Goal: Task Accomplishment & Management: Manage account settings

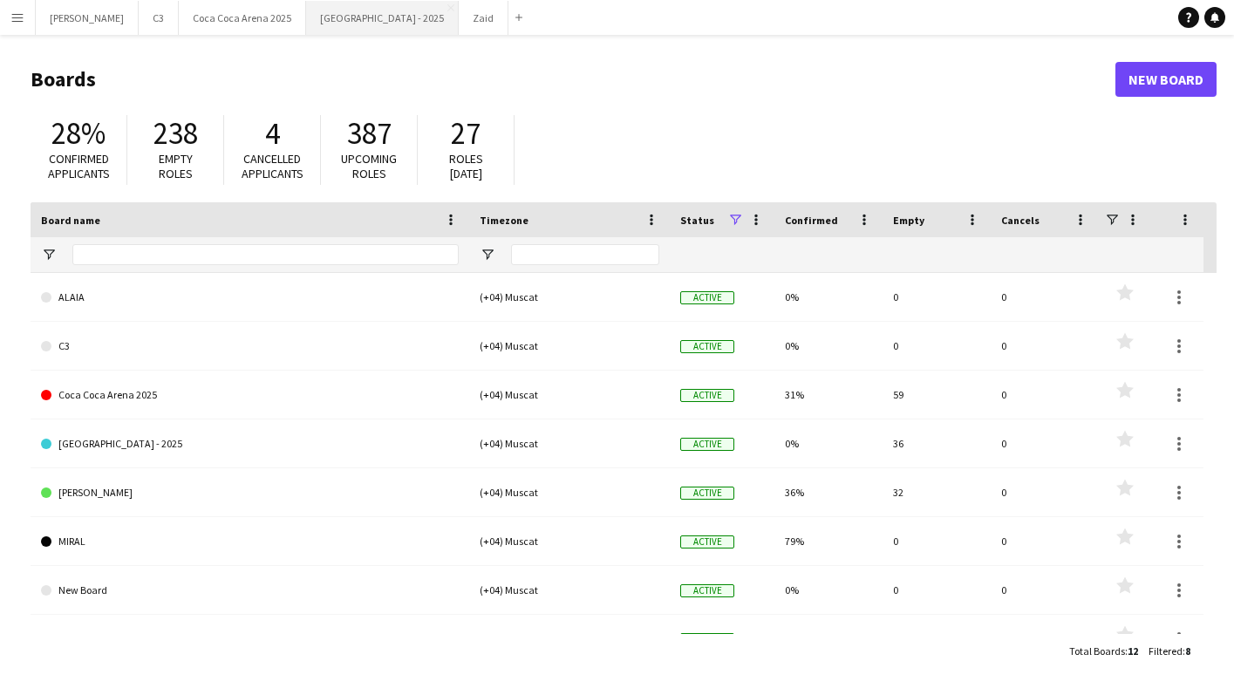
click at [314, 28] on button "[GEOGRAPHIC_DATA] - 2025 Close" at bounding box center [382, 18] width 153 height 34
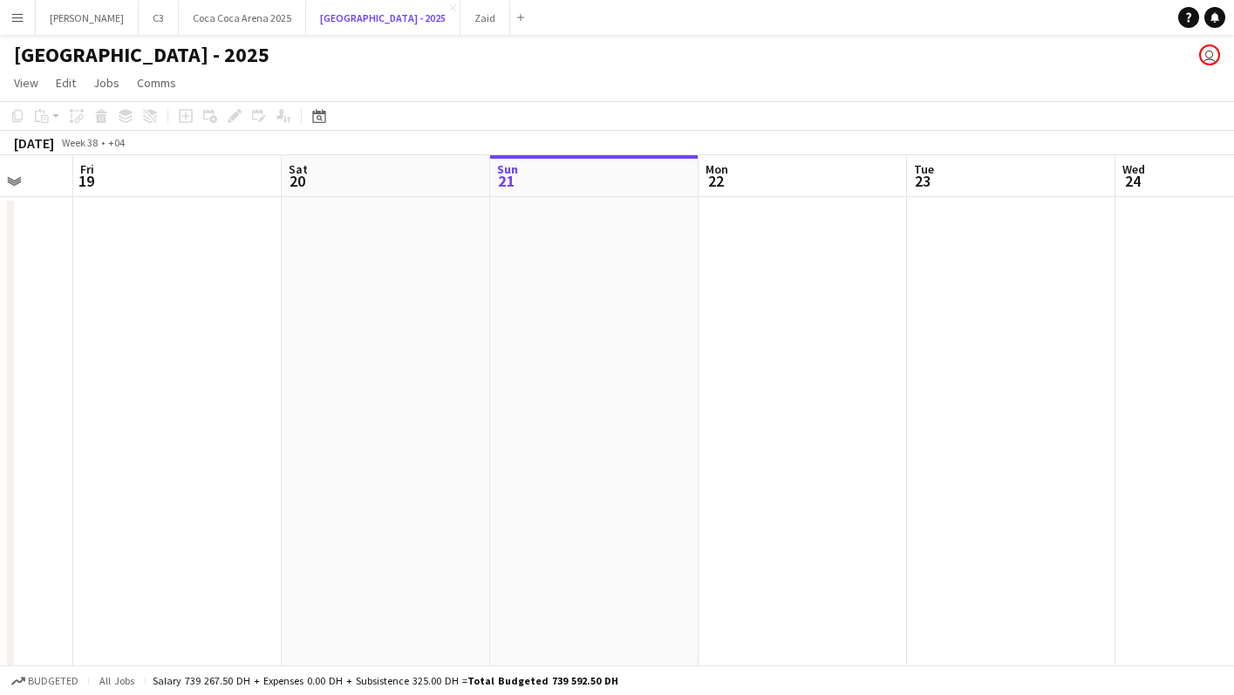
scroll to position [0, 575]
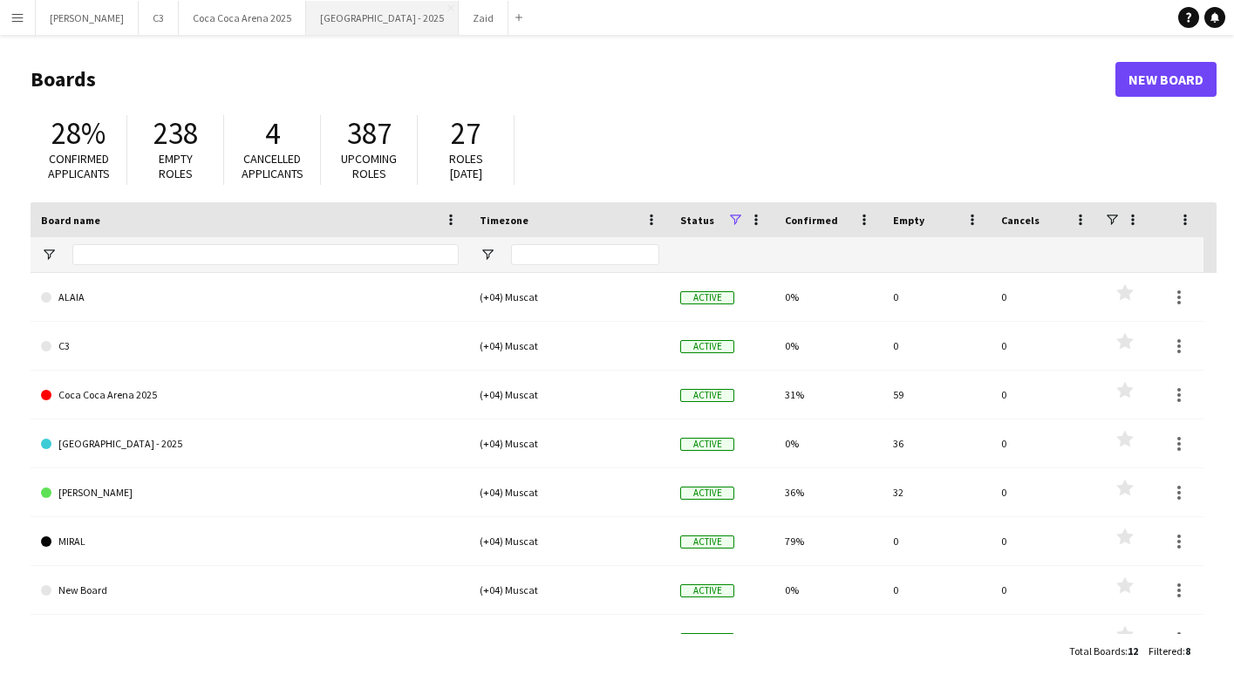
click at [306, 30] on button "[GEOGRAPHIC_DATA] - 2025 Close" at bounding box center [382, 18] width 153 height 34
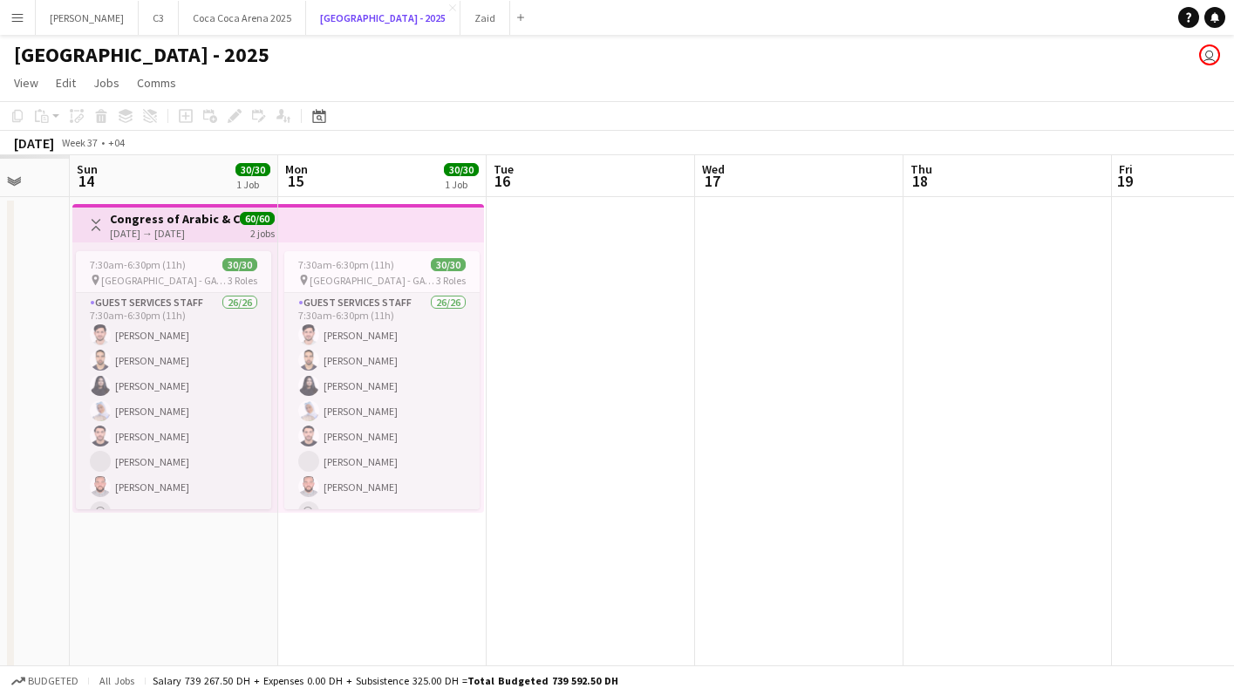
scroll to position [0, 556]
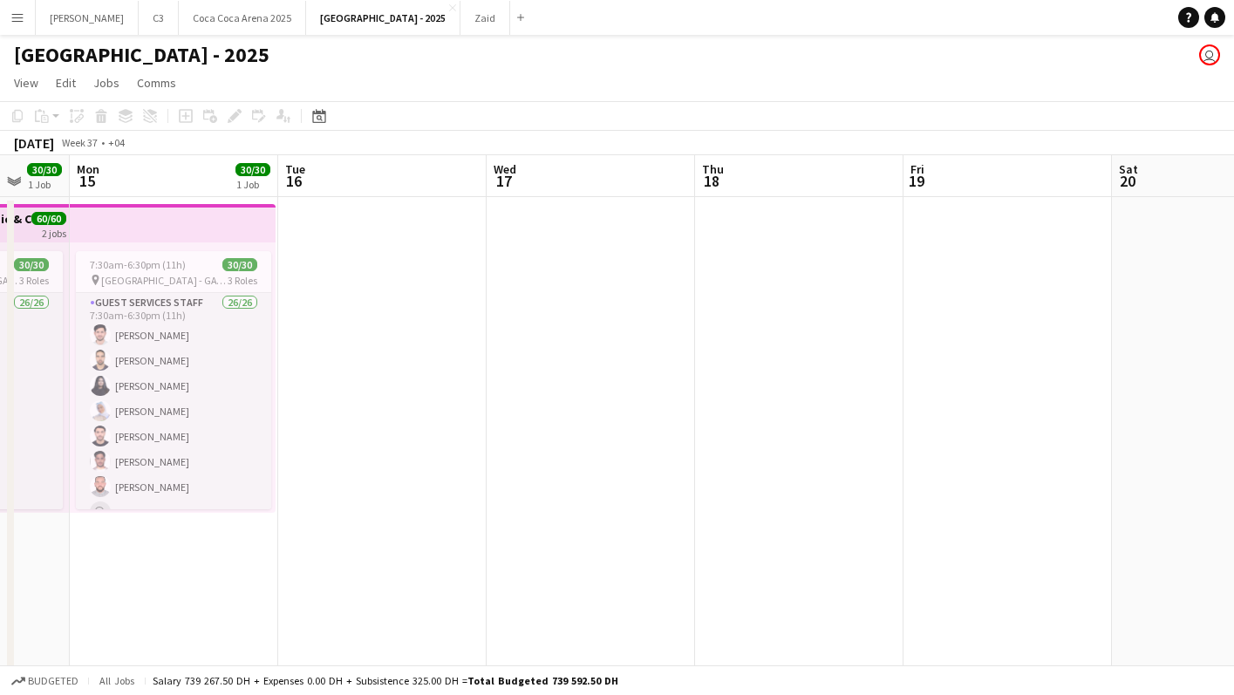
click at [225, 248] on div "7:30am-6:30pm (11h) 30/30 pin [GEOGRAPHIC_DATA] - GATE 7 3 Roles Guest Services…" at bounding box center [173, 378] width 206 height 270
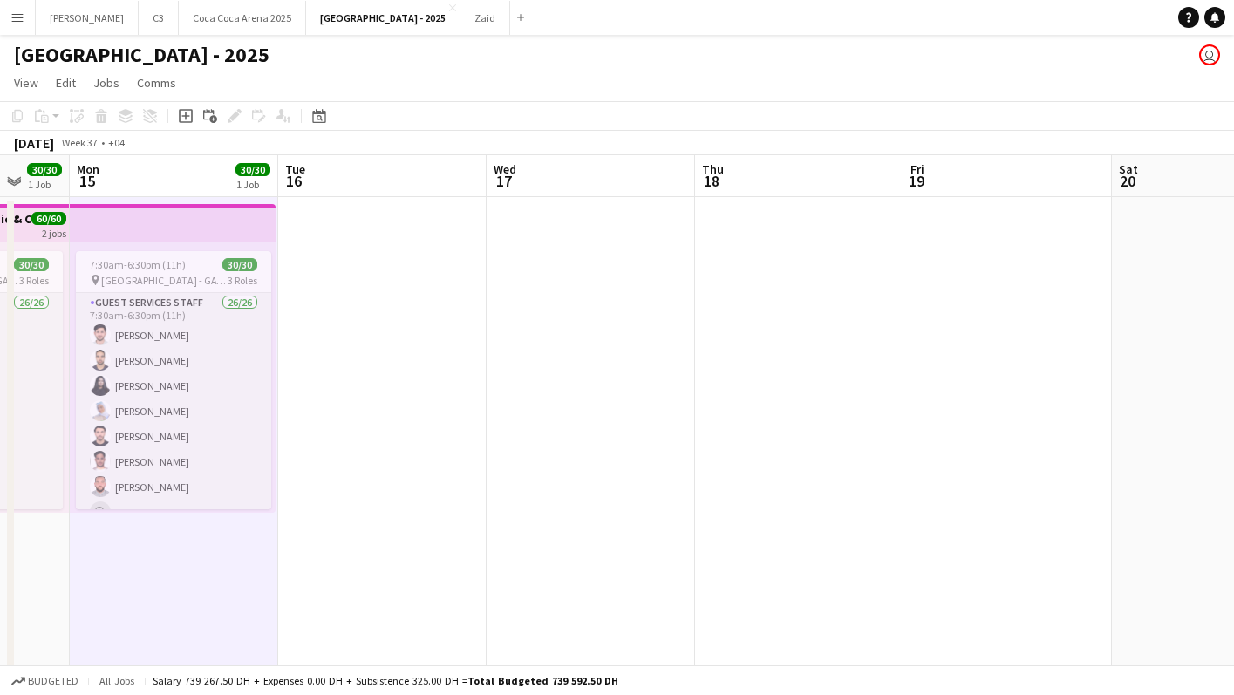
click at [166, 236] on app-top-bar at bounding box center [173, 223] width 206 height 38
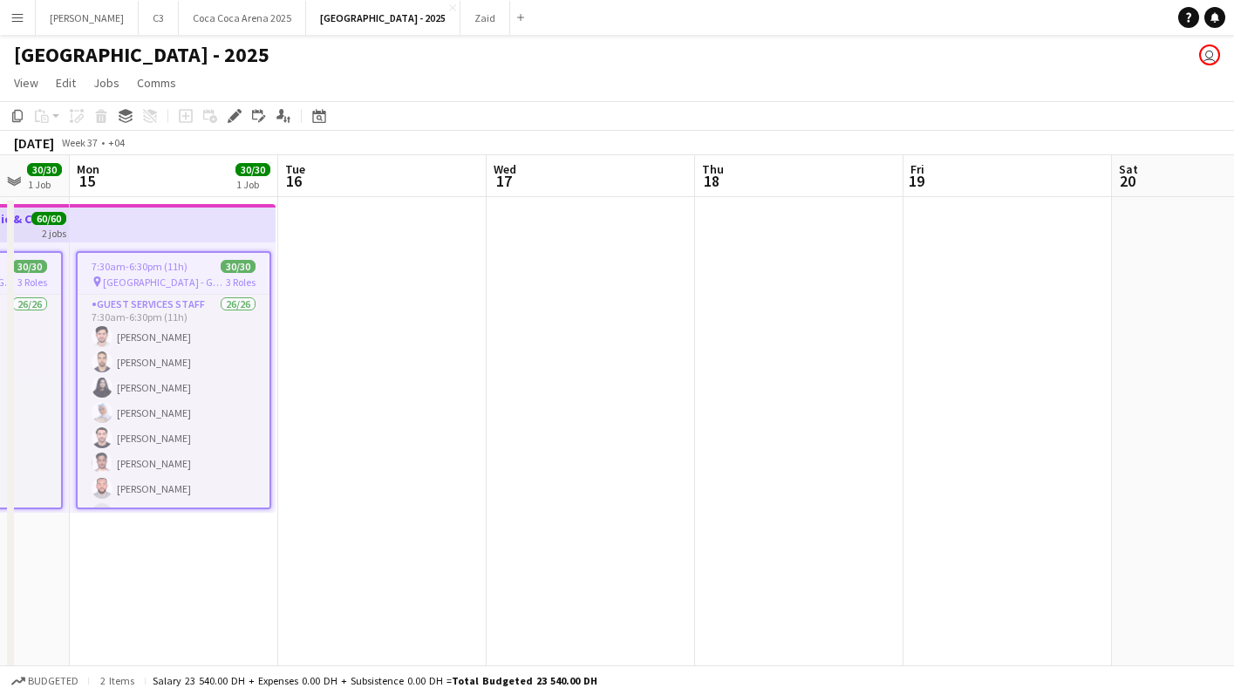
click at [190, 269] on div "7:30am-6:30pm (11h) 30/30" at bounding box center [174, 266] width 192 height 13
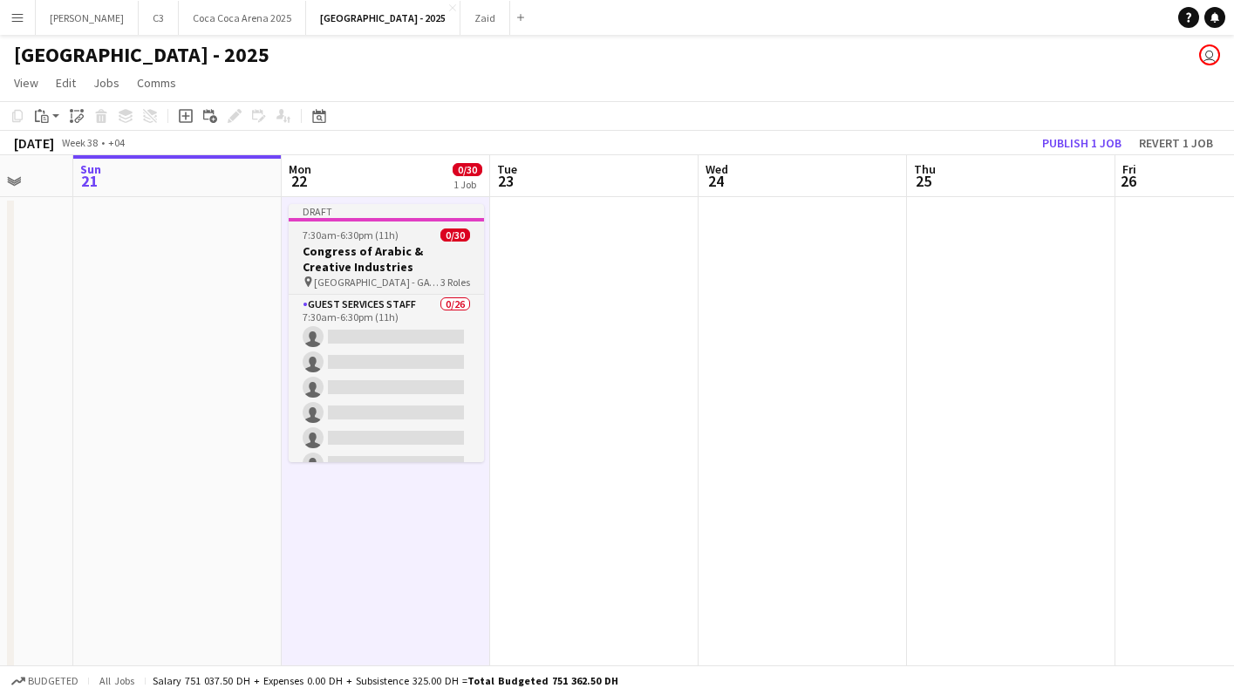
click at [370, 246] on h3 "Congress of Arabic & Creative Industries" at bounding box center [386, 258] width 195 height 31
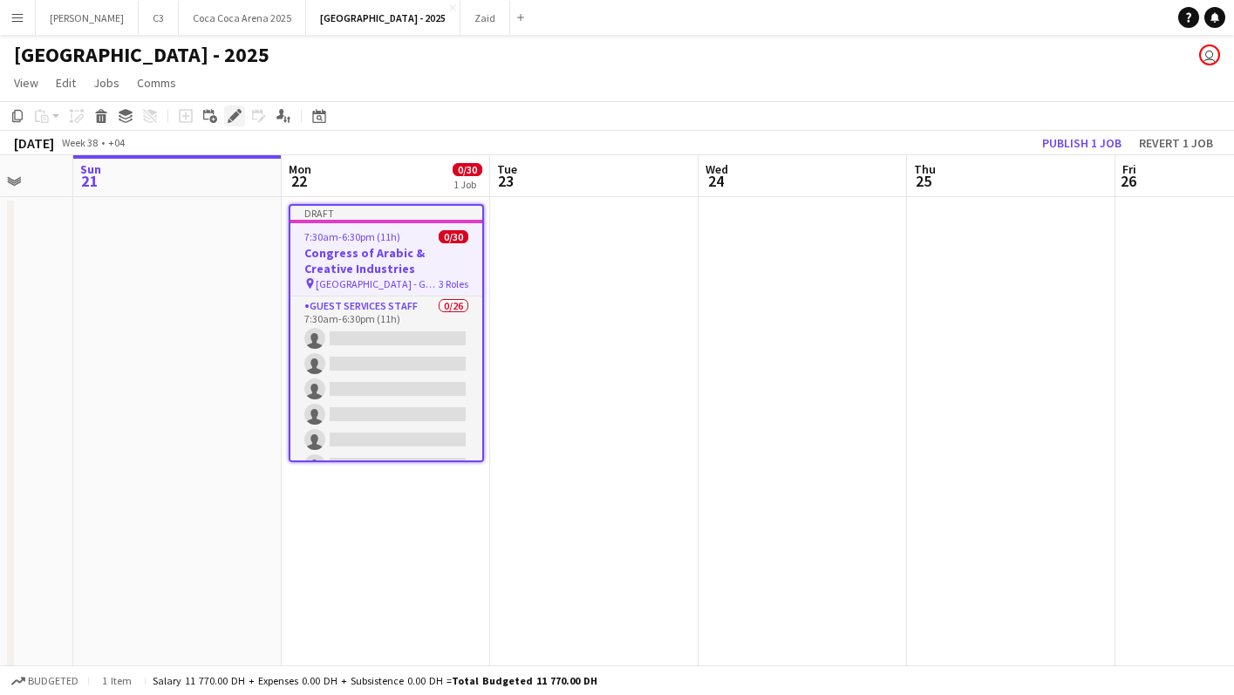
click at [236, 118] on icon "Edit" at bounding box center [235, 116] width 14 height 14
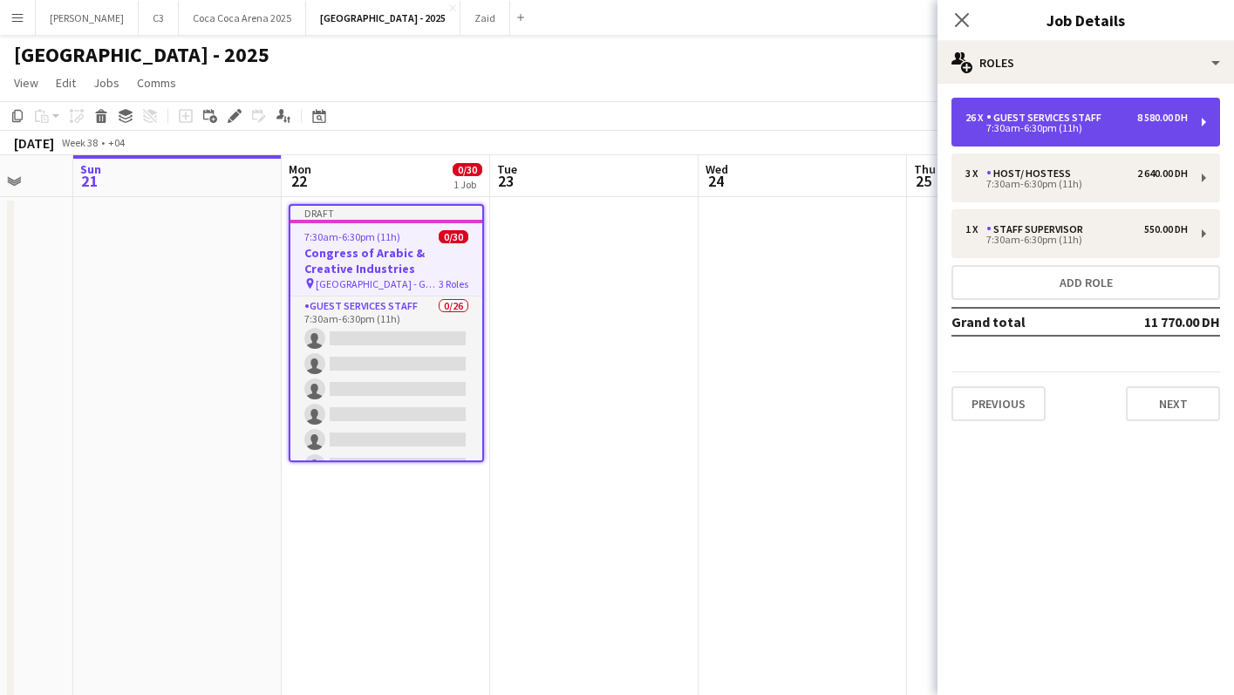
click at [1069, 122] on div "Guest Services Staff" at bounding box center [1048, 118] width 122 height 12
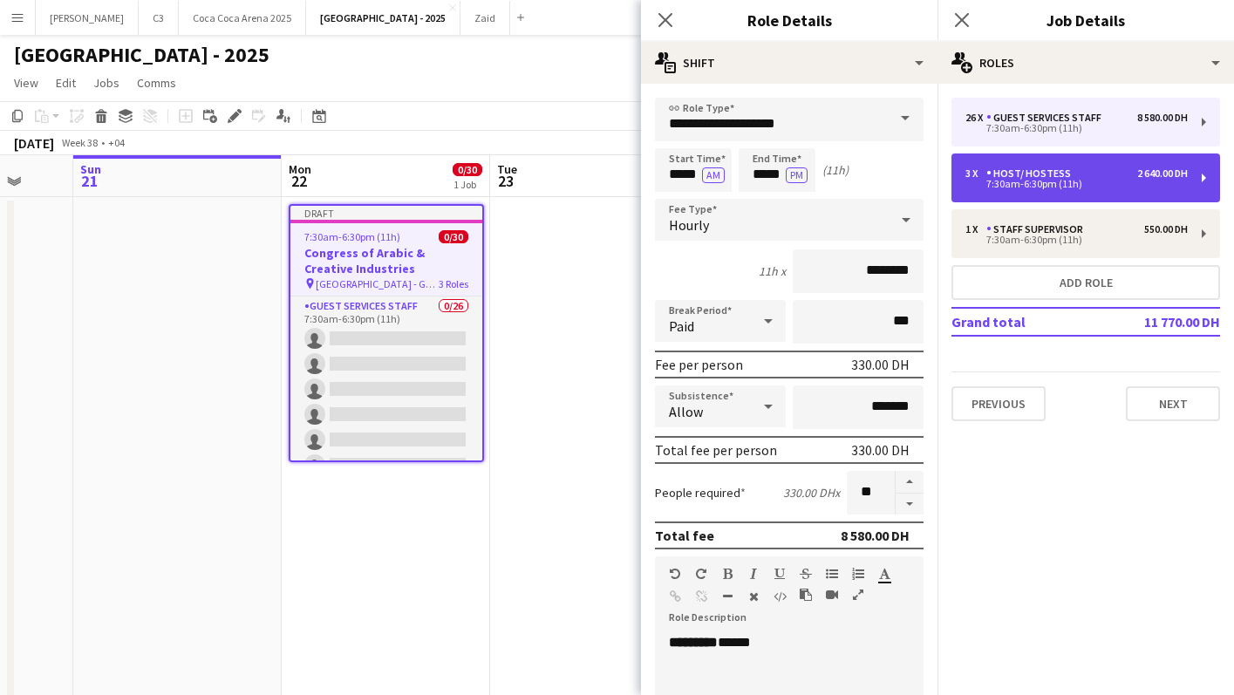
click at [1052, 188] on div "7:30am-6:30pm (11h)" at bounding box center [1077, 184] width 222 height 9
type input "**********"
type input "********"
type input "*"
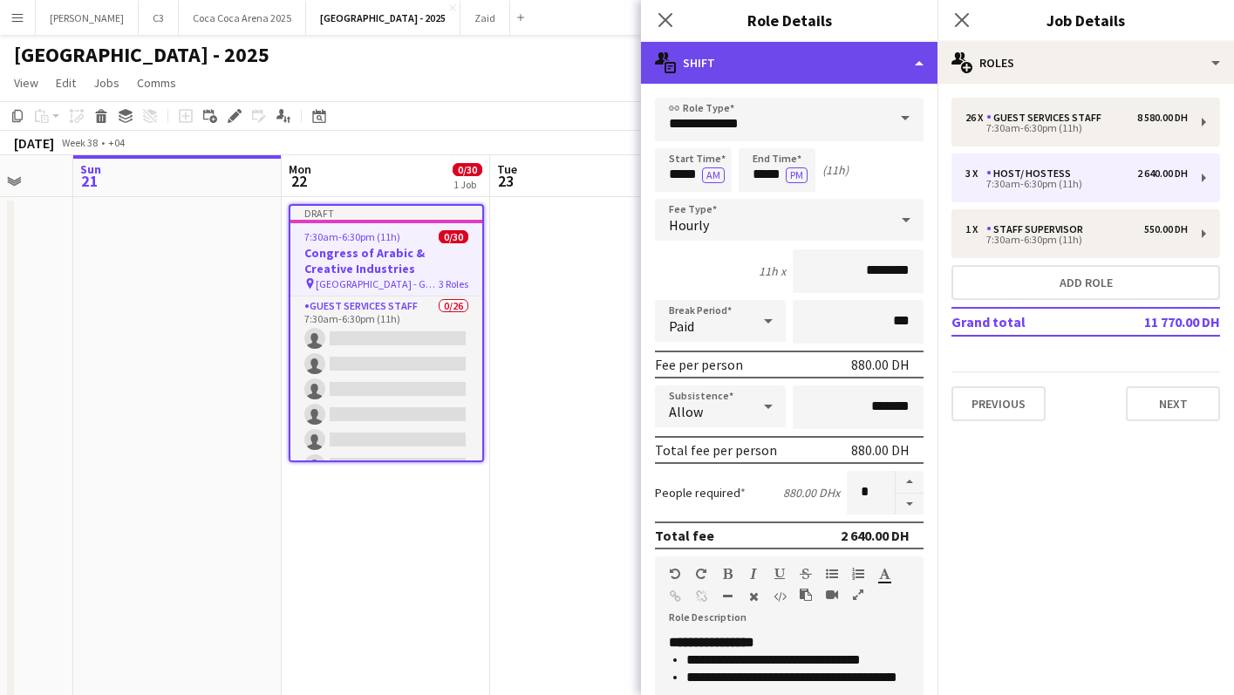
click at [868, 56] on div "multiple-actions-text Shift" at bounding box center [789, 63] width 297 height 42
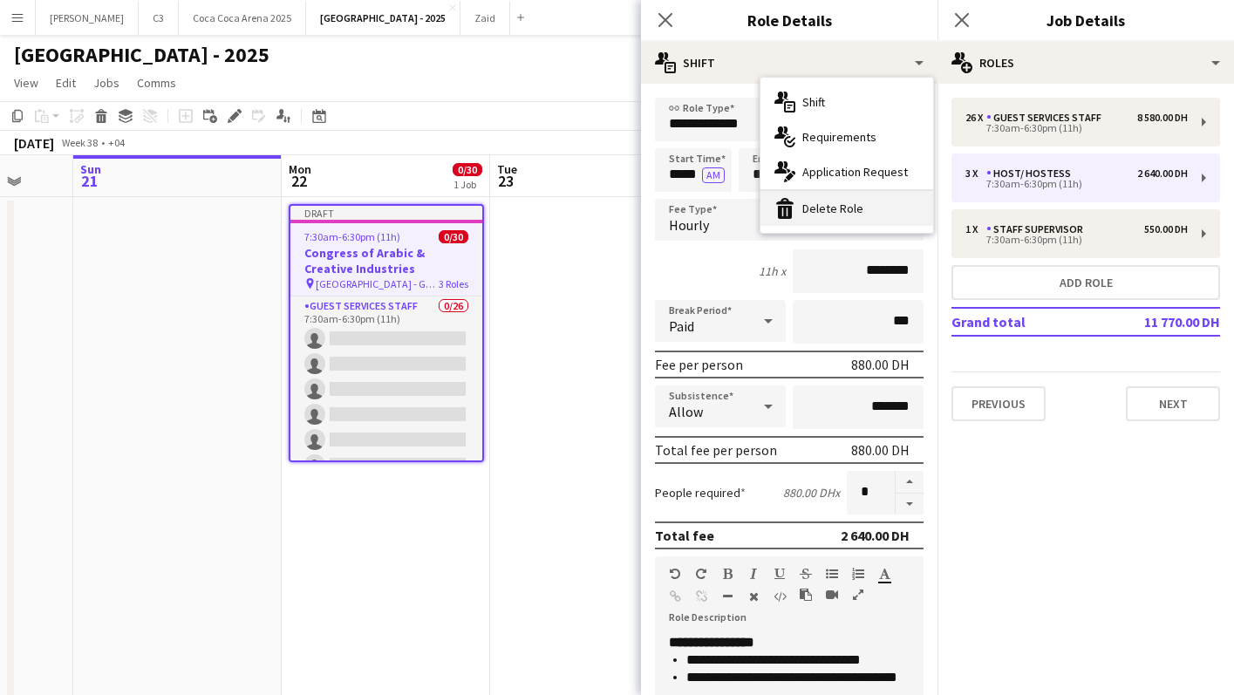
click at [851, 209] on div "bin-2 Delete Role" at bounding box center [847, 208] width 173 height 35
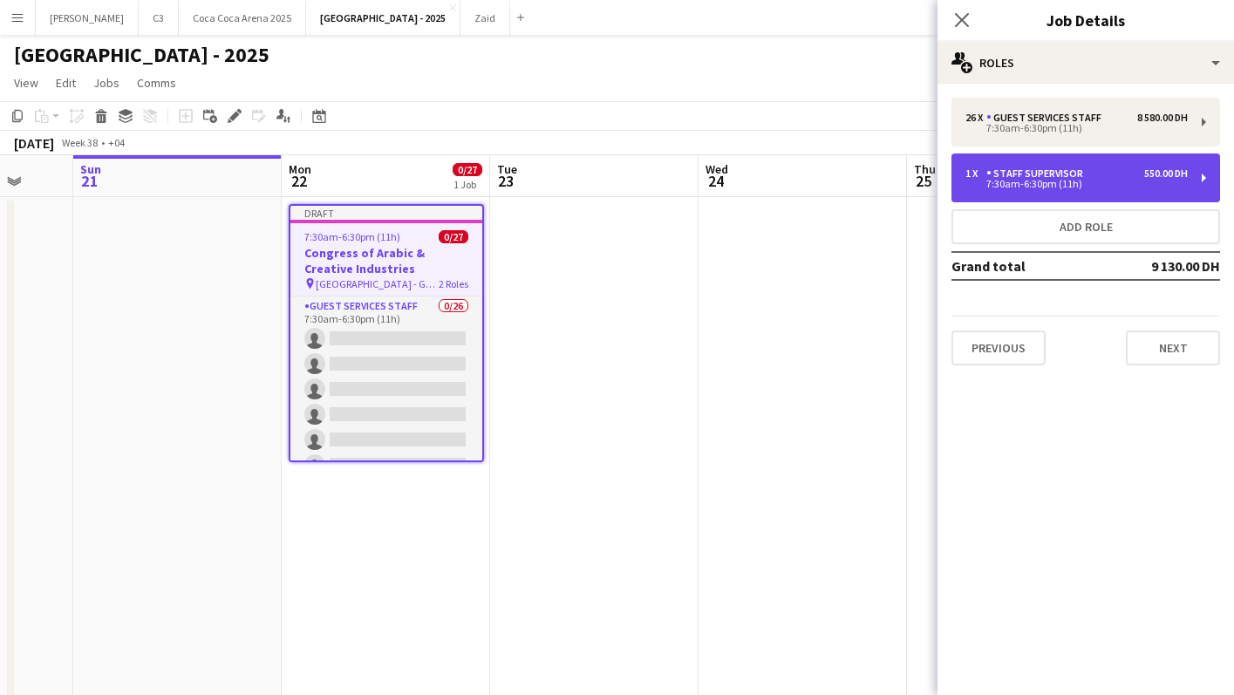
click at [1034, 188] on div "7:30am-6:30pm (11h)" at bounding box center [1077, 184] width 222 height 9
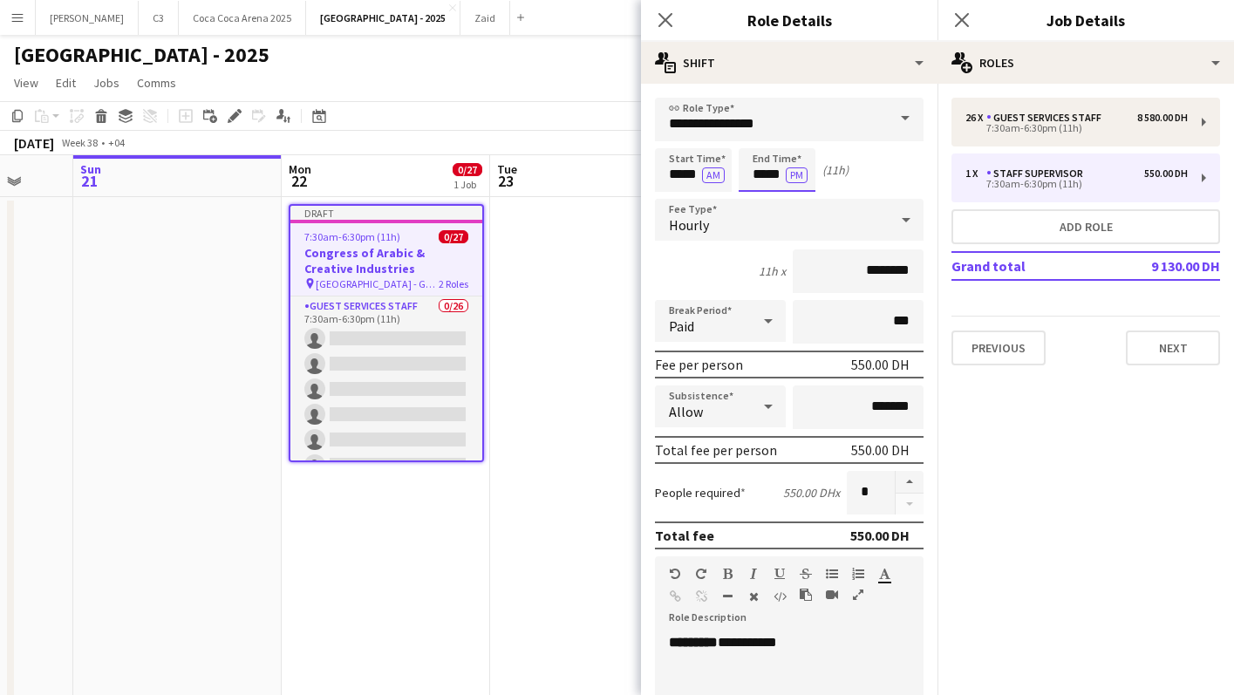
click at [771, 181] on input "*****" at bounding box center [777, 170] width 77 height 44
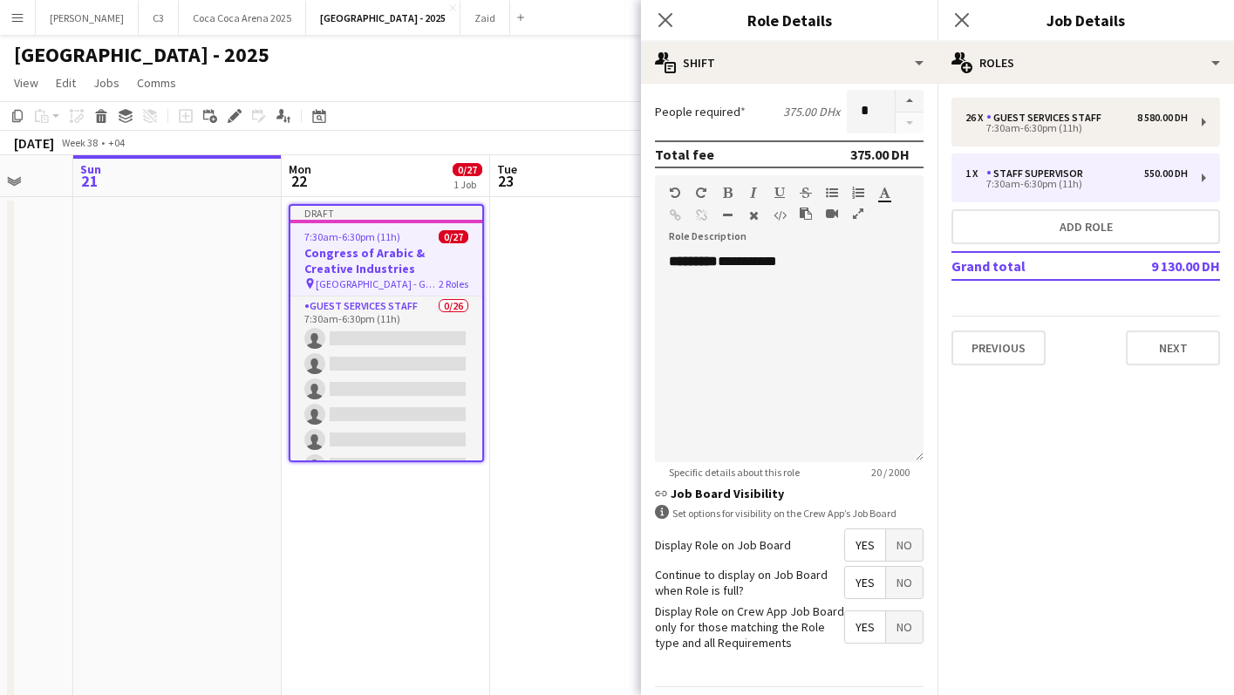
scroll to position [435, 0]
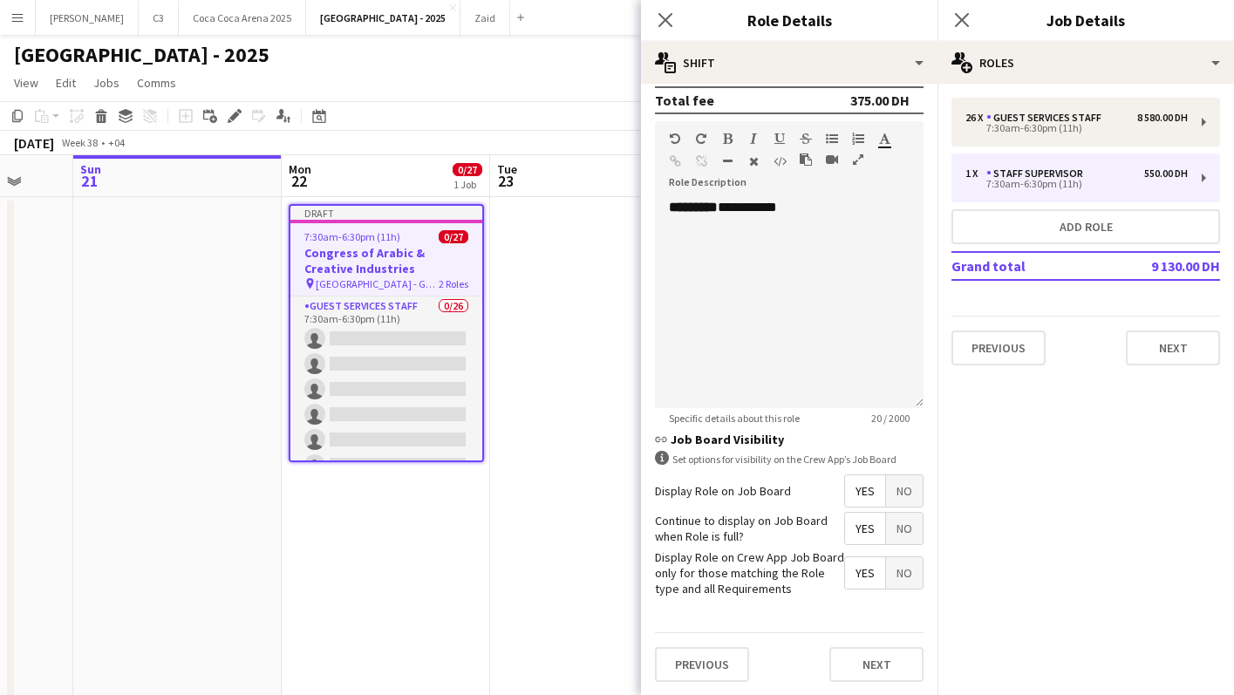
type input "*****"
click at [904, 529] on span "No" at bounding box center [904, 528] width 37 height 31
click at [878, 663] on button "Next" at bounding box center [877, 664] width 94 height 35
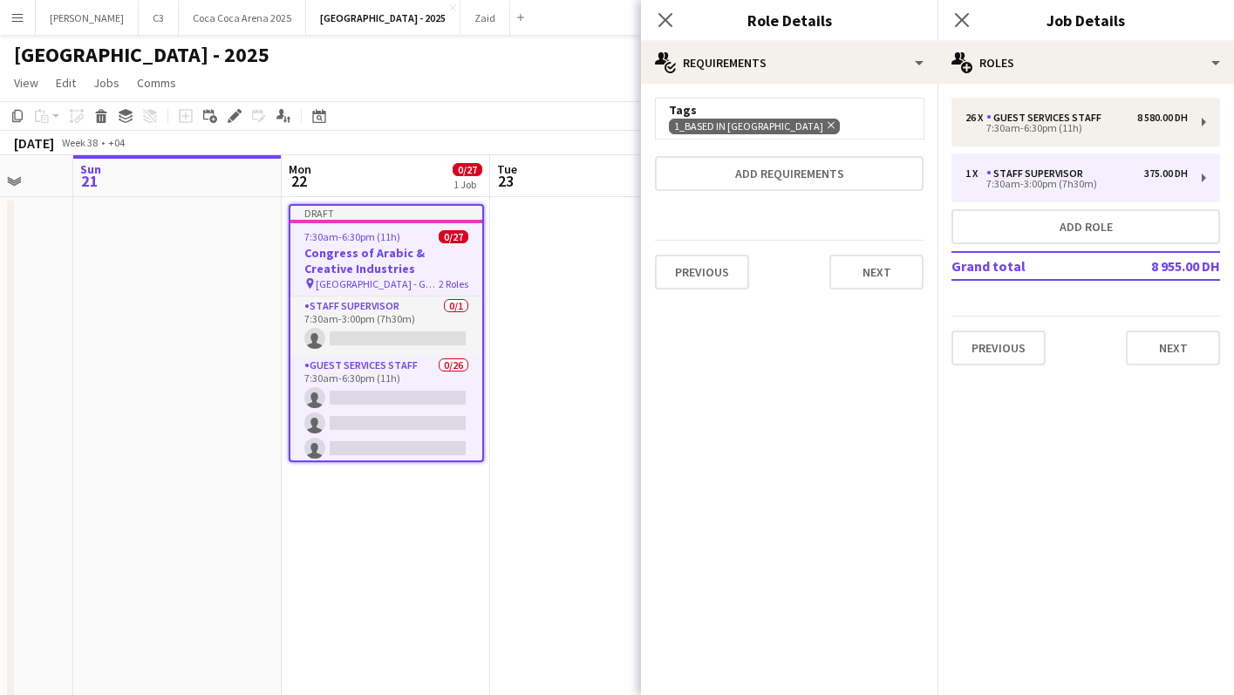
scroll to position [0, 0]
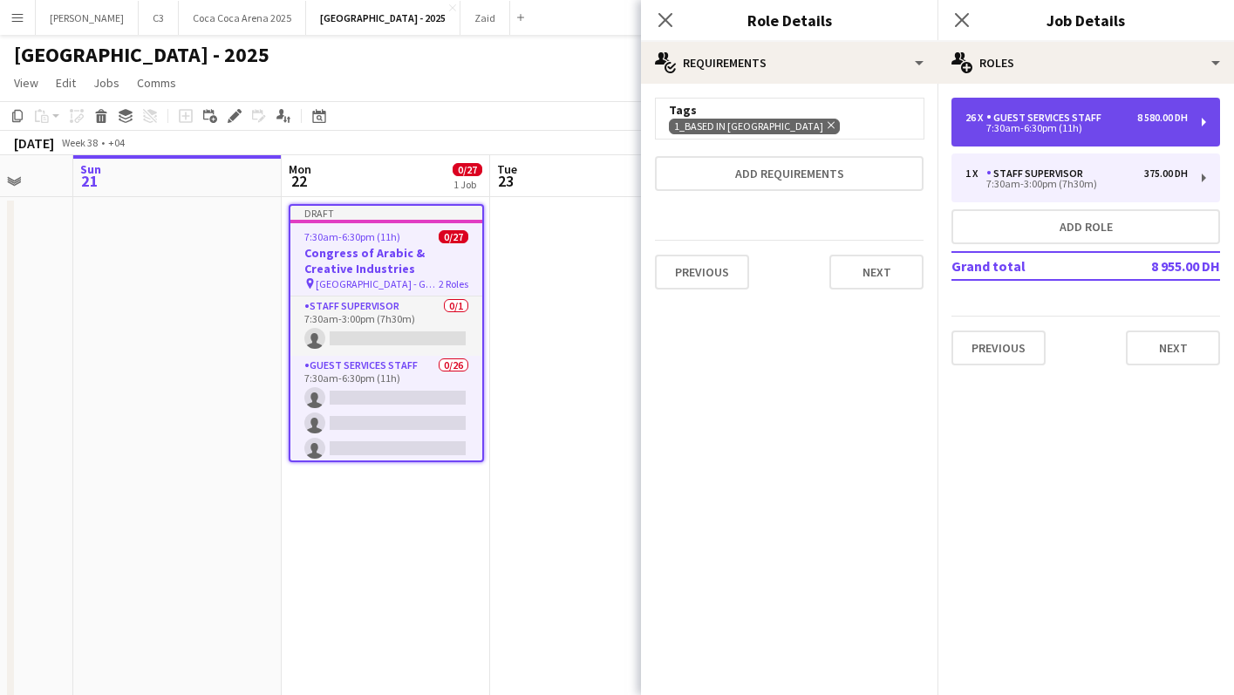
click at [1051, 127] on div "7:30am-6:30pm (11h)" at bounding box center [1077, 128] width 222 height 9
type input "**********"
type input "*****"
type input "********"
type input "**"
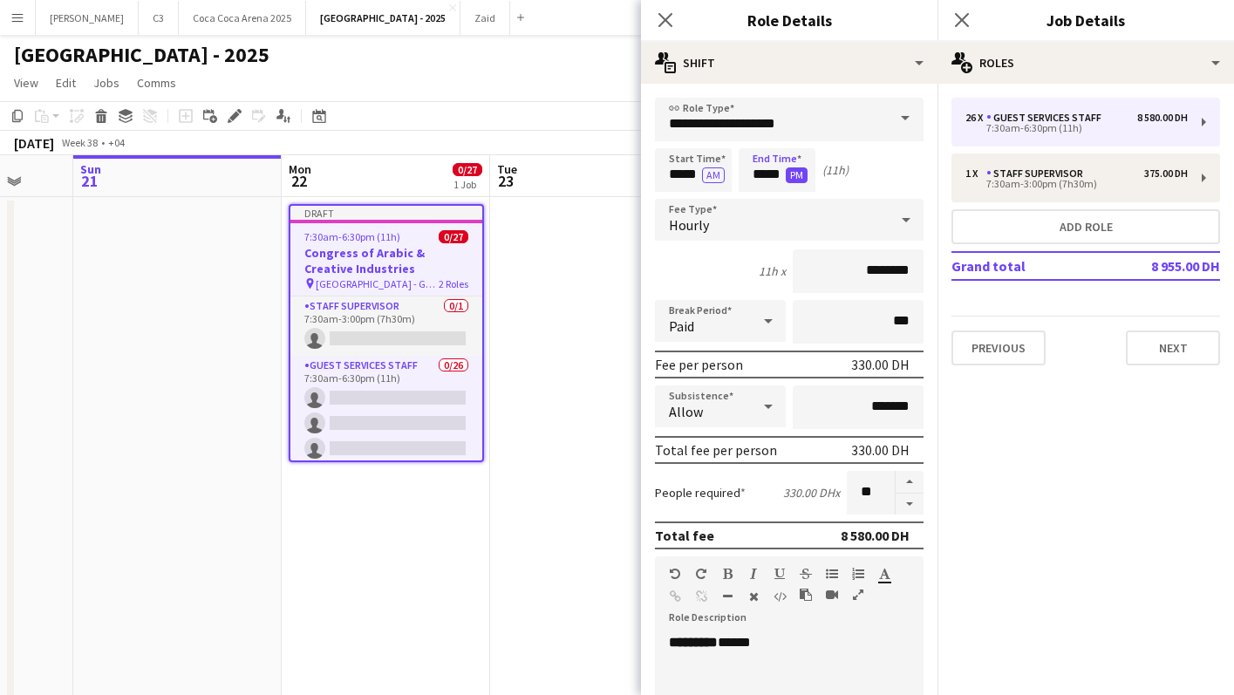
click at [786, 174] on button "PM" at bounding box center [797, 175] width 22 height 16
click at [796, 172] on button "AM" at bounding box center [797, 175] width 23 height 16
click at [769, 172] on input "*****" at bounding box center [777, 170] width 77 height 44
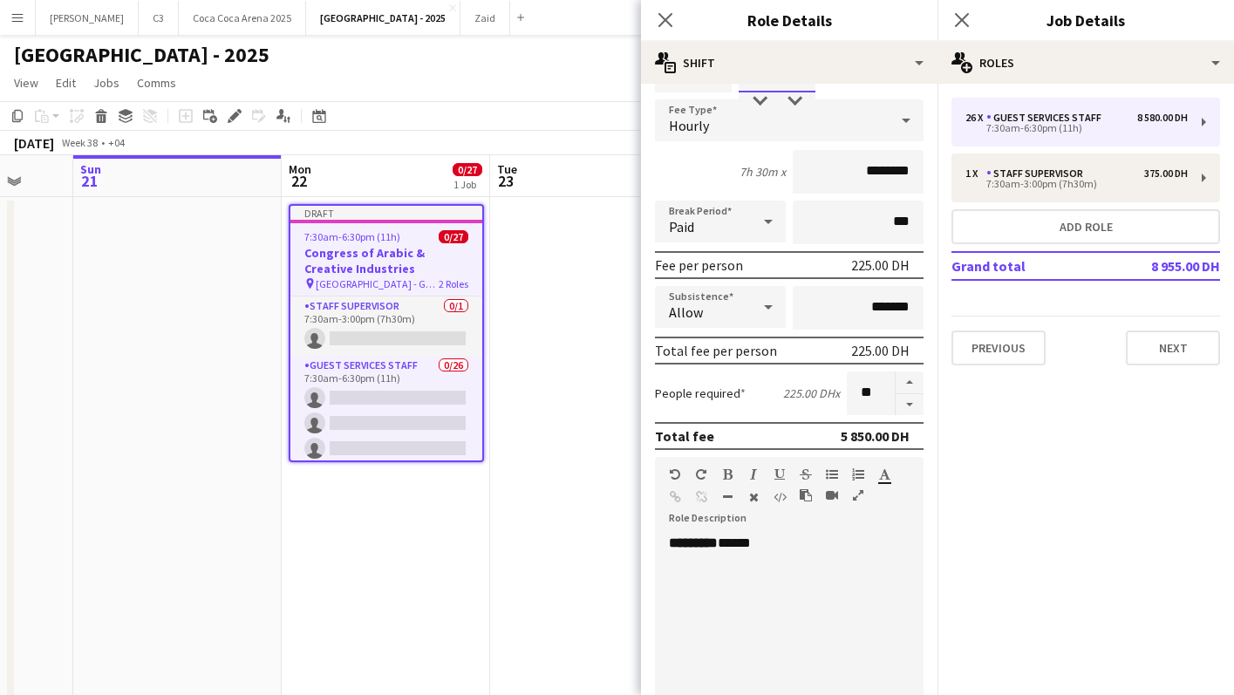
scroll to position [205, 0]
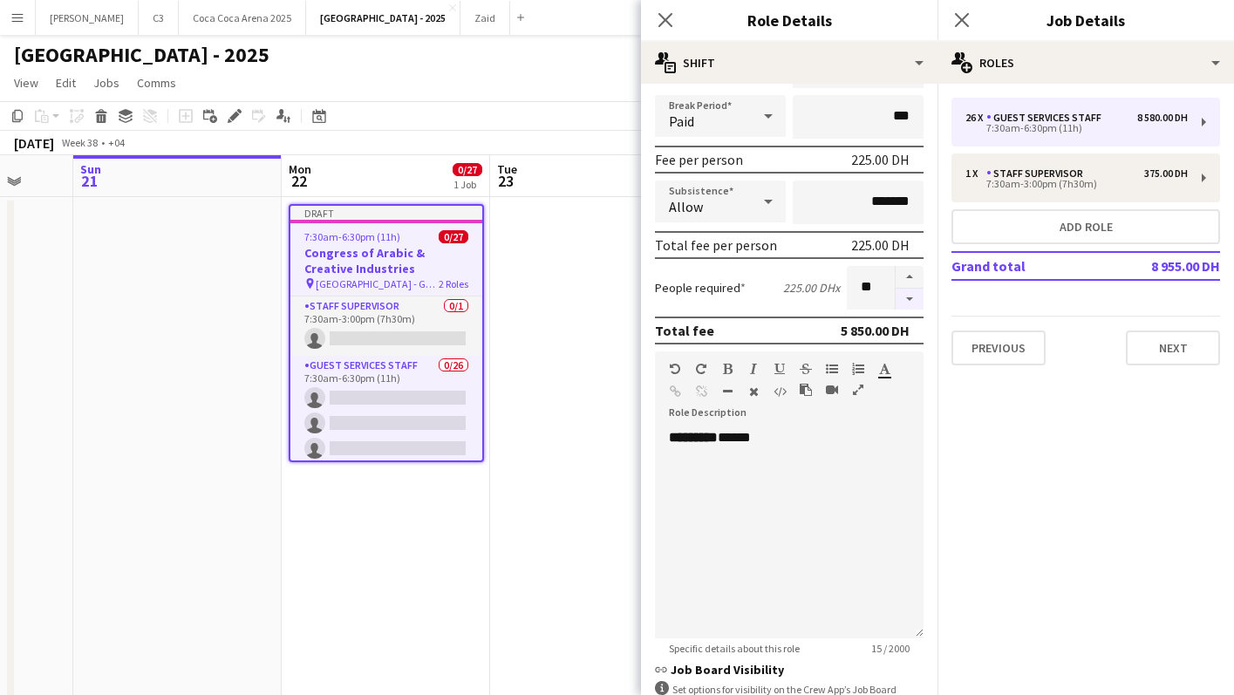
type input "*****"
click at [909, 303] on button "button" at bounding box center [910, 300] width 28 height 22
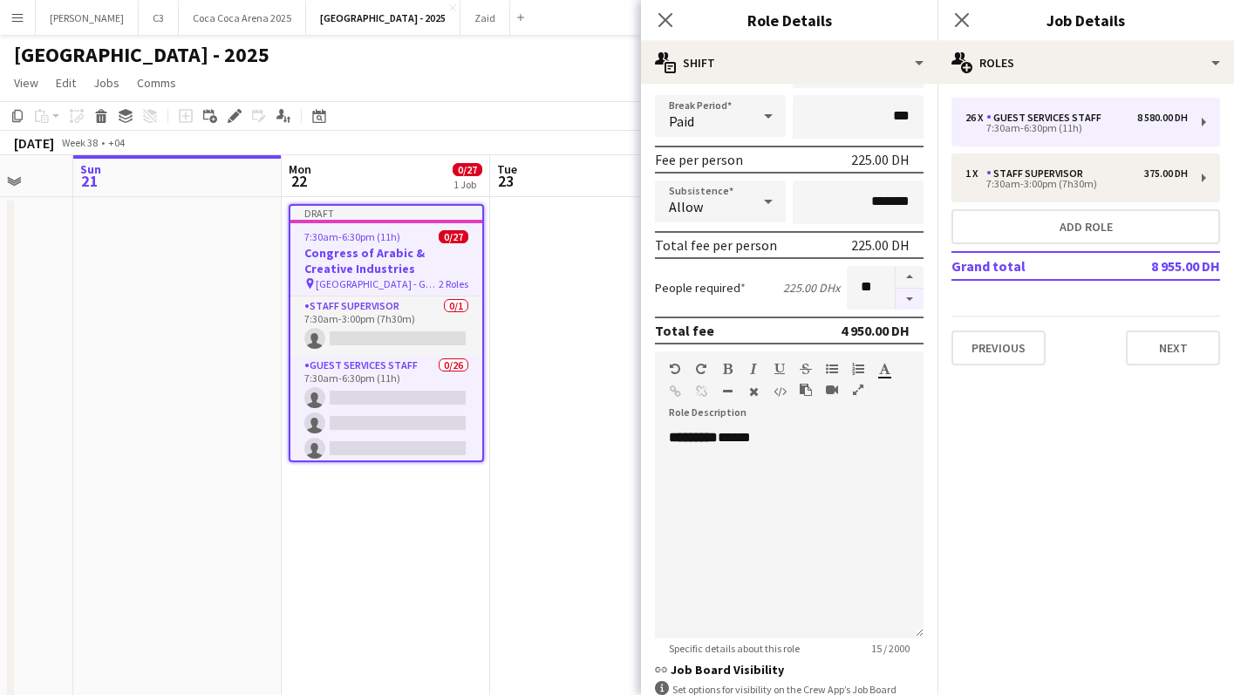
click at [909, 303] on button "button" at bounding box center [910, 300] width 28 height 22
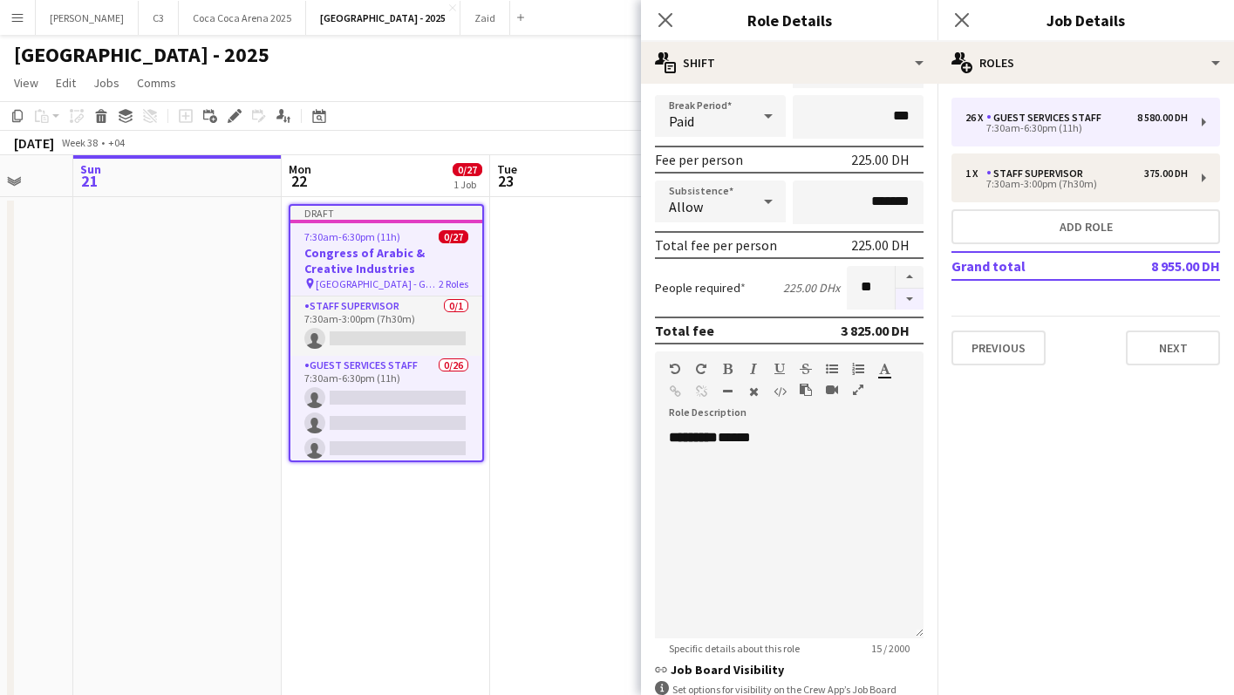
click at [909, 303] on button "button" at bounding box center [910, 300] width 28 height 22
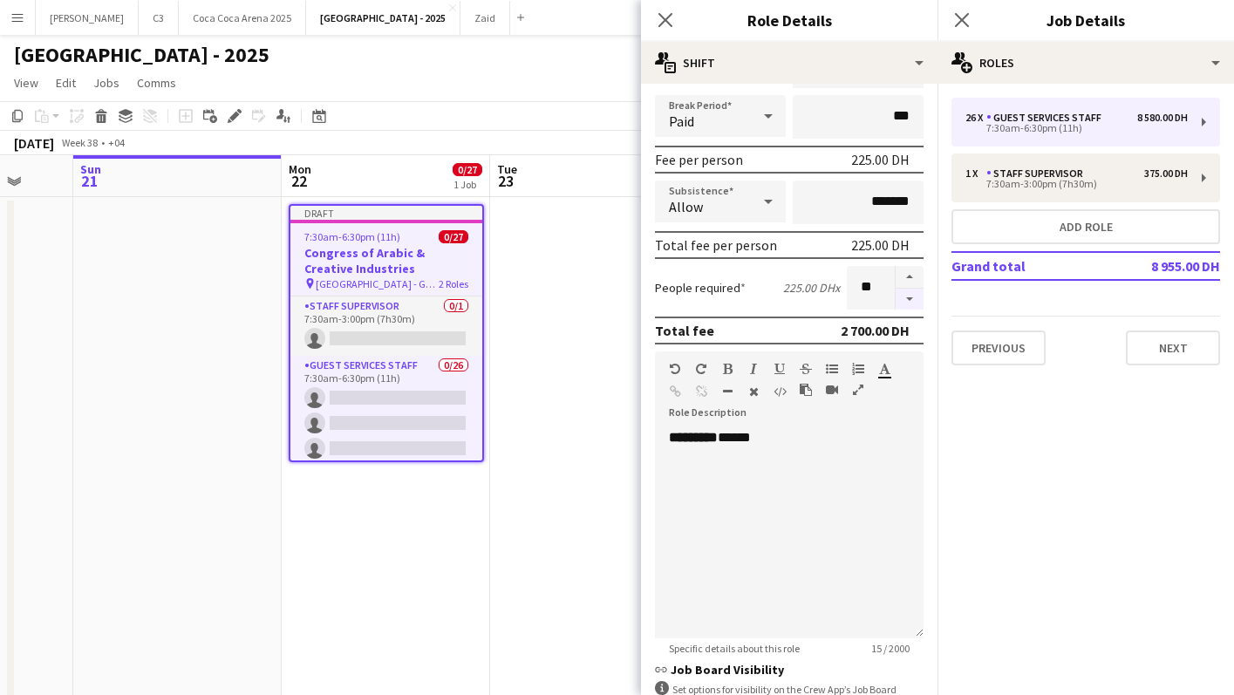
click at [909, 303] on button "button" at bounding box center [910, 300] width 28 height 22
type input "**"
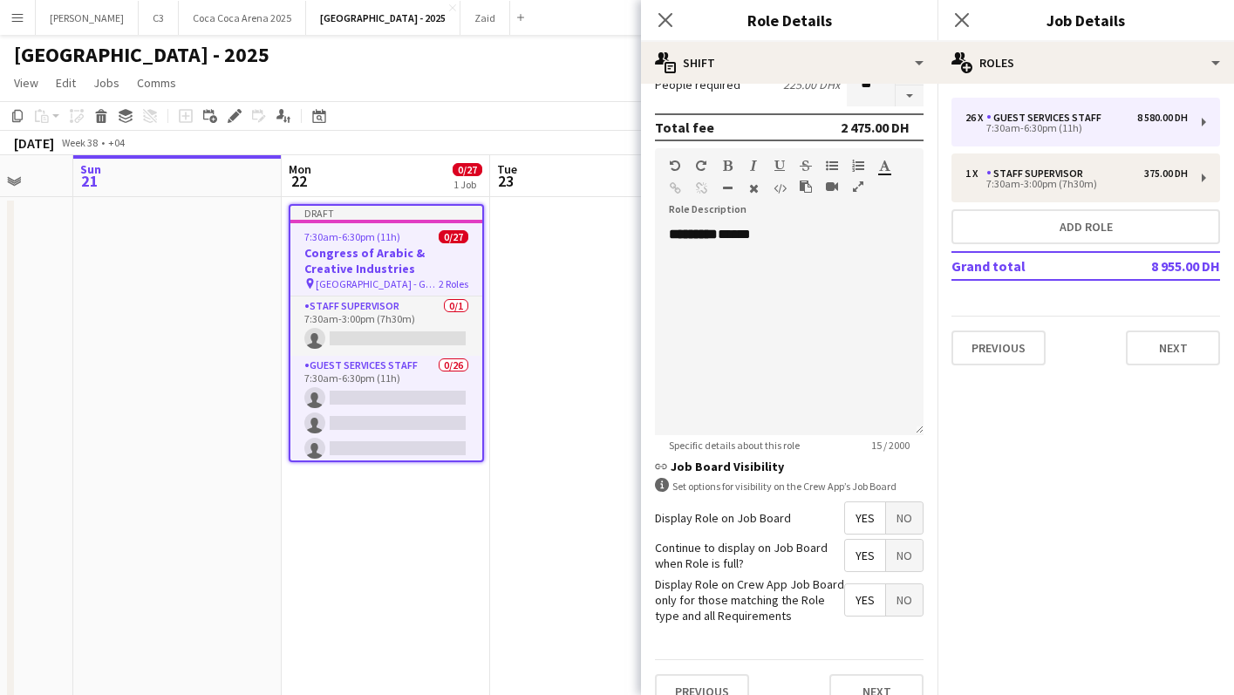
scroll to position [435, 0]
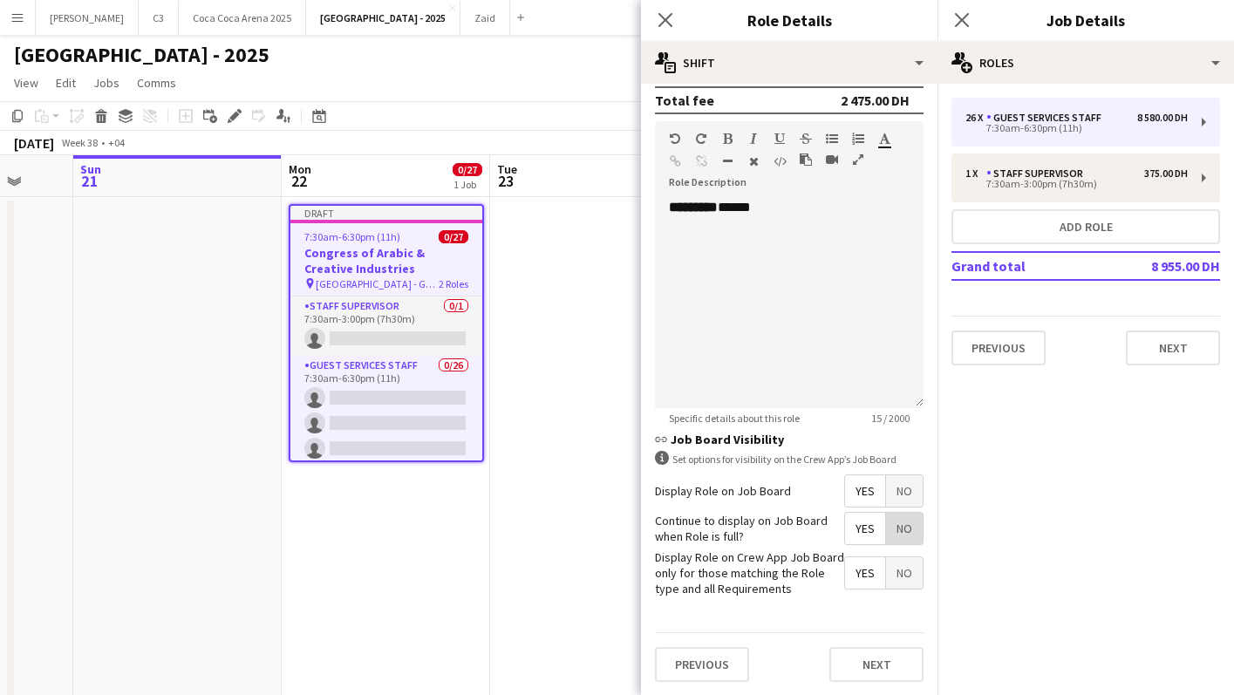
click at [897, 535] on span "No" at bounding box center [904, 528] width 37 height 31
click at [877, 658] on button "Next" at bounding box center [877, 664] width 94 height 35
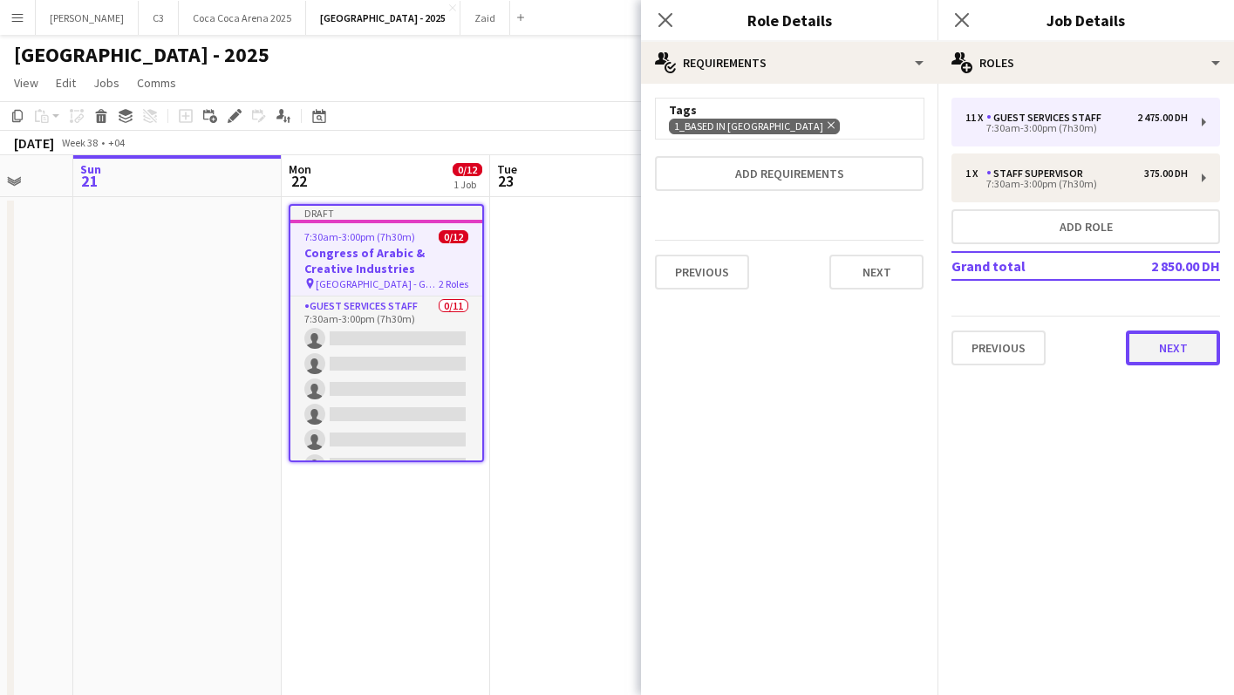
click at [1177, 340] on button "Next" at bounding box center [1173, 348] width 94 height 35
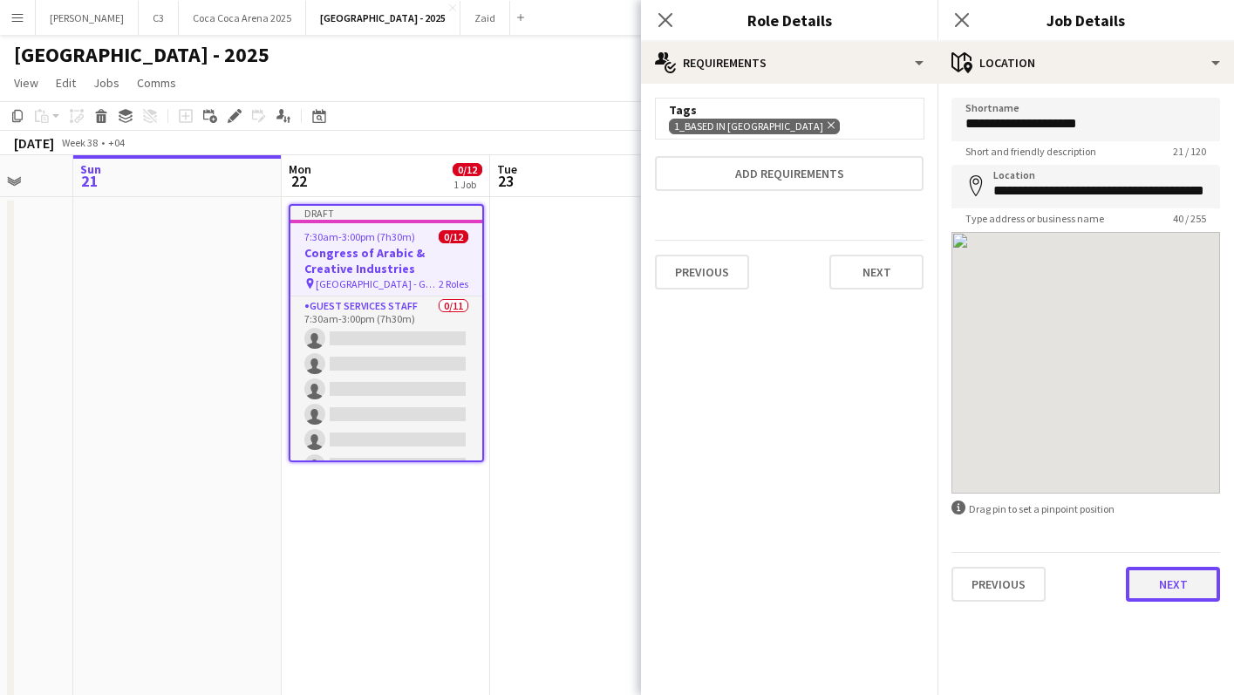
click at [1150, 598] on button "Next" at bounding box center [1173, 584] width 94 height 35
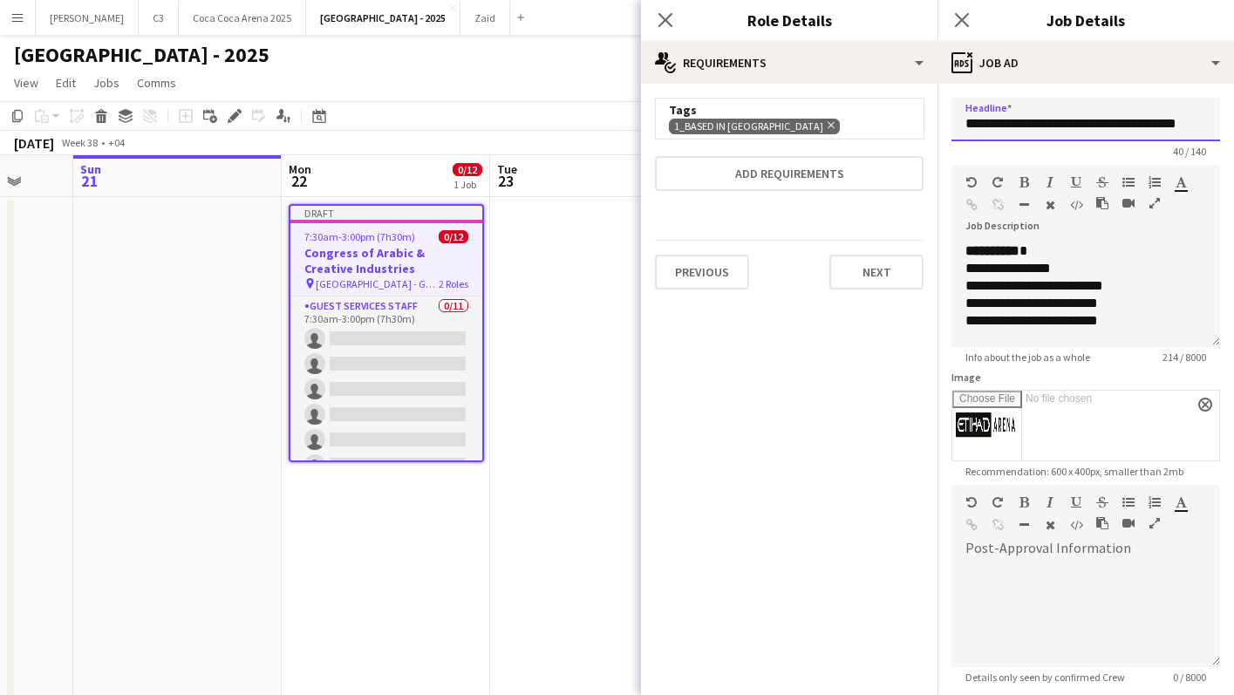
click at [1151, 123] on input "**********" at bounding box center [1086, 120] width 269 height 44
type input "********"
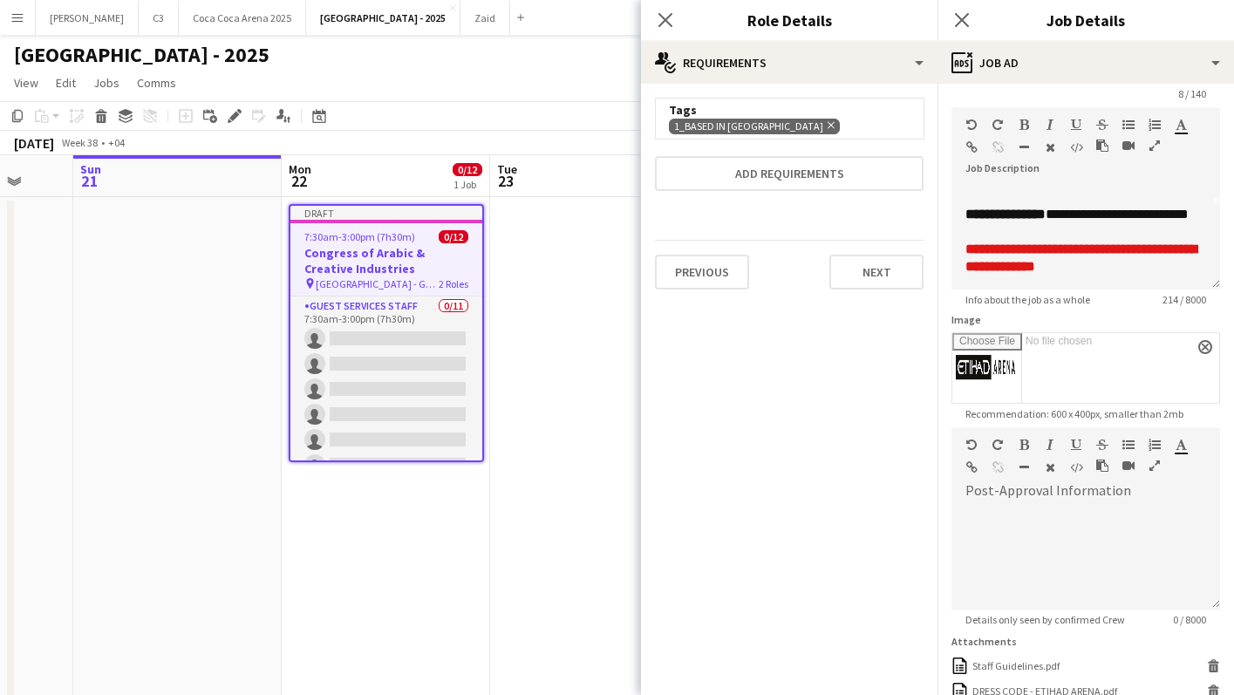
scroll to position [210, 0]
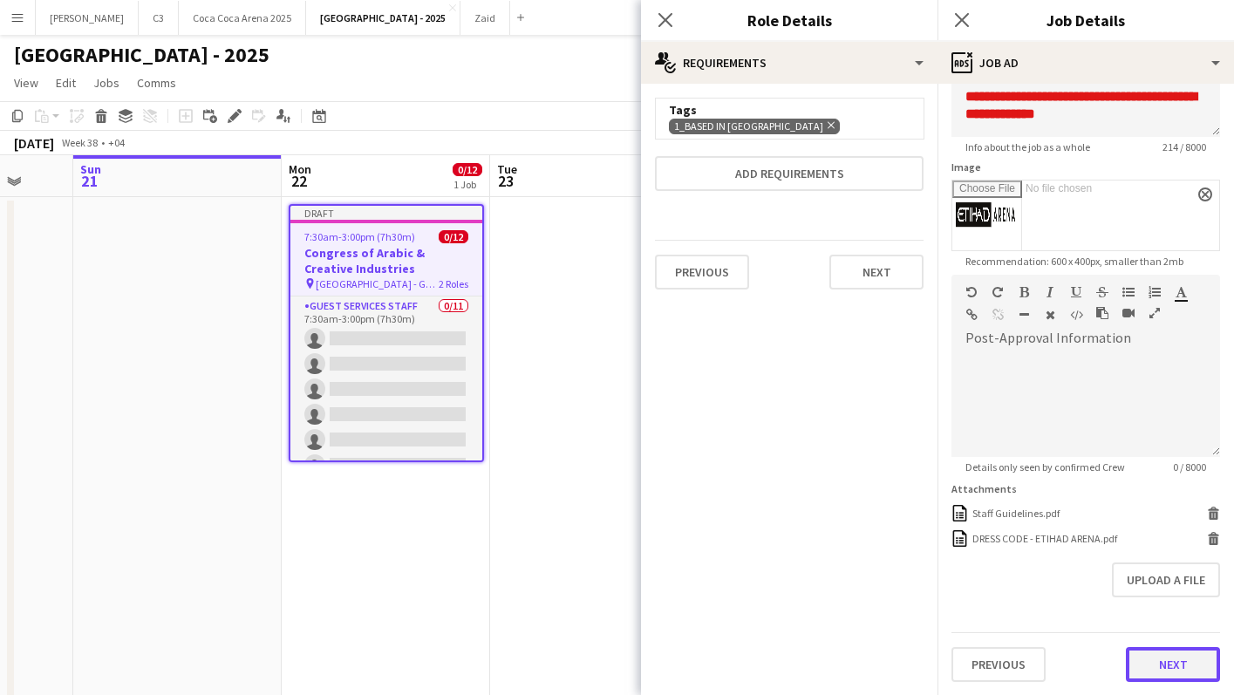
click at [1161, 664] on button "Next" at bounding box center [1173, 664] width 94 height 35
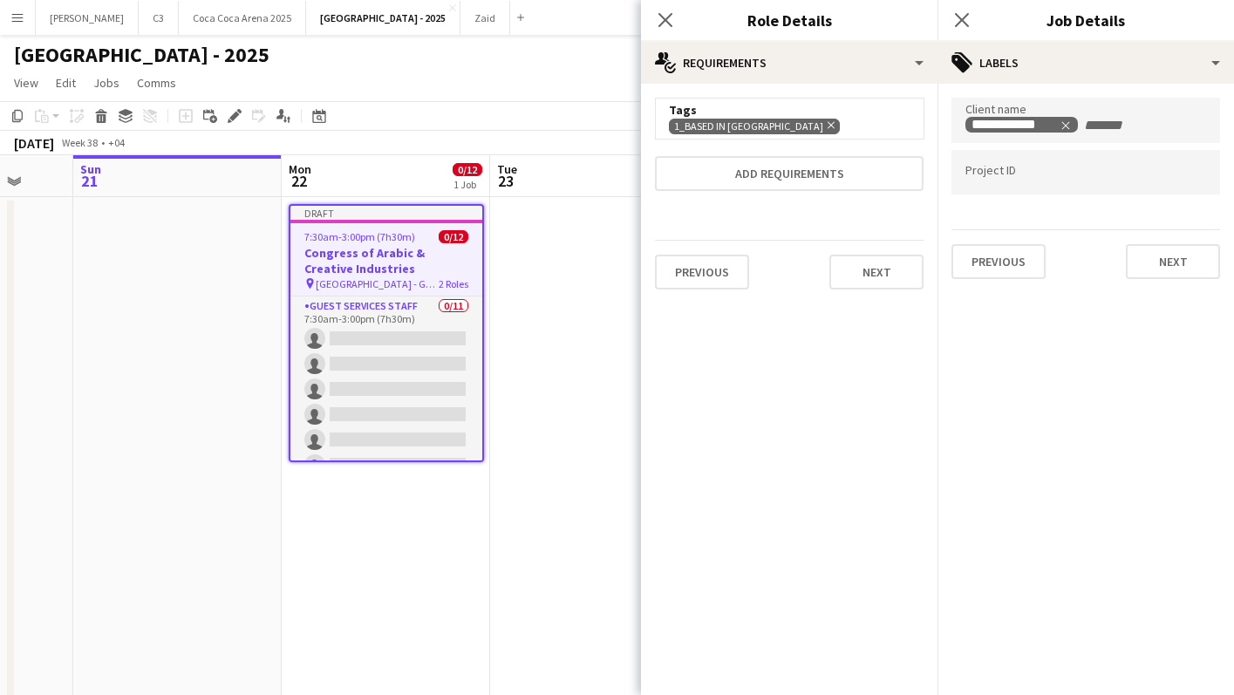
scroll to position [0, 0]
click at [1174, 233] on div "Previous Next" at bounding box center [1086, 254] width 269 height 50
click at [1174, 260] on button "Next" at bounding box center [1173, 261] width 94 height 35
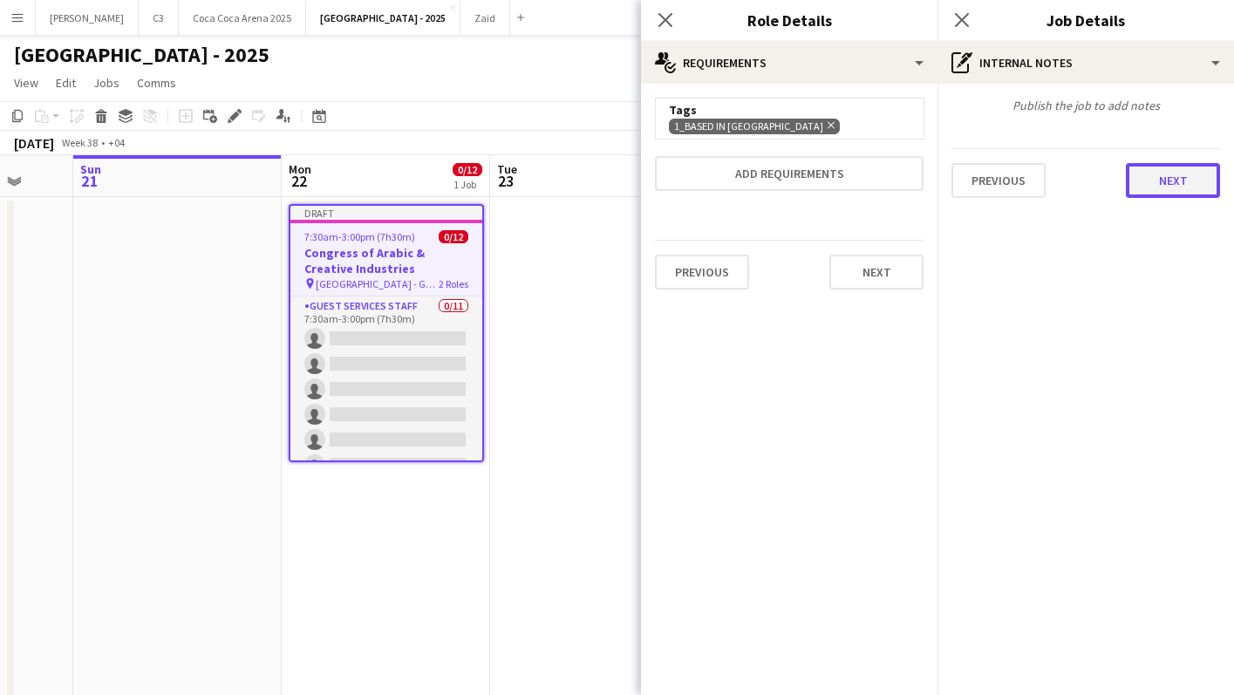
click at [1179, 184] on button "Next" at bounding box center [1173, 180] width 94 height 35
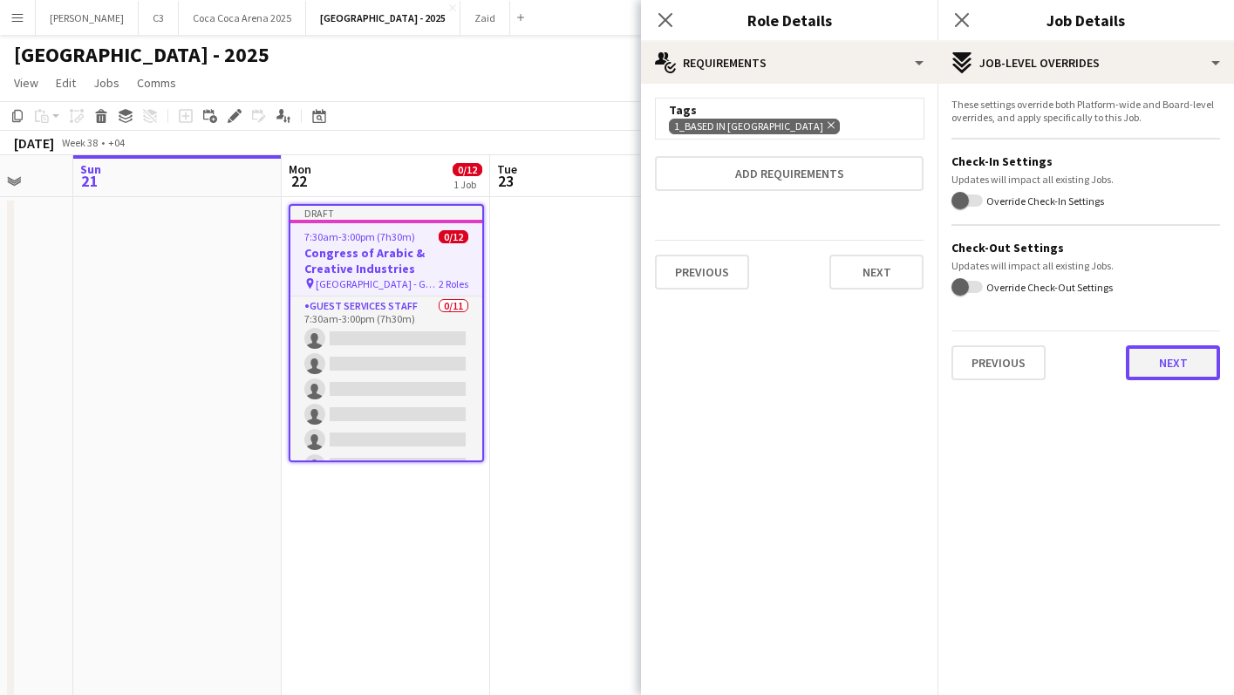
click at [1143, 361] on button "Next" at bounding box center [1173, 362] width 94 height 35
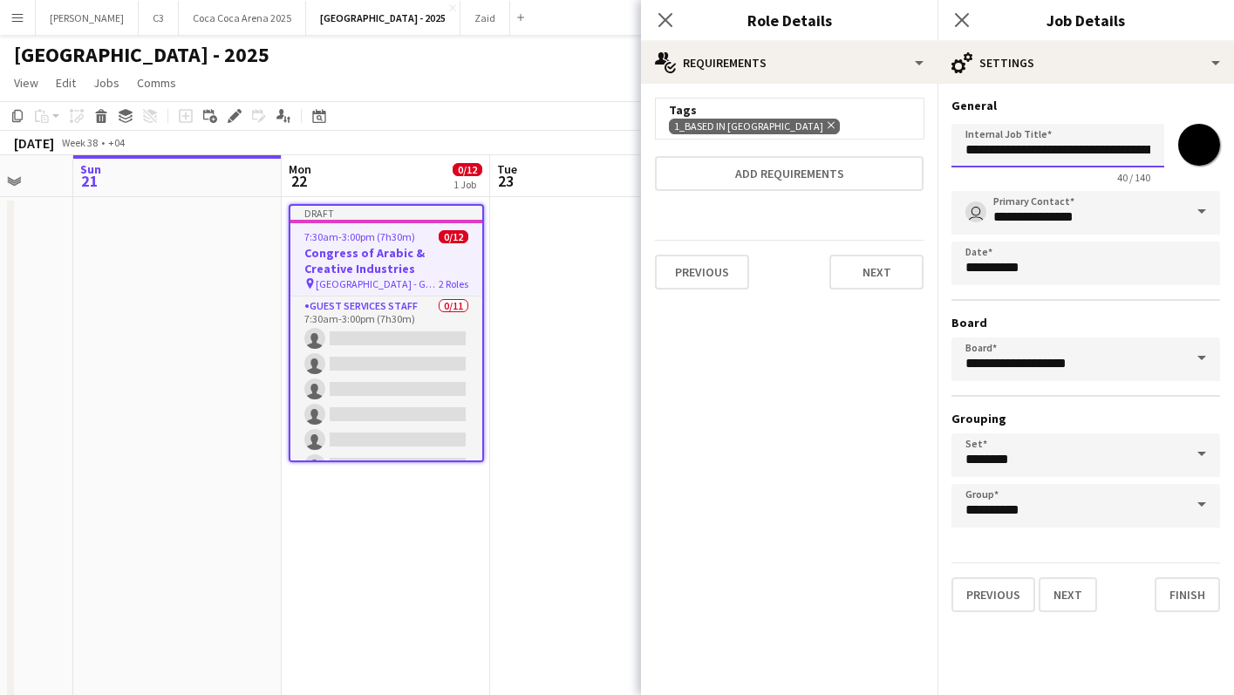
click at [1078, 157] on input "**********" at bounding box center [1058, 146] width 213 height 44
paste input "text"
type input "********"
click at [1164, 589] on button "Finish" at bounding box center [1187, 594] width 65 height 35
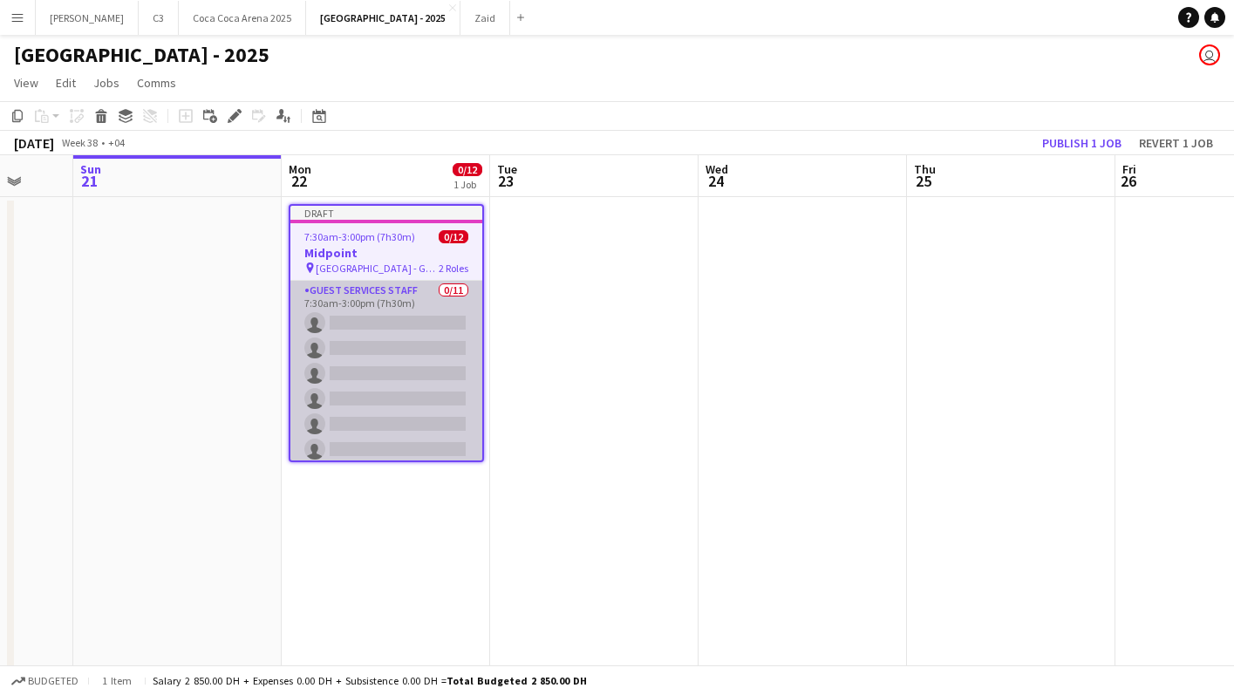
scroll to position [192, 0]
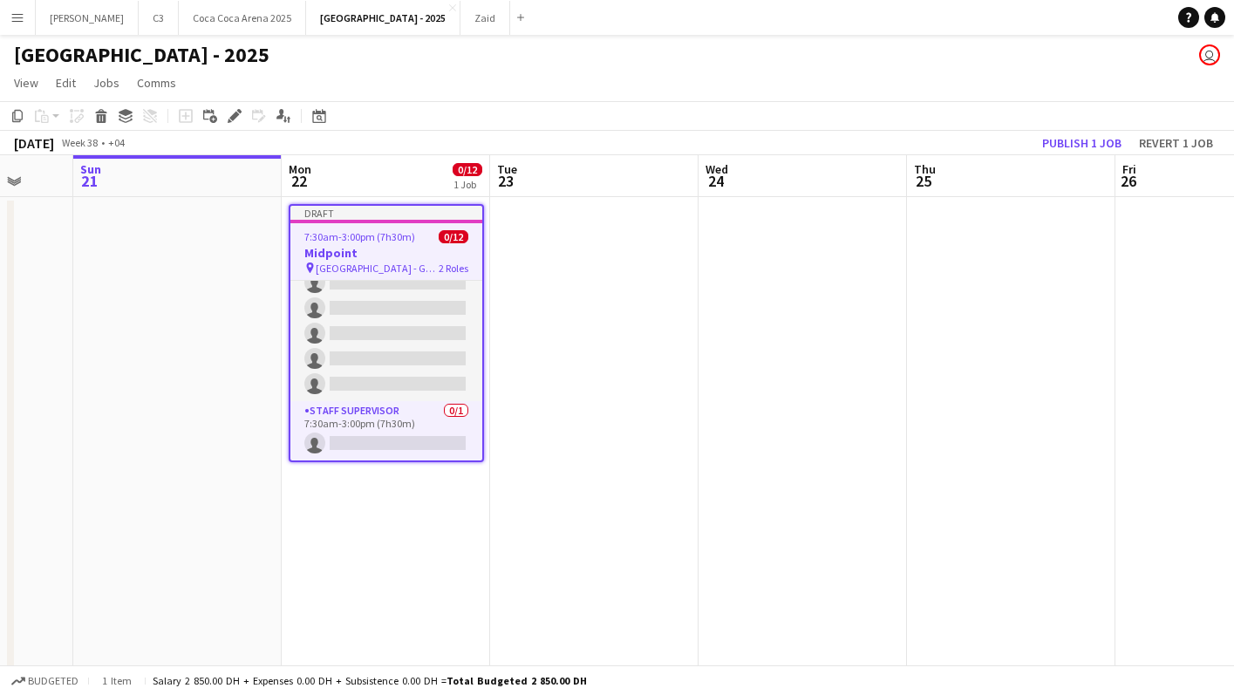
click at [392, 243] on app-job-card "Draft 7:30am-3:00pm (7h30m) 0/12 Midpoint pin [GEOGRAPHIC_DATA] - GATE 7 2 Role…" at bounding box center [386, 333] width 195 height 258
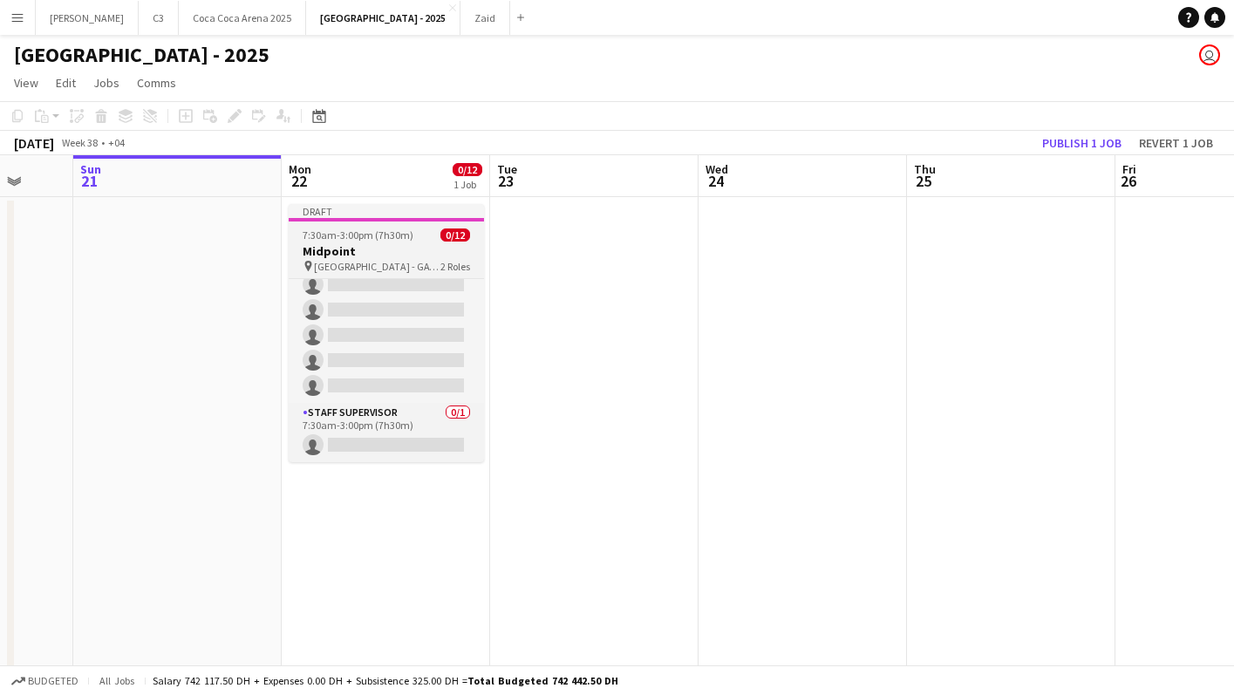
click at [385, 240] on span "7:30am-3:00pm (7h30m)" at bounding box center [358, 235] width 111 height 13
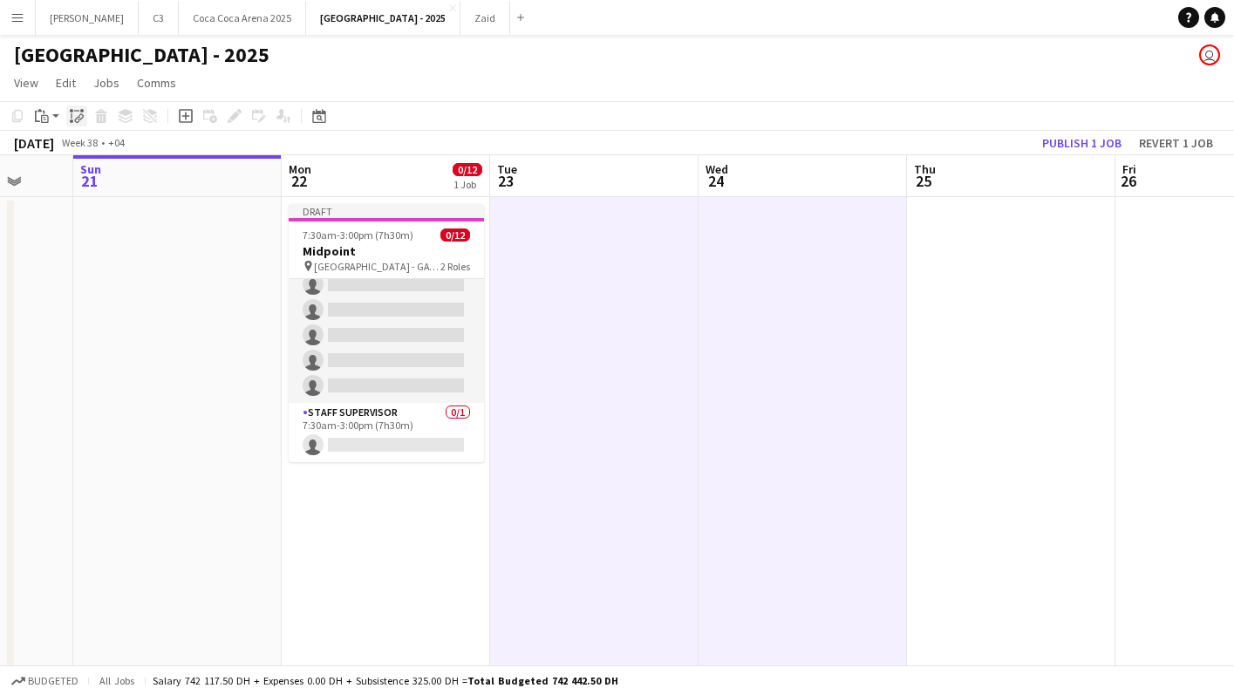
click at [67, 118] on div "Paste linked Job" at bounding box center [76, 116] width 21 height 21
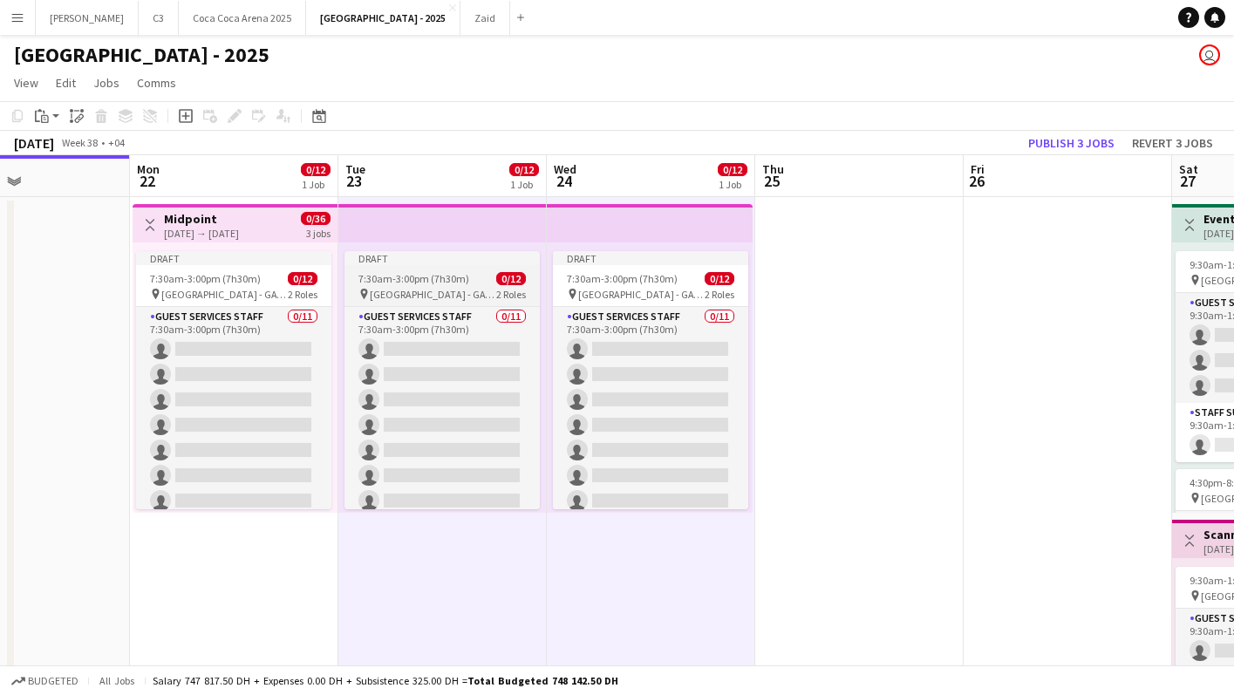
click at [478, 284] on div "7:30am-3:00pm (7h30m) 0/12" at bounding box center [442, 278] width 195 height 13
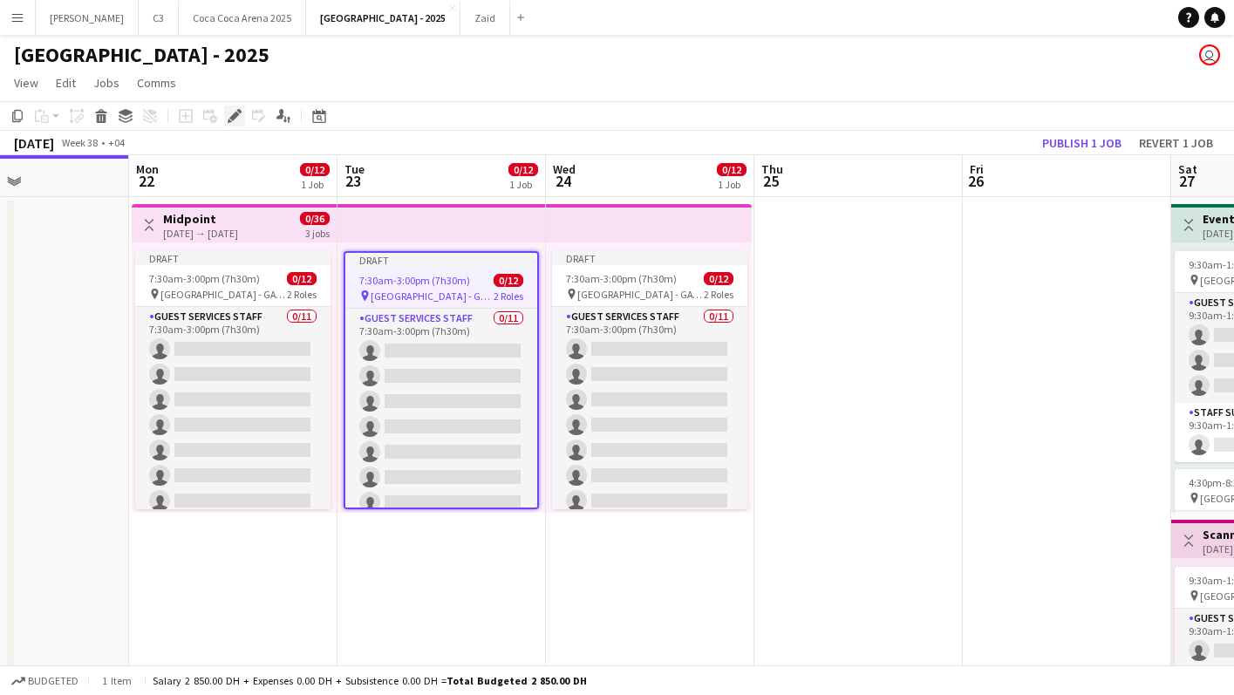
click at [239, 118] on icon "Edit" at bounding box center [235, 116] width 14 height 14
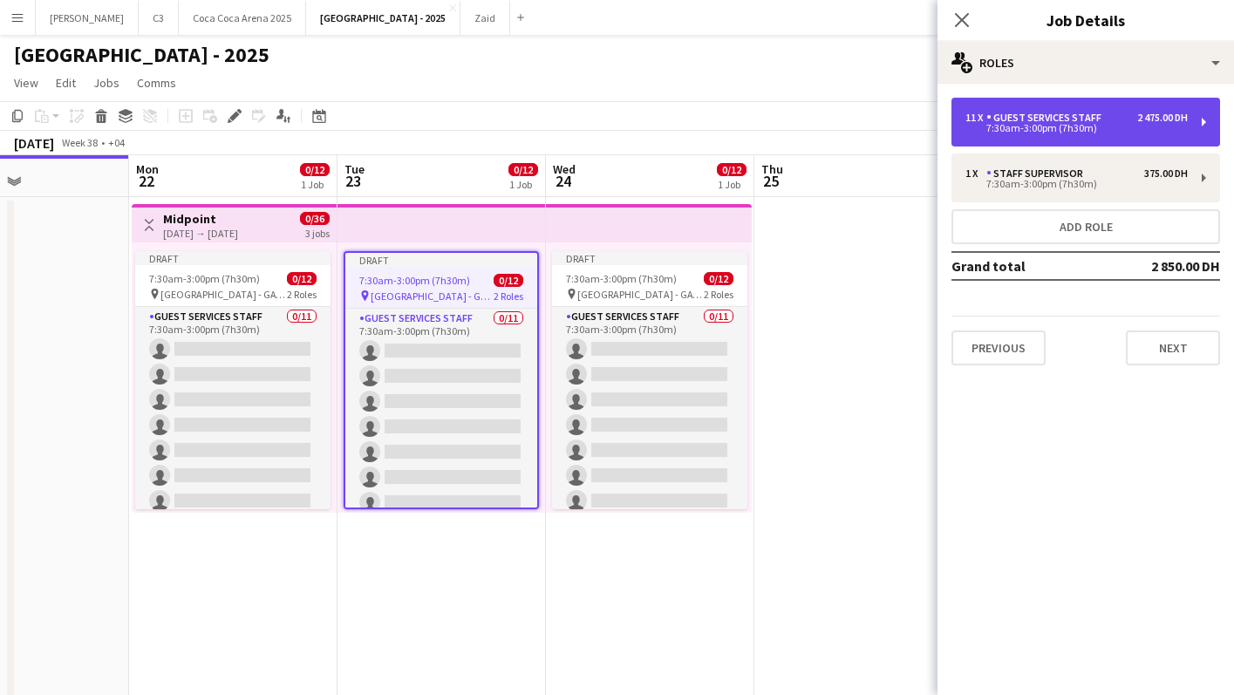
click at [1041, 136] on div "11 x Guest Services Staff 2 475.00 DH 7:30am-3:00pm (7h30m)" at bounding box center [1086, 122] width 269 height 49
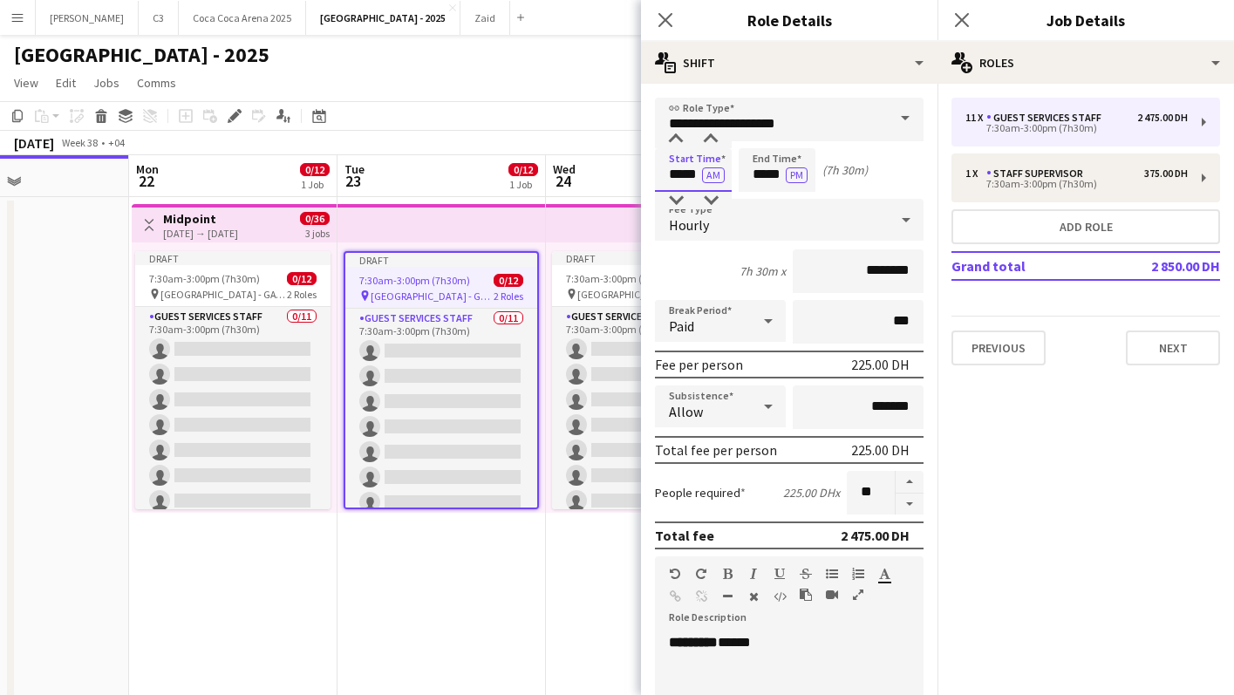
click at [686, 175] on input "*****" at bounding box center [693, 170] width 77 height 44
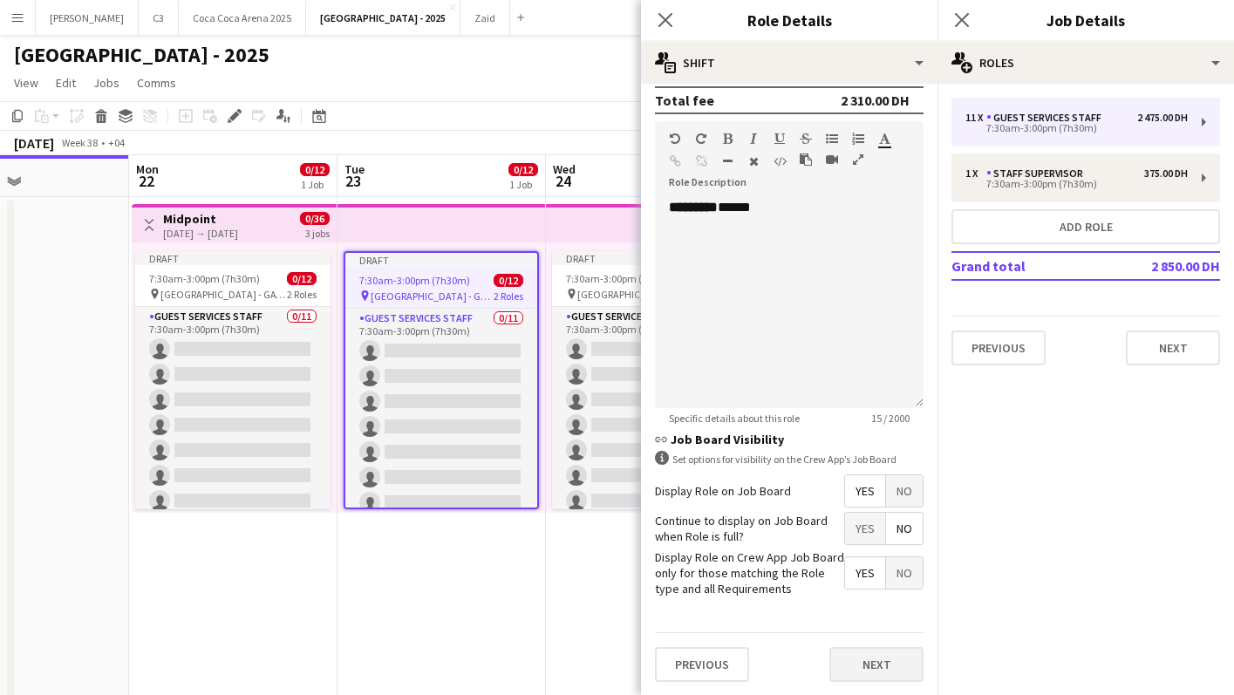
type input "*****"
click at [859, 672] on button "Next" at bounding box center [877, 664] width 94 height 35
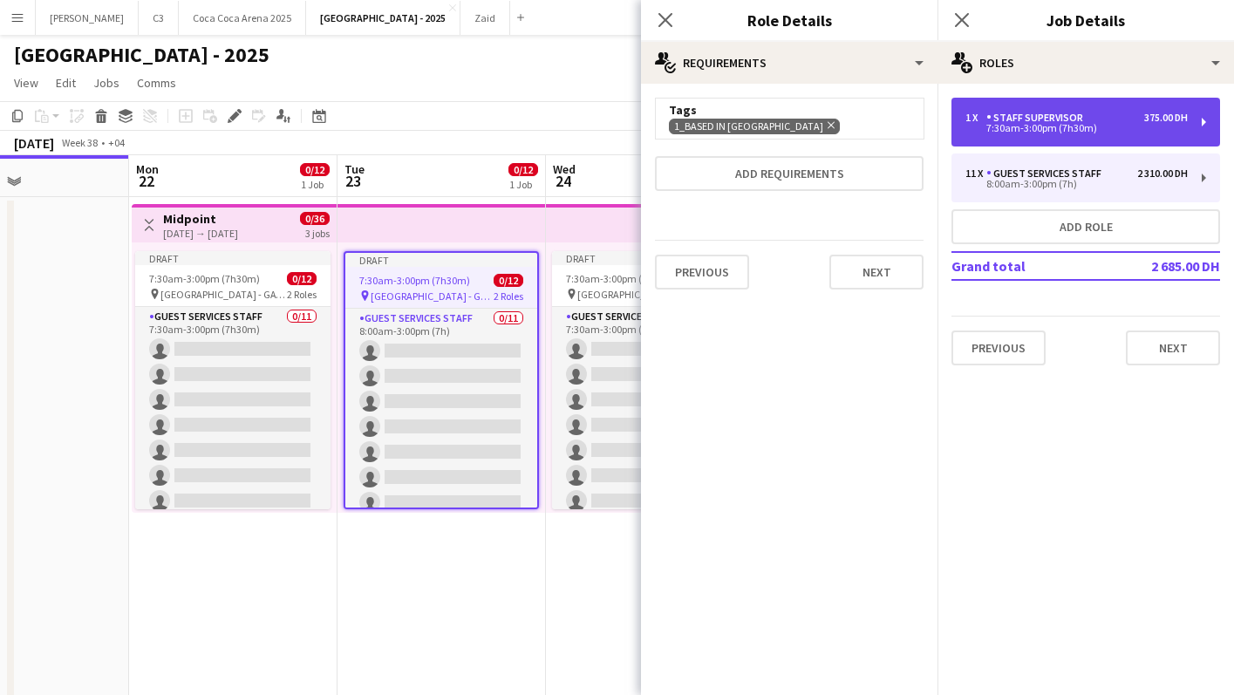
click at [1020, 133] on div "7:30am-3:00pm (7h30m)" at bounding box center [1077, 128] width 222 height 9
type input "**********"
type input "*****"
type input "********"
type input "*"
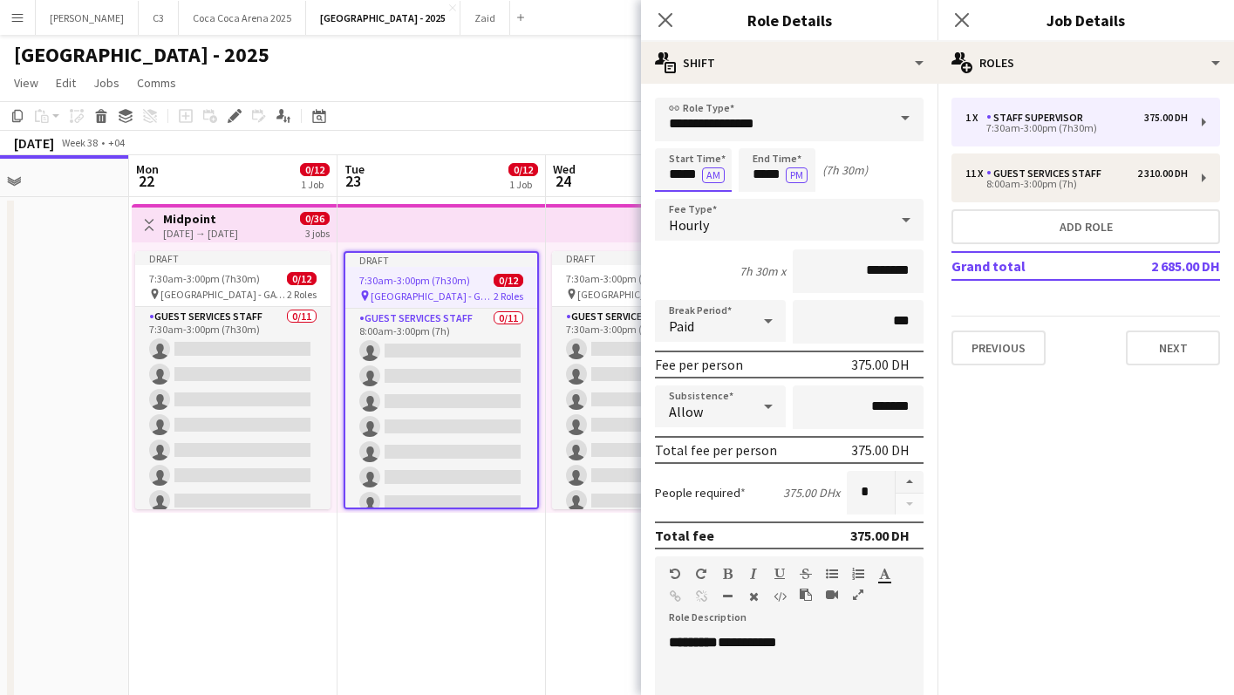
click at [692, 175] on input "*****" at bounding box center [693, 170] width 77 height 44
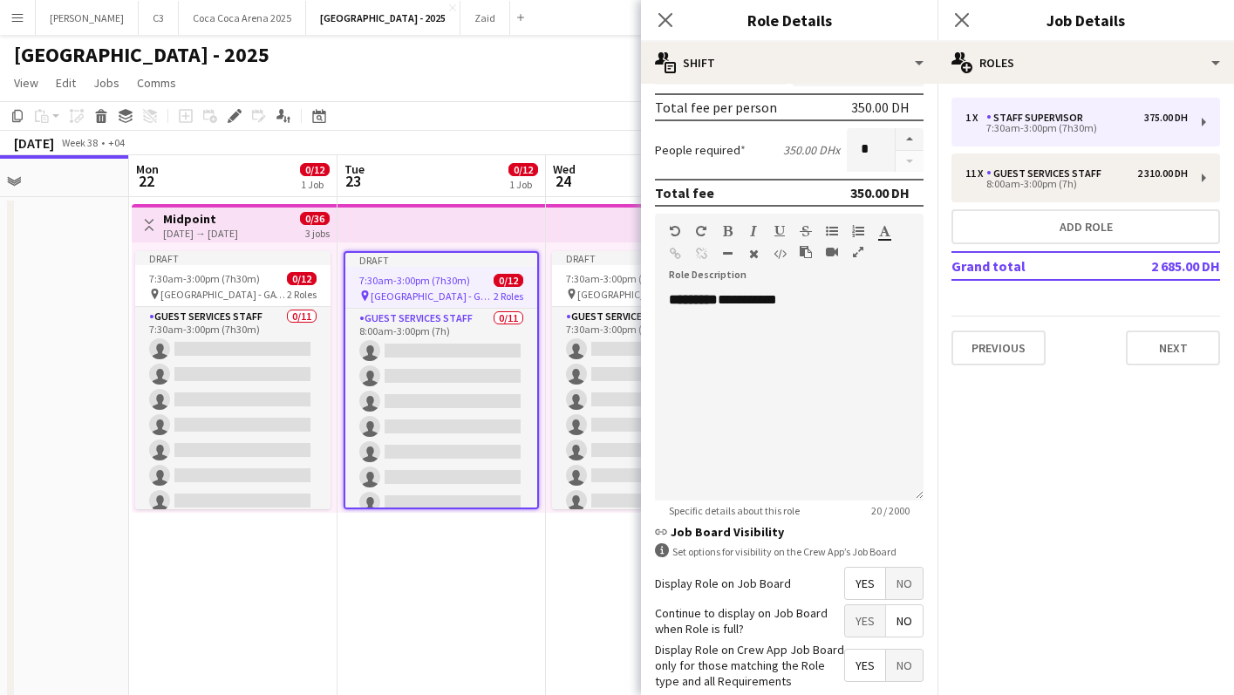
scroll to position [435, 0]
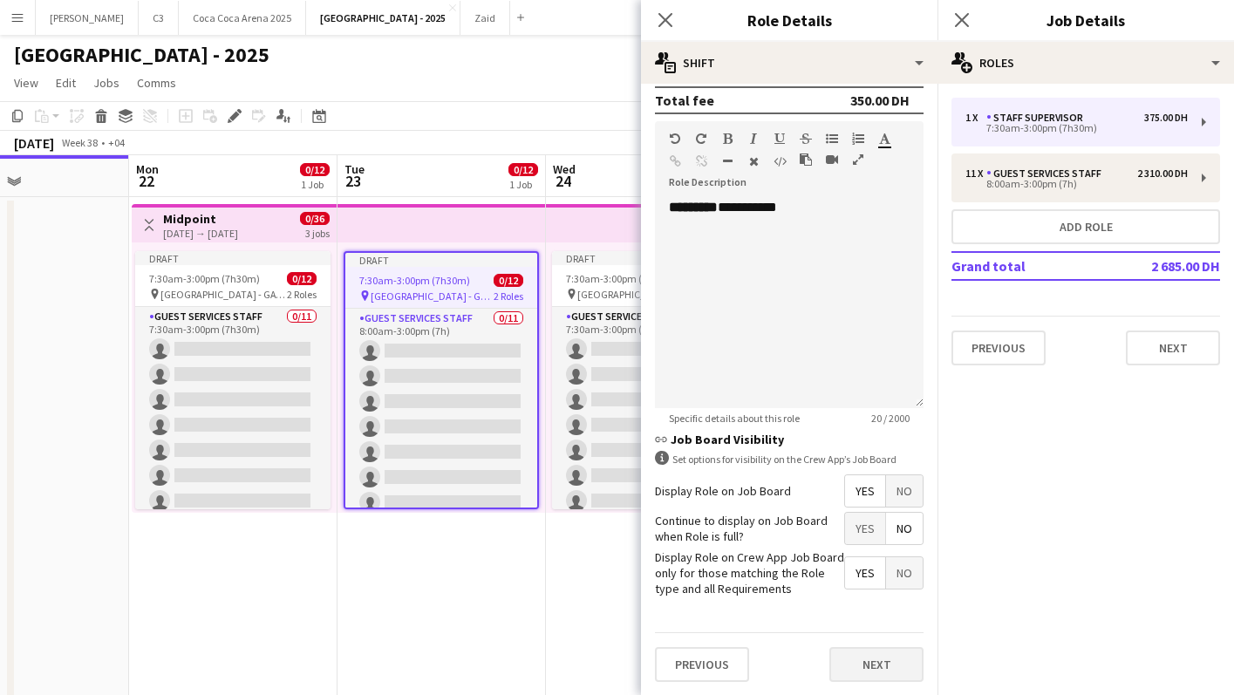
type input "*****"
click at [861, 663] on button "Next" at bounding box center [877, 664] width 94 height 35
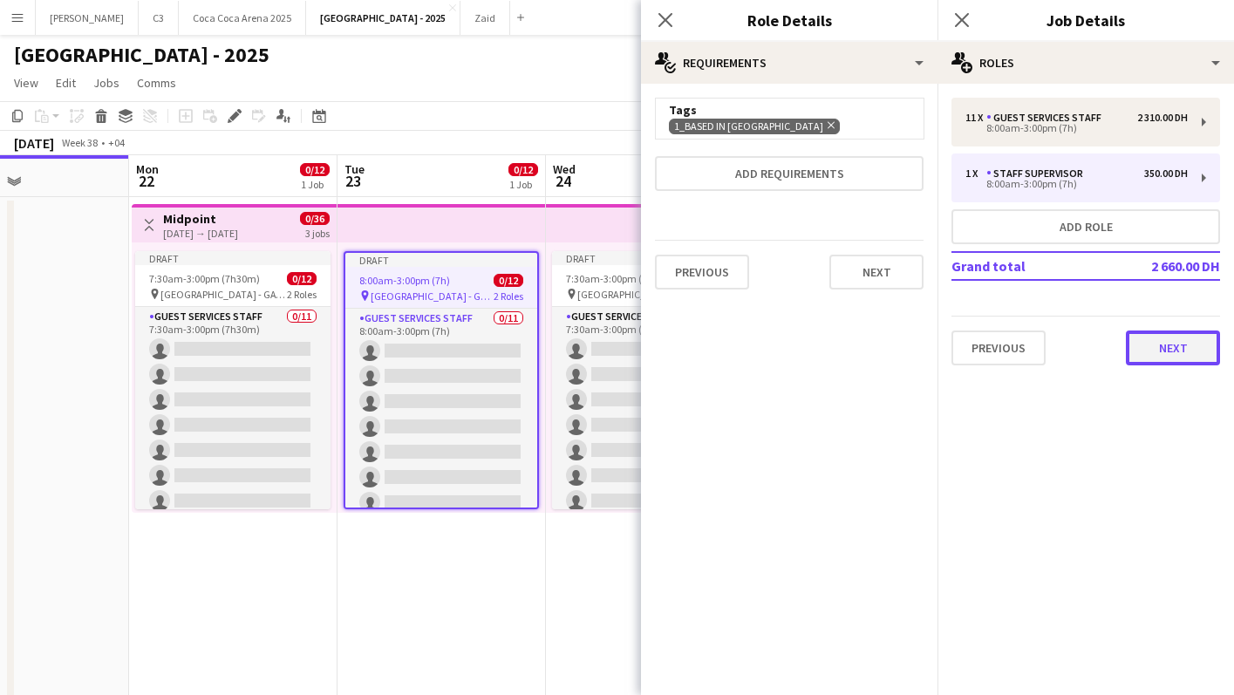
click at [1146, 348] on button "Next" at bounding box center [1173, 348] width 94 height 35
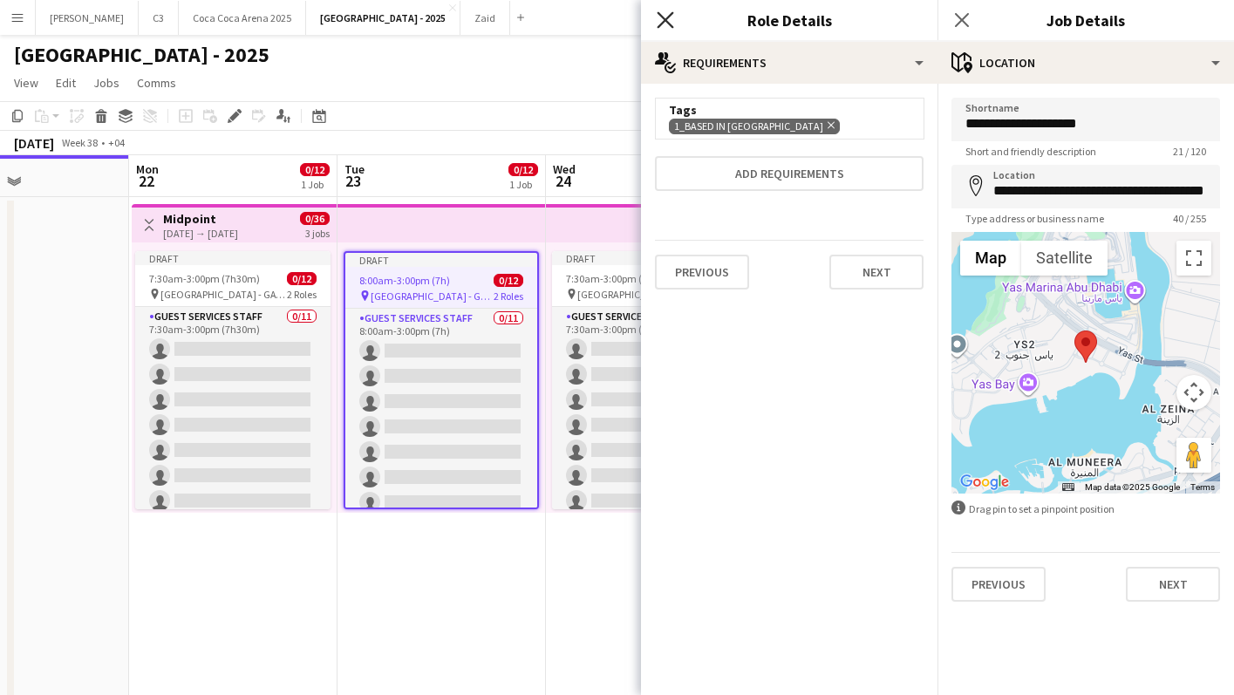
click at [660, 16] on icon at bounding box center [665, 19] width 17 height 17
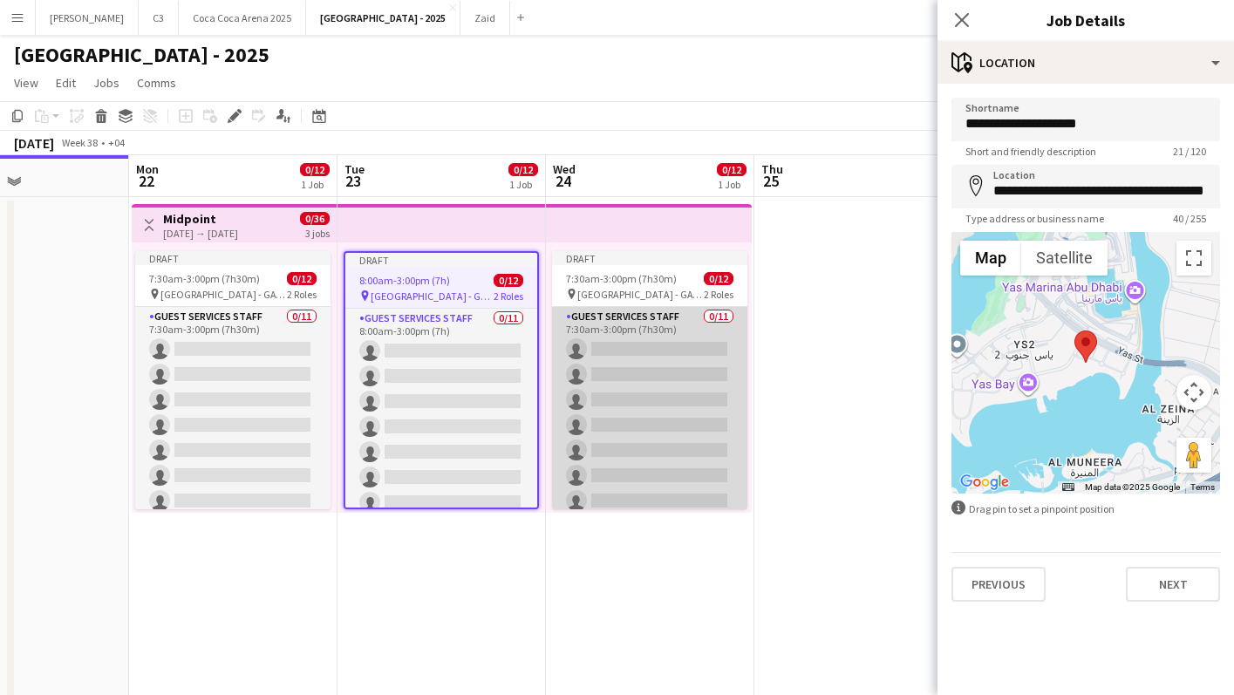
click at [641, 319] on app-card-role "Guest Services Staff 0/11 7:30am-3:00pm (7h30m) single-neutral-actions single-n…" at bounding box center [649, 463] width 195 height 312
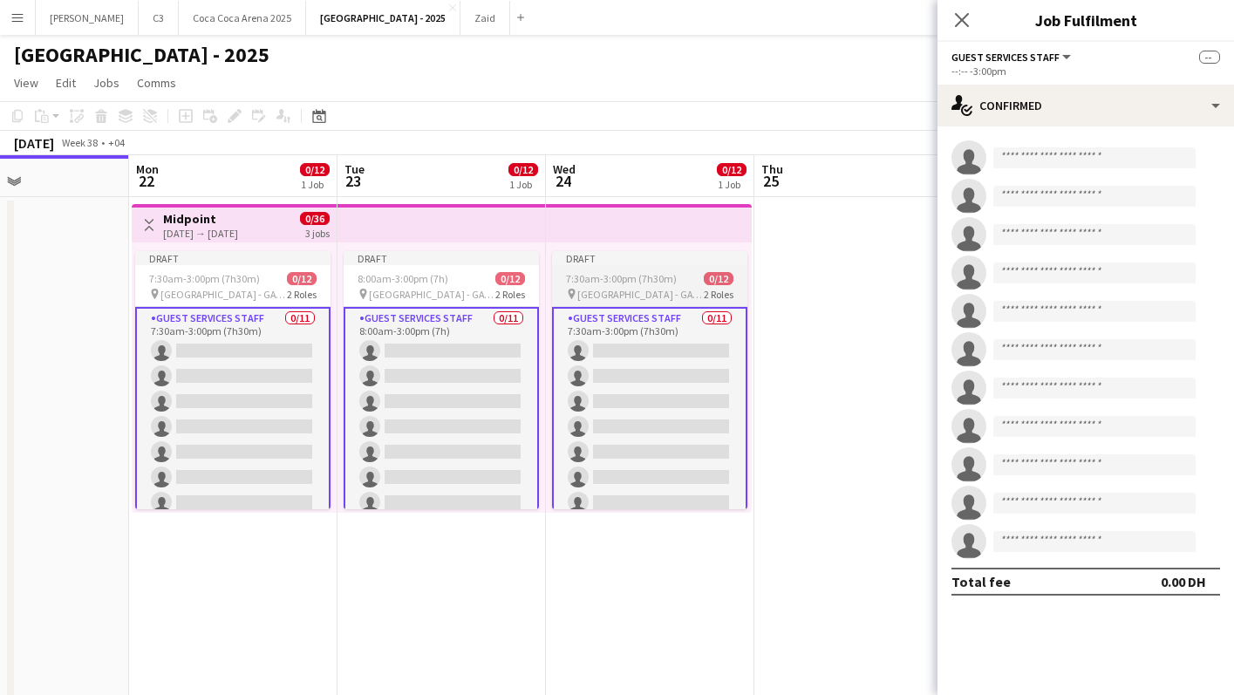
click at [639, 273] on span "7:30am-3:00pm (7h30m)" at bounding box center [621, 278] width 111 height 13
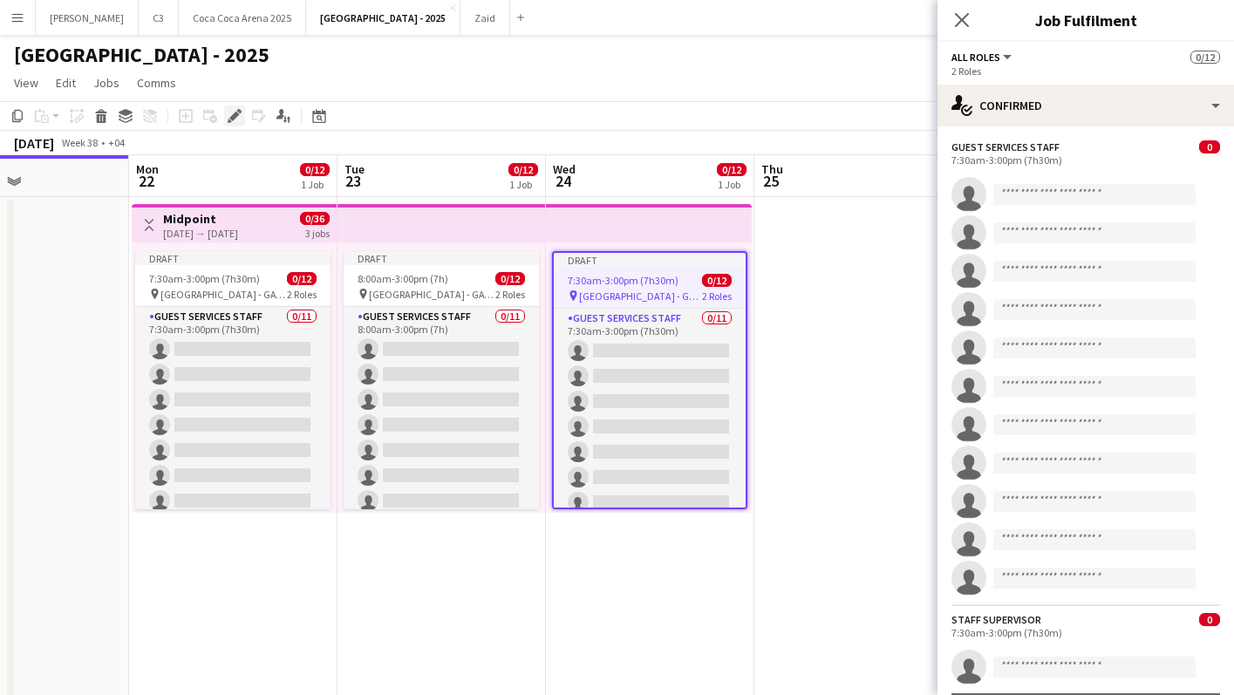
click at [229, 120] on icon at bounding box center [230, 121] width 4 height 4
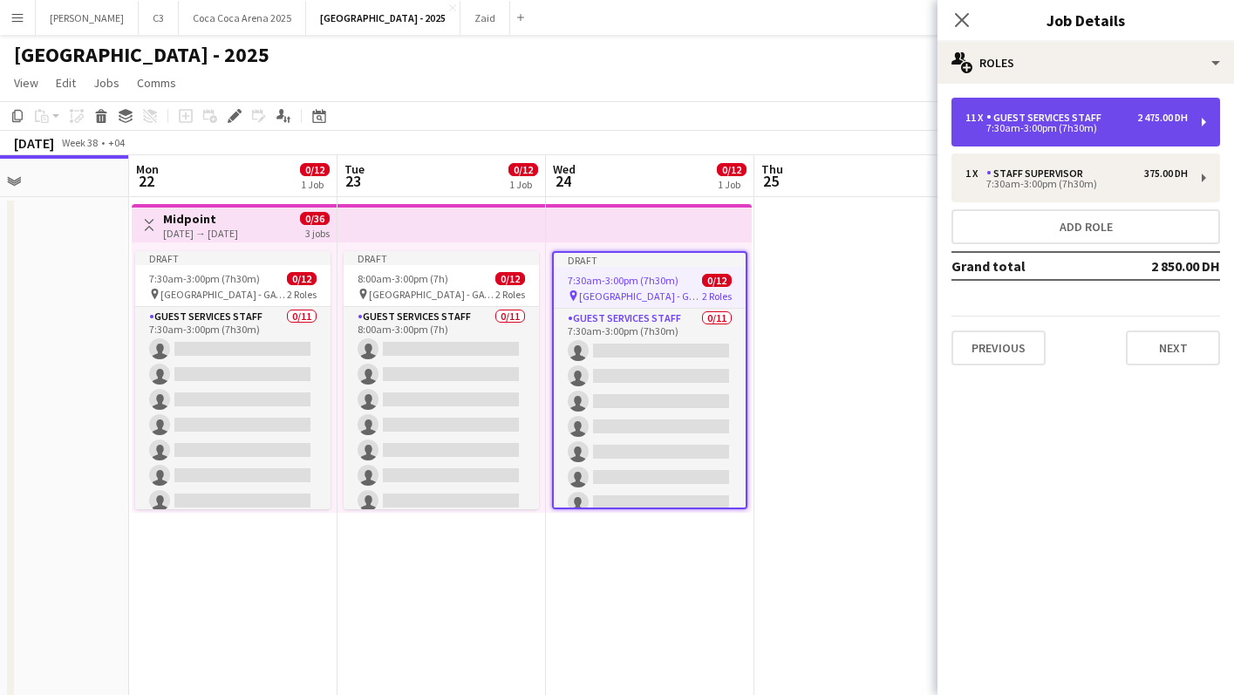
click at [996, 129] on div "7:30am-3:00pm (7h30m)" at bounding box center [1077, 128] width 222 height 9
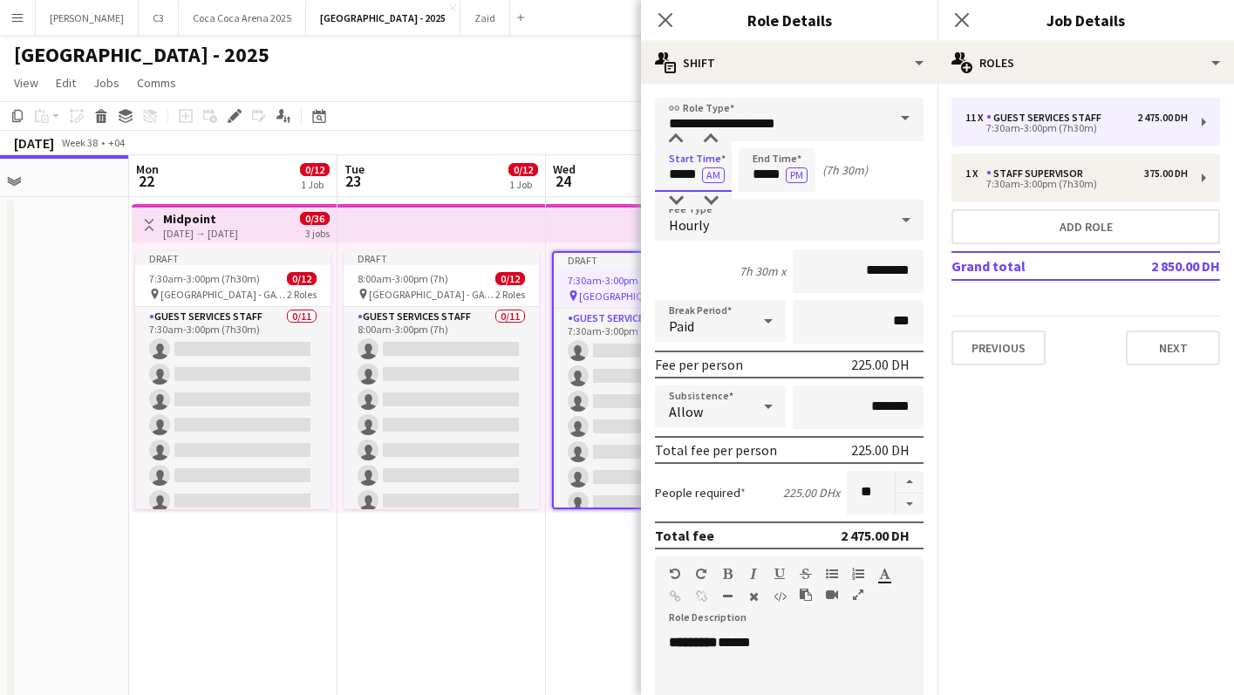
click at [679, 175] on input "*****" at bounding box center [693, 170] width 77 height 44
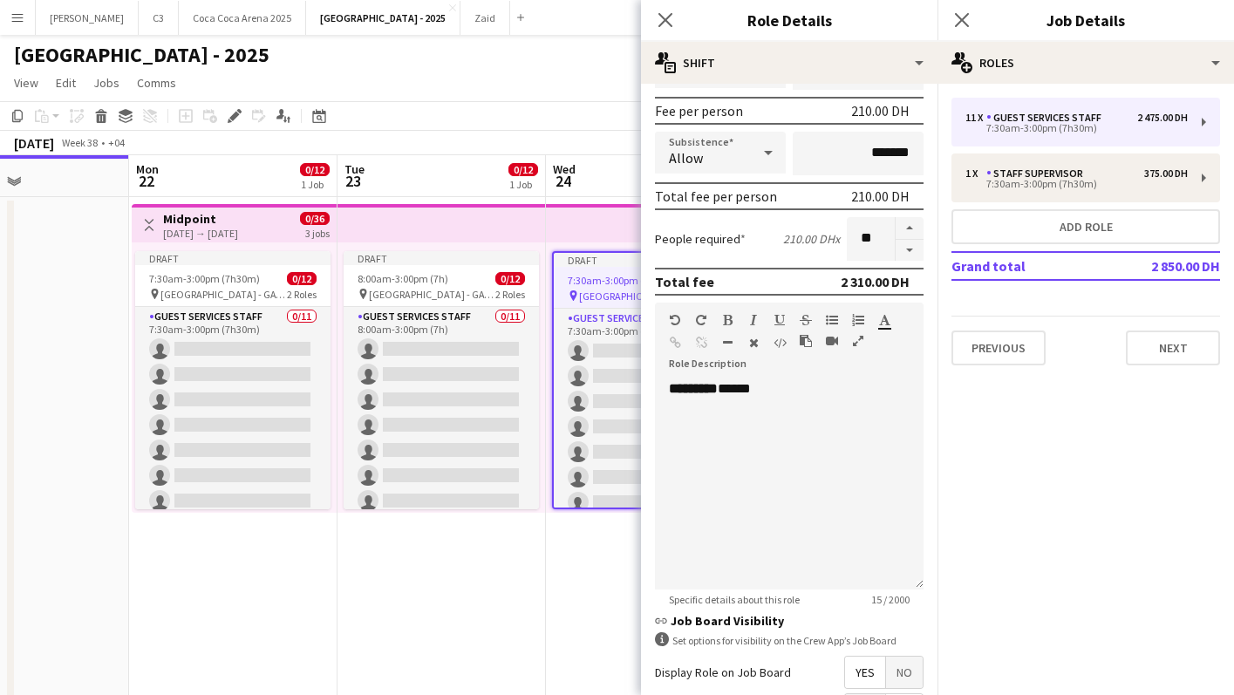
scroll to position [435, 0]
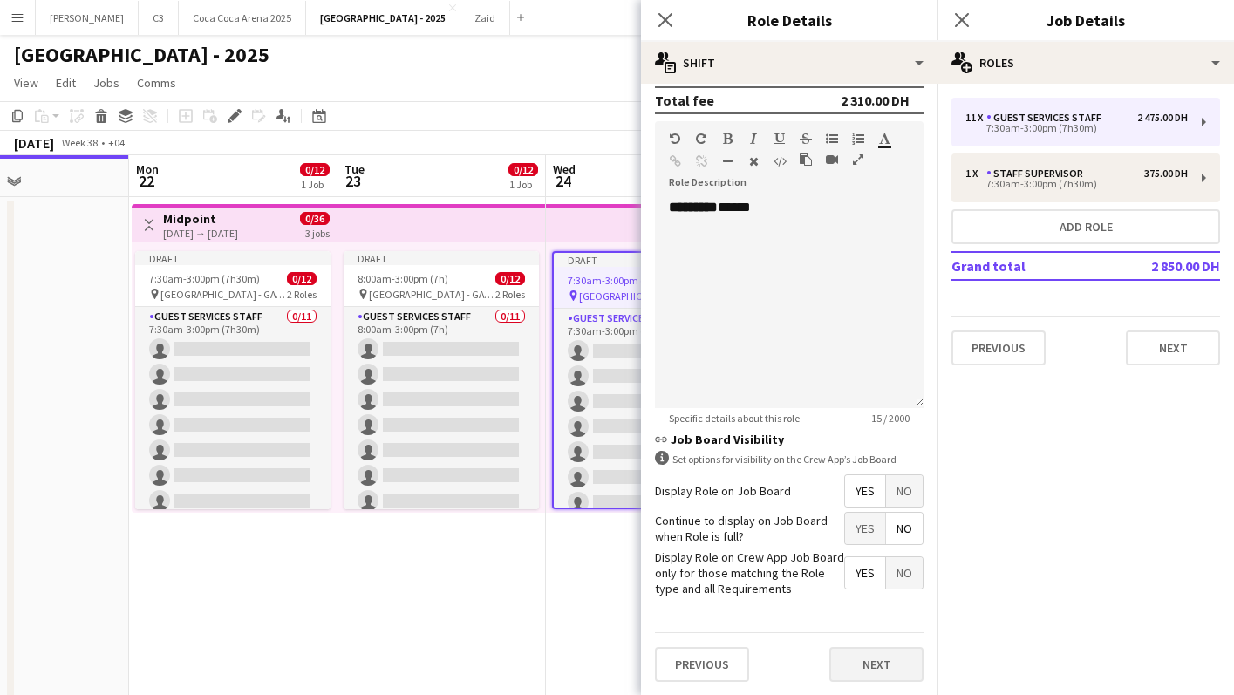
type input "*****"
click at [869, 670] on button "Next" at bounding box center [877, 664] width 94 height 35
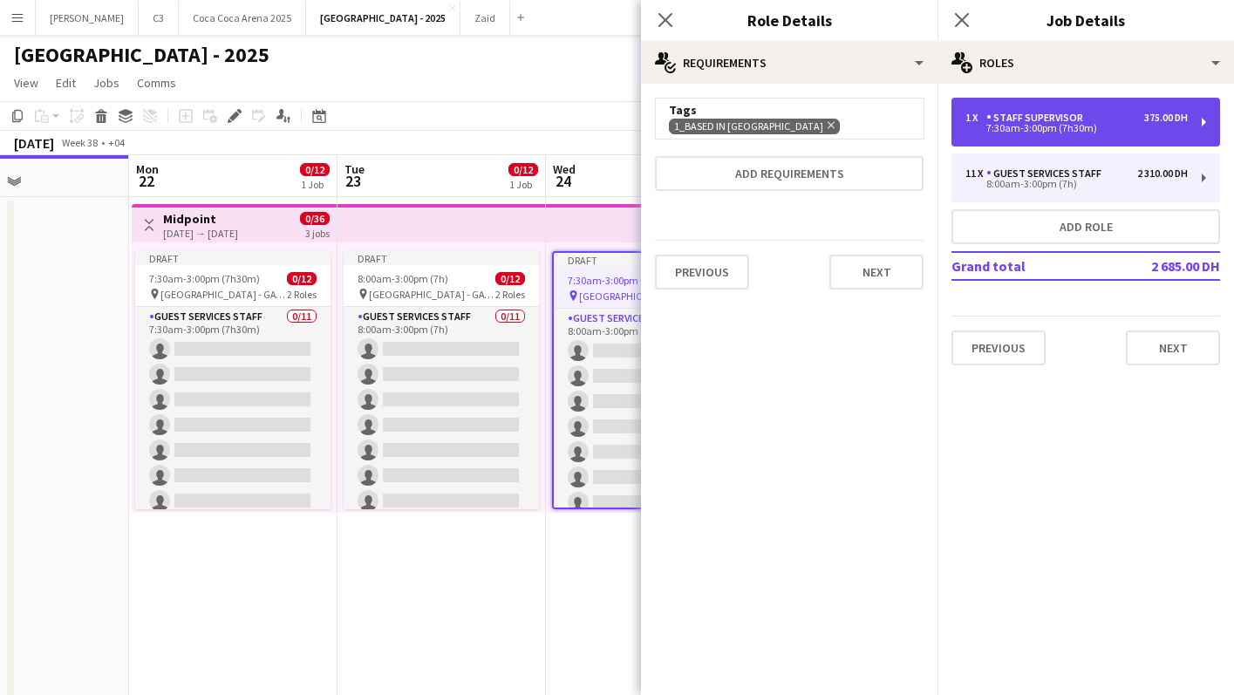
click at [1053, 131] on div "7:30am-3:00pm (7h30m)" at bounding box center [1077, 128] width 222 height 9
type input "**********"
type input "*****"
type input "********"
type input "*"
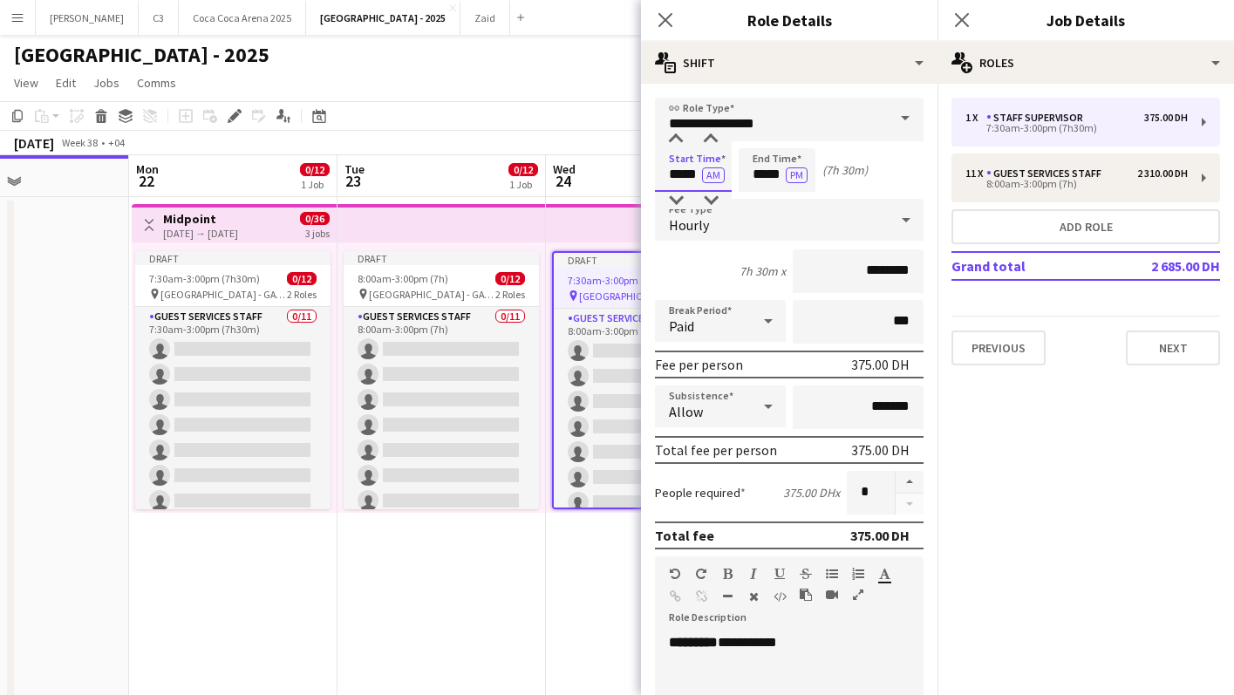
click at [673, 175] on input "*****" at bounding box center [693, 170] width 77 height 44
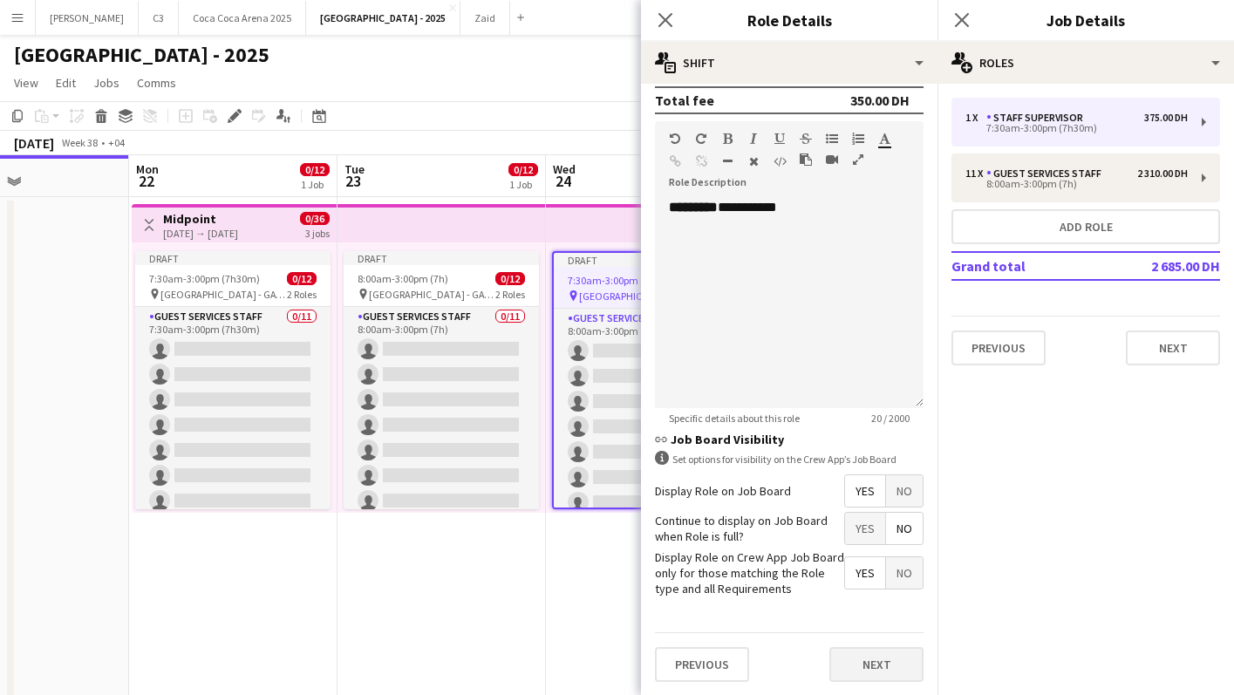
type input "*****"
click at [854, 660] on button "Next" at bounding box center [877, 664] width 94 height 35
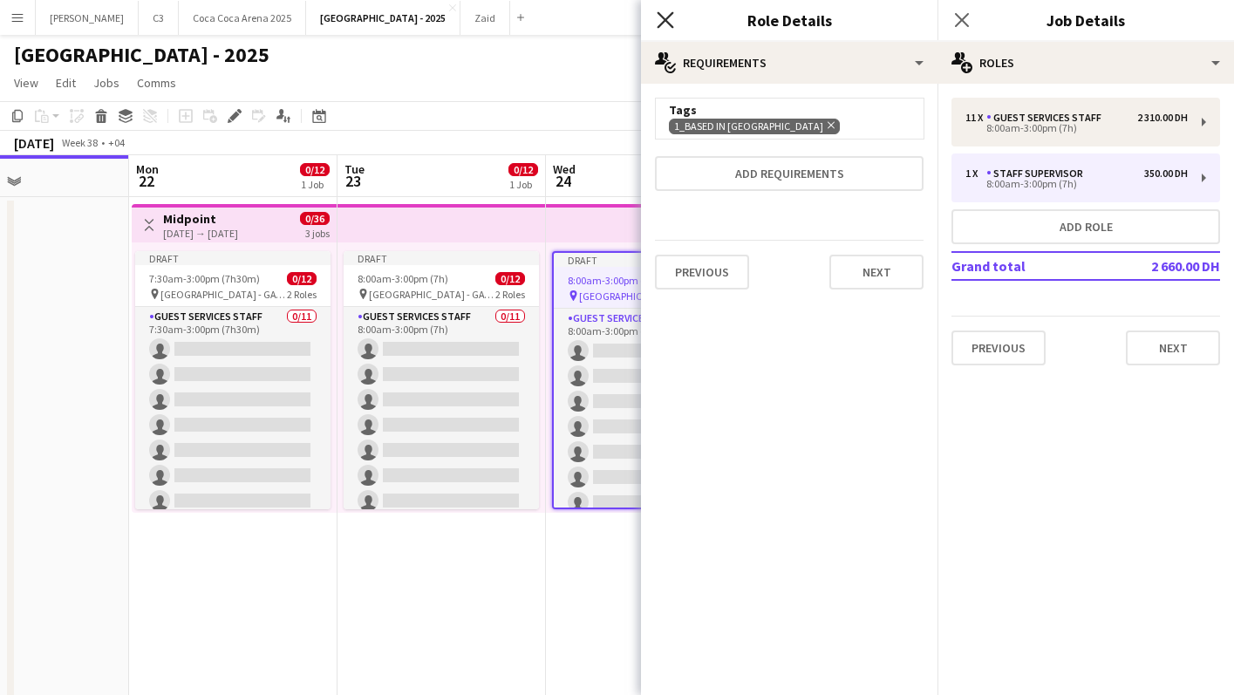
click at [669, 21] on icon "Close pop-in" at bounding box center [665, 19] width 17 height 17
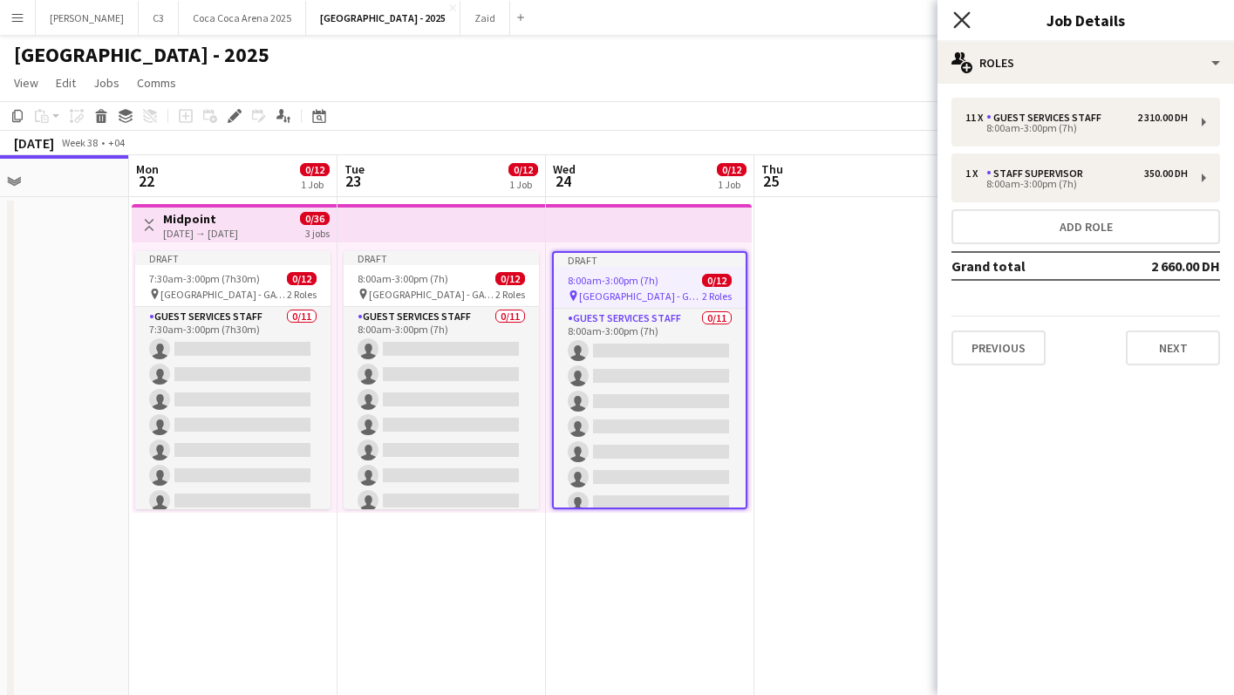
click at [966, 22] on icon "Close pop-in" at bounding box center [961, 19] width 17 height 17
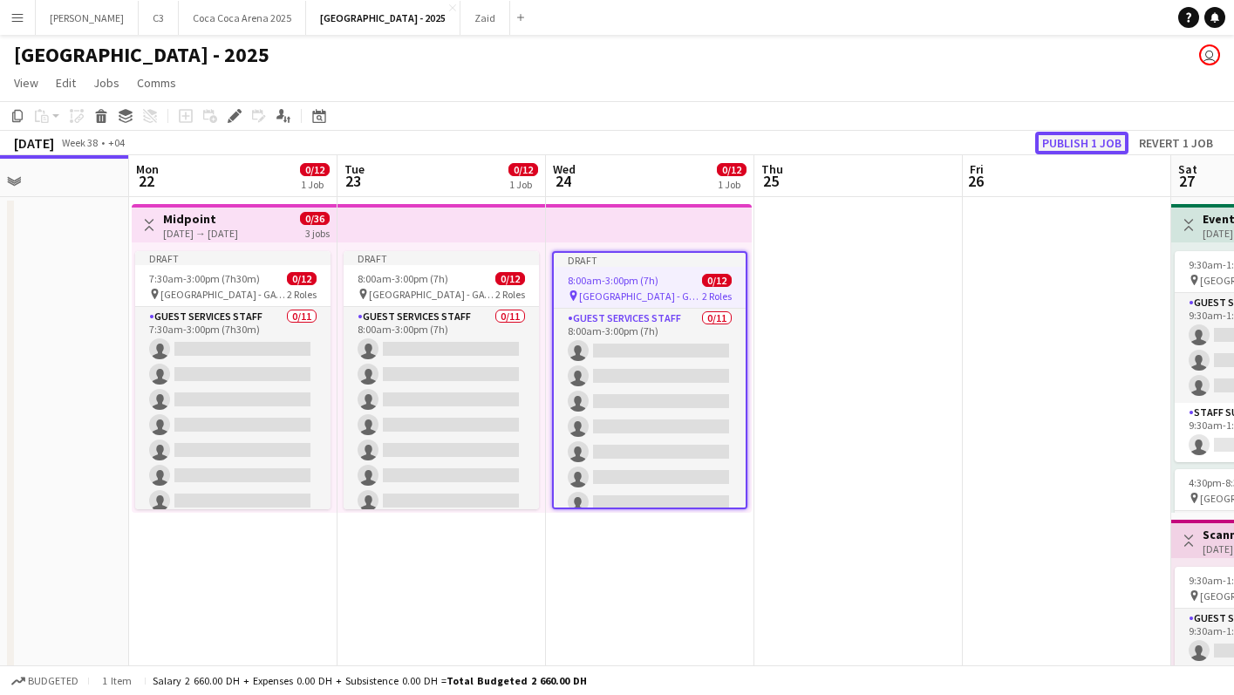
click at [1100, 134] on button "Publish 1 job" at bounding box center [1081, 143] width 93 height 23
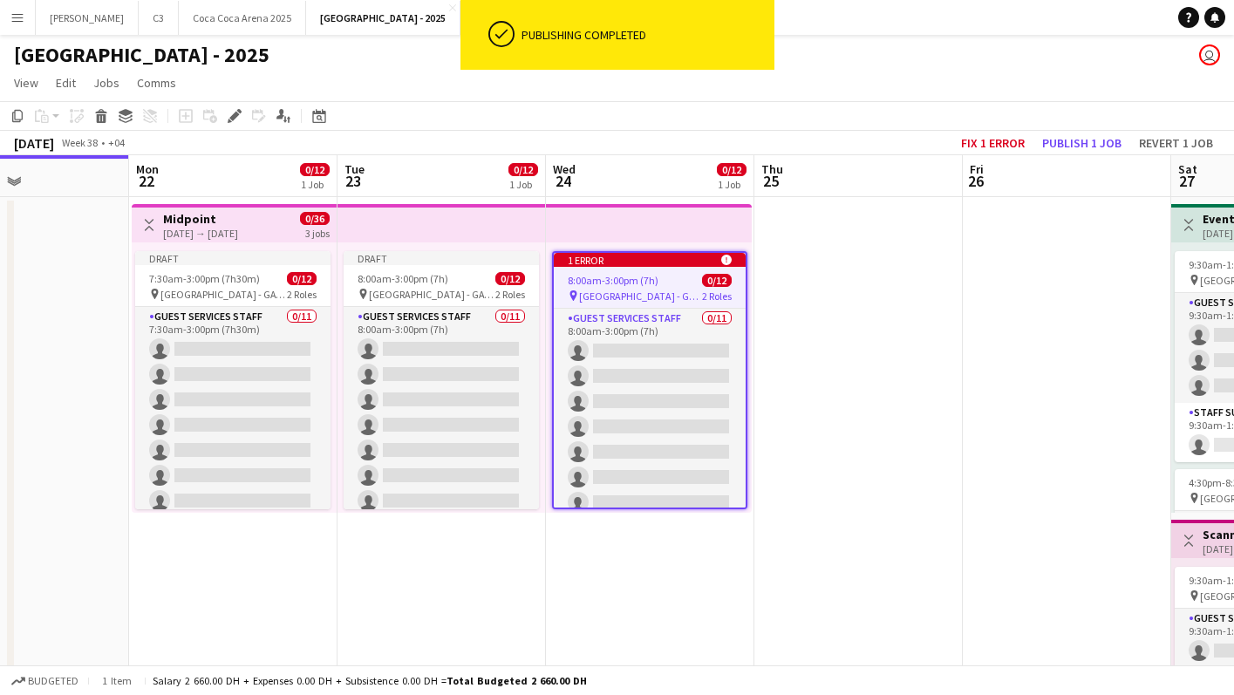
scroll to position [0, 641]
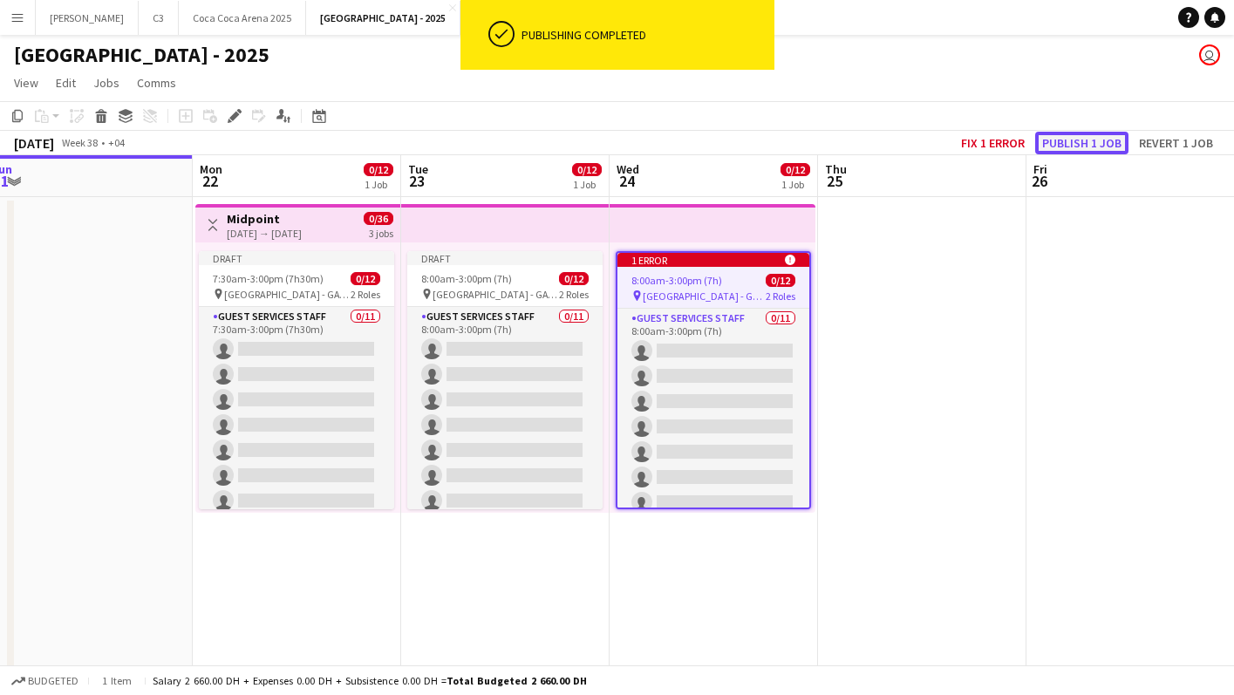
click at [1096, 152] on button "Publish 1 job" at bounding box center [1081, 143] width 93 height 23
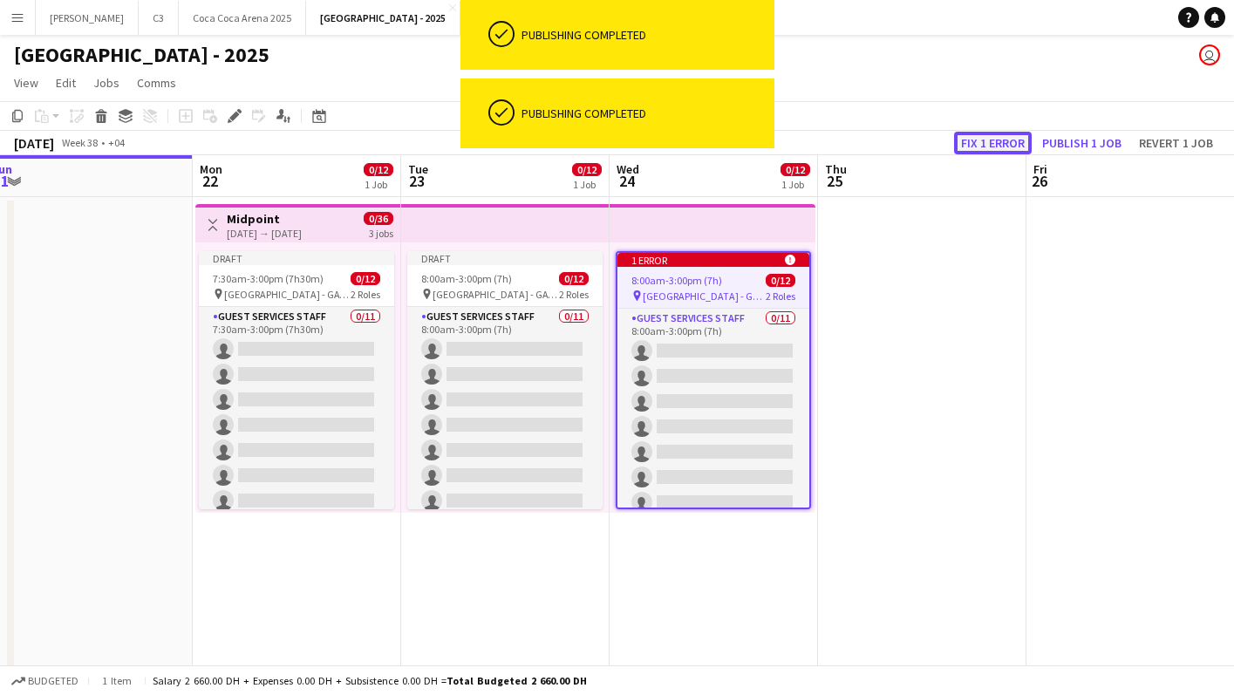
click at [1008, 142] on button "Fix 1 error" at bounding box center [993, 143] width 78 height 23
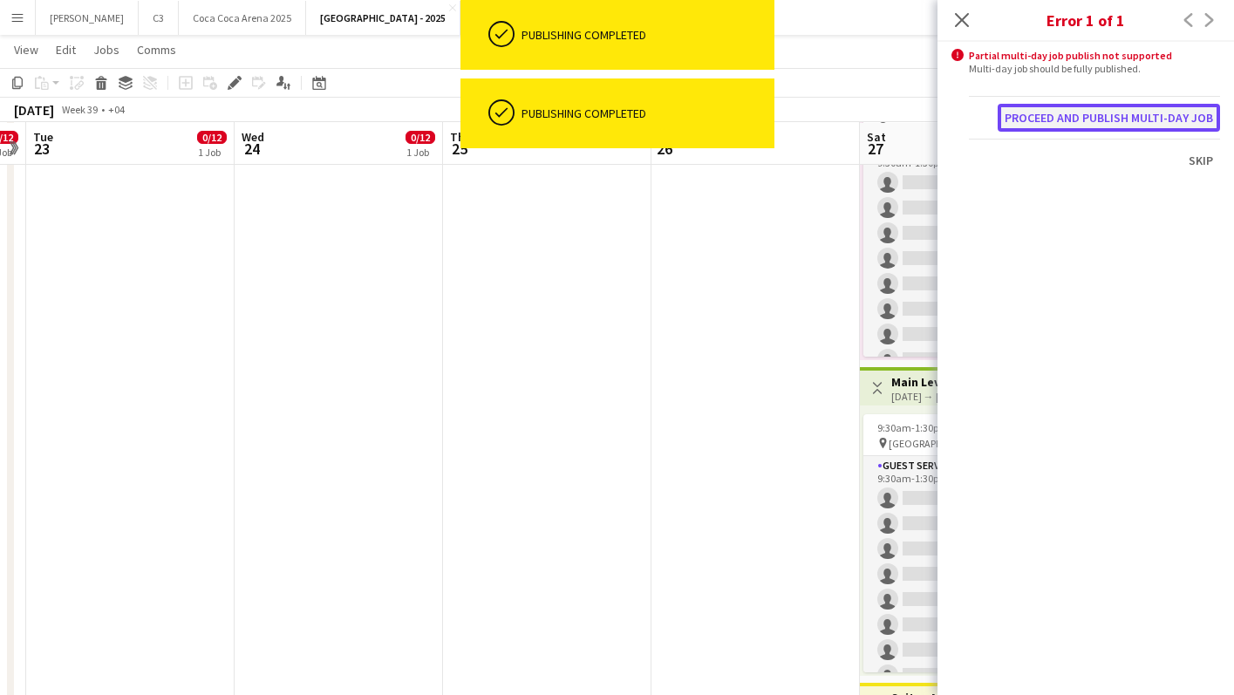
click at [1096, 107] on button "Proceed and publish multi-day job" at bounding box center [1109, 118] width 222 height 28
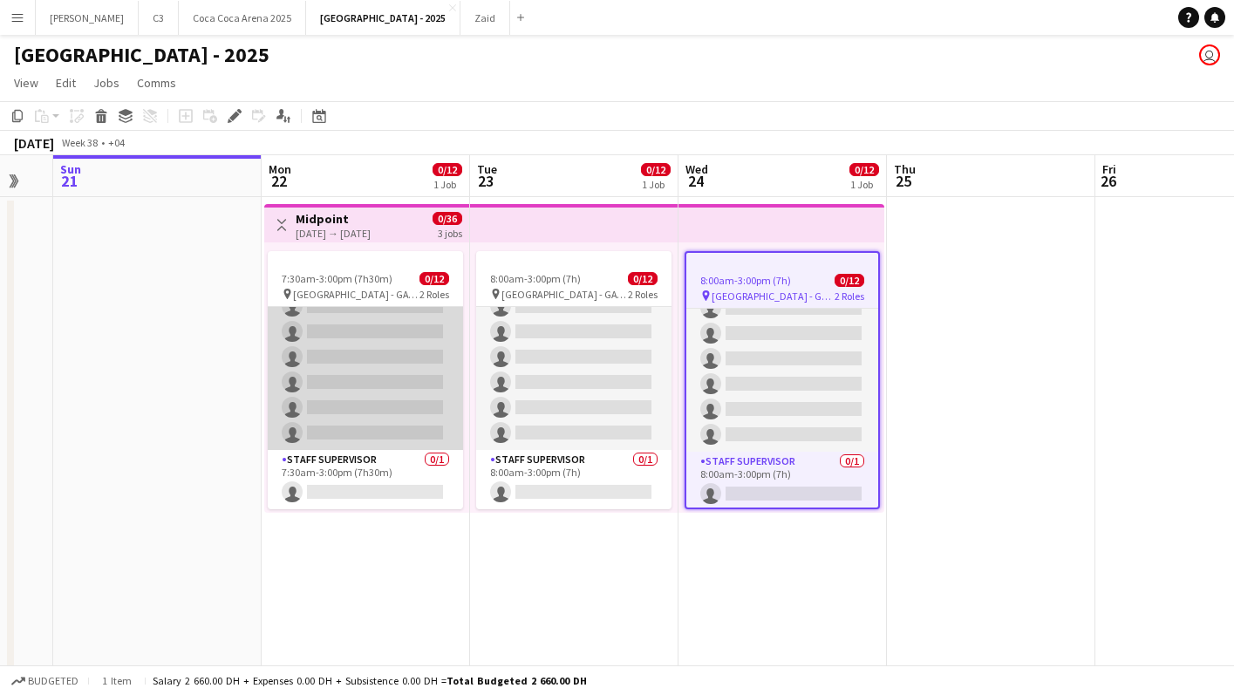
scroll to position [0, 0]
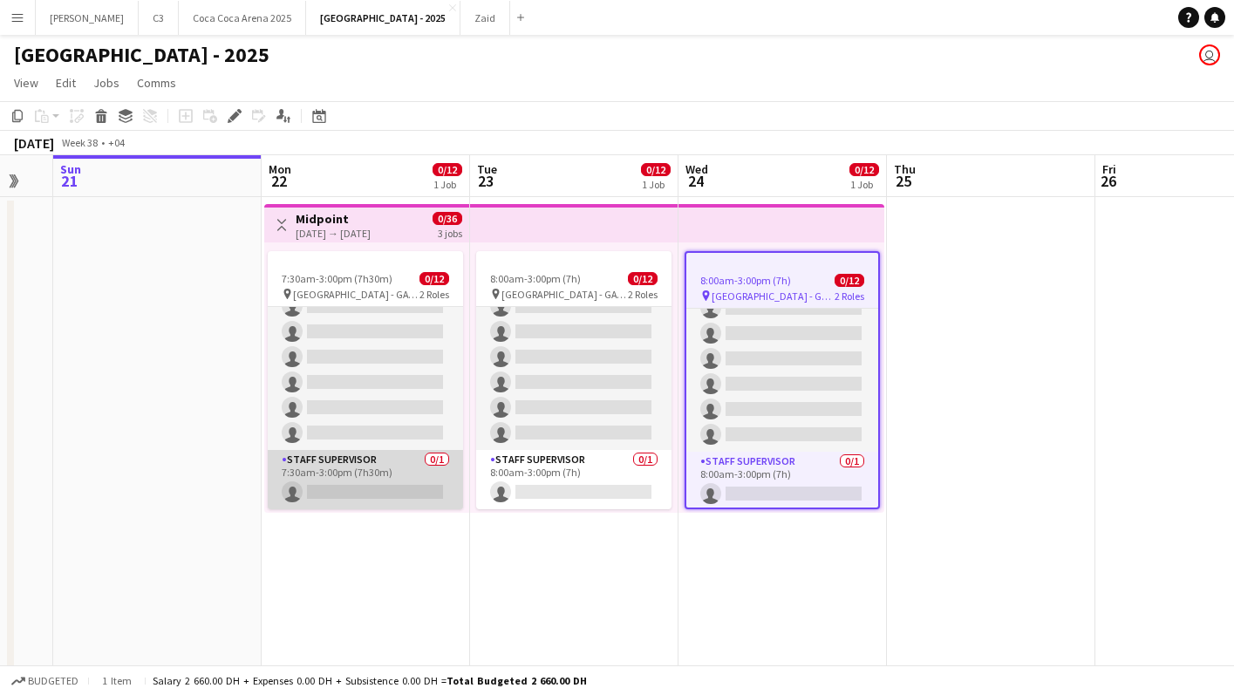
click at [372, 464] on app-card-role "Staff Supervisor 0/1 7:30am-3:00pm (7h30m) single-neutral-actions" at bounding box center [365, 479] width 195 height 59
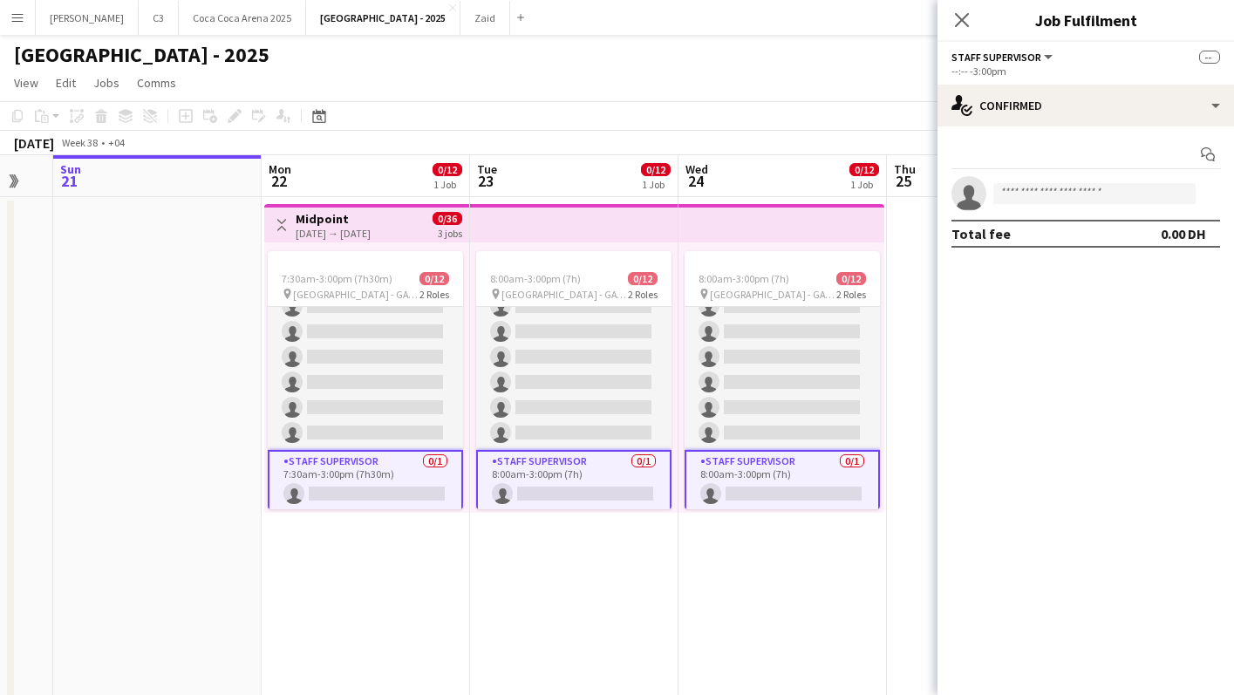
click at [372, 480] on app-card-role "Staff Supervisor 0/1 7:30am-3:00pm (7h30m) single-neutral-actions" at bounding box center [365, 481] width 195 height 63
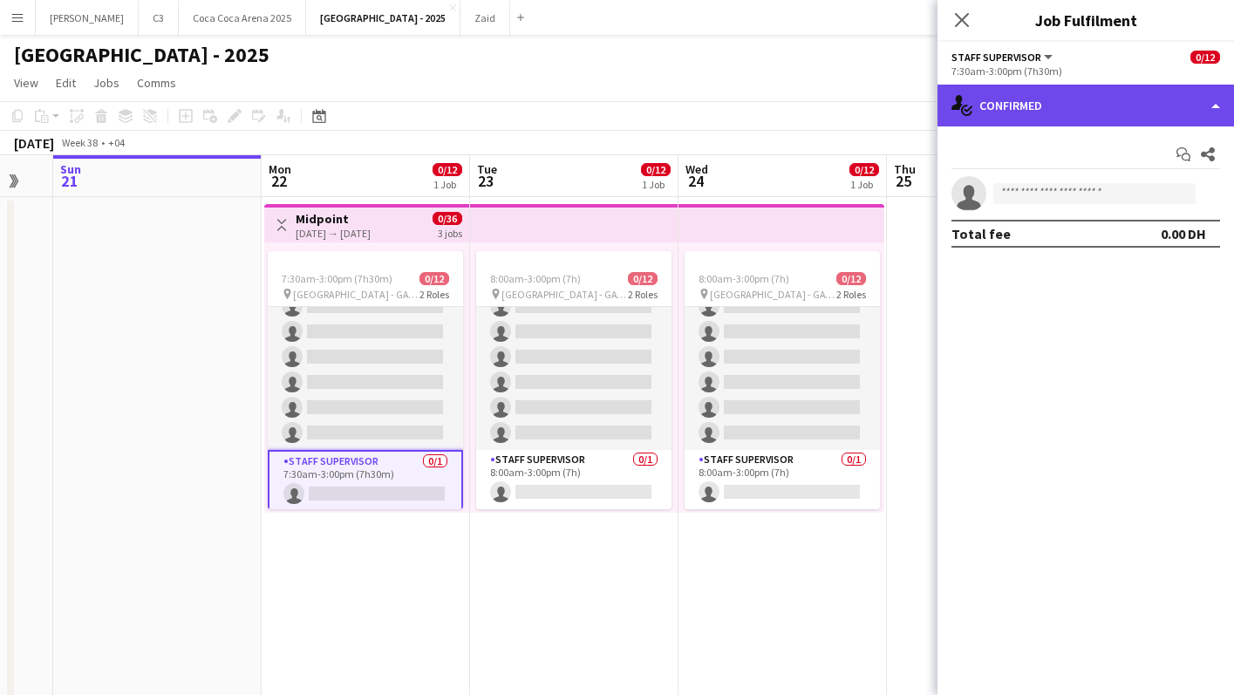
click at [1033, 118] on div "single-neutral-actions-check-2 Confirmed" at bounding box center [1086, 106] width 297 height 42
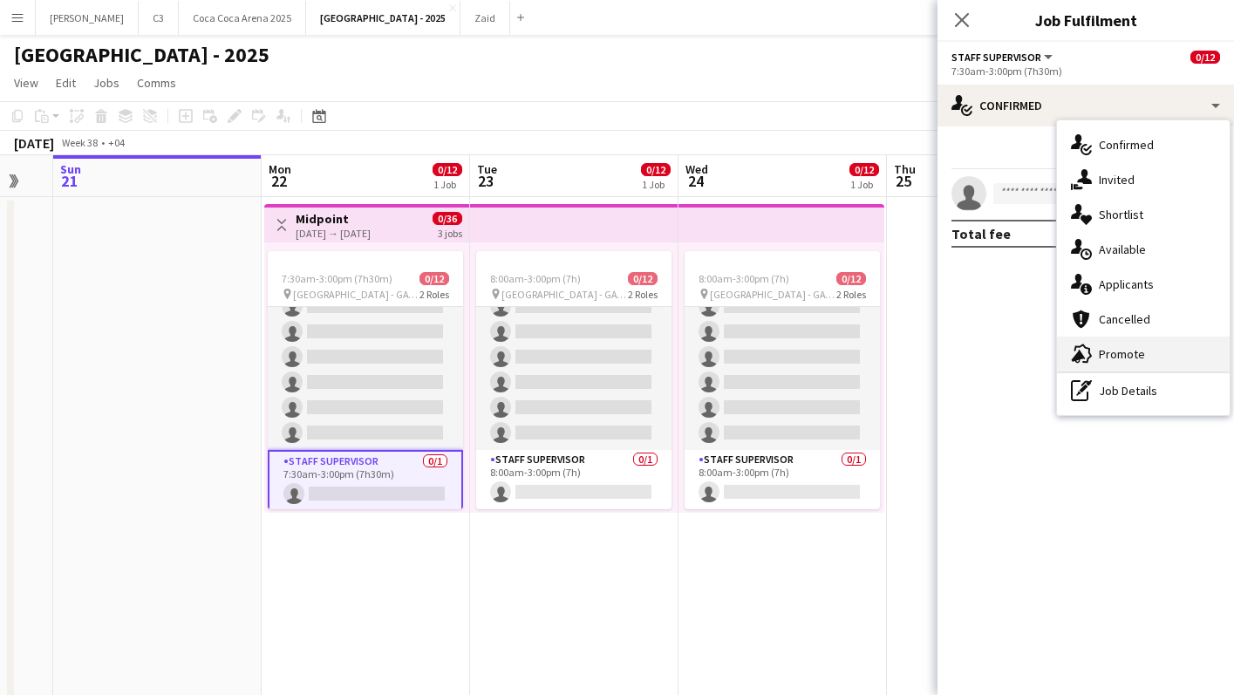
click at [1097, 355] on div "advertising-megaphone Promote" at bounding box center [1143, 354] width 173 height 35
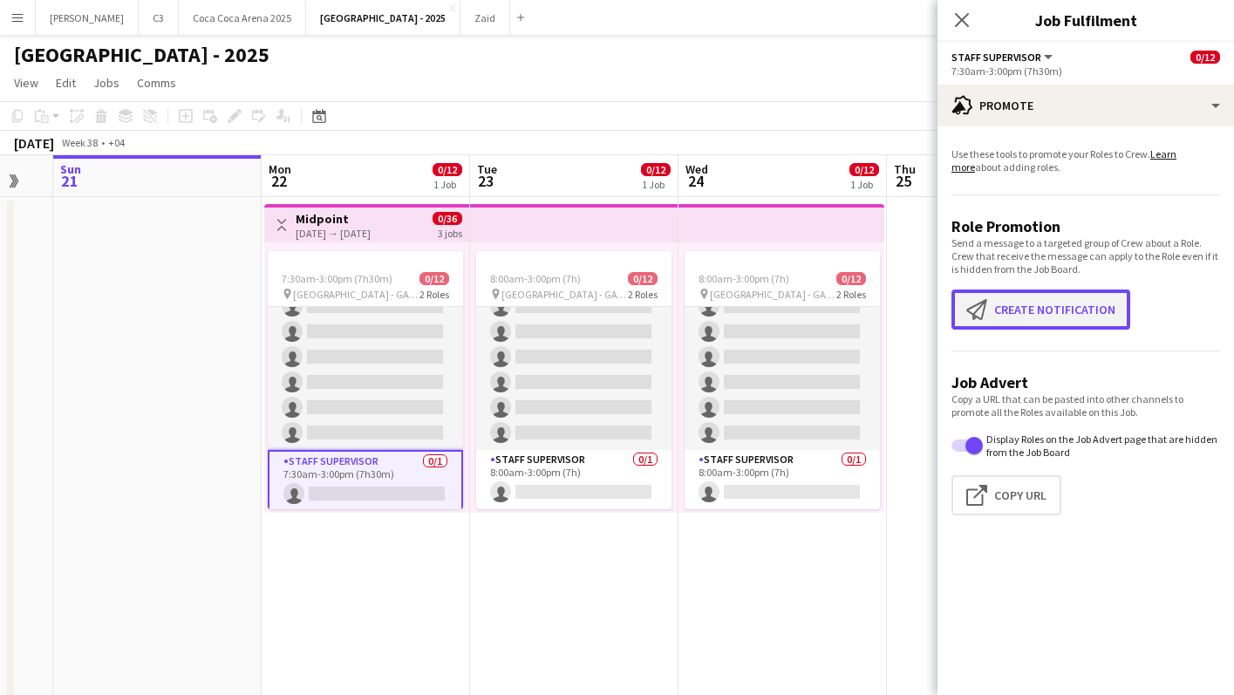
click at [981, 311] on app-icon "Create notification" at bounding box center [981, 309] width 28 height 21
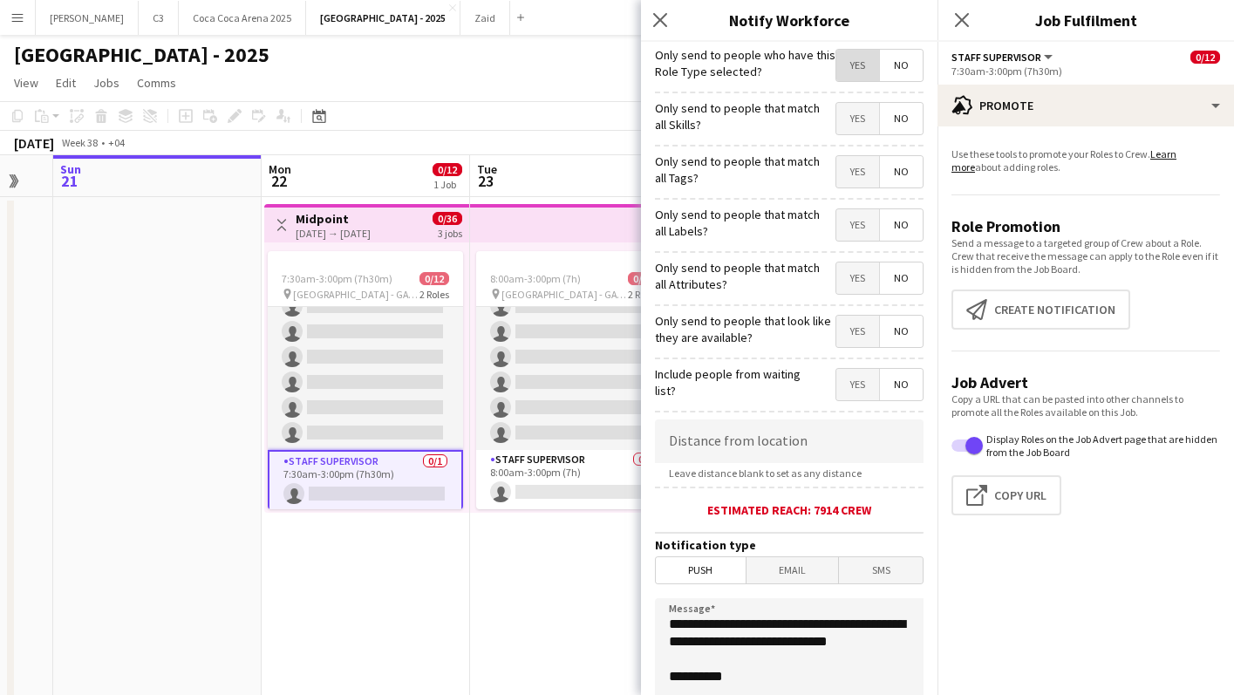
click at [869, 71] on span "Yes" at bounding box center [858, 65] width 43 height 31
click at [863, 167] on span "Yes" at bounding box center [858, 171] width 43 height 31
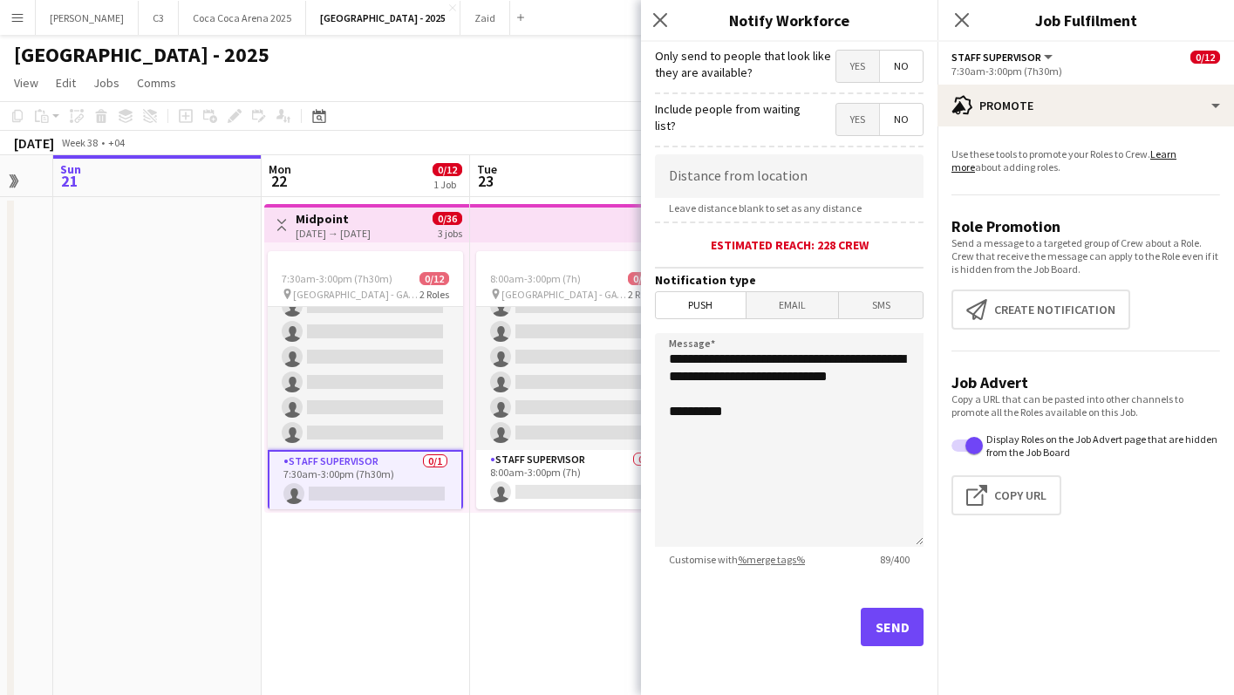
click at [876, 602] on div "Send" at bounding box center [789, 634] width 269 height 122
click at [885, 630] on button "Send" at bounding box center [892, 627] width 63 height 38
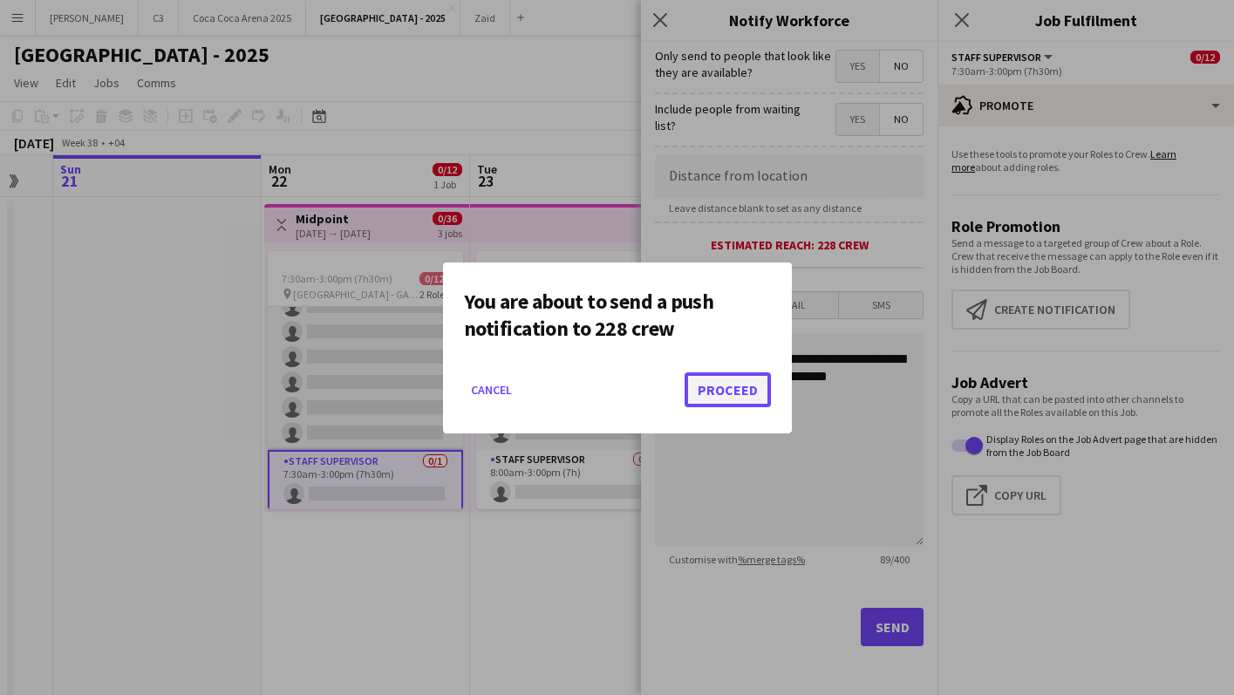
click at [755, 393] on button "Proceed" at bounding box center [728, 389] width 86 height 35
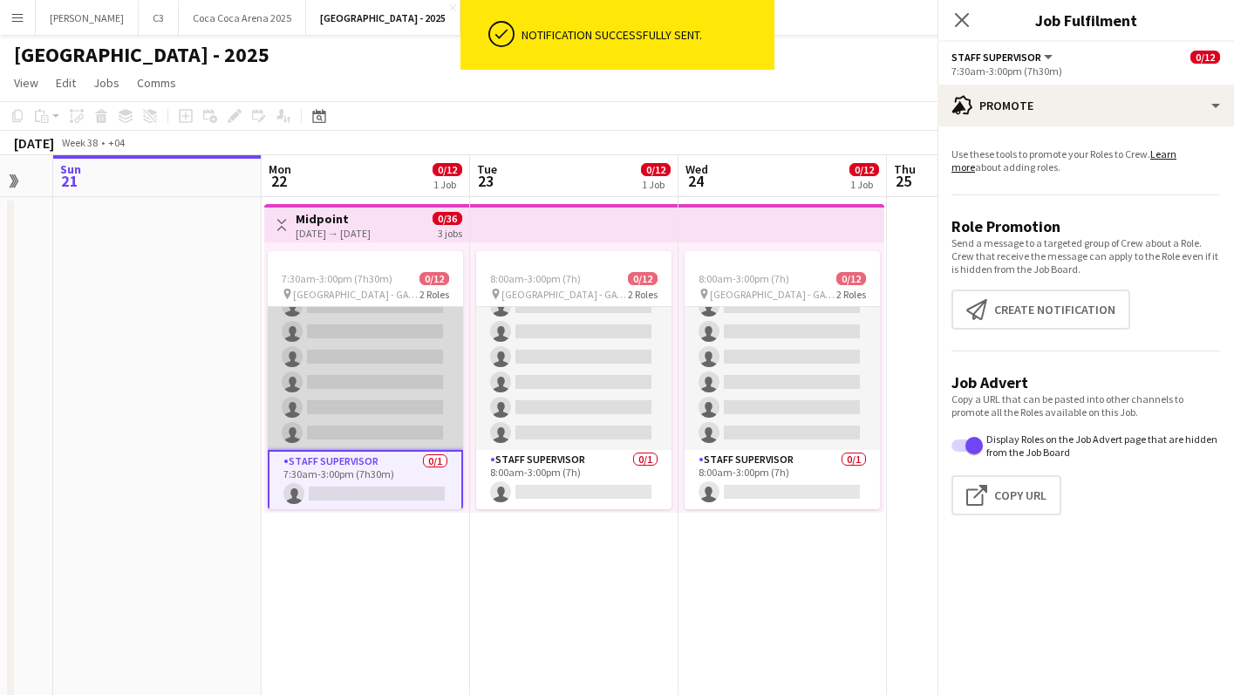
click at [363, 384] on app-card-role "Guest Services Staff 0/11 7:30am-3:00pm (7h30m) single-neutral-actions single-n…" at bounding box center [365, 294] width 195 height 312
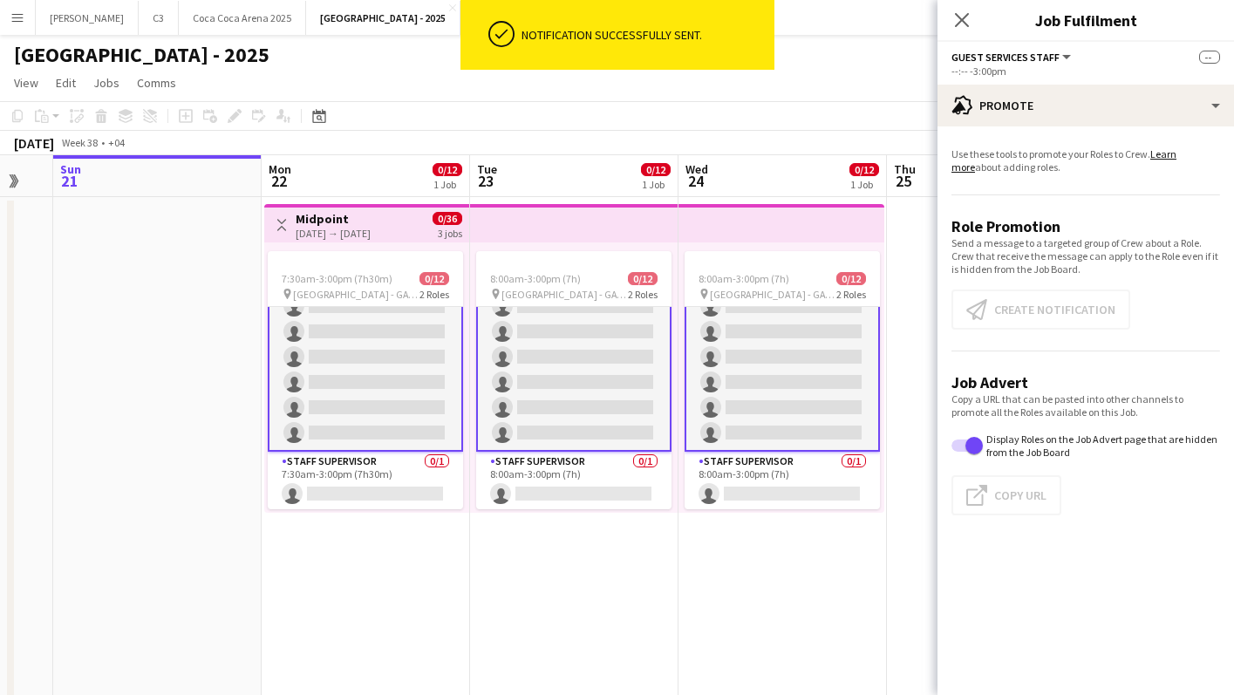
click at [363, 384] on app-card-role "Guest Services Staff 0/11 7:30am-3:00pm (7h30m) single-neutral-actions single-n…" at bounding box center [365, 294] width 195 height 316
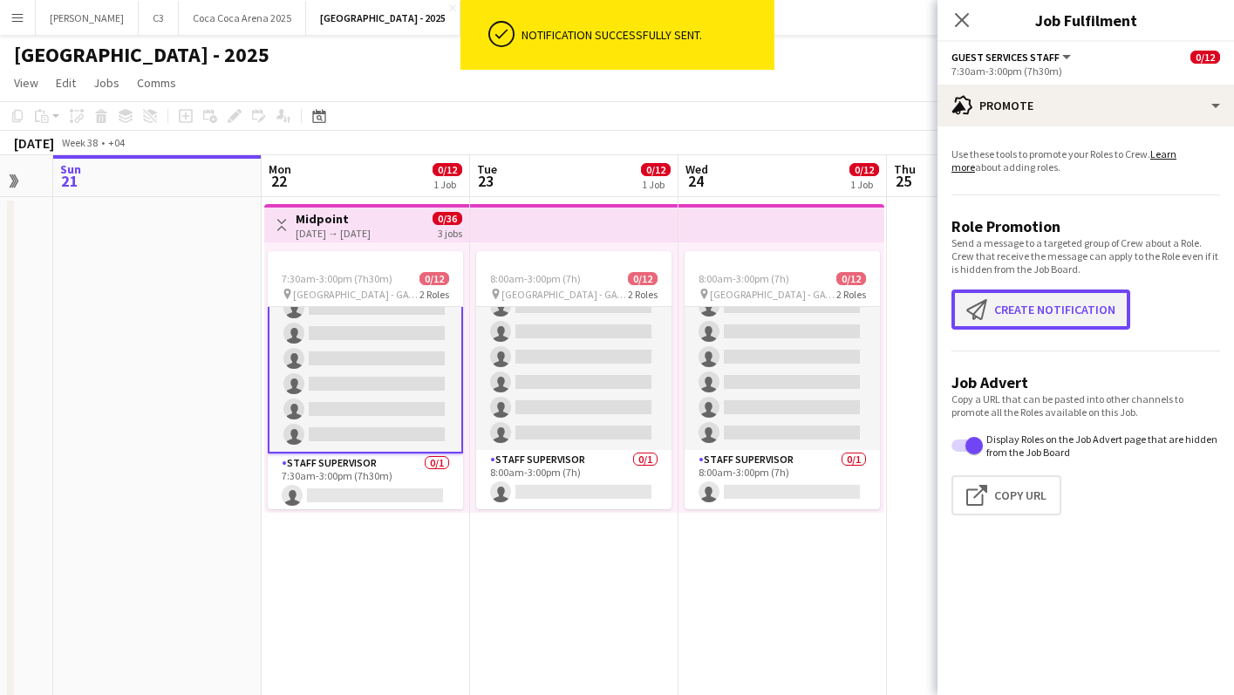
click at [1069, 317] on button "Create notification Create notification" at bounding box center [1041, 310] width 179 height 40
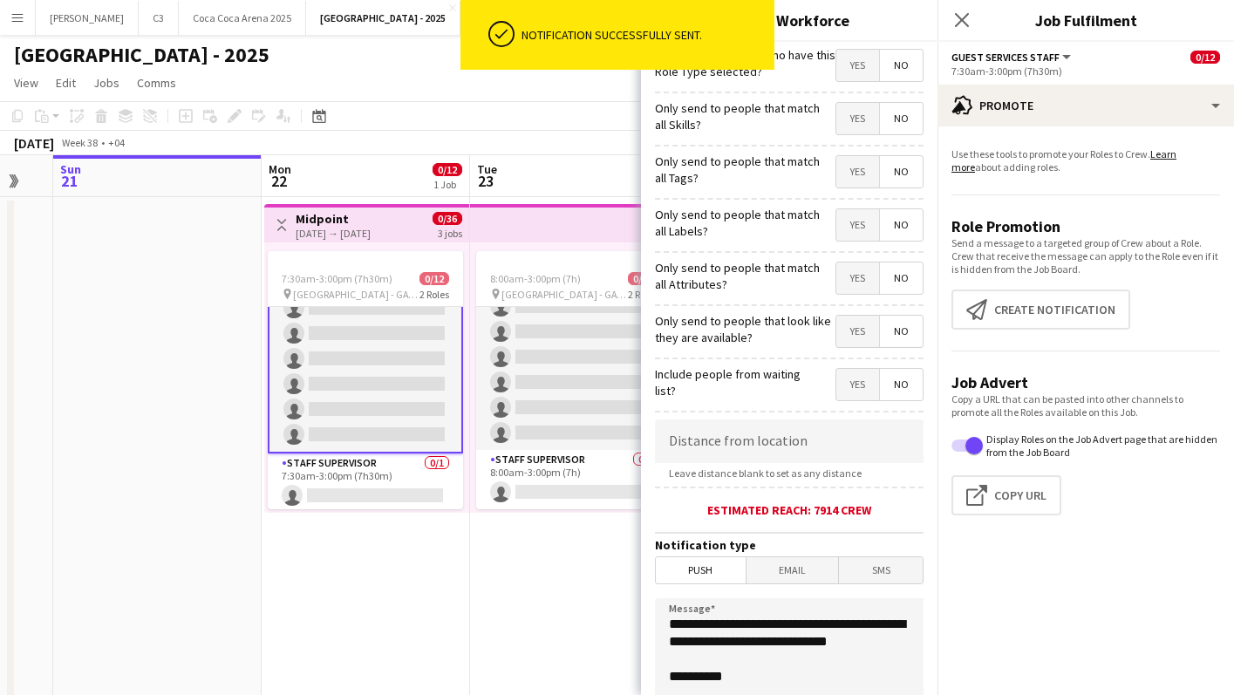
click at [863, 67] on span "Yes" at bounding box center [858, 65] width 43 height 31
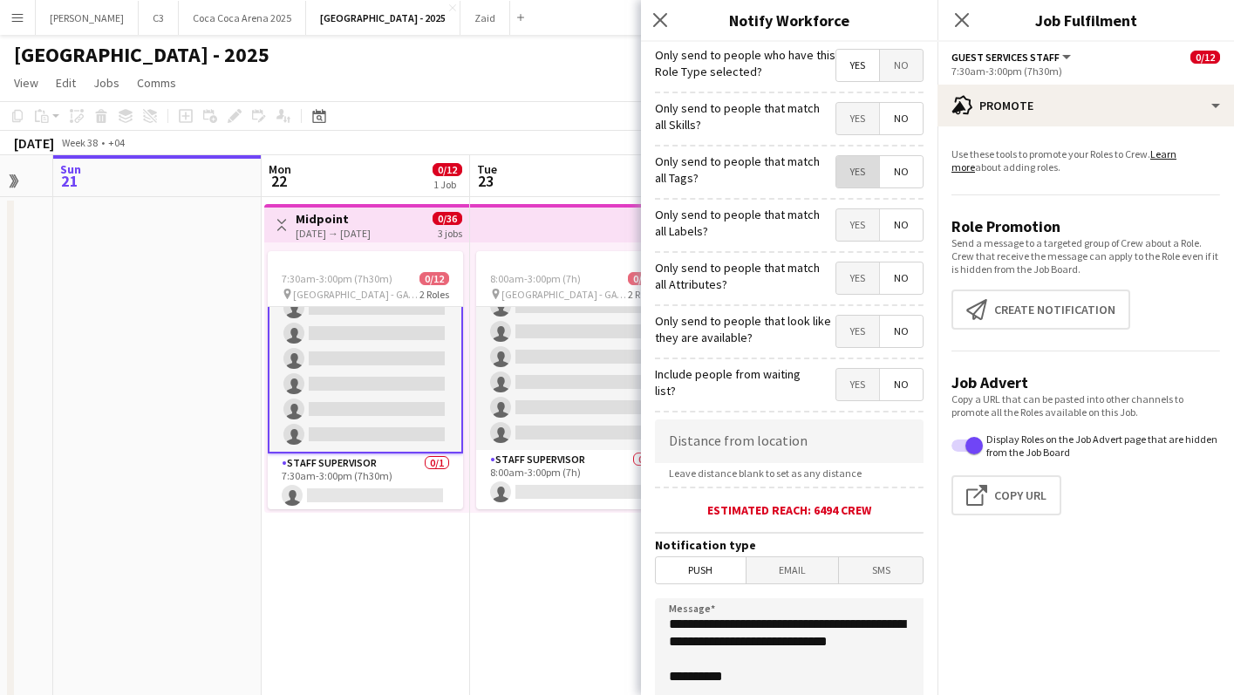
click at [861, 174] on span "Yes" at bounding box center [858, 171] width 43 height 31
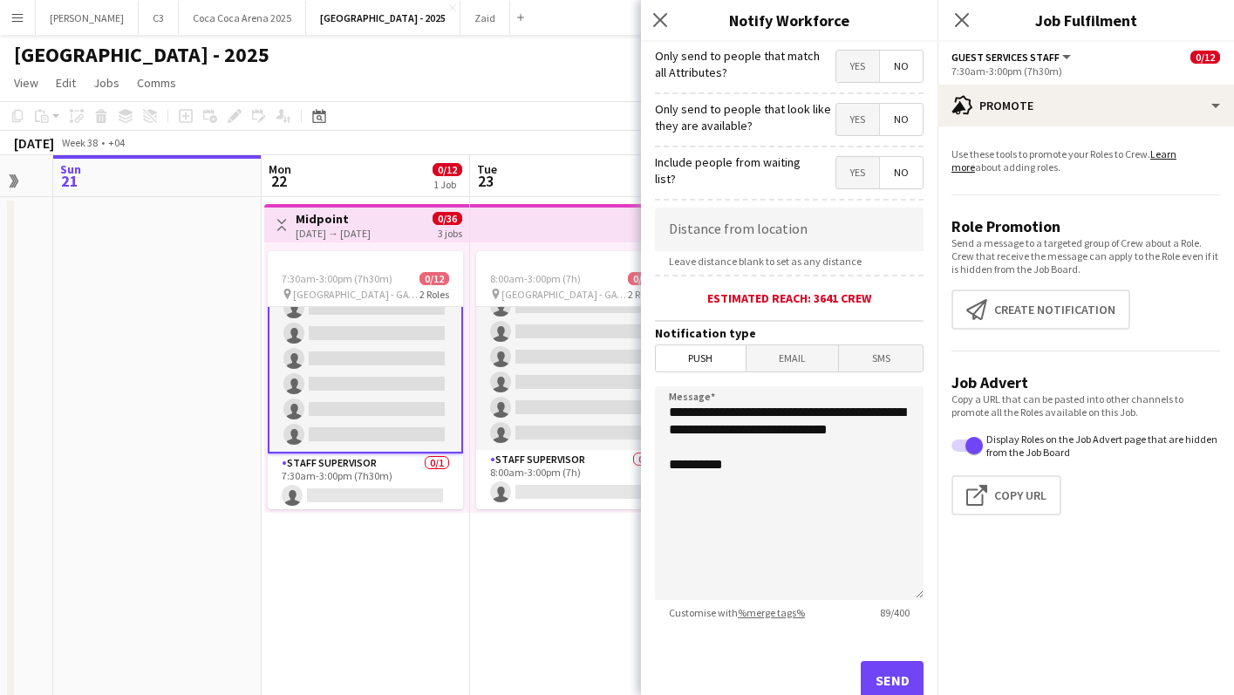
scroll to position [269, 0]
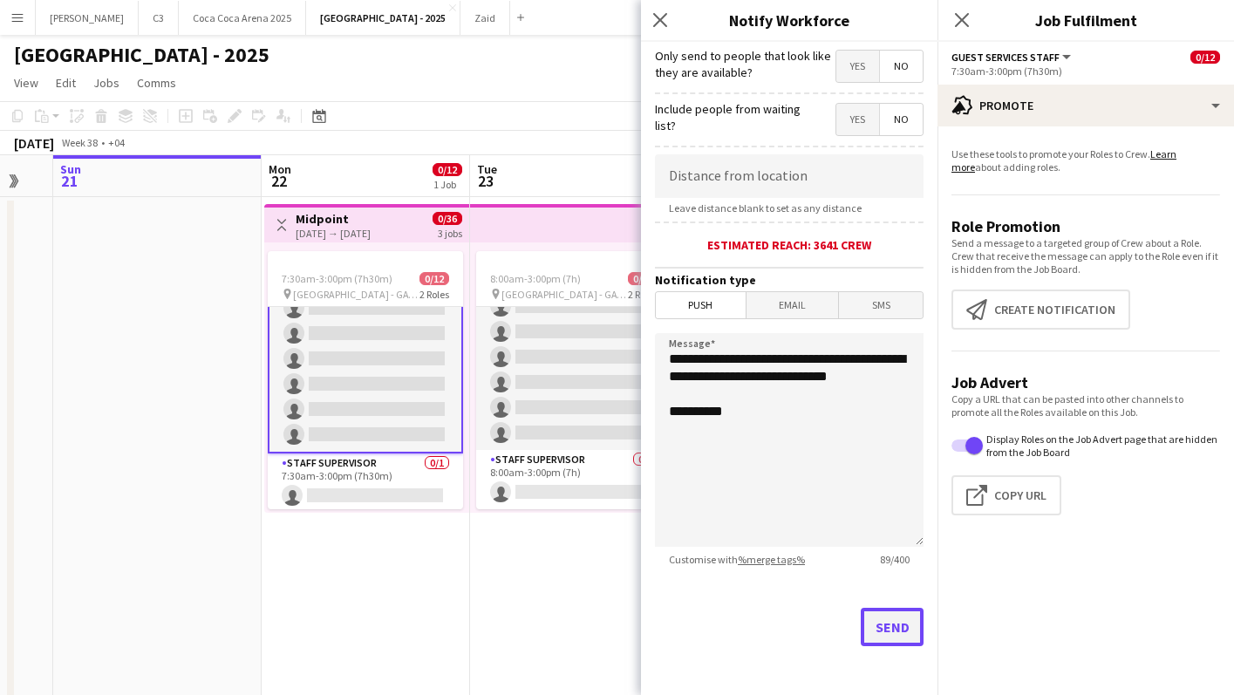
click at [877, 636] on button "Send" at bounding box center [892, 627] width 63 height 38
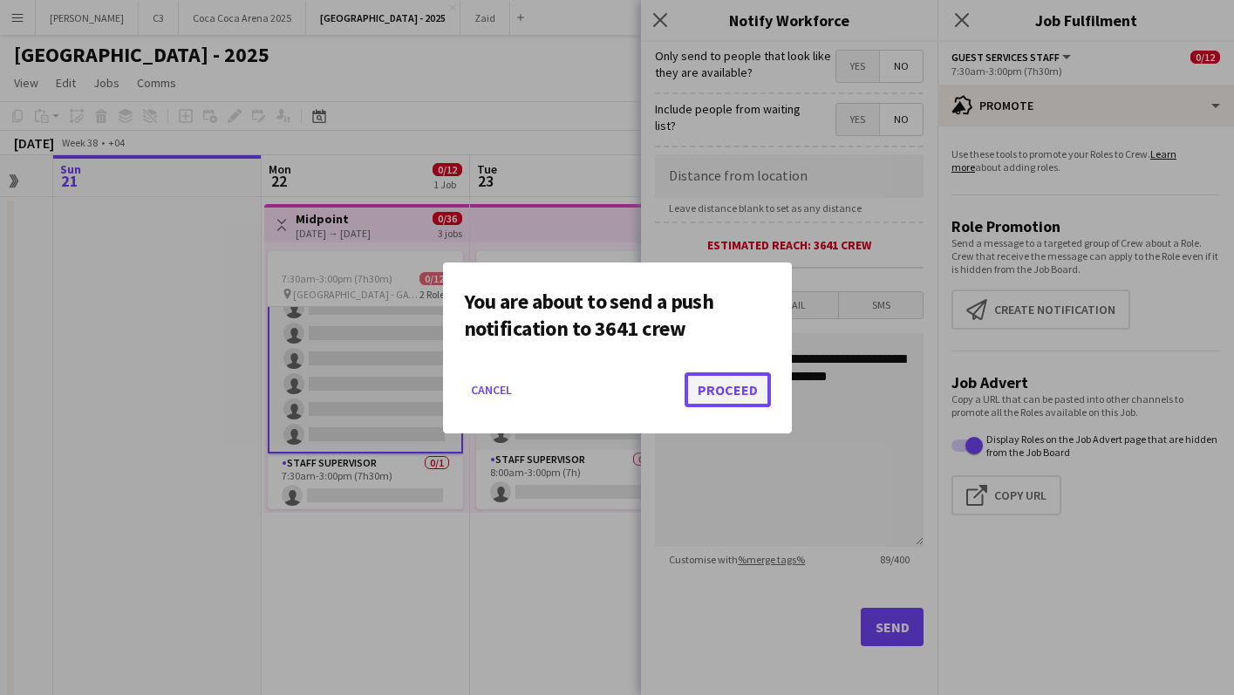
click at [725, 387] on button "Proceed" at bounding box center [728, 389] width 86 height 35
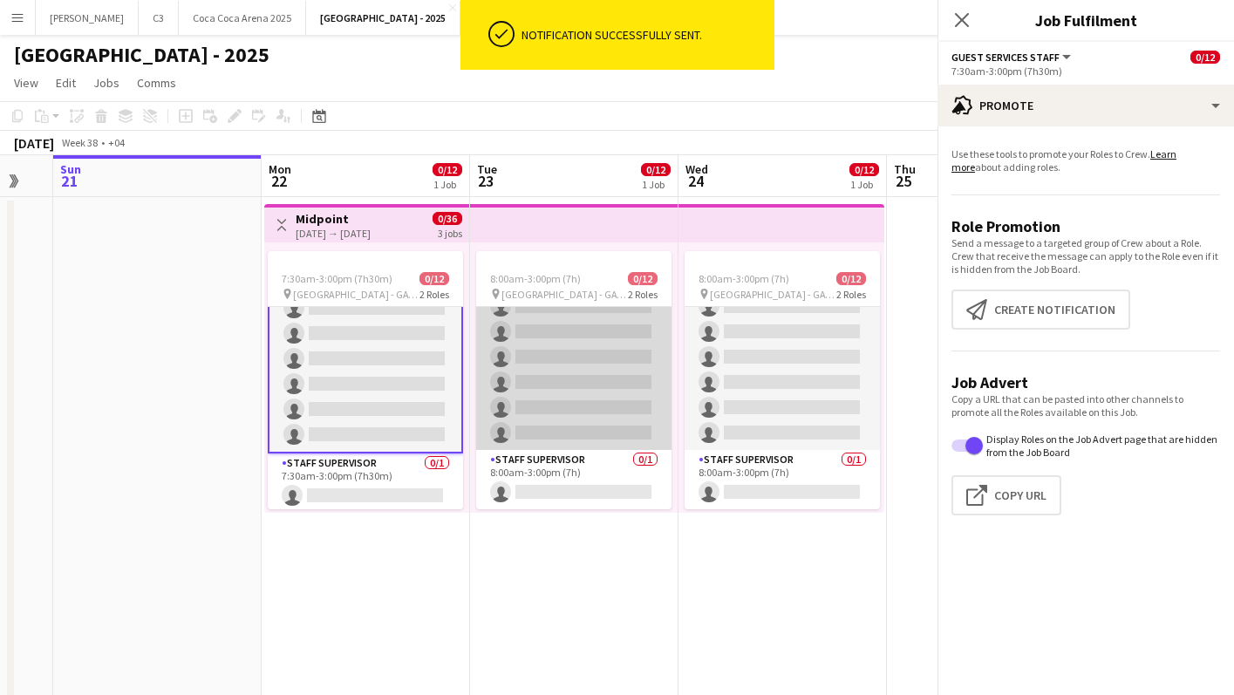
scroll to position [0, 0]
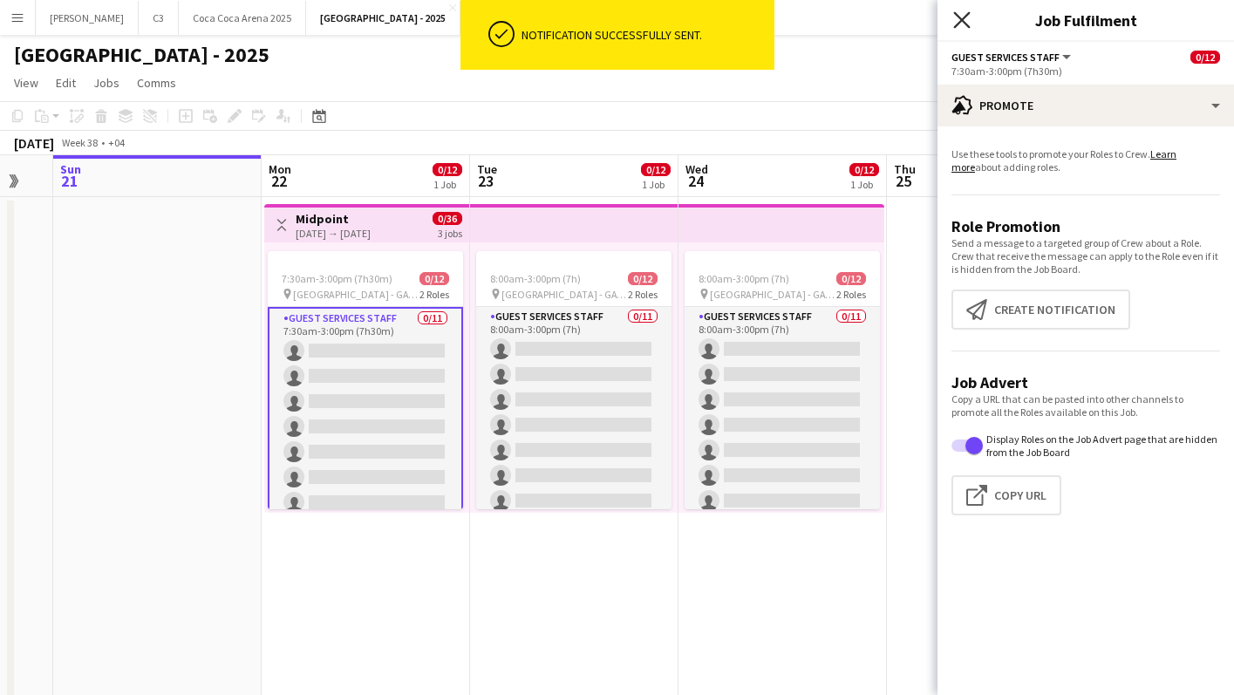
click at [964, 22] on icon at bounding box center [961, 19] width 17 height 17
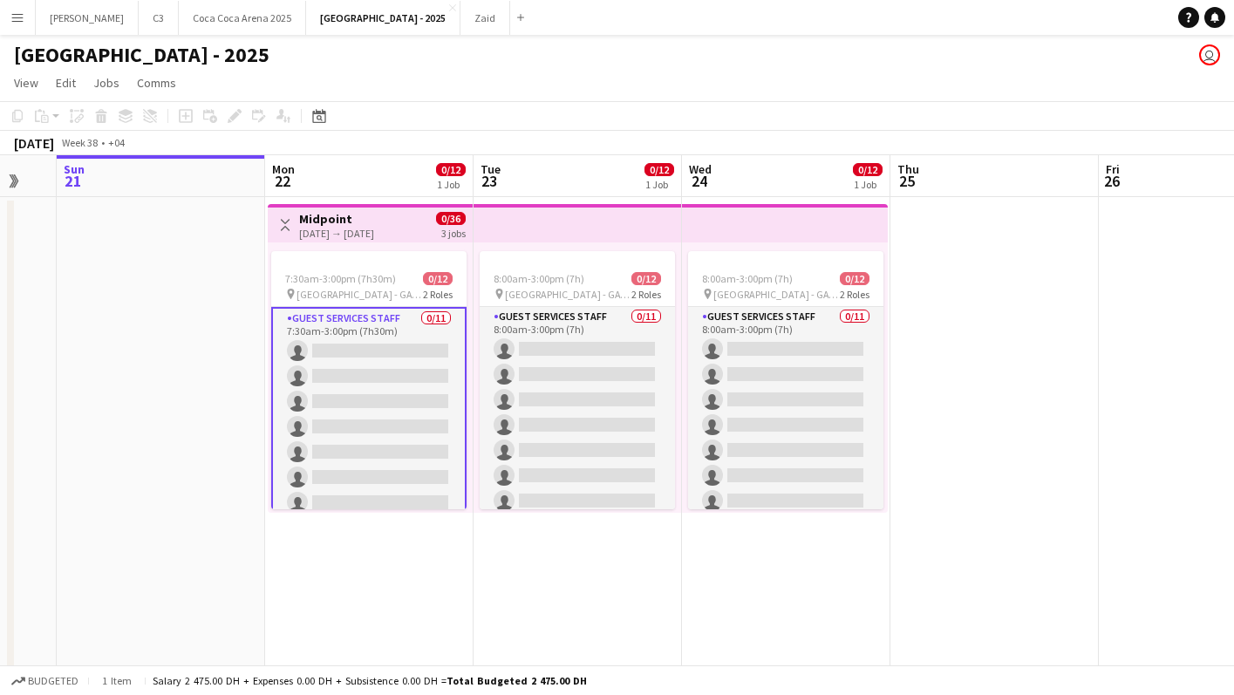
scroll to position [173, 0]
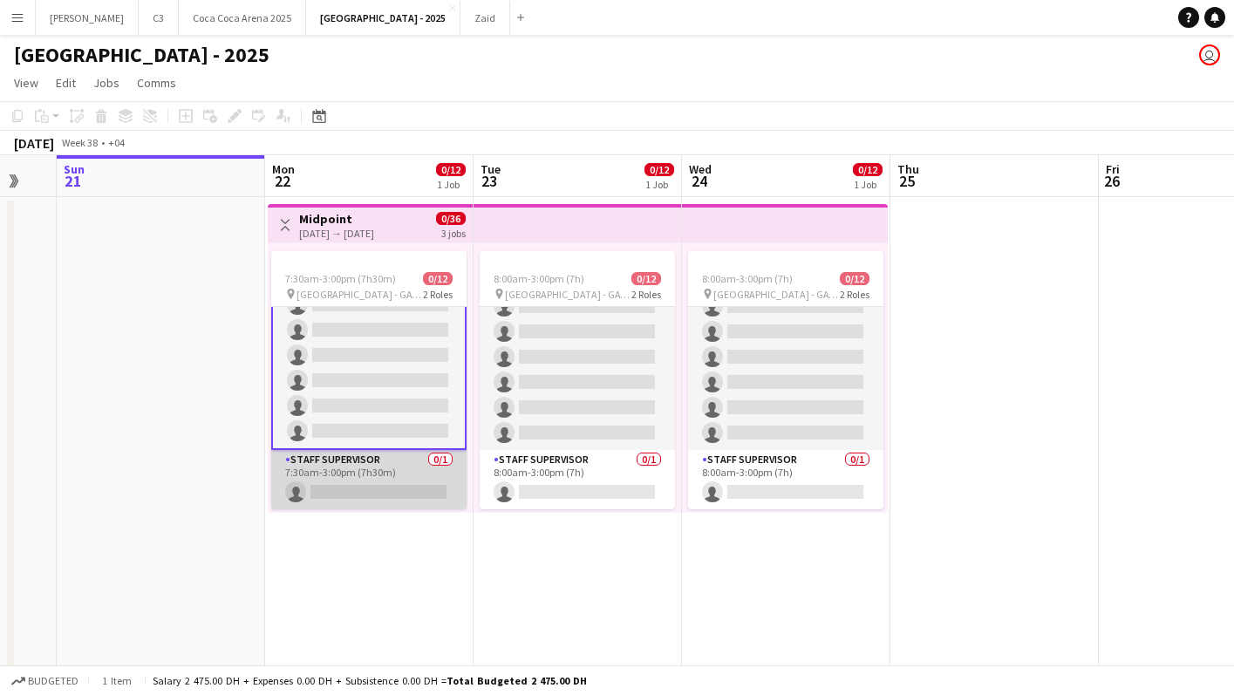
click at [370, 476] on app-card-role "Staff Supervisor 0/1 7:30am-3:00pm (7h30m) single-neutral-actions" at bounding box center [368, 479] width 195 height 59
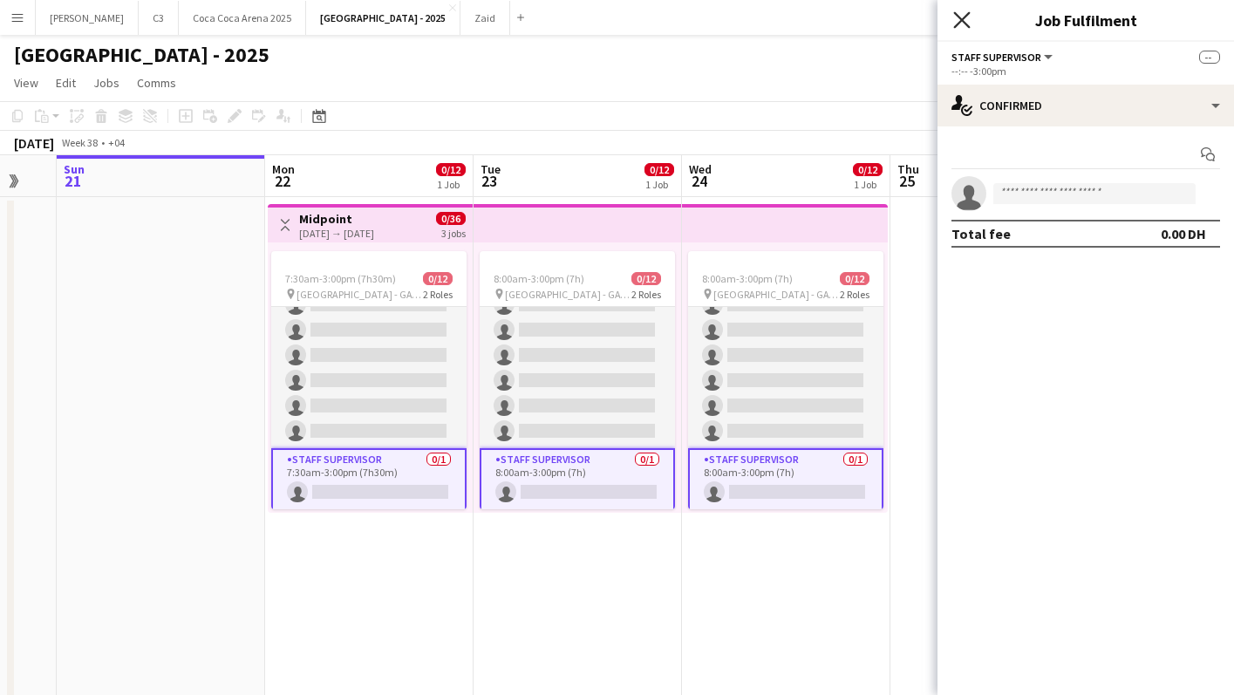
click at [966, 23] on icon at bounding box center [961, 19] width 17 height 17
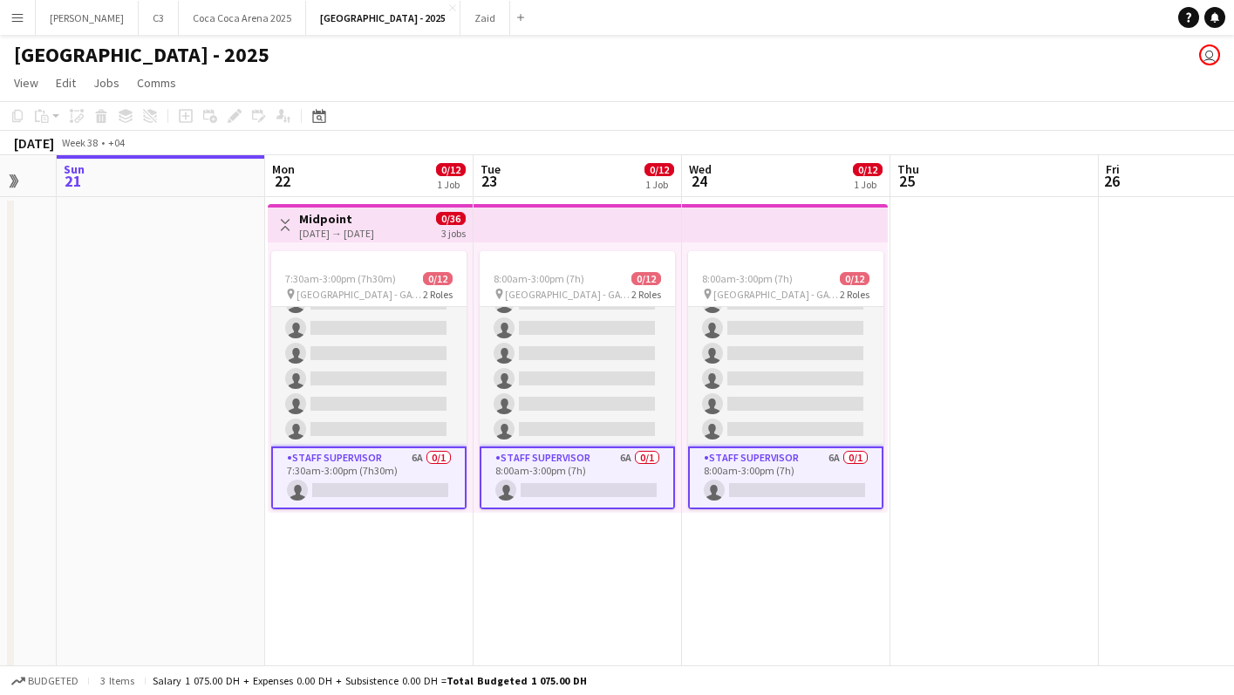
click at [382, 467] on app-card-role "Staff Supervisor 6A 0/1 7:30am-3:00pm (7h30m) single-neutral-actions" at bounding box center [368, 478] width 195 height 63
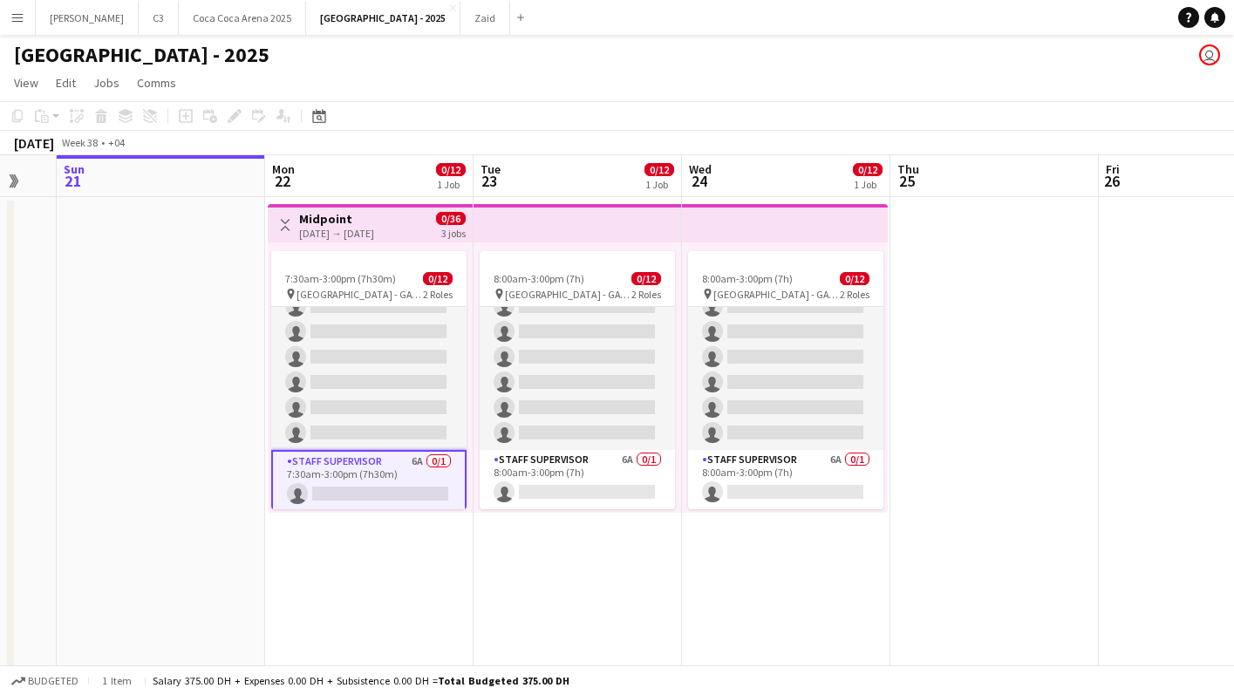
click at [390, 485] on app-card-role "Staff Supervisor 6A 0/1 7:30am-3:00pm (7h30m) single-neutral-actions" at bounding box center [368, 481] width 195 height 63
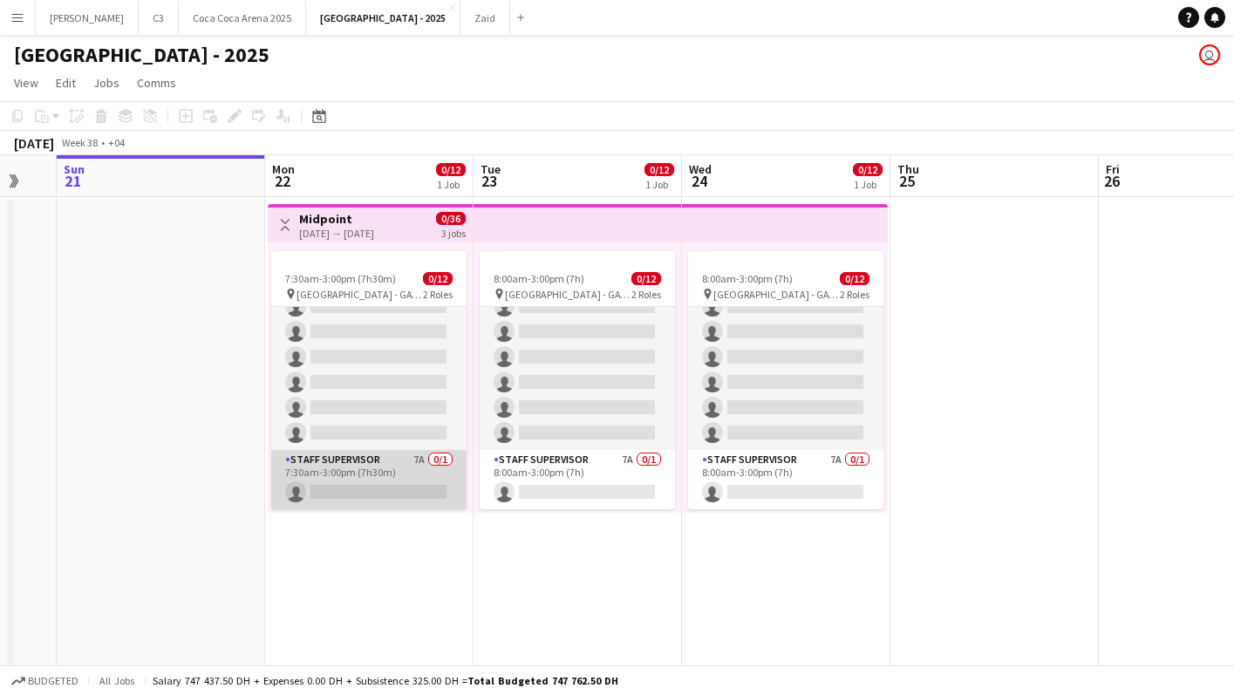
click at [402, 484] on app-card-role "Staff Supervisor 7A 0/1 7:30am-3:00pm (7h30m) single-neutral-actions" at bounding box center [368, 479] width 195 height 59
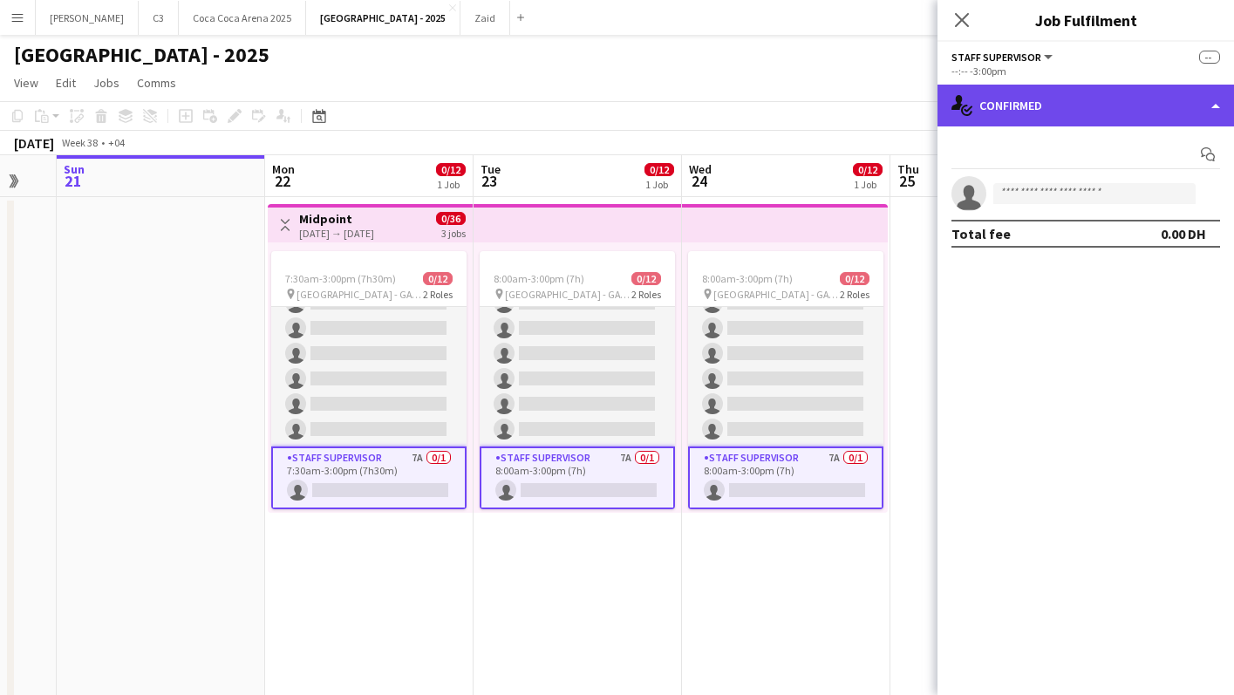
click at [1102, 107] on div "single-neutral-actions-check-2 Confirmed" at bounding box center [1086, 106] width 297 height 42
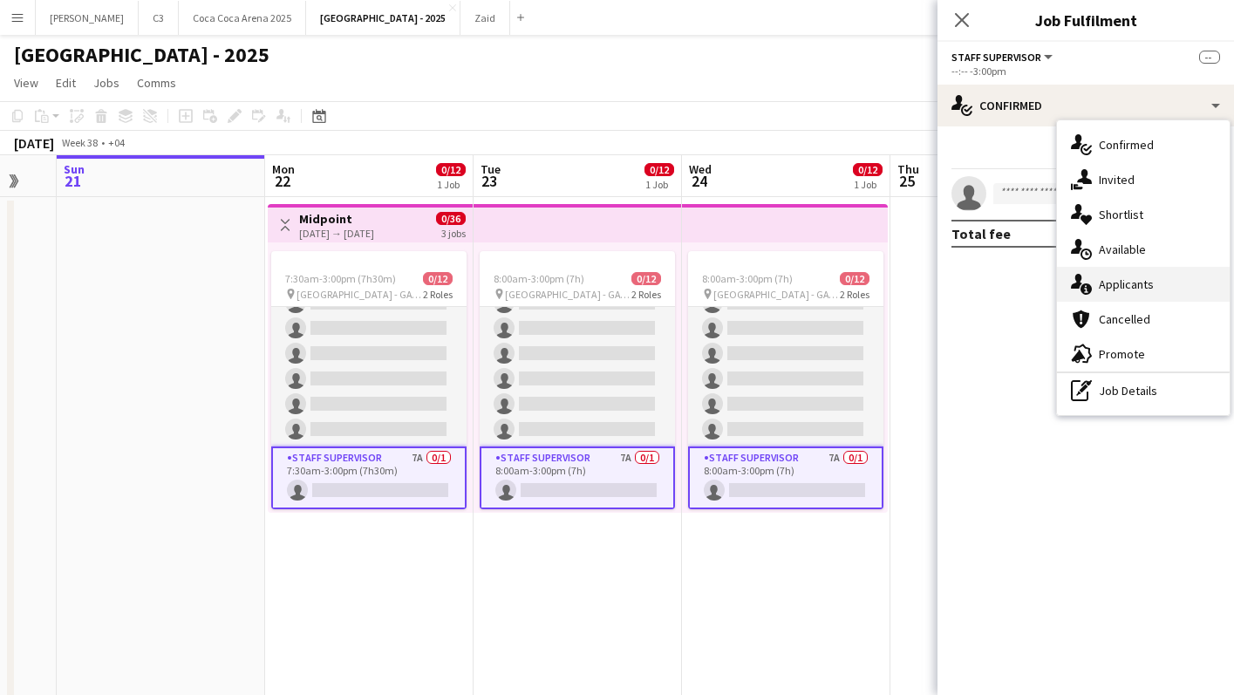
click at [1122, 280] on span "Applicants" at bounding box center [1126, 285] width 55 height 16
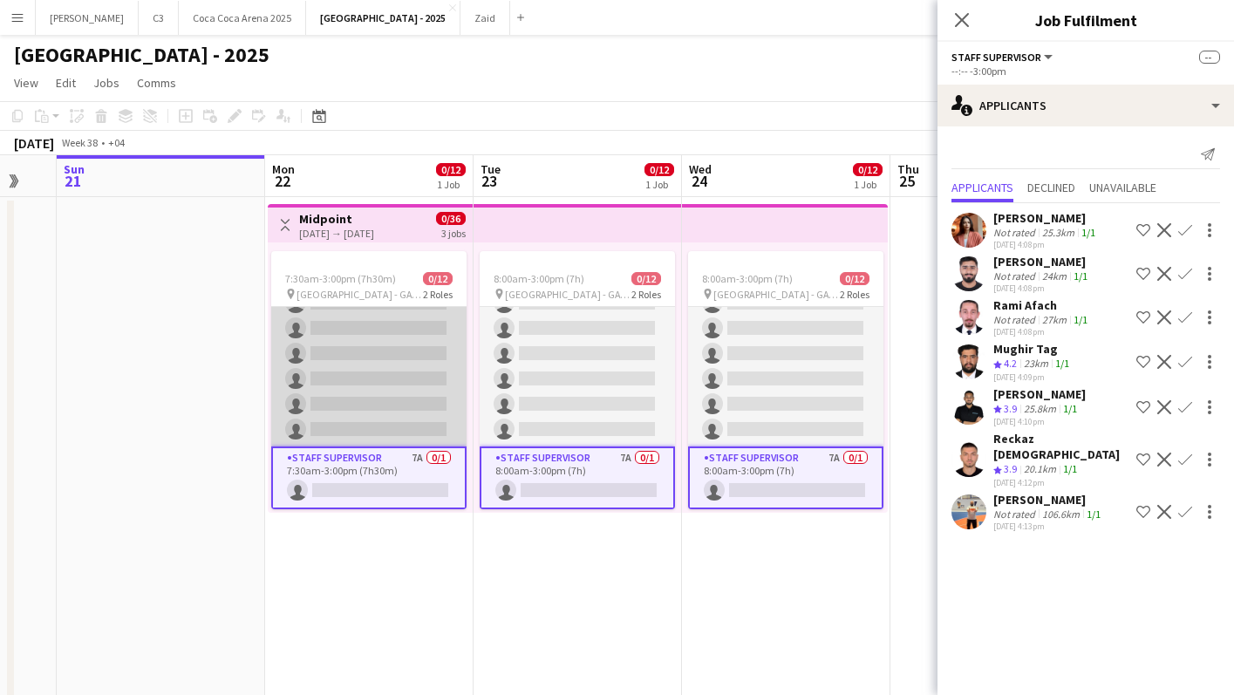
scroll to position [0, 0]
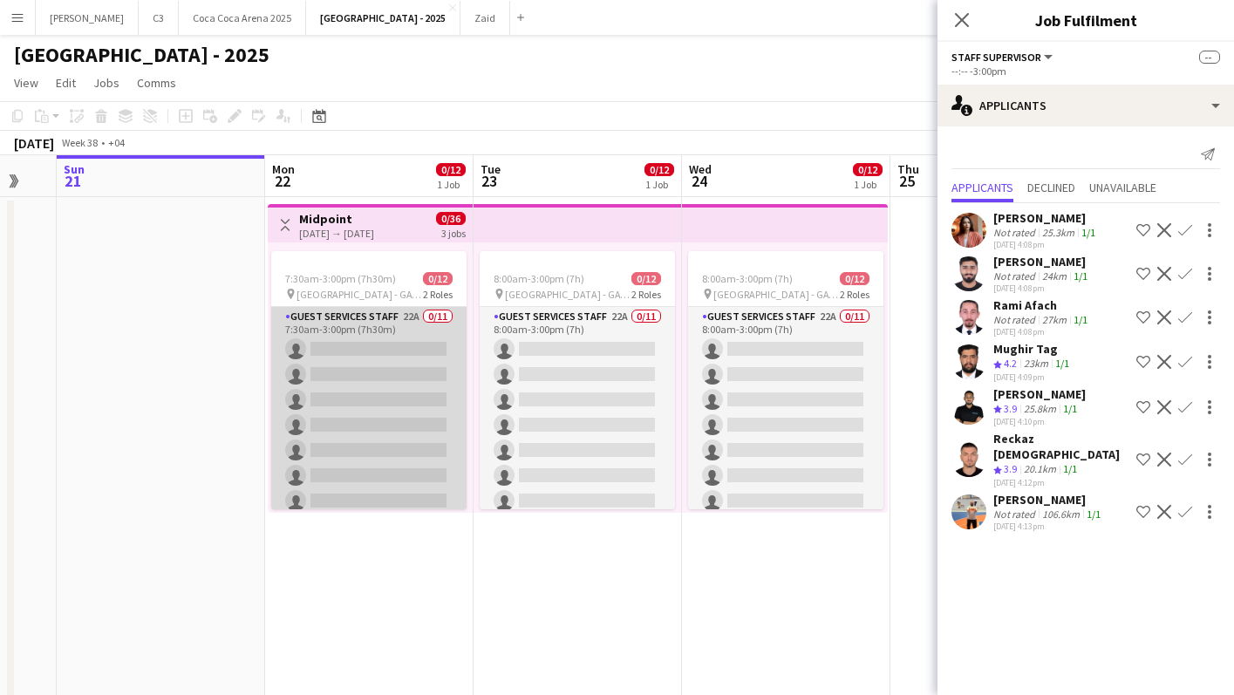
click at [360, 384] on app-card-role "Guest Services Staff 22A 0/11 7:30am-3:00pm (7h30m) single-neutral-actions sing…" at bounding box center [368, 463] width 195 height 312
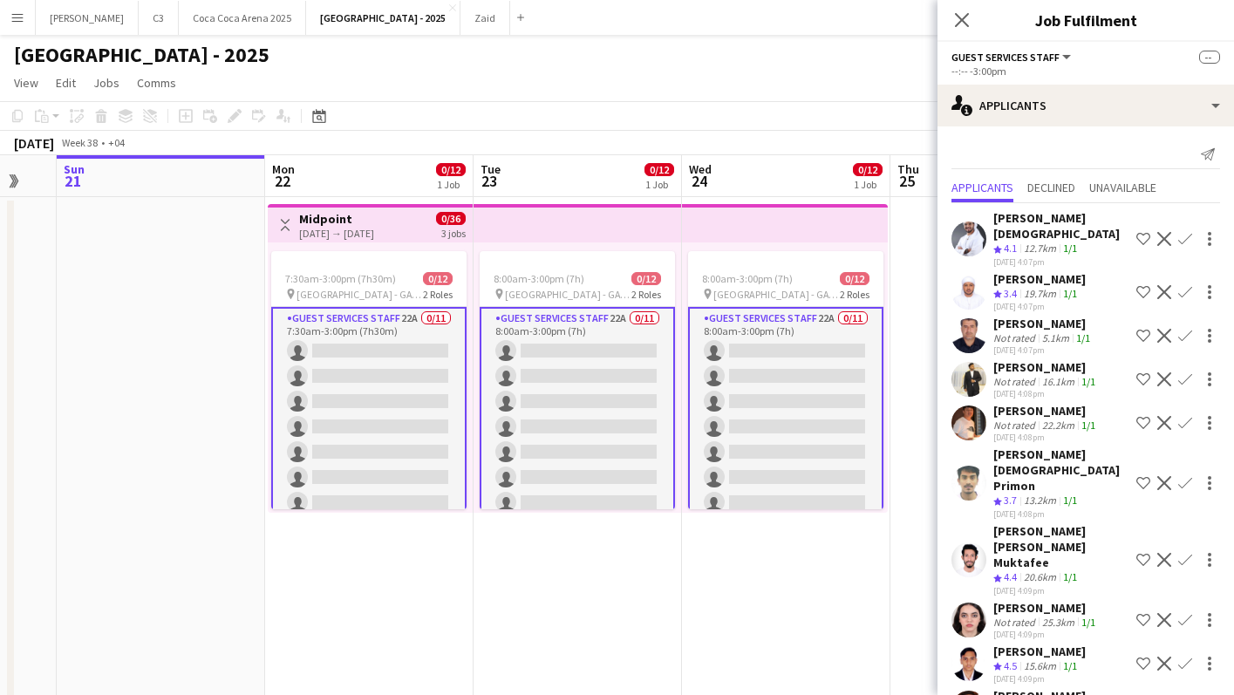
click at [372, 399] on app-card-role "Guest Services Staff 22A 0/11 7:30am-3:00pm (7h30m) single-neutral-actions sing…" at bounding box center [368, 465] width 195 height 316
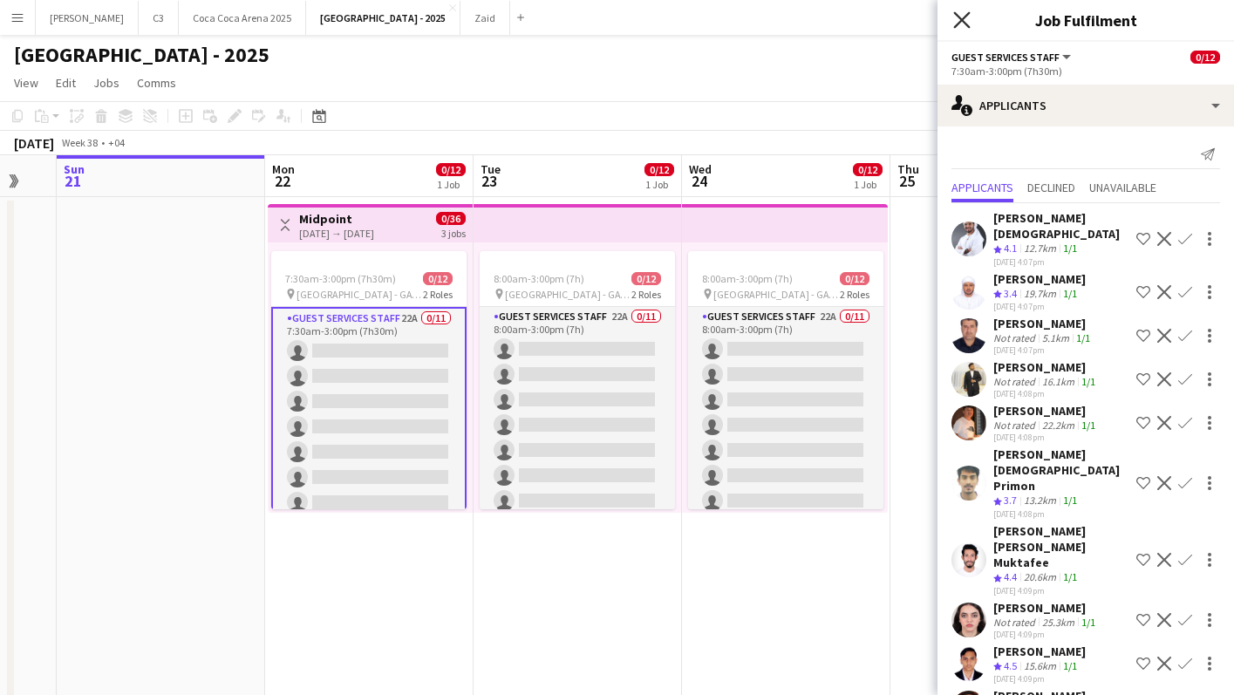
click at [960, 21] on icon at bounding box center [961, 19] width 17 height 17
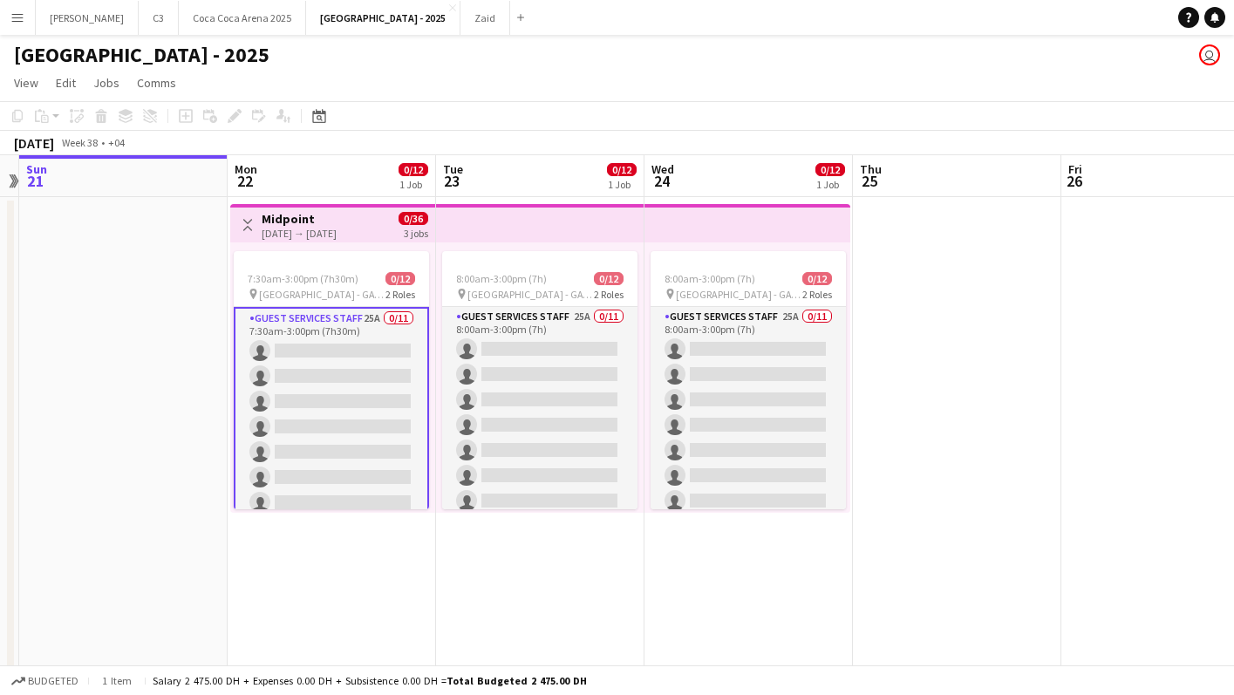
click at [341, 408] on app-card-role "Guest Services Staff 25A 0/11 7:30am-3:00pm (7h30m) single-neutral-actions sing…" at bounding box center [331, 465] width 195 height 316
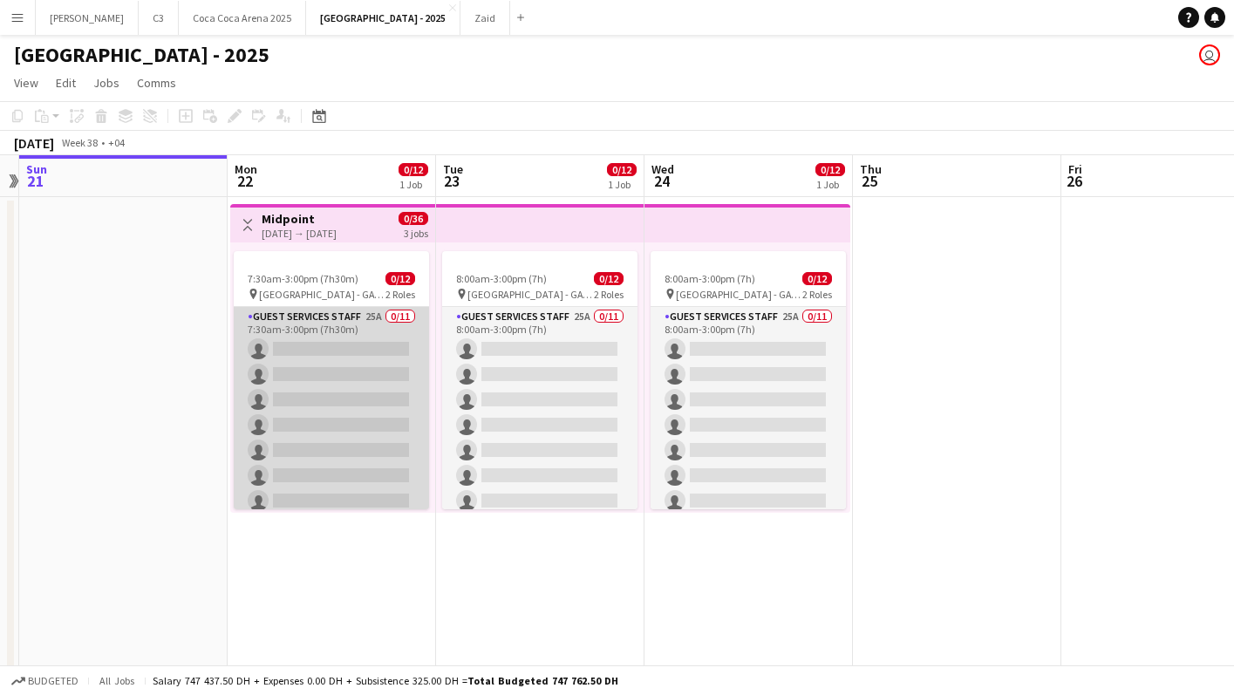
click at [377, 406] on app-card-role "Guest Services Staff 25A 0/11 7:30am-3:00pm (7h30m) single-neutral-actions sing…" at bounding box center [331, 463] width 195 height 312
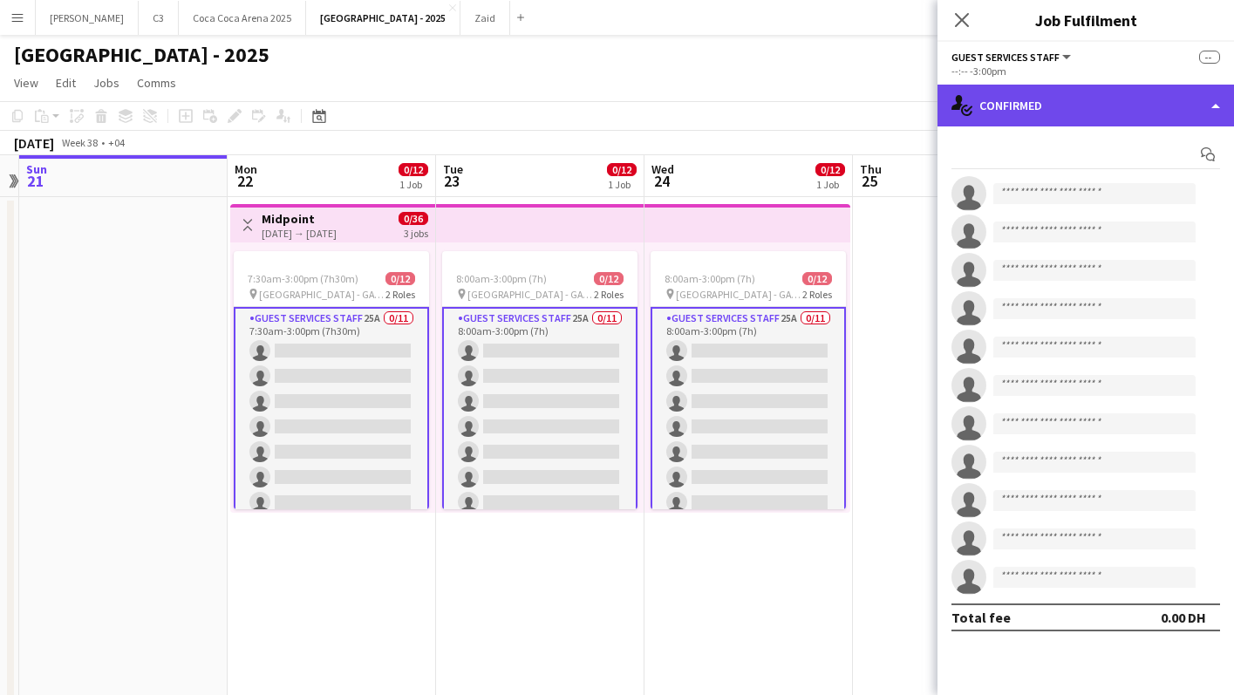
click at [1119, 106] on div "single-neutral-actions-check-2 Confirmed" at bounding box center [1086, 106] width 297 height 42
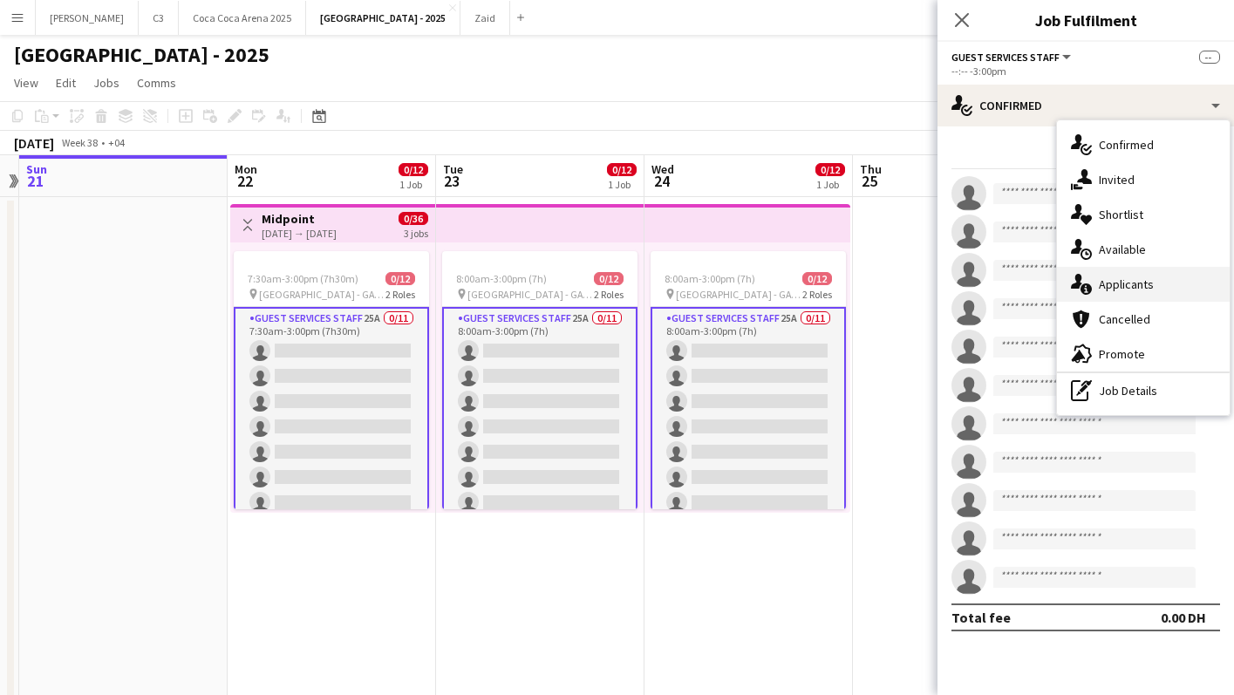
click at [1135, 284] on span "Applicants" at bounding box center [1126, 285] width 55 height 16
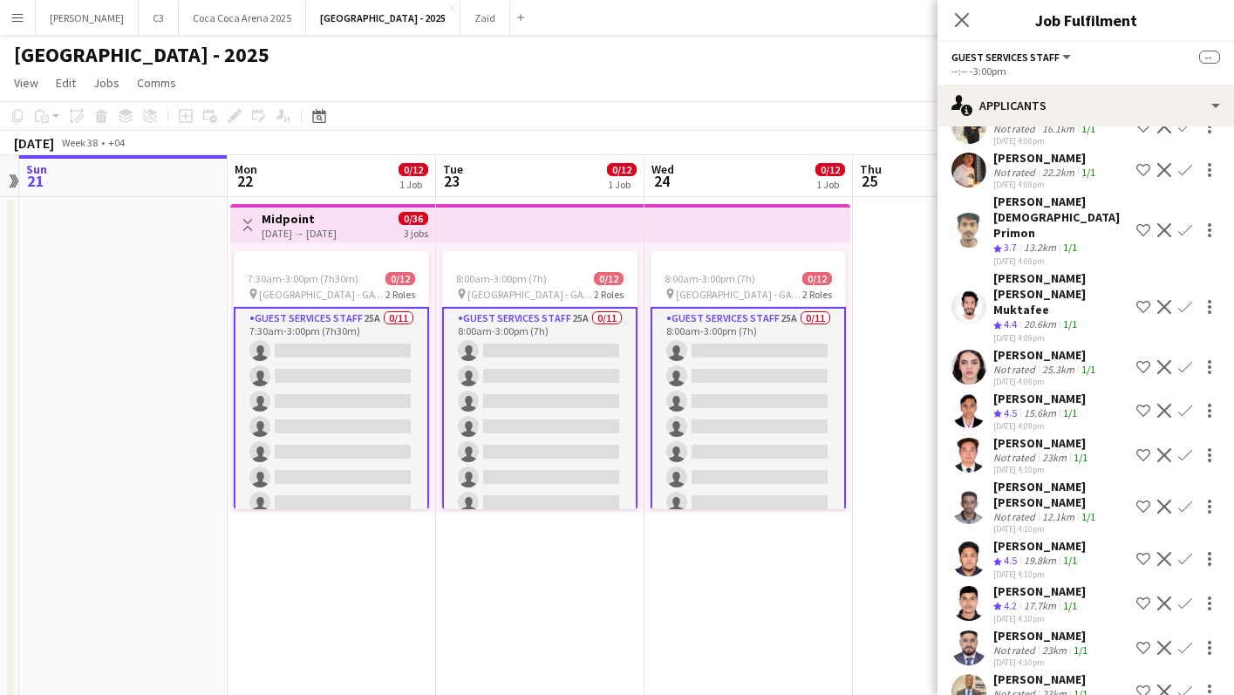
scroll to position [255, 0]
click at [967, 172] on app-user-avatar at bounding box center [969, 168] width 35 height 35
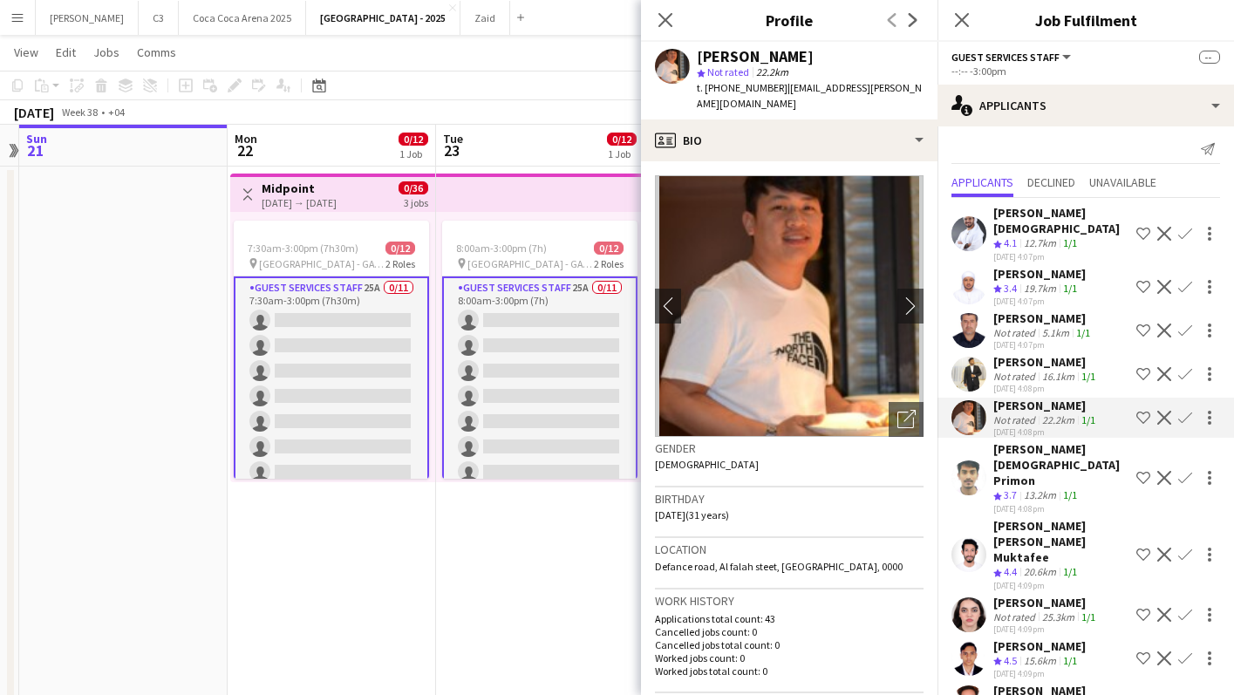
scroll to position [0, 0]
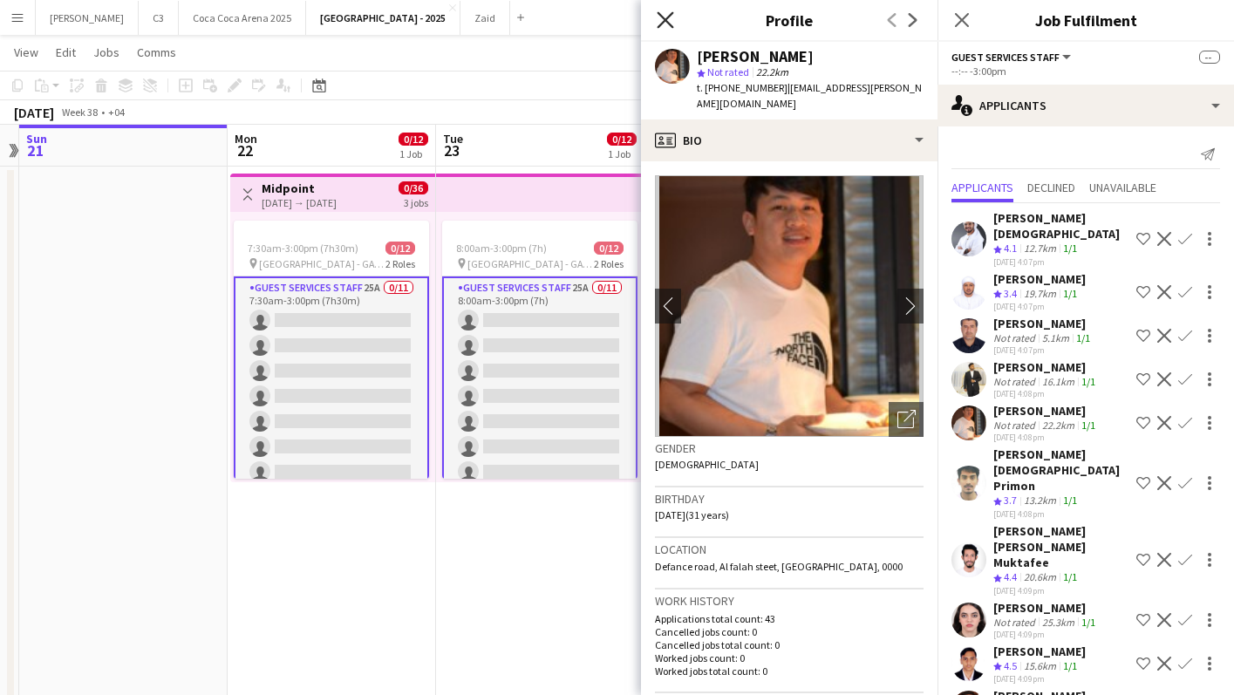
click at [667, 27] on icon "Close pop-in" at bounding box center [665, 19] width 17 height 17
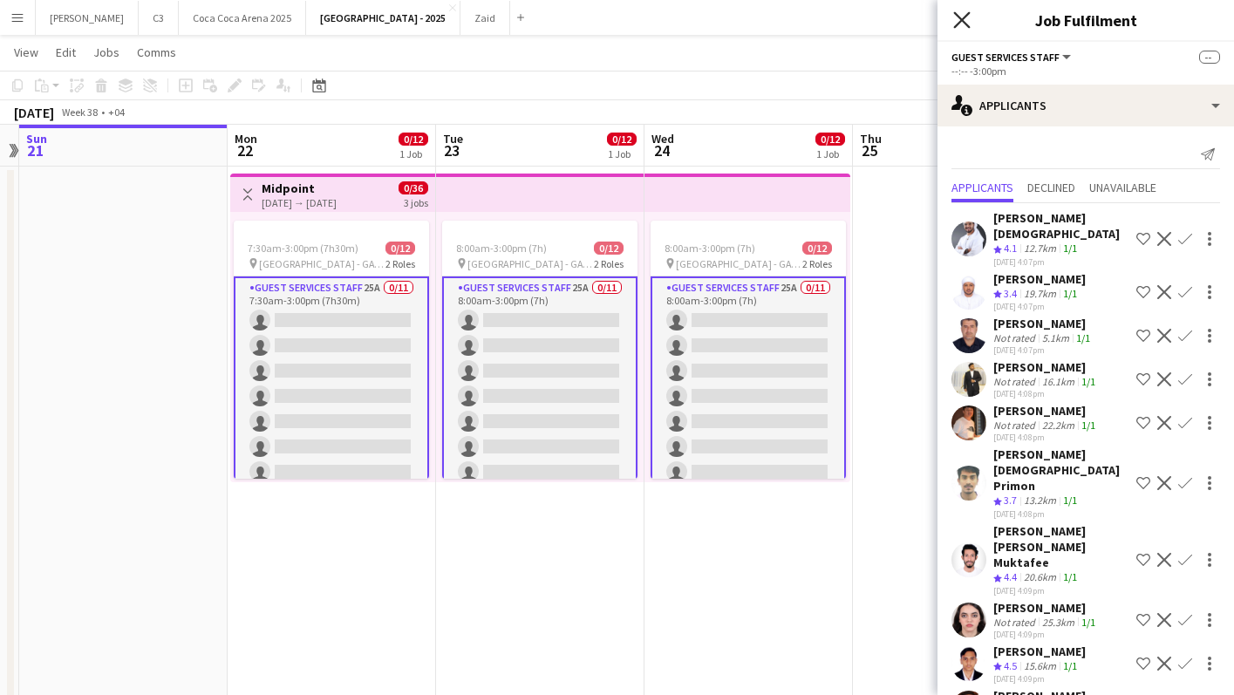
click at [963, 22] on icon "Close pop-in" at bounding box center [961, 19] width 17 height 17
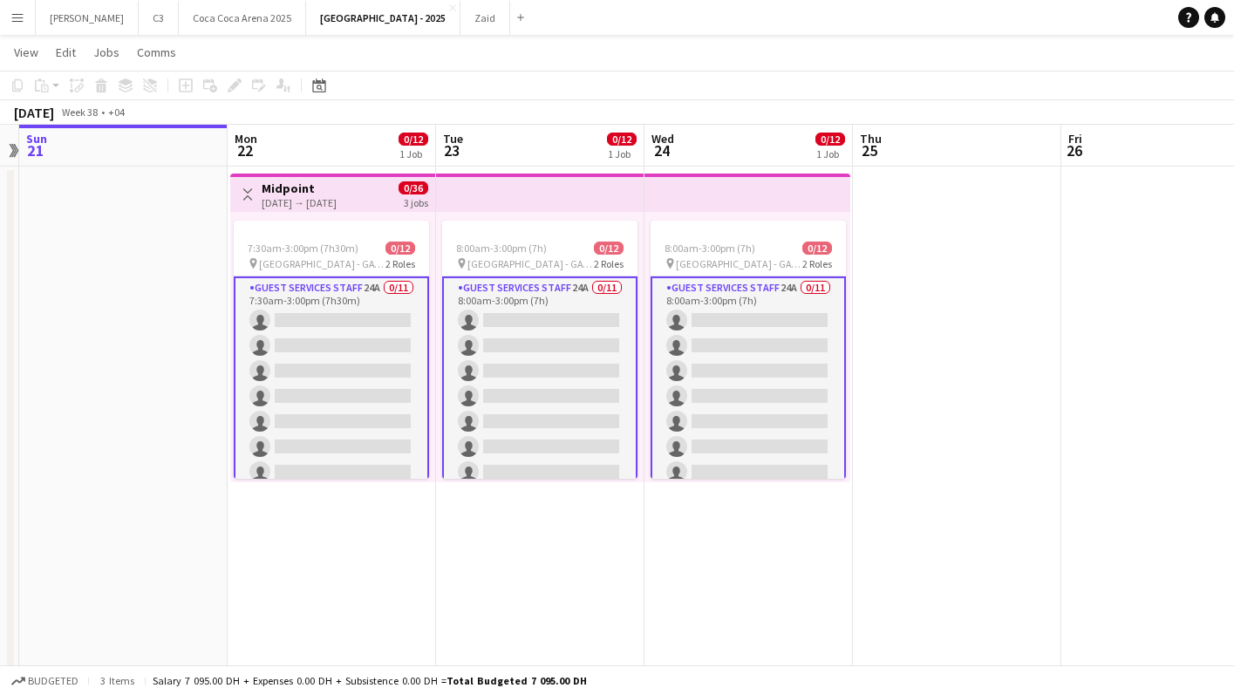
scroll to position [173, 0]
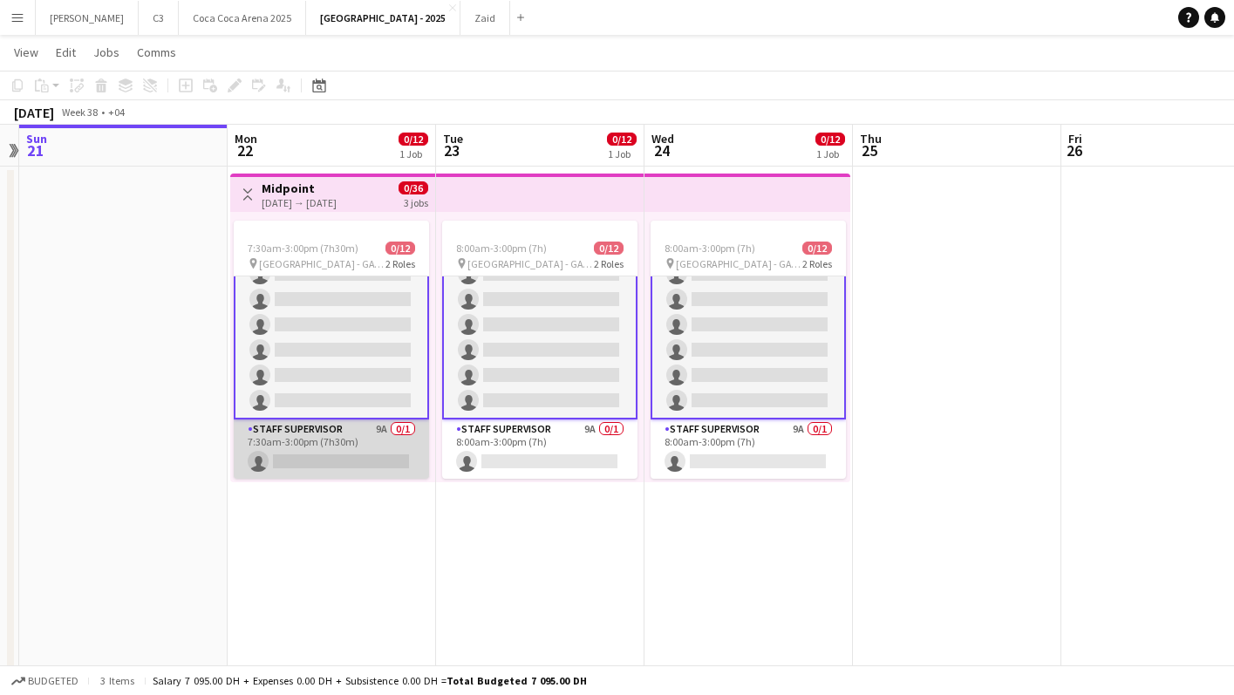
click at [307, 453] on app-card-role "Staff Supervisor 9A 0/1 7:30am-3:00pm (7h30m) single-neutral-actions" at bounding box center [331, 449] width 195 height 59
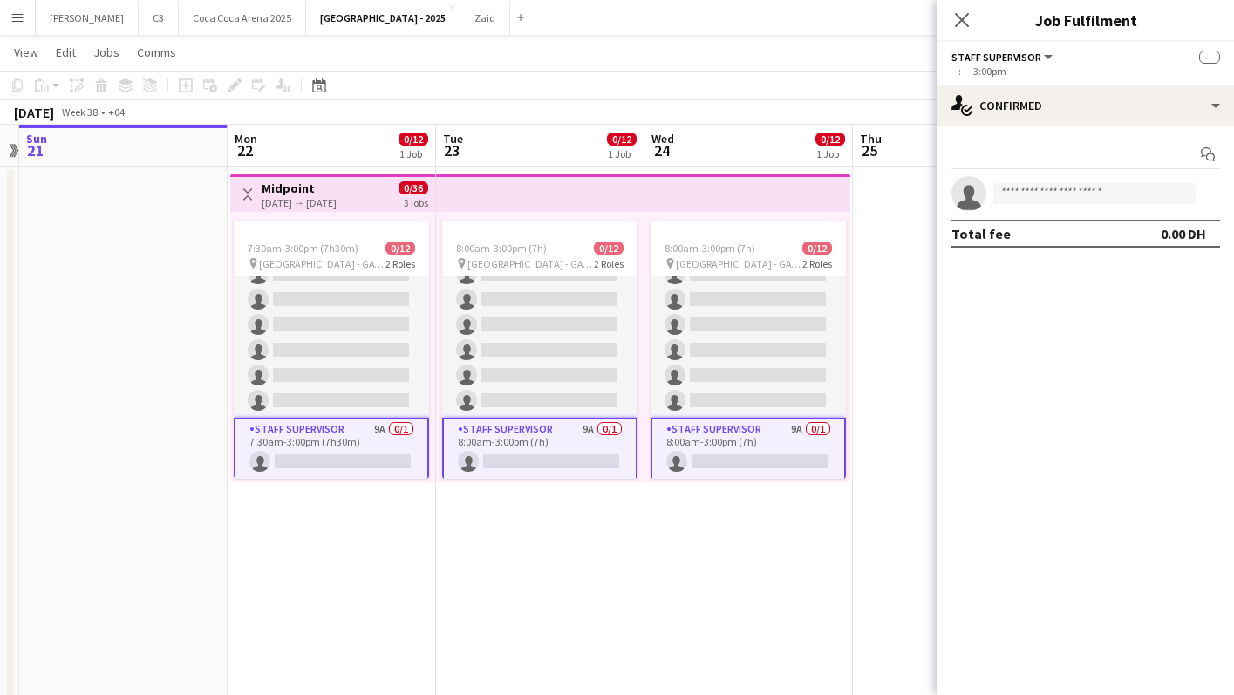
click at [313, 454] on app-card-role "Staff Supervisor 9A 0/1 7:30am-3:00pm (7h30m) single-neutral-actions" at bounding box center [331, 449] width 195 height 63
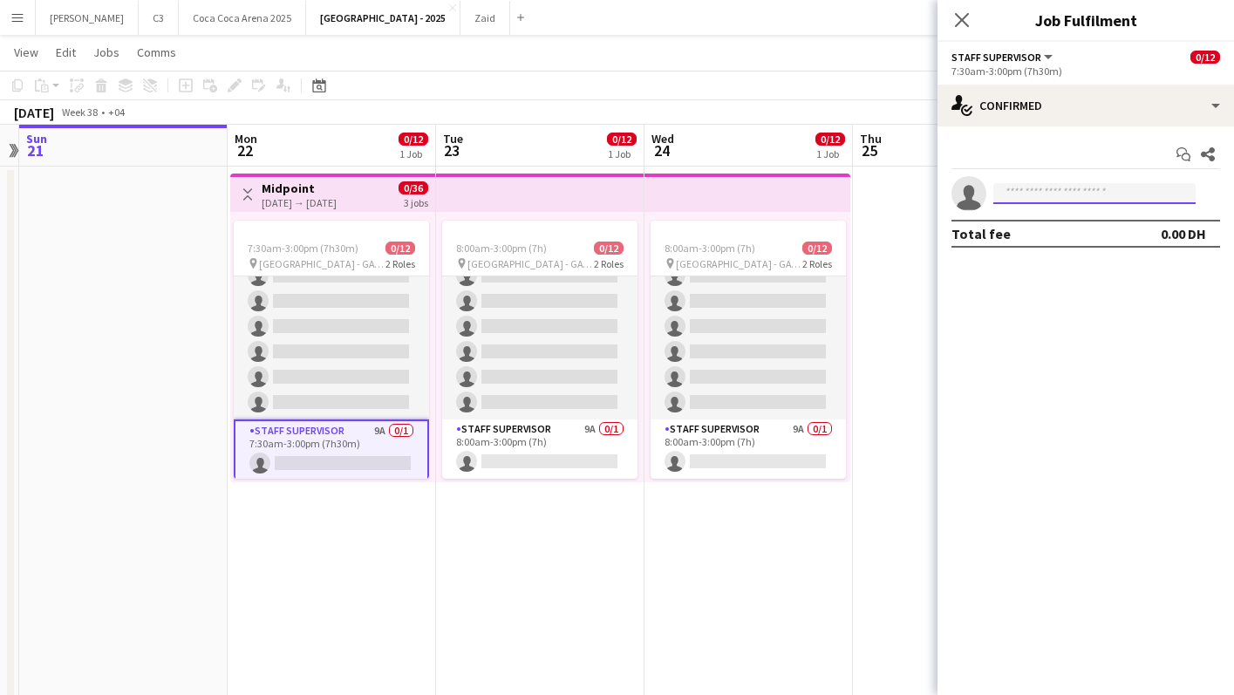
click at [1010, 198] on input at bounding box center [1095, 193] width 202 height 21
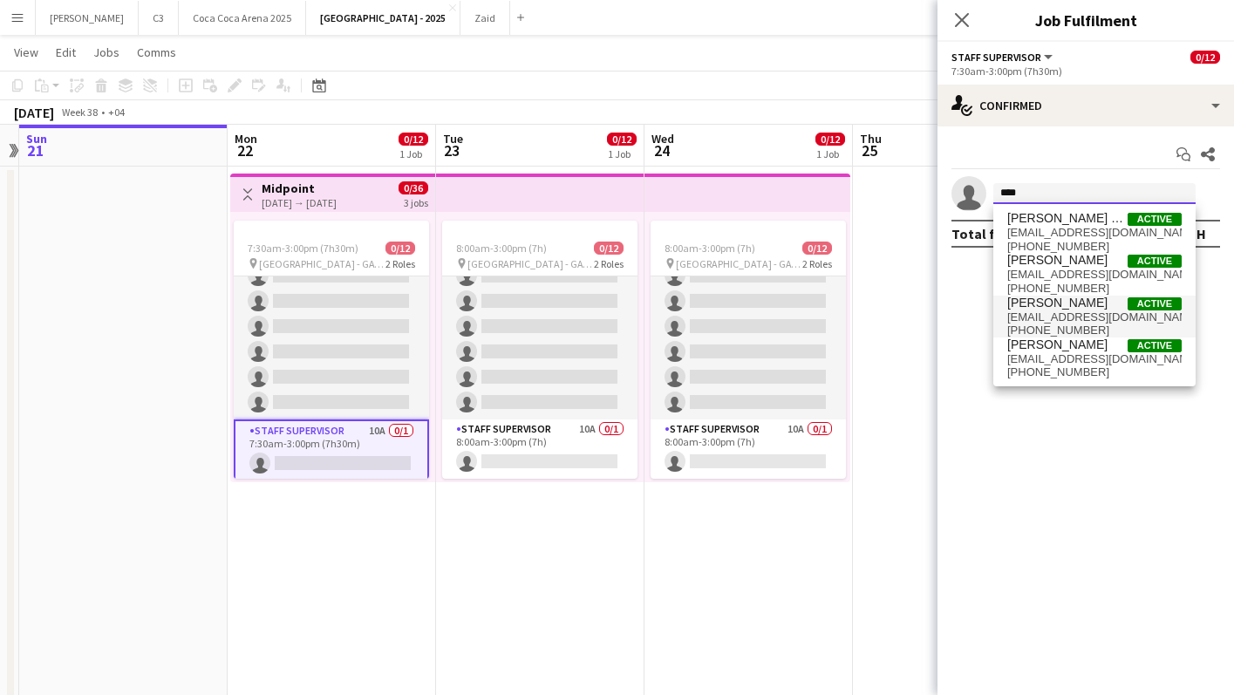
type input "****"
click at [1051, 320] on span "[EMAIL_ADDRESS][DOMAIN_NAME]" at bounding box center [1095, 318] width 174 height 14
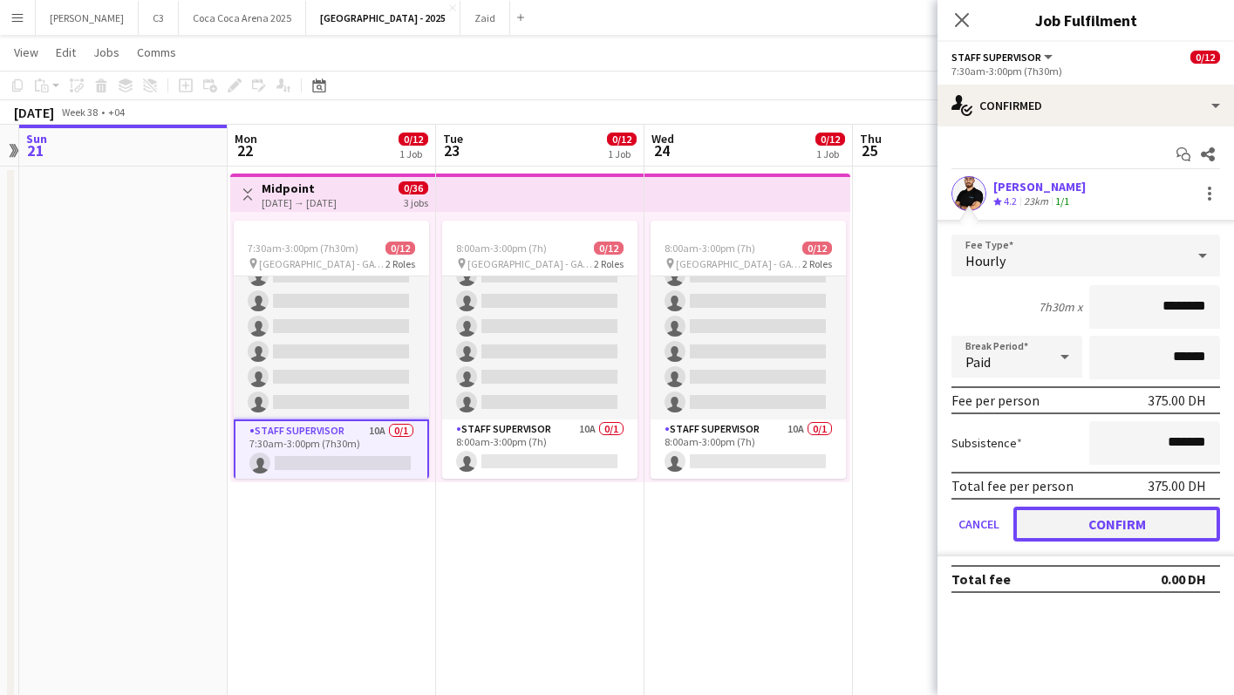
click at [1071, 516] on button "Confirm" at bounding box center [1117, 524] width 207 height 35
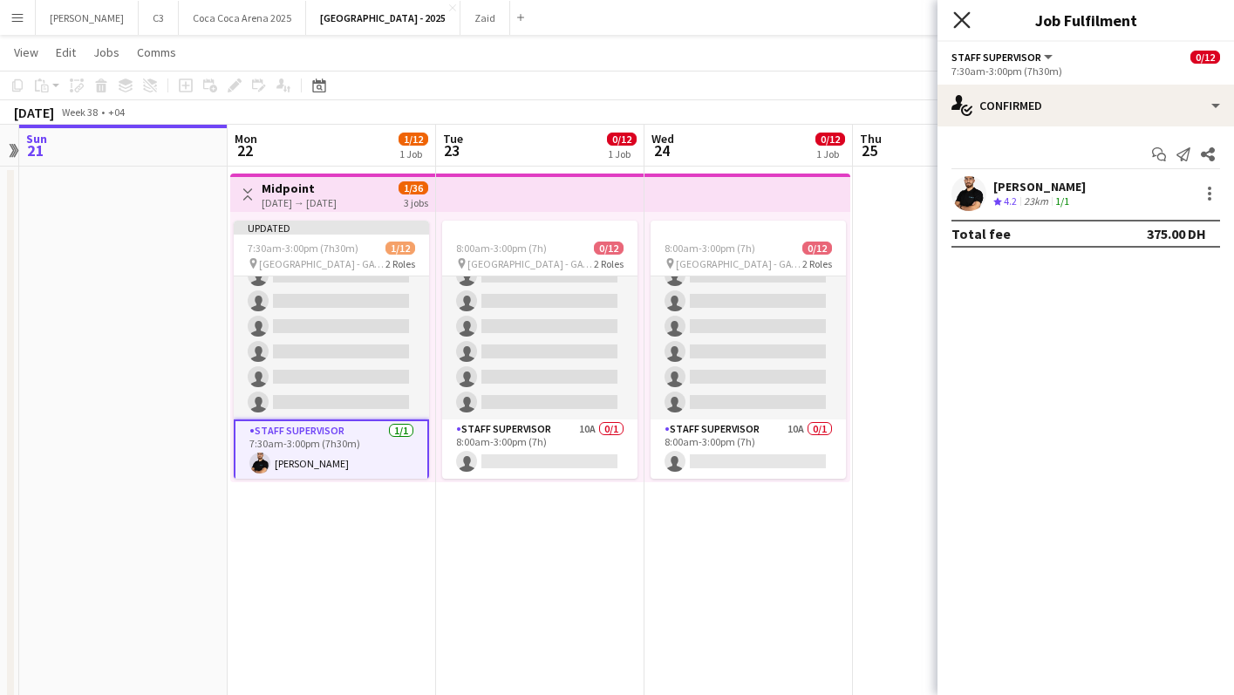
click at [964, 21] on icon "Close pop-in" at bounding box center [961, 19] width 17 height 17
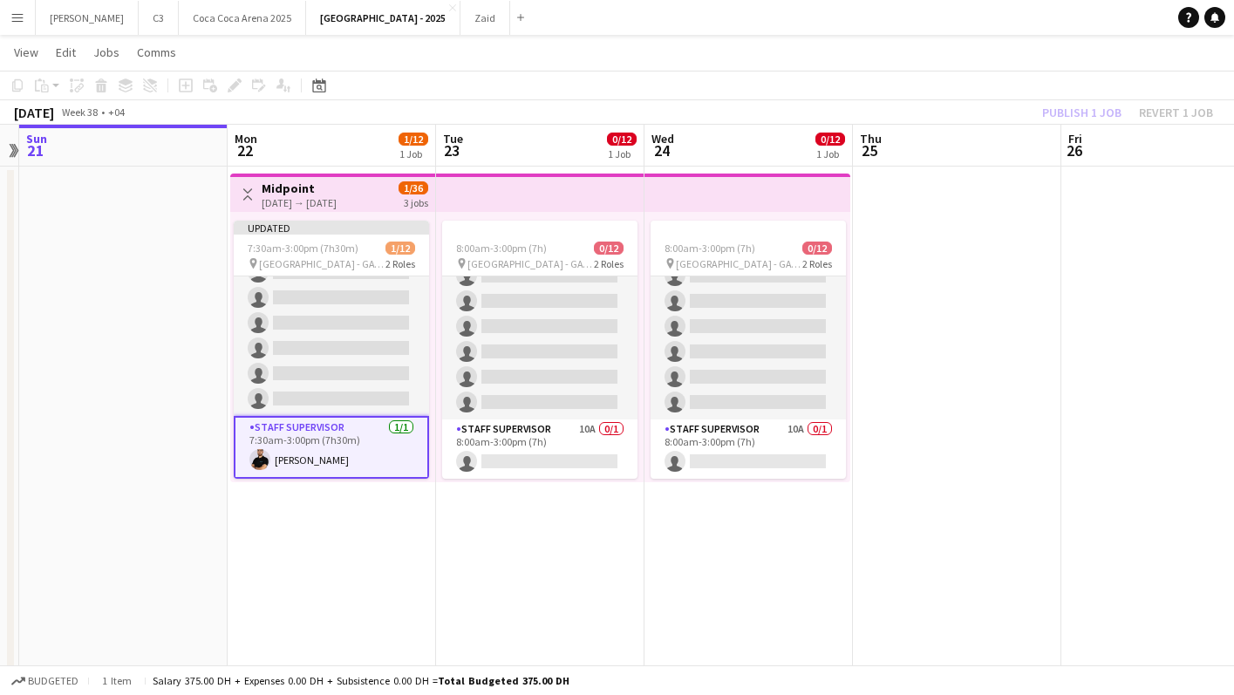
click at [336, 448] on app-card-role "Staff Supervisor [DATE] 7:30am-3:00pm (7h30m) [PERSON_NAME]" at bounding box center [331, 447] width 195 height 63
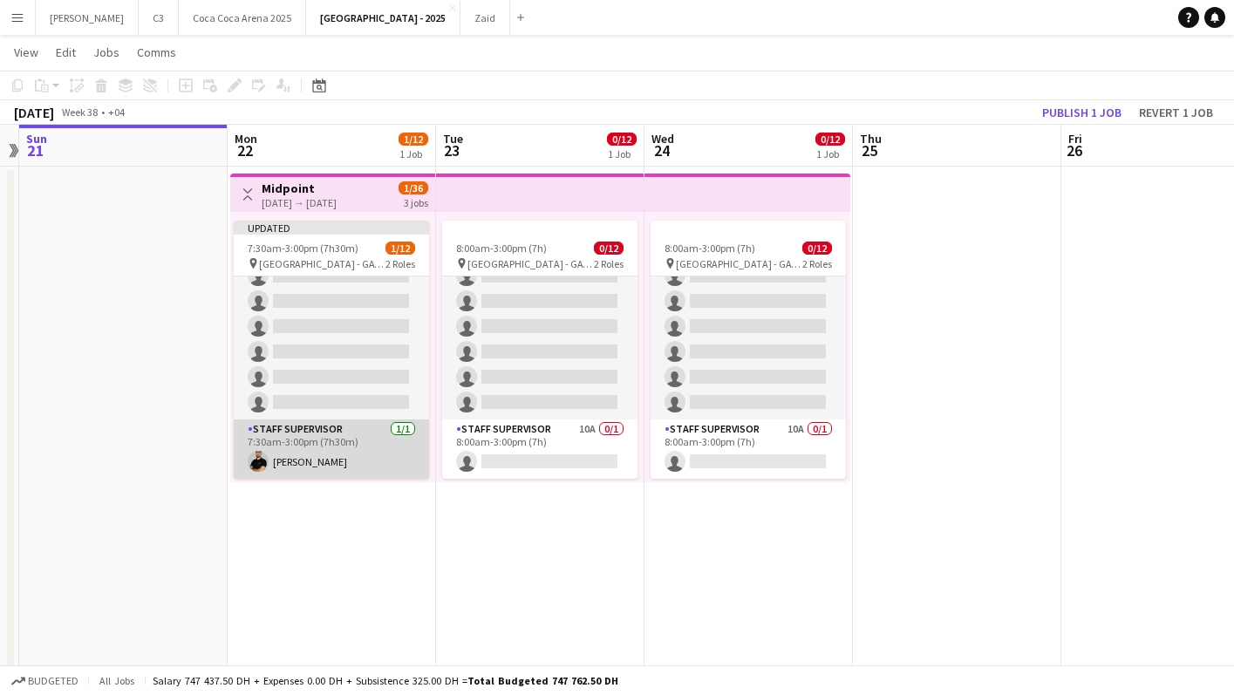
click at [357, 448] on app-card-role "Staff Supervisor [DATE] 7:30am-3:00pm (7h30m) [PERSON_NAME]" at bounding box center [331, 449] width 195 height 59
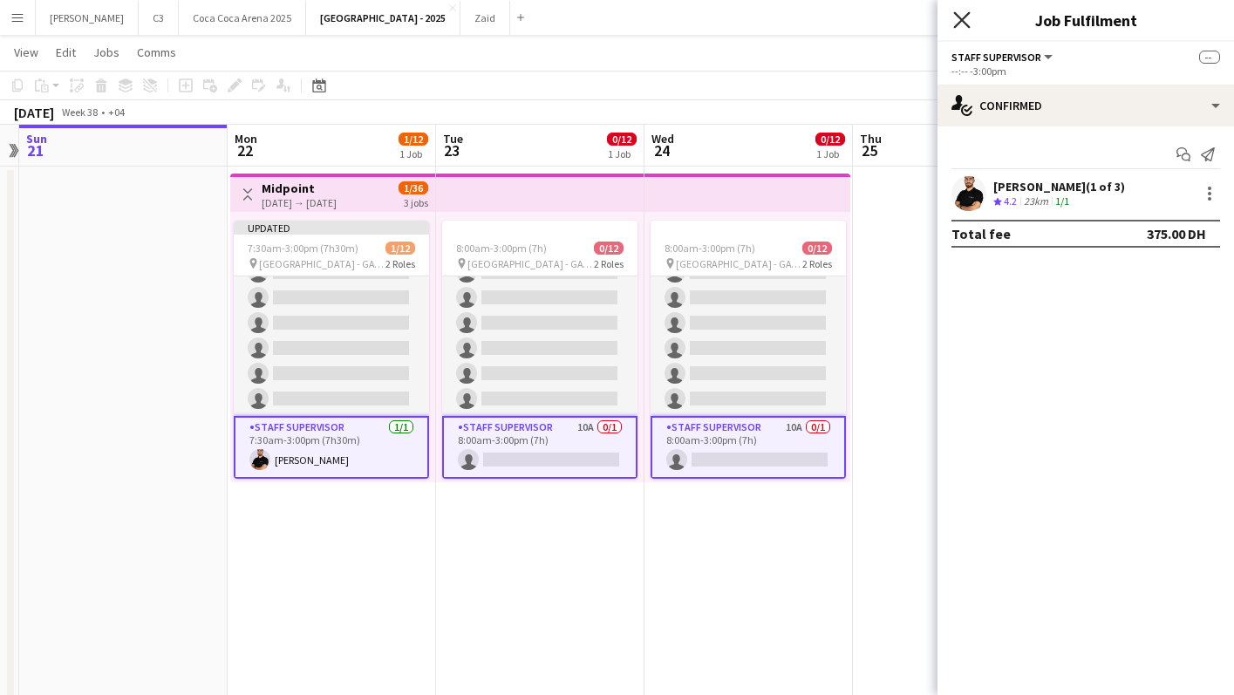
click at [963, 22] on icon at bounding box center [961, 19] width 17 height 17
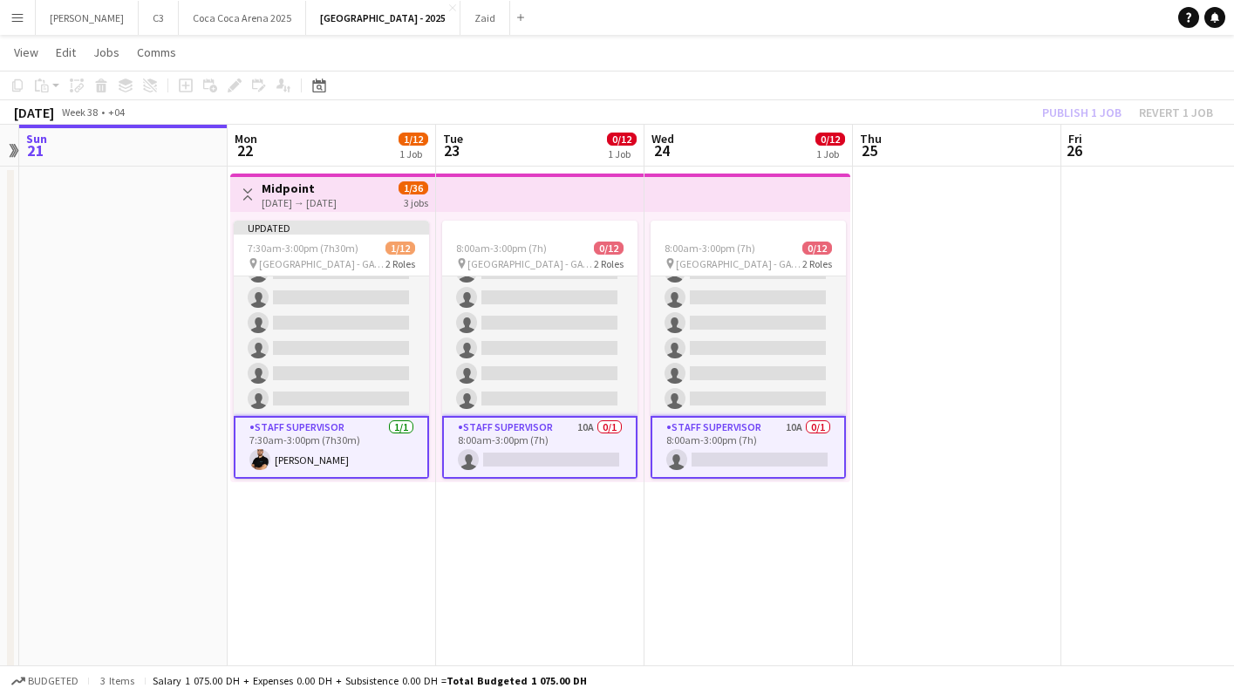
click at [524, 454] on app-card-role "Staff Supervisor 10A 0/1 8:00am-3:00pm (7h) single-neutral-actions" at bounding box center [539, 447] width 195 height 63
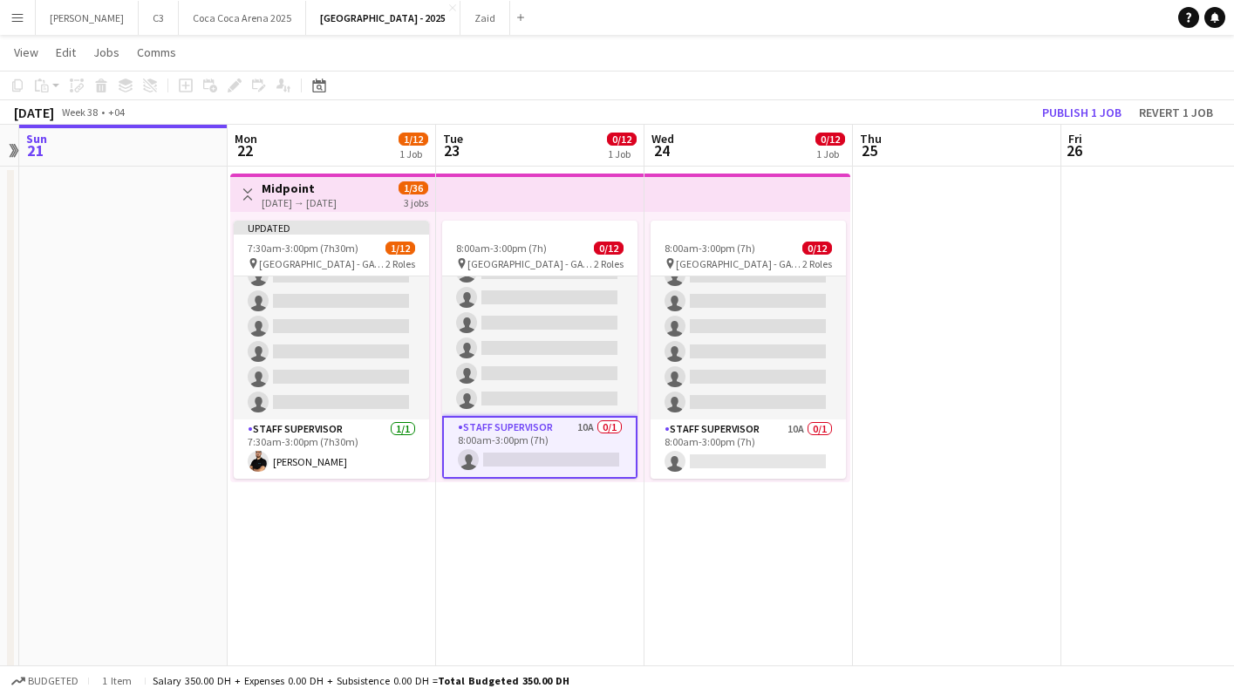
scroll to position [169, 0]
click at [559, 447] on app-card-role "Staff Supervisor 10A 0/1 8:00am-3:00pm (7h) single-neutral-actions" at bounding box center [539, 451] width 195 height 63
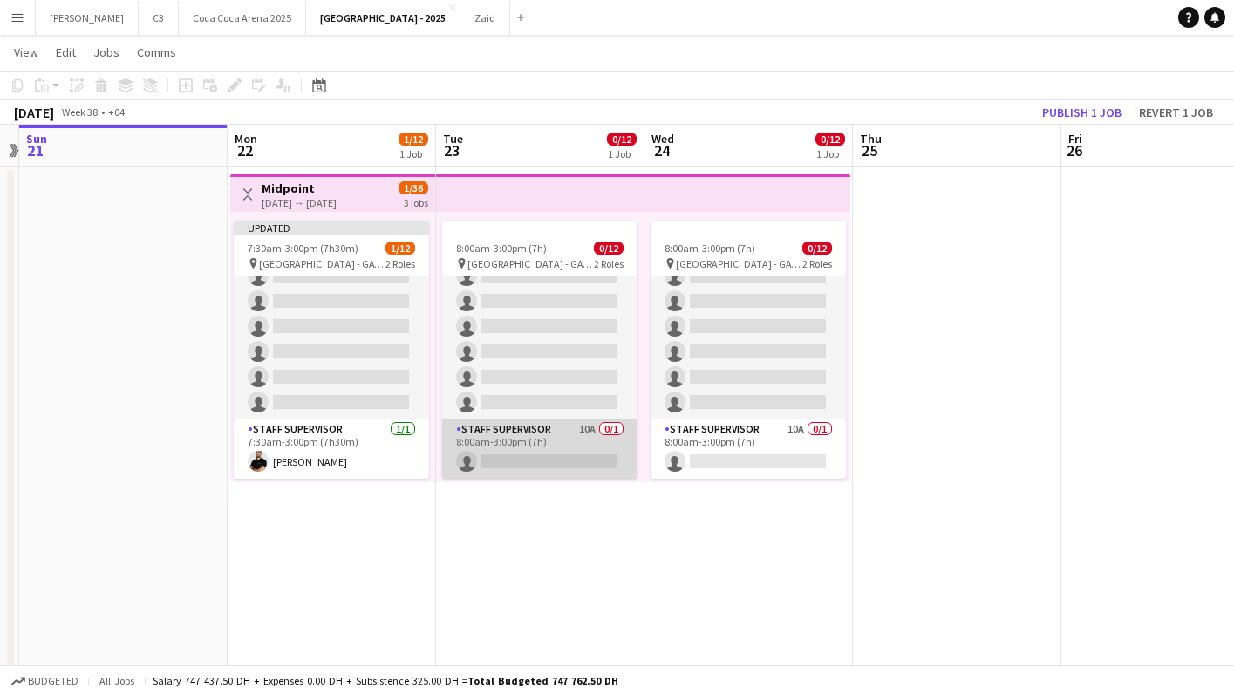
click at [557, 449] on app-card-role "Staff Supervisor 10A 0/1 8:00am-3:00pm (7h) single-neutral-actions" at bounding box center [539, 449] width 195 height 59
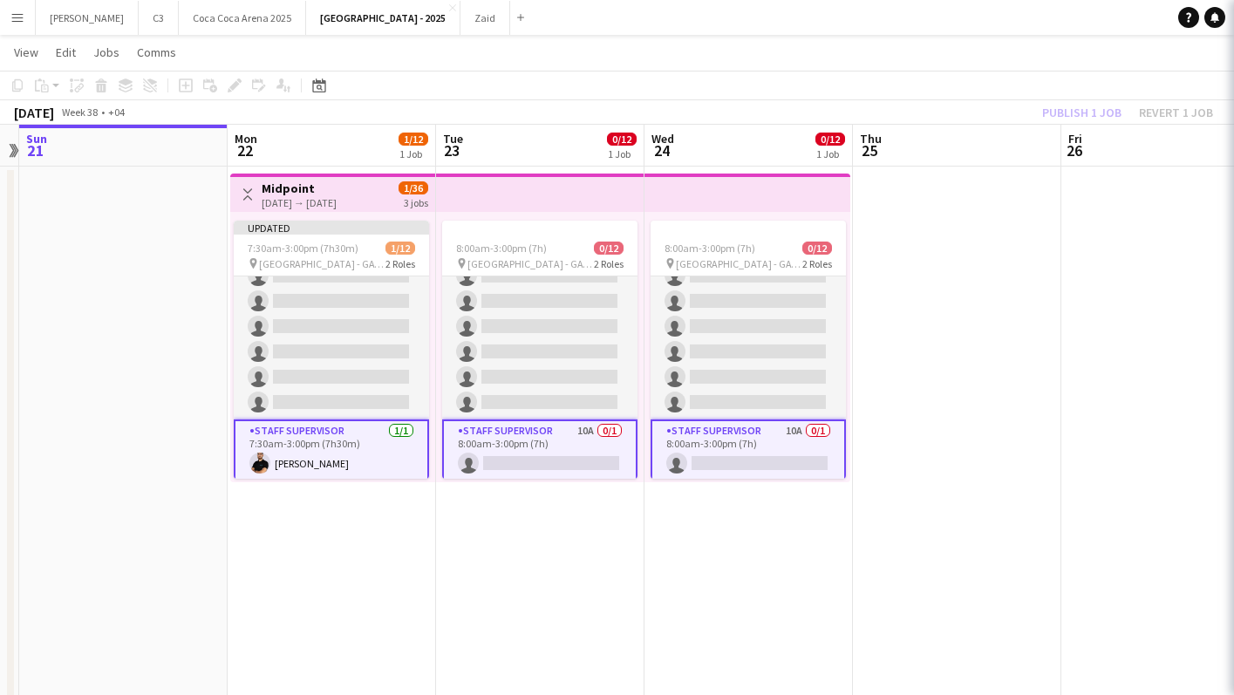
scroll to position [173, 0]
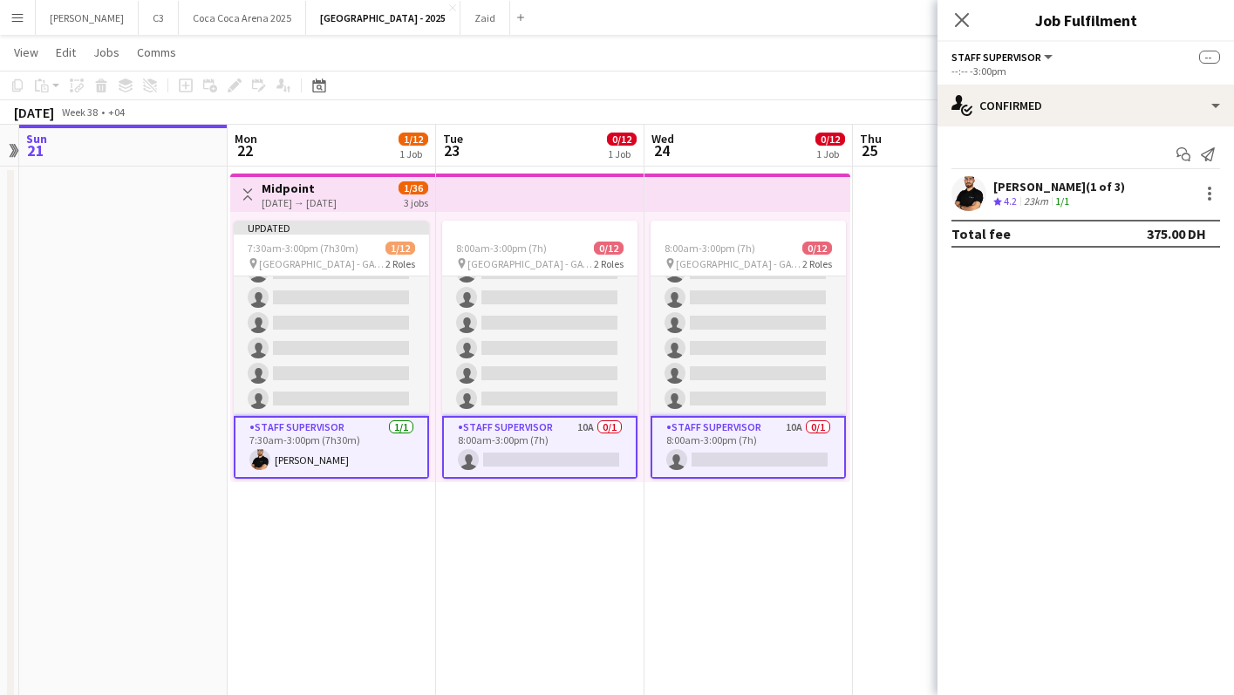
click at [557, 451] on app-card-role "Staff Supervisor 10A 0/1 8:00am-3:00pm (7h) single-neutral-actions" at bounding box center [539, 447] width 195 height 63
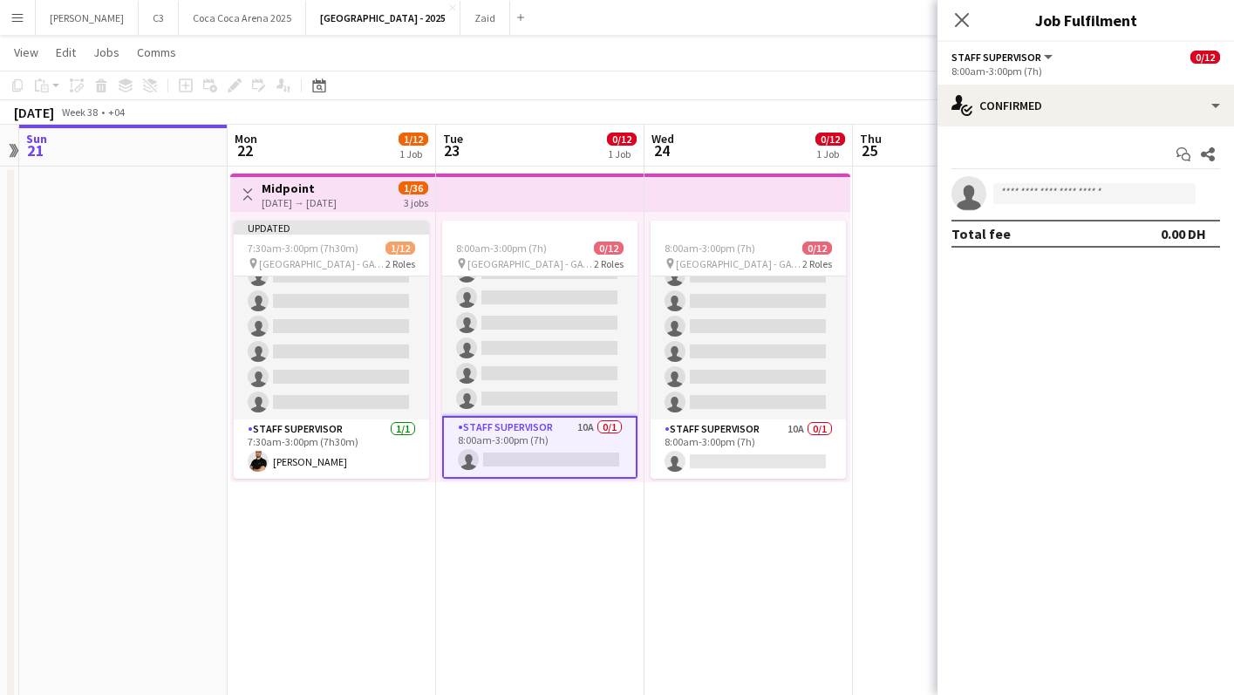
scroll to position [169, 0]
click at [1076, 190] on input at bounding box center [1095, 193] width 202 height 21
type input "*****"
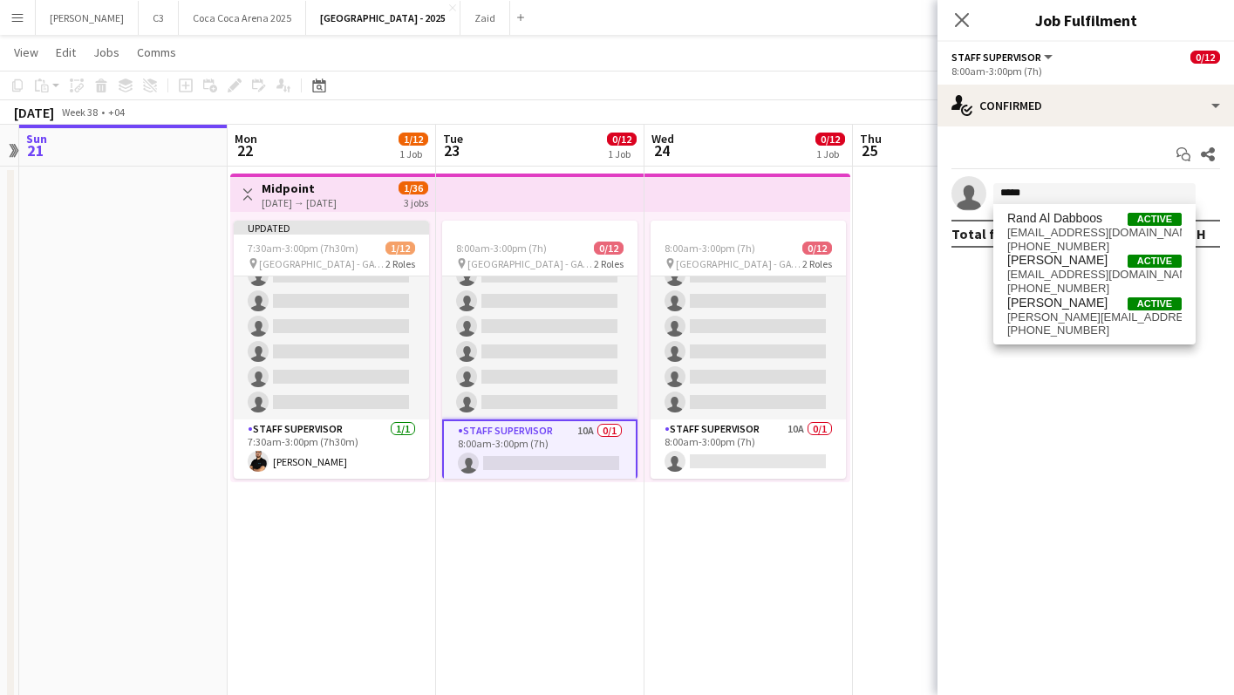
click at [1065, 78] on app-options-switcher "Staff Supervisor All roles Staff Supervisor 0/12 8:00am-3:00pm (7h)" at bounding box center [1086, 63] width 297 height 43
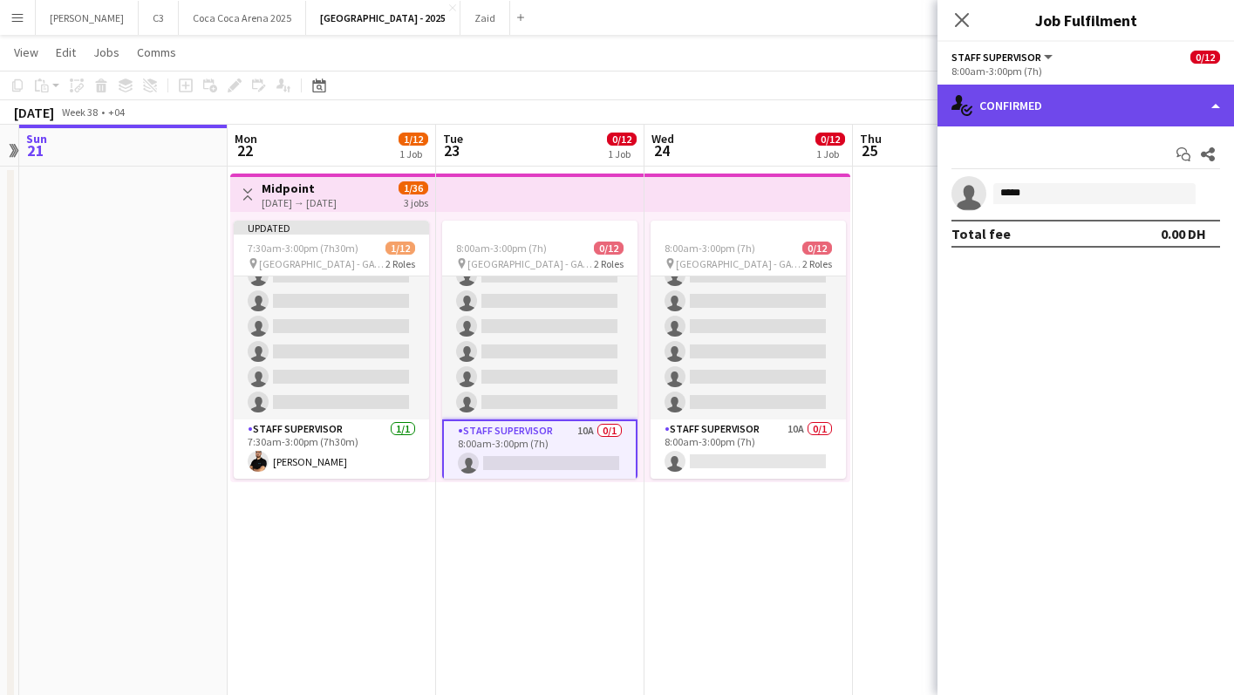
click at [1063, 92] on div "single-neutral-actions-check-2 Confirmed" at bounding box center [1086, 106] width 297 height 42
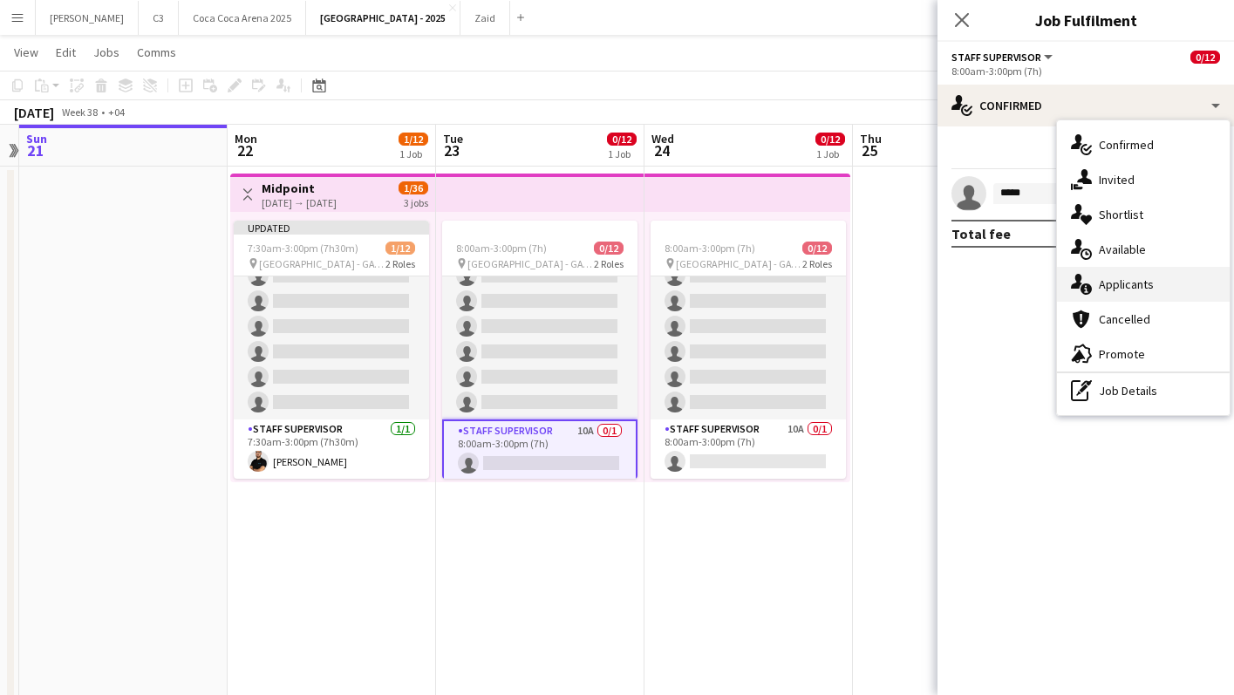
click at [1115, 277] on span "Applicants" at bounding box center [1126, 285] width 55 height 16
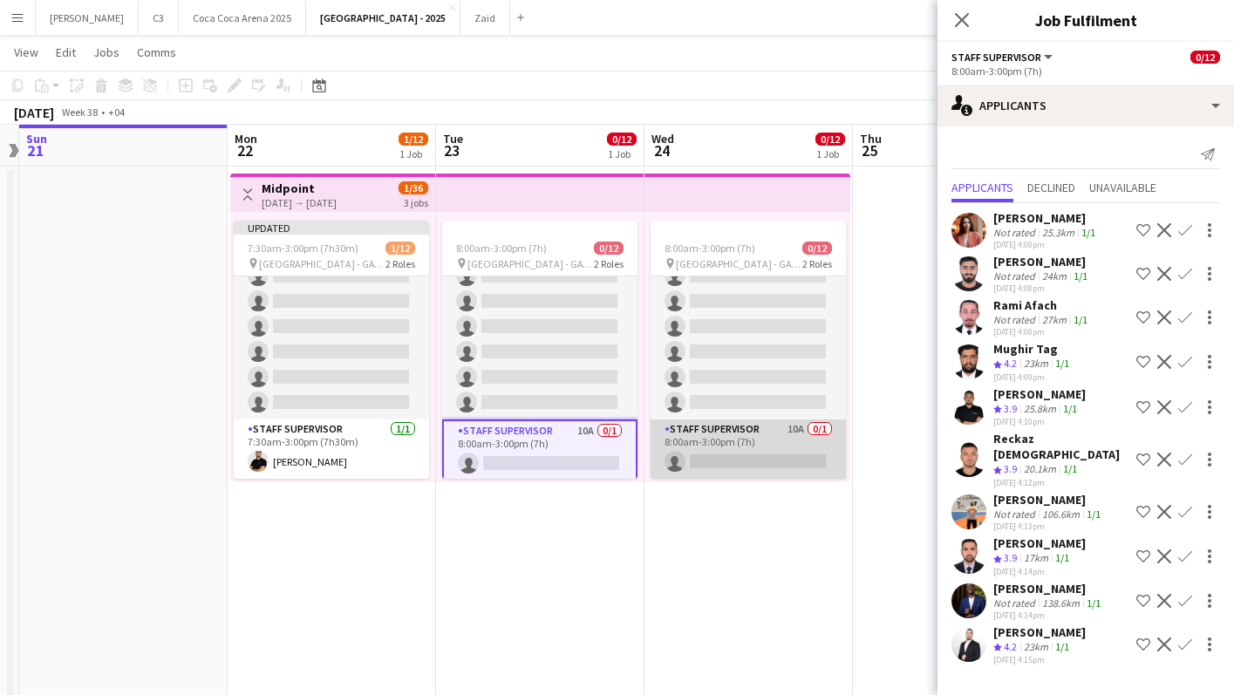
click at [722, 441] on app-card-role "Staff Supervisor 10A 0/1 8:00am-3:00pm (7h) single-neutral-actions" at bounding box center [748, 449] width 195 height 59
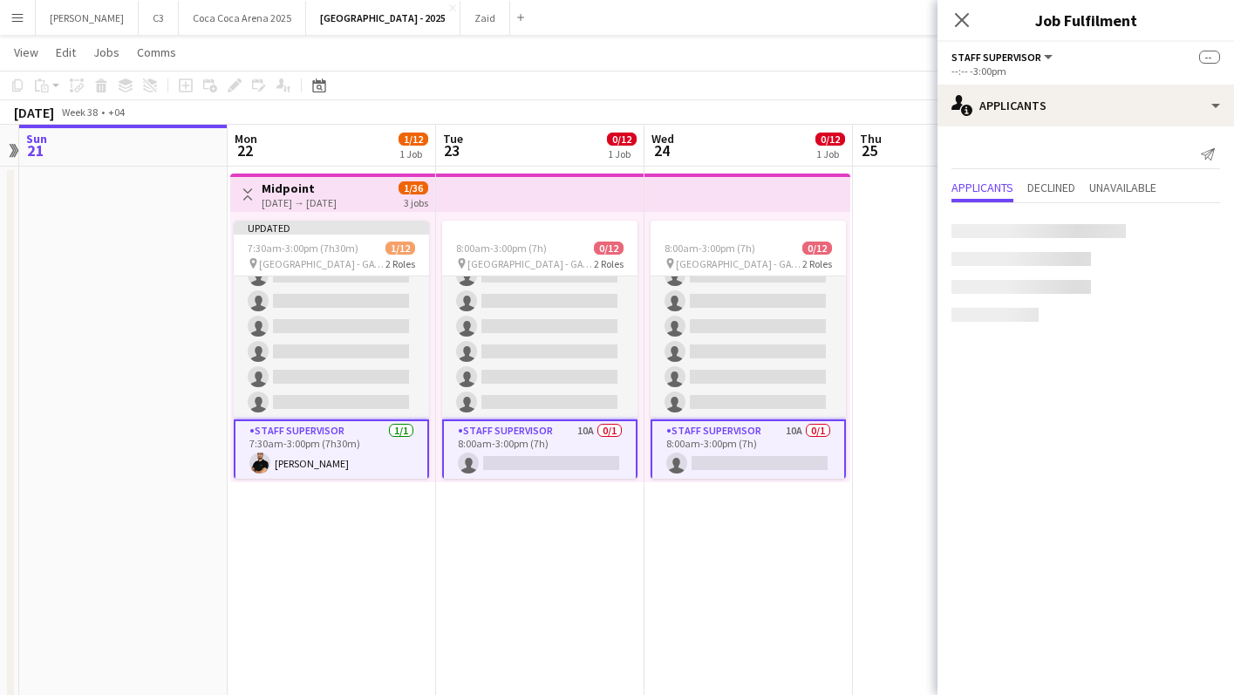
scroll to position [173, 0]
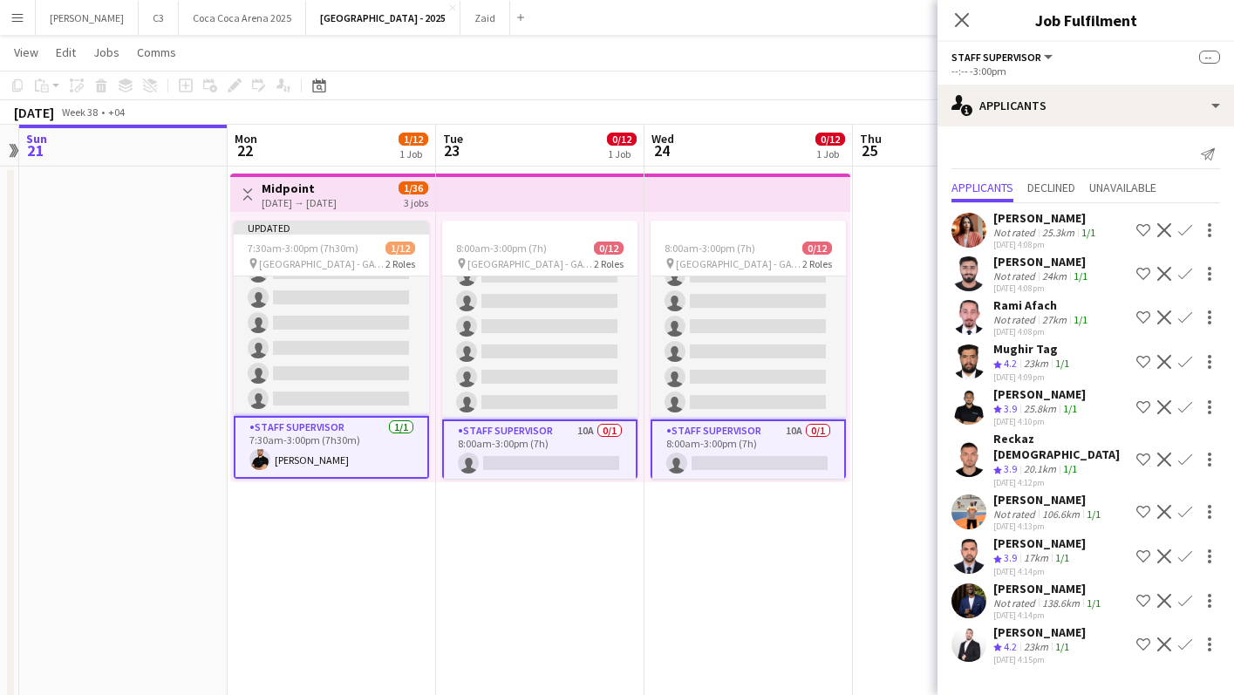
click at [540, 428] on app-card-role "Staff Supervisor 10A 0/1 8:00am-3:00pm (7h) single-neutral-actions" at bounding box center [539, 451] width 195 height 63
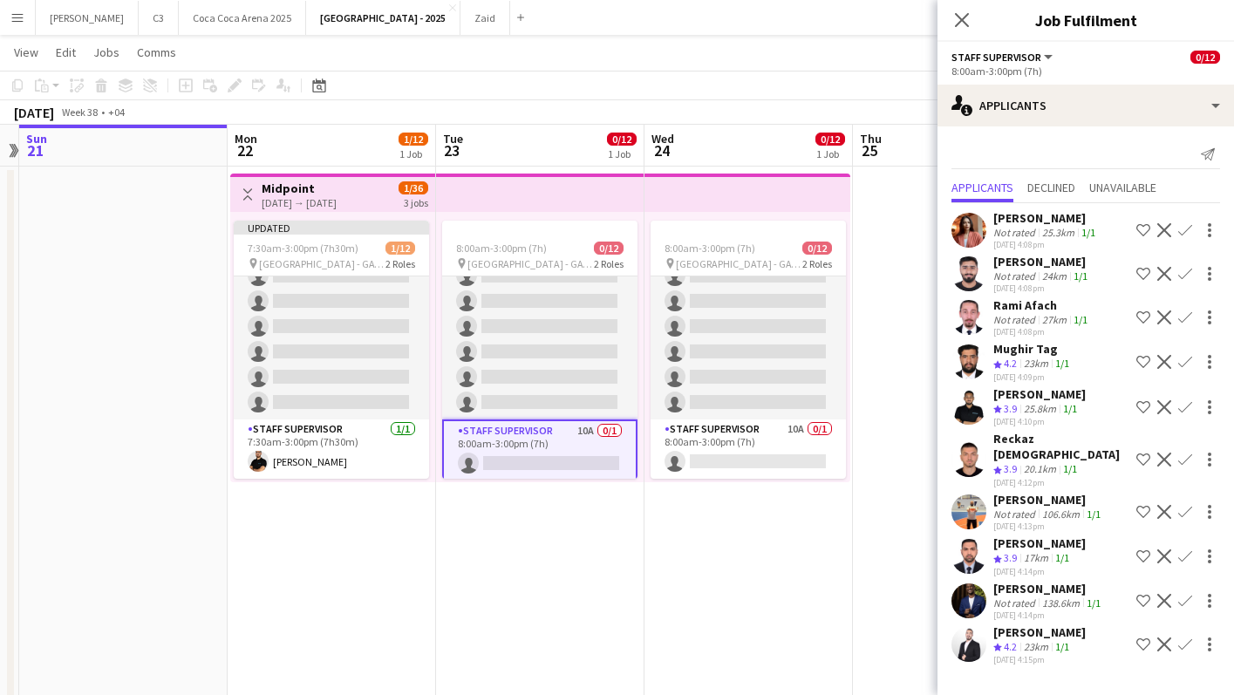
click at [537, 446] on app-card-role "Staff Supervisor 10A 0/1 8:00am-3:00pm (7h) single-neutral-actions" at bounding box center [539, 451] width 195 height 63
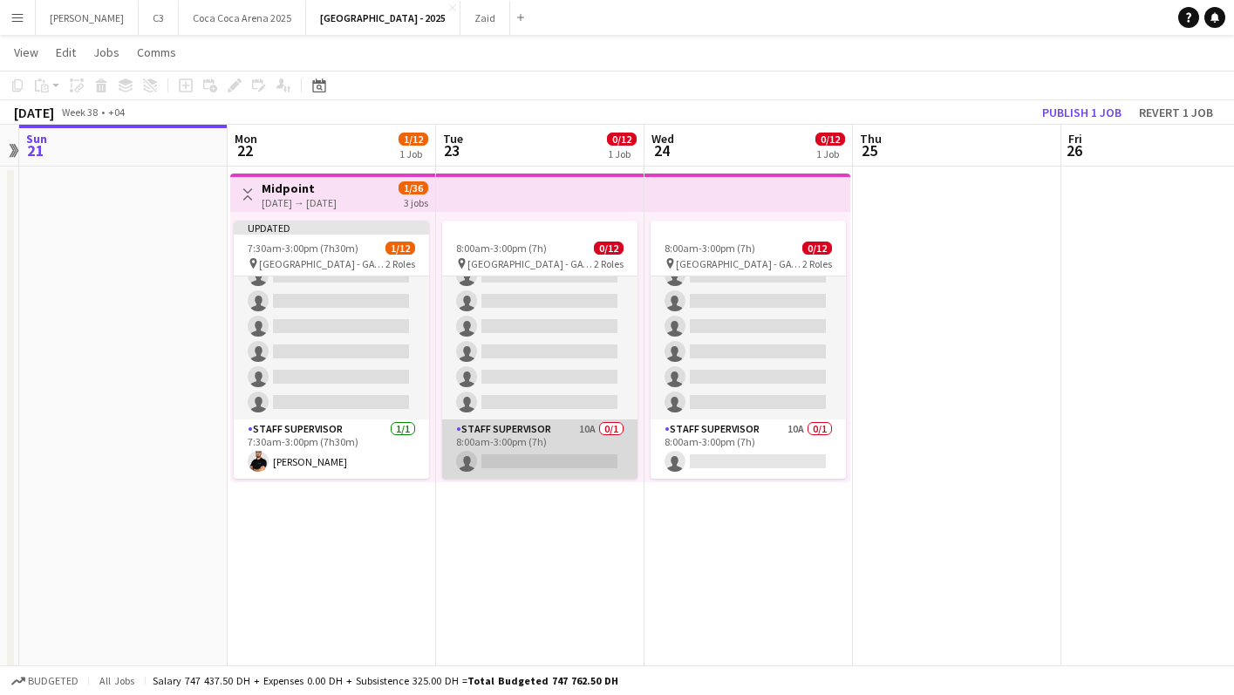
click at [537, 446] on app-card-role "Staff Supervisor 10A 0/1 8:00am-3:00pm (7h) single-neutral-actions" at bounding box center [539, 449] width 195 height 59
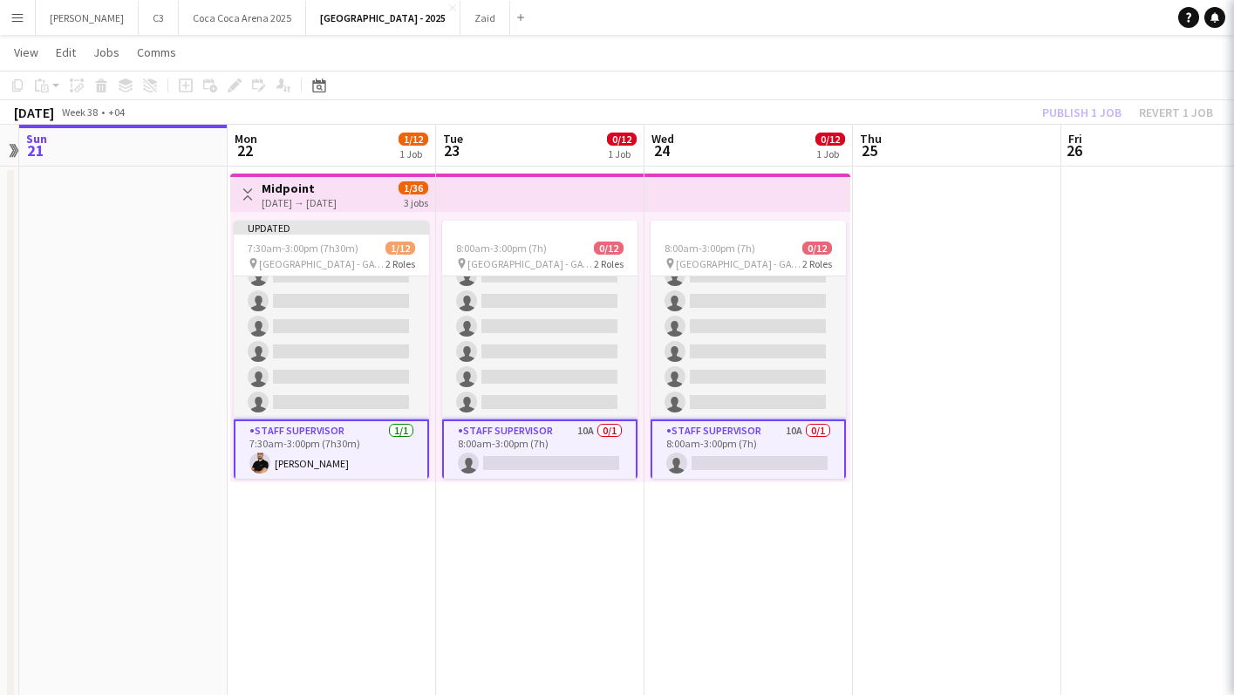
scroll to position [173, 0]
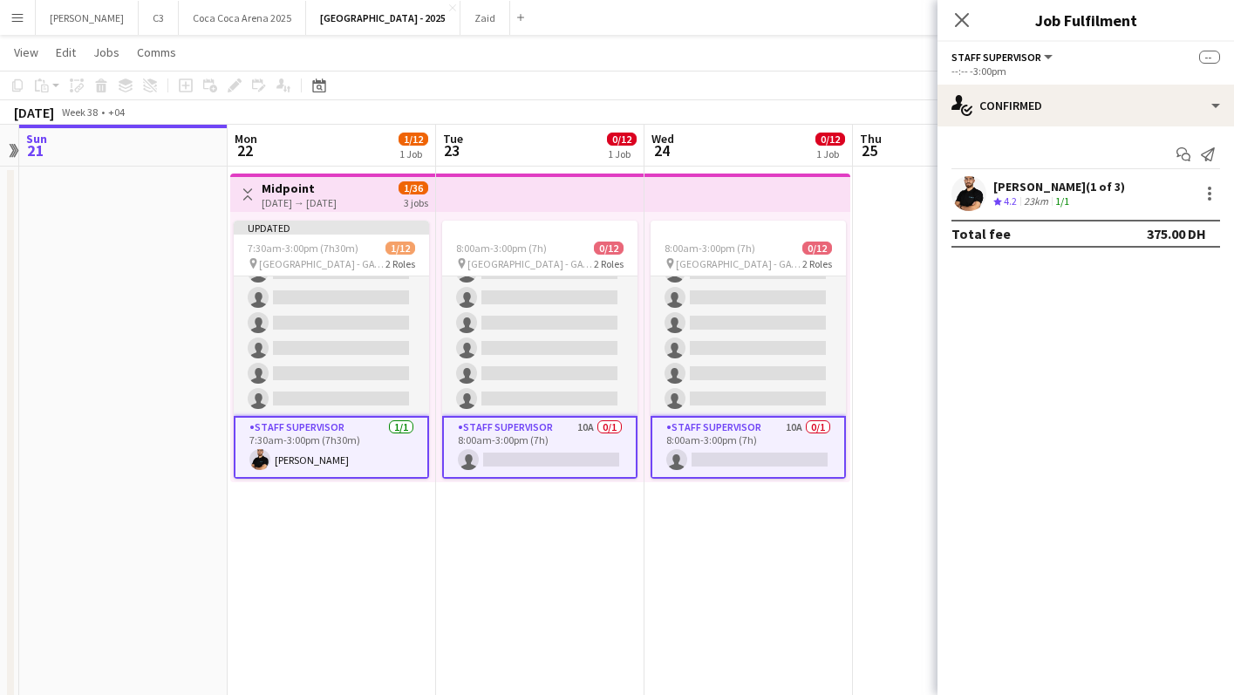
click at [537, 446] on app-card-role "Staff Supervisor 10A 0/1 8:00am-3:00pm (7h) single-neutral-actions" at bounding box center [539, 447] width 195 height 63
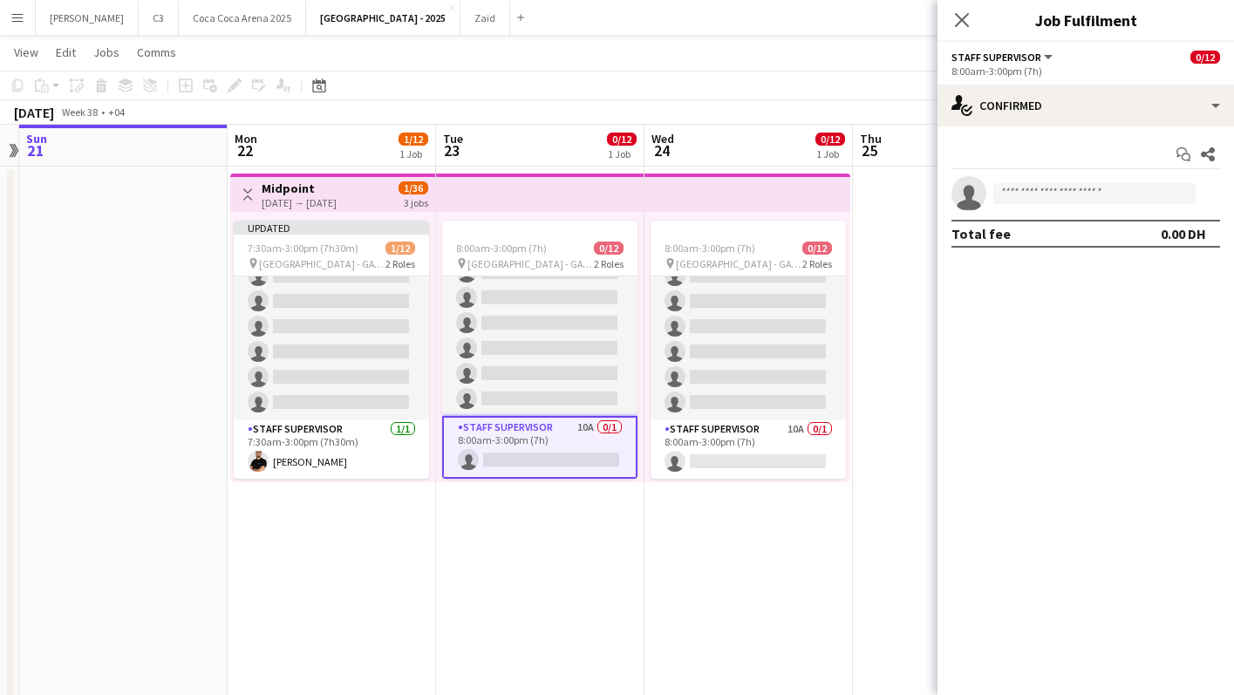
scroll to position [169, 0]
click at [1072, 190] on input at bounding box center [1095, 193] width 202 height 21
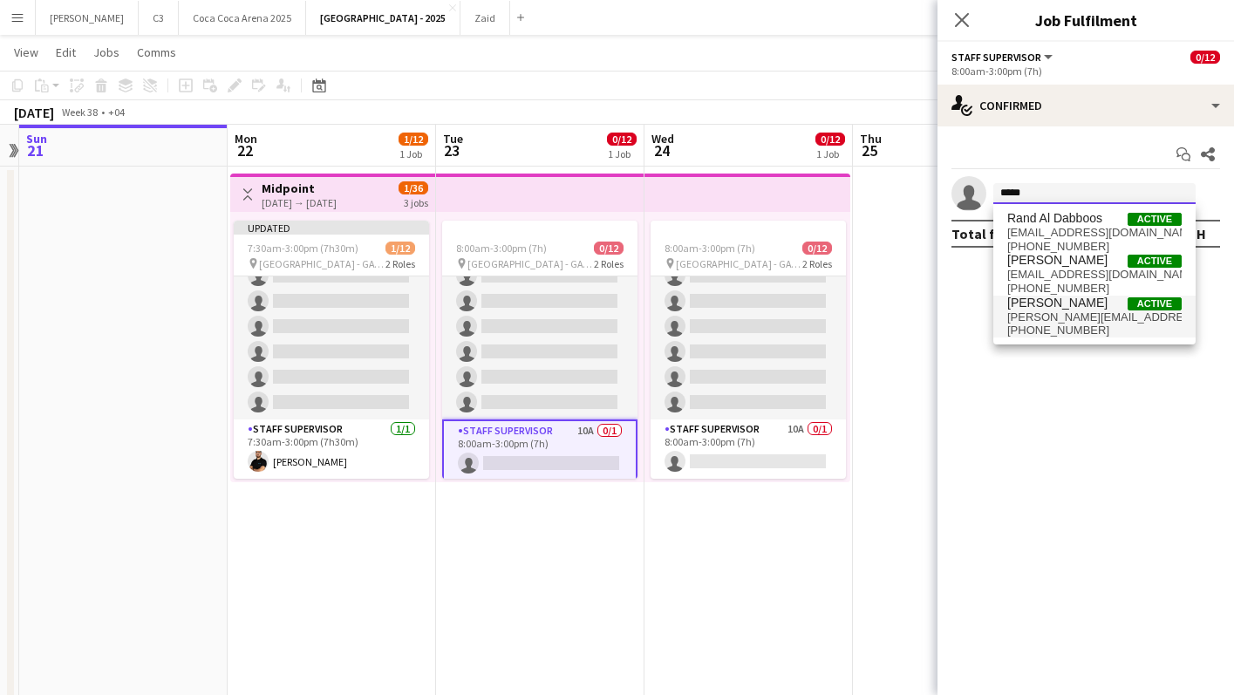
type input "*****"
click at [1049, 305] on span "[PERSON_NAME]" at bounding box center [1058, 303] width 100 height 15
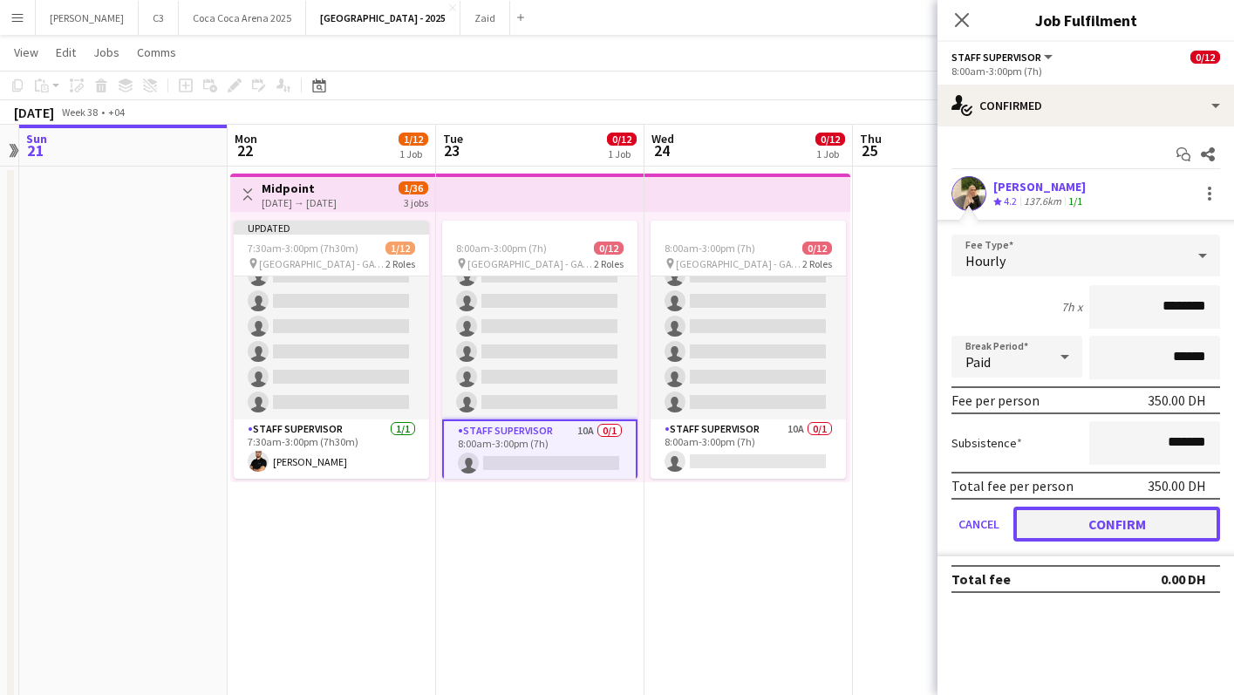
click at [1124, 523] on button "Confirm" at bounding box center [1117, 524] width 207 height 35
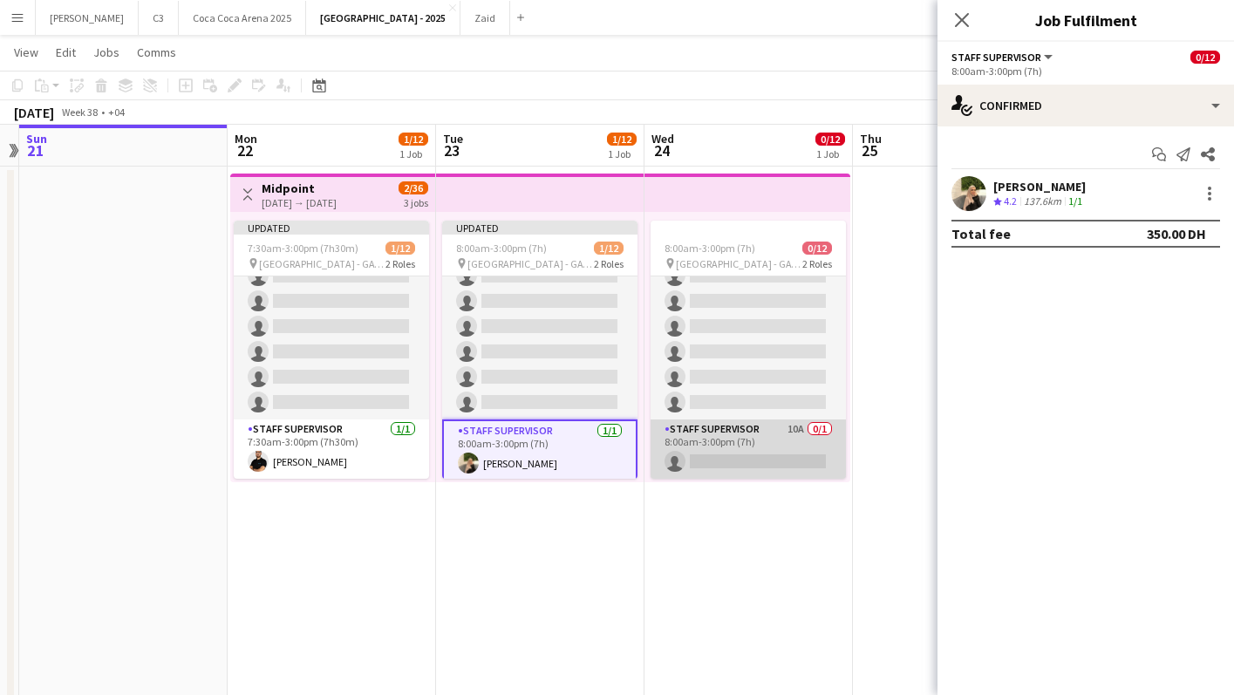
click at [767, 461] on app-card-role "Staff Supervisor 10A 0/1 8:00am-3:00pm (7h) single-neutral-actions" at bounding box center [748, 449] width 195 height 59
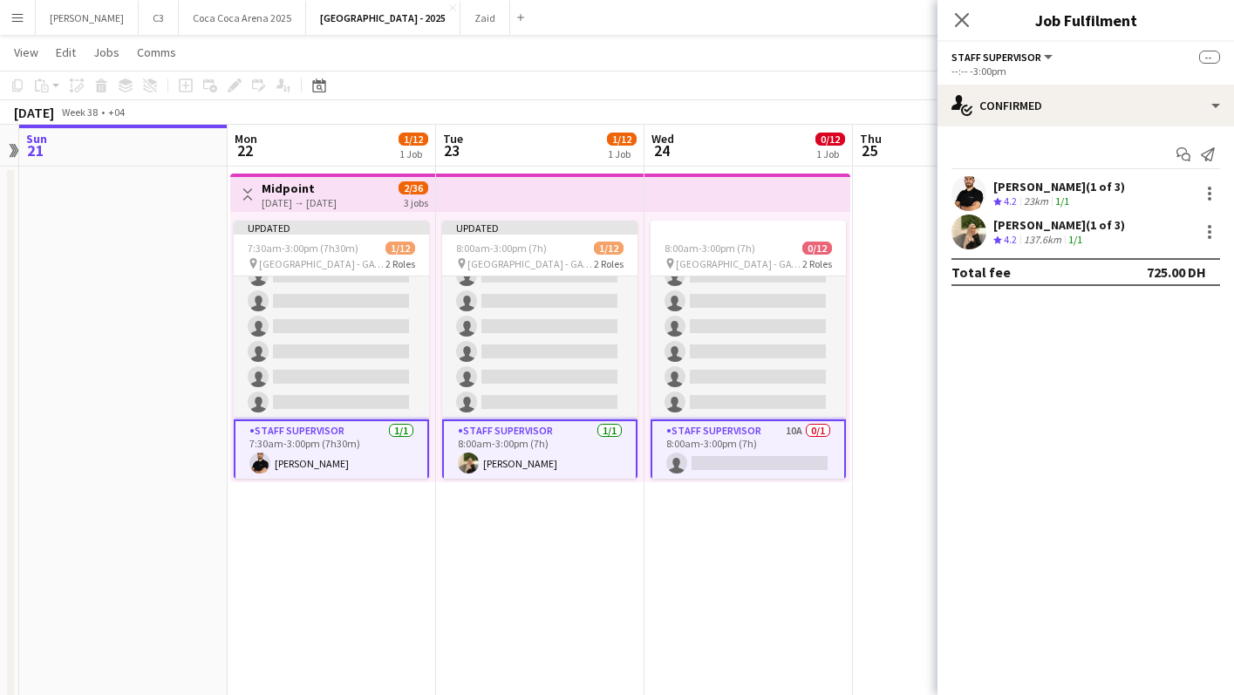
scroll to position [173, 0]
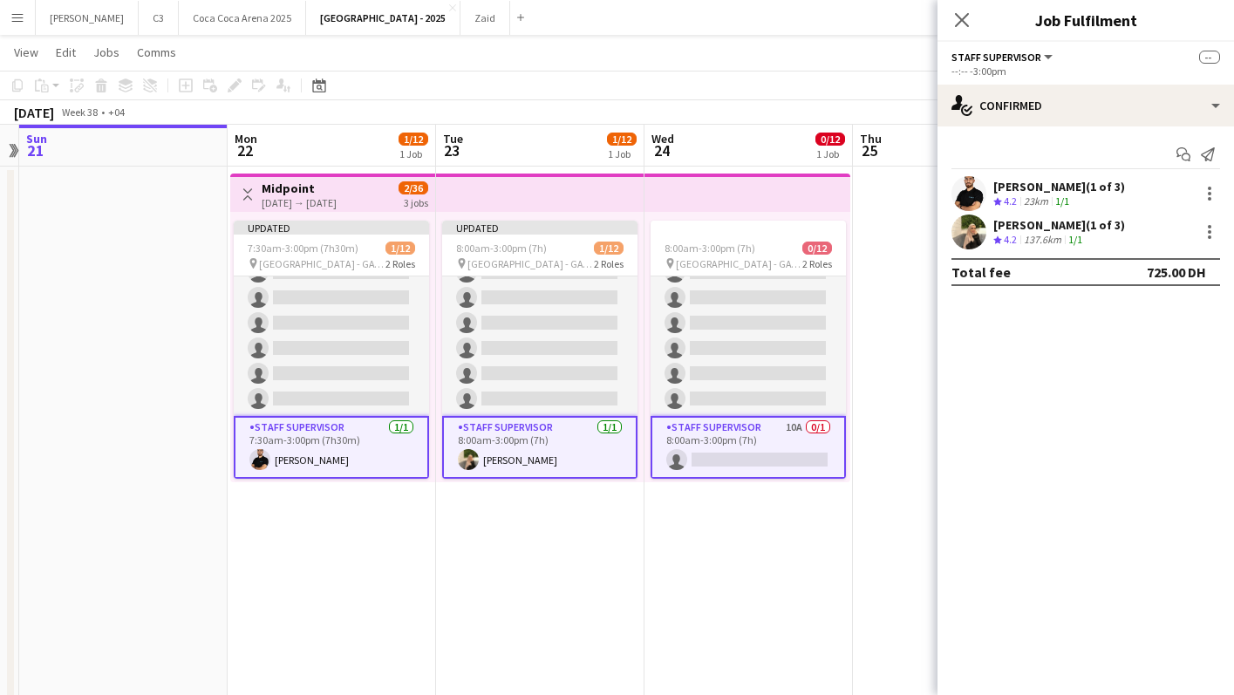
click at [771, 460] on app-card-role "Staff Supervisor 10A 0/1 8:00am-3:00pm (7h) single-neutral-actions" at bounding box center [748, 447] width 195 height 63
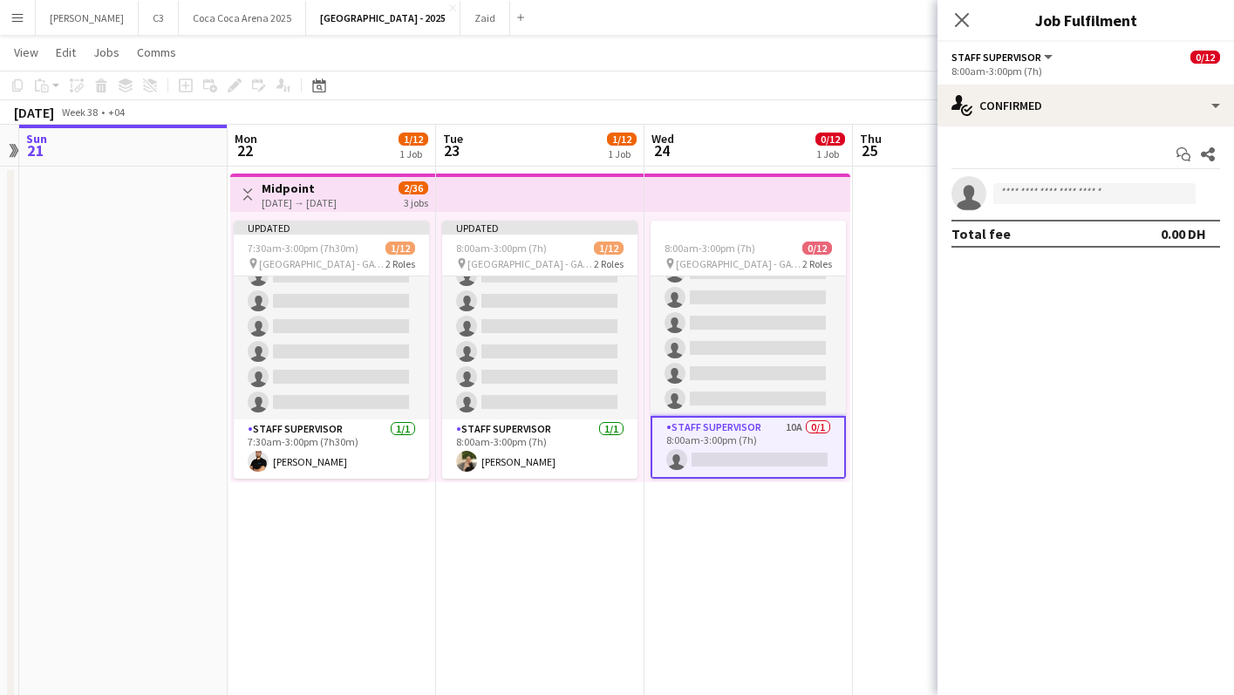
scroll to position [169, 0]
click at [1052, 187] on input at bounding box center [1095, 193] width 202 height 21
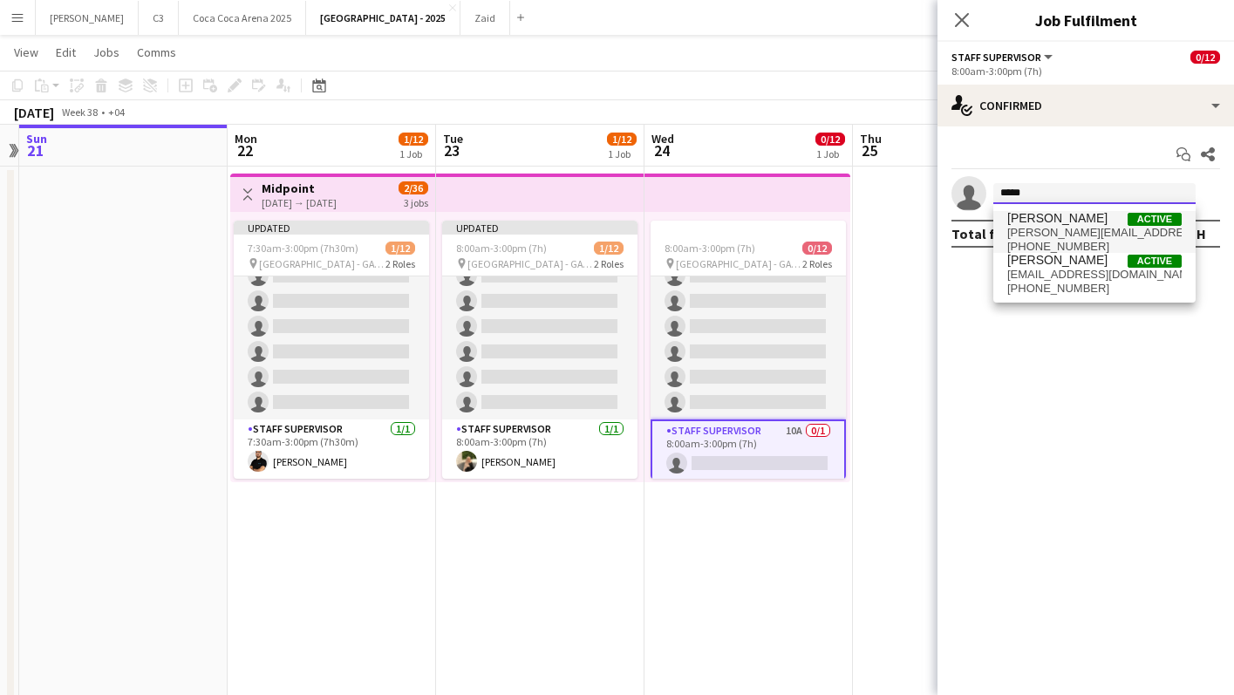
type input "*****"
click at [1078, 234] on span "[PERSON_NAME][EMAIL_ADDRESS][DOMAIN_NAME]" at bounding box center [1095, 233] width 174 height 14
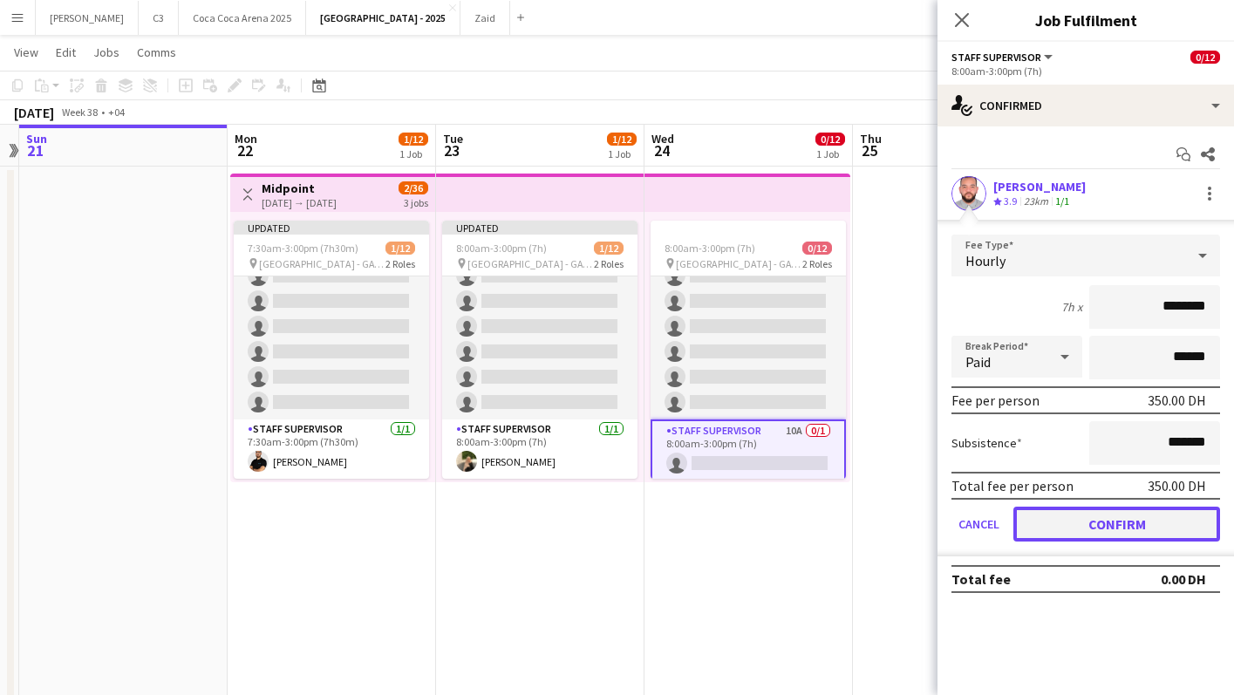
click at [1070, 519] on button "Confirm" at bounding box center [1117, 524] width 207 height 35
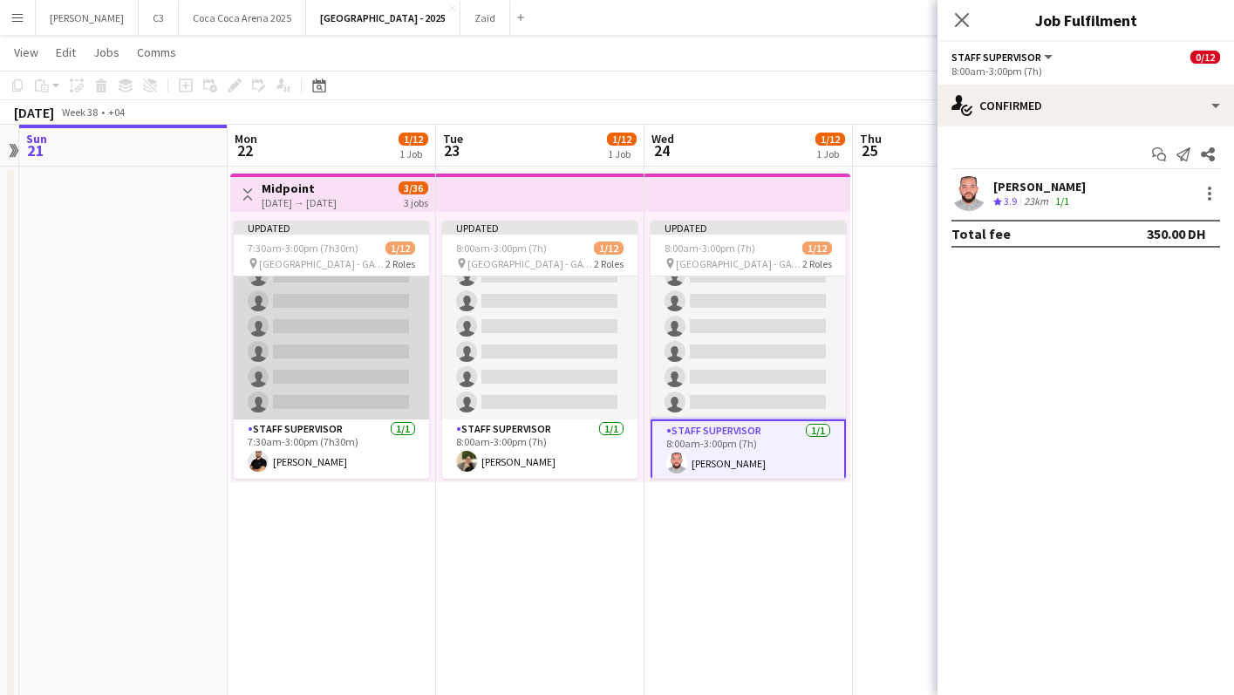
click at [307, 325] on app-card-role "Guest Services Staff 27A 0/11 7:30am-3:00pm (7h30m) single-neutral-actions sing…" at bounding box center [331, 263] width 195 height 312
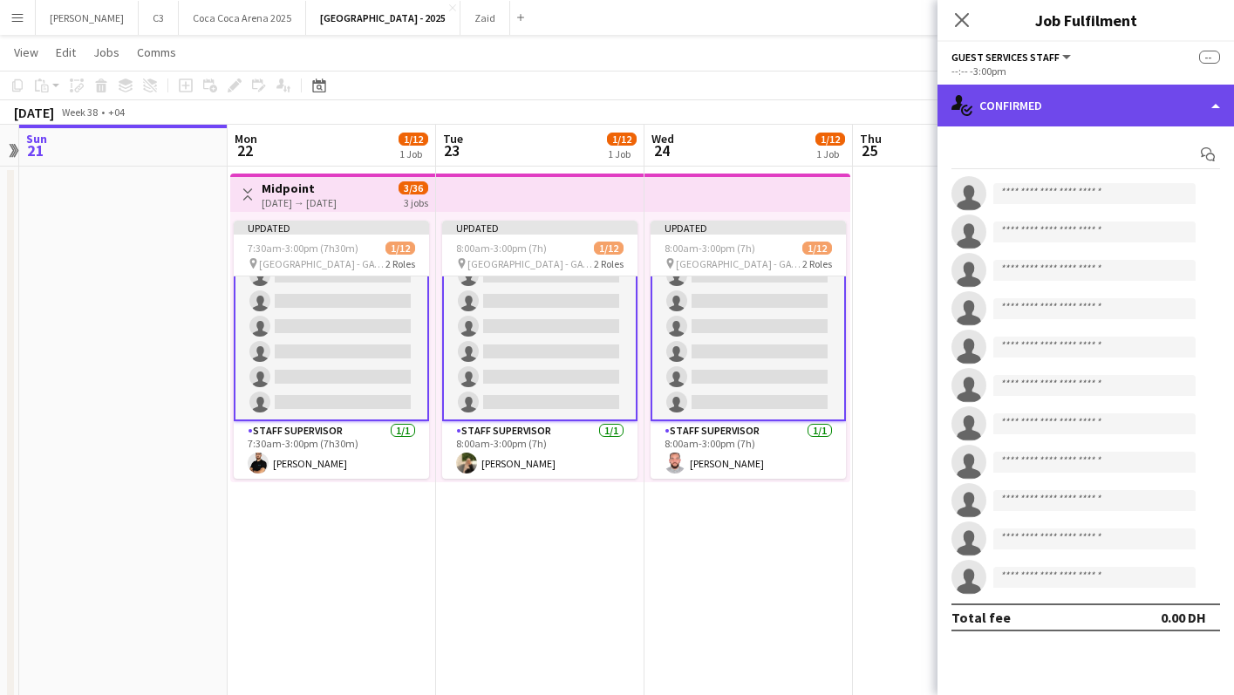
click at [1066, 99] on div "single-neutral-actions-check-2 Confirmed" at bounding box center [1086, 106] width 297 height 42
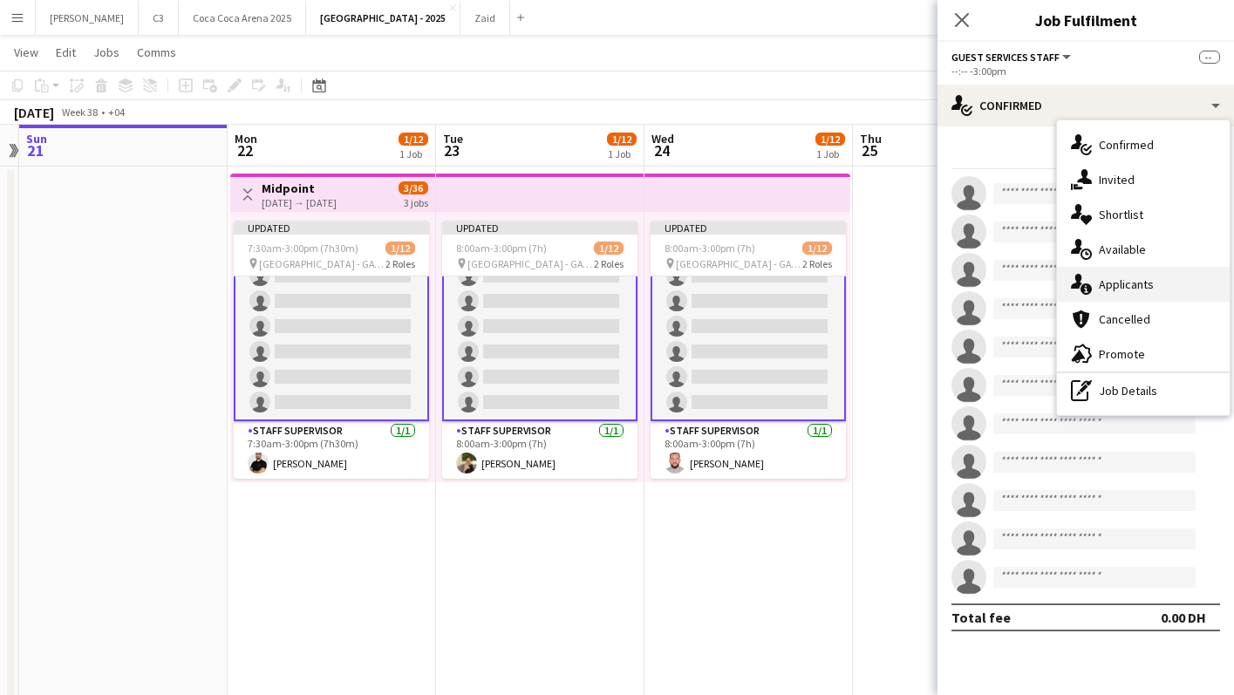
click at [1132, 277] on span "Applicants" at bounding box center [1126, 285] width 55 height 16
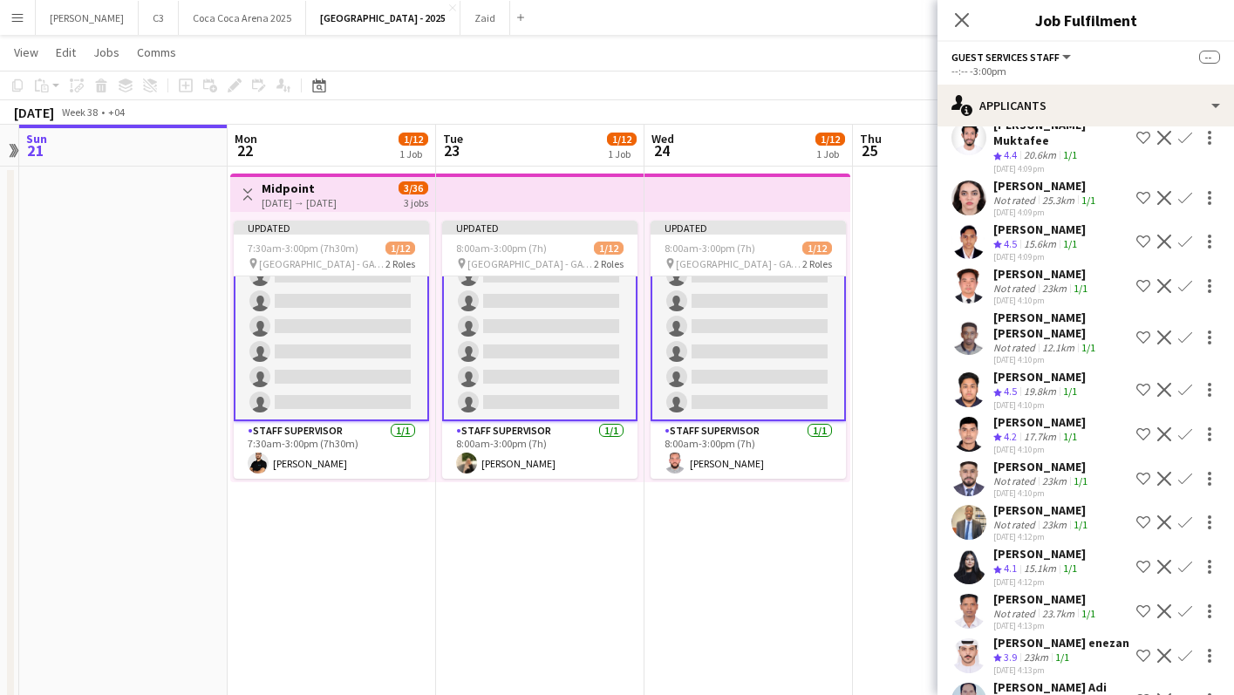
scroll to position [441, 0]
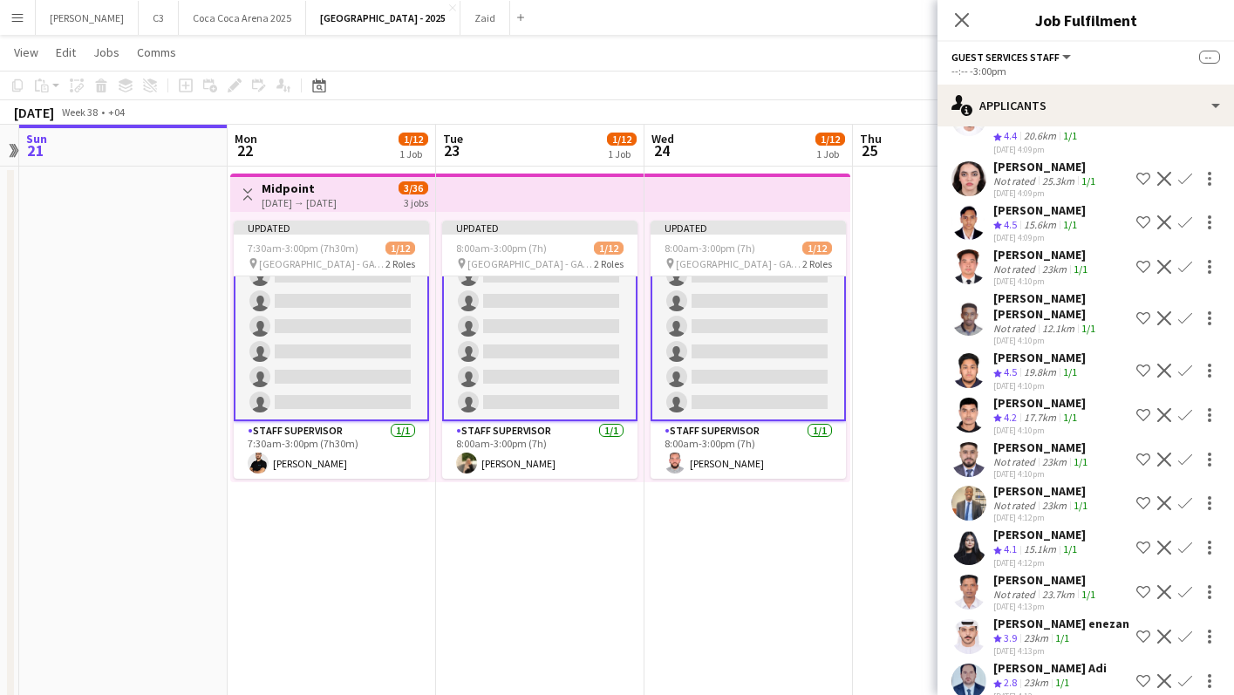
click at [1186, 408] on app-icon "Confirm" at bounding box center [1186, 415] width 14 height 14
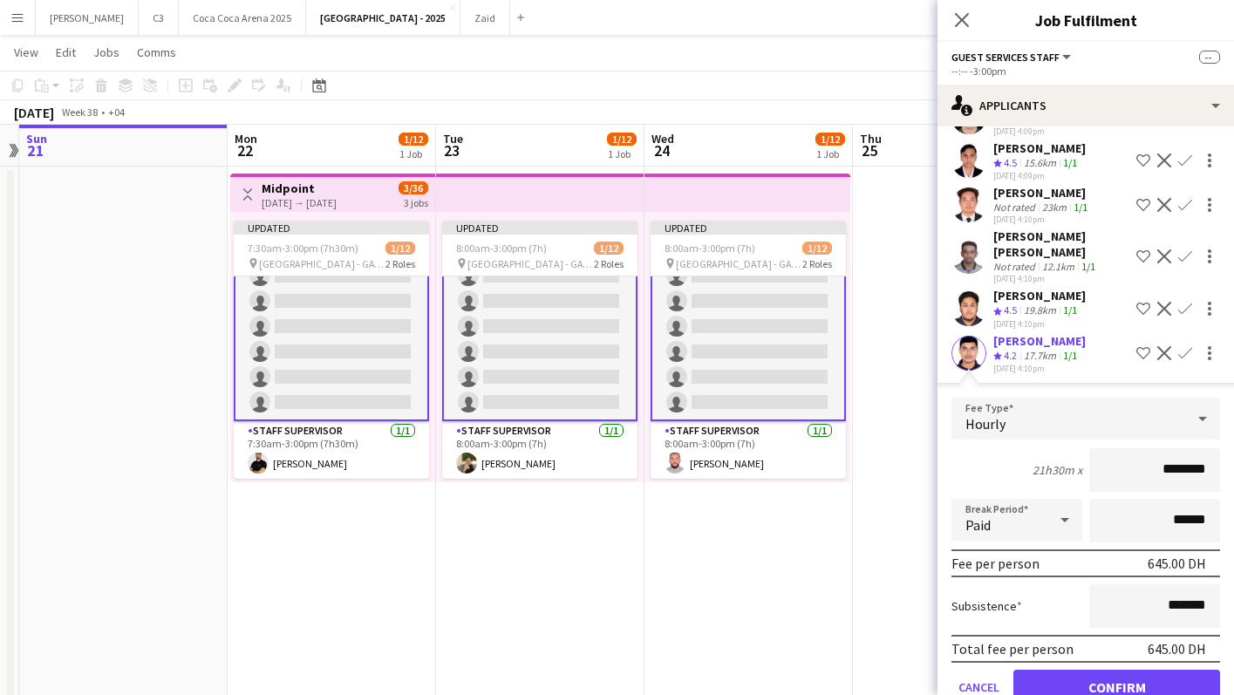
scroll to position [539, 0]
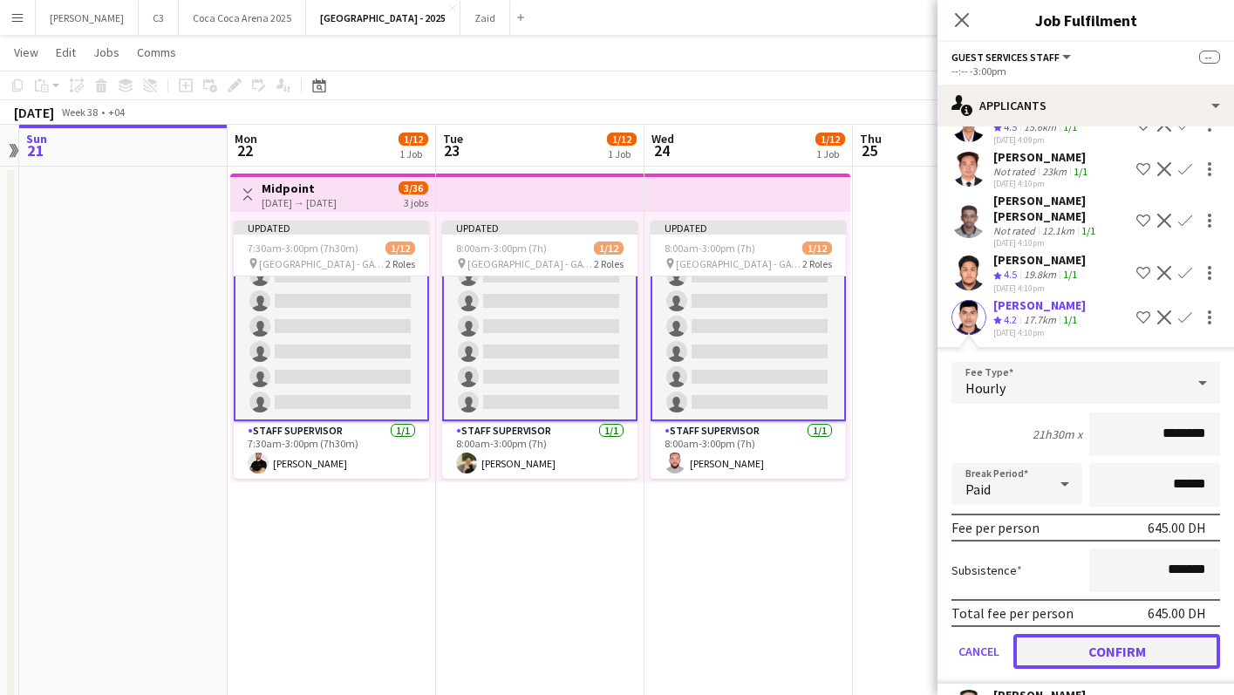
click at [1088, 634] on button "Confirm" at bounding box center [1117, 651] width 207 height 35
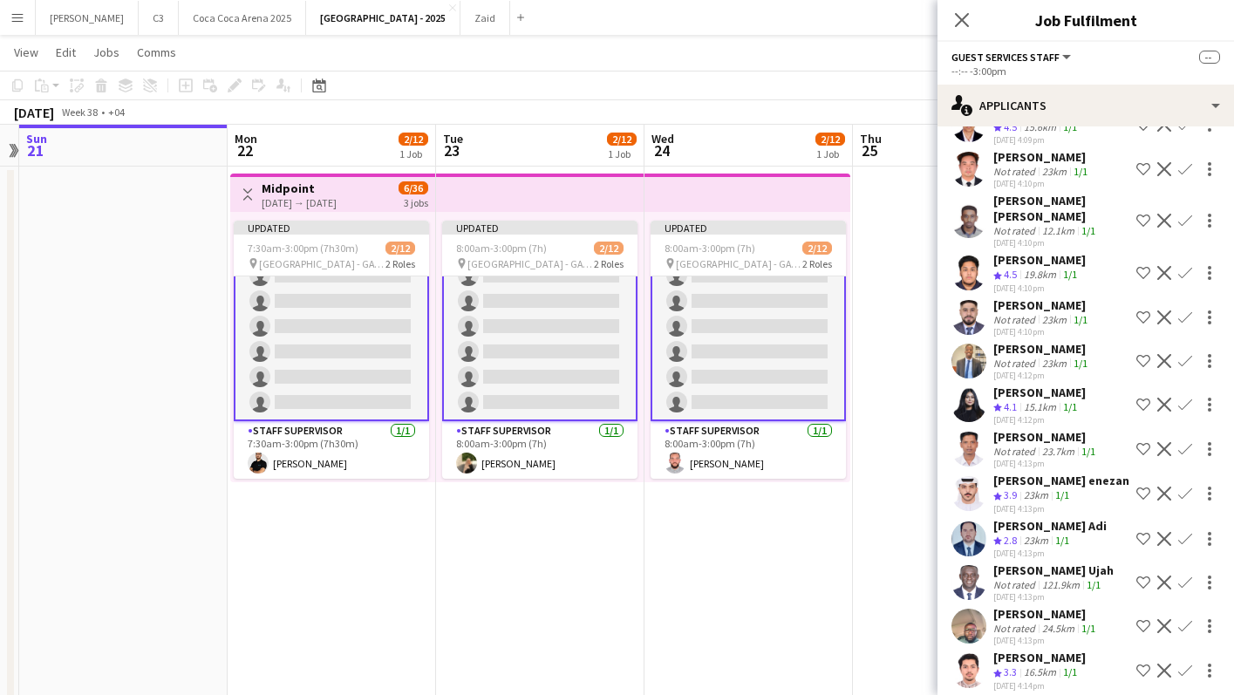
scroll to position [654, 0]
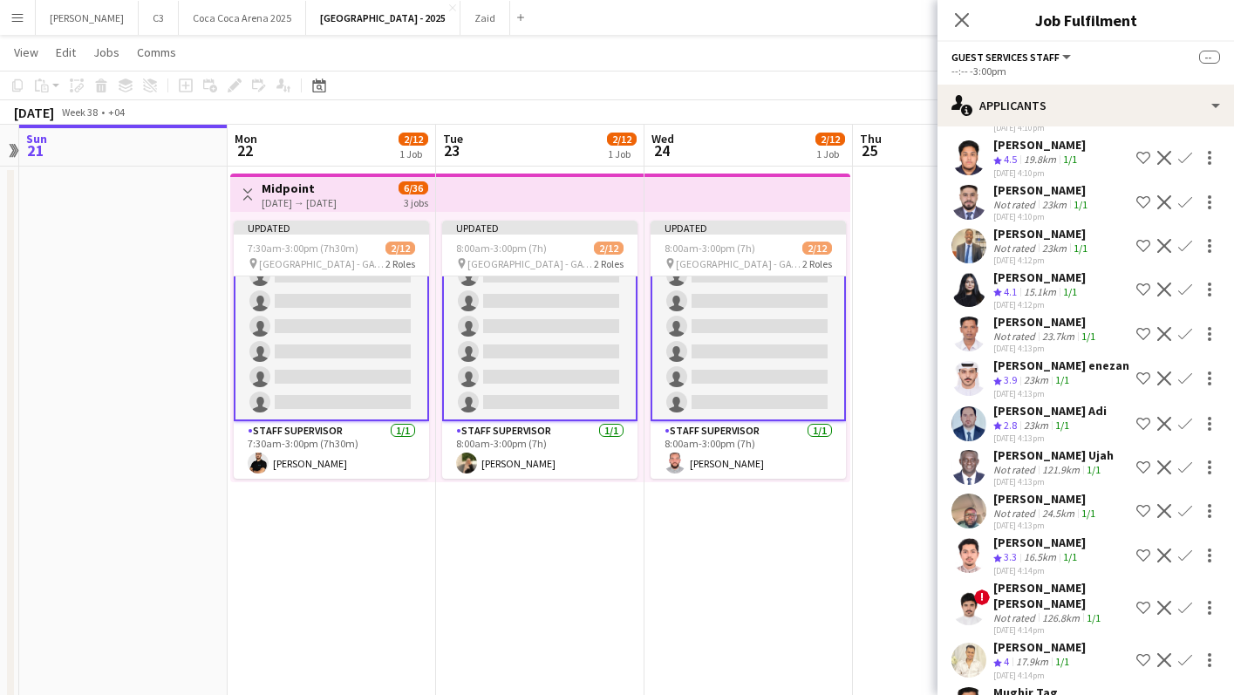
click at [1186, 283] on app-icon "Confirm" at bounding box center [1186, 290] width 14 height 14
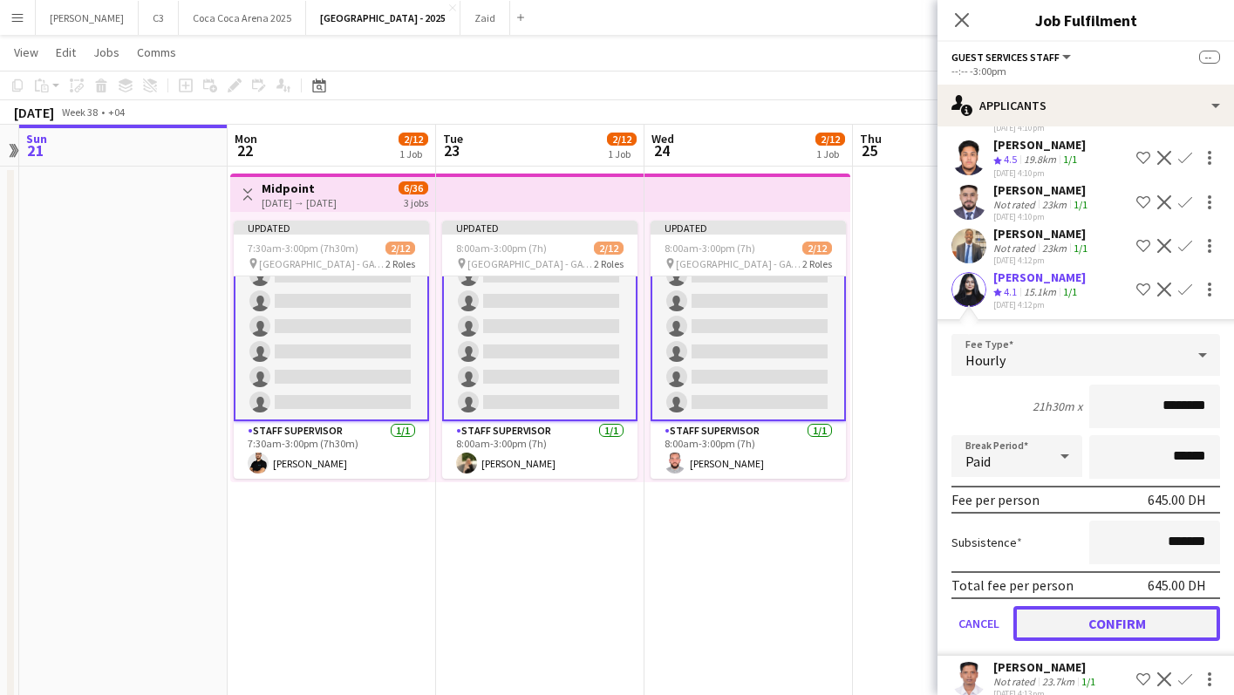
click at [1088, 606] on button "Confirm" at bounding box center [1117, 623] width 207 height 35
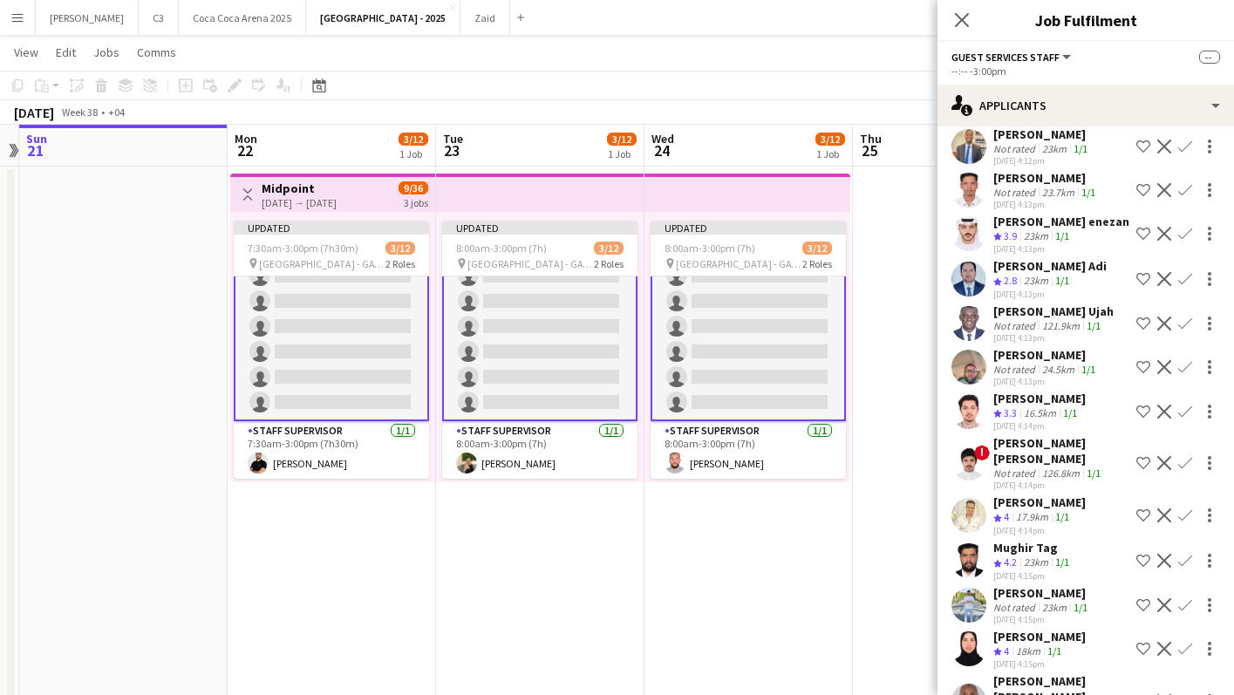
scroll to position [782, 0]
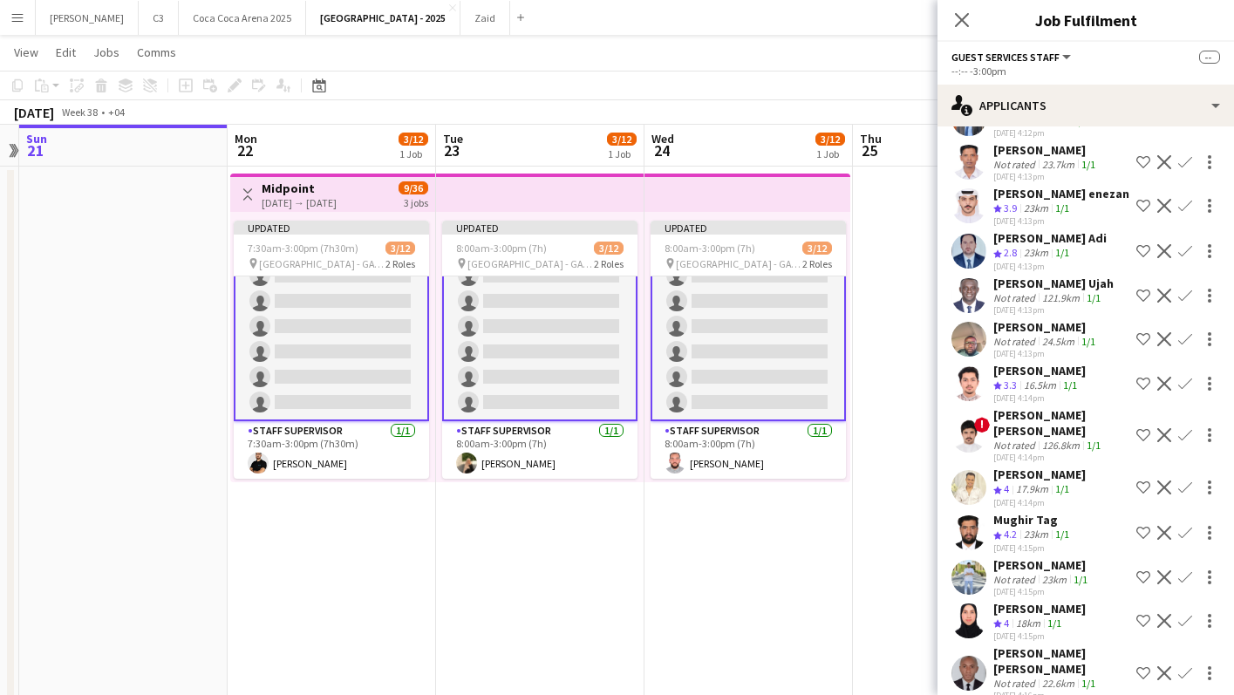
click at [1183, 481] on app-icon "Confirm" at bounding box center [1186, 488] width 14 height 14
click at [1186, 481] on app-icon "Confirm" at bounding box center [1186, 488] width 14 height 14
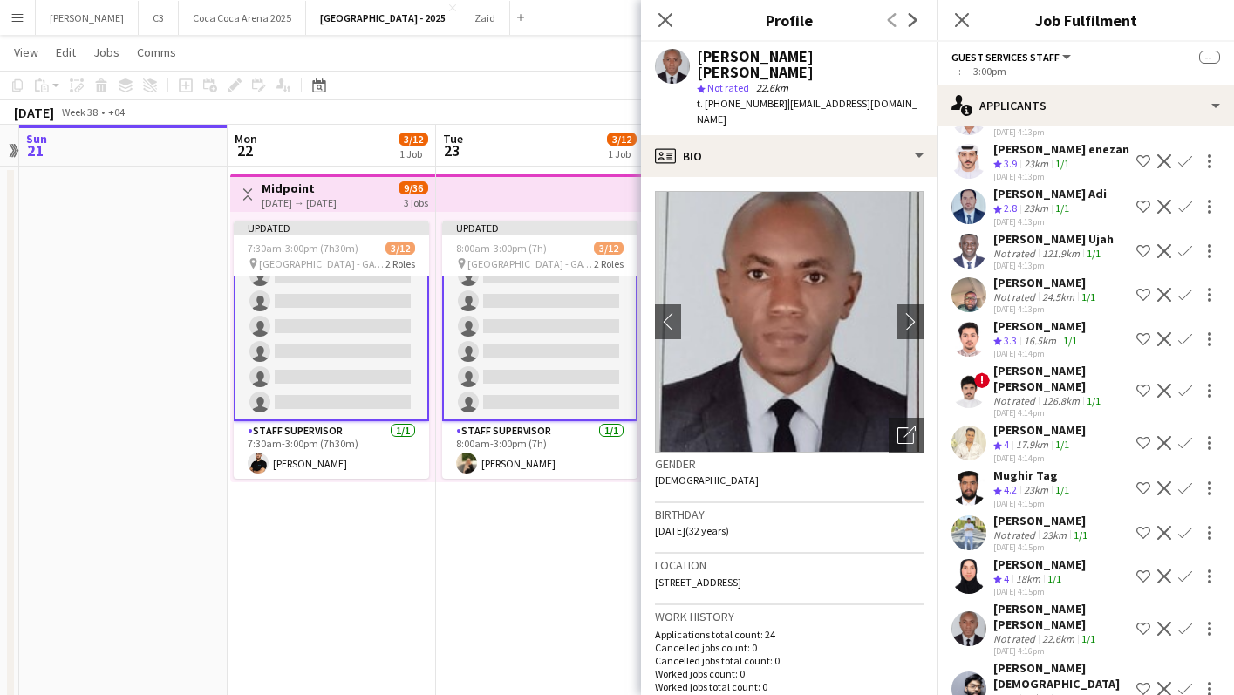
click at [1186, 436] on app-icon "Confirm" at bounding box center [1186, 443] width 14 height 14
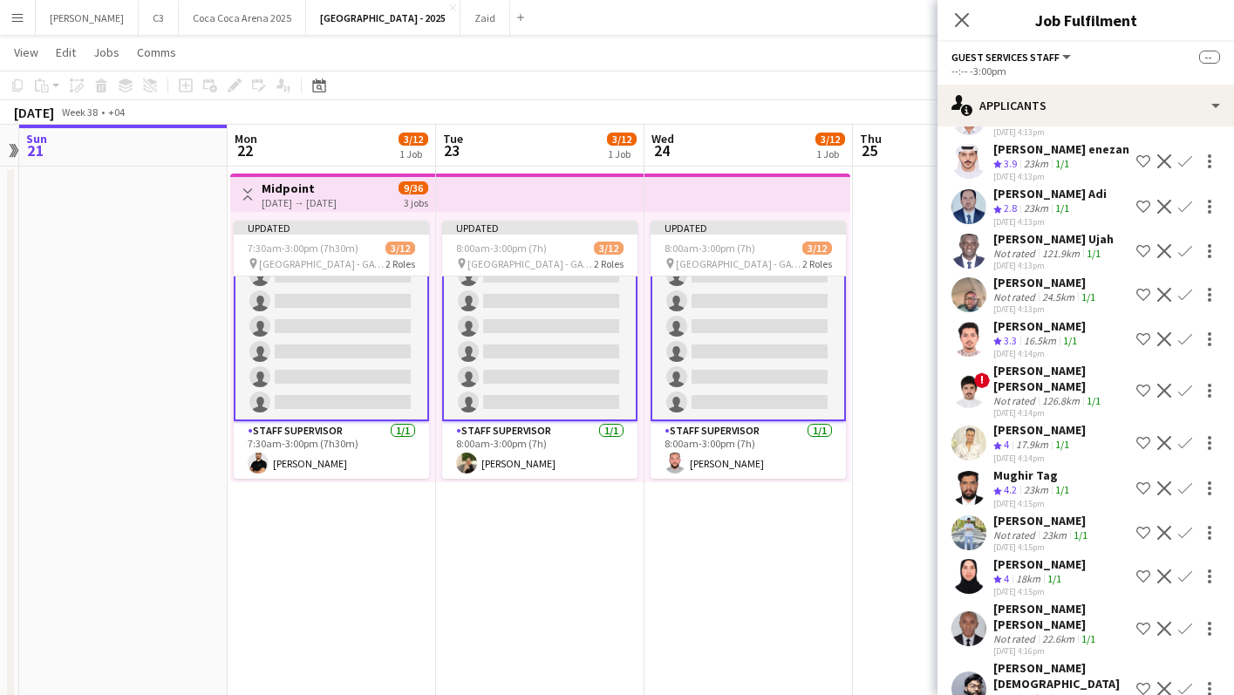
click at [1185, 436] on app-icon "Confirm" at bounding box center [1186, 443] width 14 height 14
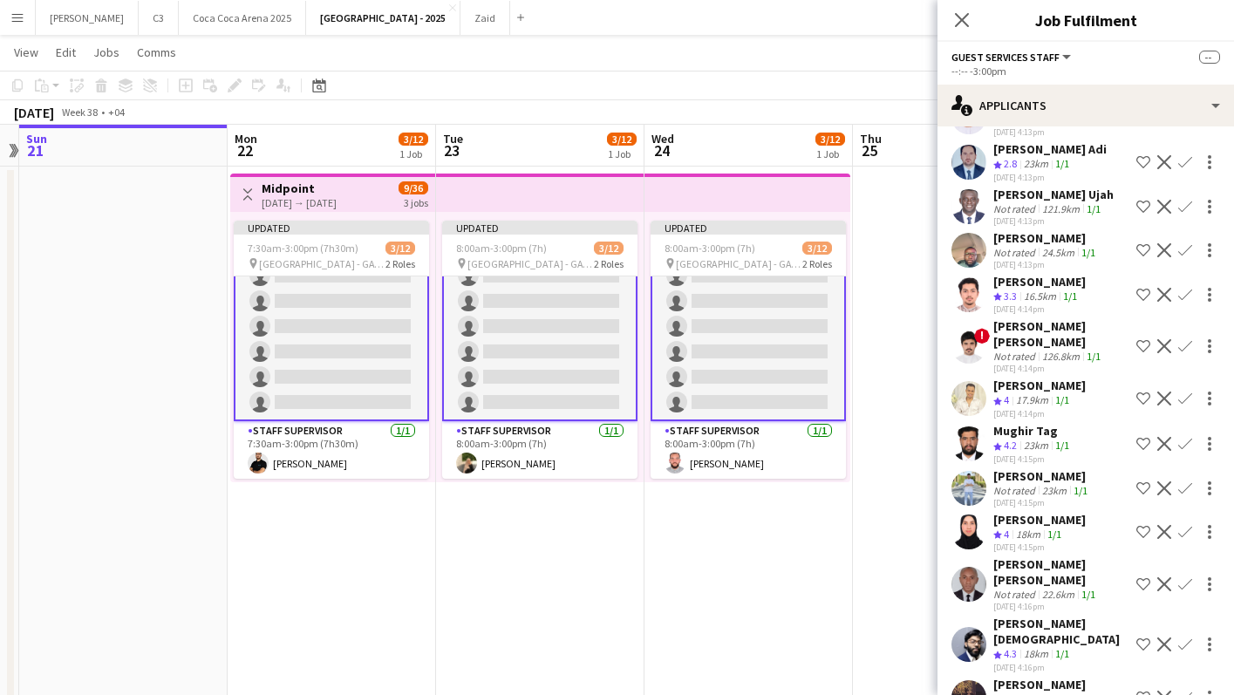
click at [1191, 392] on app-icon "Confirm" at bounding box center [1186, 399] width 14 height 14
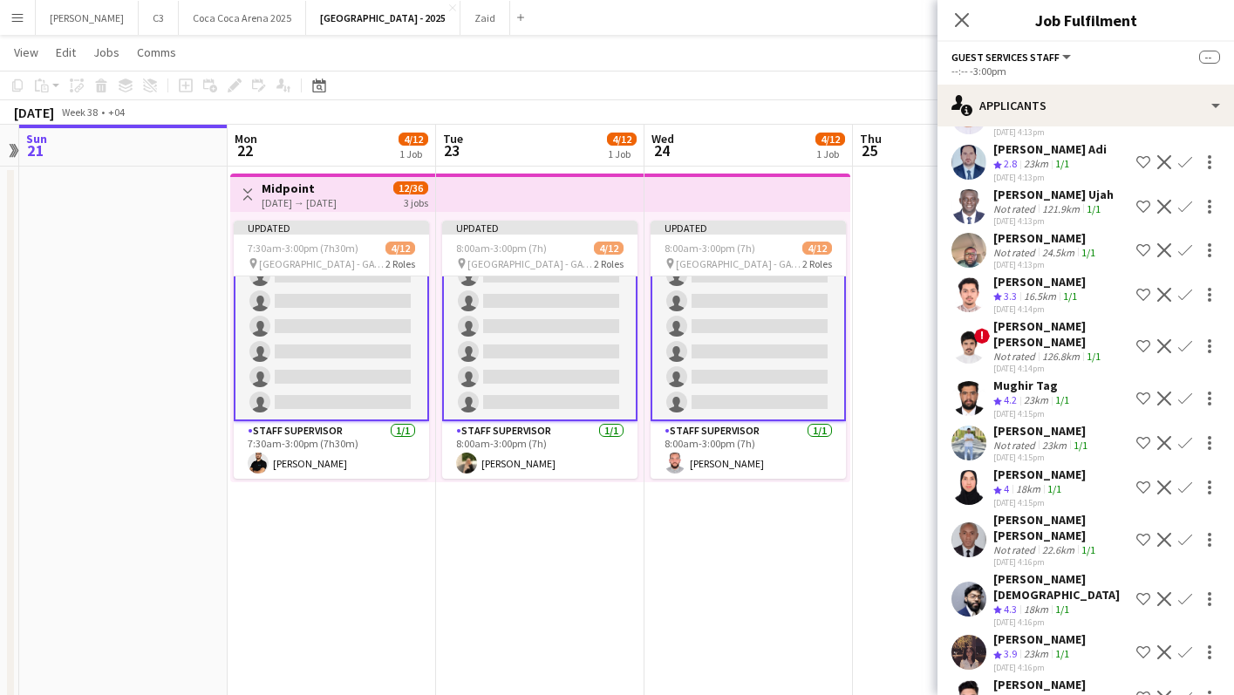
click at [1188, 392] on app-icon "Confirm" at bounding box center [1186, 399] width 14 height 14
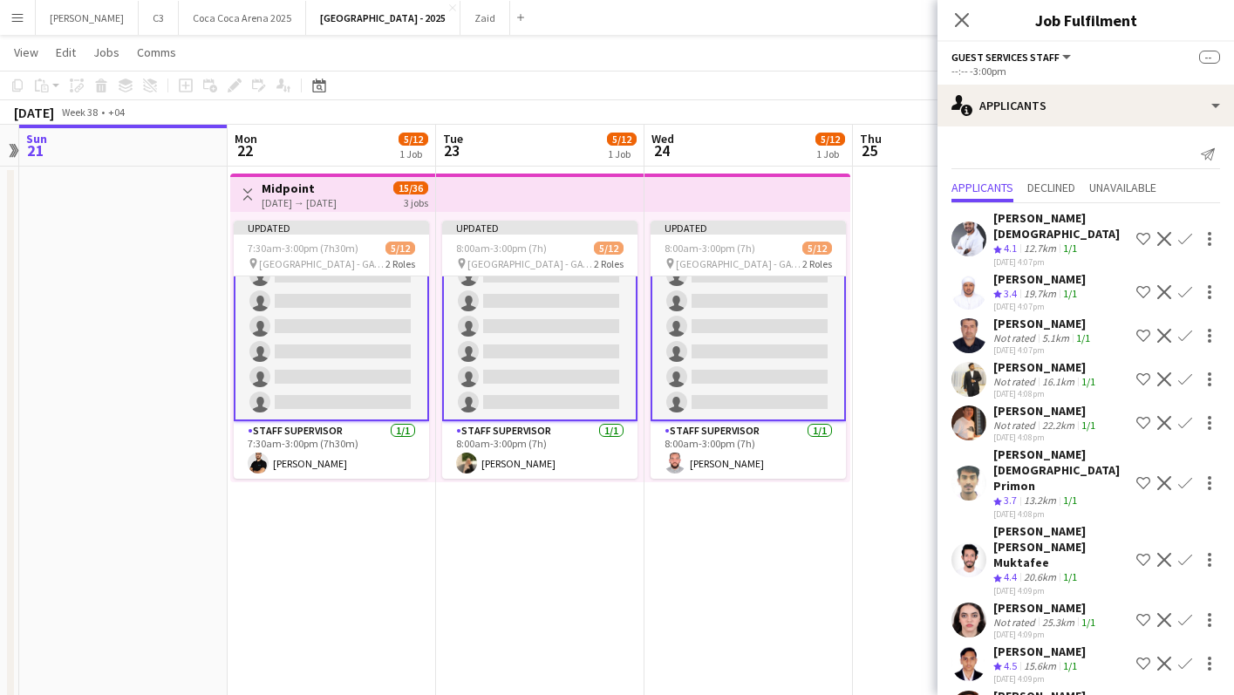
scroll to position [0, 0]
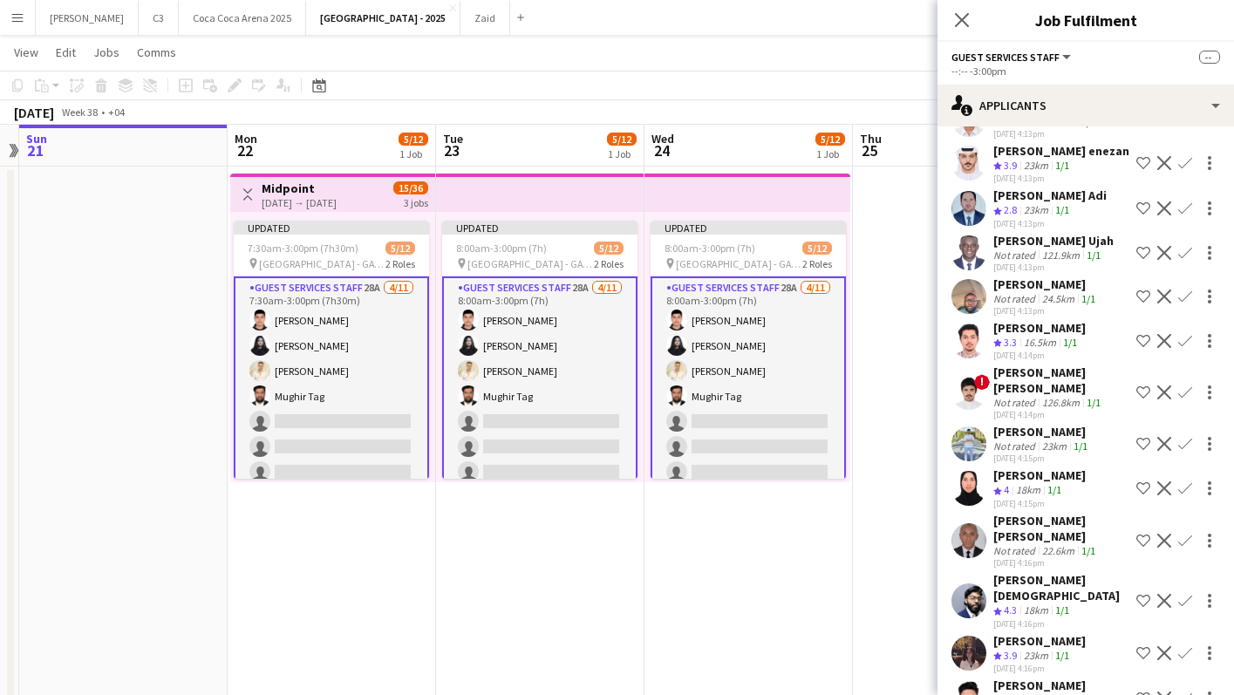
click at [969, 471] on app-user-avatar at bounding box center [969, 488] width 35 height 35
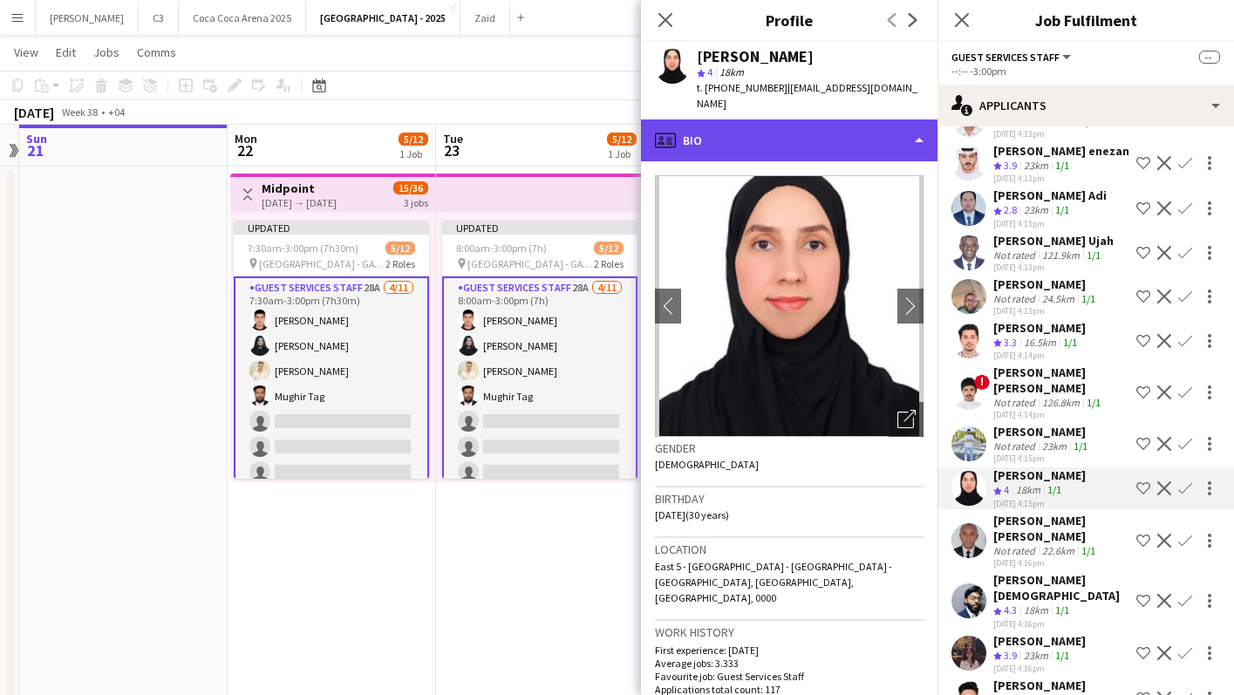
click at [823, 120] on div "profile Bio" at bounding box center [789, 141] width 297 height 42
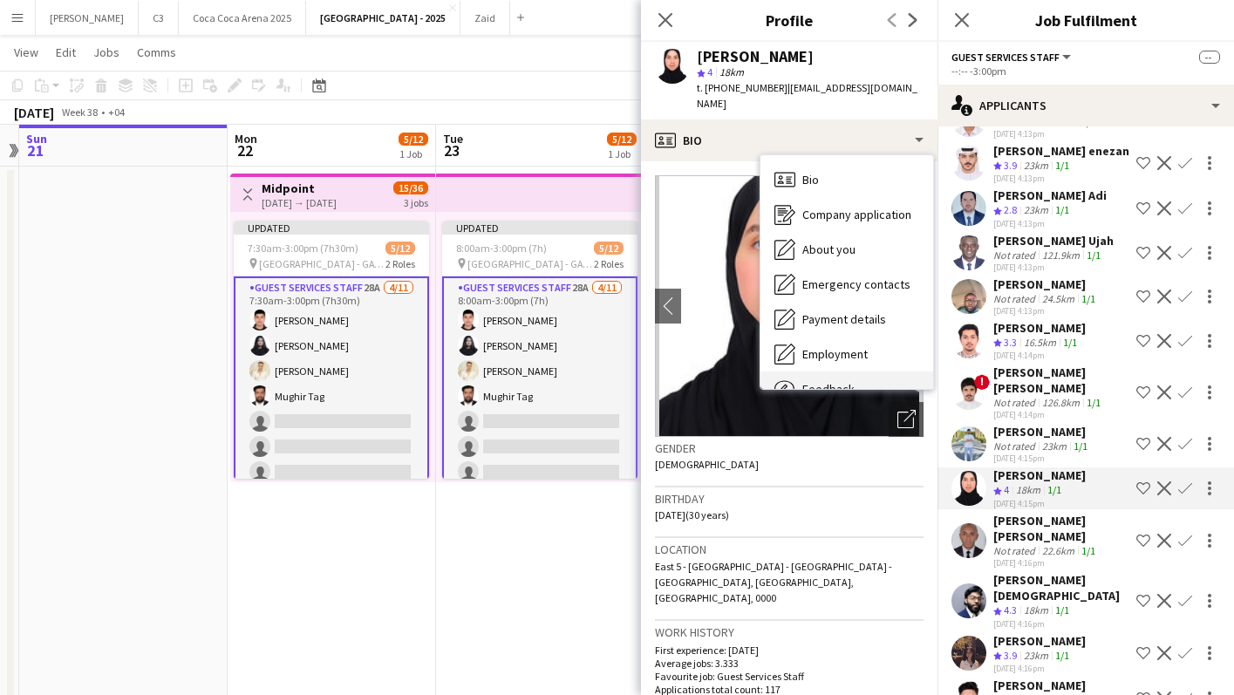
click at [837, 381] on span "Feedback" at bounding box center [829, 389] width 52 height 16
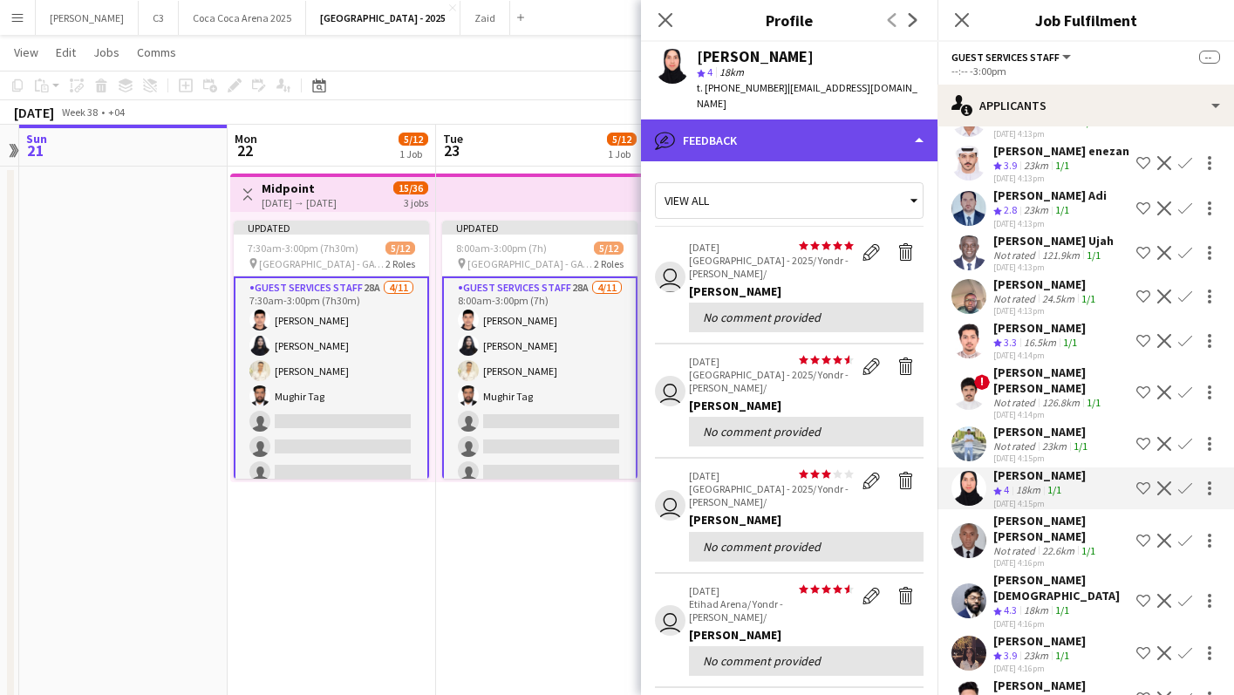
click at [838, 136] on div "bubble-pencil Feedback" at bounding box center [789, 141] width 297 height 42
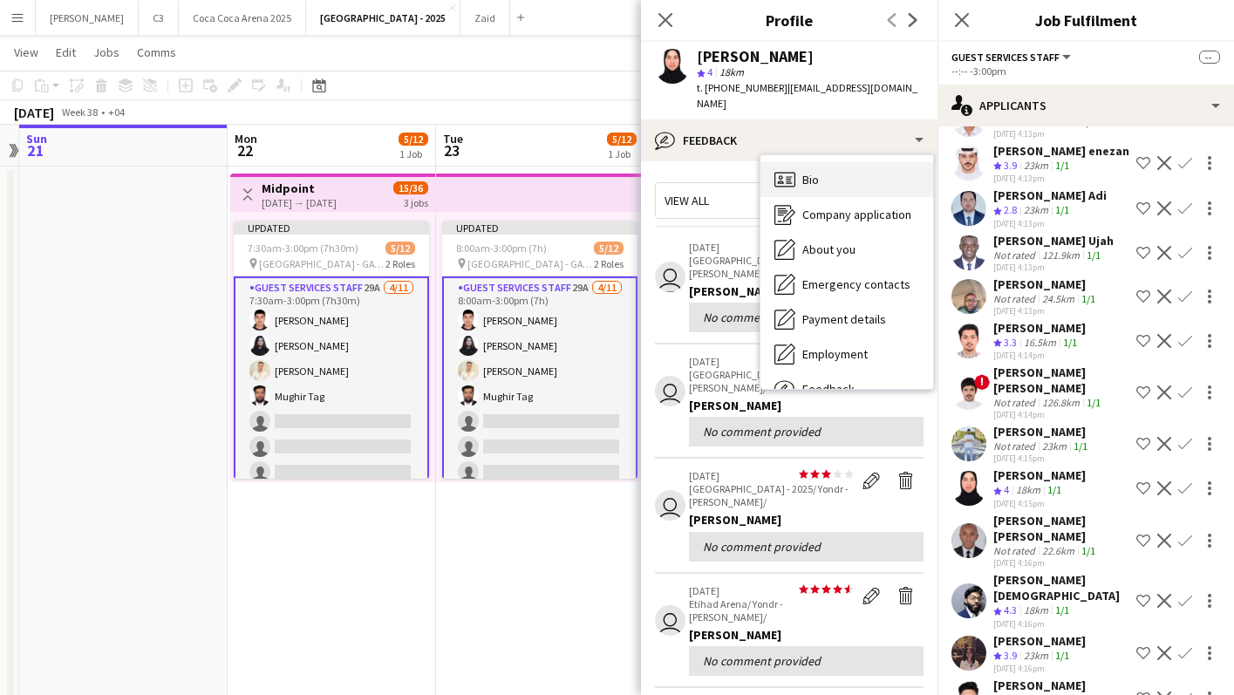
click at [843, 162] on div "Bio Bio" at bounding box center [847, 179] width 173 height 35
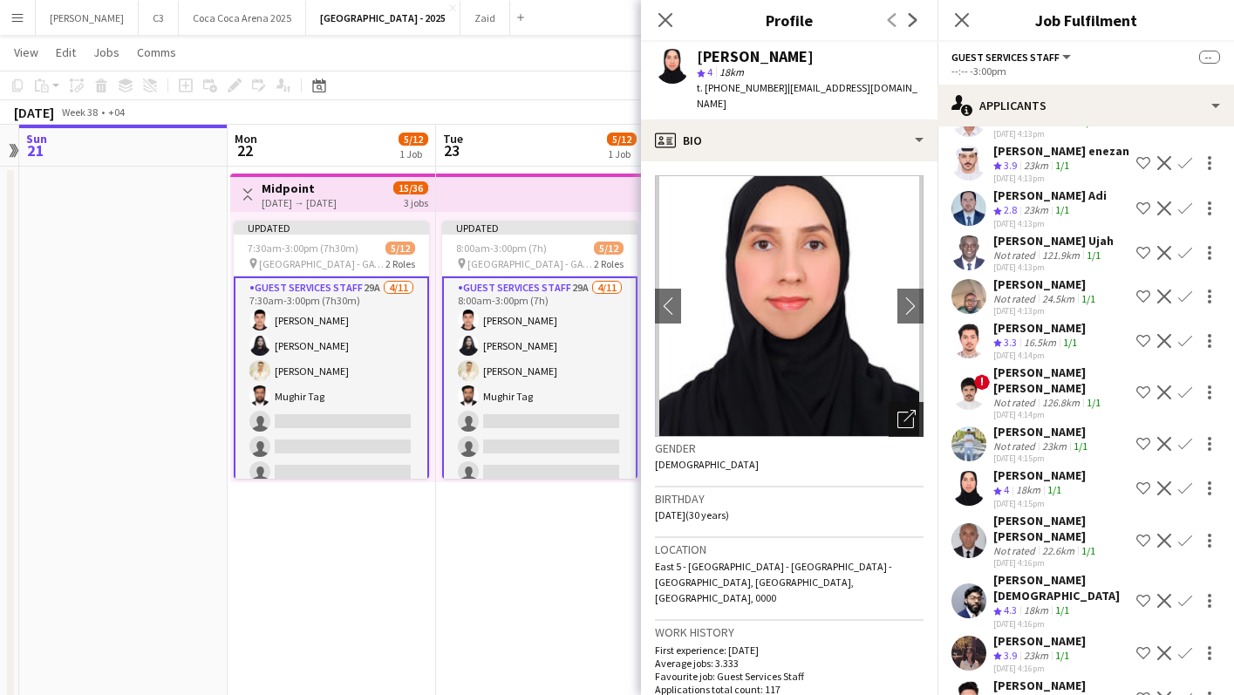
click at [904, 410] on icon "Open photos pop-in" at bounding box center [907, 419] width 18 height 18
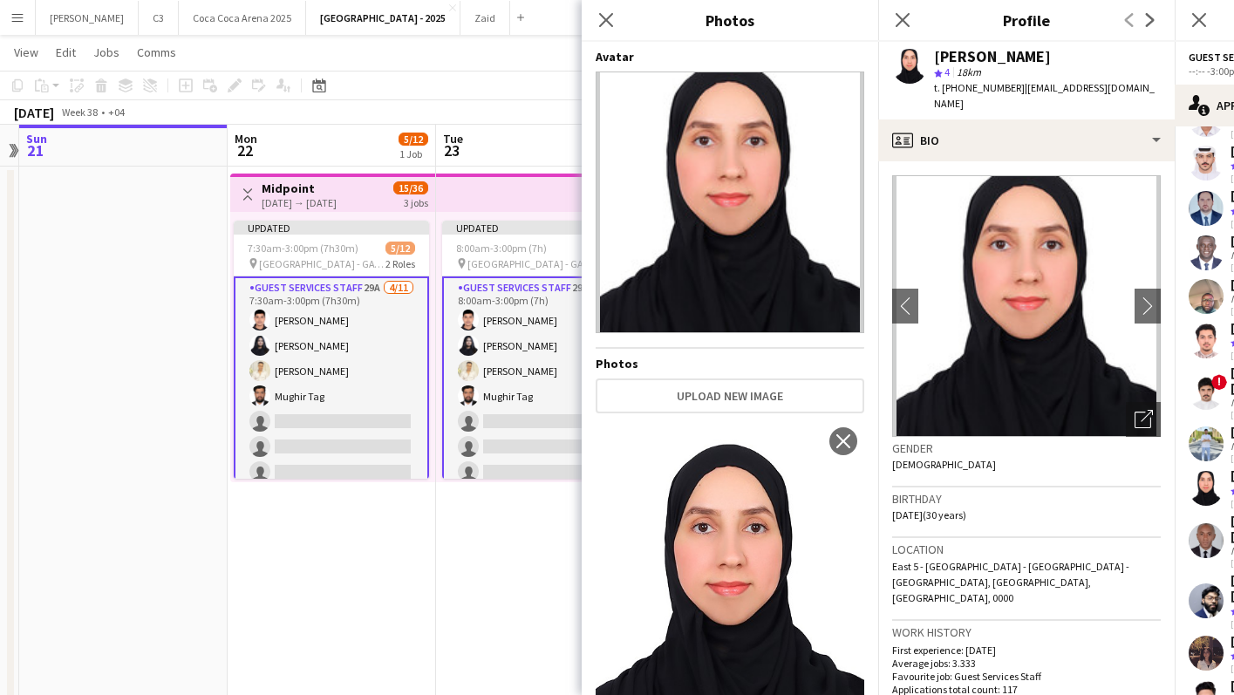
scroll to position [106, 0]
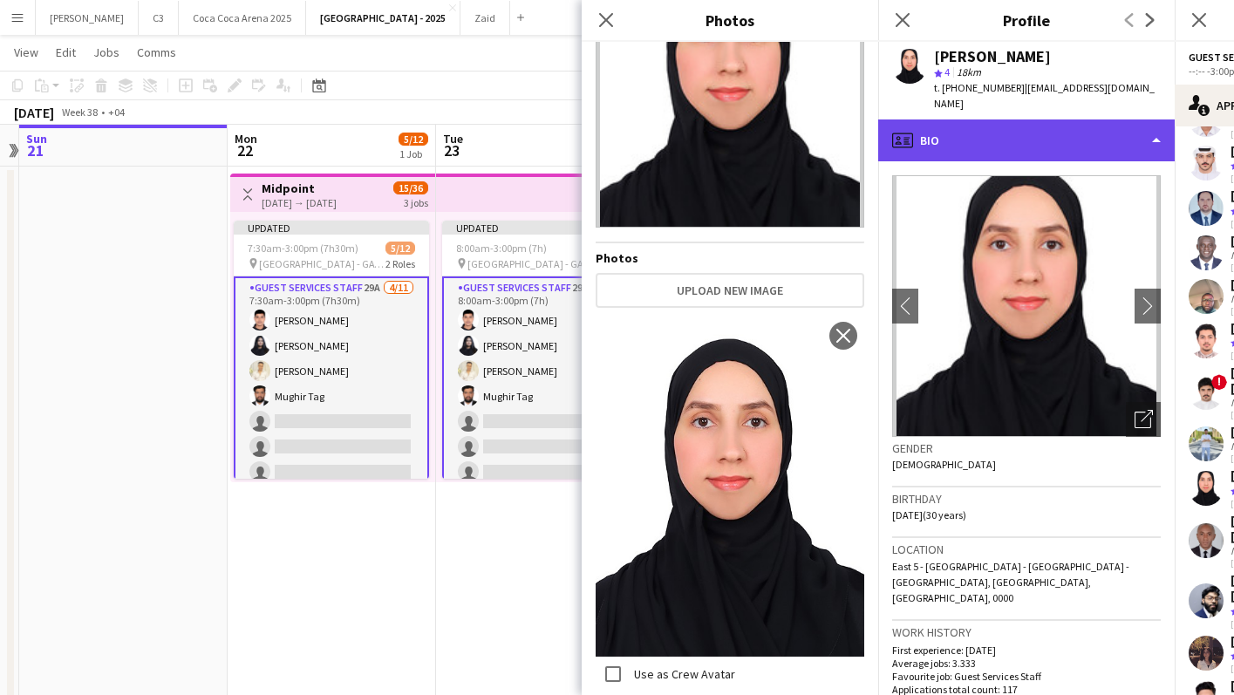
click at [995, 135] on div "profile Bio" at bounding box center [1026, 141] width 297 height 42
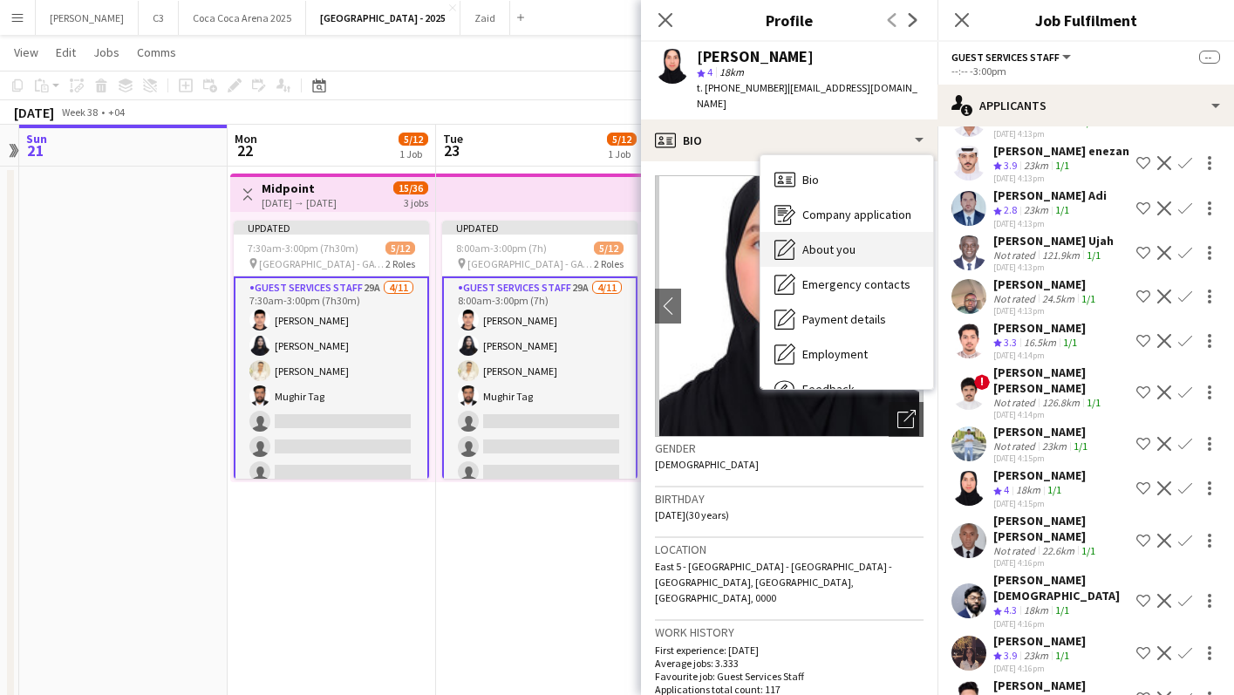
click at [896, 237] on div "About you About you" at bounding box center [847, 249] width 173 height 35
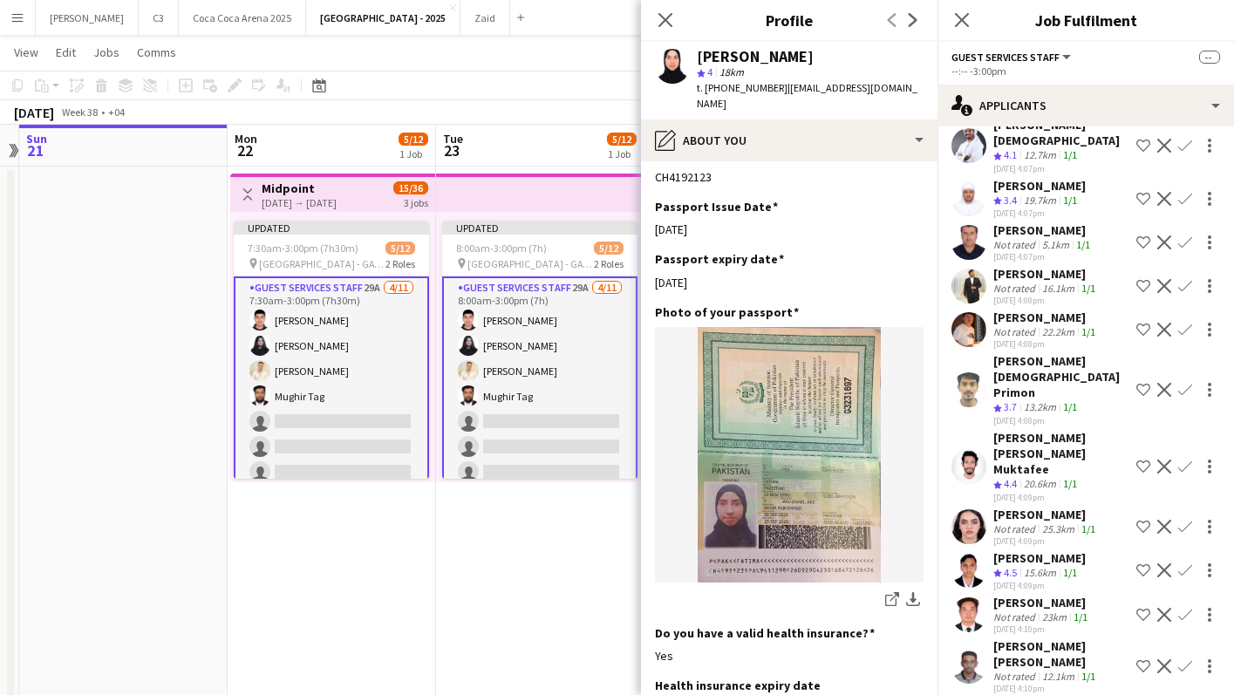
scroll to position [0, 0]
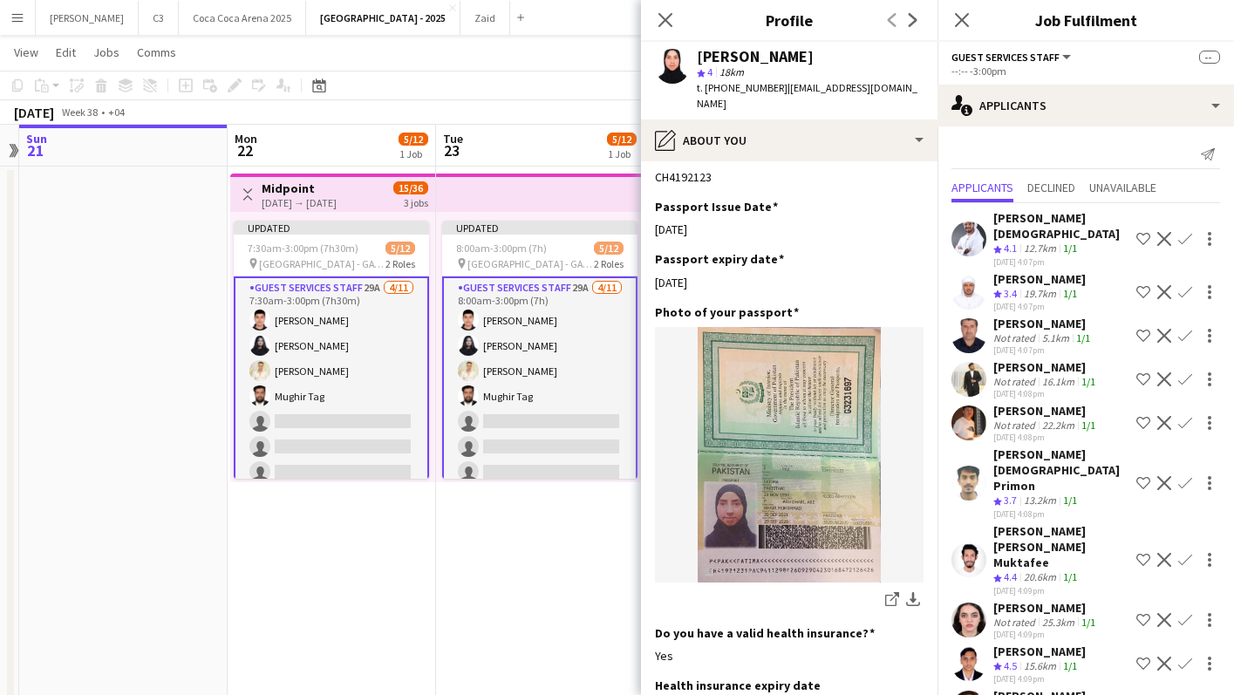
click at [1192, 237] on app-icon "Confirm" at bounding box center [1186, 239] width 14 height 14
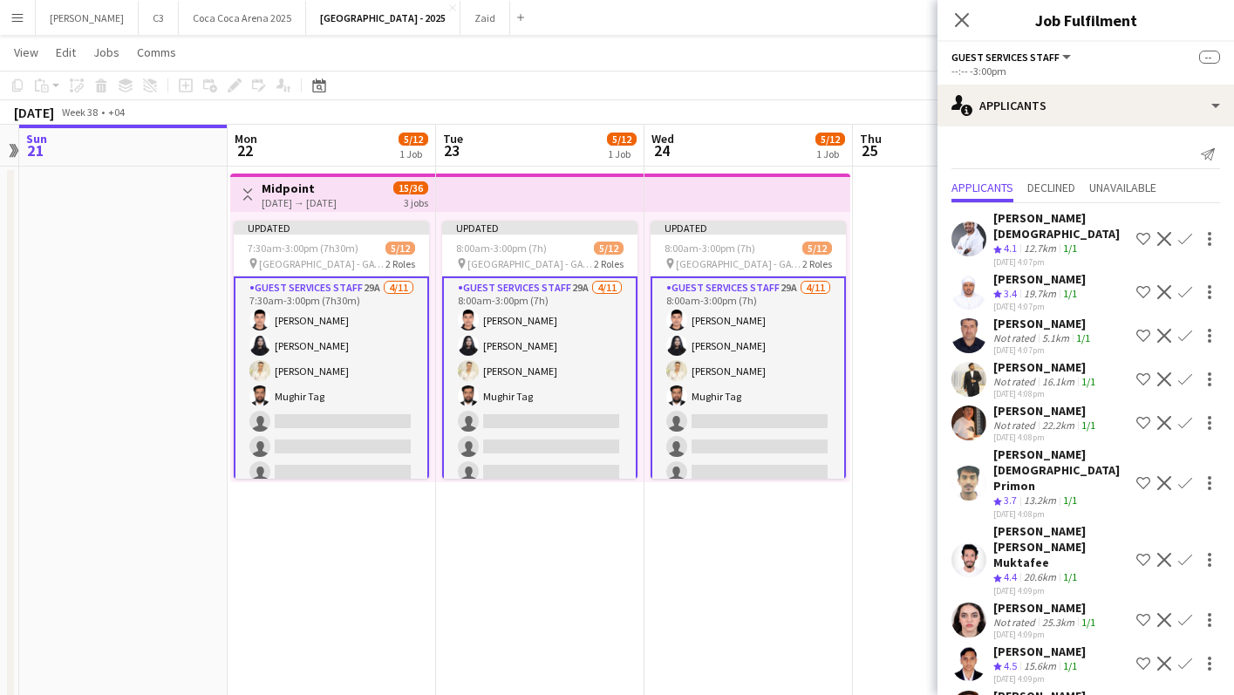
click at [1187, 237] on app-icon "Confirm" at bounding box center [1186, 239] width 14 height 14
click at [1104, 600] on div "[PERSON_NAME] Not rated 25.3km 1/1 [DATE] 4:09pm Shortlist crew Decline Confirm" at bounding box center [1086, 620] width 297 height 40
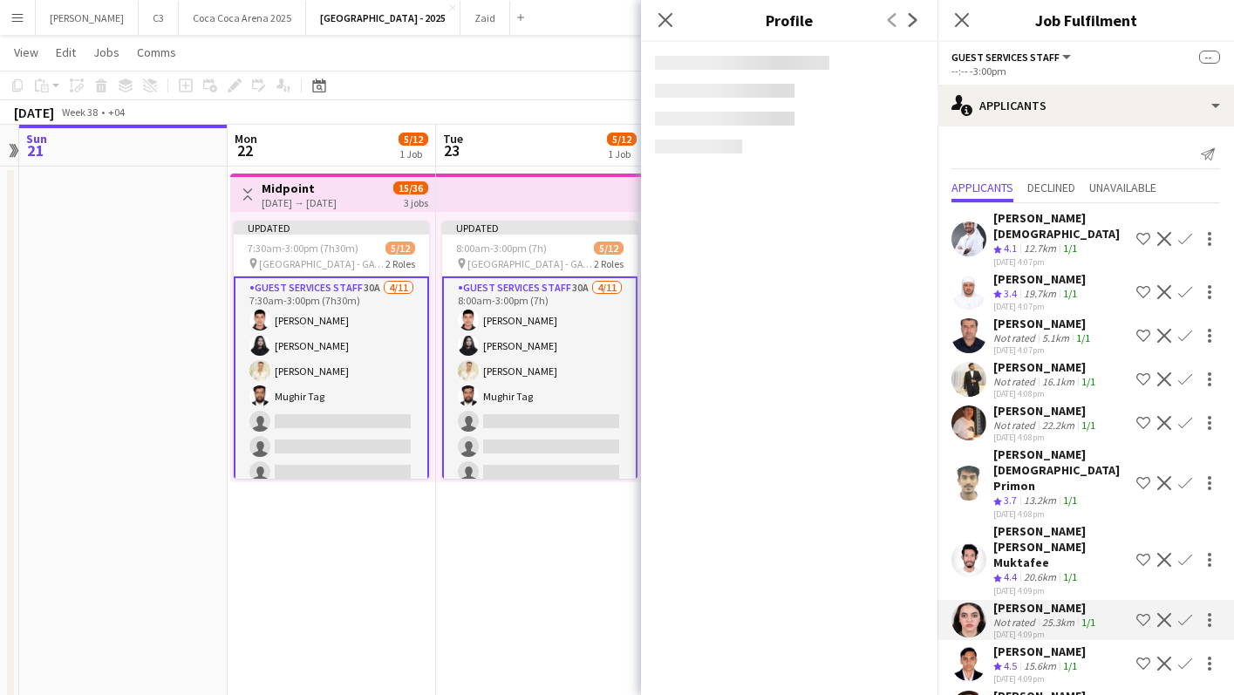
click at [1188, 238] on app-icon "Confirm" at bounding box center [1186, 239] width 14 height 14
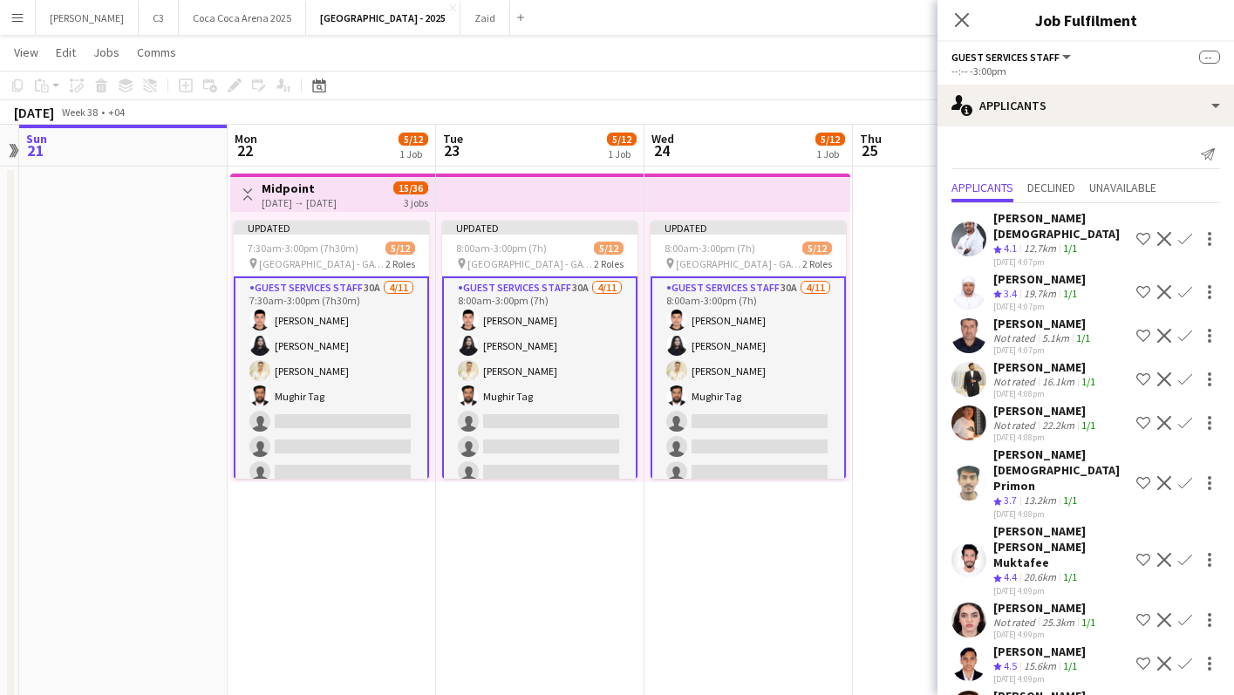
click at [1186, 238] on app-icon "Confirm" at bounding box center [1186, 239] width 14 height 14
click at [1183, 241] on app-icon "Confirm" at bounding box center [1186, 239] width 14 height 14
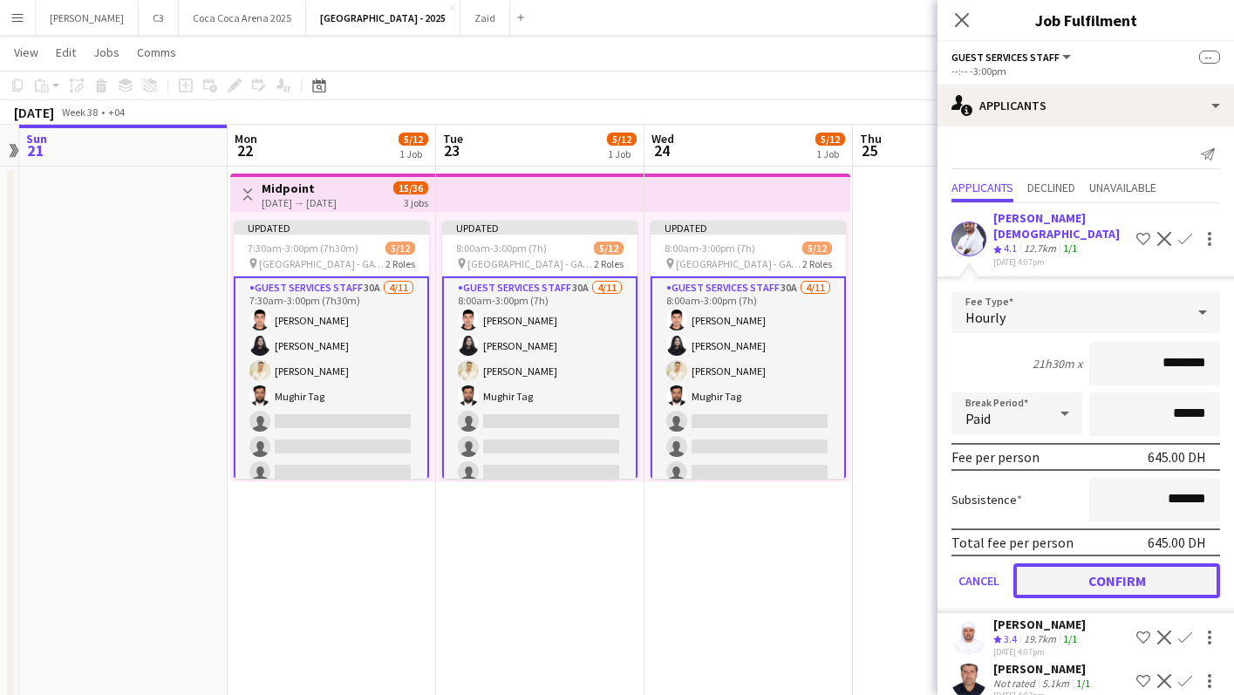
click at [1081, 583] on button "Confirm" at bounding box center [1117, 581] width 207 height 35
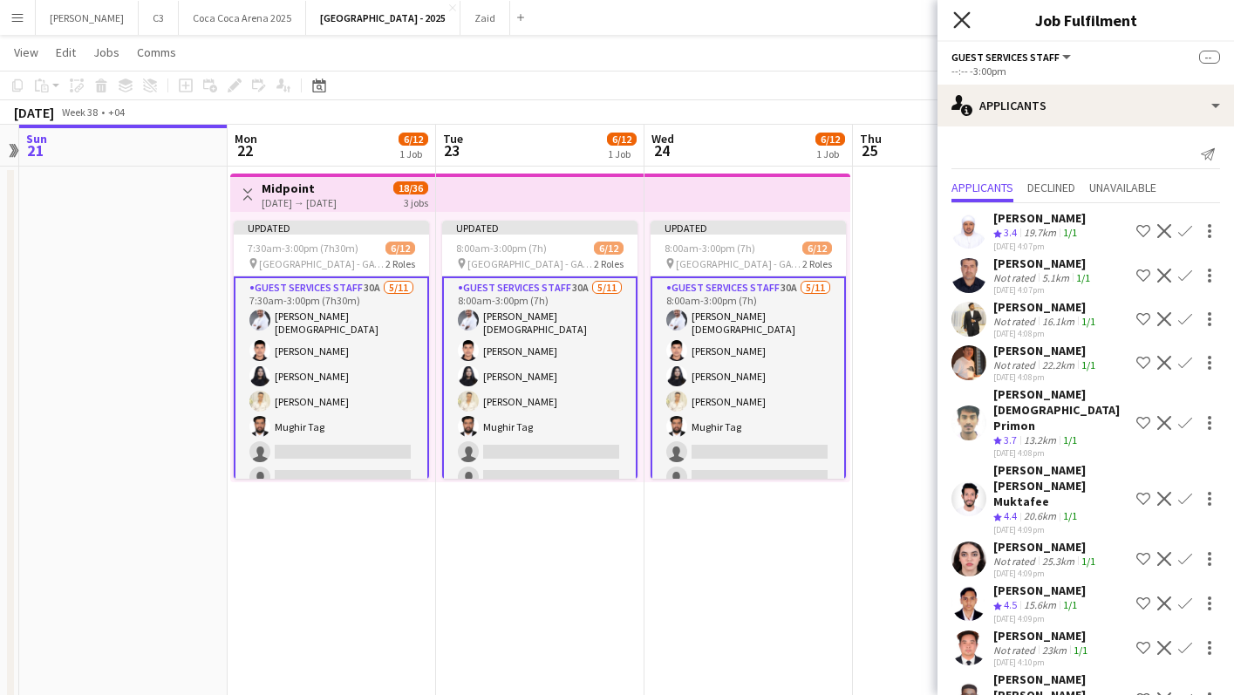
click at [964, 21] on icon at bounding box center [961, 19] width 17 height 17
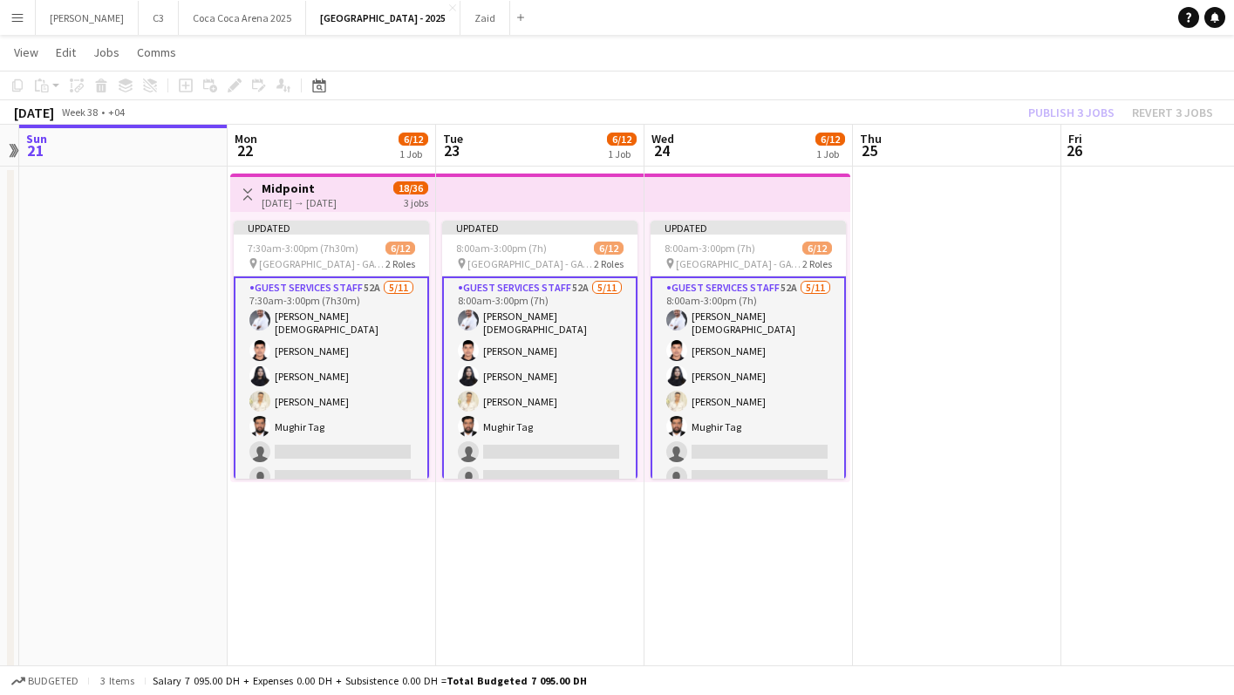
click at [313, 356] on app-card-role "Guest Services Staff 52A [DATE] 7:30am-3:00pm (7h30m) [PERSON_NAME] Muhammad [P…" at bounding box center [331, 437] width 195 height 321
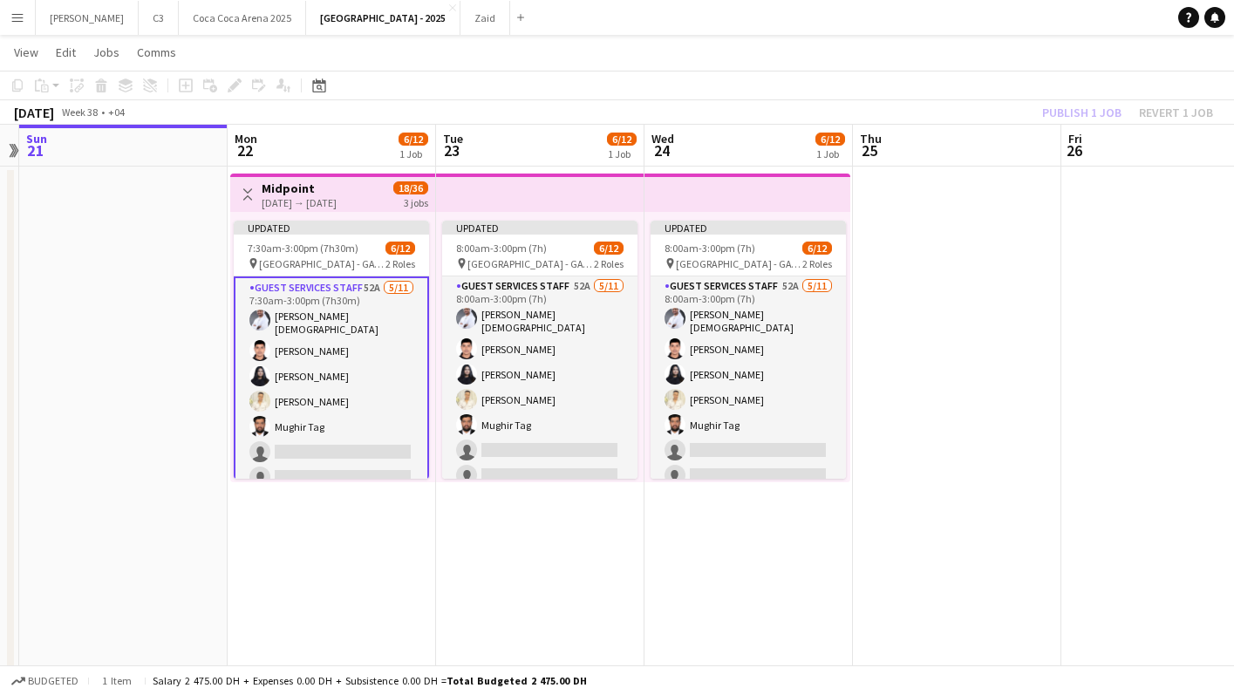
click at [315, 379] on app-card-role "Guest Services Staff 52A [DATE] 7:30am-3:00pm (7h30m) [PERSON_NAME] Muhammad [P…" at bounding box center [331, 437] width 195 height 321
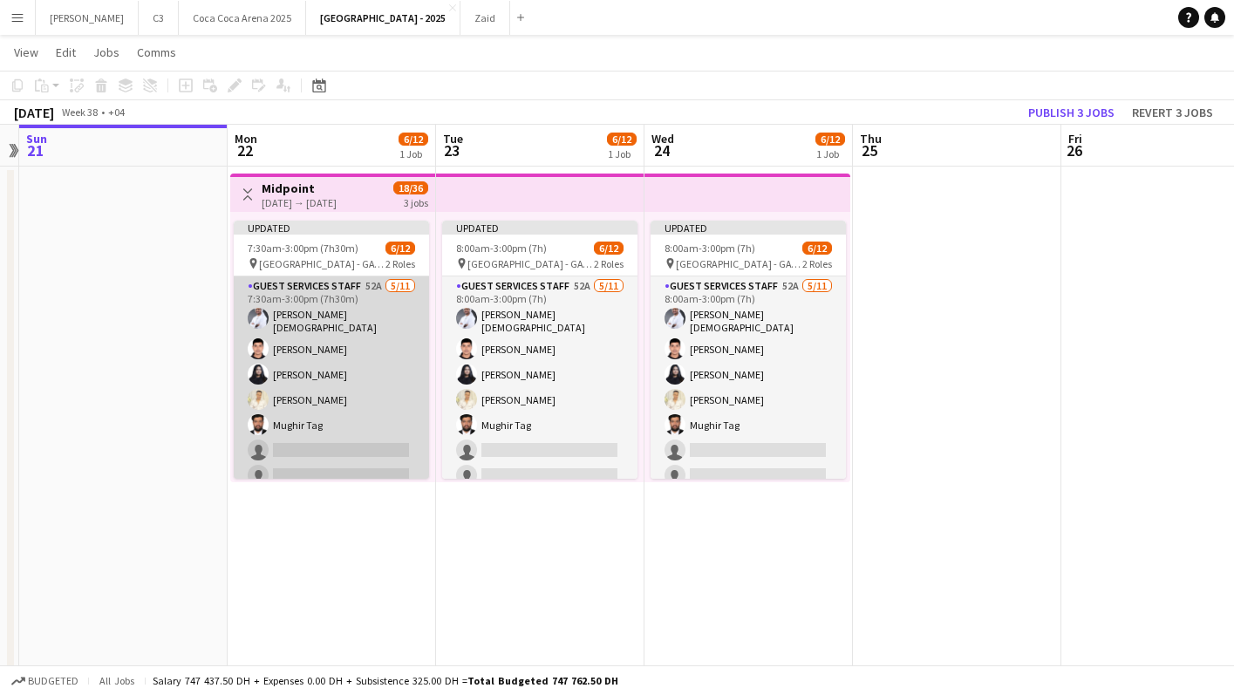
click at [320, 379] on app-card-role "Guest Services Staff 52A [DATE] 7:30am-3:00pm (7h30m) [PERSON_NAME] Muhammad [P…" at bounding box center [331, 436] width 195 height 318
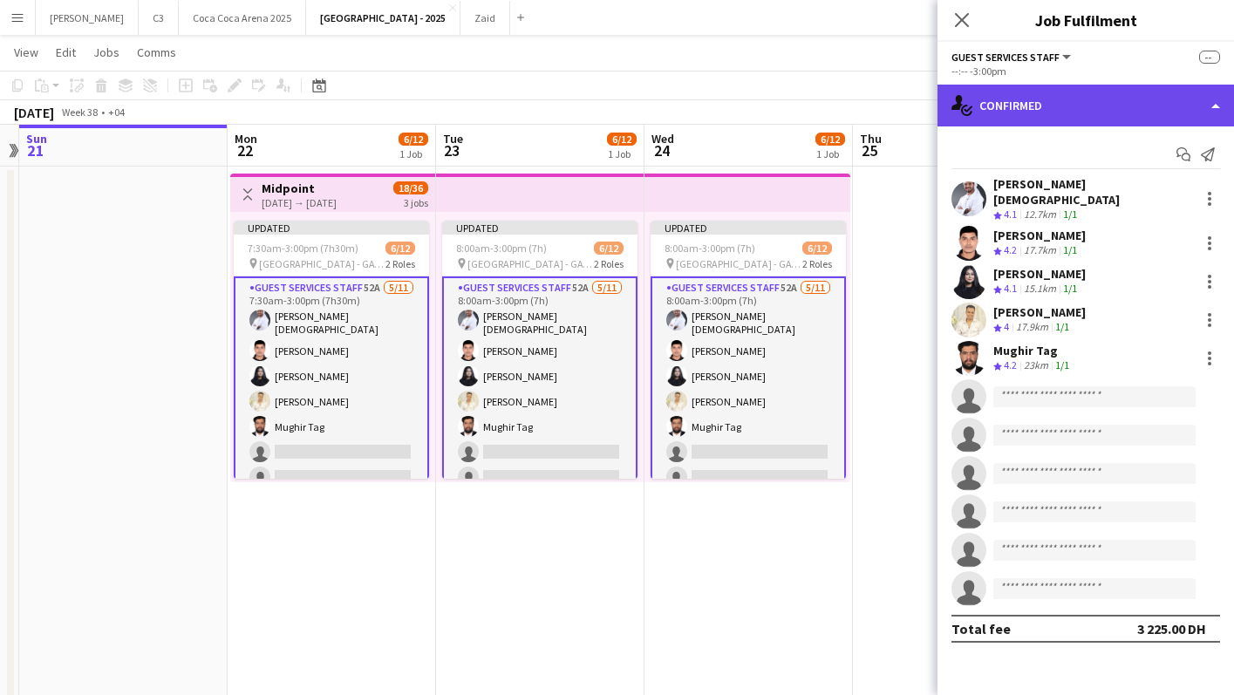
click at [1144, 102] on div "single-neutral-actions-check-2 Confirmed" at bounding box center [1086, 106] width 297 height 42
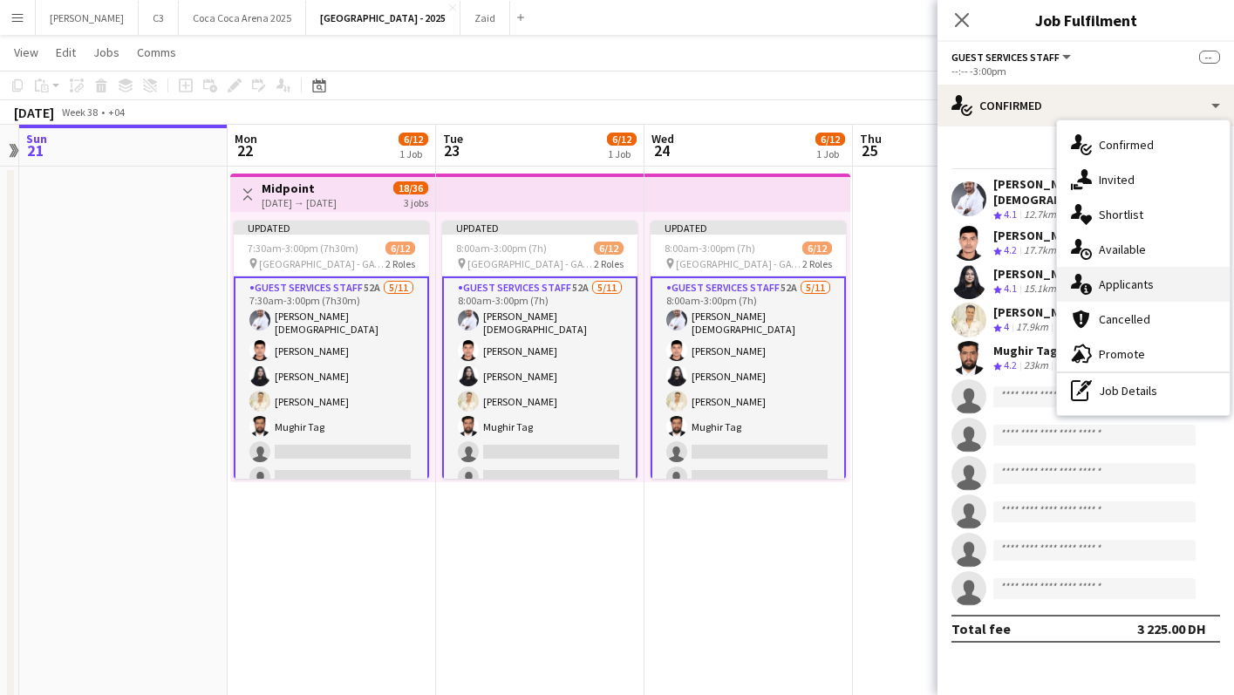
click at [1135, 279] on span "Applicants" at bounding box center [1126, 285] width 55 height 16
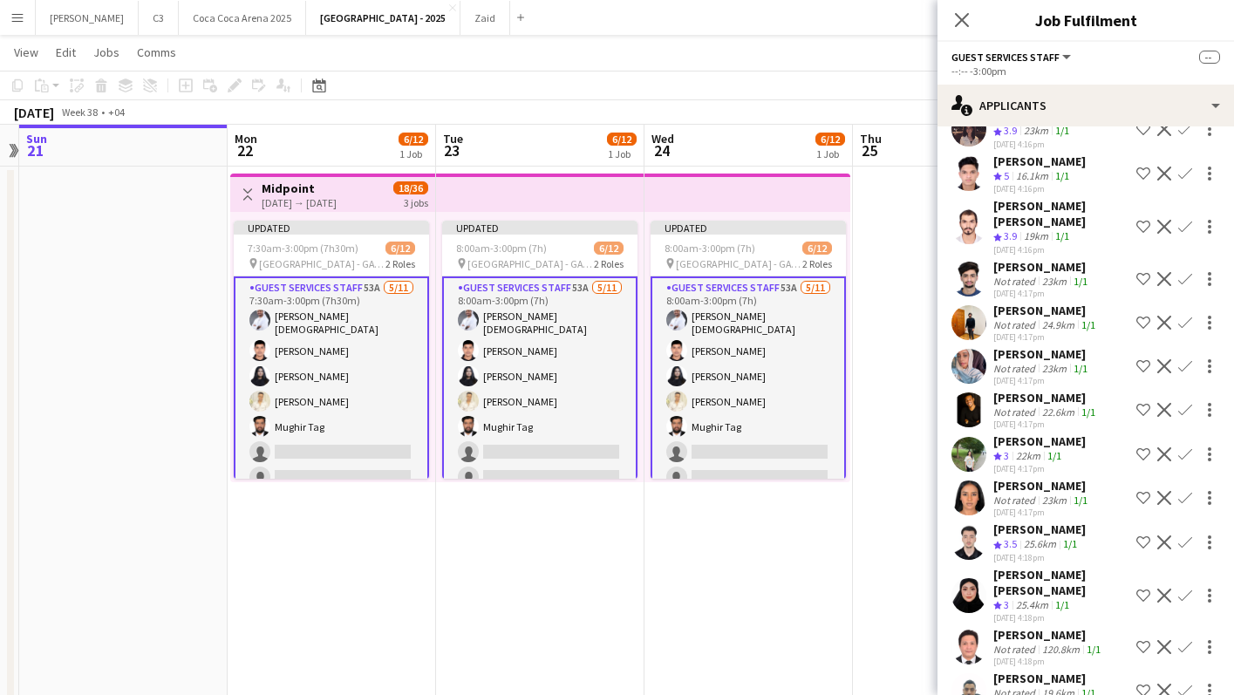
scroll to position [1373, 0]
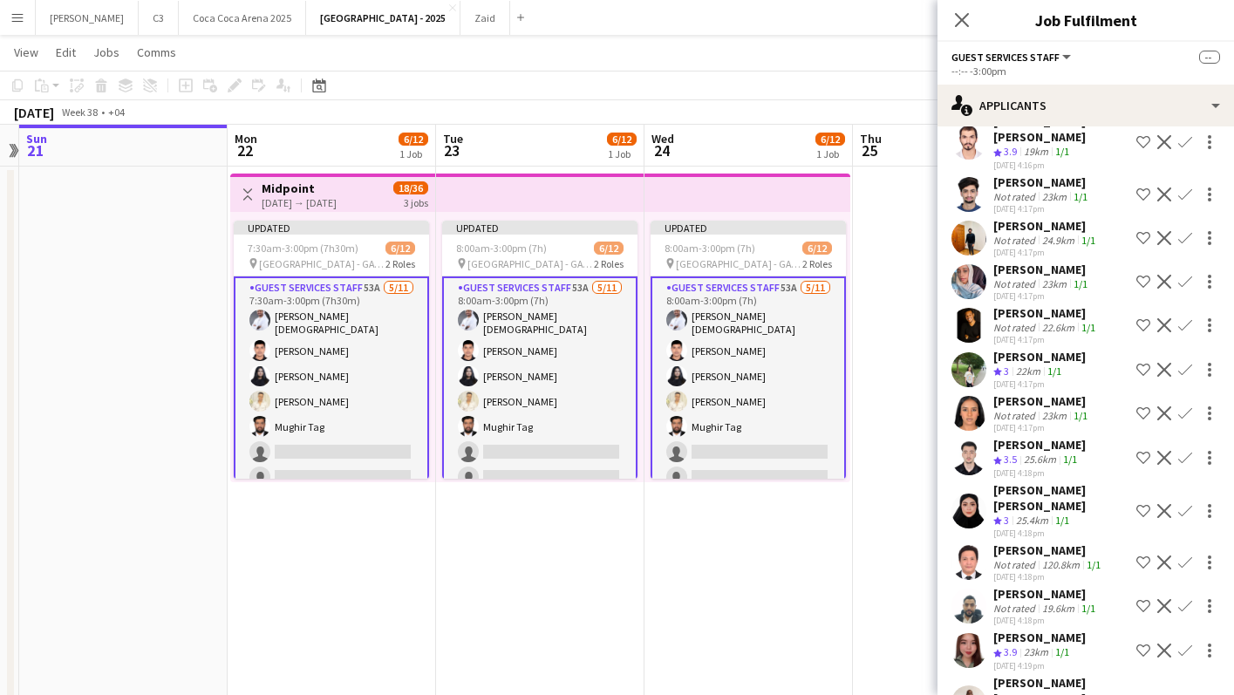
click at [1190, 644] on app-icon "Confirm" at bounding box center [1186, 651] width 14 height 14
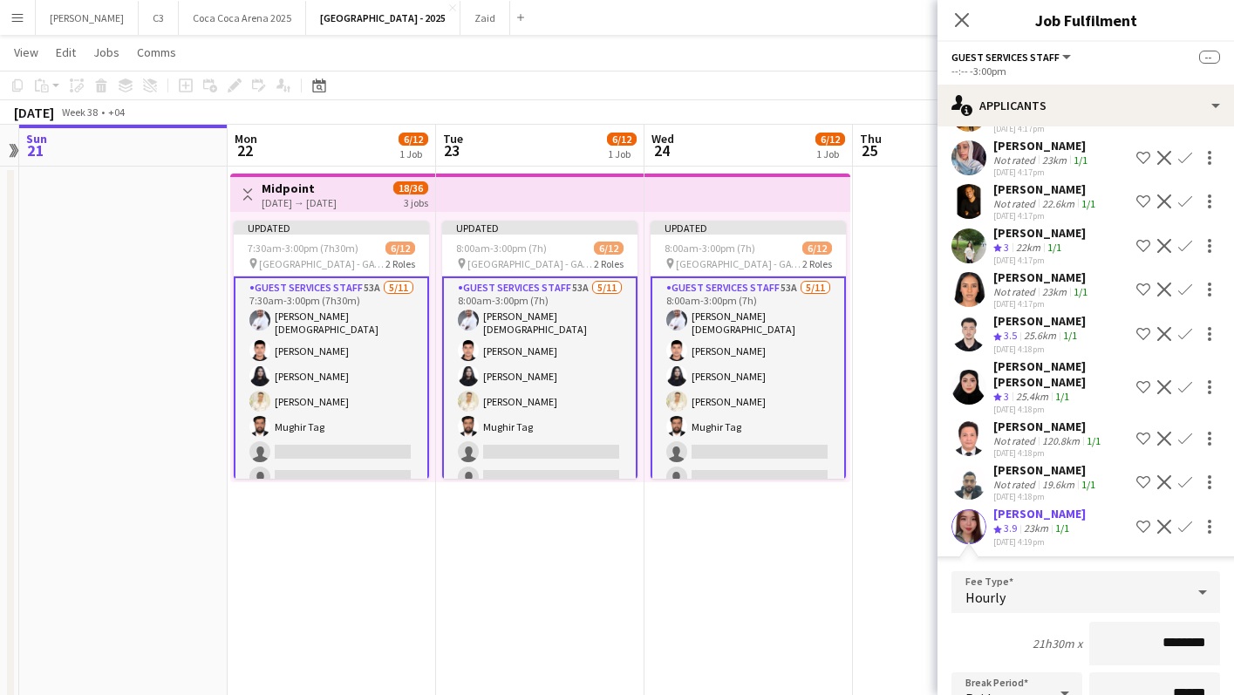
scroll to position [1603, 0]
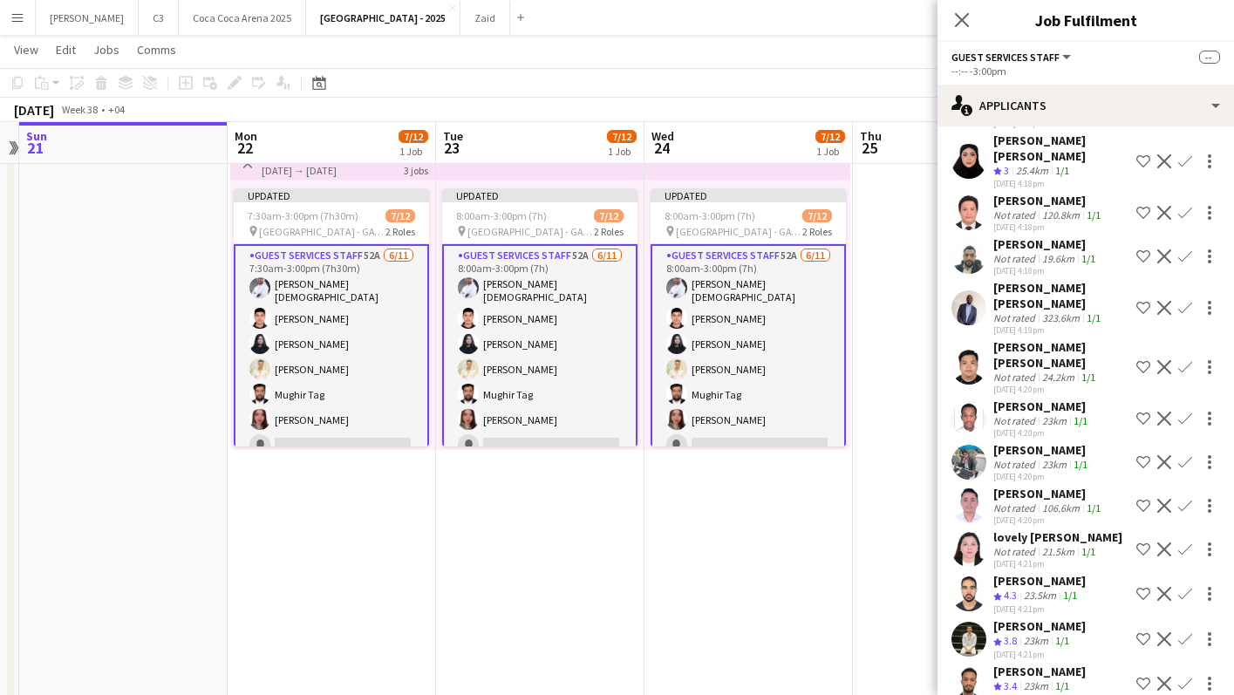
scroll to position [1727, 0]
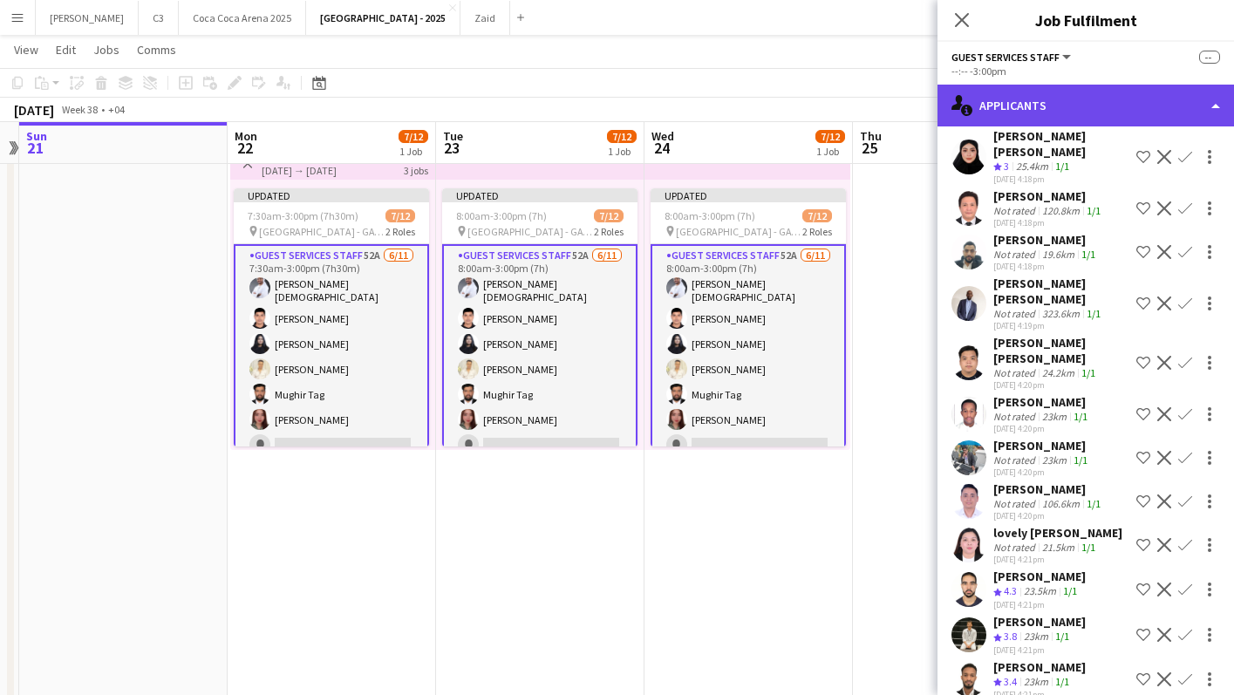
click at [1070, 85] on div "single-neutral-actions-information Applicants" at bounding box center [1086, 106] width 297 height 42
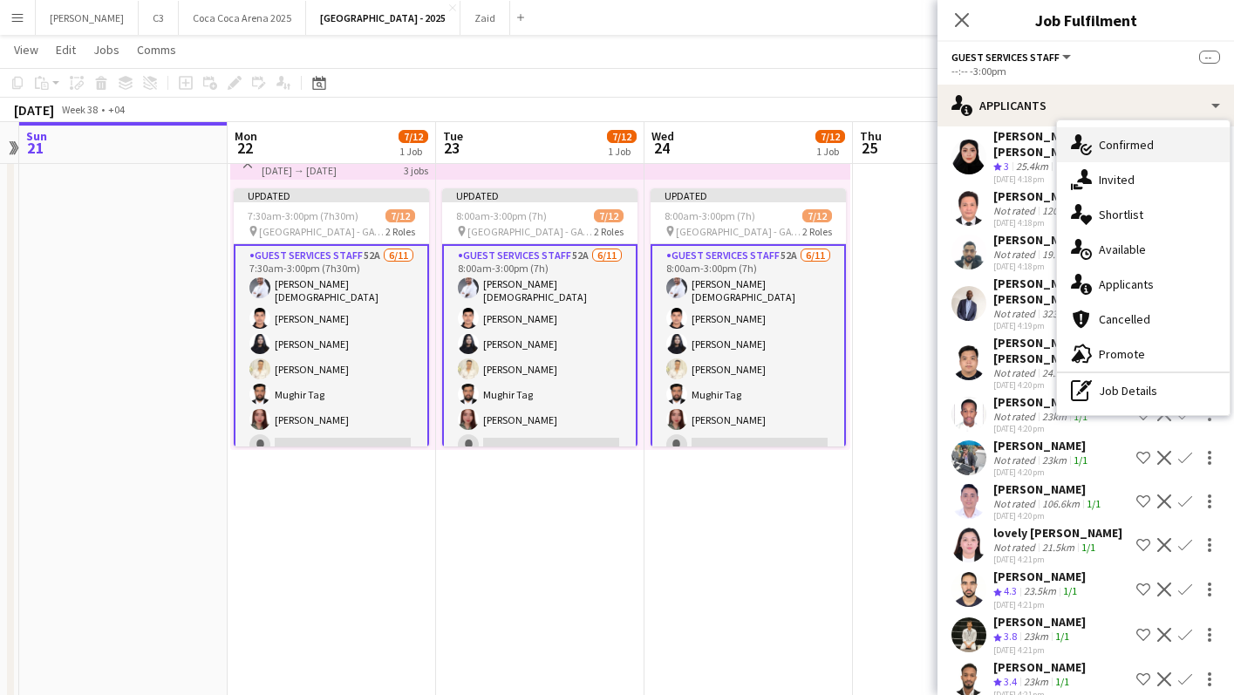
click at [1095, 142] on div "single-neutral-actions-check-2 Confirmed" at bounding box center [1143, 144] width 173 height 35
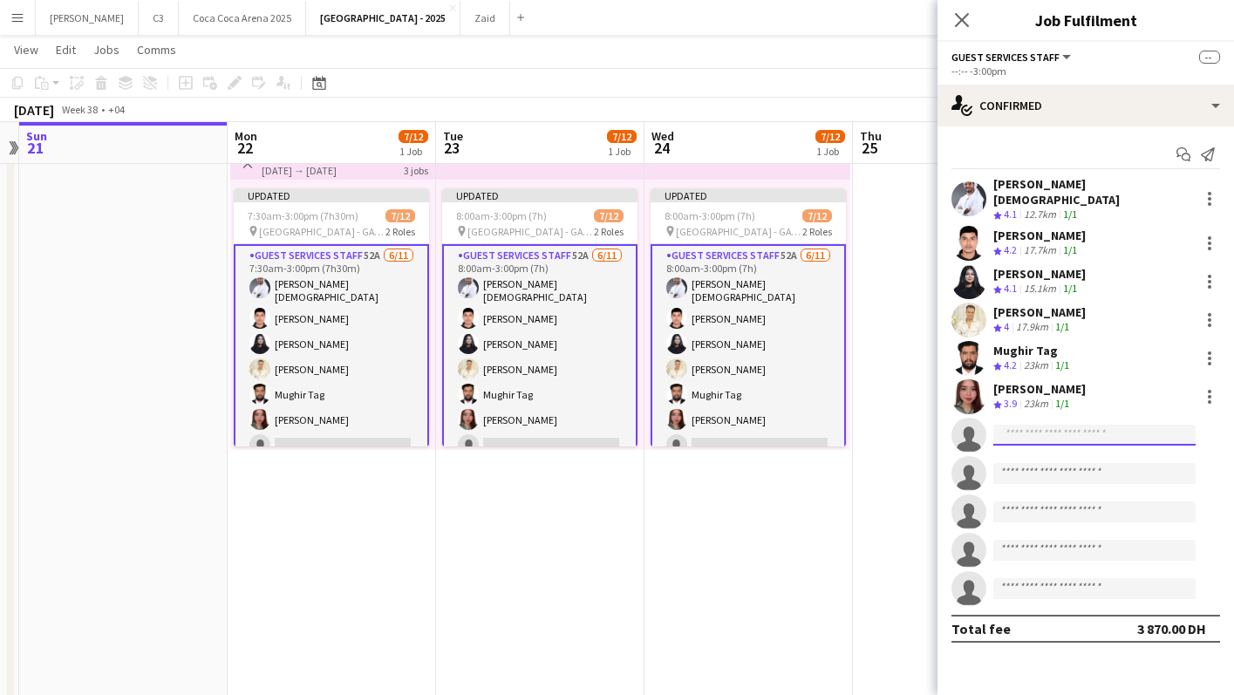
click at [1024, 425] on input at bounding box center [1095, 435] width 202 height 21
type input "******"
click at [1047, 461] on span "[EMAIL_ADDRESS][DOMAIN_NAME]" at bounding box center [1095, 463] width 174 height 14
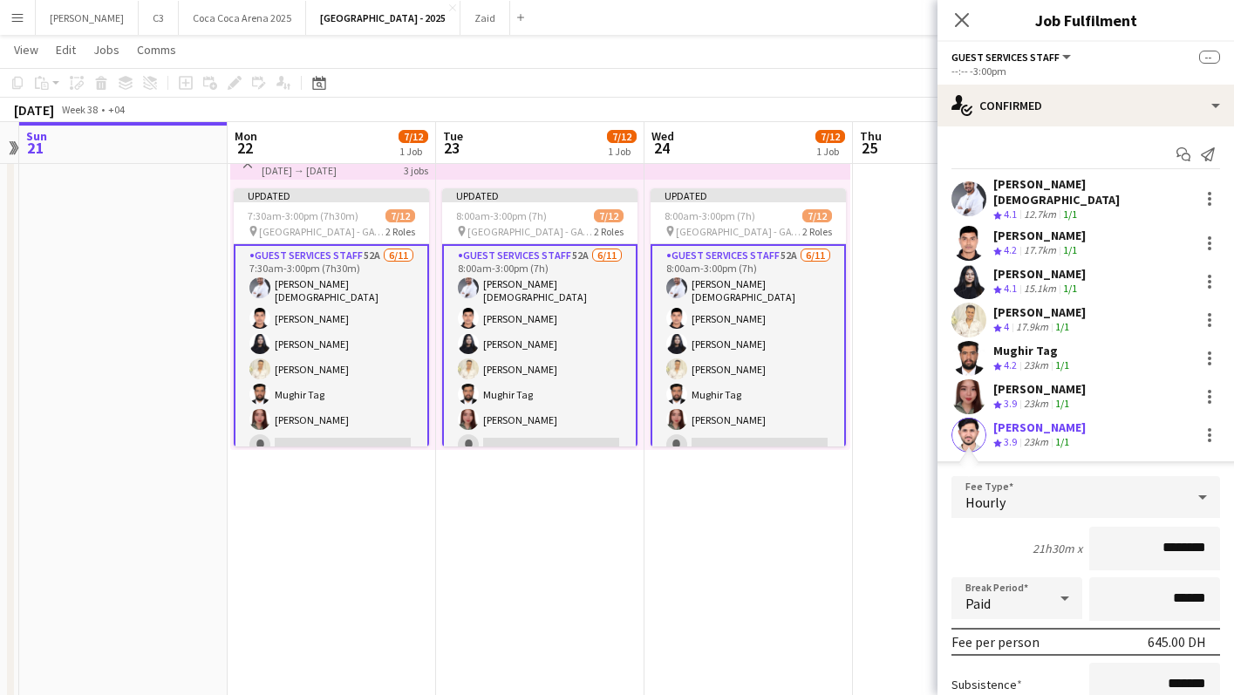
scroll to position [131, 0]
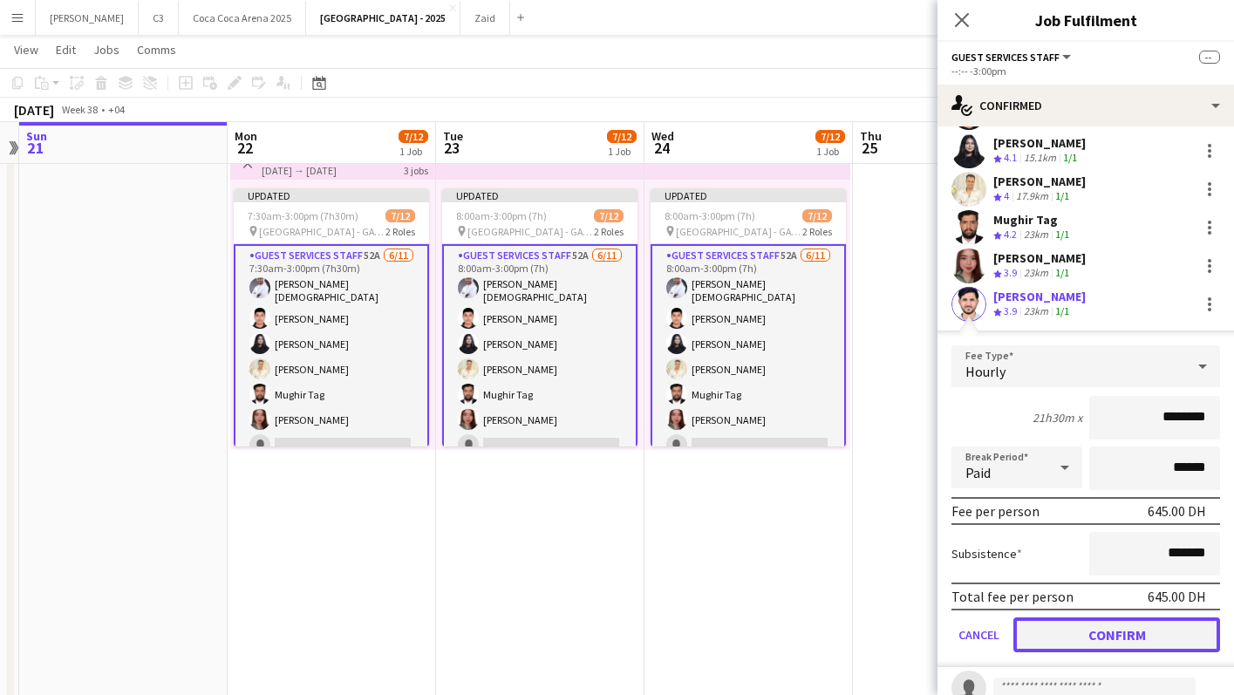
click at [1076, 618] on button "Confirm" at bounding box center [1117, 635] width 207 height 35
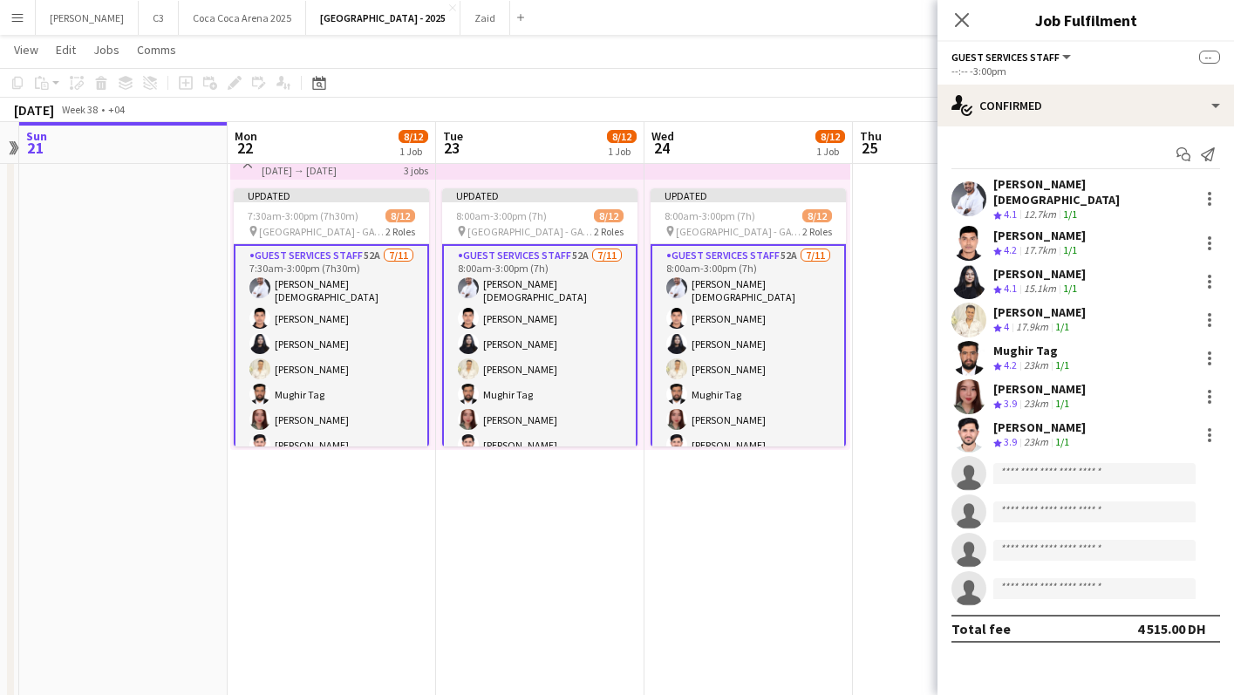
scroll to position [0, 0]
click at [1041, 463] on input at bounding box center [1095, 473] width 202 height 21
type input "******"
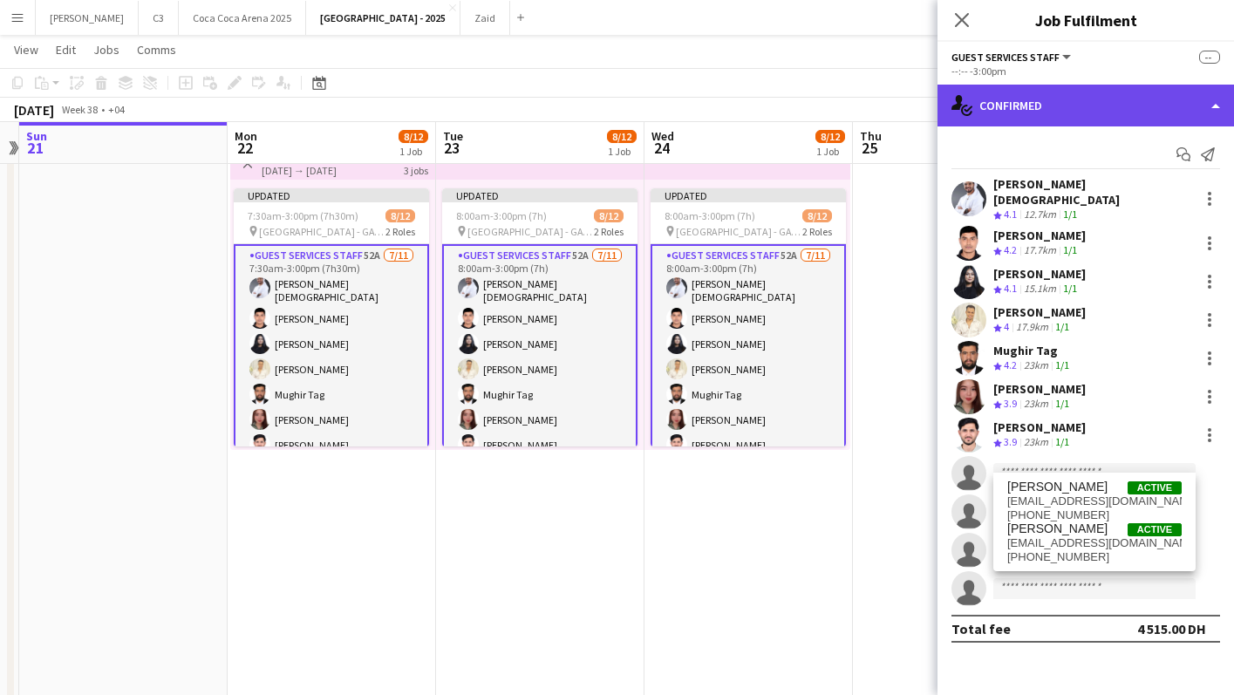
click at [1011, 102] on div "single-neutral-actions-check-2 Confirmed" at bounding box center [1086, 106] width 297 height 42
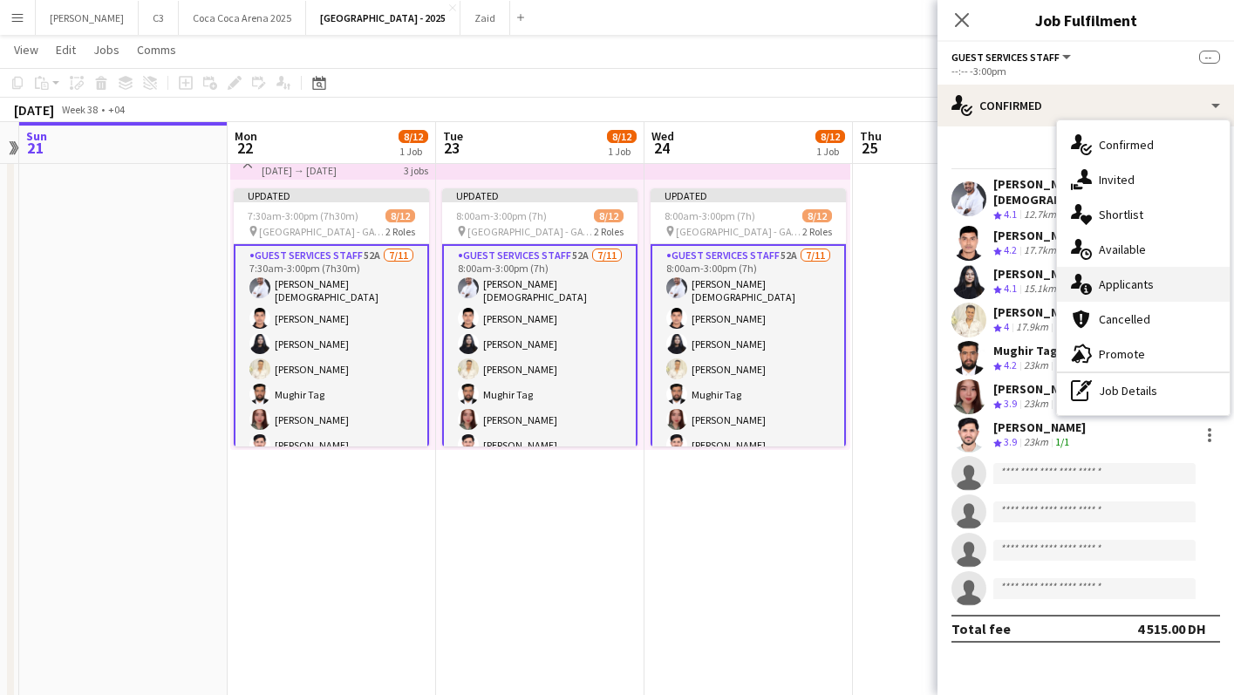
click at [1120, 290] on span "Applicants" at bounding box center [1126, 285] width 55 height 16
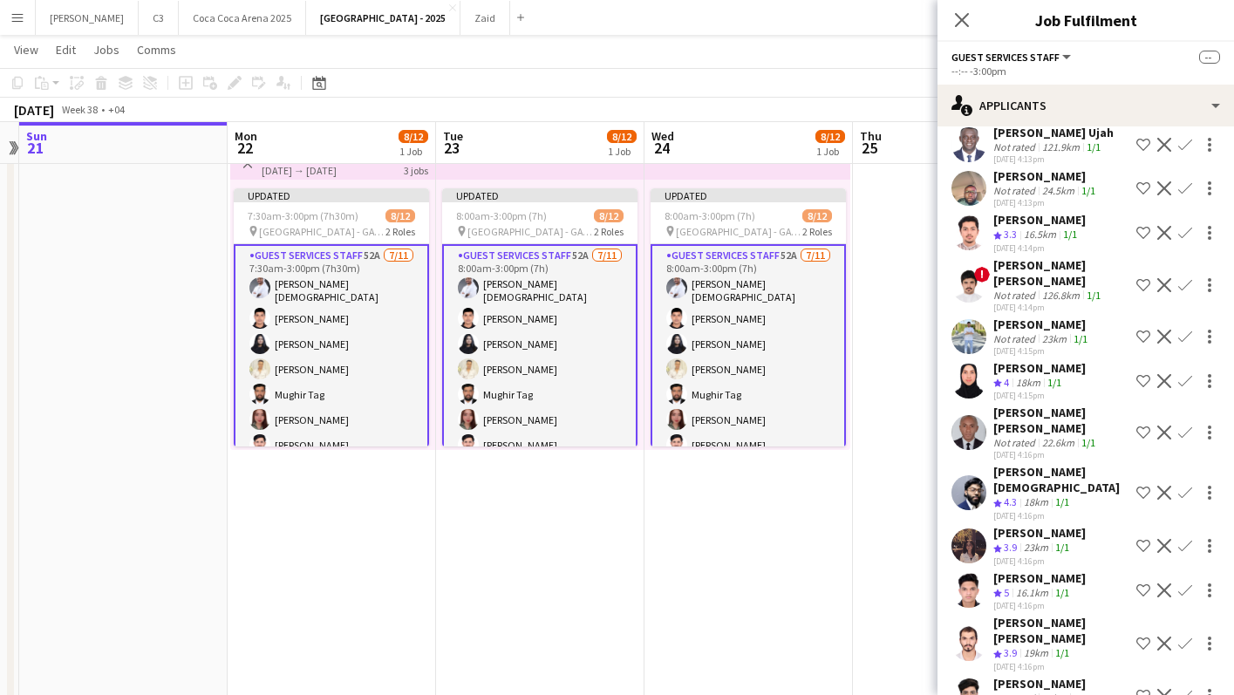
scroll to position [897, 0]
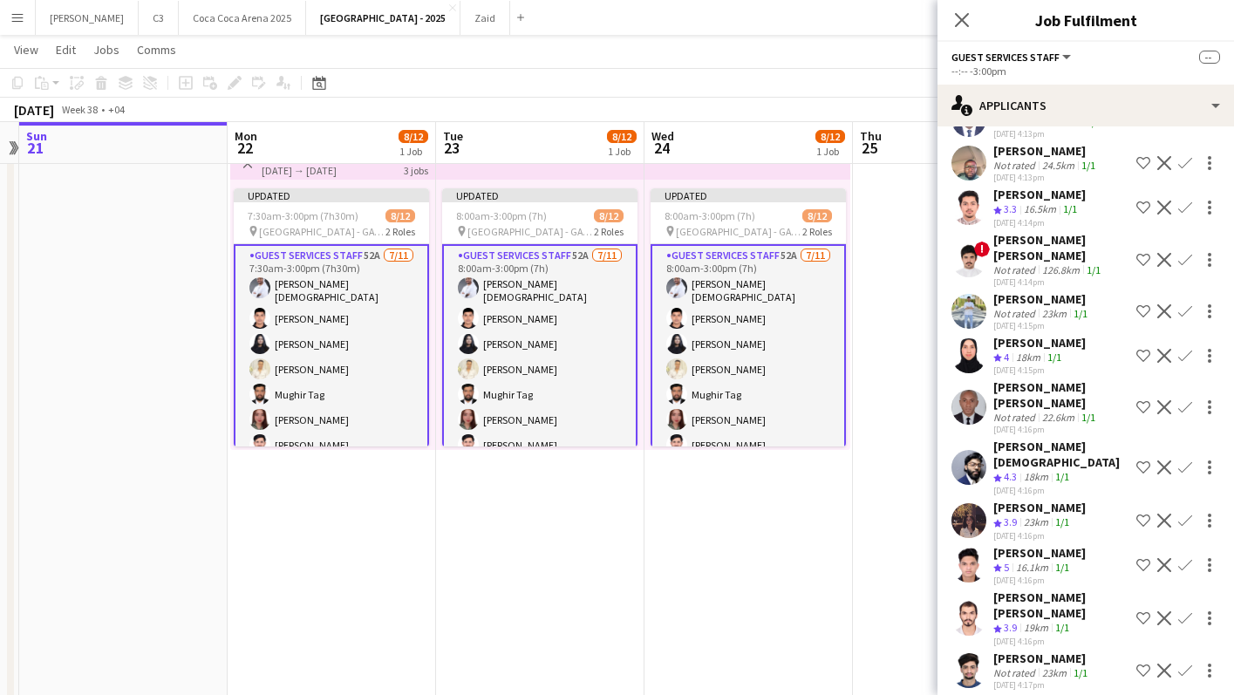
click at [1186, 349] on app-icon "Confirm" at bounding box center [1186, 356] width 14 height 14
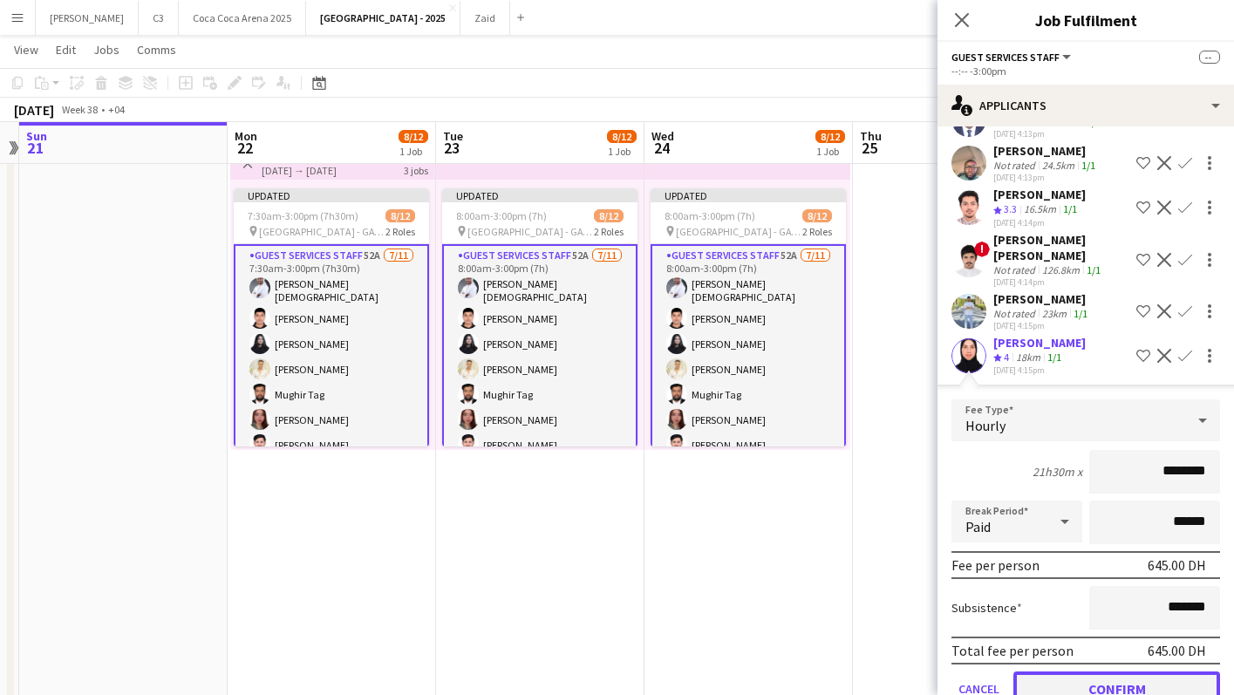
click at [1082, 672] on button "Confirm" at bounding box center [1117, 689] width 207 height 35
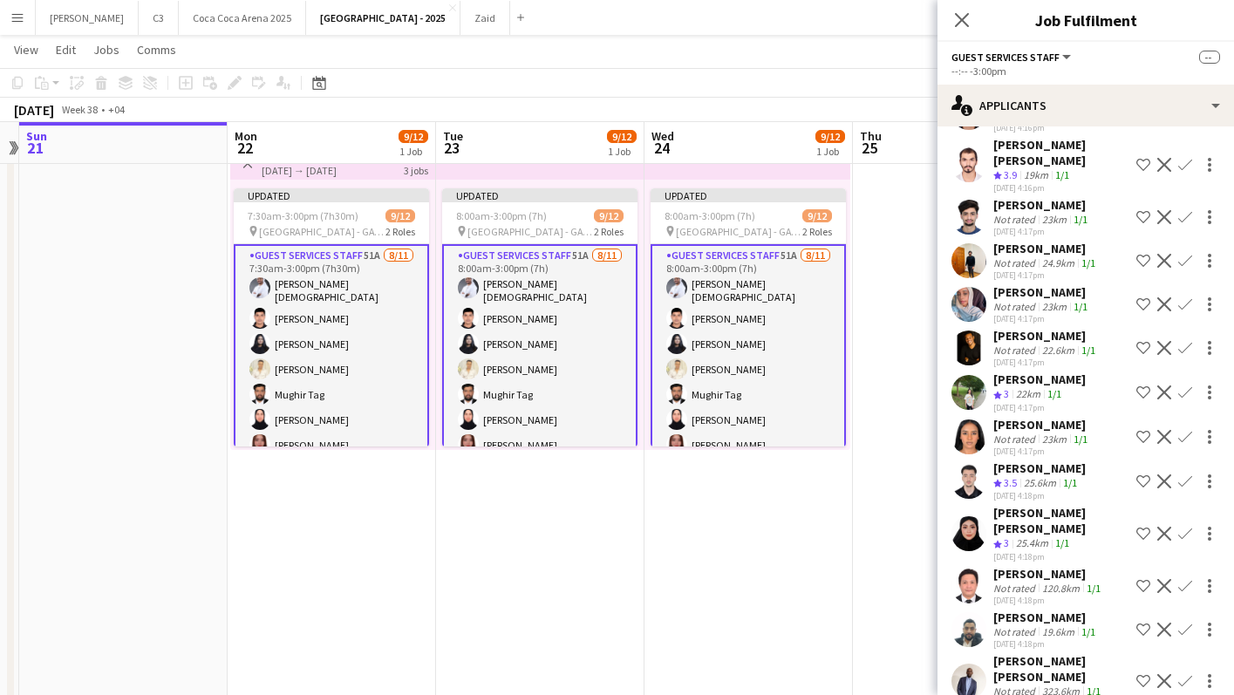
scroll to position [1322, 0]
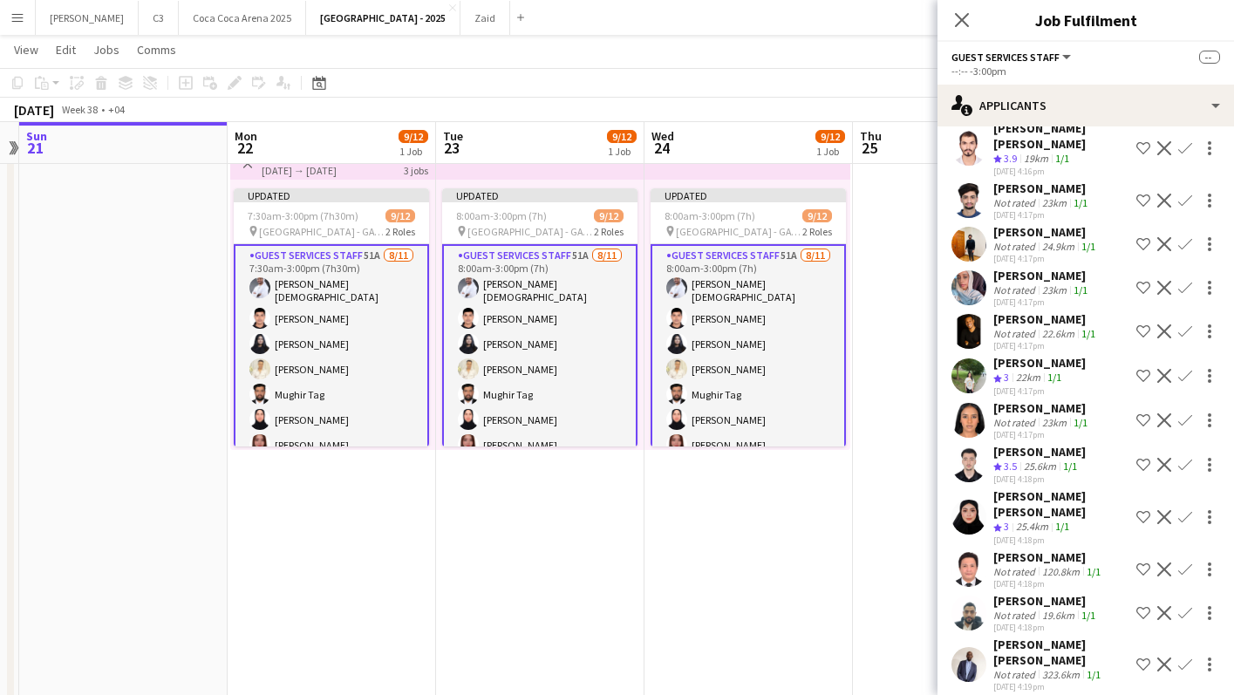
click at [967, 500] on app-user-avatar at bounding box center [969, 517] width 35 height 35
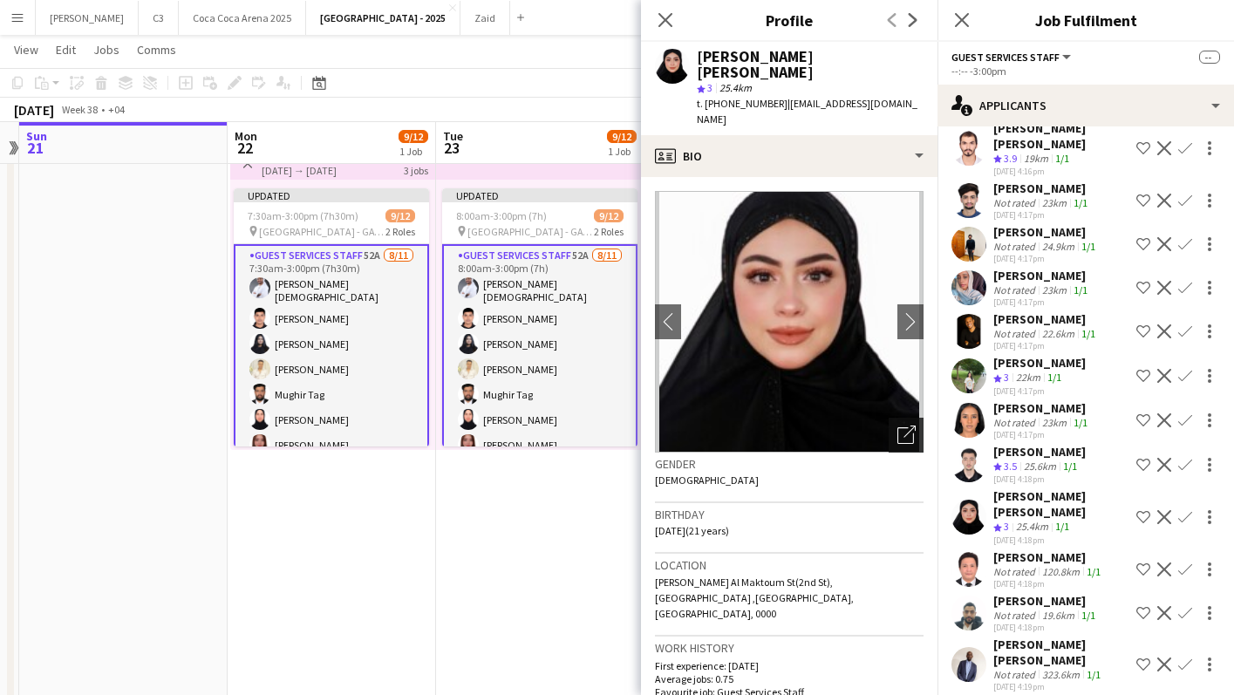
click at [905, 426] on icon "Open photos pop-in" at bounding box center [907, 435] width 18 height 18
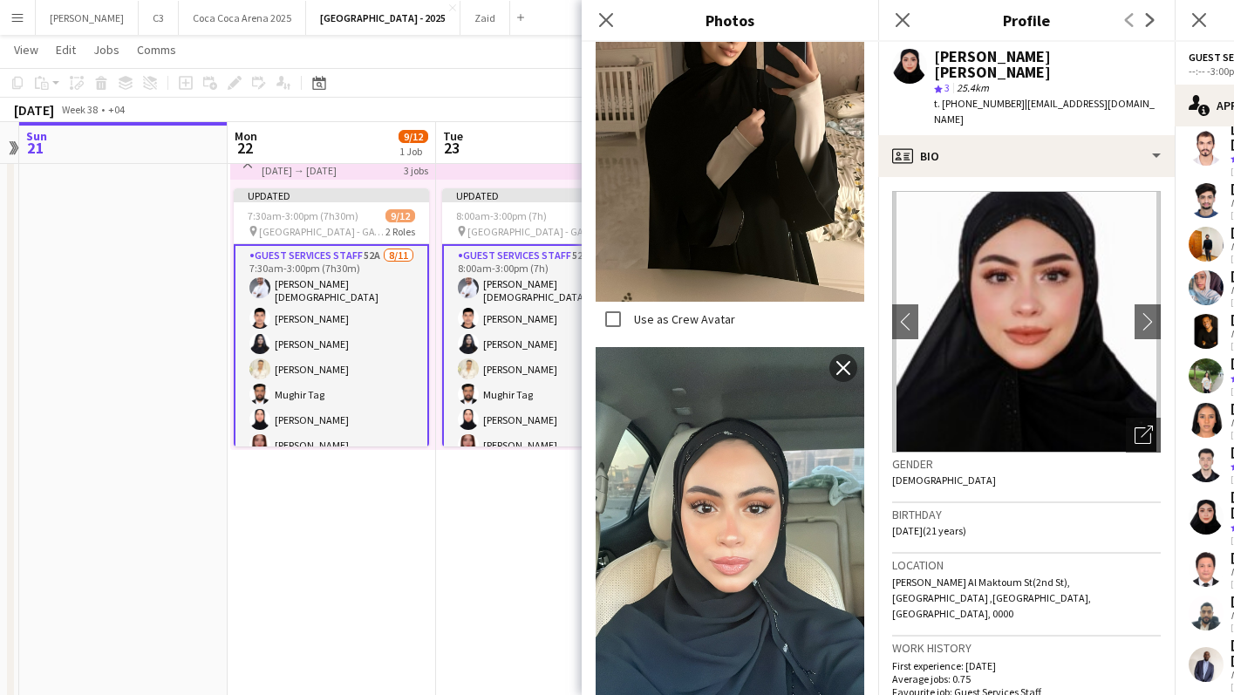
scroll to position [1001, 0]
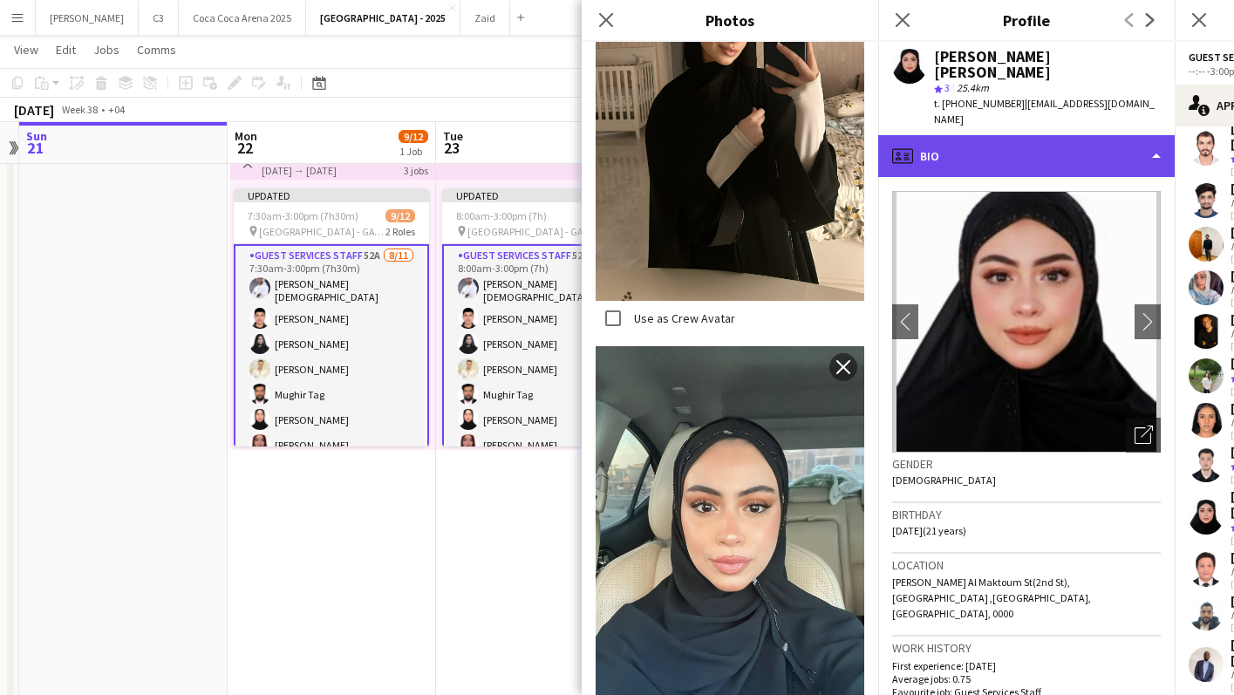
click at [1017, 139] on div "profile Bio" at bounding box center [1026, 156] width 297 height 42
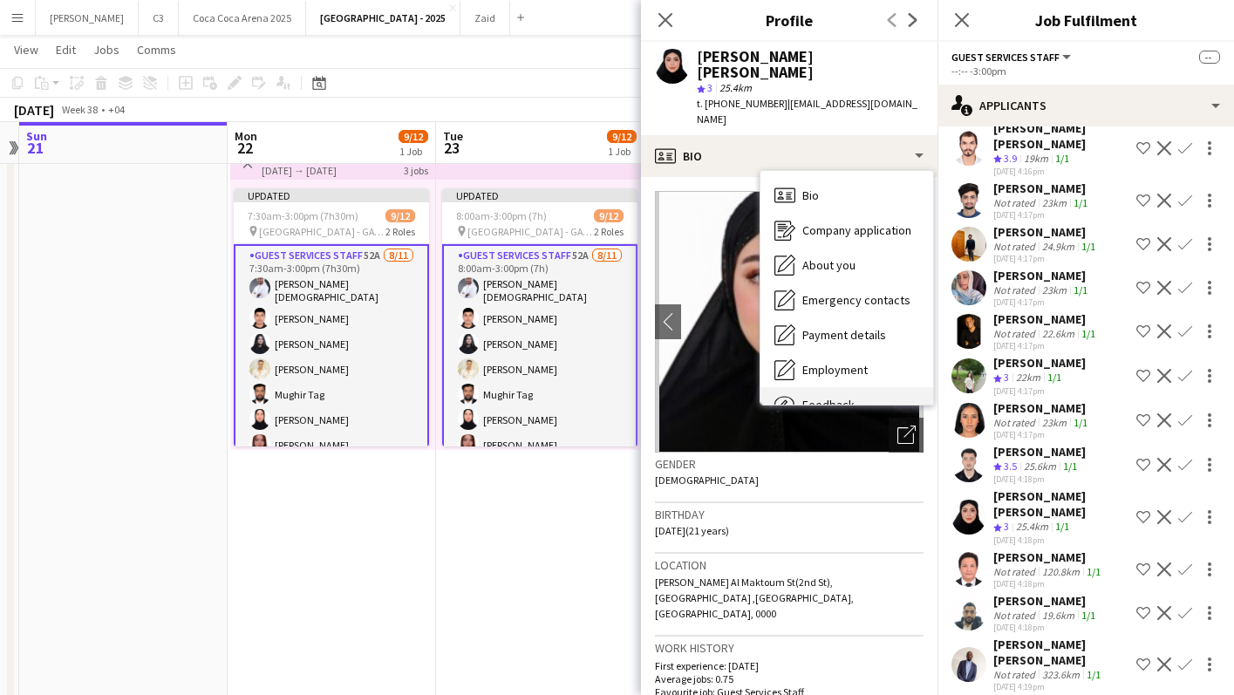
click at [833, 387] on div "Feedback Feedback" at bounding box center [847, 404] width 173 height 35
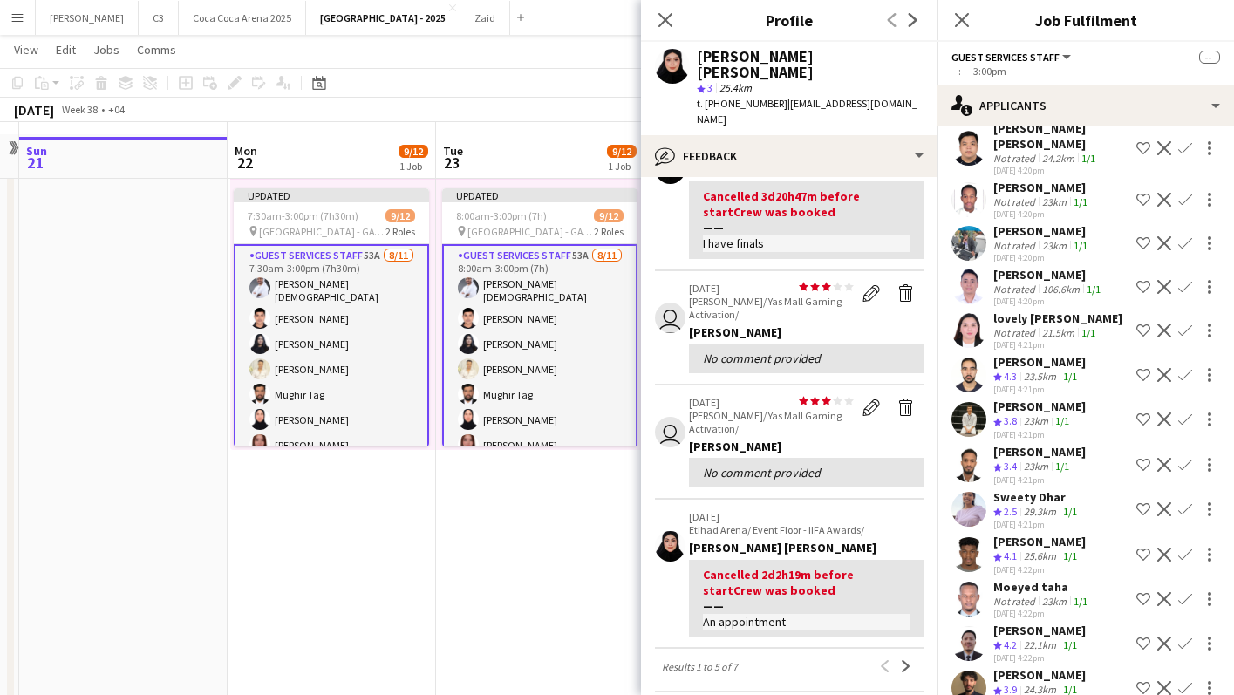
scroll to position [106, 0]
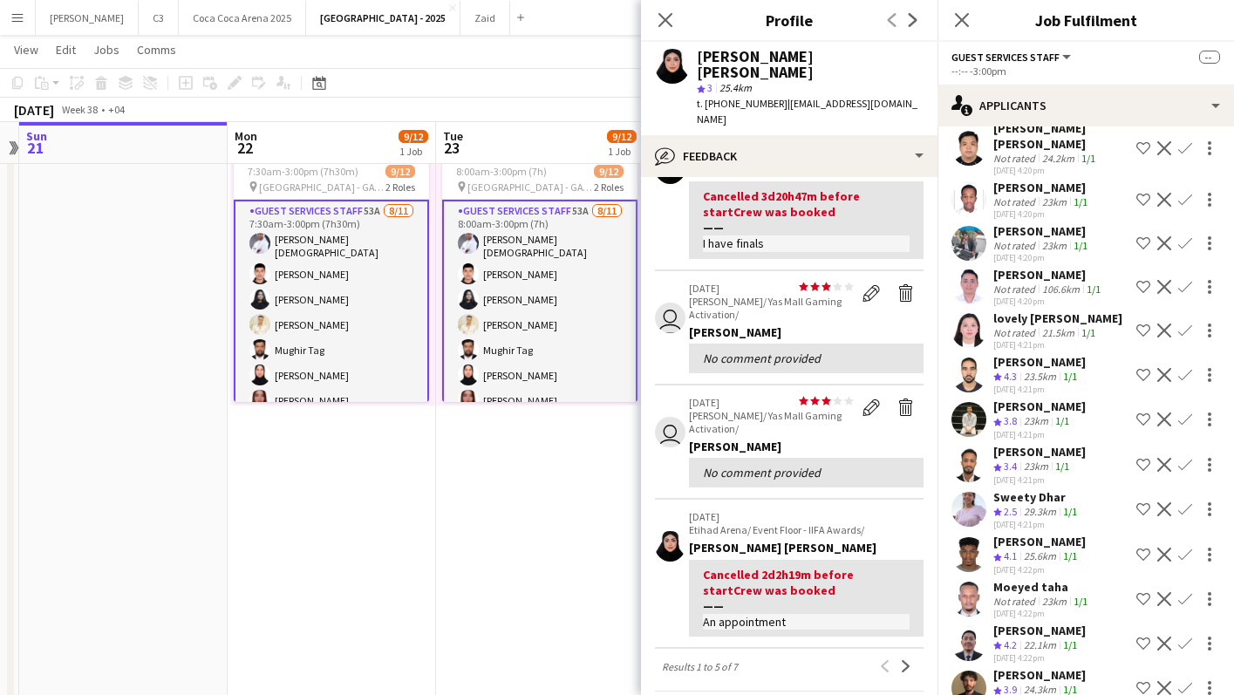
click at [1186, 413] on app-icon "Confirm" at bounding box center [1186, 420] width 14 height 14
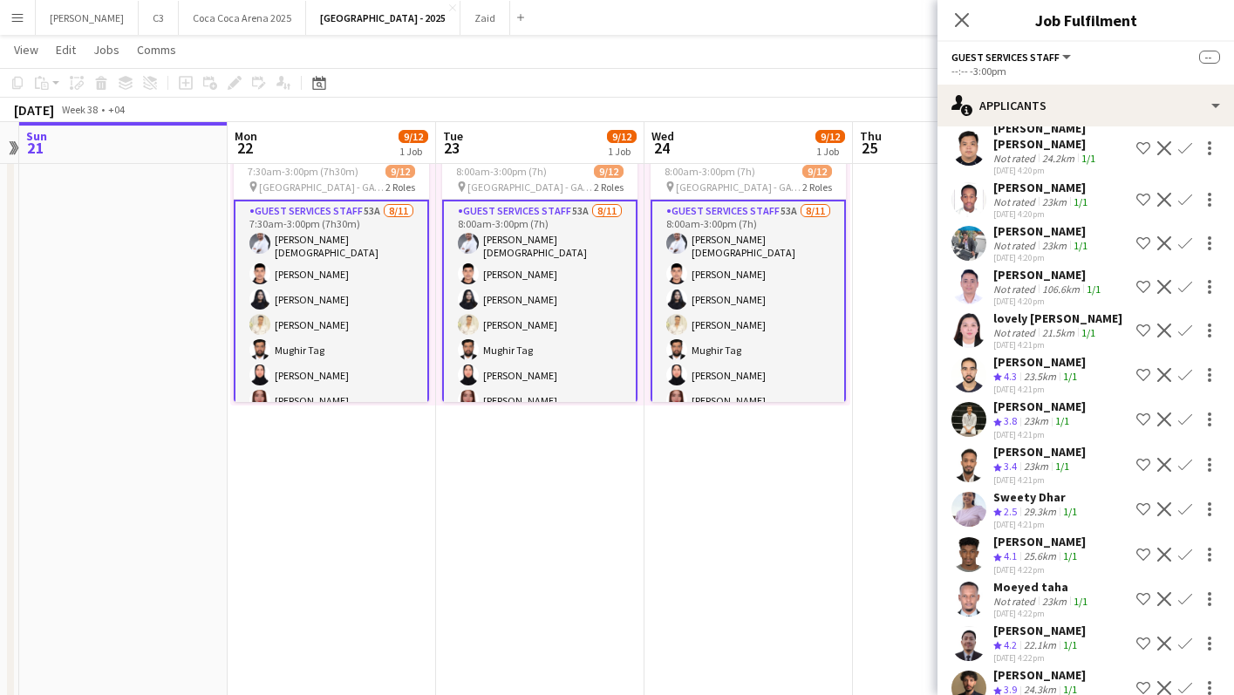
click at [1186, 413] on app-icon "Confirm" at bounding box center [1186, 420] width 14 height 14
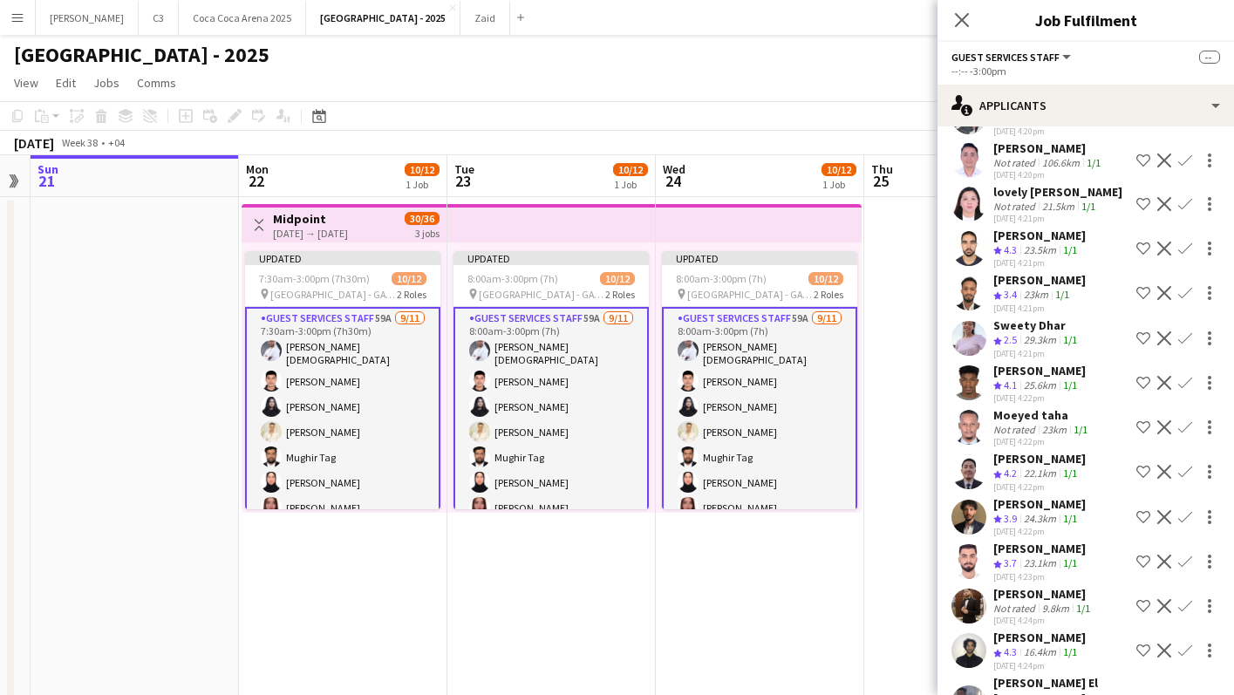
scroll to position [2193, 0]
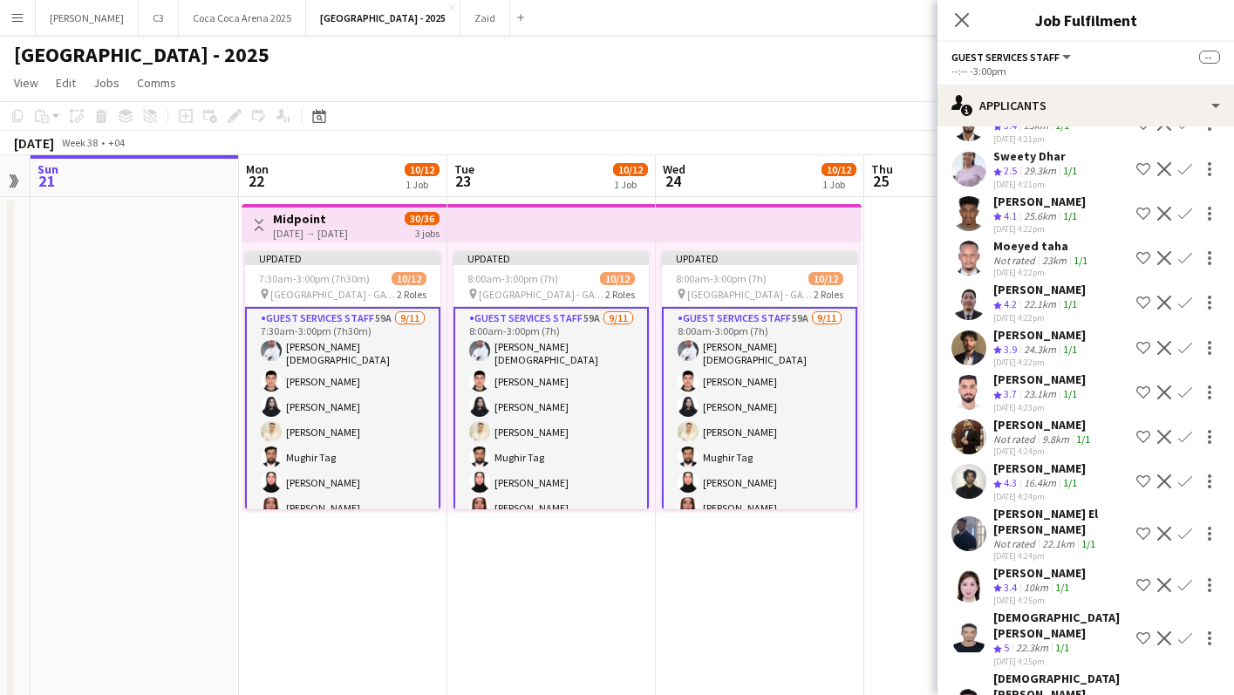
click at [1185, 578] on app-icon "Confirm" at bounding box center [1186, 585] width 14 height 14
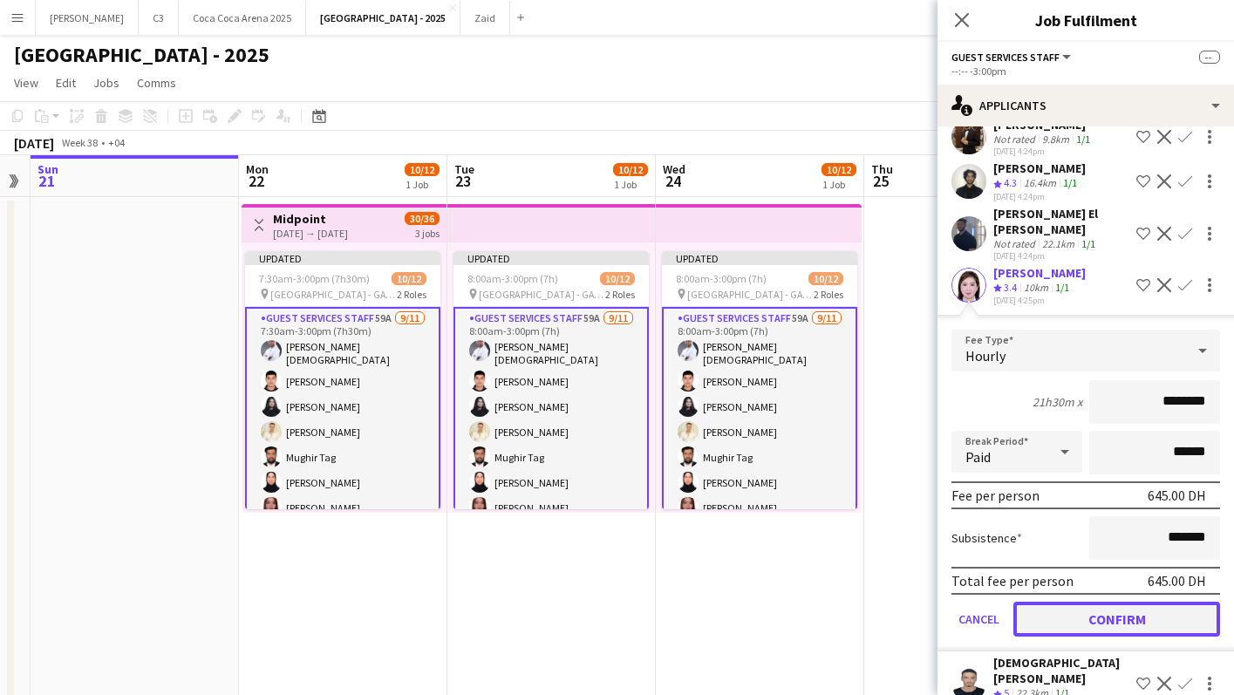
click at [1124, 602] on button "Confirm" at bounding box center [1117, 619] width 207 height 35
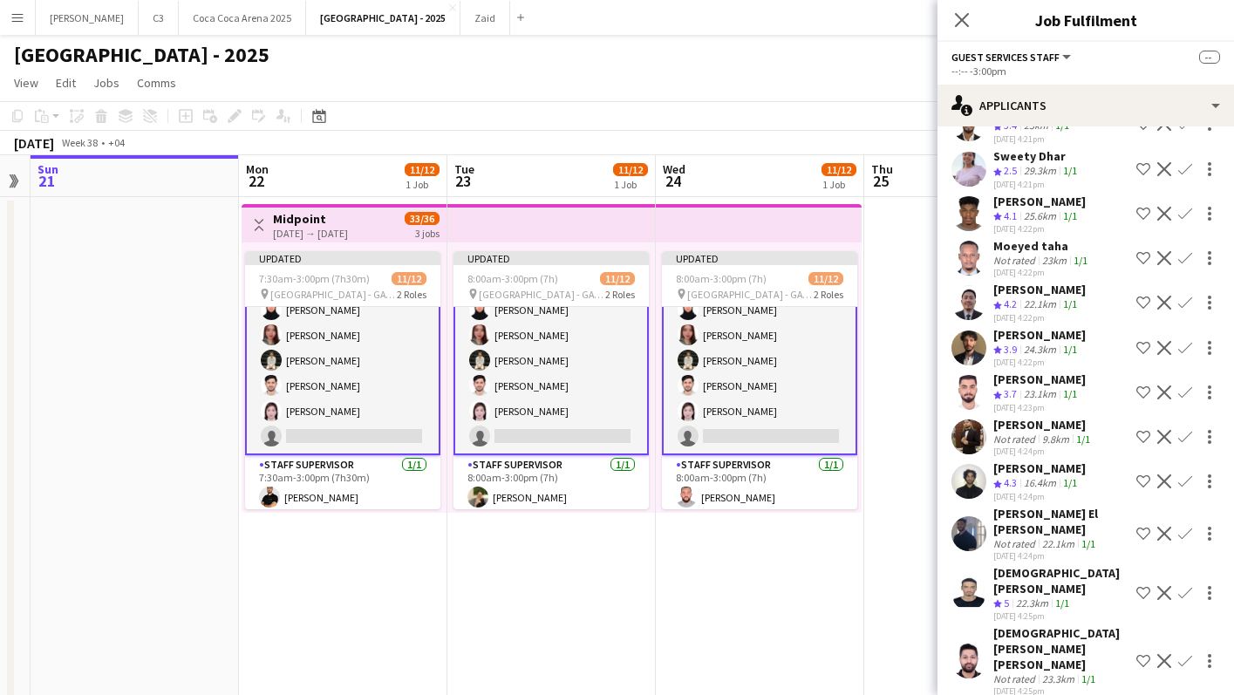
scroll to position [139, 0]
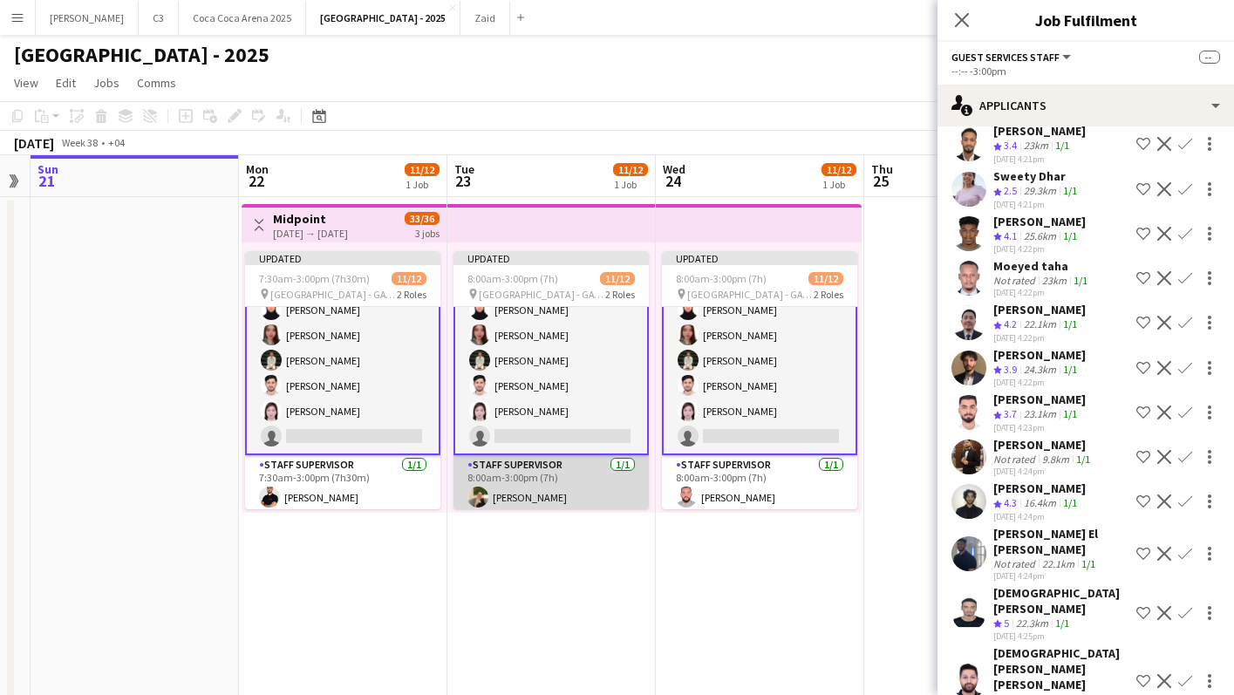
click at [568, 495] on app-card-role "Staff Supervisor [DATE] 8:00am-3:00pm (7h) [PERSON_NAME]" at bounding box center [551, 484] width 195 height 59
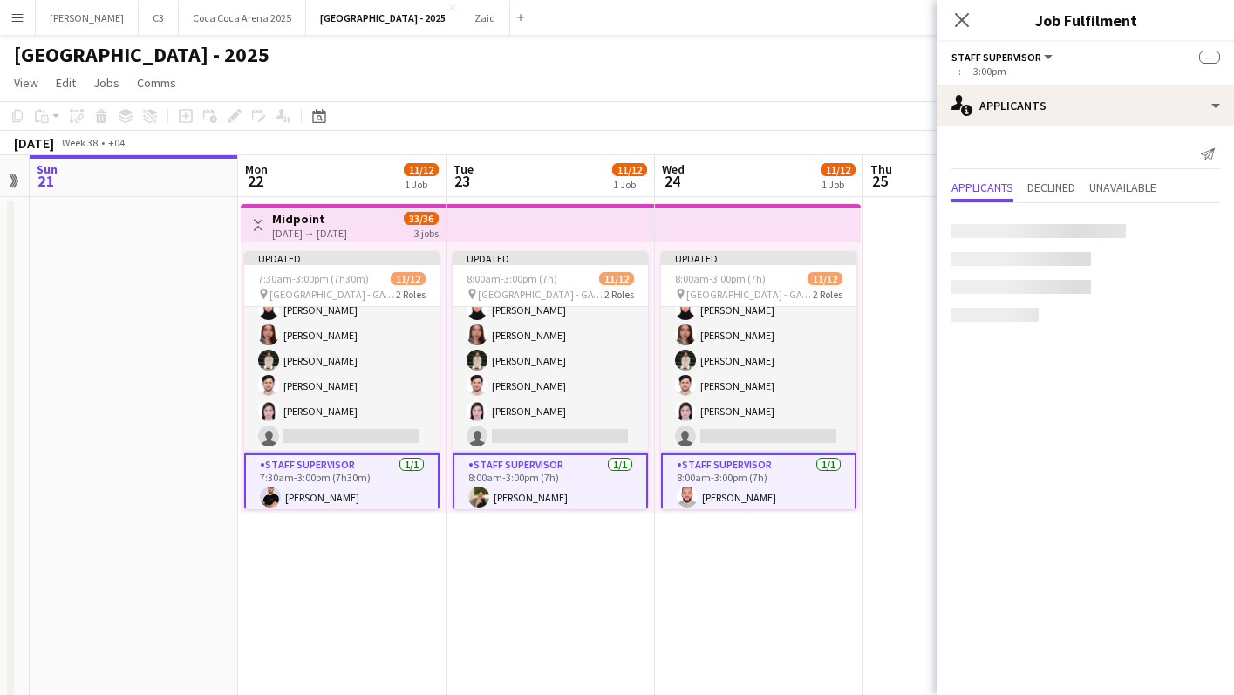
click at [568, 495] on app-card-role "Staff Supervisor [DATE] 8:00am-3:00pm (7h) [PERSON_NAME]" at bounding box center [550, 485] width 195 height 63
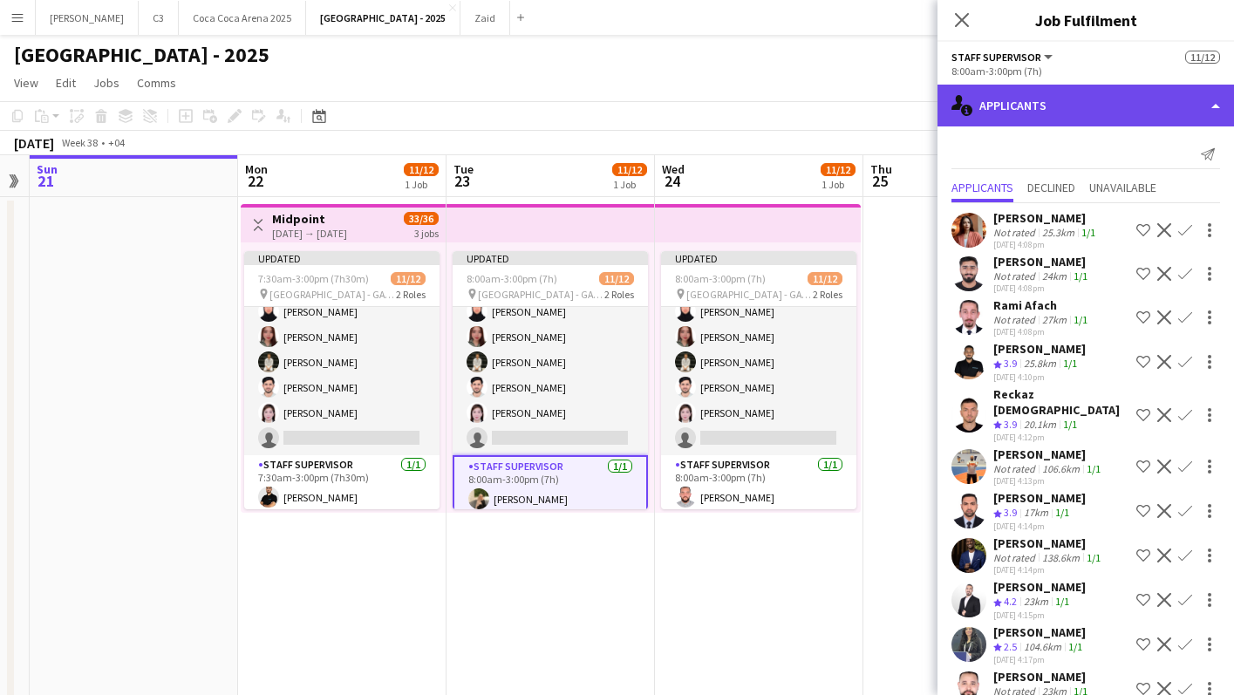
click at [1079, 117] on div "single-neutral-actions-information Applicants" at bounding box center [1086, 106] width 297 height 42
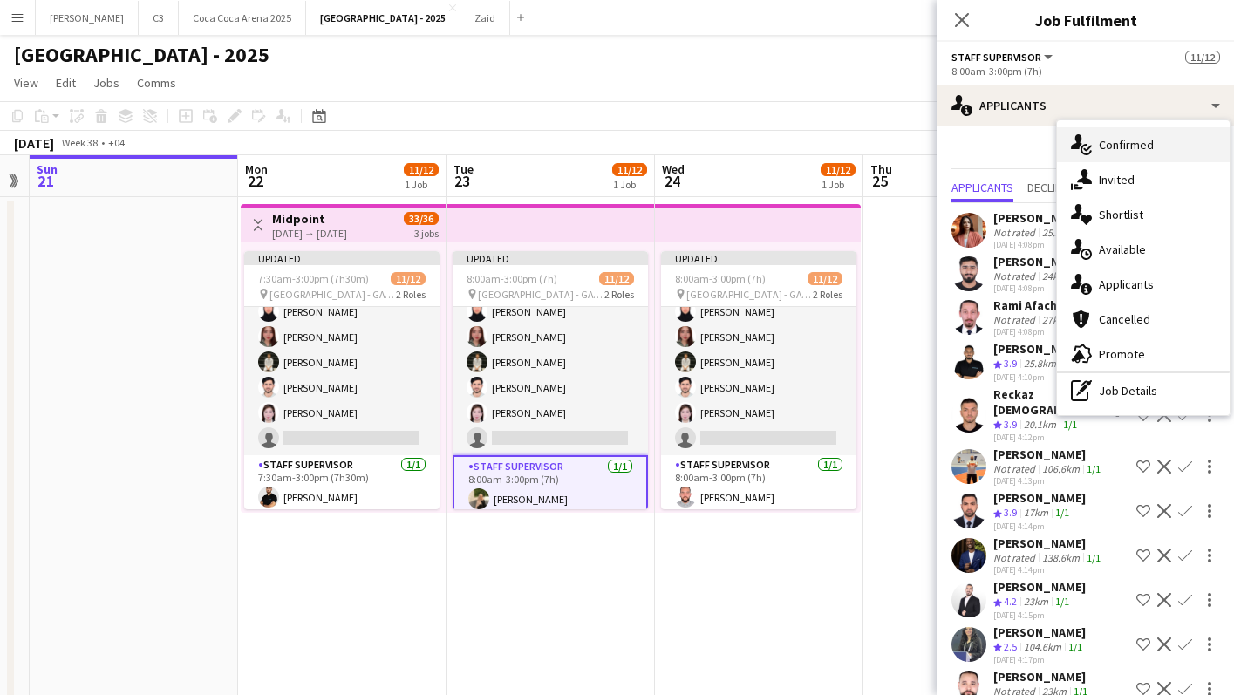
click at [1152, 152] on span "Confirmed" at bounding box center [1126, 145] width 55 height 16
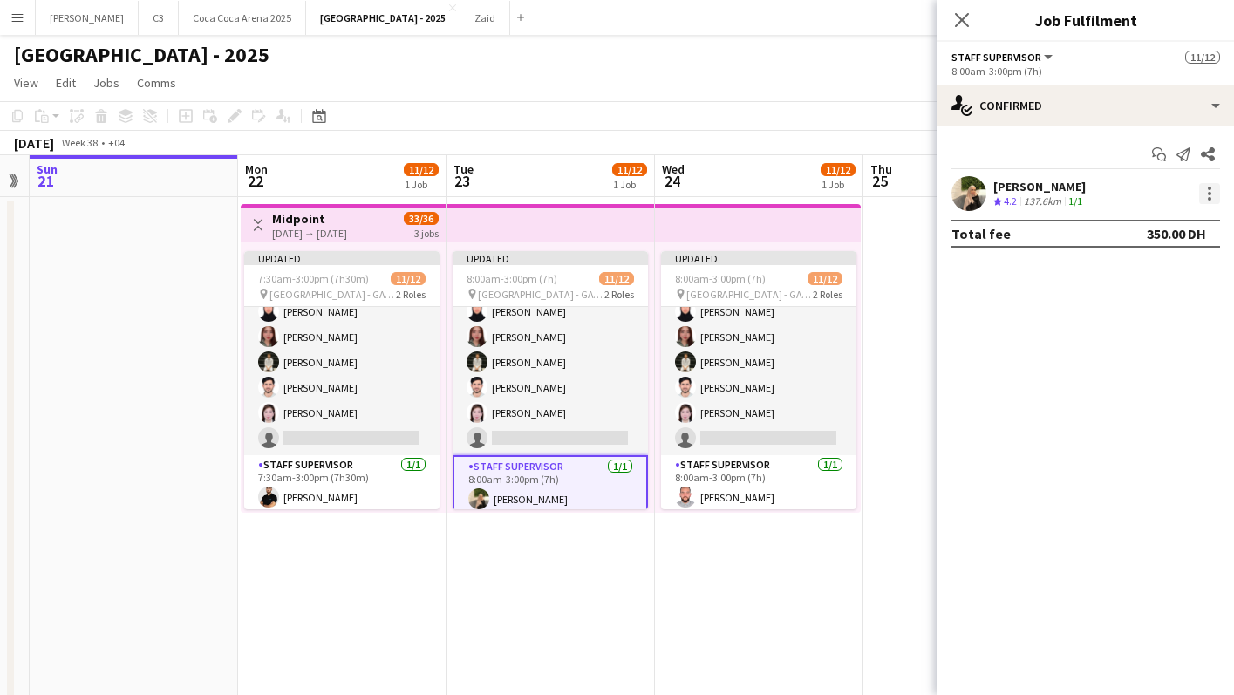
click at [1210, 200] on div at bounding box center [1209, 198] width 3 height 3
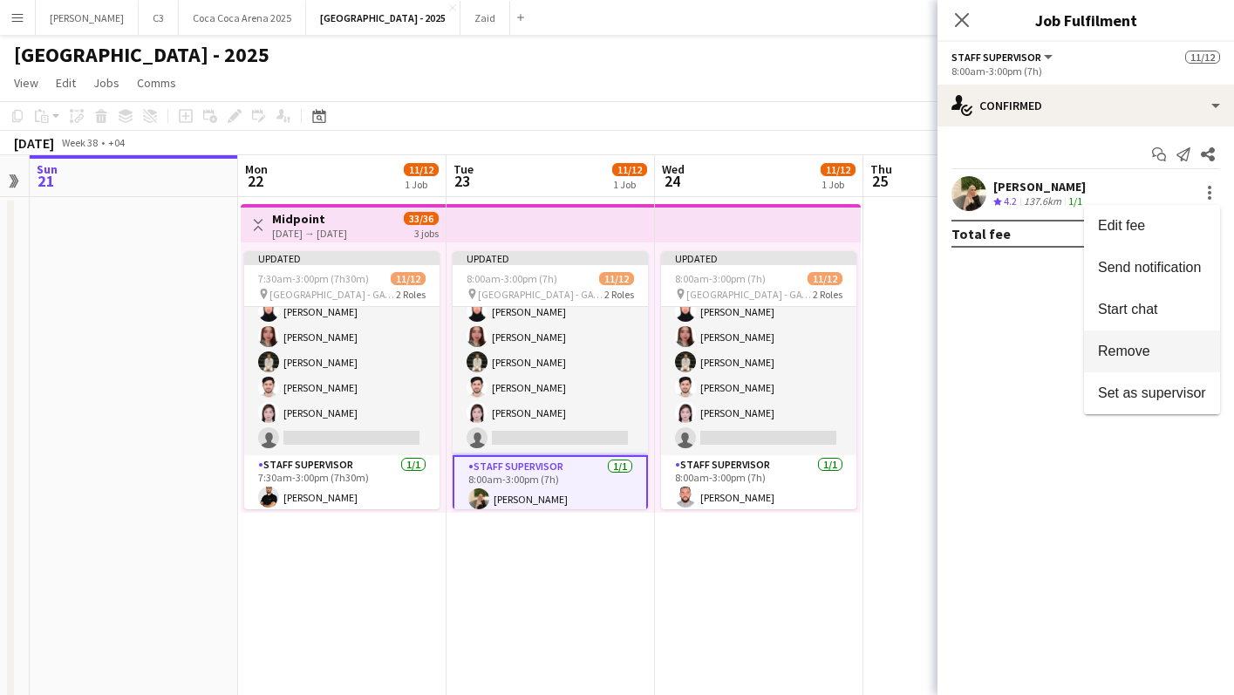
click at [1160, 342] on button "Remove" at bounding box center [1152, 352] width 136 height 42
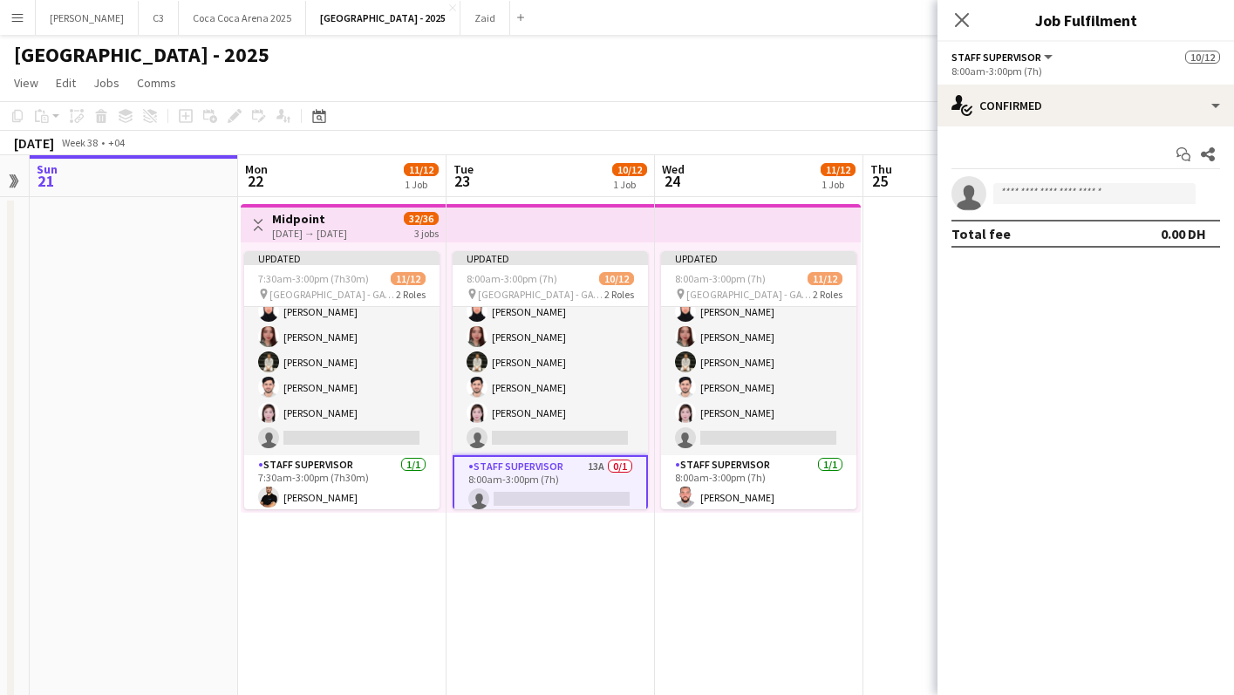
click at [560, 473] on app-card-role "Staff Supervisor 13A 0/1 8:00am-3:00pm (7h) single-neutral-actions" at bounding box center [550, 486] width 195 height 63
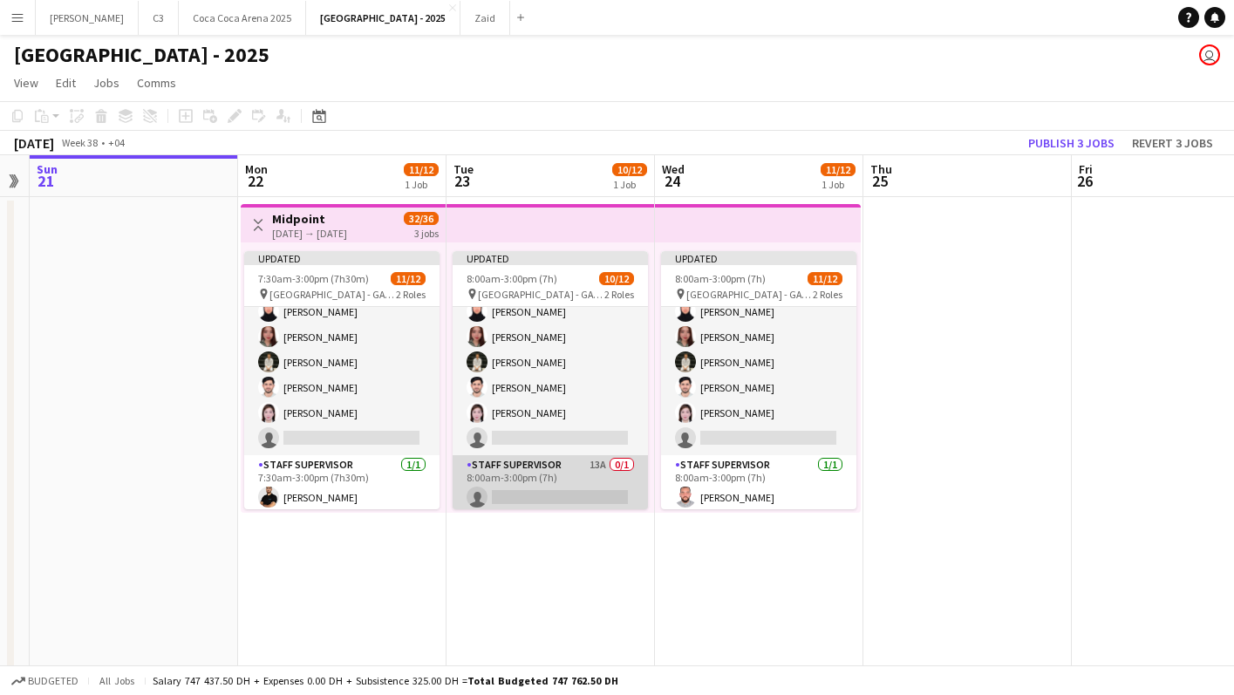
click at [591, 478] on app-card-role "Staff Supervisor 13A 0/1 8:00am-3:00pm (7h) single-neutral-actions" at bounding box center [550, 484] width 195 height 59
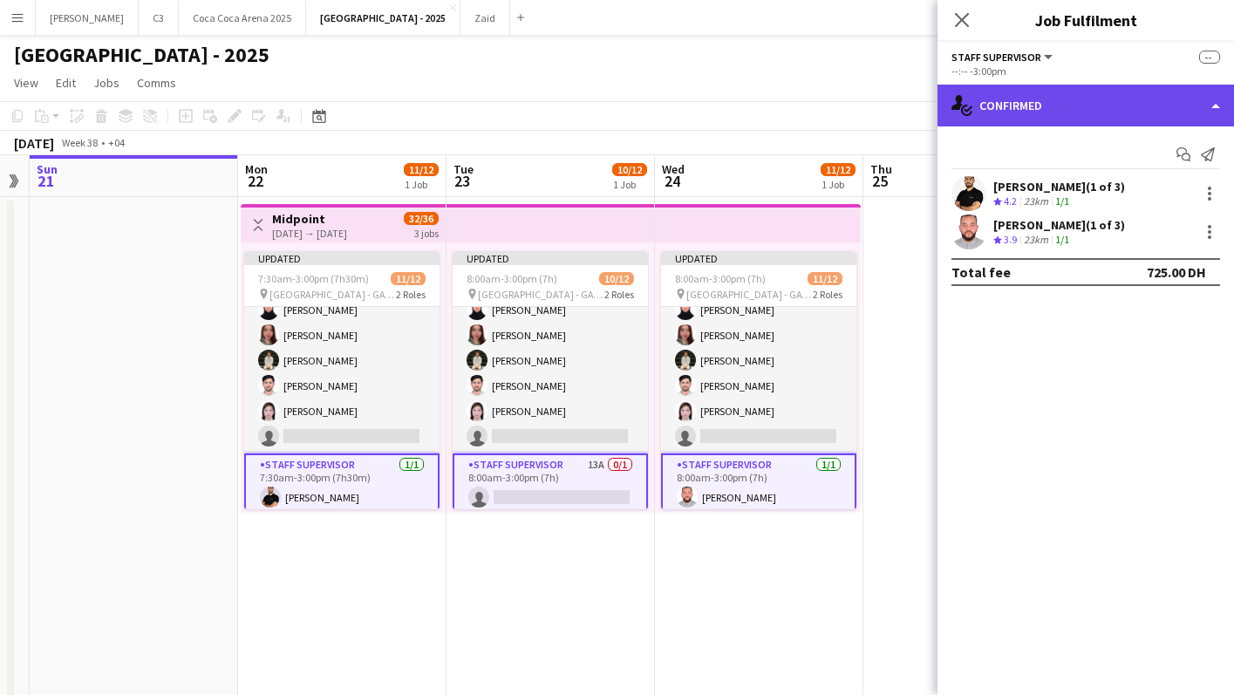
click at [1056, 116] on div "single-neutral-actions-check-2 Confirmed" at bounding box center [1086, 106] width 297 height 42
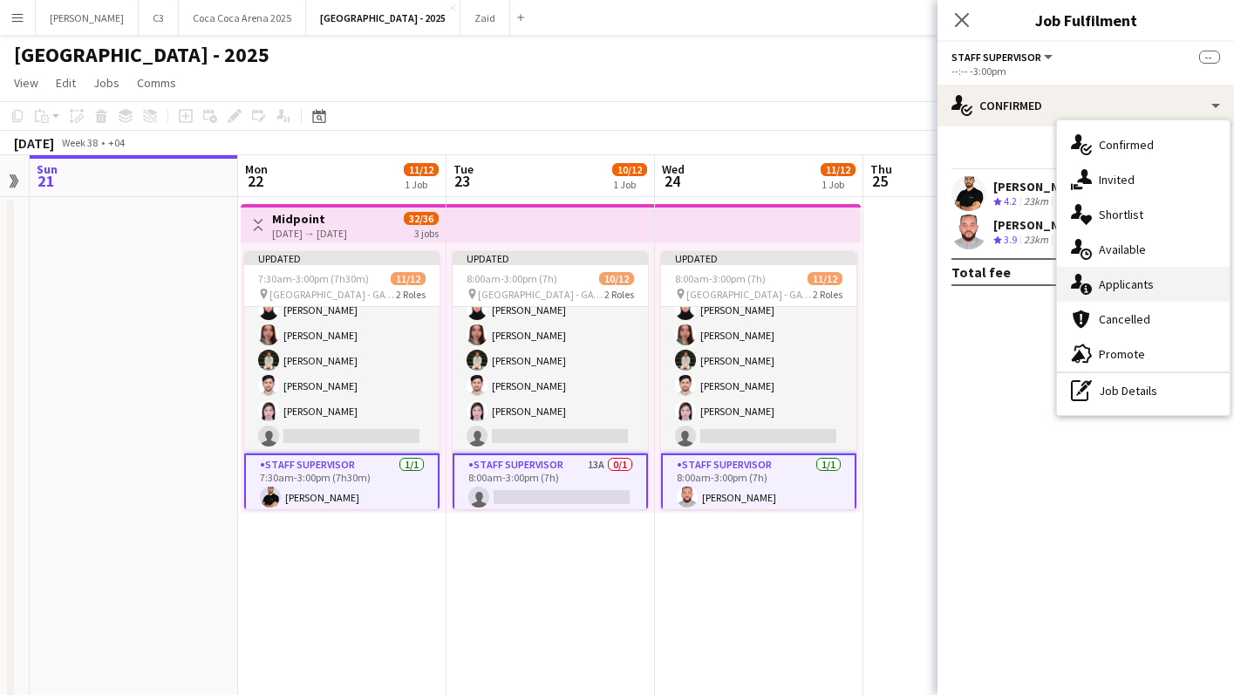
click at [1132, 277] on span "Applicants" at bounding box center [1126, 285] width 55 height 16
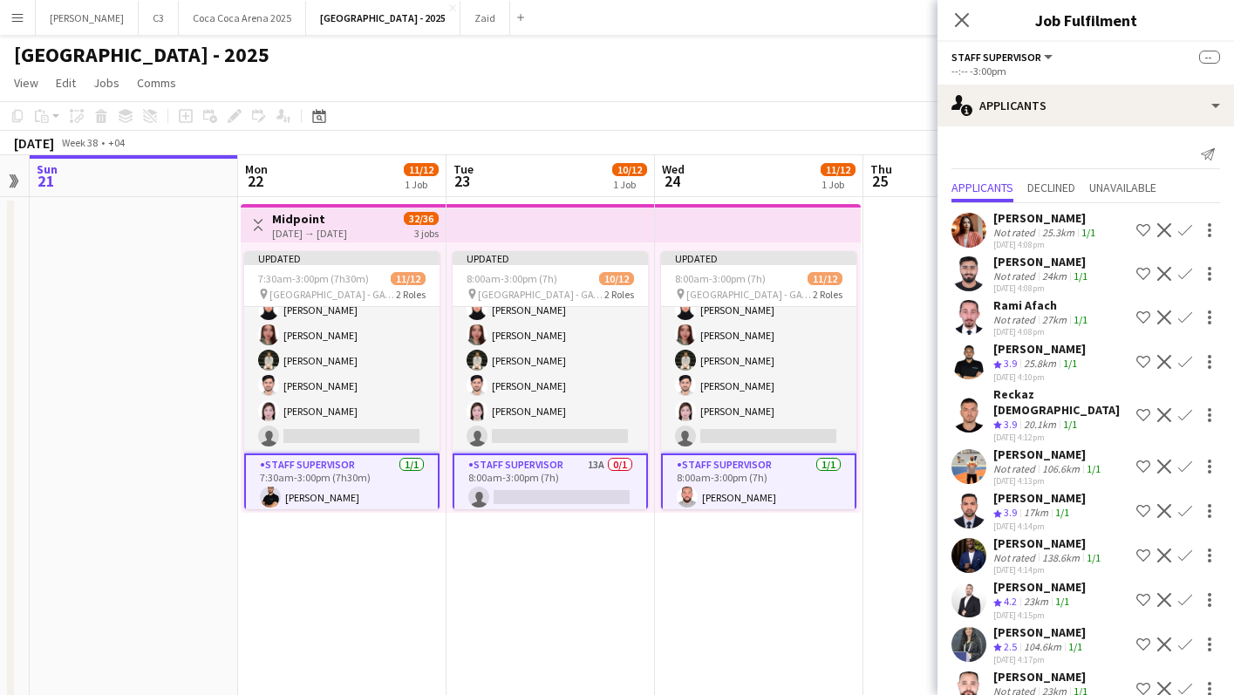
scroll to position [13, 0]
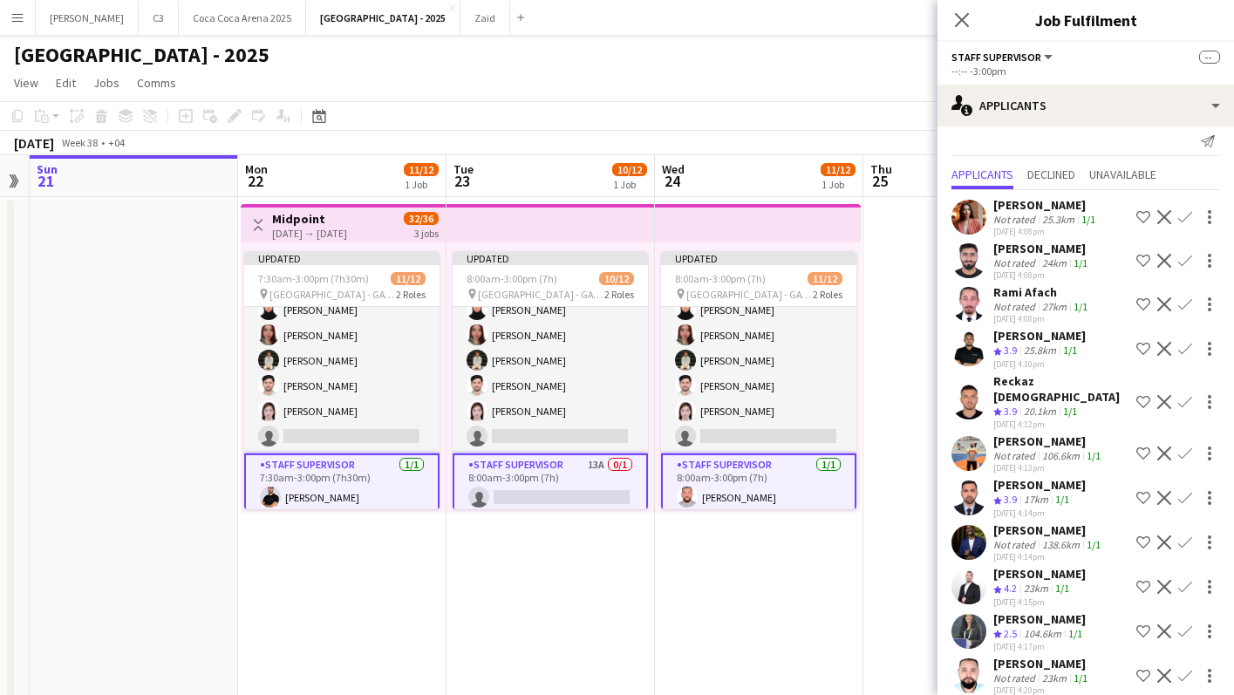
click at [1187, 491] on app-icon "Confirm" at bounding box center [1186, 498] width 14 height 14
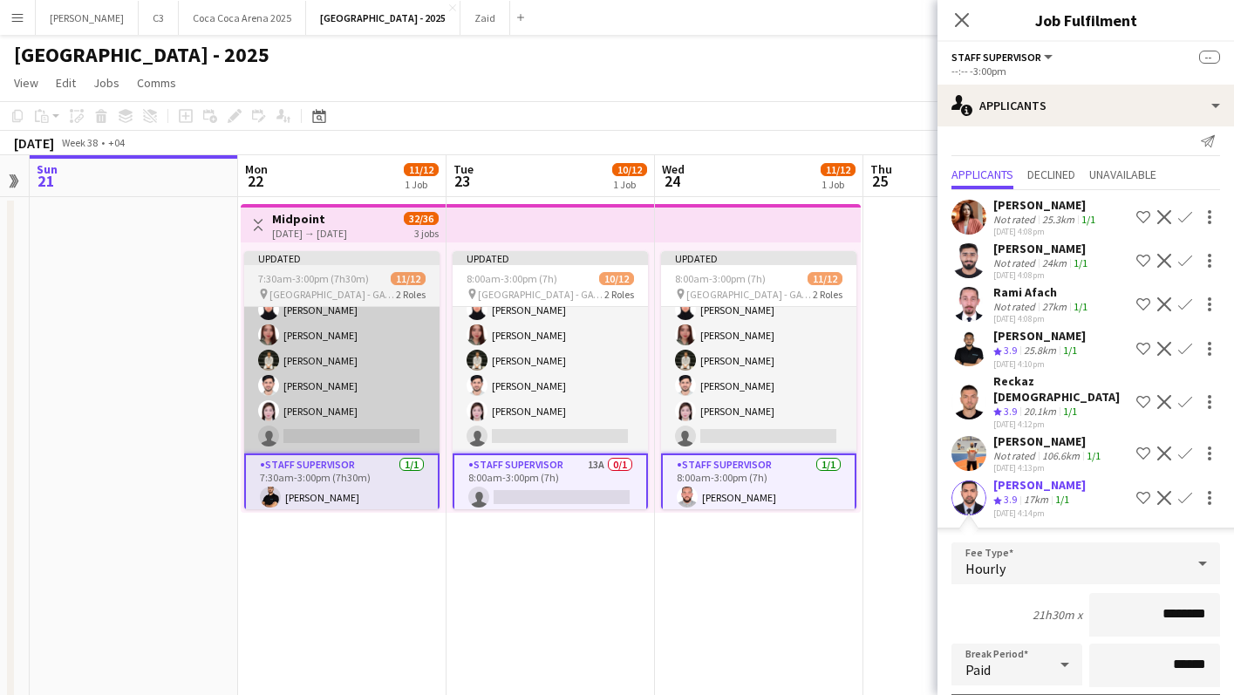
click at [422, 393] on app-card-role "Guest Services Staff 64A [DATE] 7:30am-3:00pm (7h30m) [PERSON_NAME] Muhammad [P…" at bounding box center [341, 295] width 195 height 318
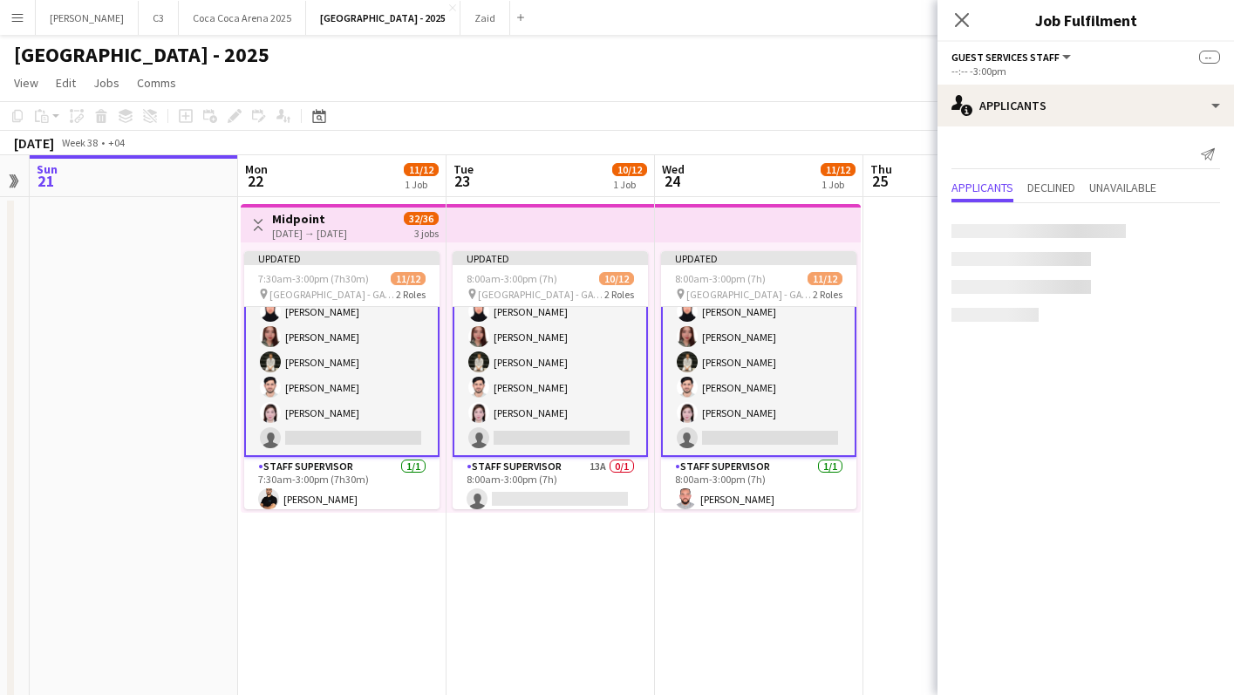
scroll to position [173, 0]
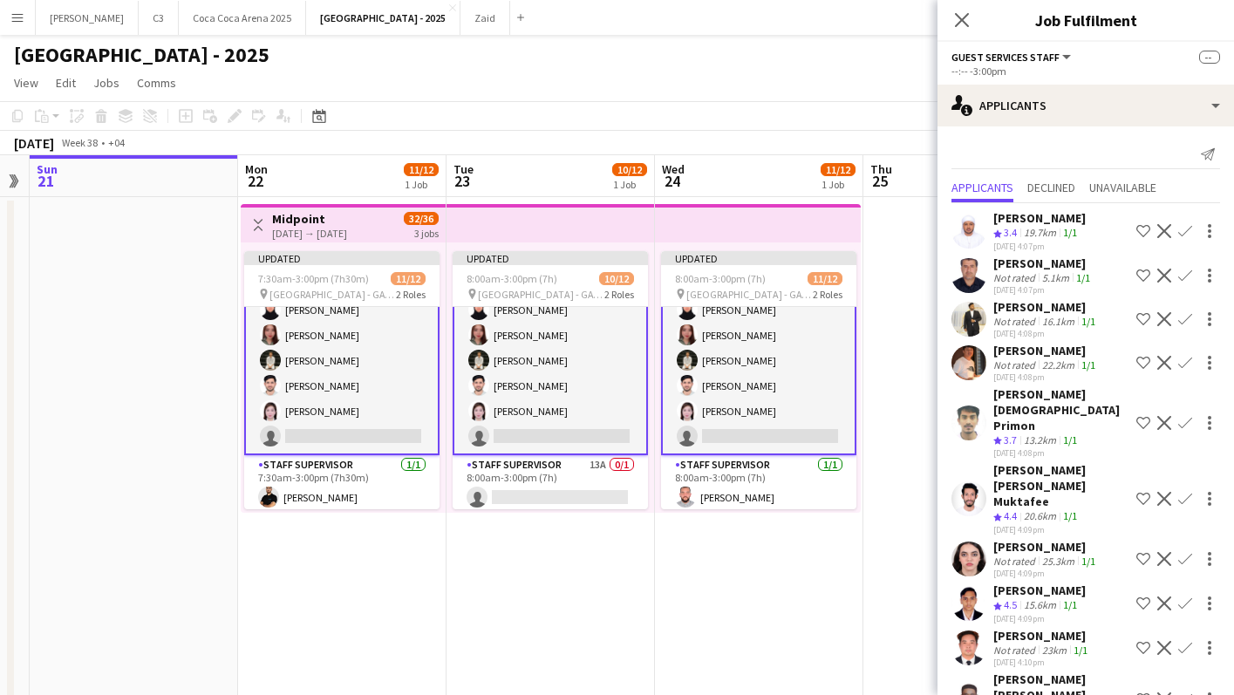
click at [399, 404] on app-card-role "Guest Services Staff 64A [DATE] 7:30am-3:00pm (7h30m) [PERSON_NAME] Muhammad [P…" at bounding box center [341, 294] width 195 height 321
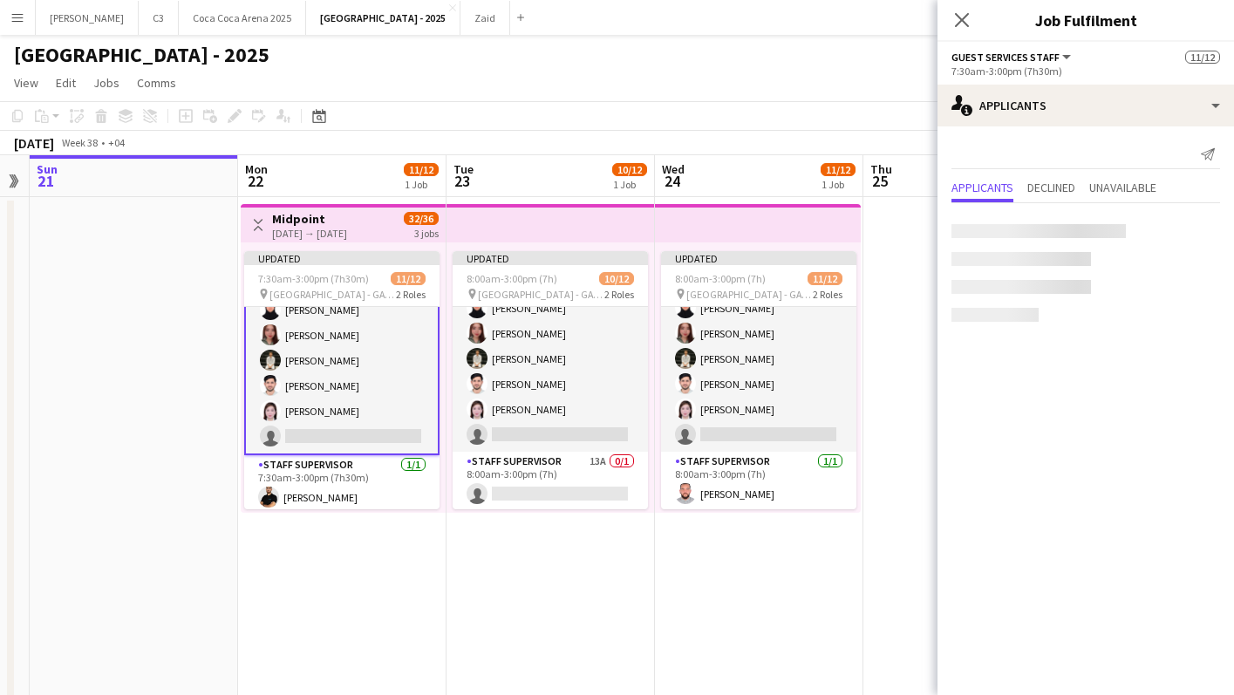
scroll to position [169, 0]
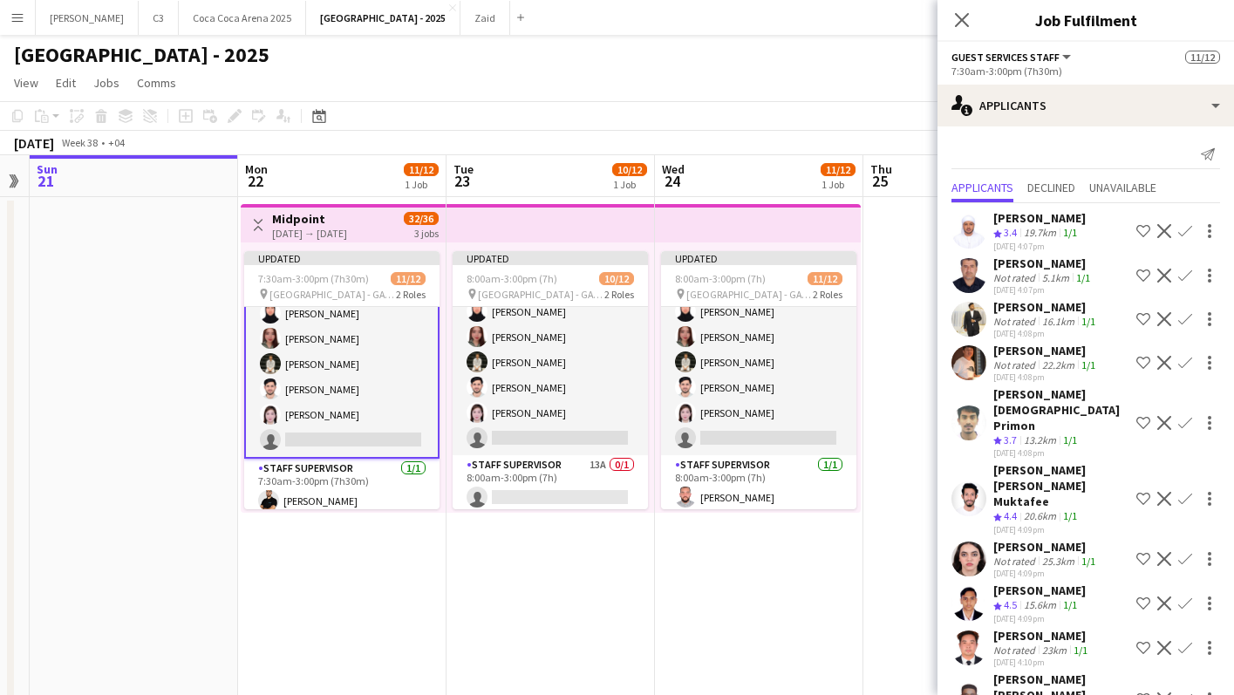
click at [399, 404] on app-card-role "Guest Services Staff 64A [DATE] 7:30am-3:00pm (7h30m) [PERSON_NAME] Muhammad [P…" at bounding box center [341, 298] width 195 height 321
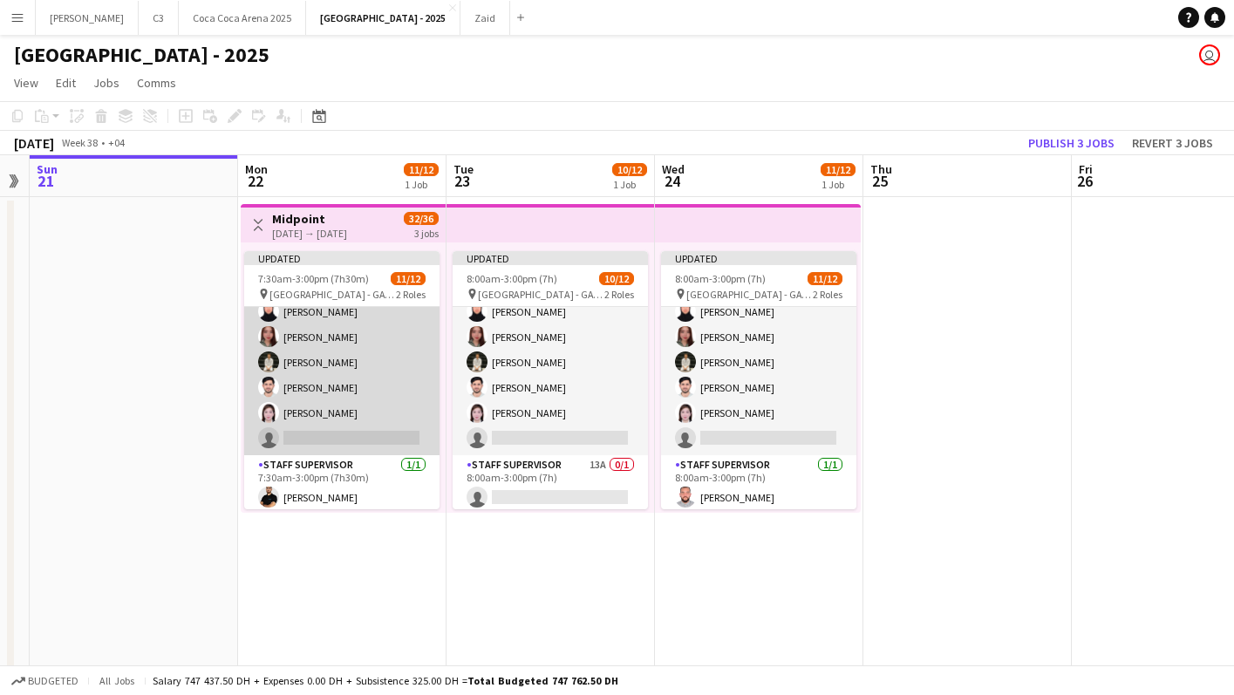
scroll to position [167, 0]
click at [419, 404] on app-card-role "Guest Services Staff 64A [DATE] 7:30am-3:00pm (7h30m) [PERSON_NAME] Muhammad [P…" at bounding box center [341, 299] width 195 height 318
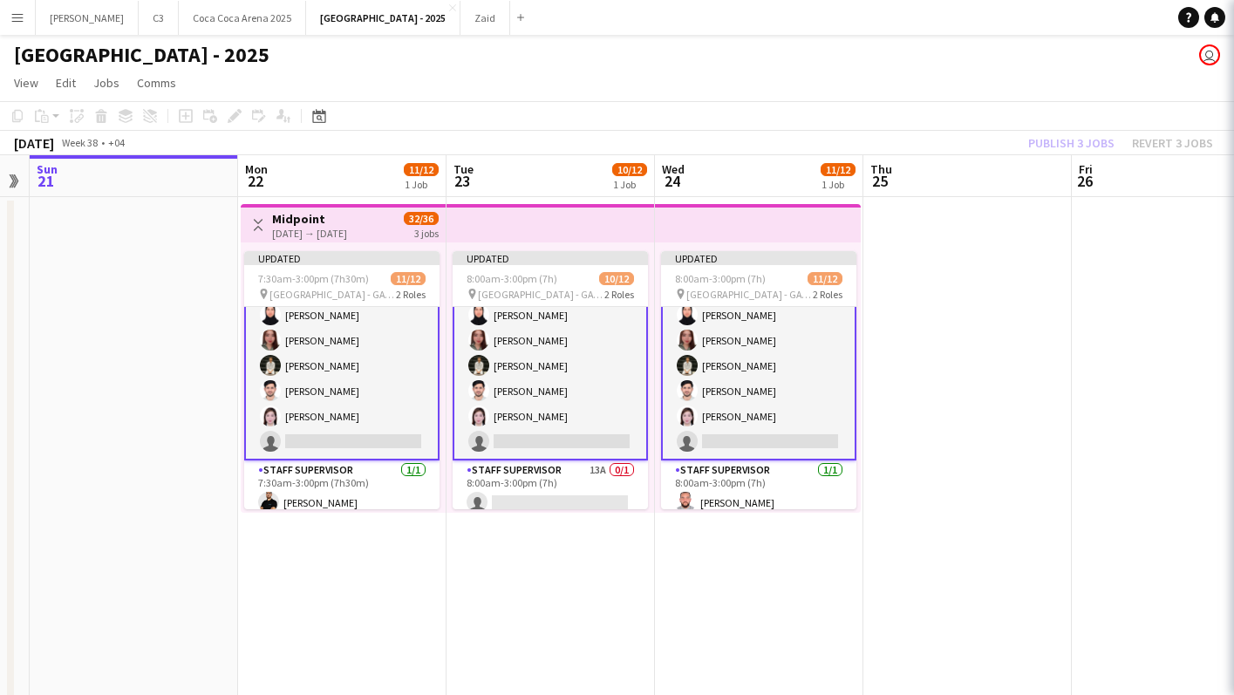
scroll to position [169, 0]
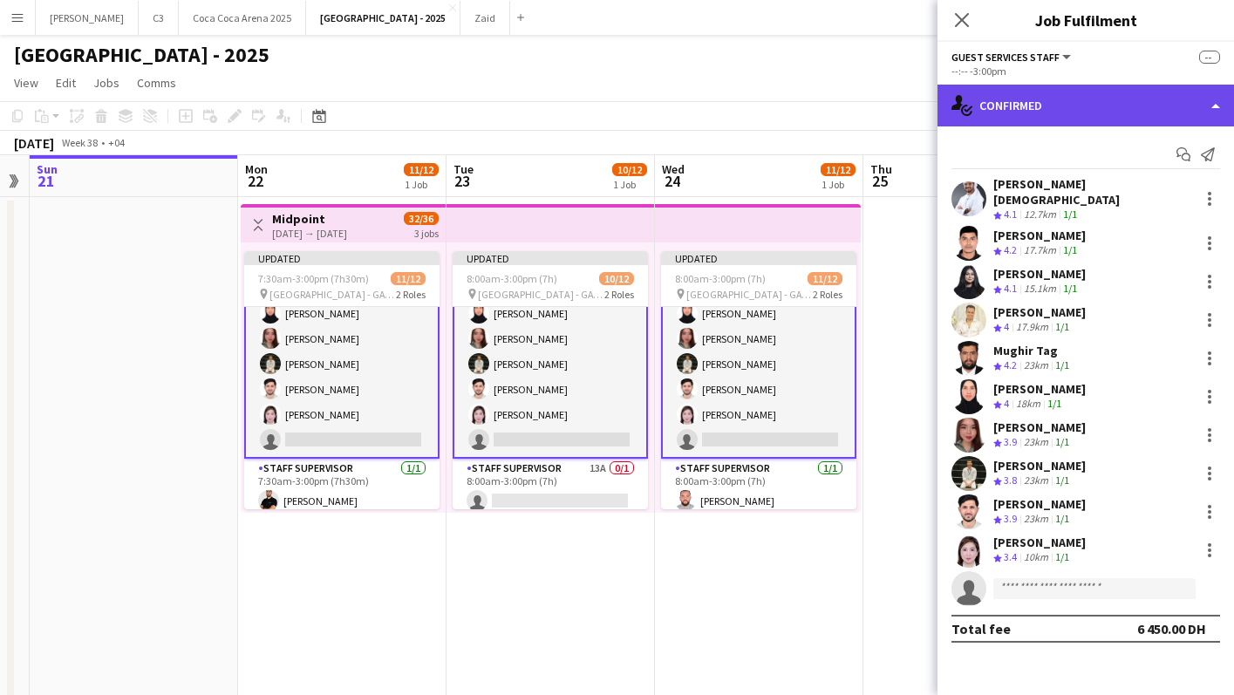
click at [1075, 108] on div "single-neutral-actions-check-2 Confirmed" at bounding box center [1086, 106] width 297 height 42
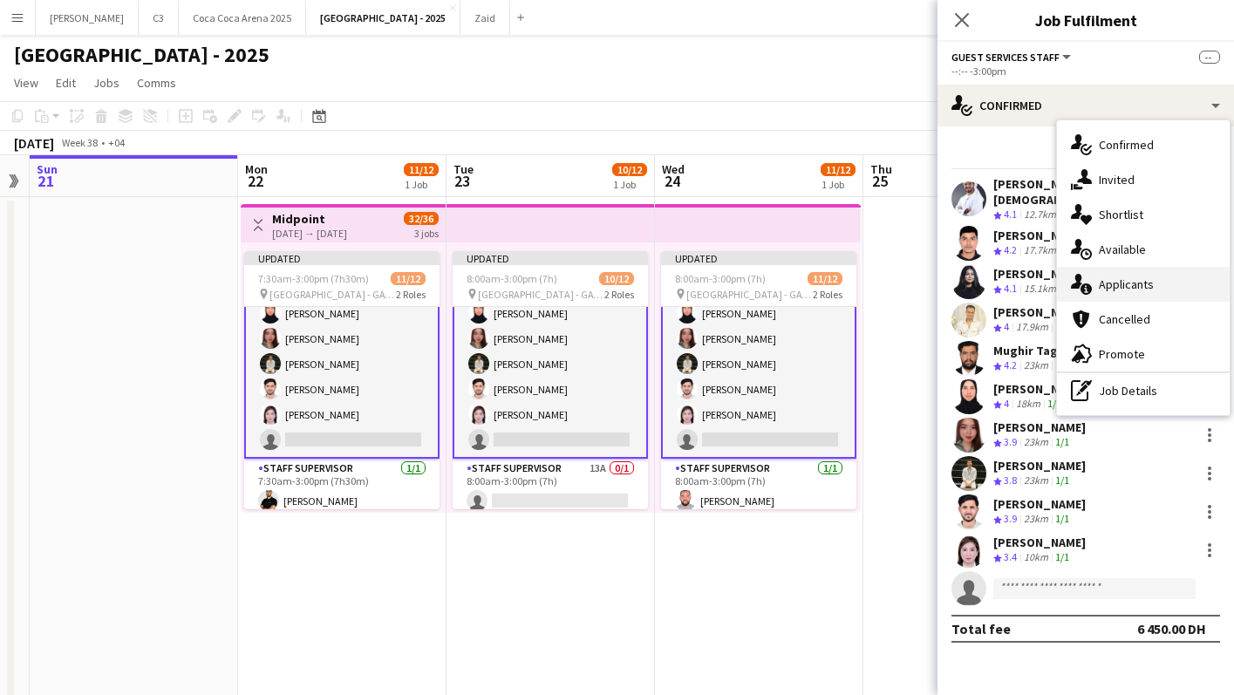
click at [1121, 291] on span "Applicants" at bounding box center [1126, 285] width 55 height 16
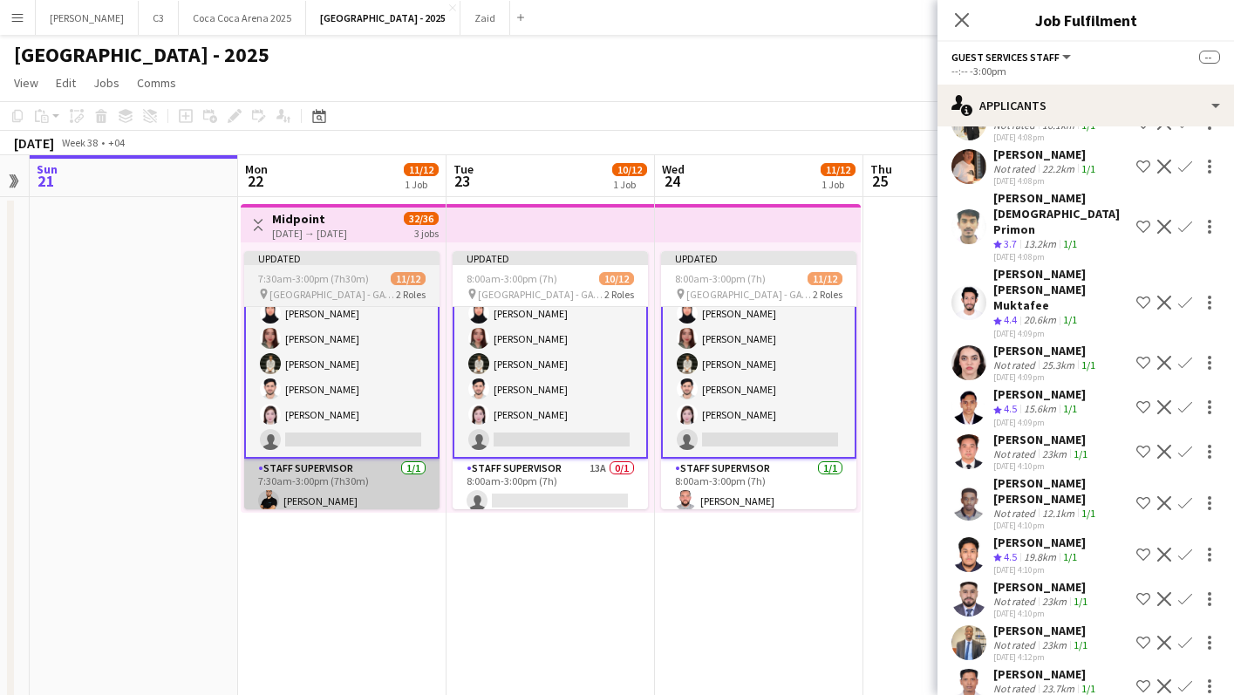
scroll to position [210, 0]
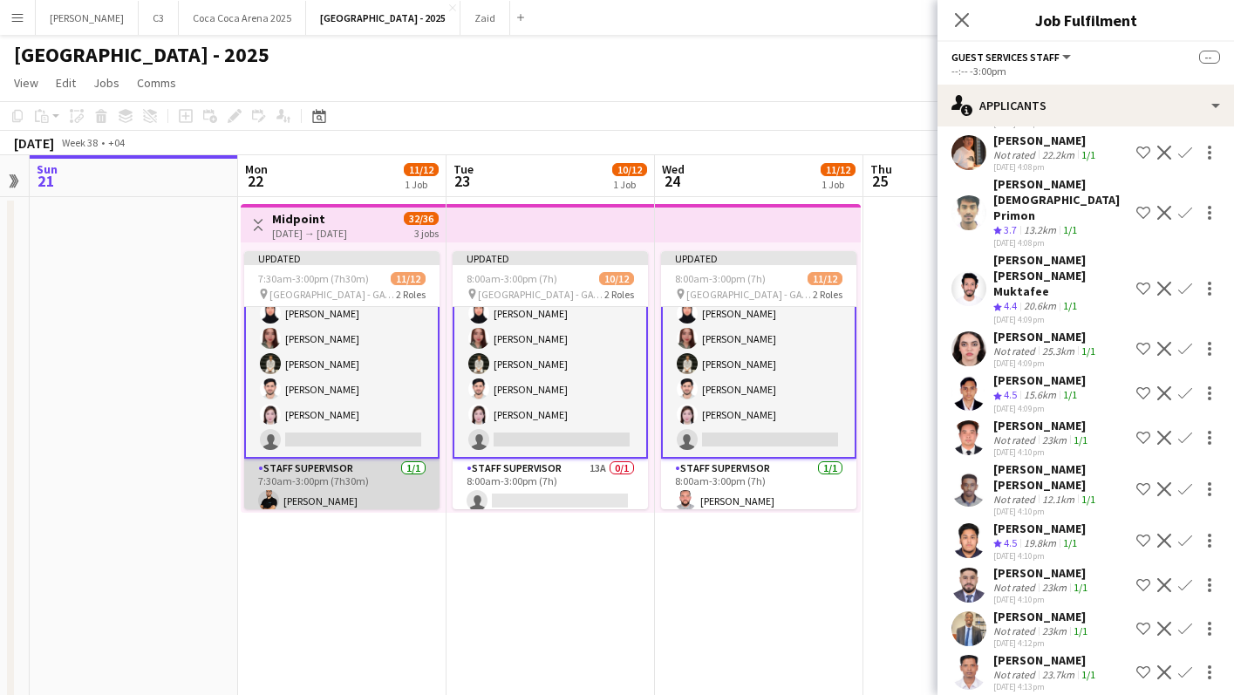
click at [378, 490] on app-card-role "Staff Supervisor [DATE] 7:30am-3:00pm (7h30m) [PERSON_NAME]" at bounding box center [341, 488] width 195 height 59
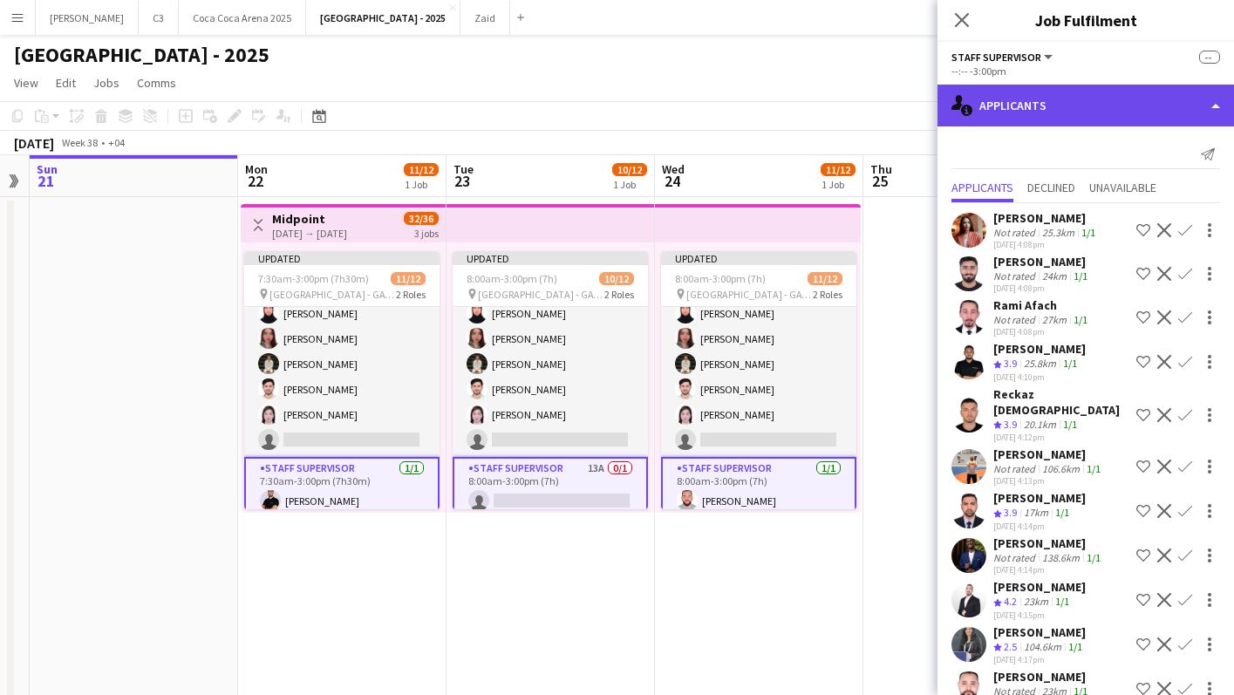
click at [1058, 100] on div "single-neutral-actions-information Applicants" at bounding box center [1086, 106] width 297 height 42
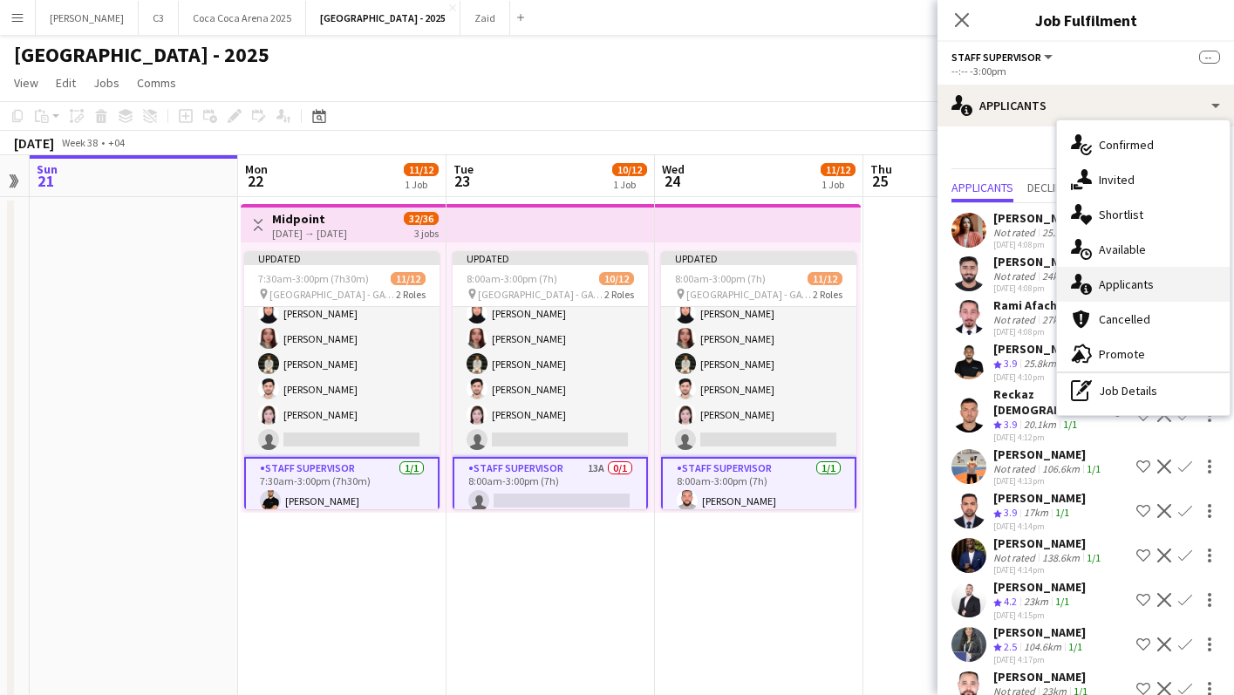
click at [1138, 286] on span "Applicants" at bounding box center [1126, 285] width 55 height 16
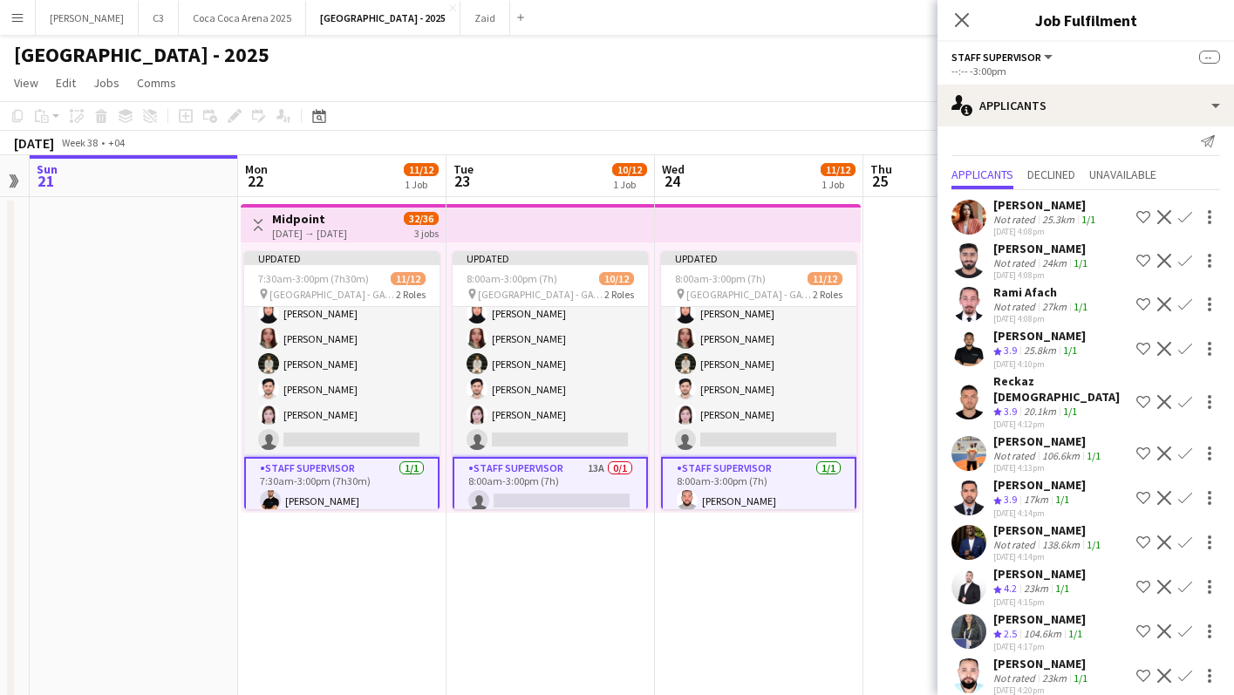
click at [969, 570] on app-user-avatar at bounding box center [969, 587] width 35 height 35
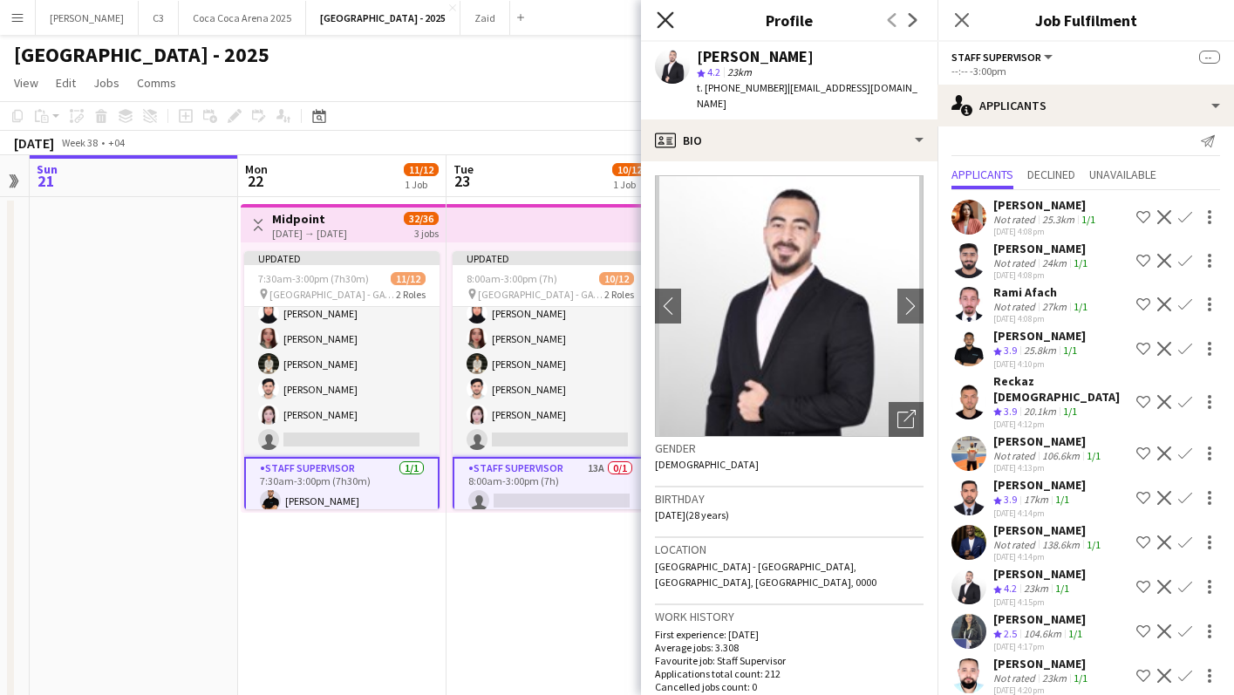
click at [667, 19] on icon "Close pop-in" at bounding box center [665, 19] width 17 height 17
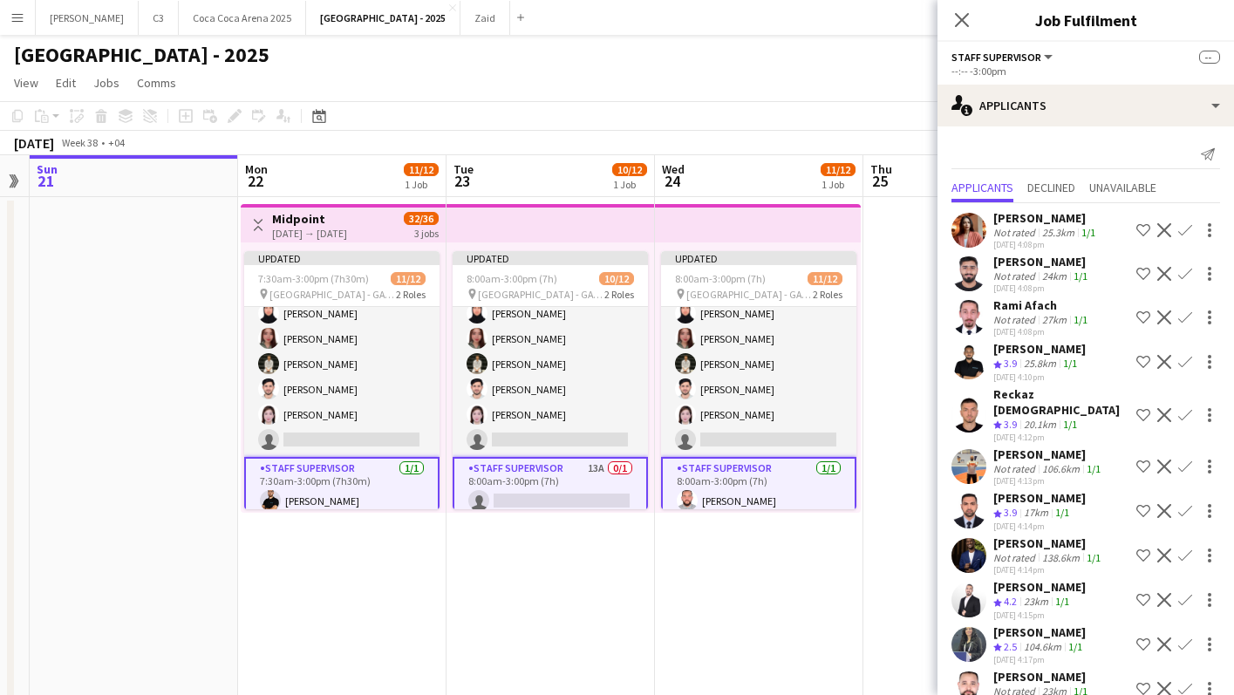
click at [550, 491] on app-card-role "Staff Supervisor 13A 0/1 8:00am-3:00pm (7h) single-neutral-actions" at bounding box center [550, 488] width 195 height 63
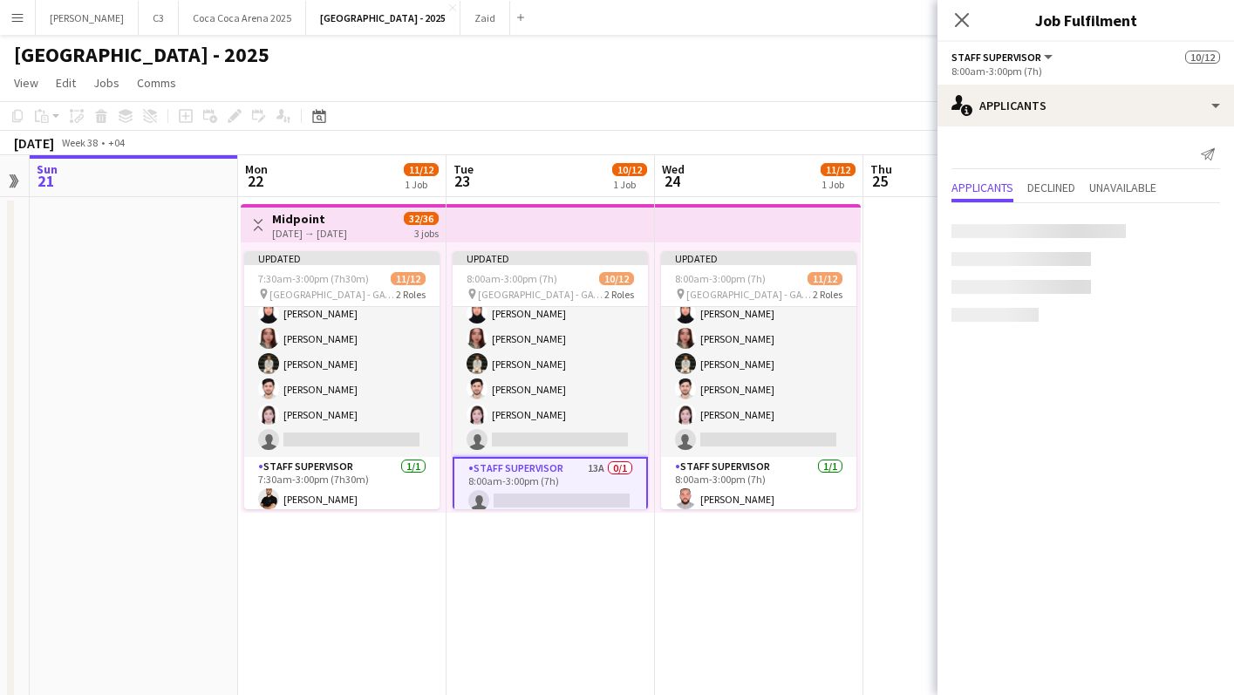
click at [577, 485] on app-card-role "Staff Supervisor 13A 0/1 8:00am-3:00pm (7h) single-neutral-actions" at bounding box center [550, 488] width 195 height 63
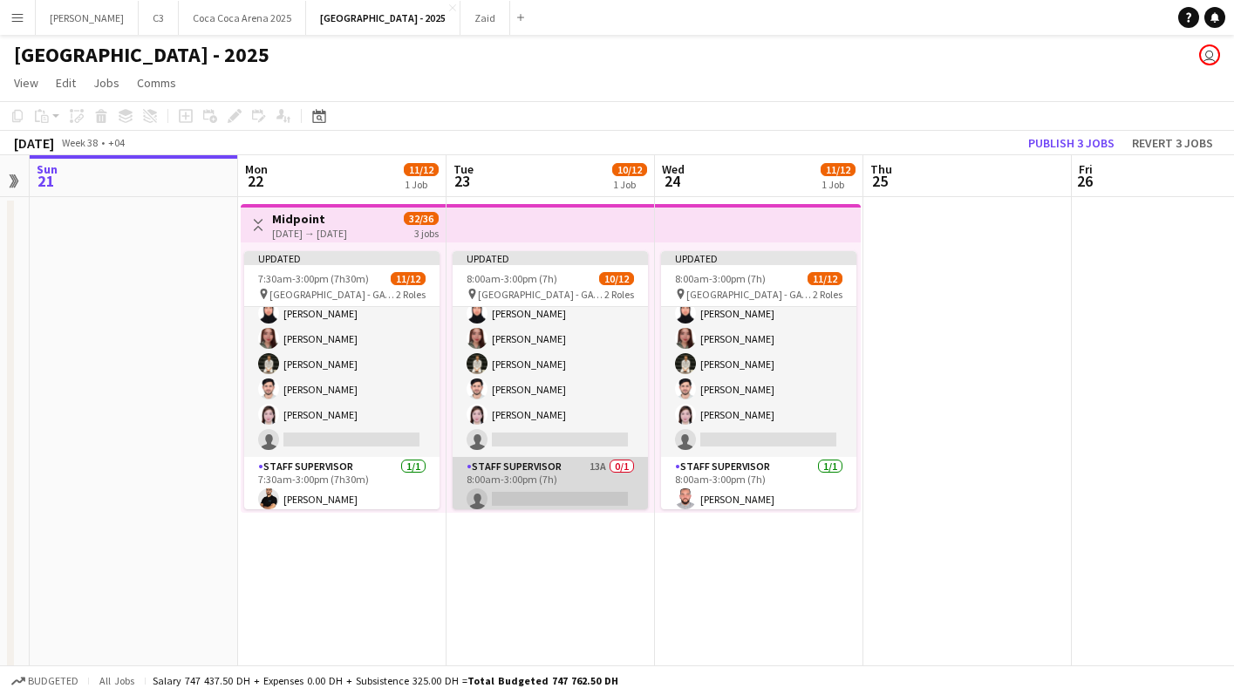
click at [577, 485] on app-card-role "Staff Supervisor 13A 0/1 8:00am-3:00pm (7h) single-neutral-actions" at bounding box center [550, 486] width 195 height 59
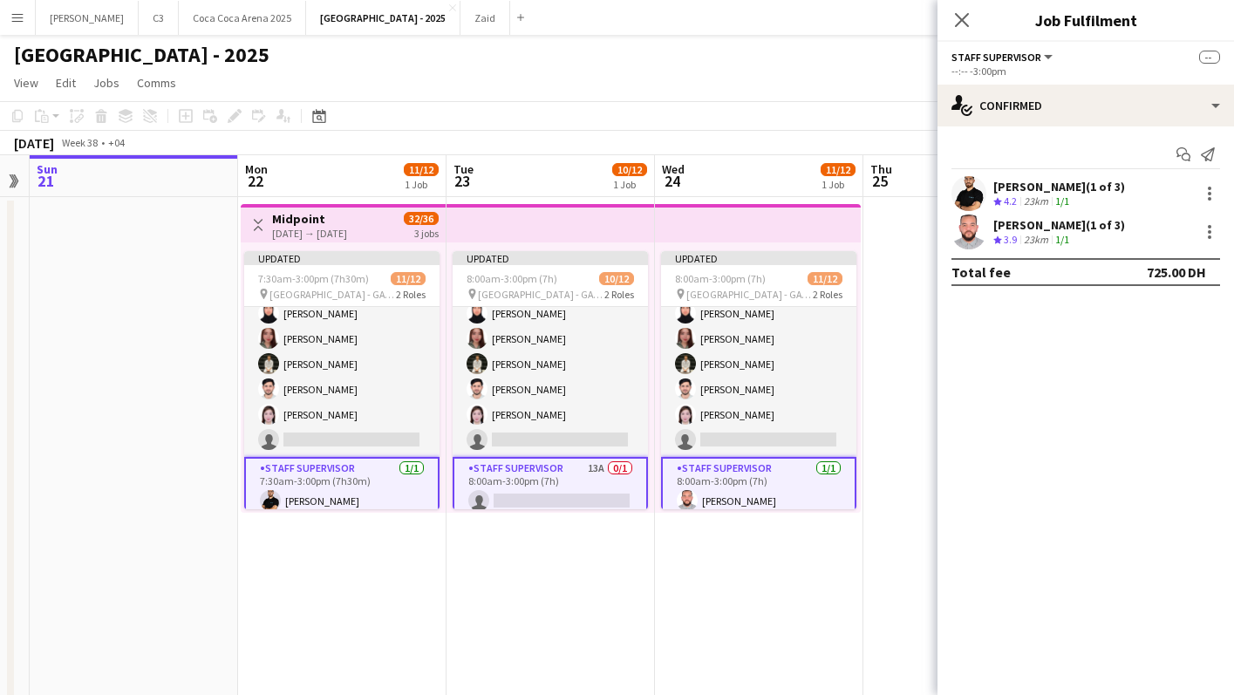
click at [586, 485] on app-card-role "Staff Supervisor 13A 0/1 8:00am-3:00pm (7h) single-neutral-actions" at bounding box center [550, 488] width 195 height 63
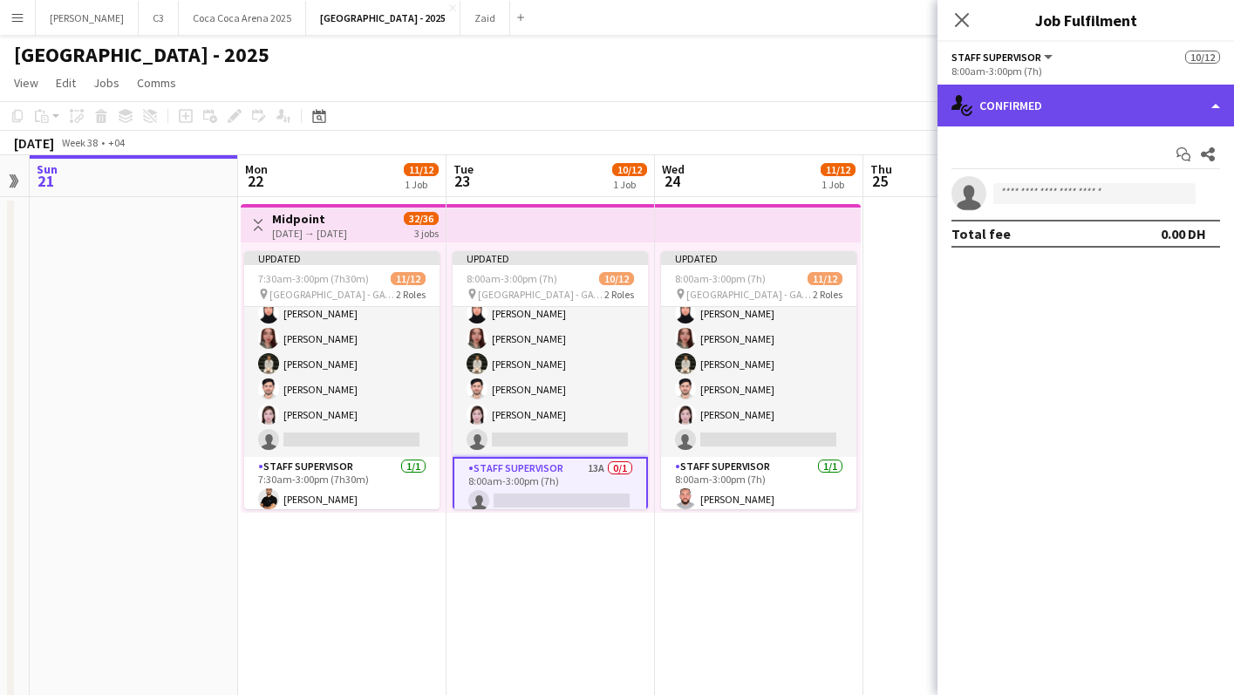
click at [1075, 113] on div "single-neutral-actions-check-2 Confirmed" at bounding box center [1086, 106] width 297 height 42
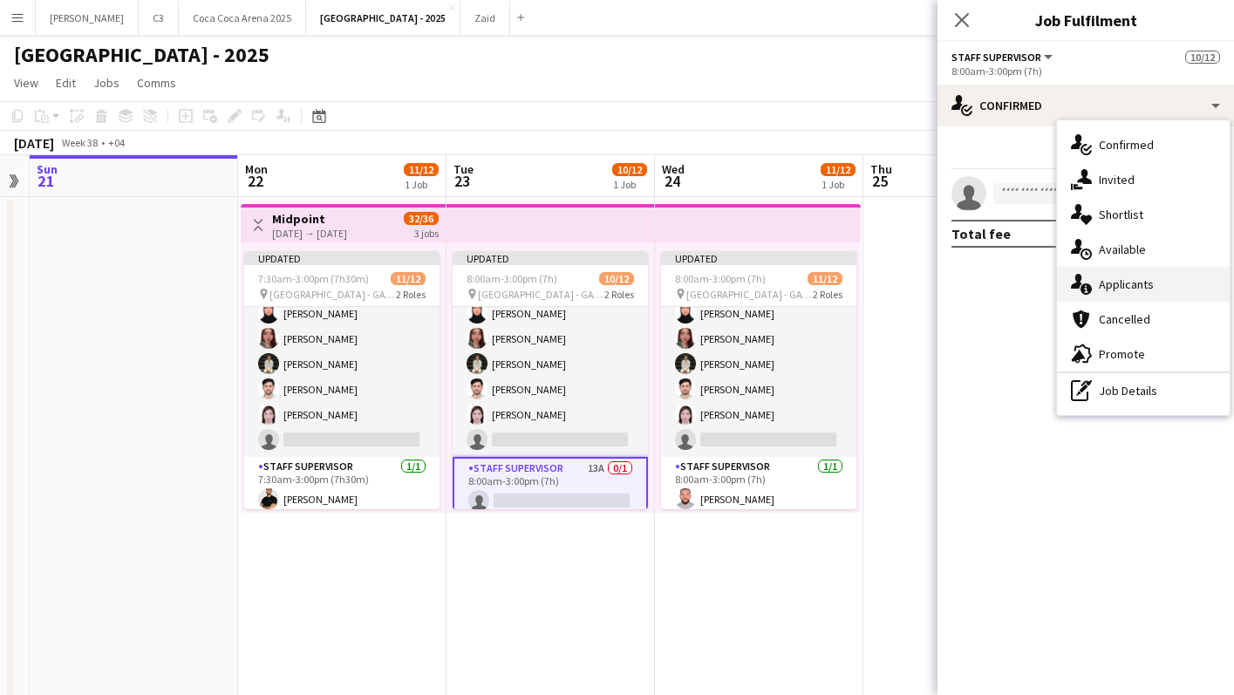
click at [1143, 291] on span "Applicants" at bounding box center [1126, 285] width 55 height 16
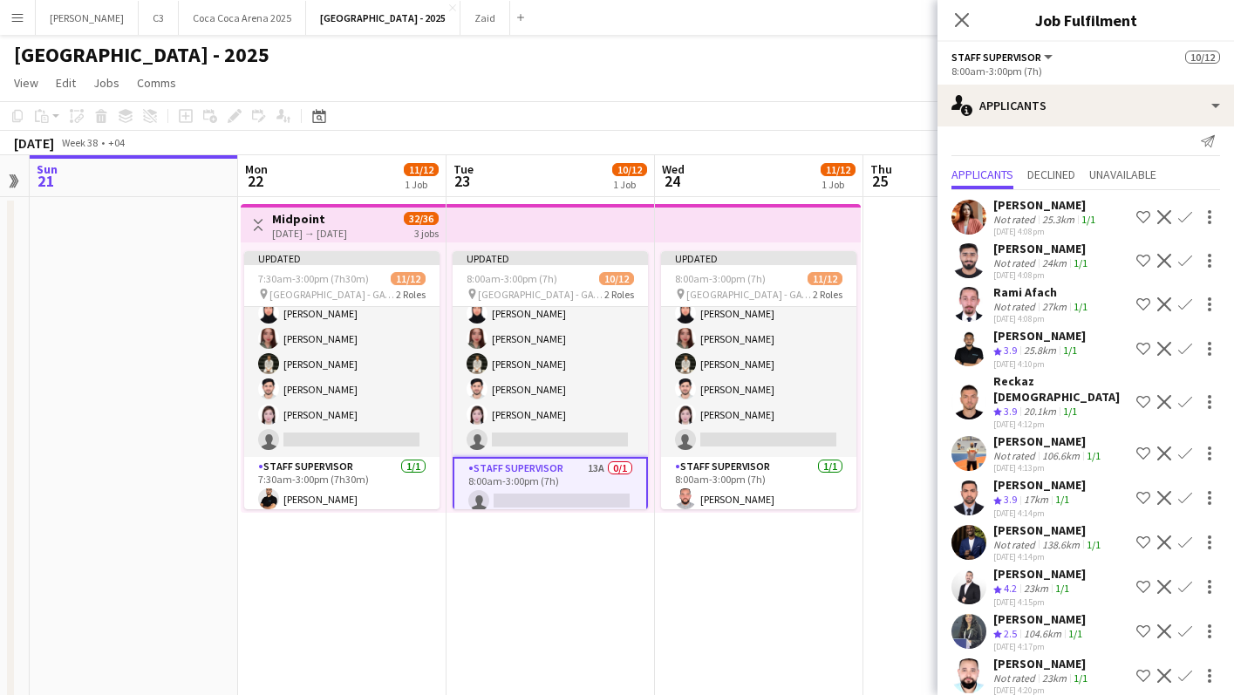
click at [1186, 580] on app-icon "Confirm" at bounding box center [1186, 587] width 14 height 14
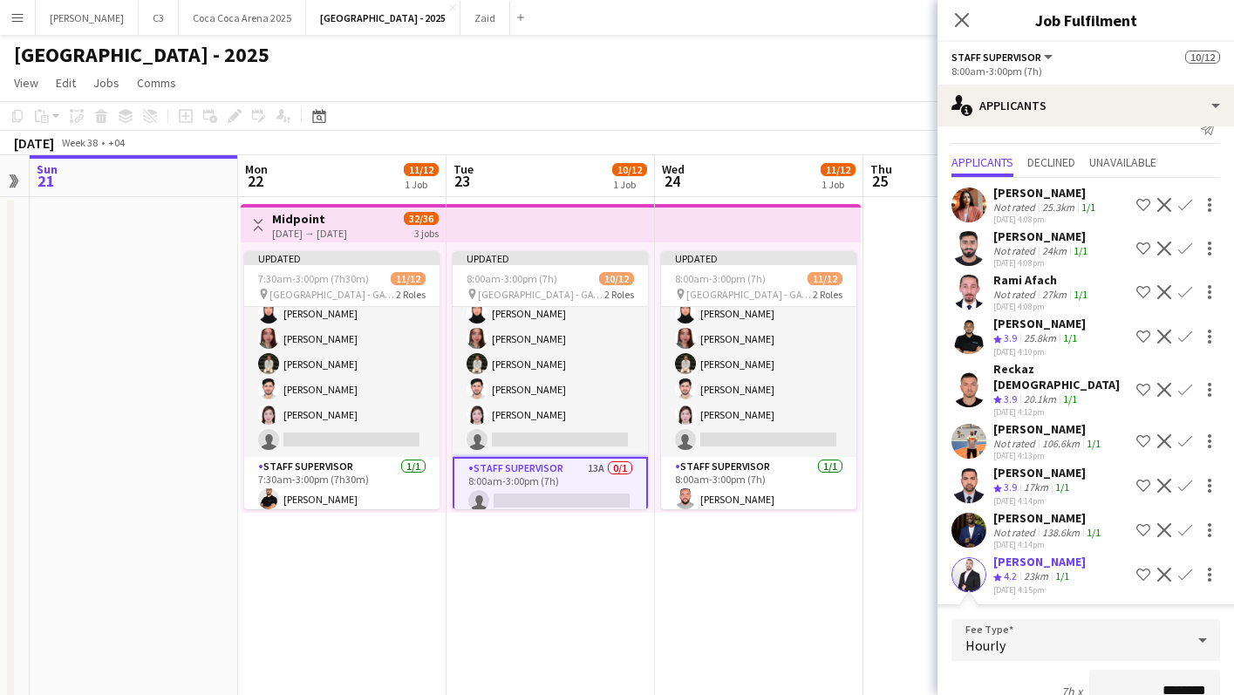
scroll to position [349, 0]
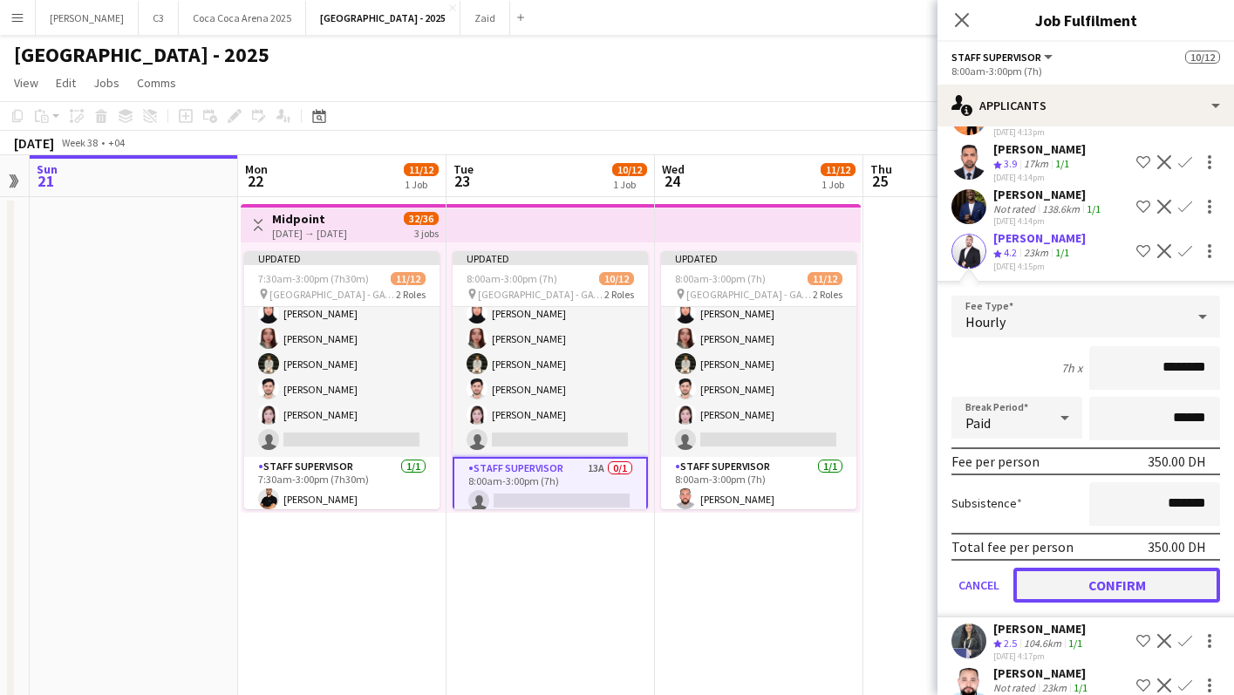
click at [1095, 575] on button "Confirm" at bounding box center [1117, 585] width 207 height 35
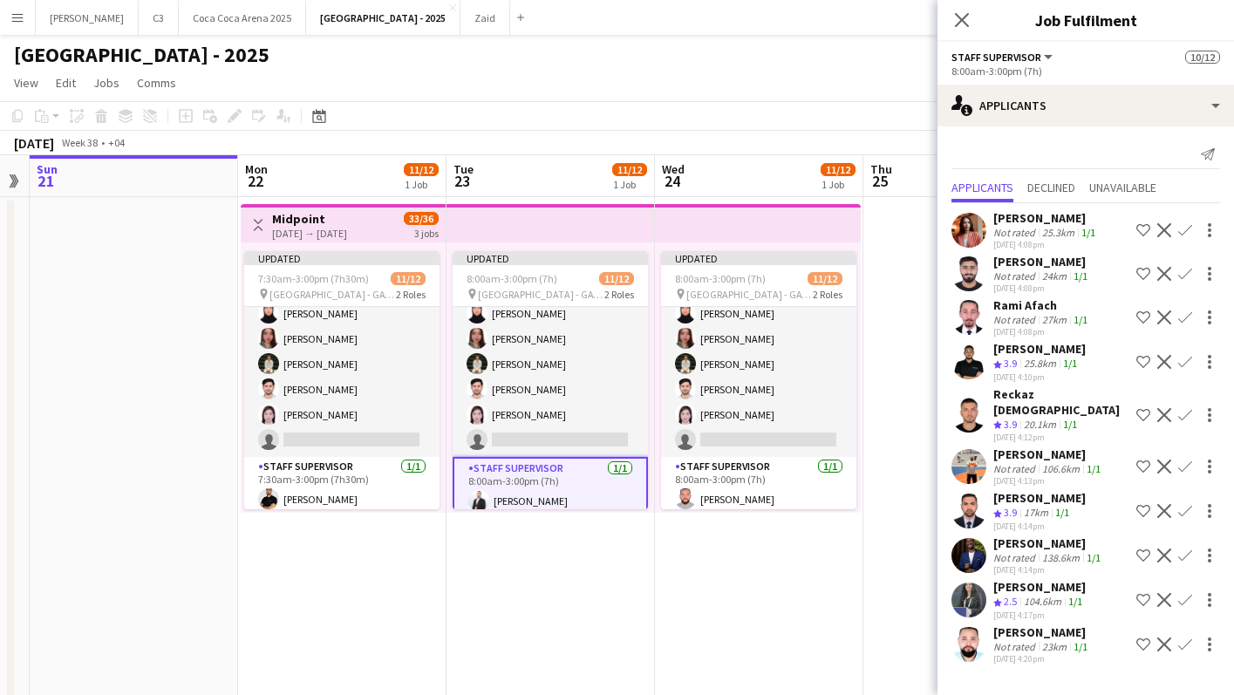
click at [583, 482] on app-card-role "Staff Supervisor [DATE] 8:00am-3:00pm (7h) [PERSON_NAME]" at bounding box center [550, 488] width 195 height 63
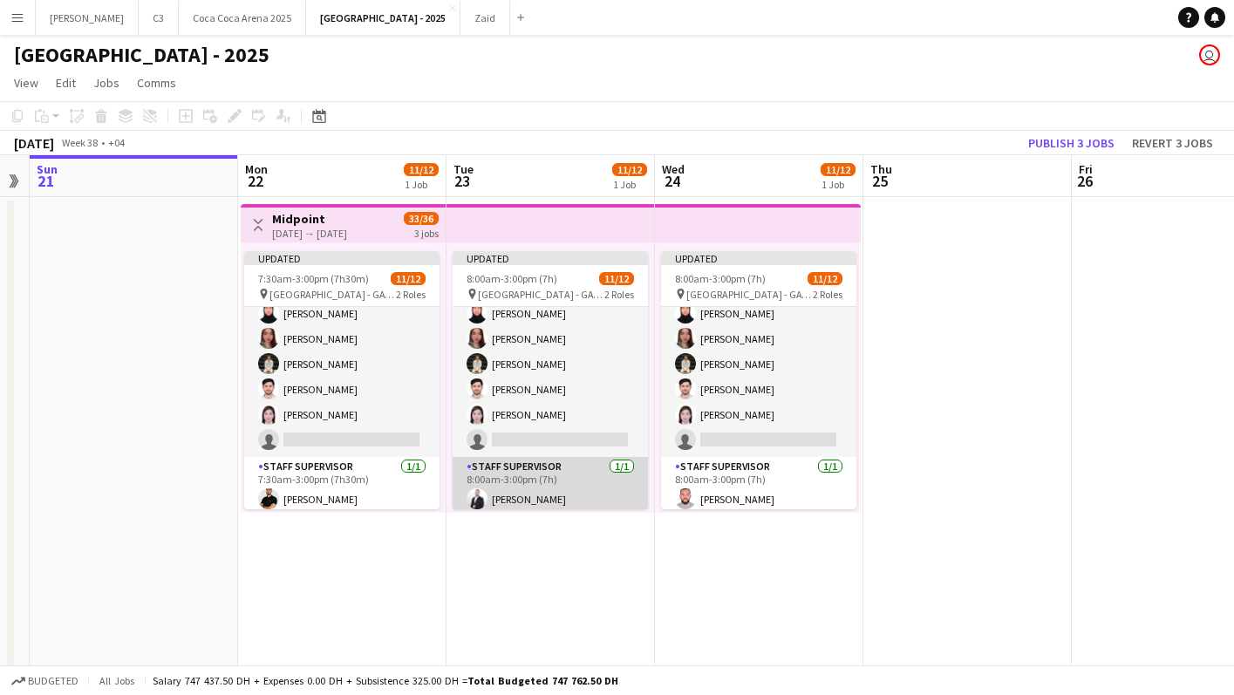
click at [605, 478] on app-card-role "Staff Supervisor [DATE] 8:00am-3:00pm (7h) [PERSON_NAME]" at bounding box center [550, 486] width 195 height 59
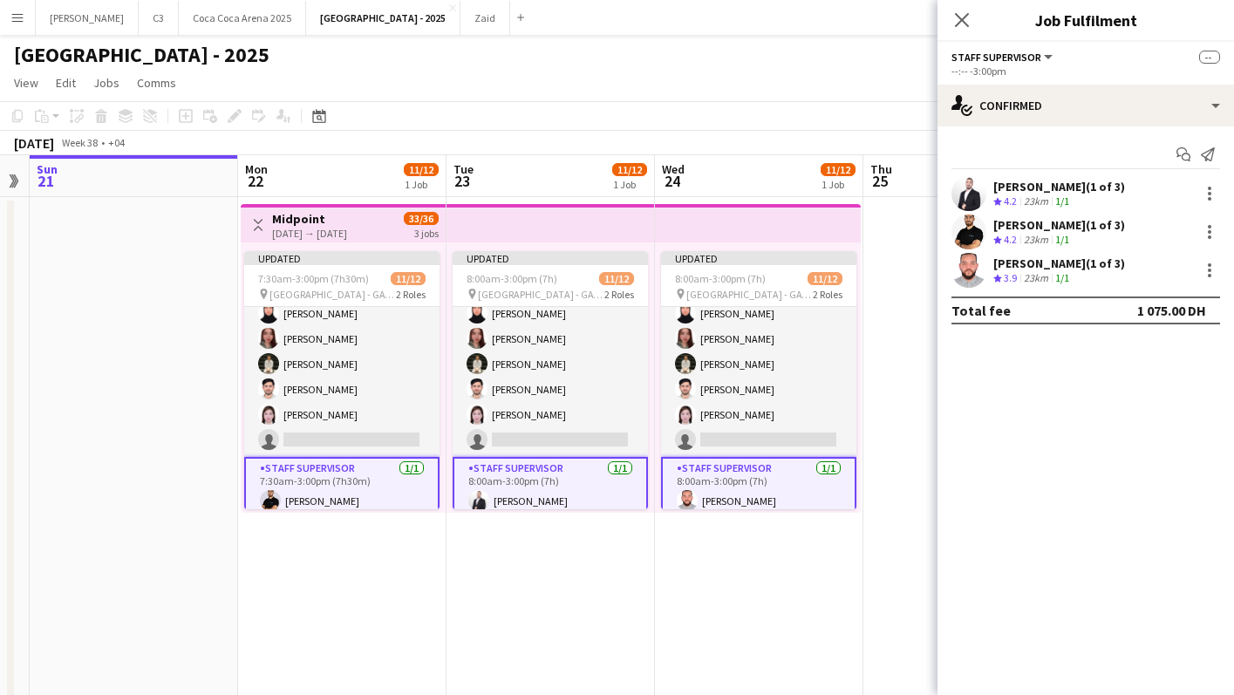
click at [536, 492] on app-card-role "Staff Supervisor [DATE] 8:00am-3:00pm (7h) [PERSON_NAME]" at bounding box center [550, 488] width 195 height 63
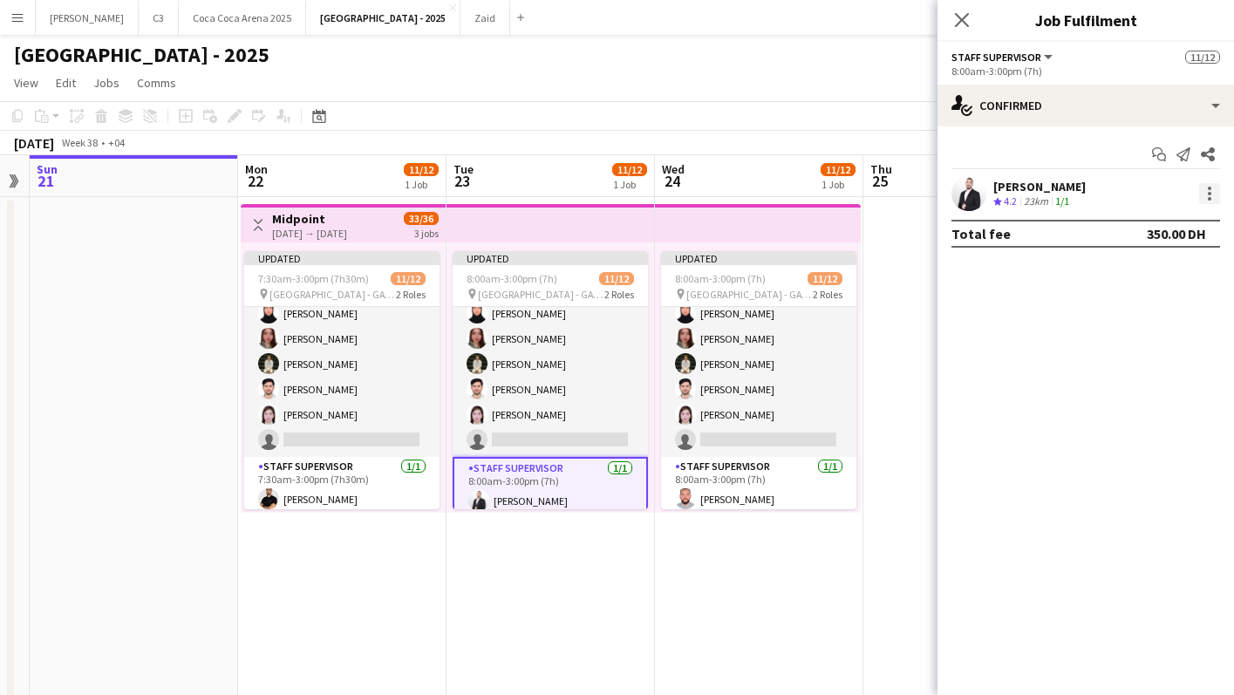
click at [1202, 195] on div at bounding box center [1209, 193] width 21 height 21
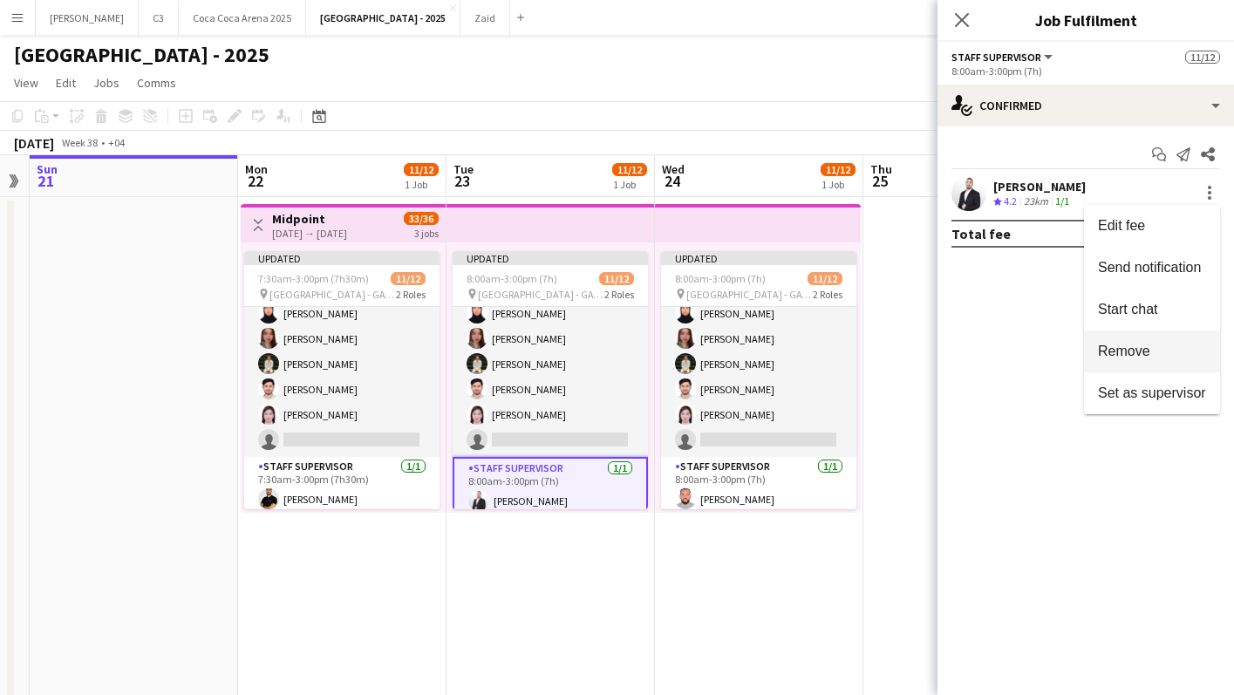
click at [1125, 358] on span "Remove" at bounding box center [1124, 351] width 52 height 15
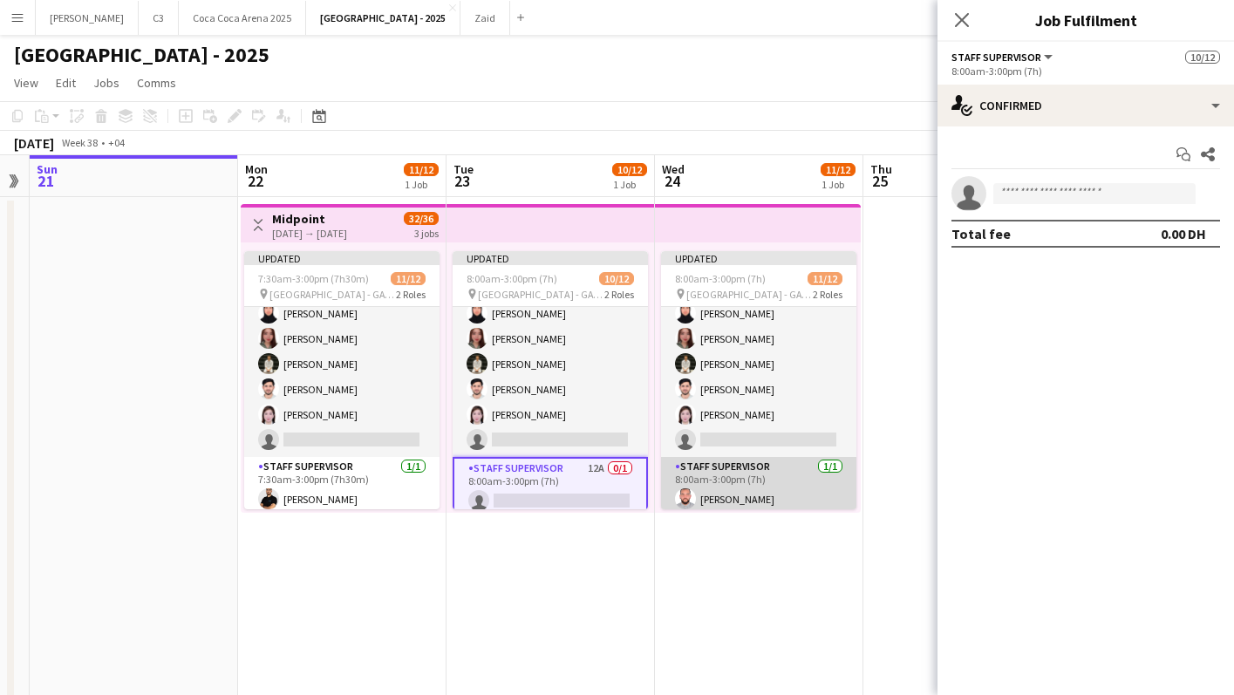
click at [744, 484] on app-card-role "Staff Supervisor [DATE] 8:00am-3:00pm (7h) [PERSON_NAME]" at bounding box center [758, 486] width 195 height 59
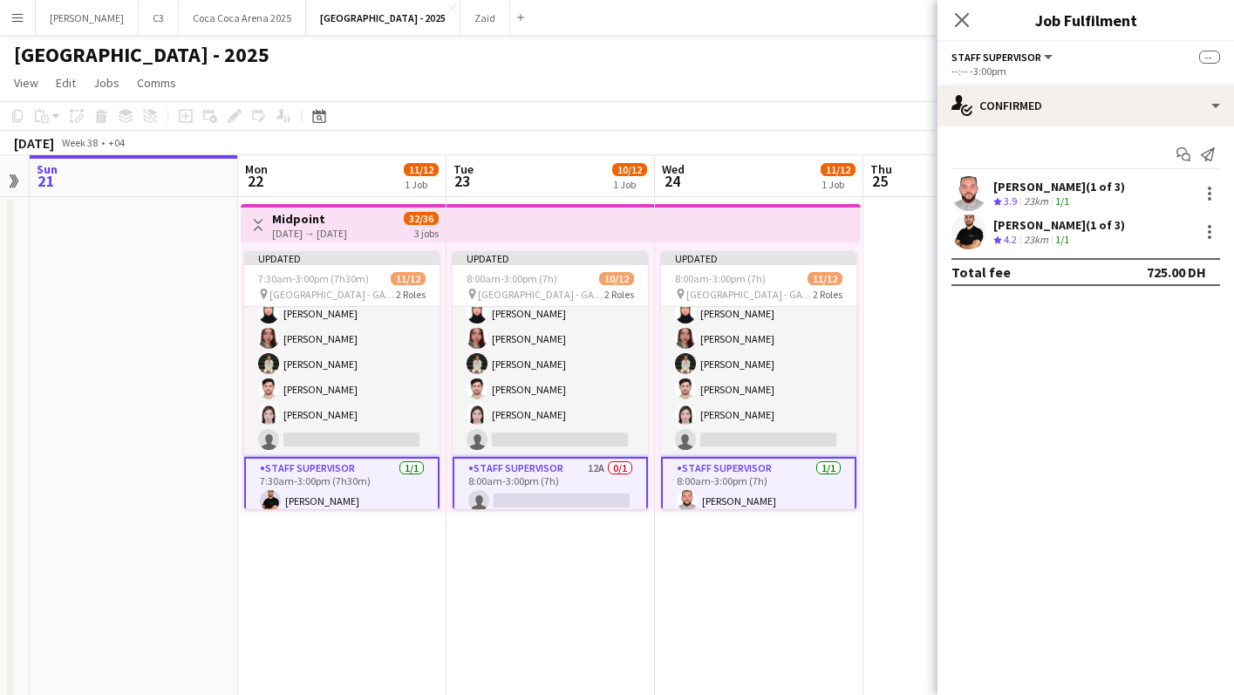
click at [773, 484] on app-card-role "Staff Supervisor [DATE] 8:00am-3:00pm (7h) [PERSON_NAME]" at bounding box center [758, 488] width 195 height 63
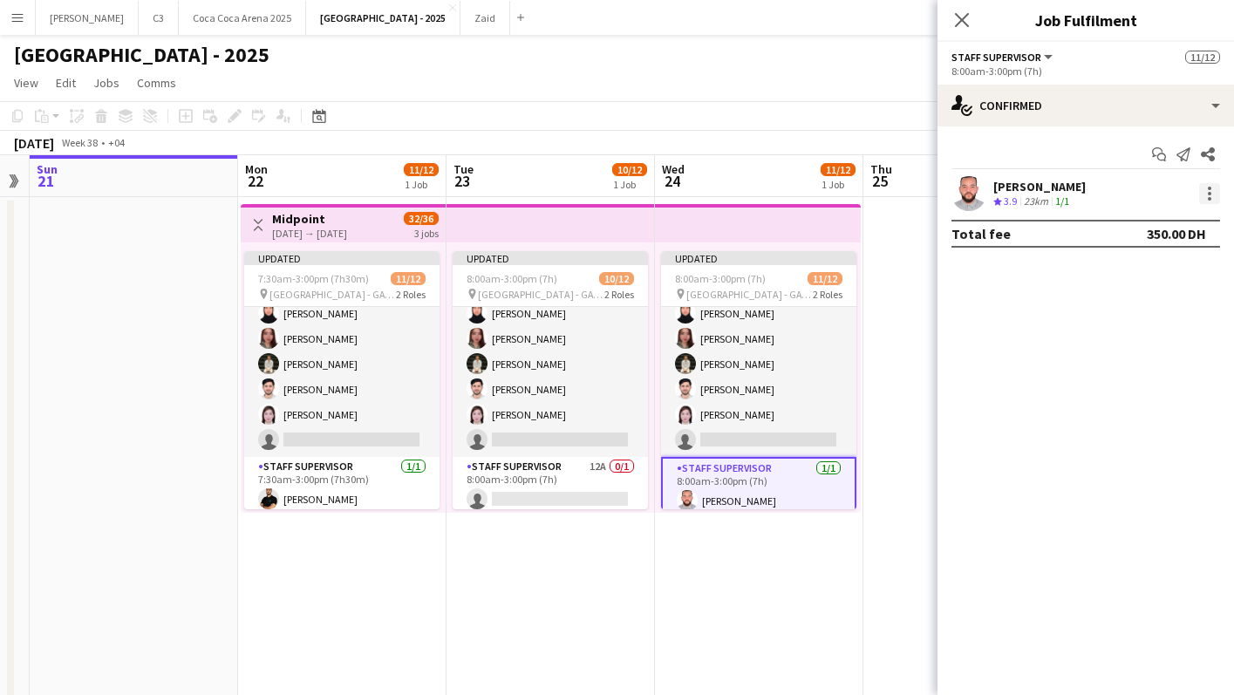
click at [1209, 192] on div at bounding box center [1209, 193] width 3 height 3
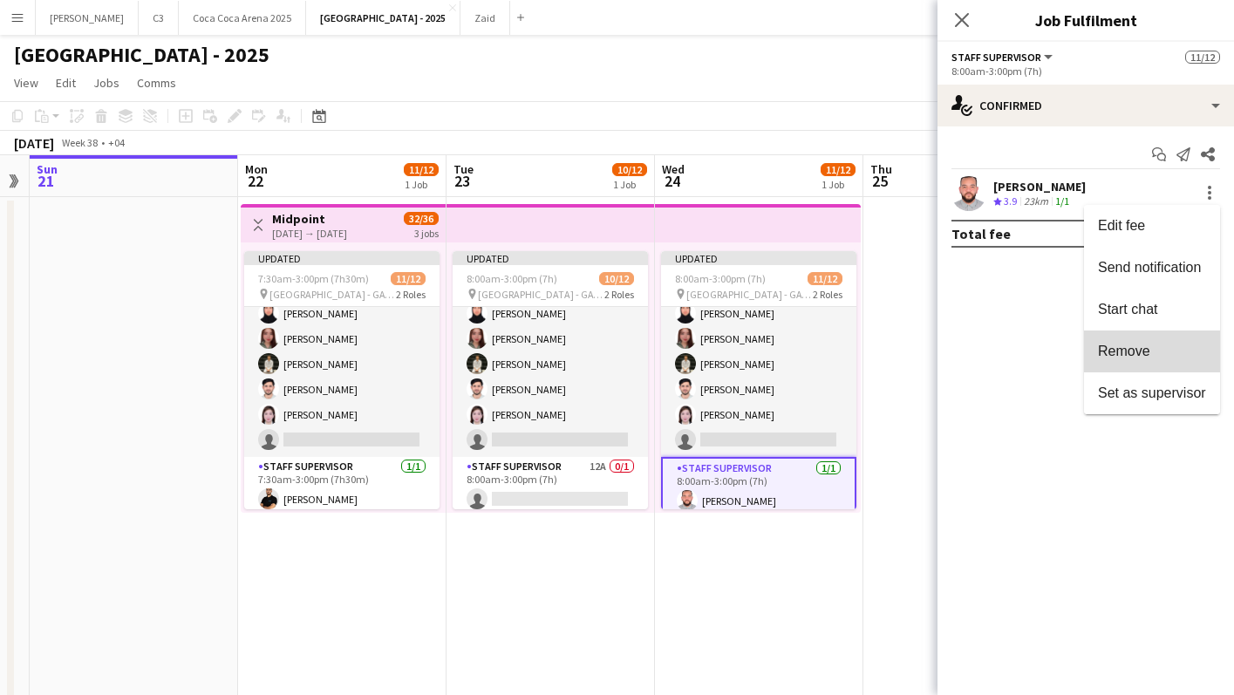
click at [1134, 352] on span "Remove" at bounding box center [1124, 351] width 52 height 15
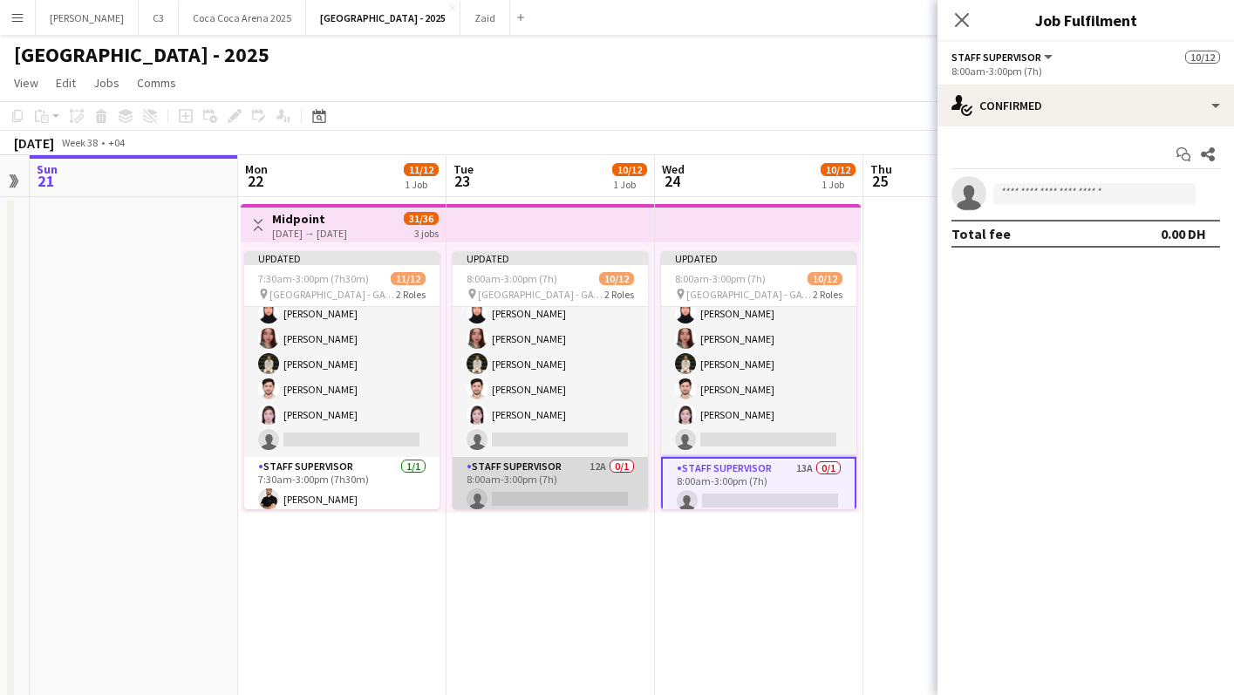
click at [577, 482] on app-card-role "Staff Supervisor 12A 0/1 8:00am-3:00pm (7h) single-neutral-actions" at bounding box center [550, 486] width 195 height 59
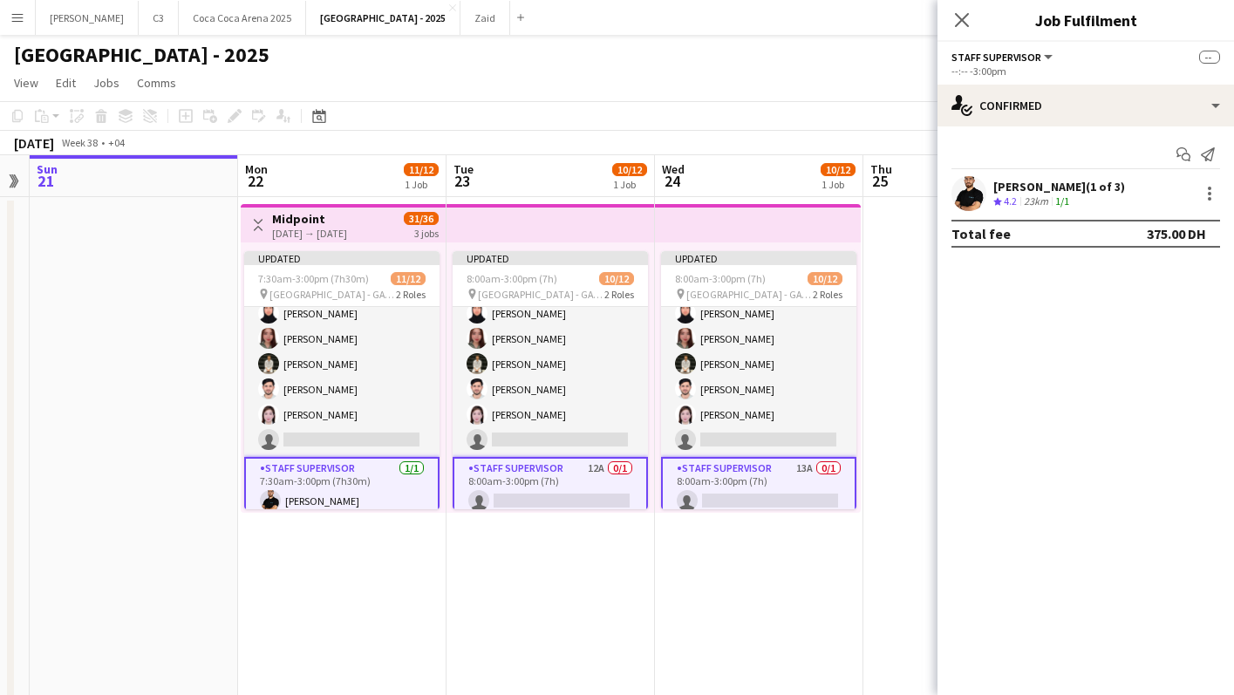
click at [581, 482] on app-card-role "Staff Supervisor 12A 0/1 8:00am-3:00pm (7h) single-neutral-actions" at bounding box center [550, 488] width 195 height 63
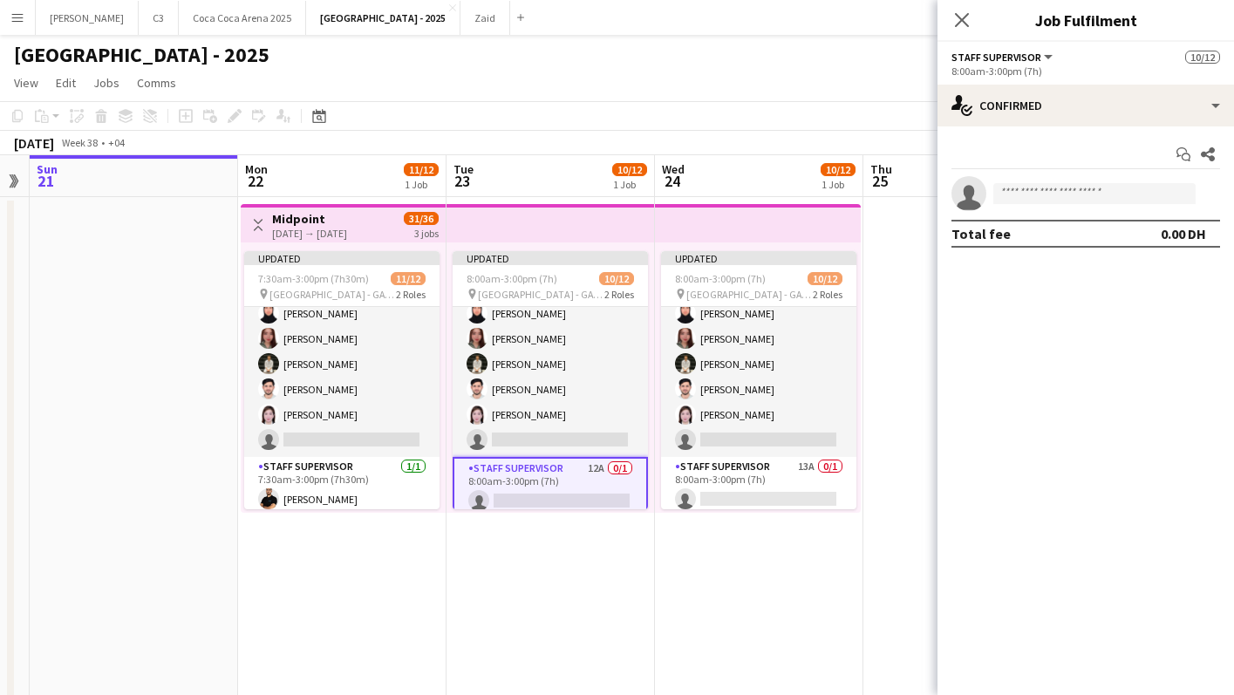
click at [1076, 181] on app-invite-slot "single-neutral-actions" at bounding box center [1086, 193] width 297 height 35
click at [1054, 196] on input at bounding box center [1095, 193] width 202 height 21
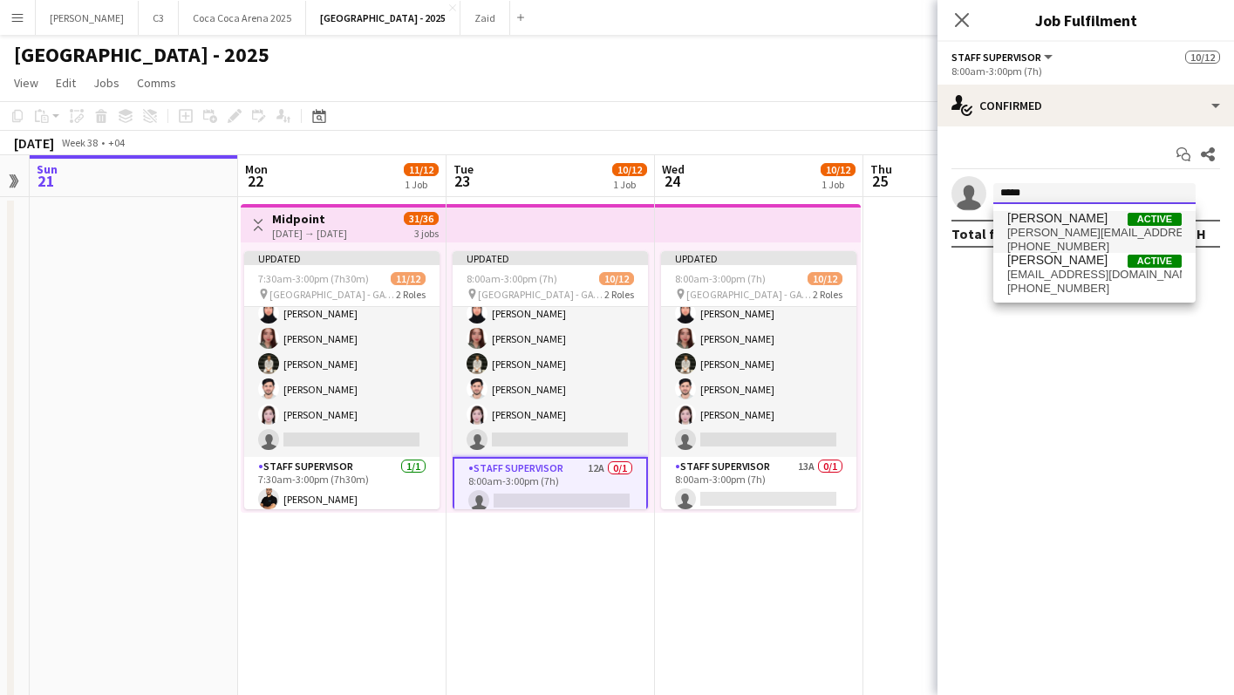
type input "*****"
click at [1065, 226] on span "[PERSON_NAME][EMAIL_ADDRESS][DOMAIN_NAME]" at bounding box center [1095, 233] width 174 height 14
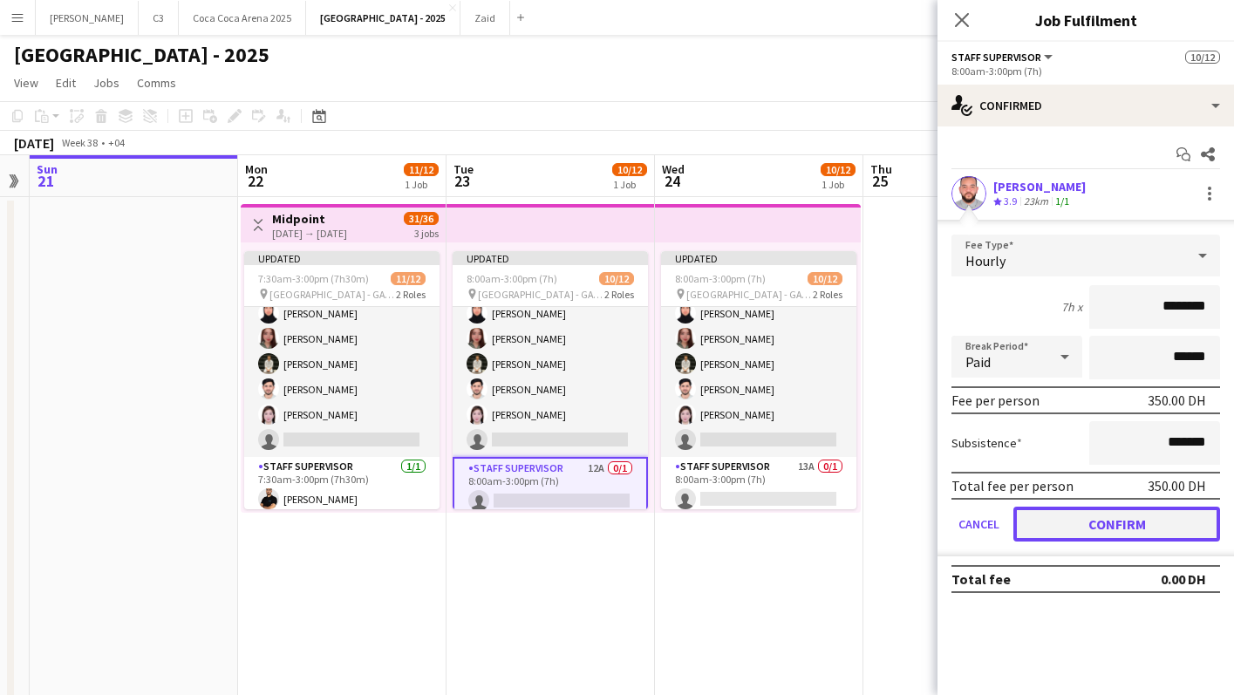
click at [1080, 524] on button "Confirm" at bounding box center [1117, 524] width 207 height 35
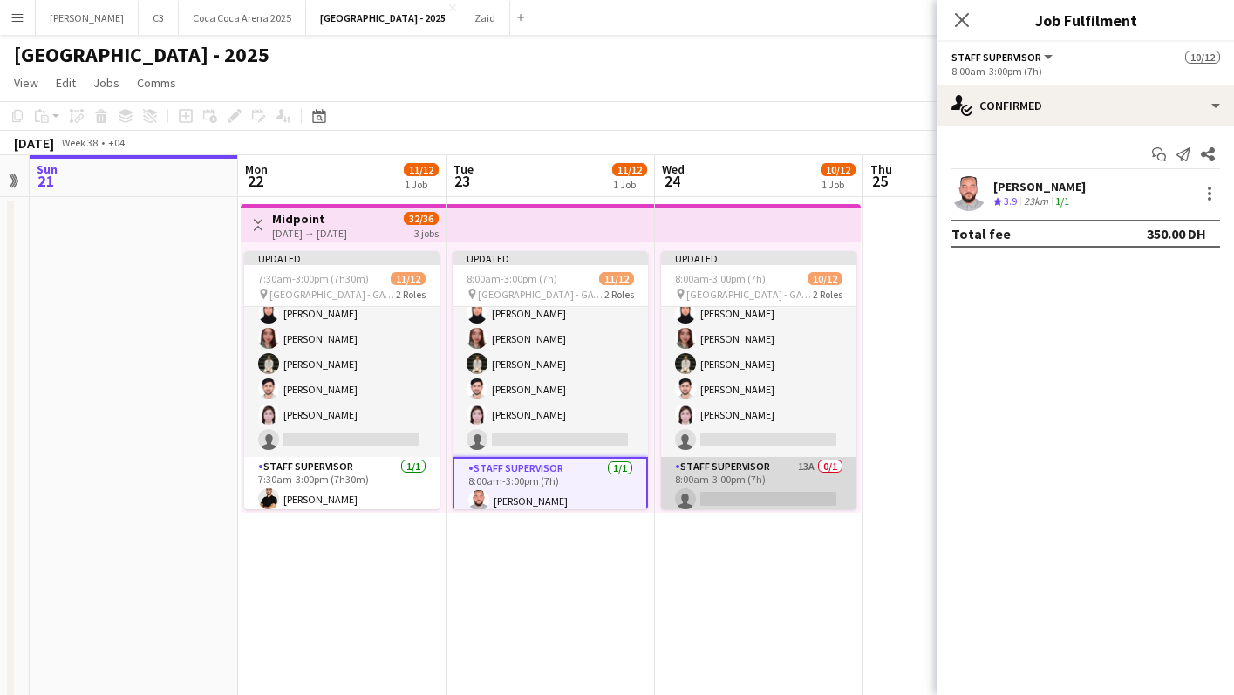
click at [797, 472] on app-card-role "Staff Supervisor 13A 0/1 8:00am-3:00pm (7h) single-neutral-actions" at bounding box center [758, 486] width 195 height 59
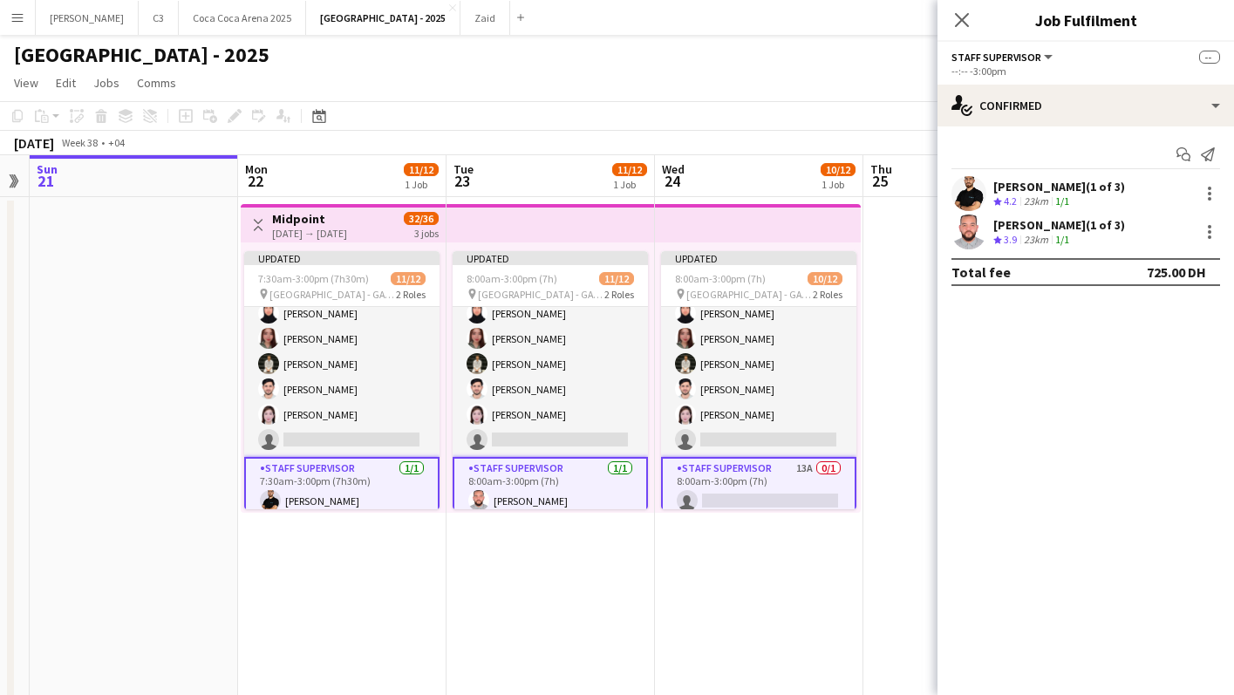
click at [783, 477] on app-card-role "Staff Supervisor 13A 0/1 8:00am-3:00pm (7h) single-neutral-actions" at bounding box center [758, 488] width 195 height 63
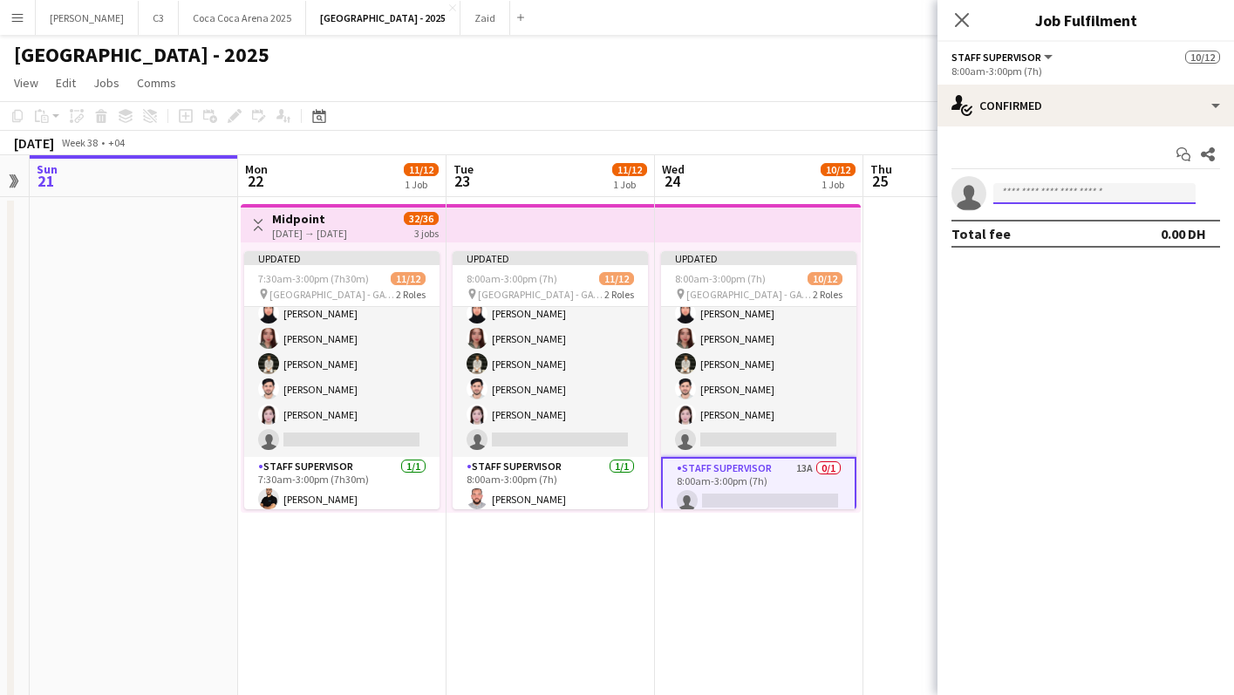
click at [1065, 196] on input at bounding box center [1095, 193] width 202 height 21
type input "******"
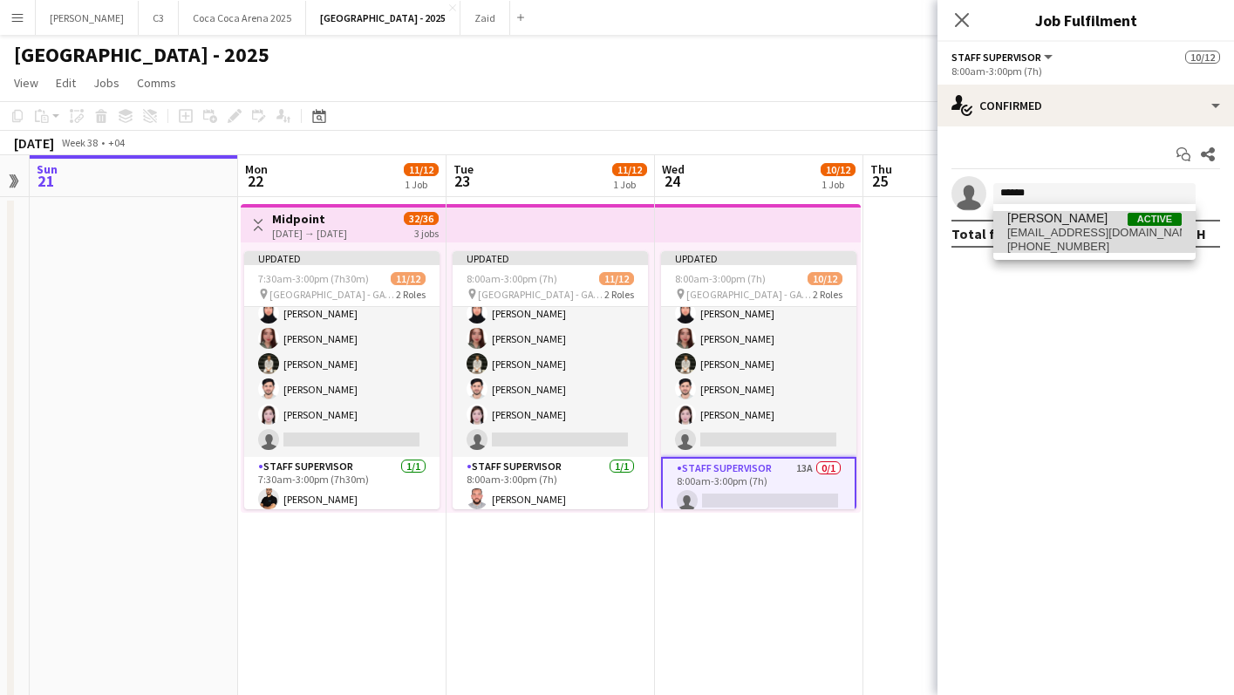
click at [1050, 229] on span "[EMAIL_ADDRESS][DOMAIN_NAME]" at bounding box center [1095, 233] width 174 height 14
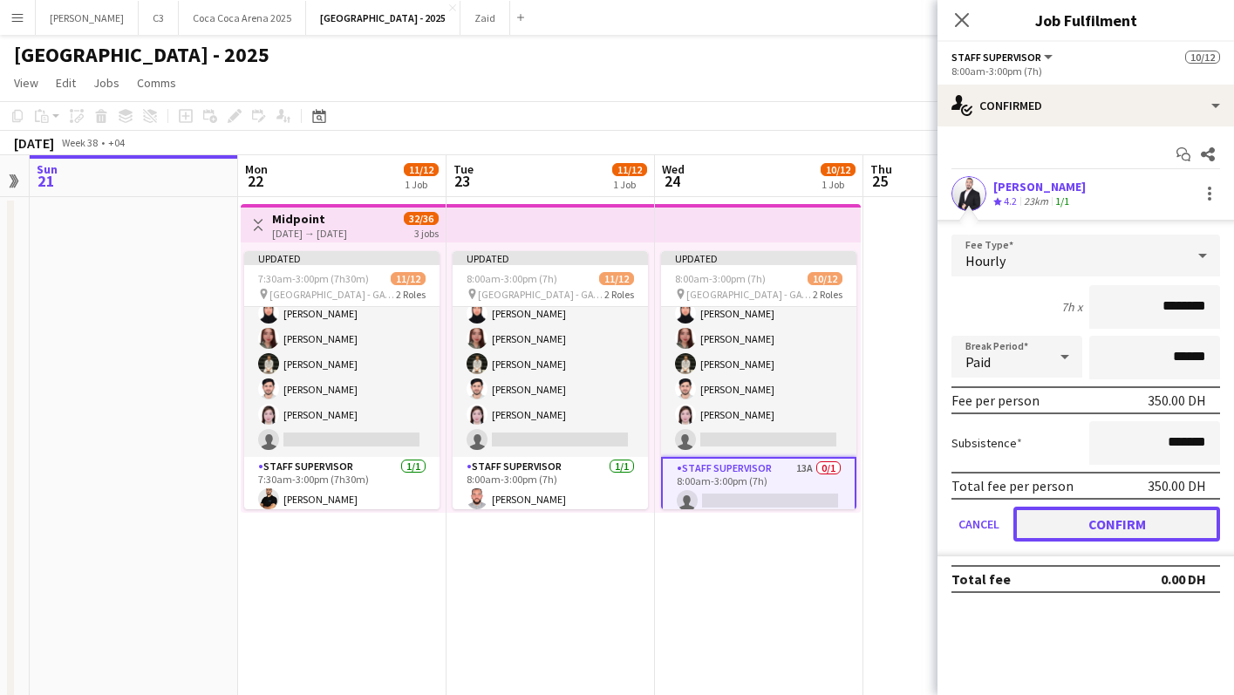
click at [1077, 519] on button "Confirm" at bounding box center [1117, 524] width 207 height 35
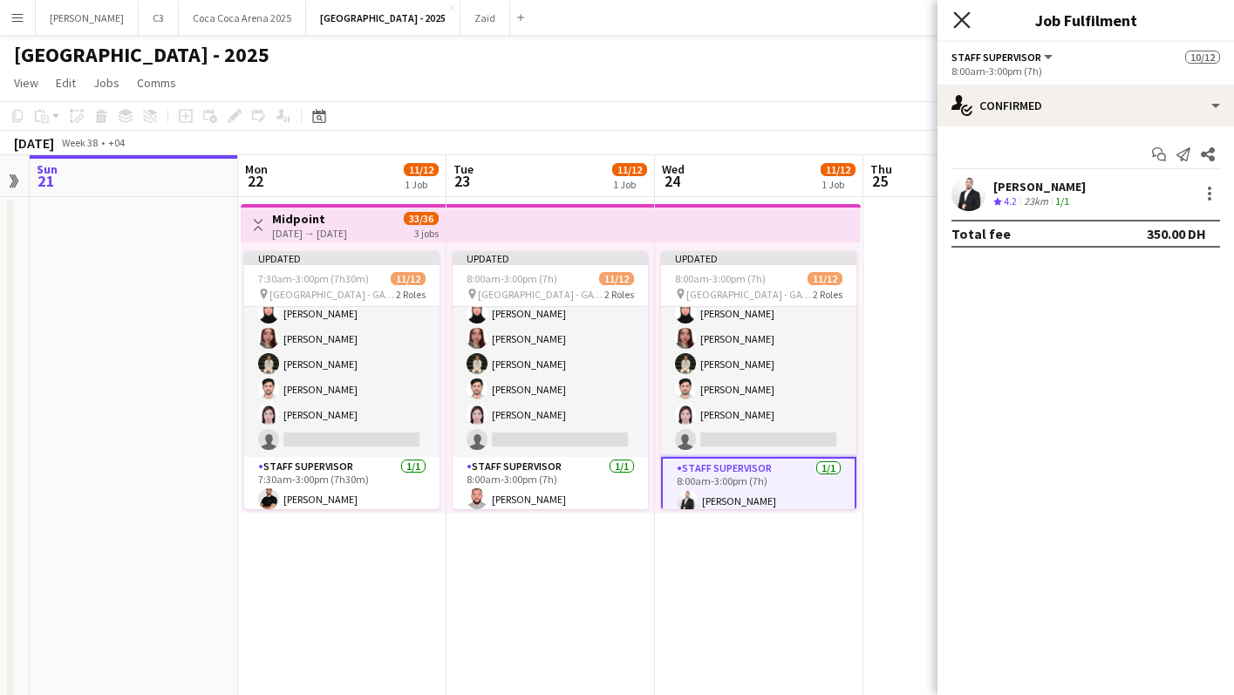
click at [966, 21] on icon "Close pop-in" at bounding box center [961, 19] width 17 height 17
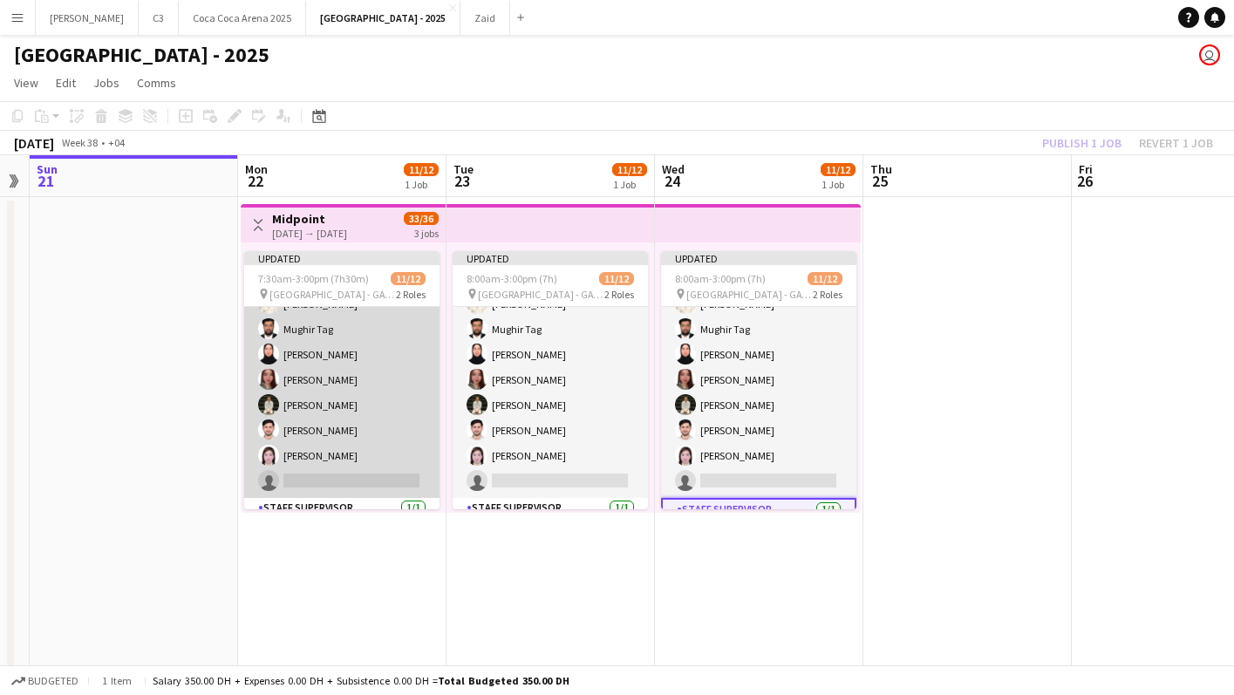
scroll to position [115, 0]
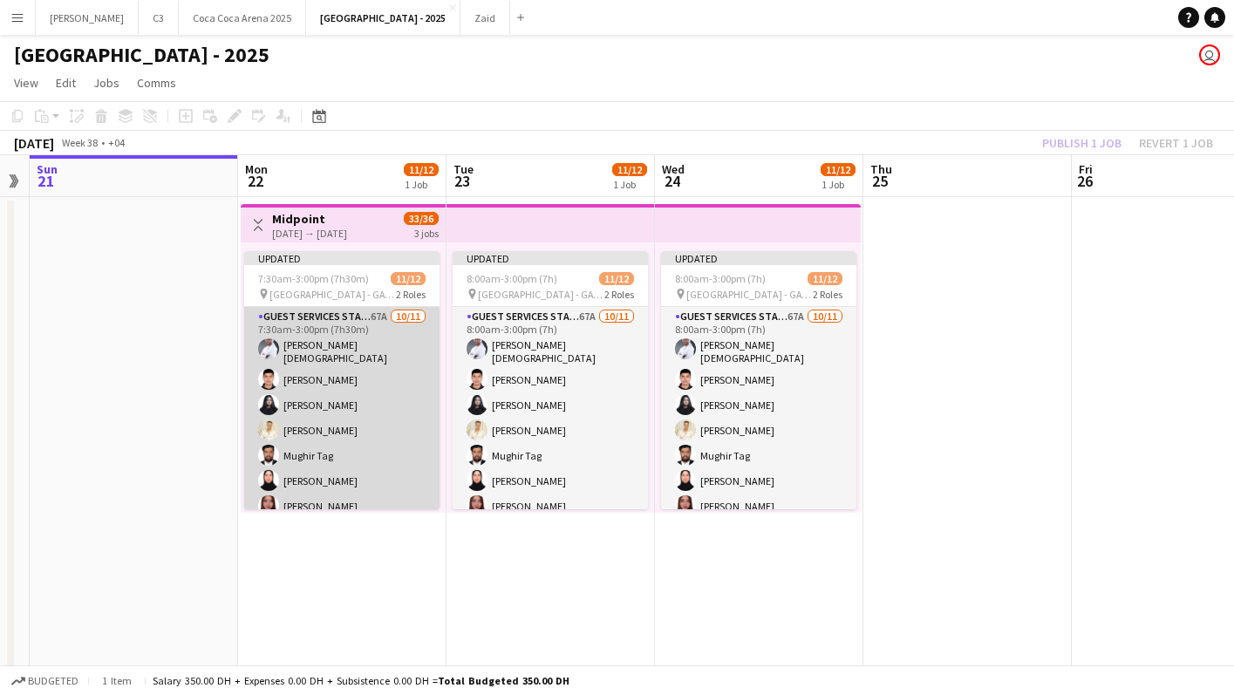
click at [348, 417] on app-card-role "Guest Services Staff 67A [DATE] 7:30am-3:00pm (7h30m) [PERSON_NAME] Muhammad [P…" at bounding box center [341, 466] width 195 height 318
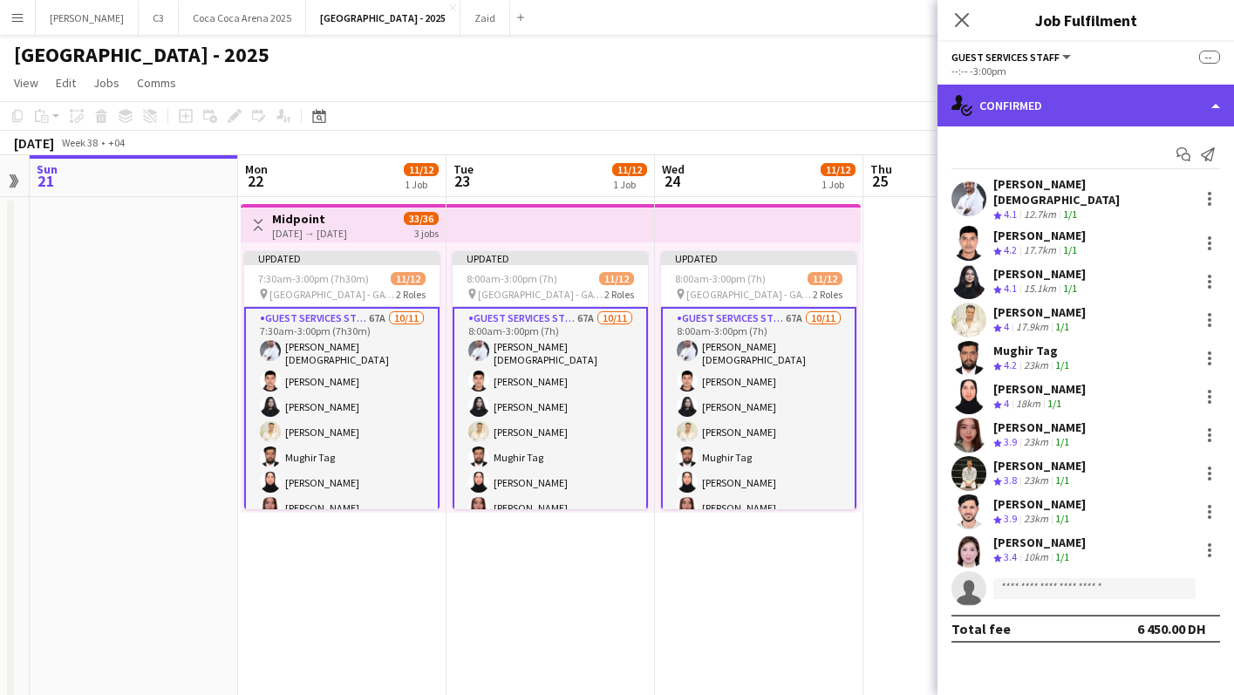
click at [1074, 96] on div "single-neutral-actions-check-2 Confirmed" at bounding box center [1086, 106] width 297 height 42
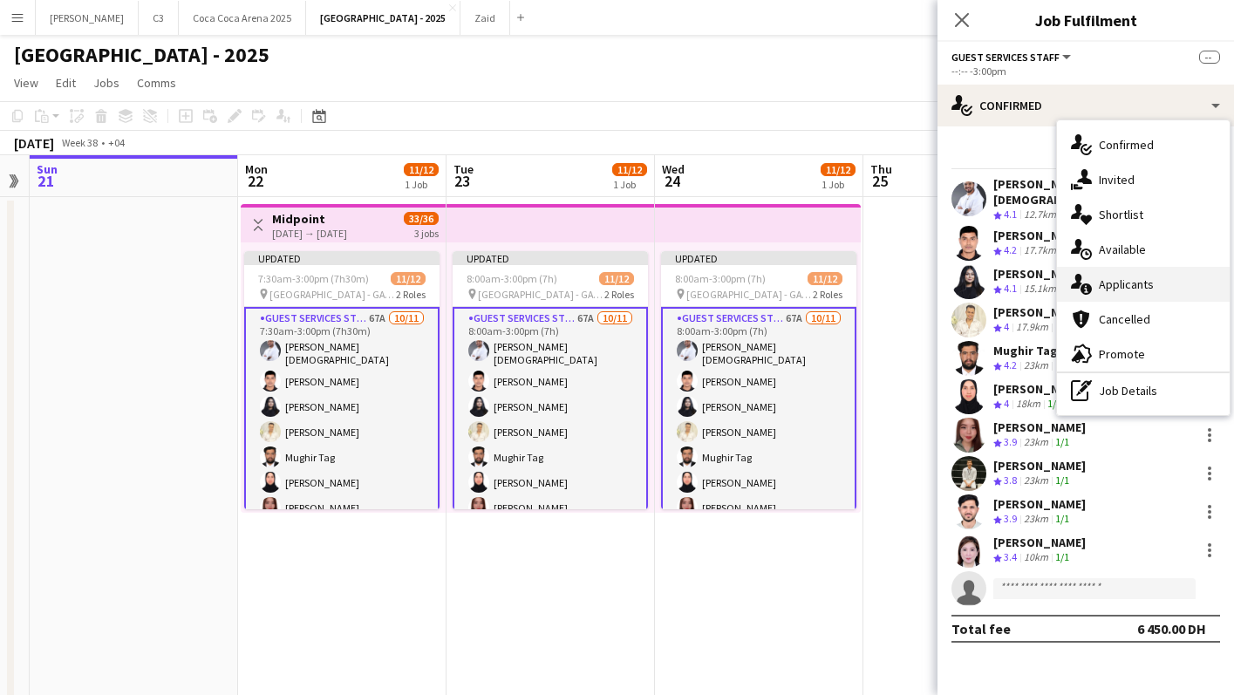
click at [1124, 289] on span "Applicants" at bounding box center [1126, 285] width 55 height 16
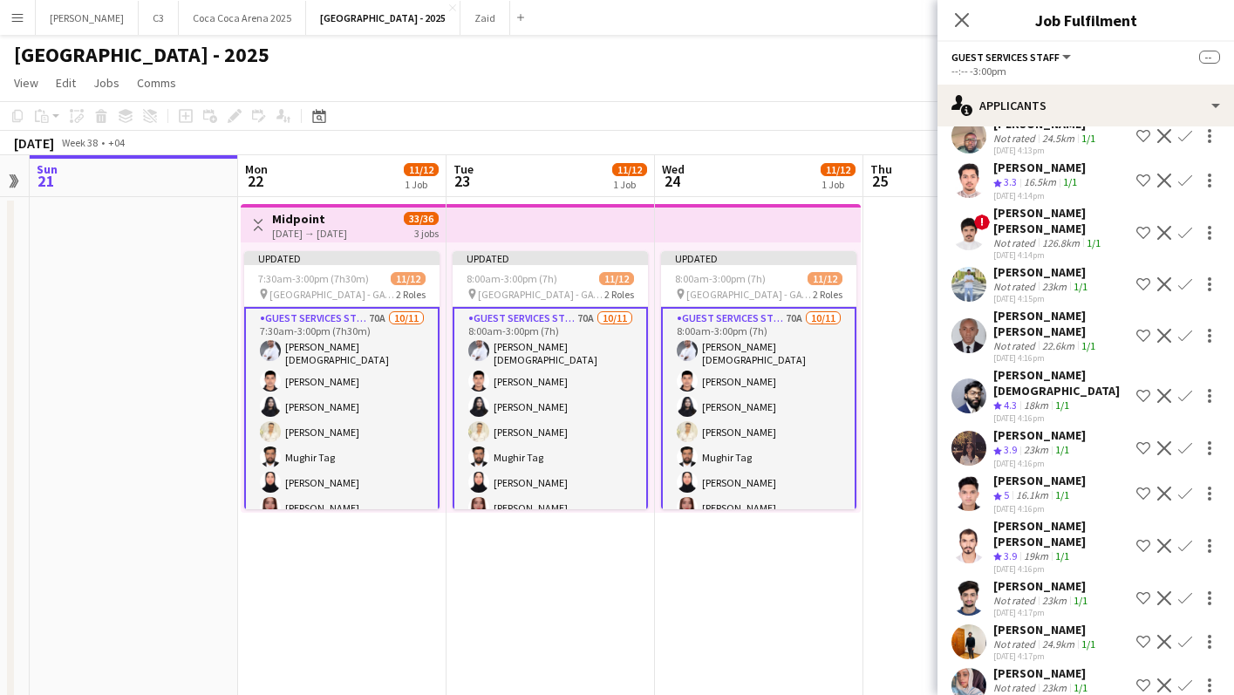
click at [1187, 389] on app-icon "Confirm" at bounding box center [1186, 396] width 14 height 14
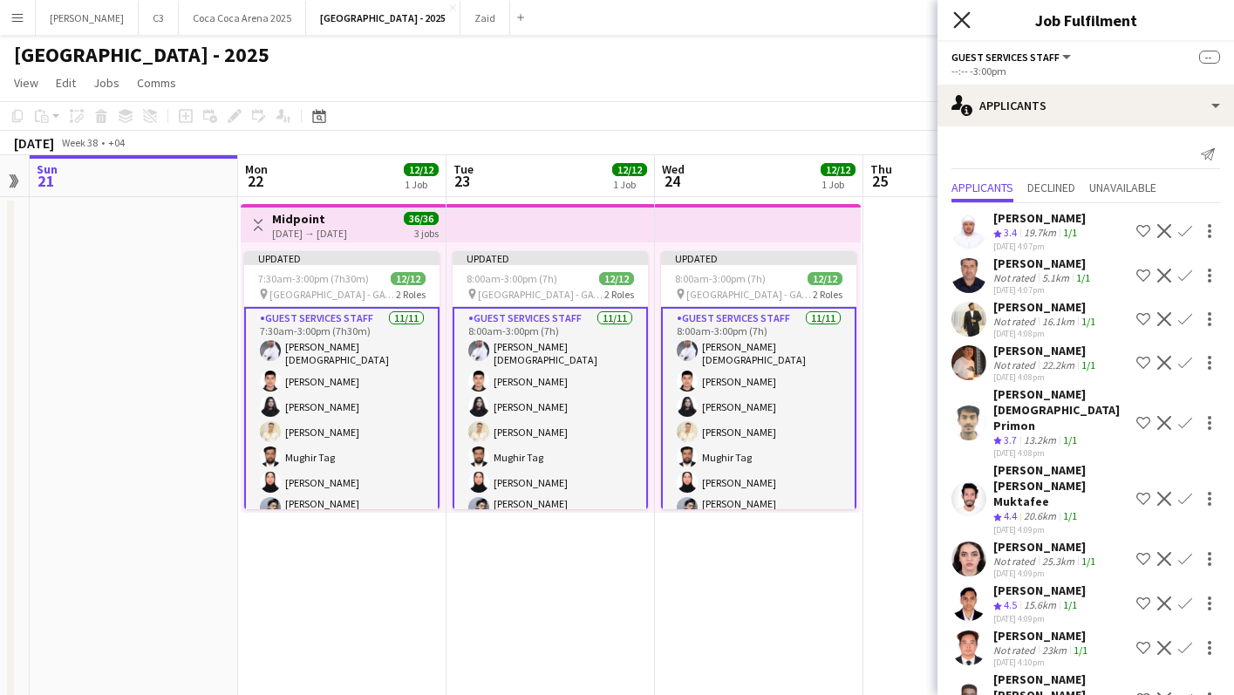
click at [960, 21] on icon at bounding box center [961, 19] width 17 height 17
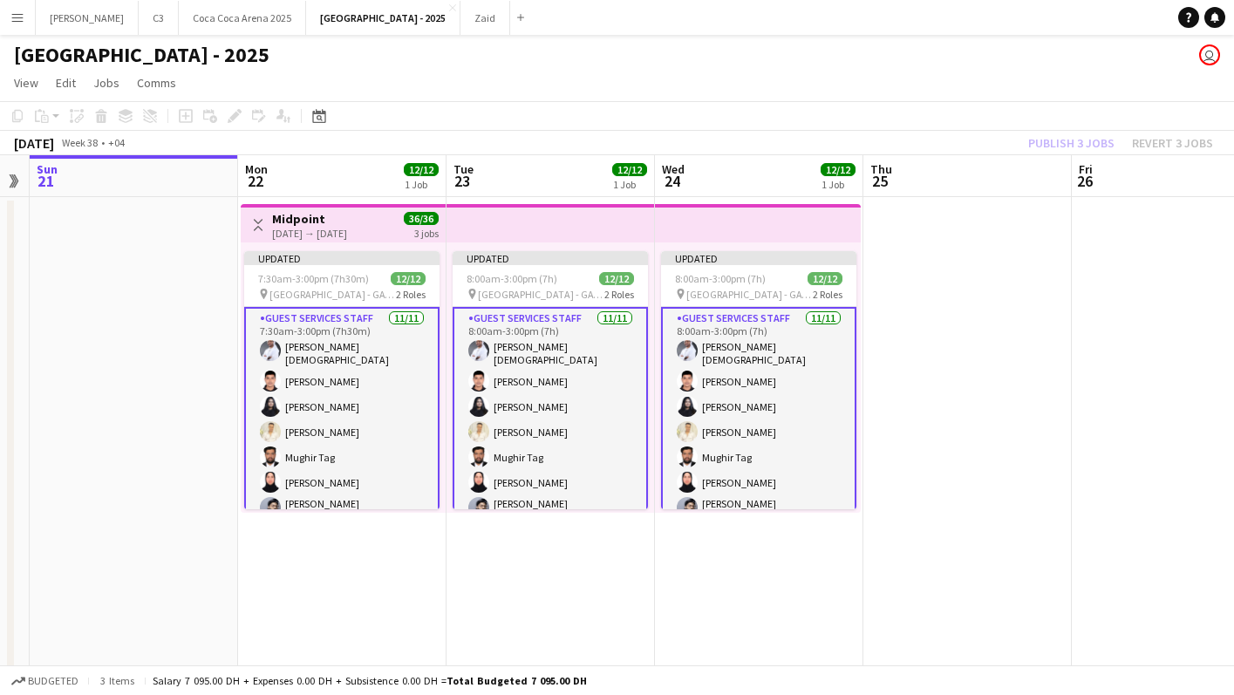
click at [319, 438] on app-card-role "Guest Services Staff [DATE] 7:30am-3:00pm (7h30m) [PERSON_NAME] Muhammad [PERSO…" at bounding box center [341, 470] width 195 height 326
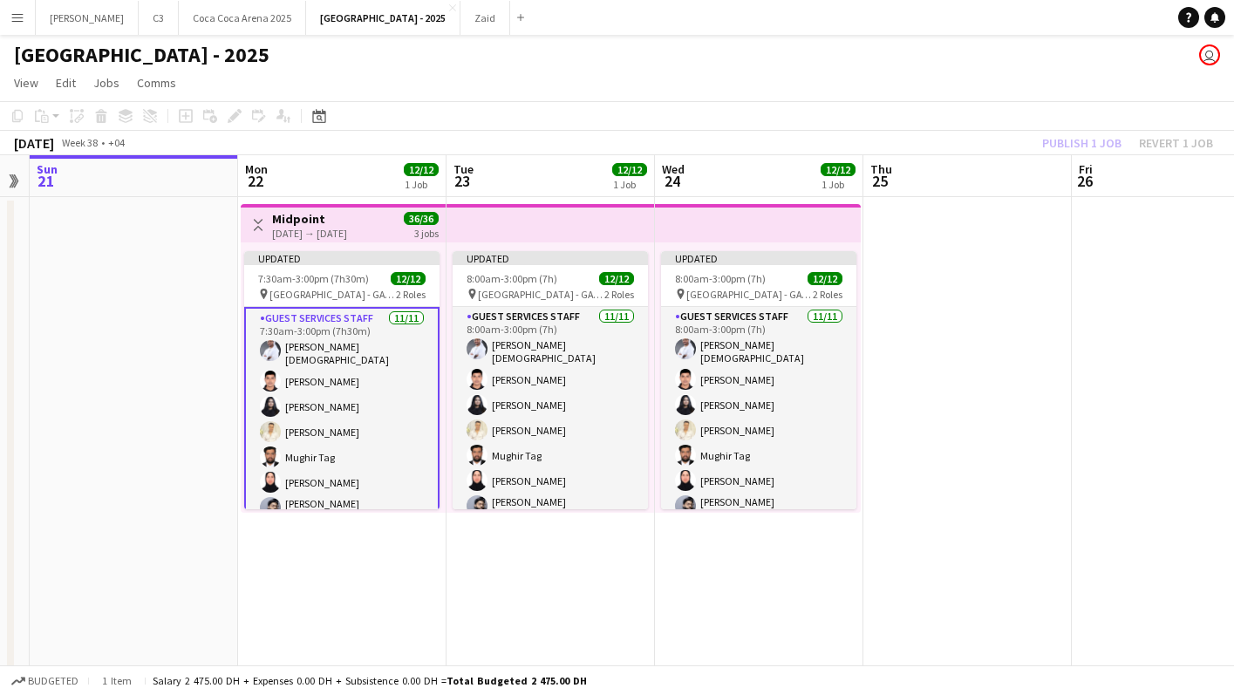
click at [367, 418] on app-card-role "Guest Services Staff [DATE] 7:30am-3:00pm (7h30m) [PERSON_NAME] Muhammad [PERSO…" at bounding box center [341, 470] width 195 height 326
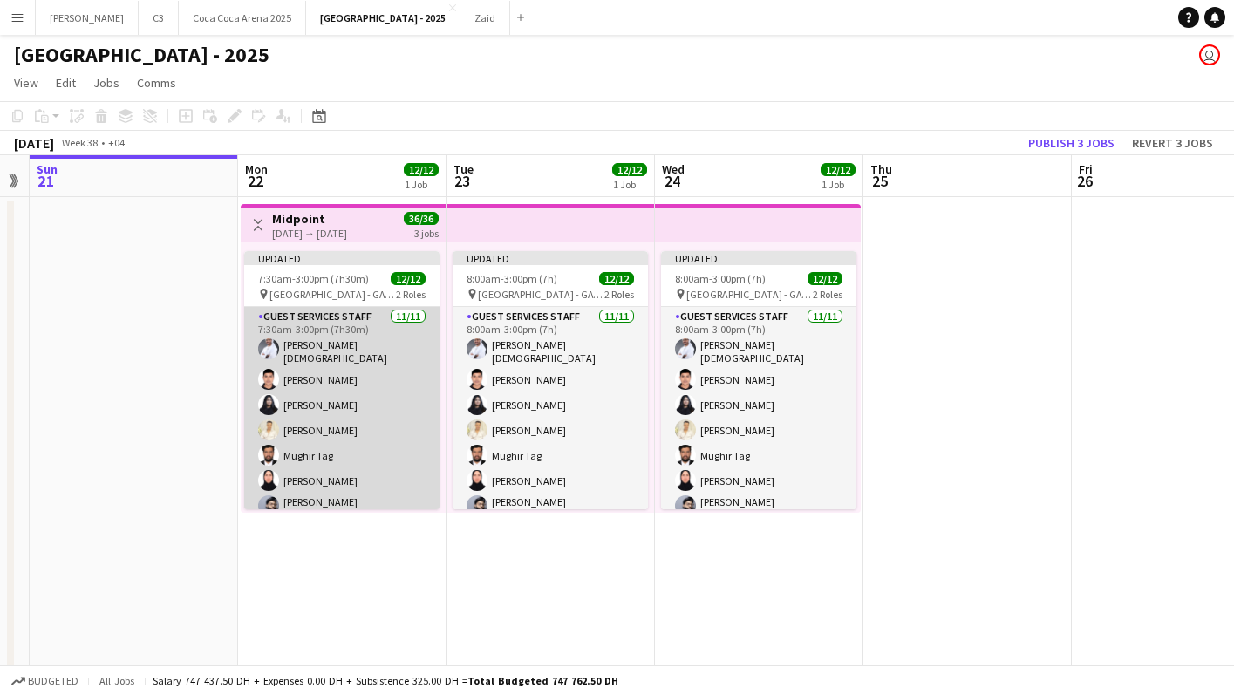
click at [367, 418] on app-card-role "Guest Services Staff [DATE] 7:30am-3:00pm (7h30m) [PERSON_NAME] Muhammad [PERSO…" at bounding box center [341, 468] width 195 height 323
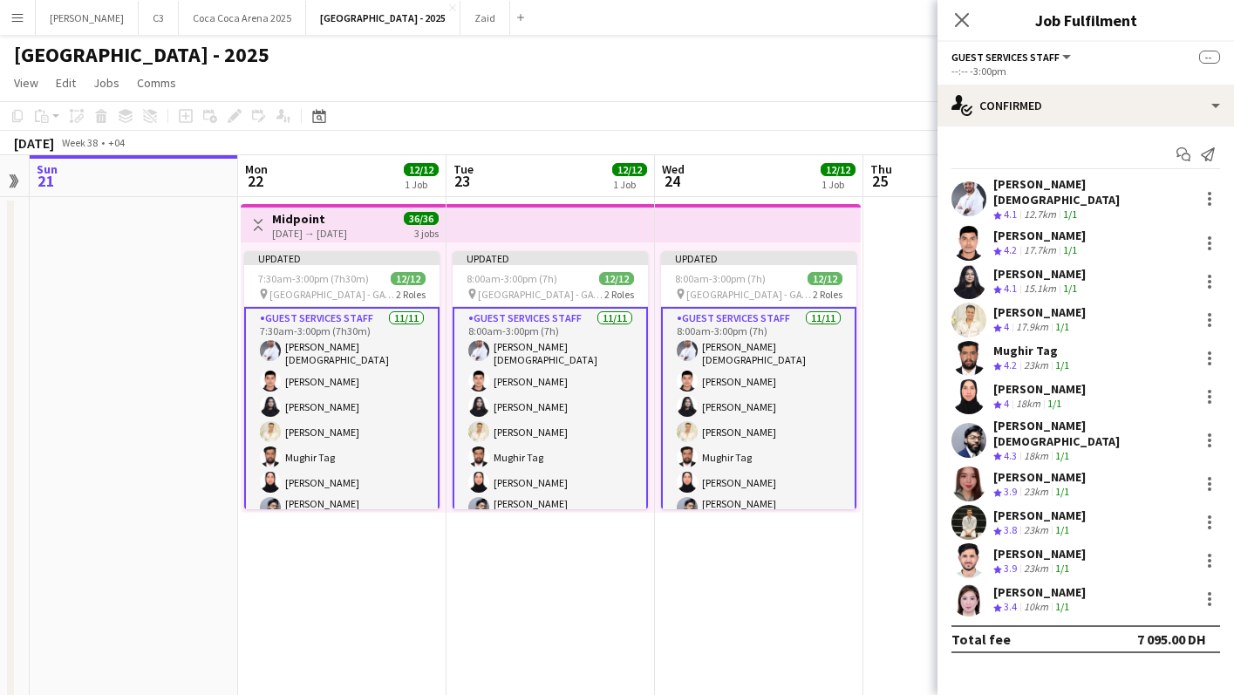
click at [972, 347] on app-user-avatar at bounding box center [969, 358] width 35 height 35
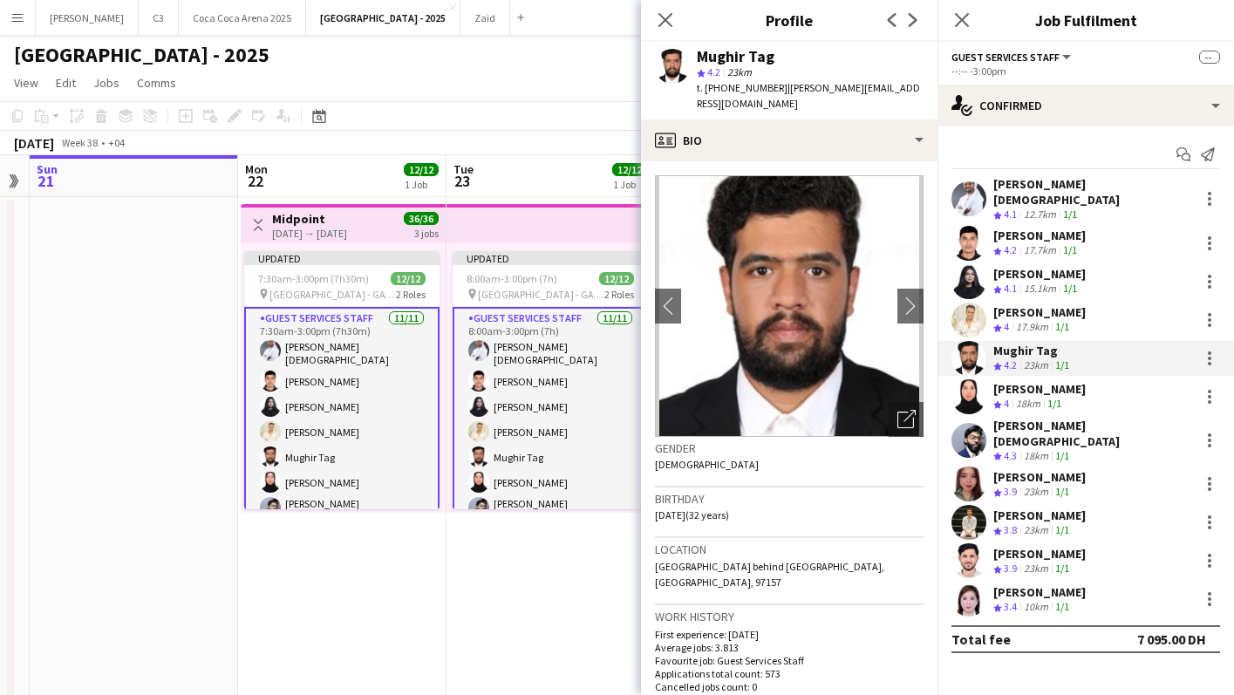
click at [968, 307] on app-user-avatar at bounding box center [969, 320] width 35 height 35
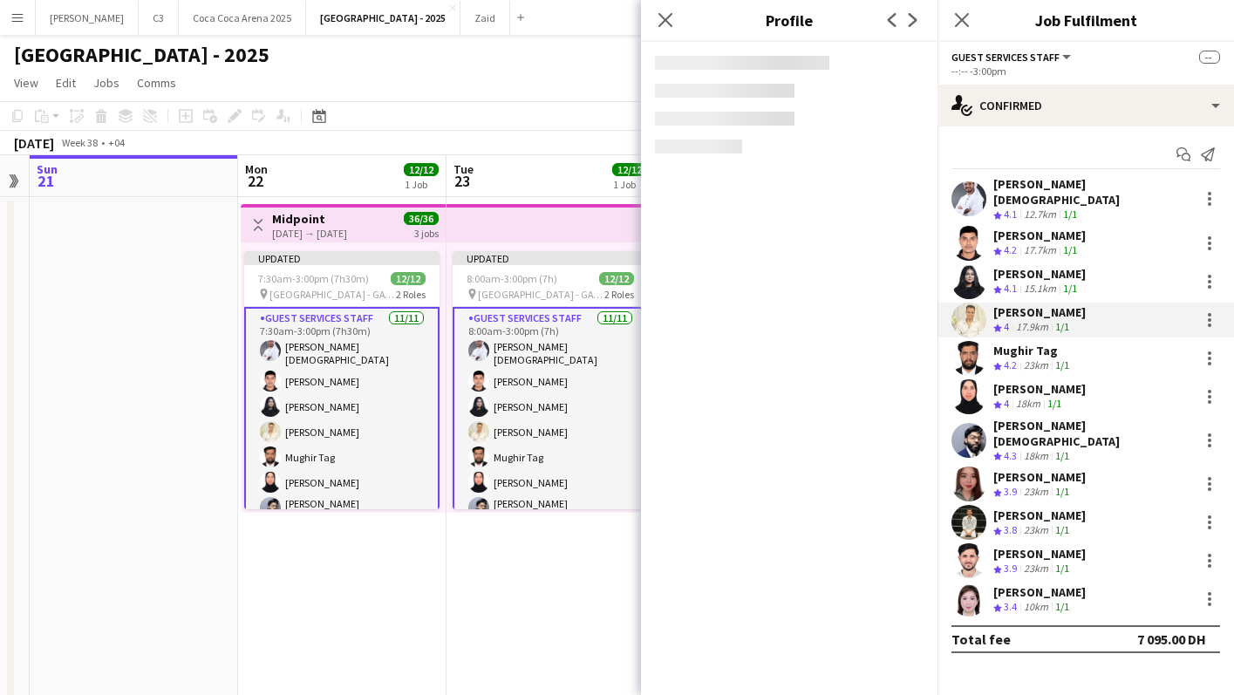
click at [968, 267] on app-user-avatar at bounding box center [969, 281] width 35 height 35
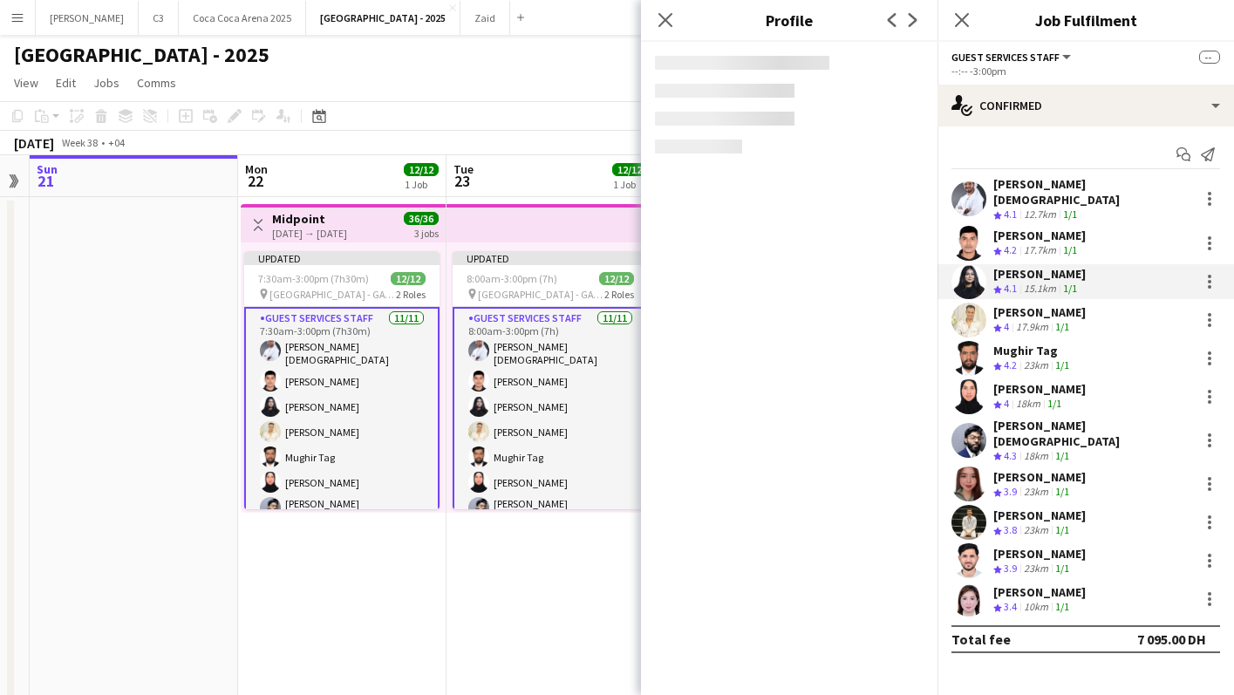
click at [972, 231] on app-user-avatar at bounding box center [969, 243] width 35 height 35
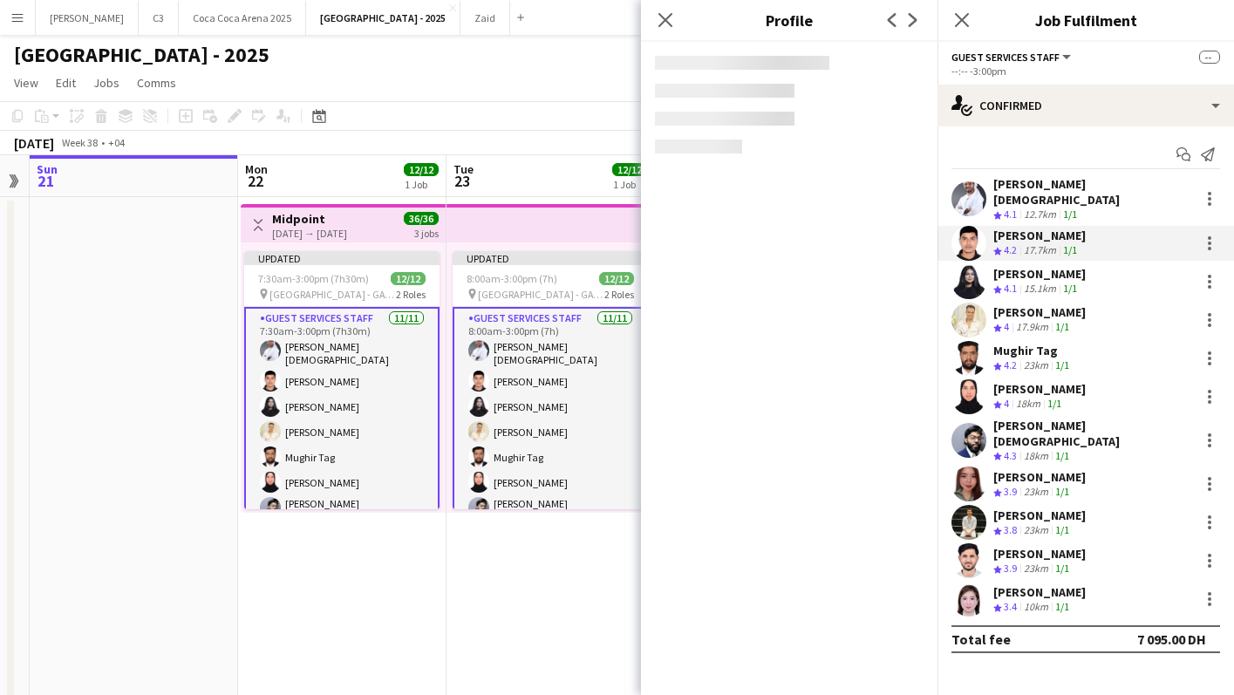
click at [968, 189] on app-user-avatar at bounding box center [969, 198] width 35 height 35
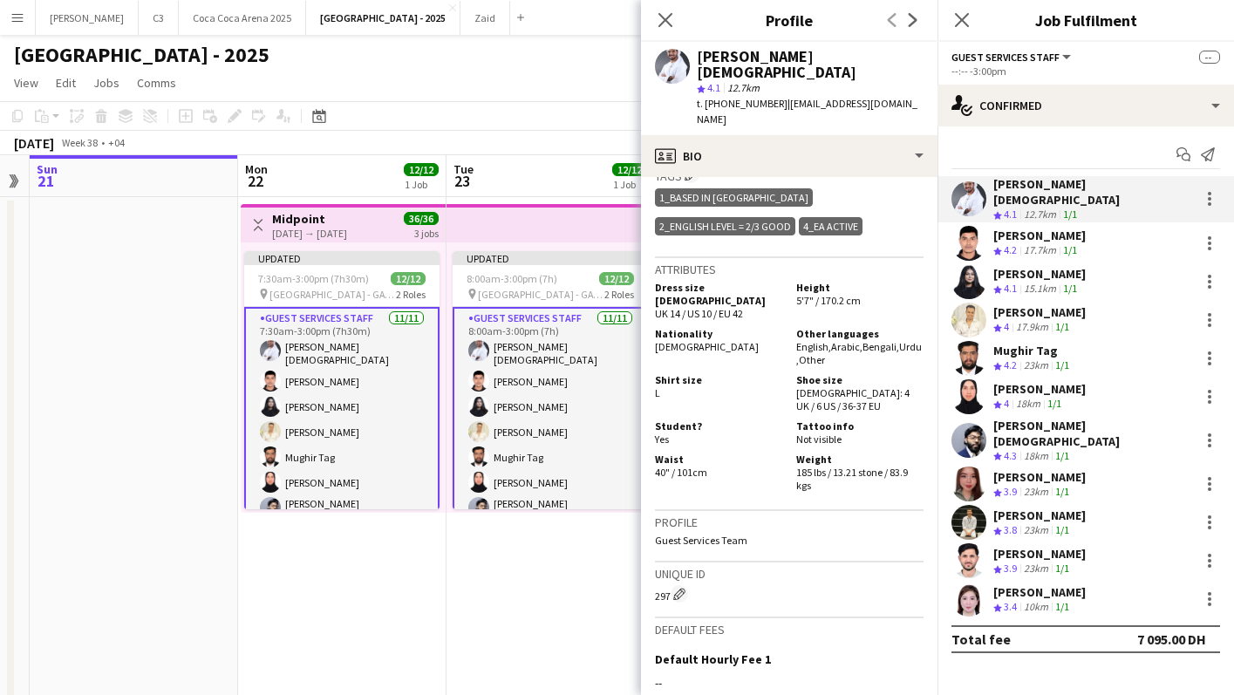
click at [975, 241] on app-user-avatar at bounding box center [969, 243] width 35 height 35
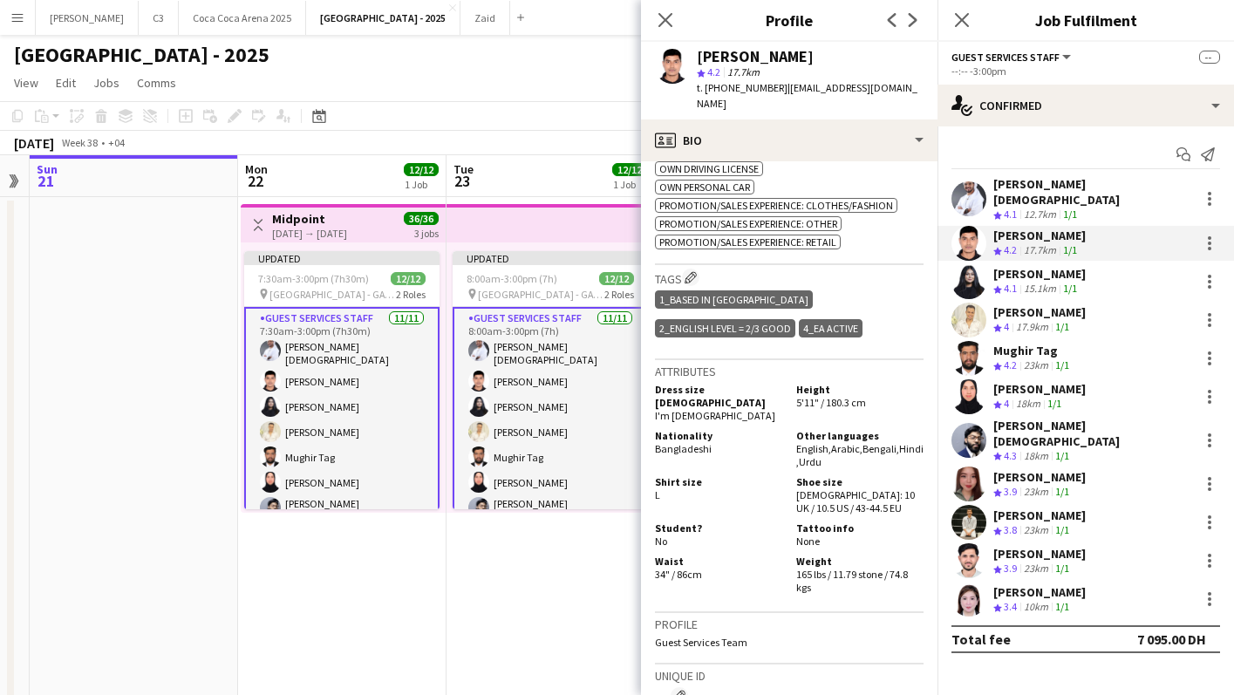
scroll to position [901, 0]
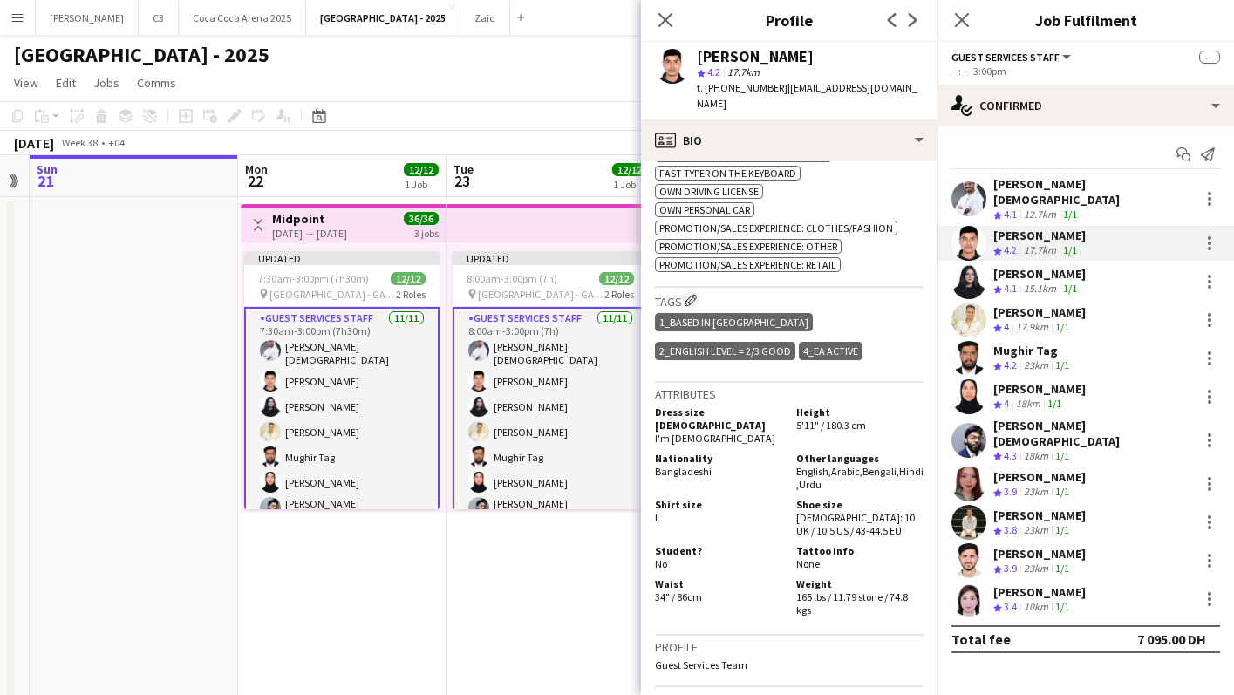
click at [961, 274] on app-user-avatar at bounding box center [969, 281] width 35 height 35
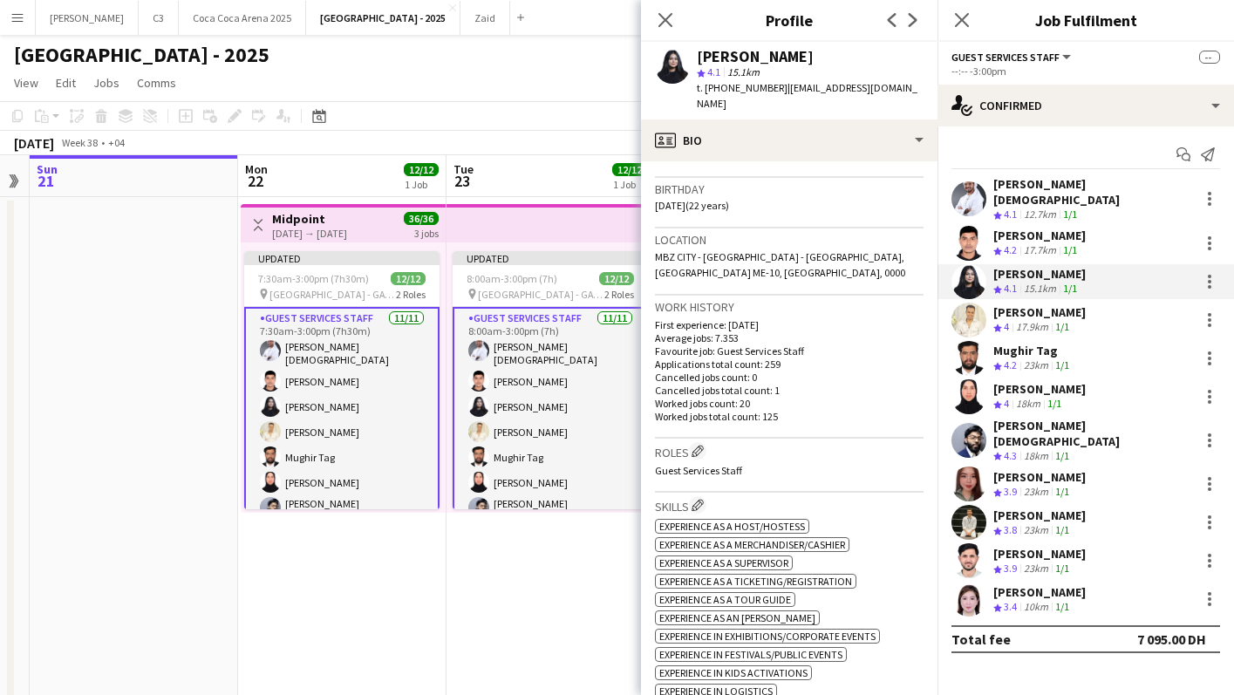
scroll to position [742, 0]
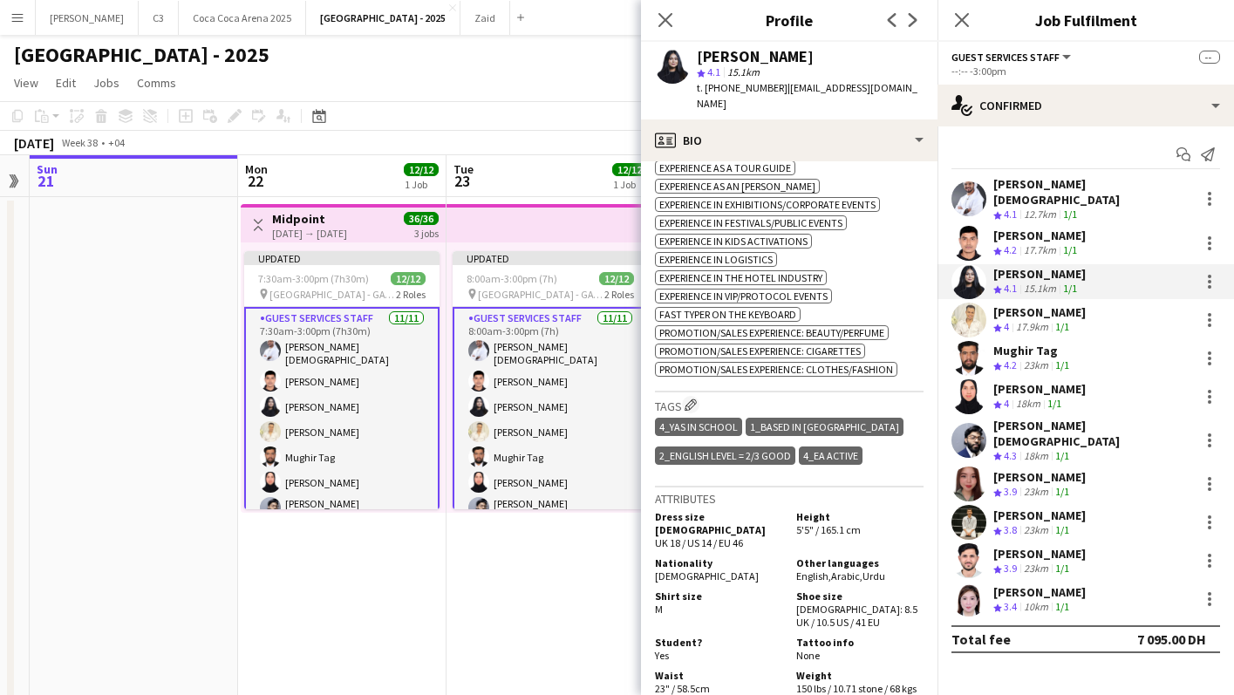
click at [974, 303] on app-user-avatar at bounding box center [969, 320] width 35 height 35
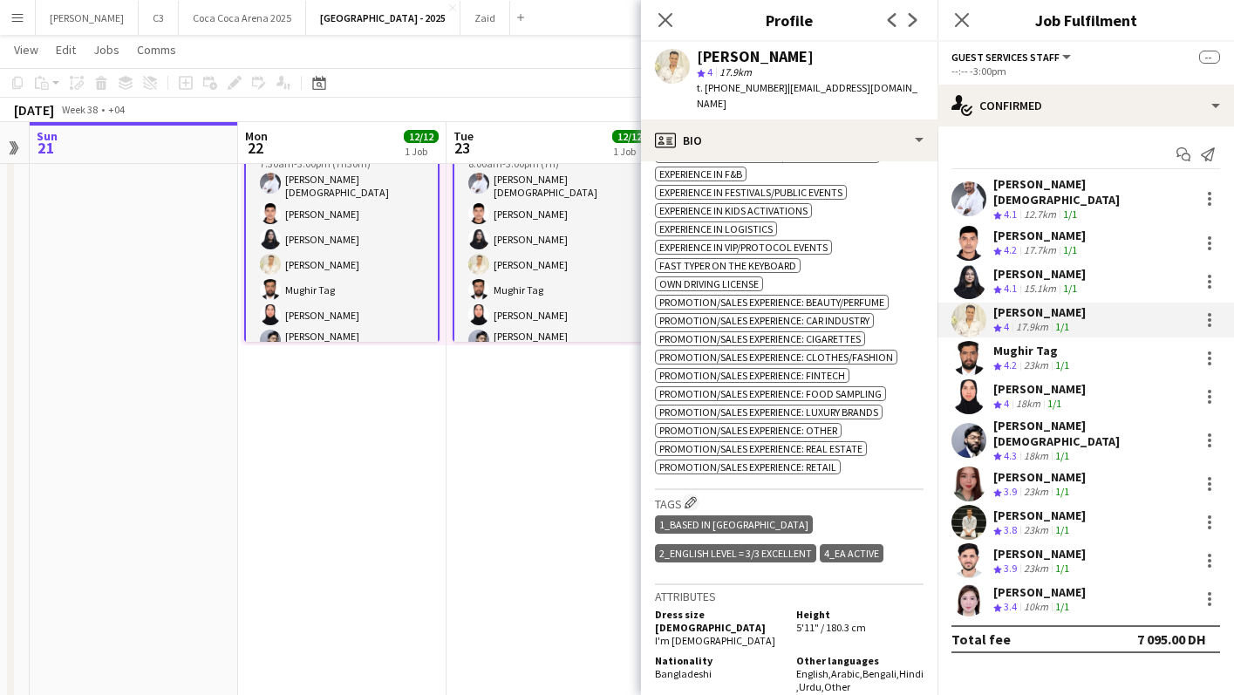
scroll to position [848, 0]
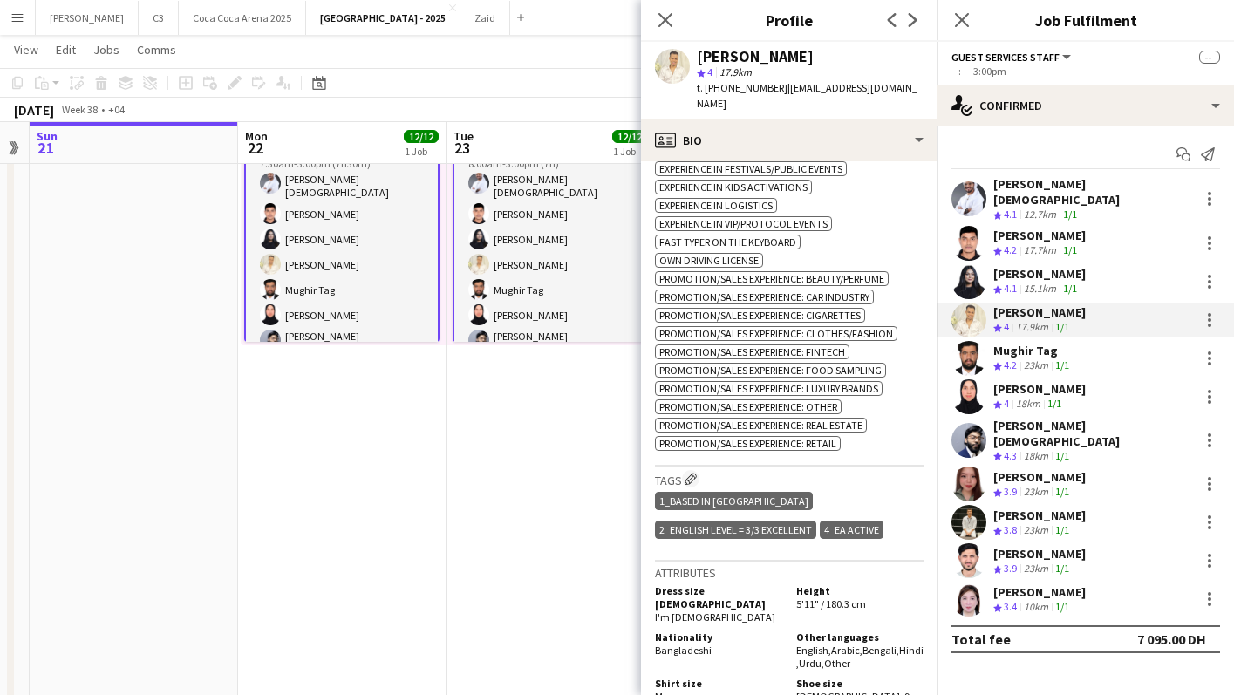
click at [961, 383] on app-user-avatar at bounding box center [969, 396] width 35 height 35
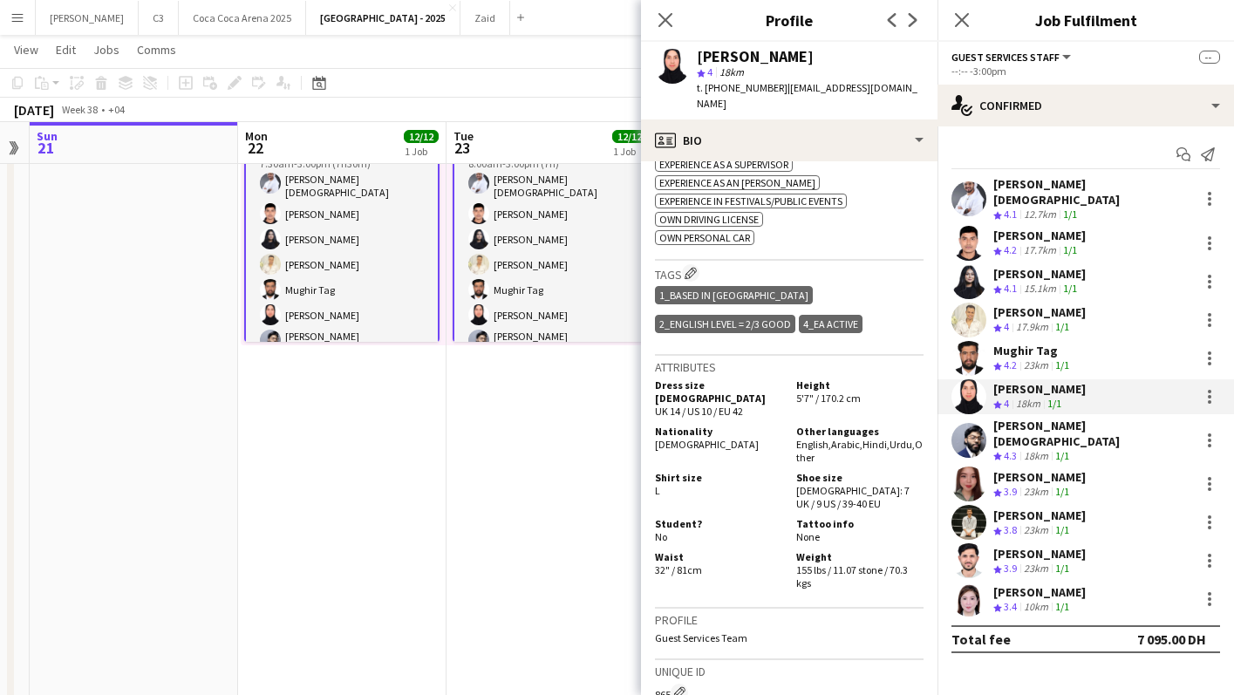
scroll to position [755, 0]
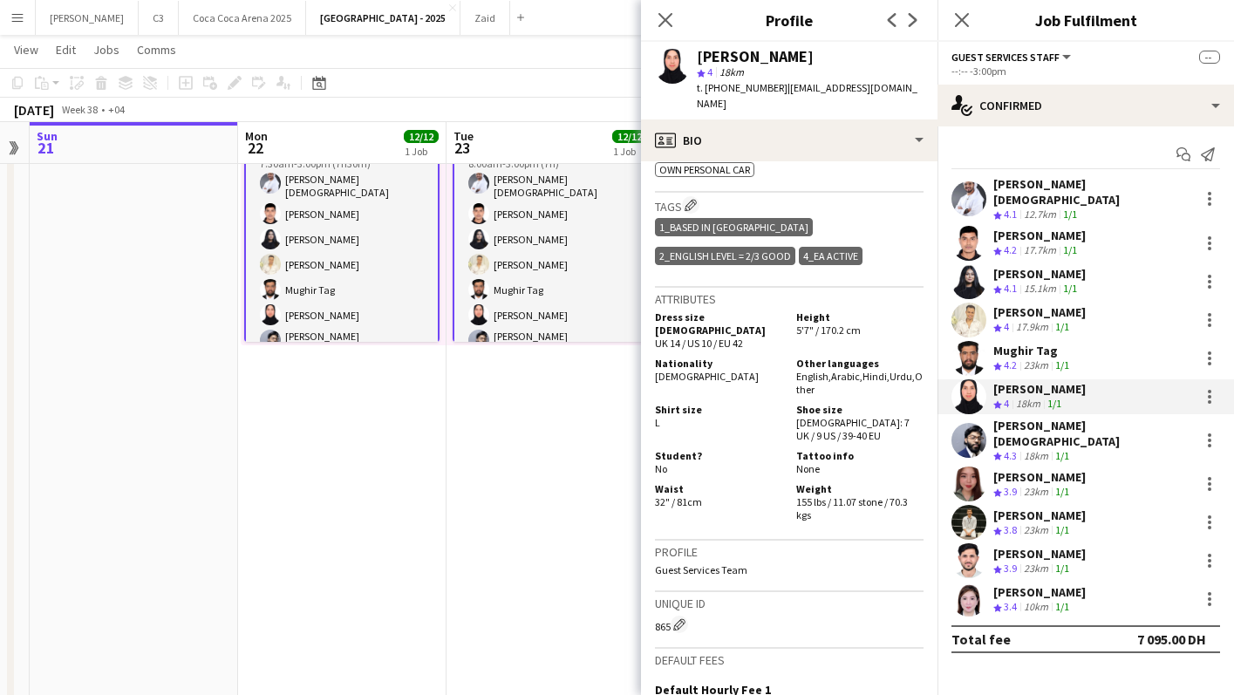
click at [967, 433] on app-user-avatar at bounding box center [969, 440] width 35 height 35
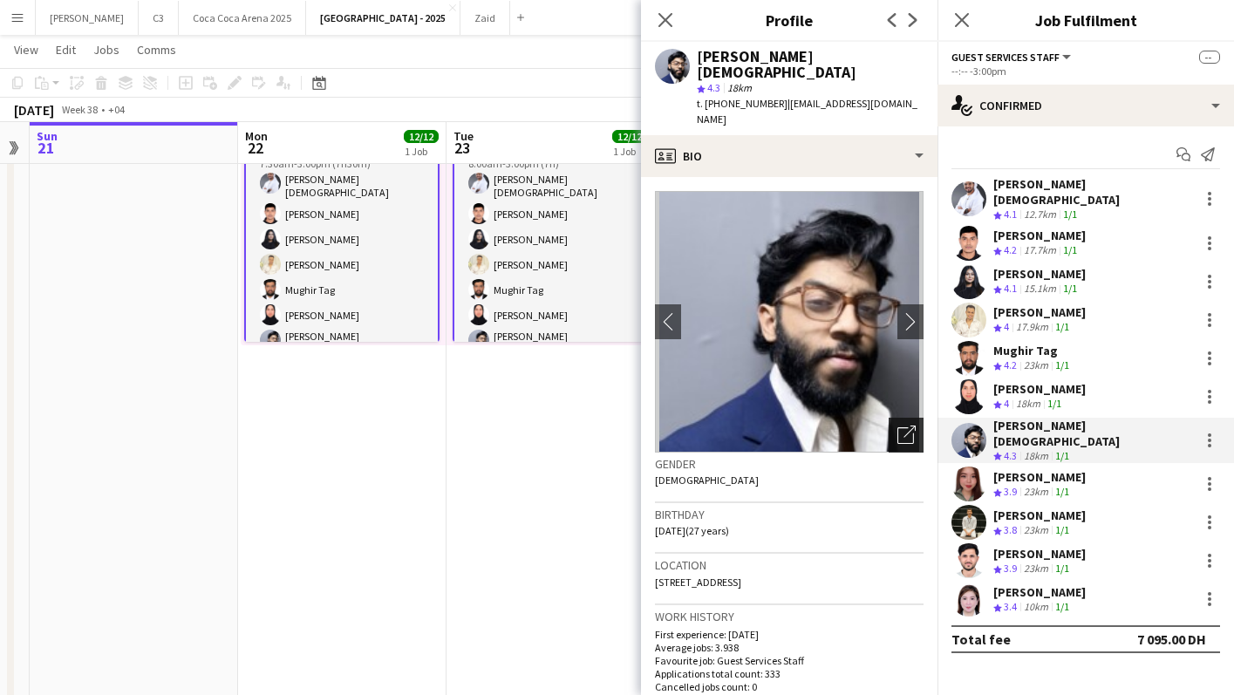
click at [903, 426] on icon "Open photos pop-in" at bounding box center [907, 435] width 18 height 18
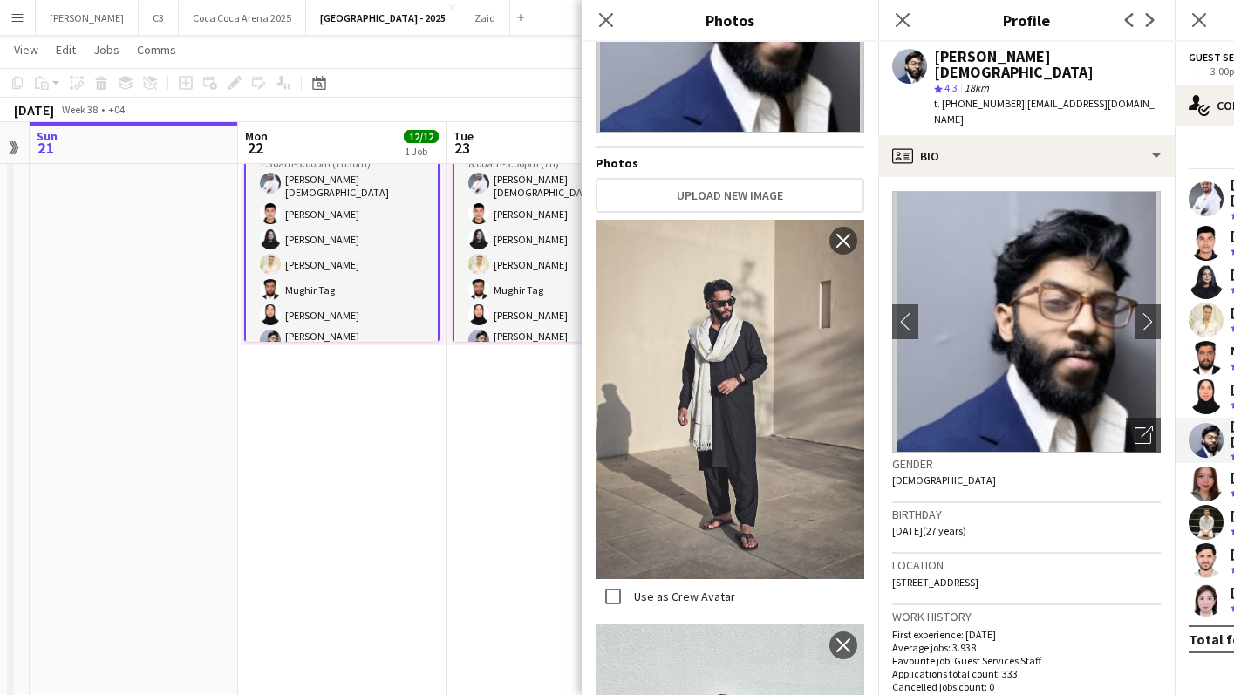
scroll to position [351, 0]
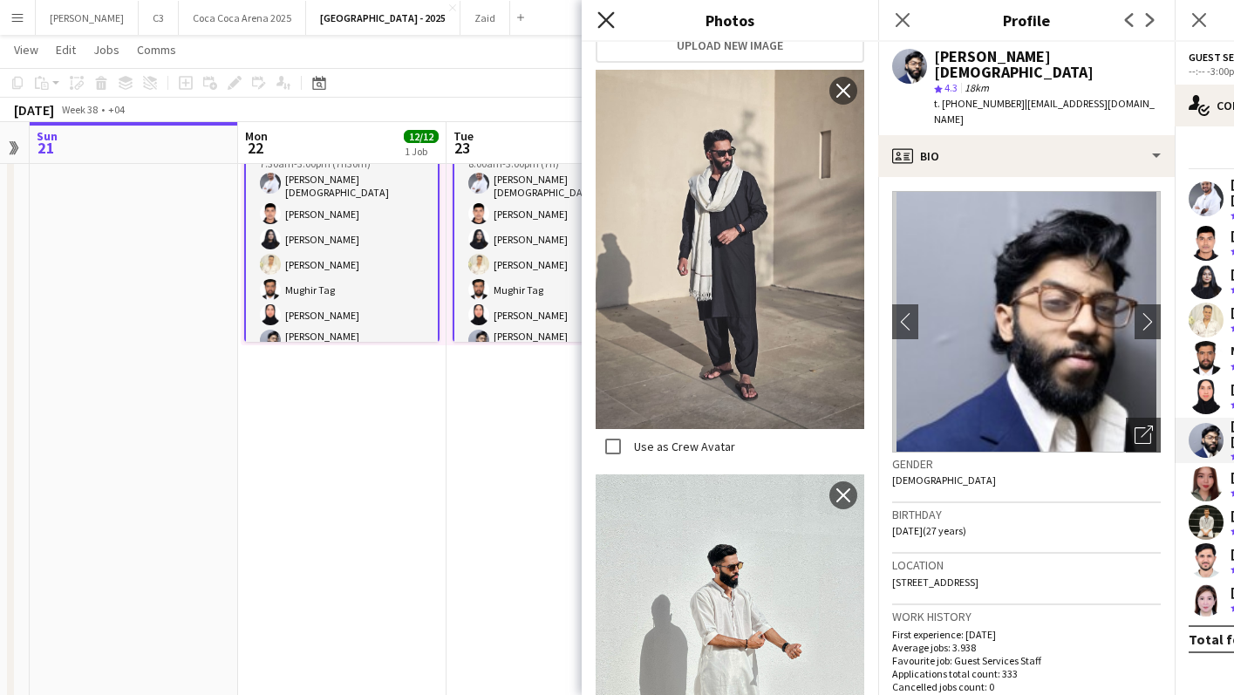
click at [608, 18] on icon at bounding box center [606, 19] width 17 height 17
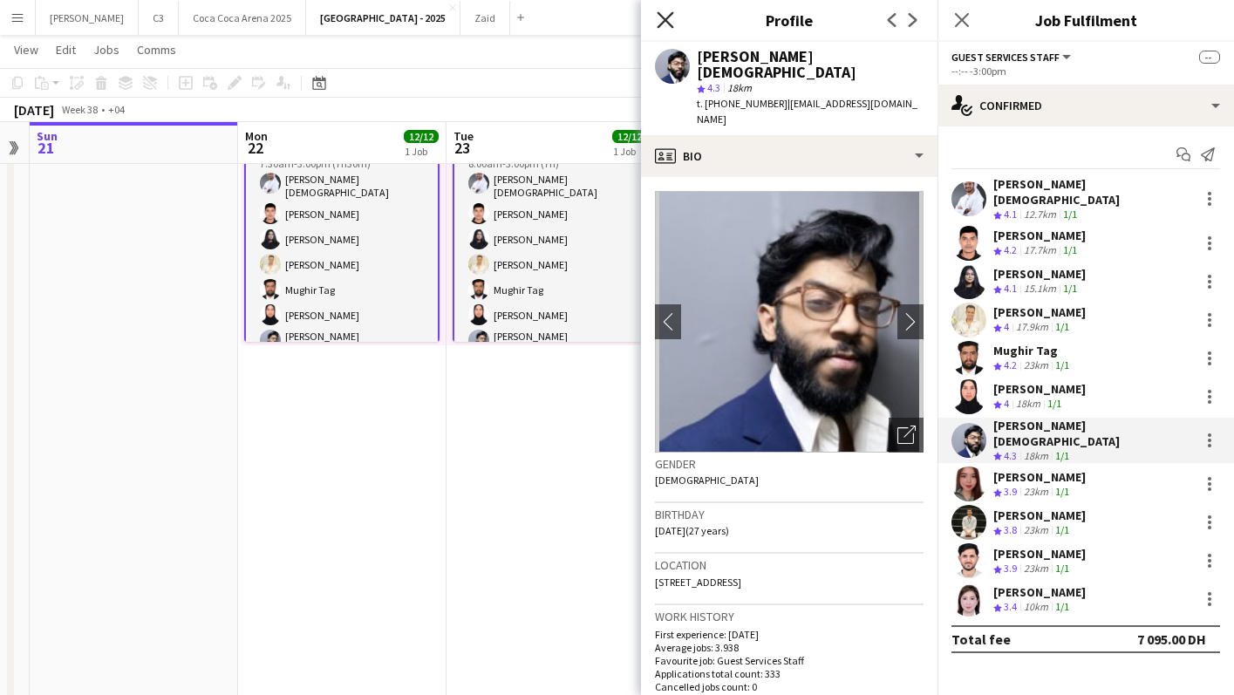
click at [665, 19] on icon at bounding box center [665, 19] width 17 height 17
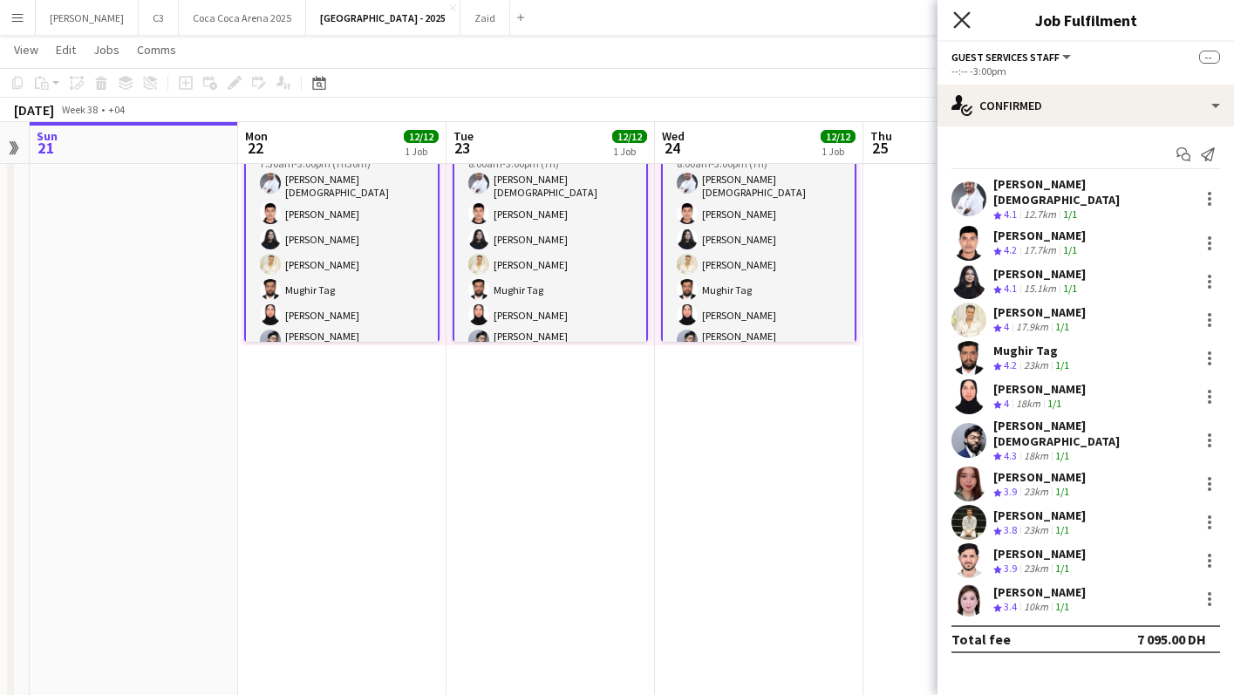
click at [960, 21] on icon at bounding box center [961, 19] width 17 height 17
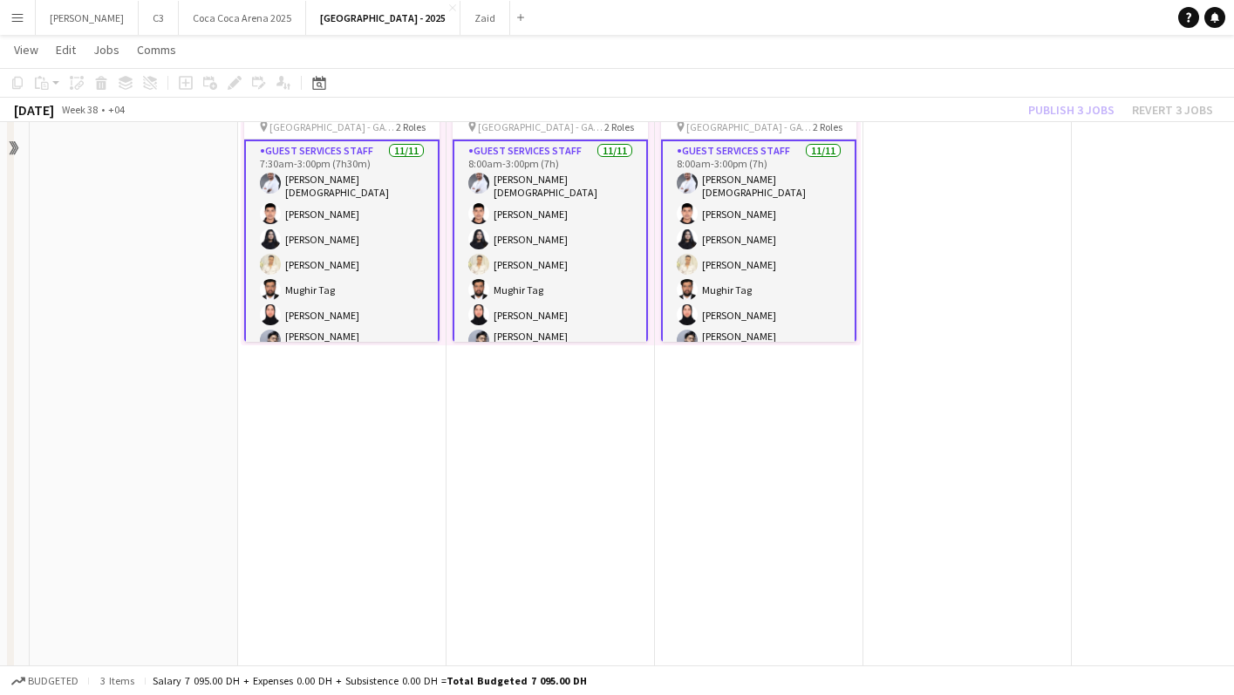
scroll to position [0, 0]
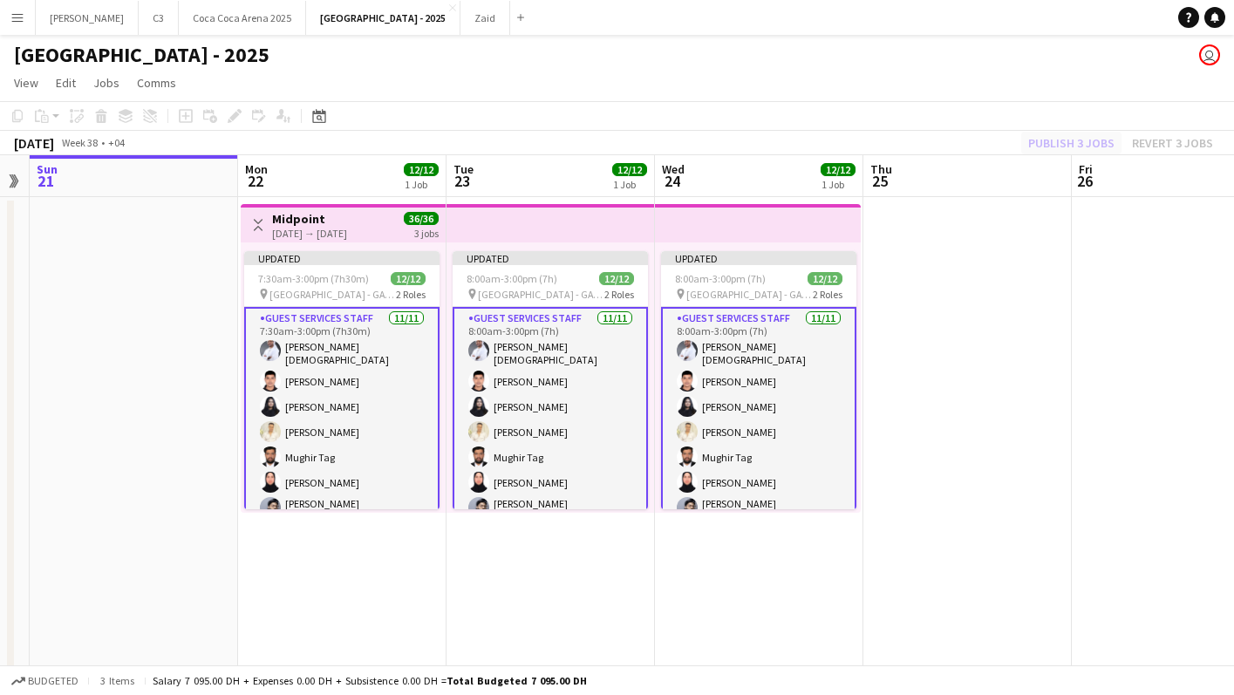
click at [1069, 145] on div "Publish 3 jobs Revert 3 jobs" at bounding box center [1121, 143] width 227 height 23
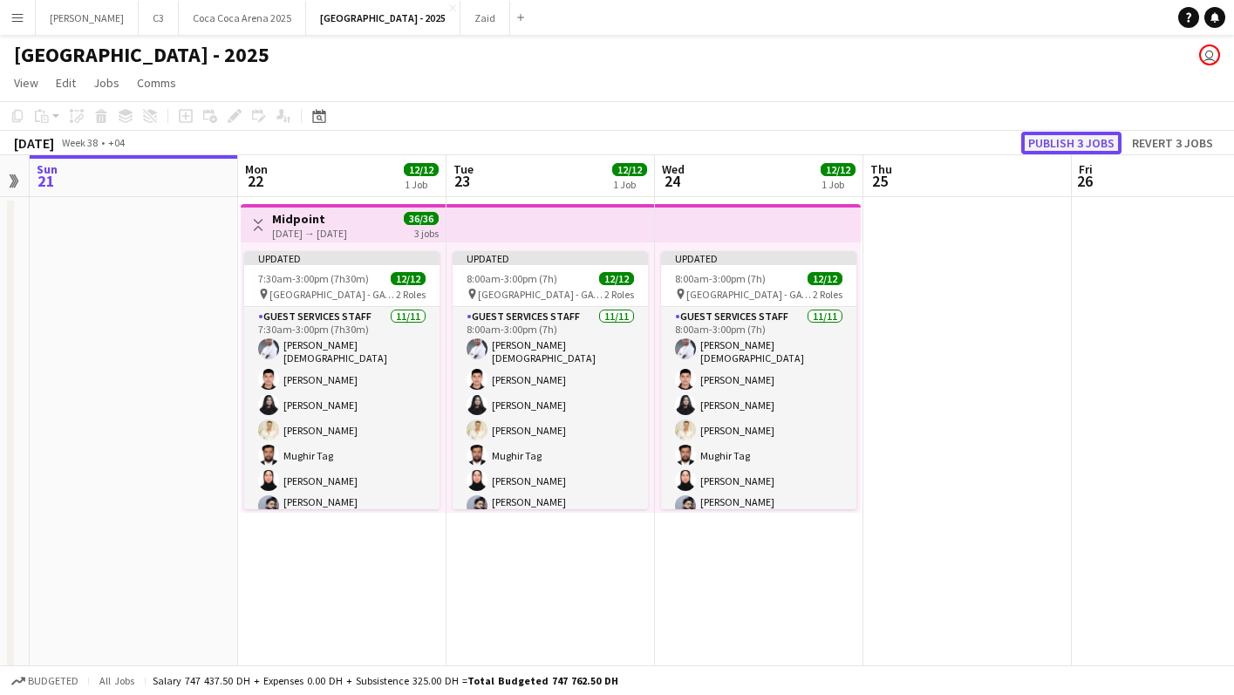
click at [1081, 145] on button "Publish 3 jobs" at bounding box center [1072, 143] width 100 height 23
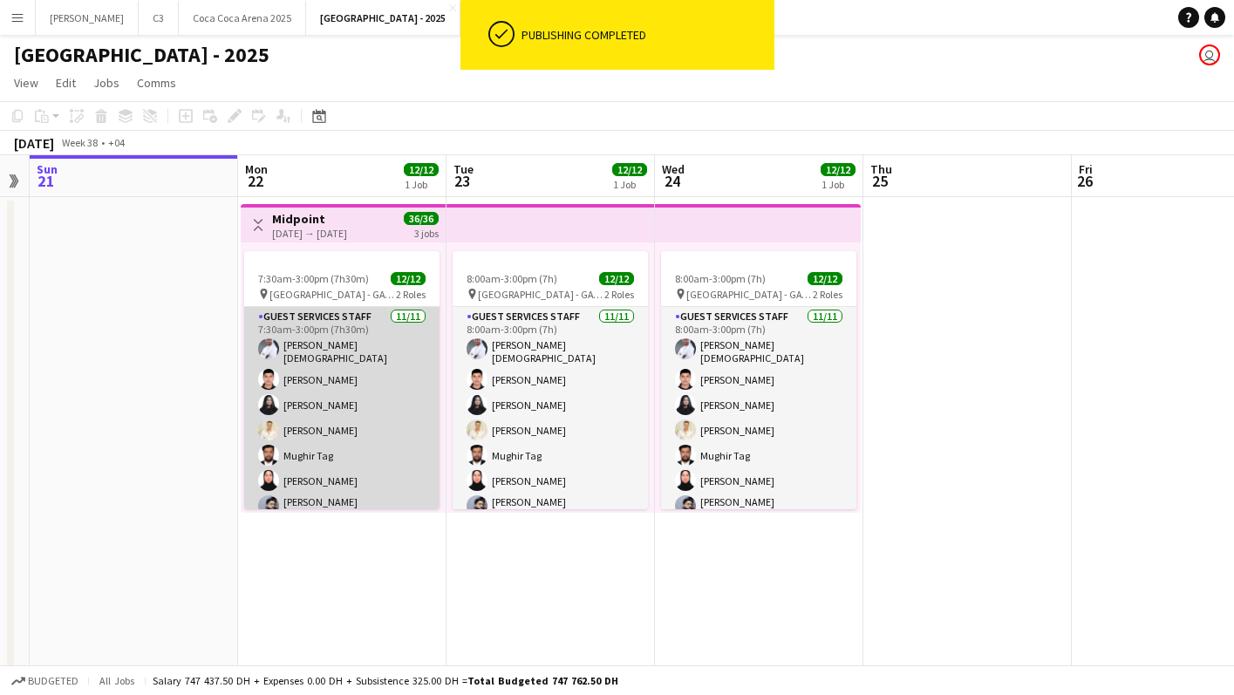
scroll to position [169, 0]
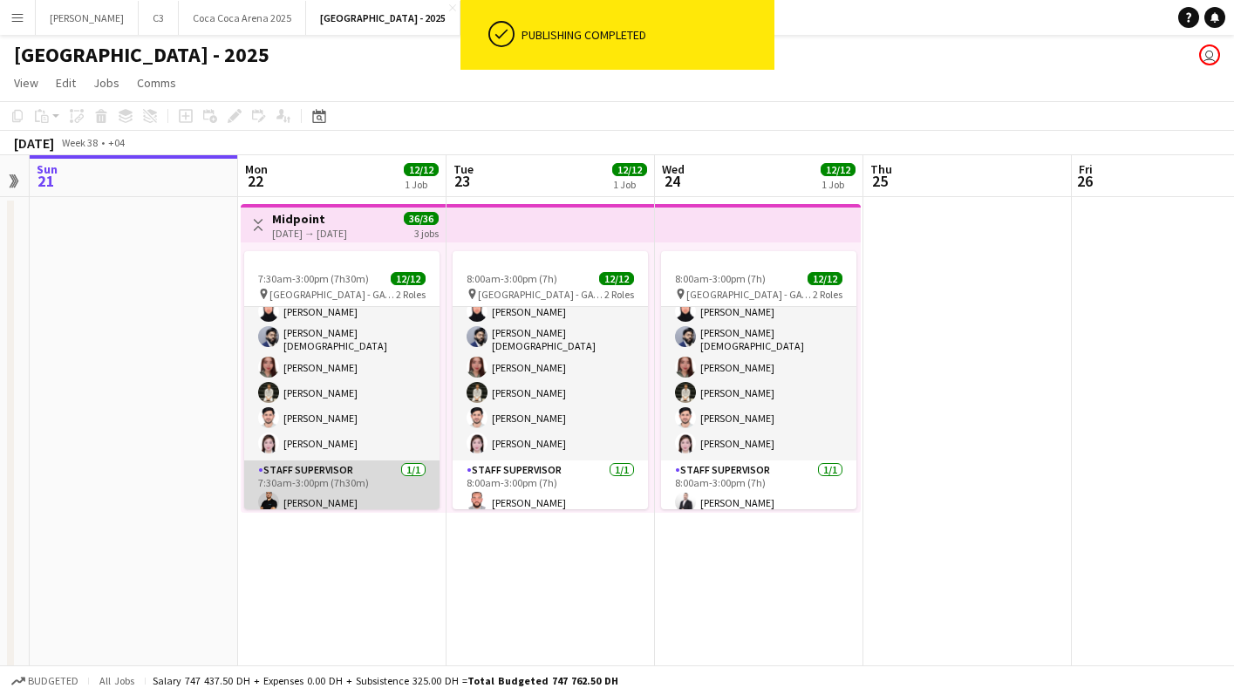
click at [374, 483] on app-card-role "Staff Supervisor [DATE] 7:30am-3:00pm (7h30m) [PERSON_NAME]" at bounding box center [341, 490] width 195 height 59
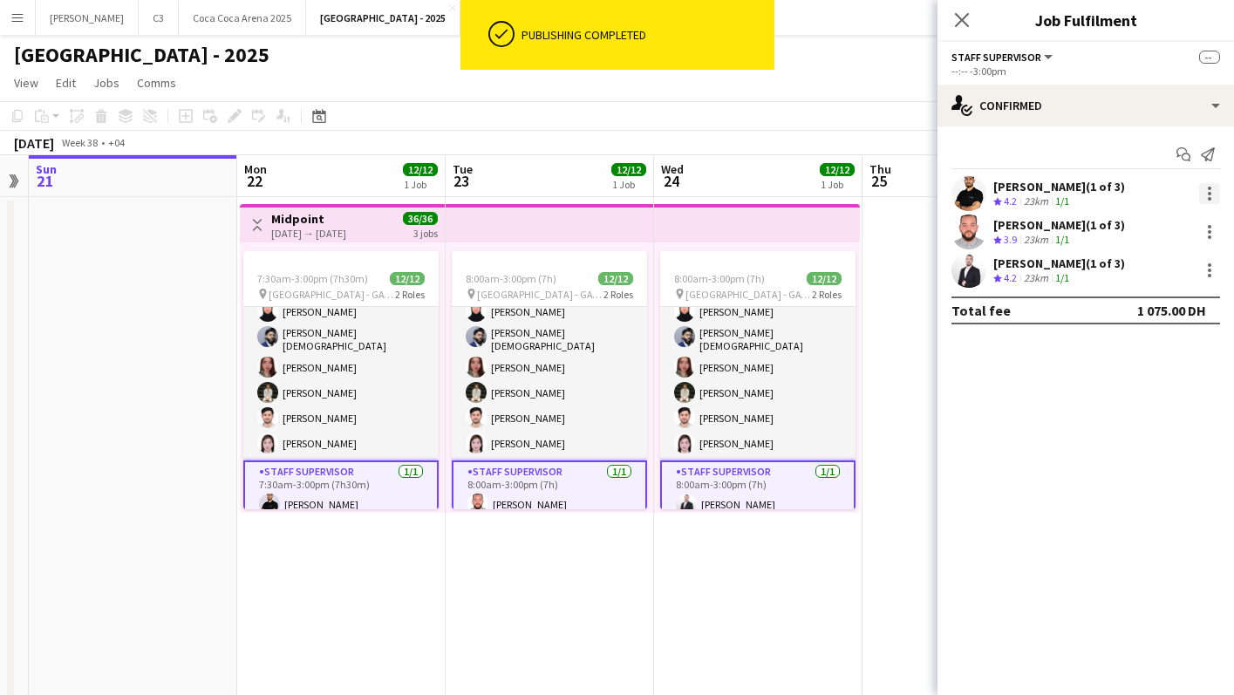
click at [1213, 189] on div at bounding box center [1209, 193] width 21 height 21
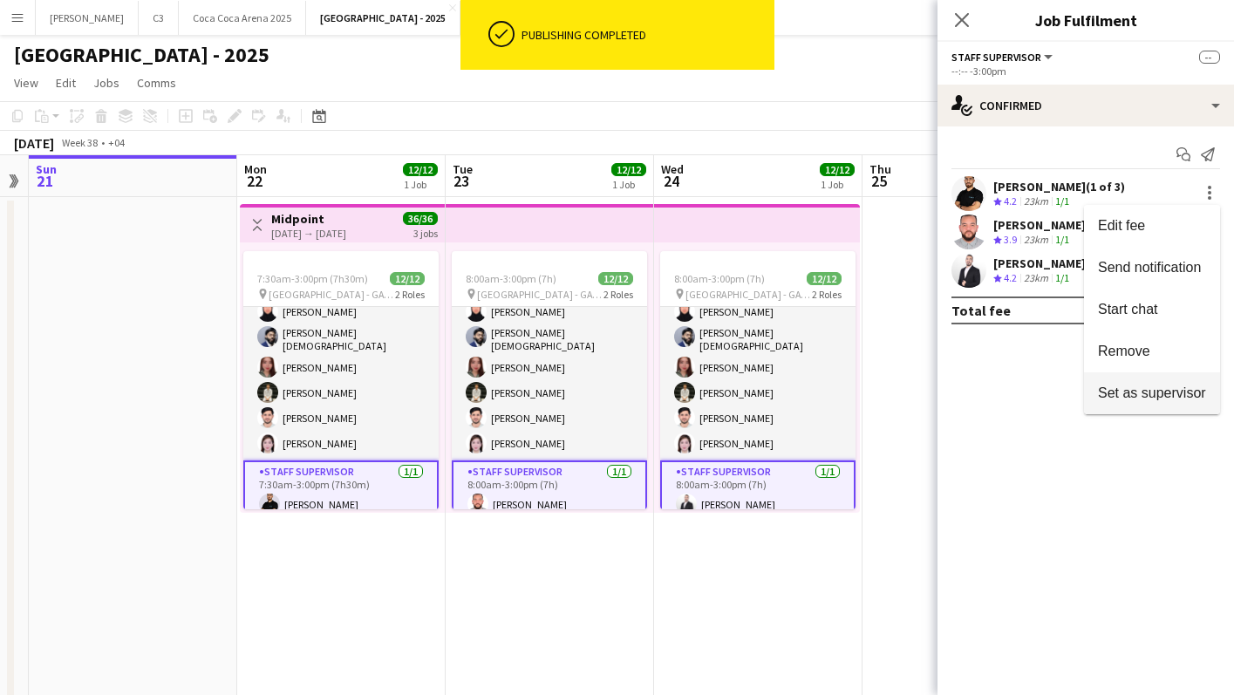
click at [1141, 396] on span "Set as supervisor" at bounding box center [1152, 393] width 108 height 15
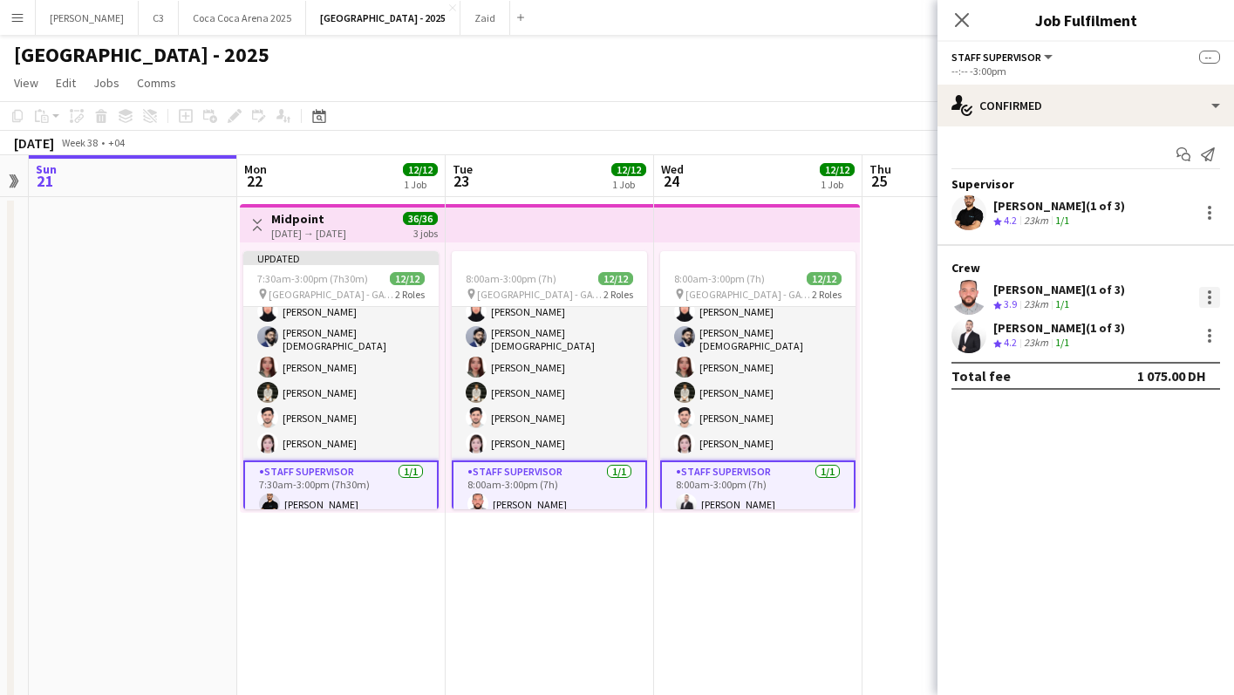
click at [1216, 304] on div at bounding box center [1209, 297] width 21 height 21
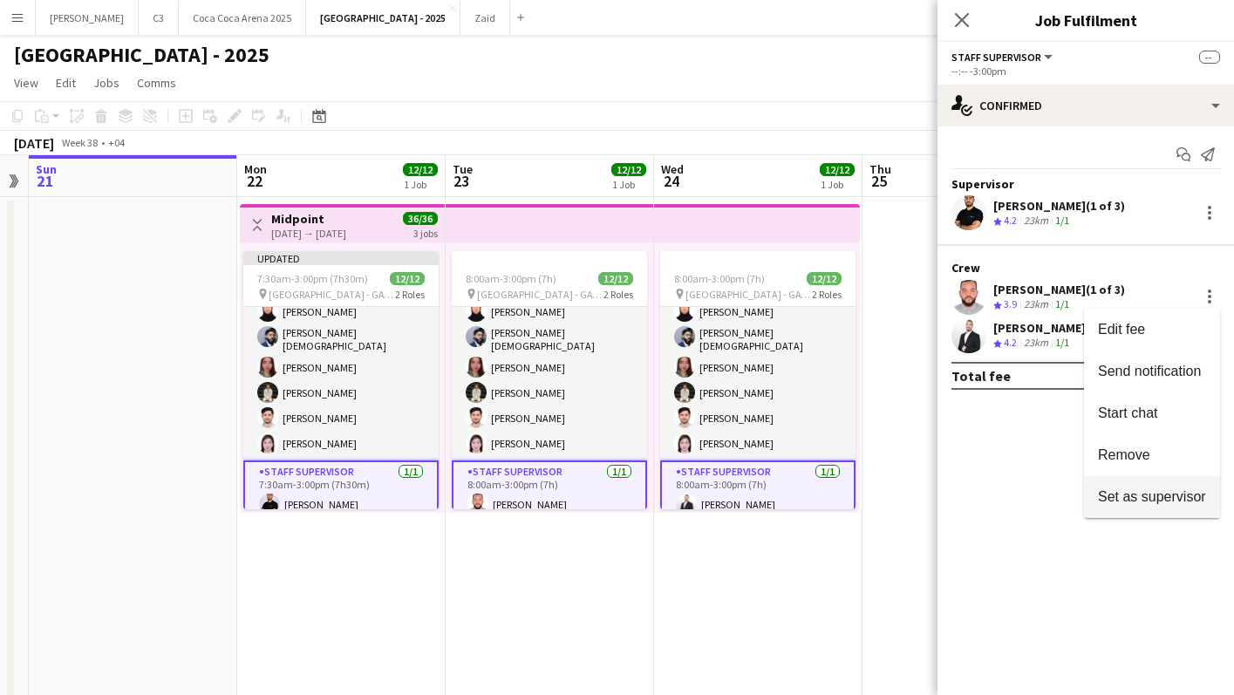
click at [1164, 495] on span "Set as supervisor" at bounding box center [1152, 496] width 108 height 15
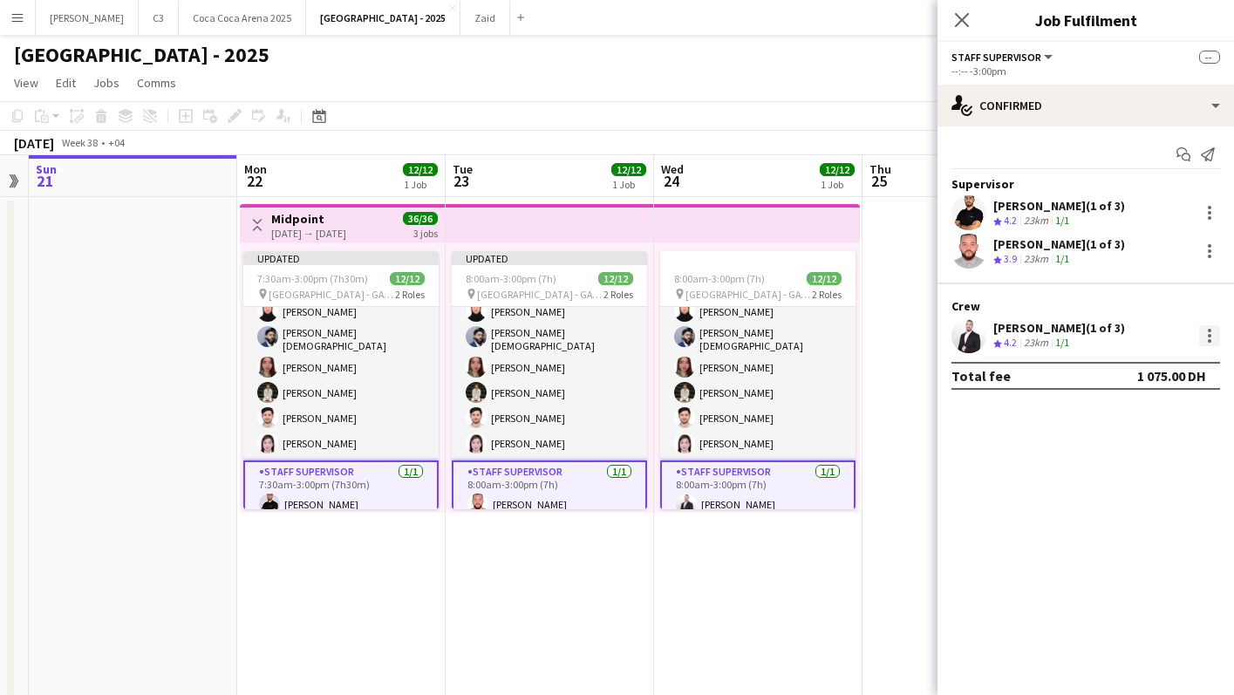
click at [1212, 336] on div at bounding box center [1209, 335] width 21 height 21
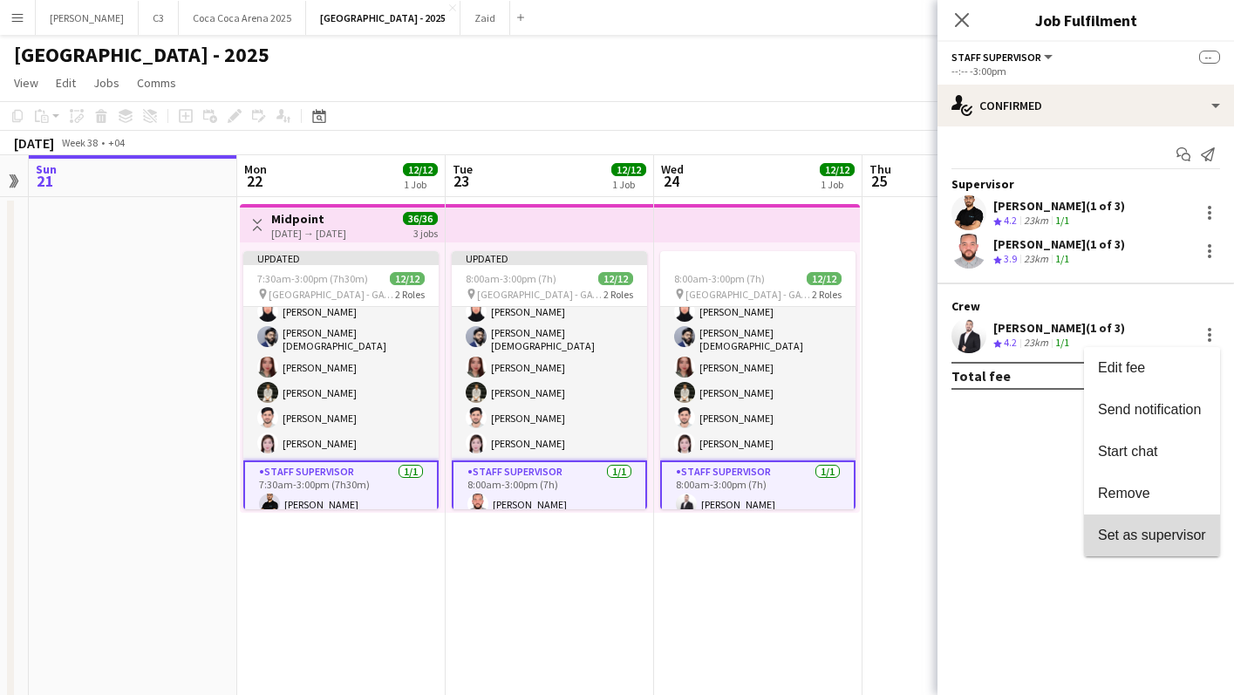
click at [1181, 527] on span "Set as supervisor" at bounding box center [1152, 534] width 108 height 15
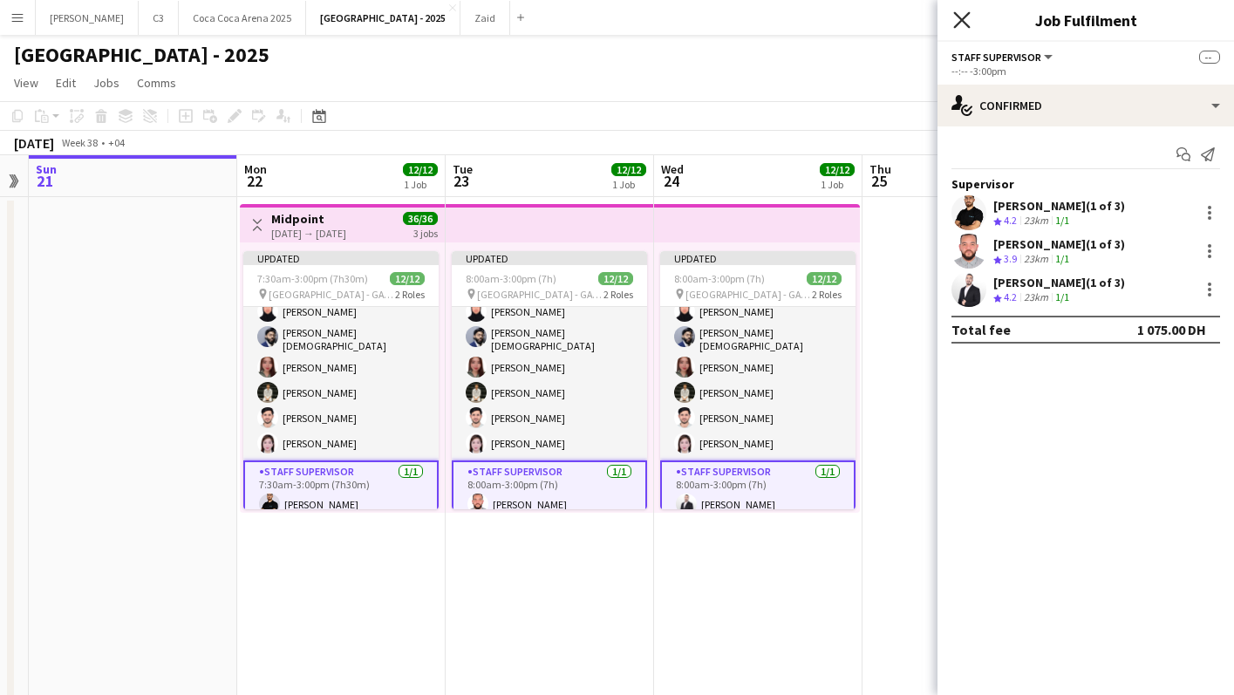
click at [955, 21] on icon "Close pop-in" at bounding box center [961, 19] width 17 height 17
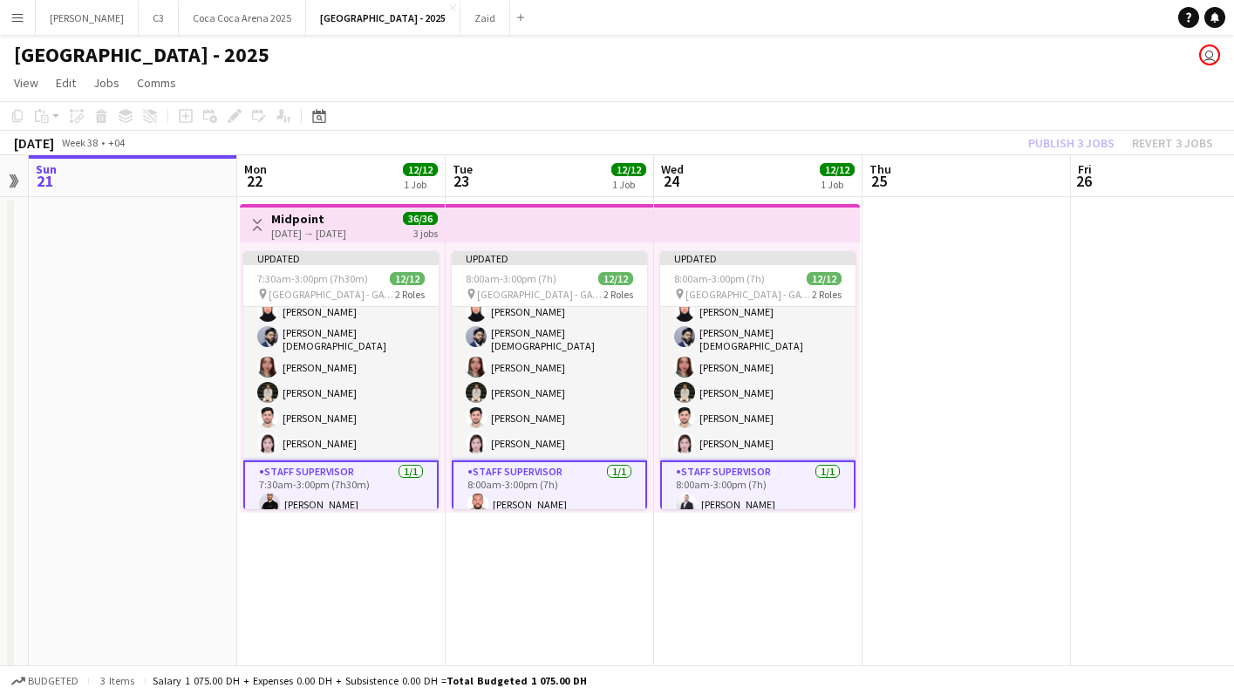
click at [1071, 146] on div "Publish 3 jobs Revert 3 jobs" at bounding box center [1121, 143] width 227 height 23
click at [1071, 146] on button "Publish 3 jobs" at bounding box center [1072, 143] width 100 height 23
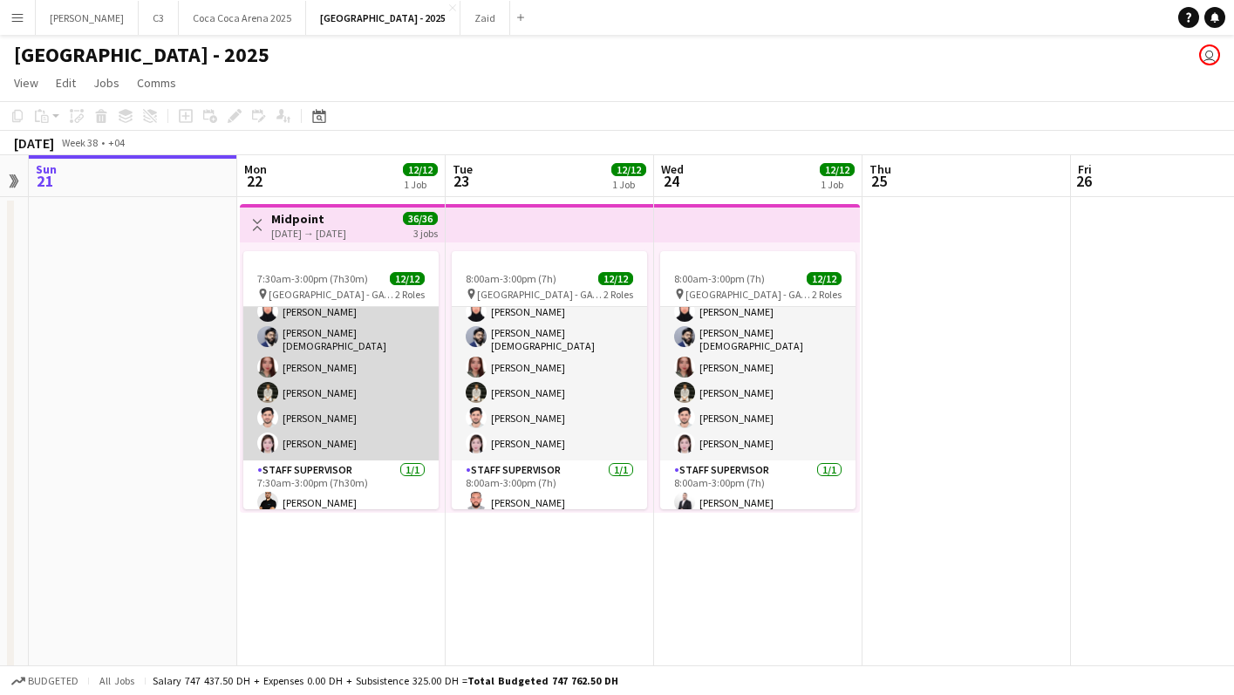
click at [375, 366] on app-card-role "Guest Services Staff [DATE] 7:30am-3:00pm (7h30m) [PERSON_NAME] Muhammad [PERSO…" at bounding box center [340, 299] width 195 height 323
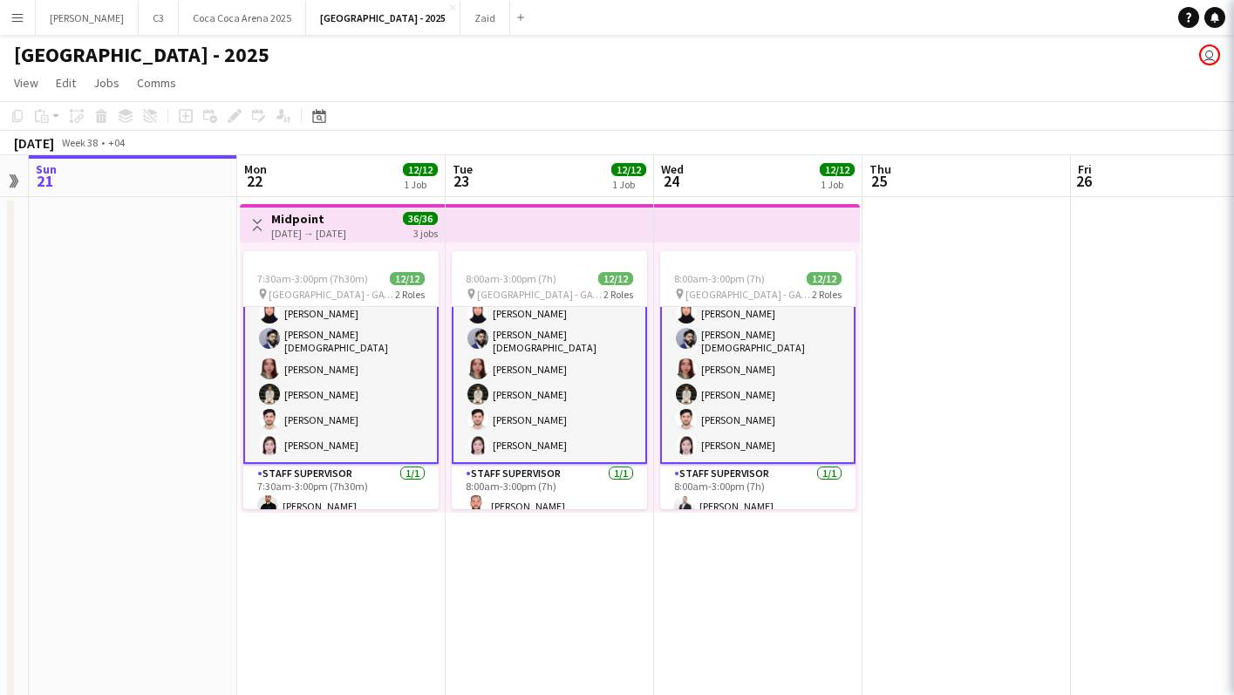
scroll to position [171, 0]
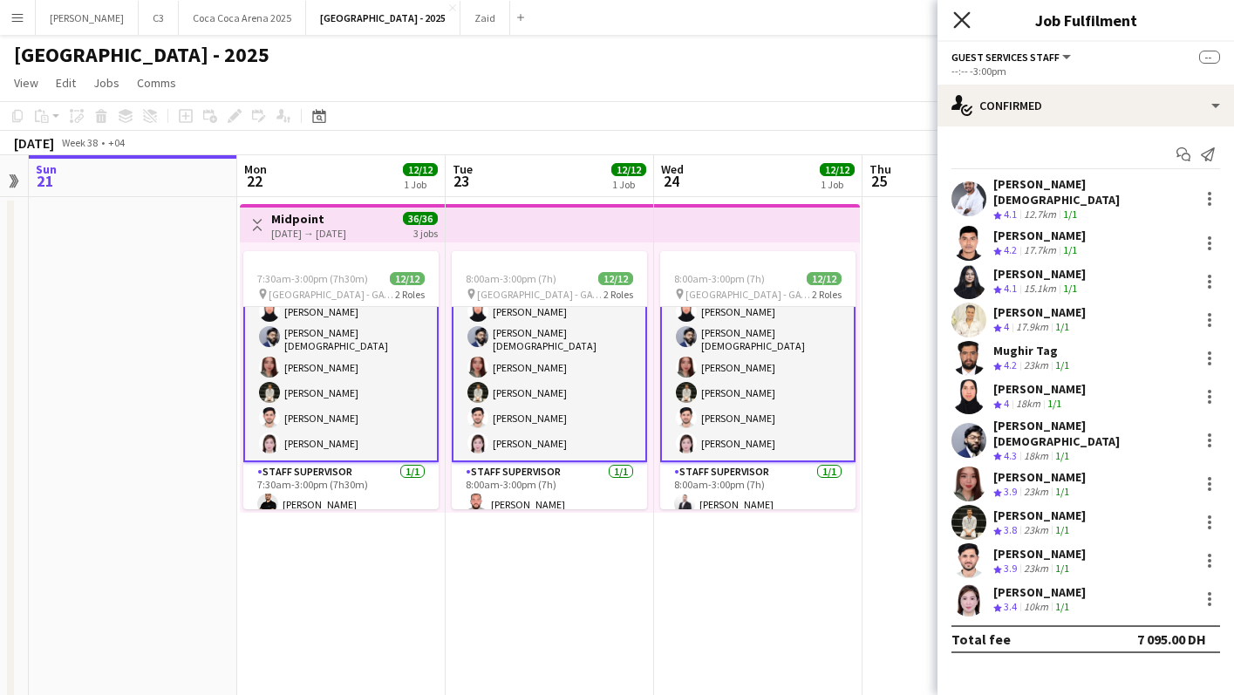
click at [962, 19] on icon at bounding box center [961, 19] width 17 height 17
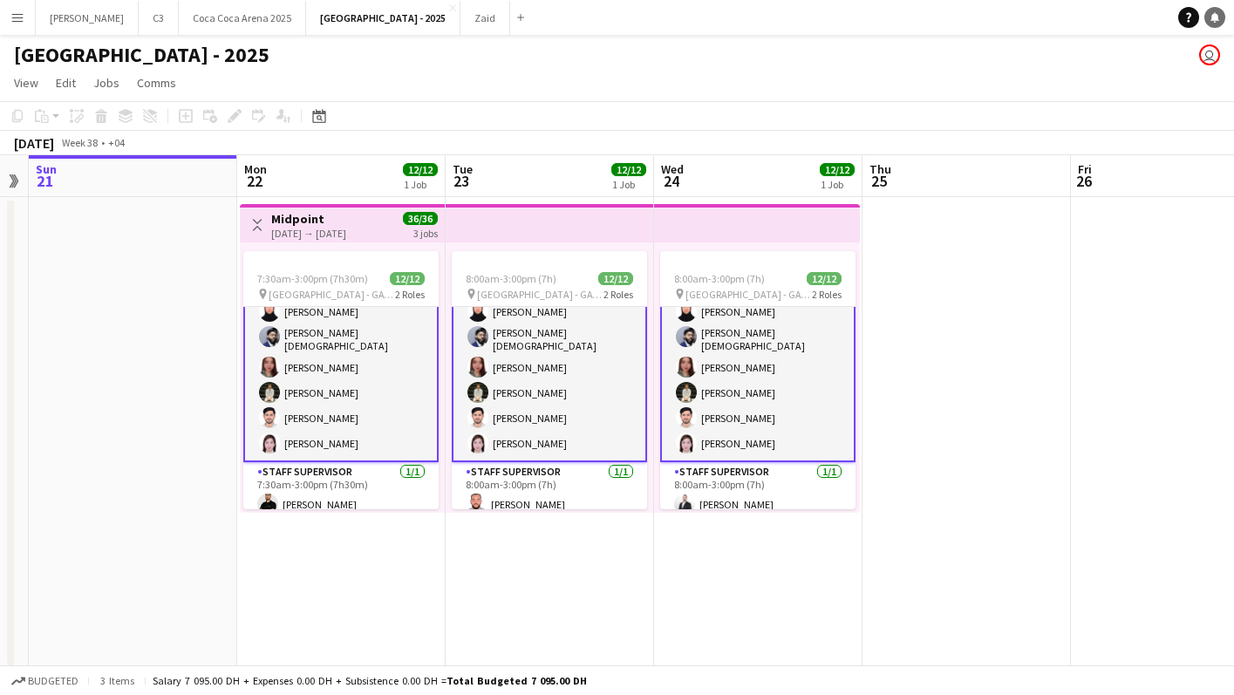
click at [1212, 18] on icon at bounding box center [1215, 16] width 9 height 9
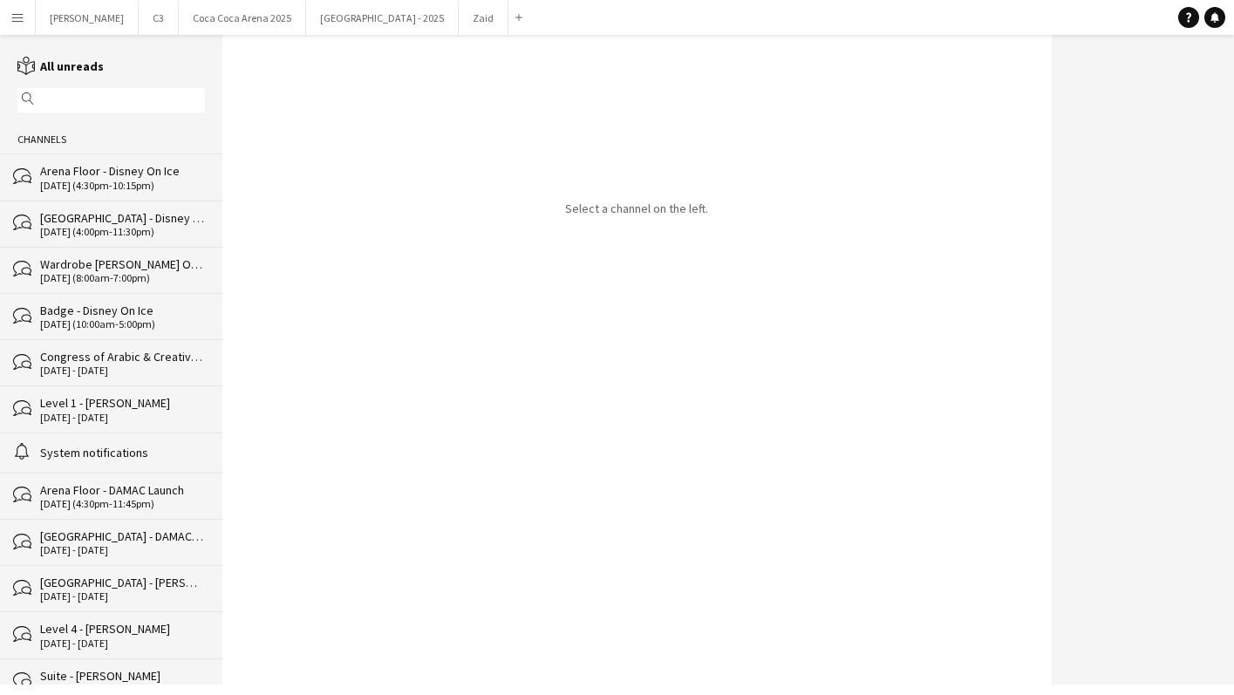
click at [110, 187] on div "[DATE] (4:30pm-10:15pm)" at bounding box center [122, 186] width 165 height 12
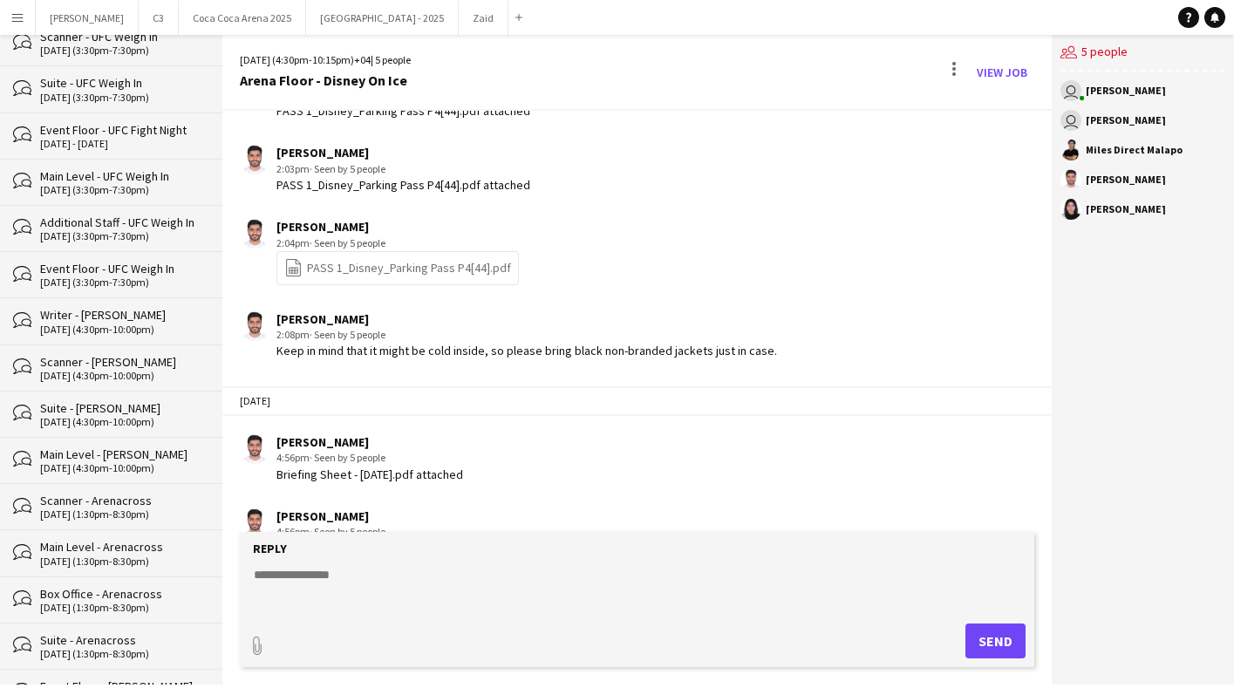
scroll to position [1020, 0]
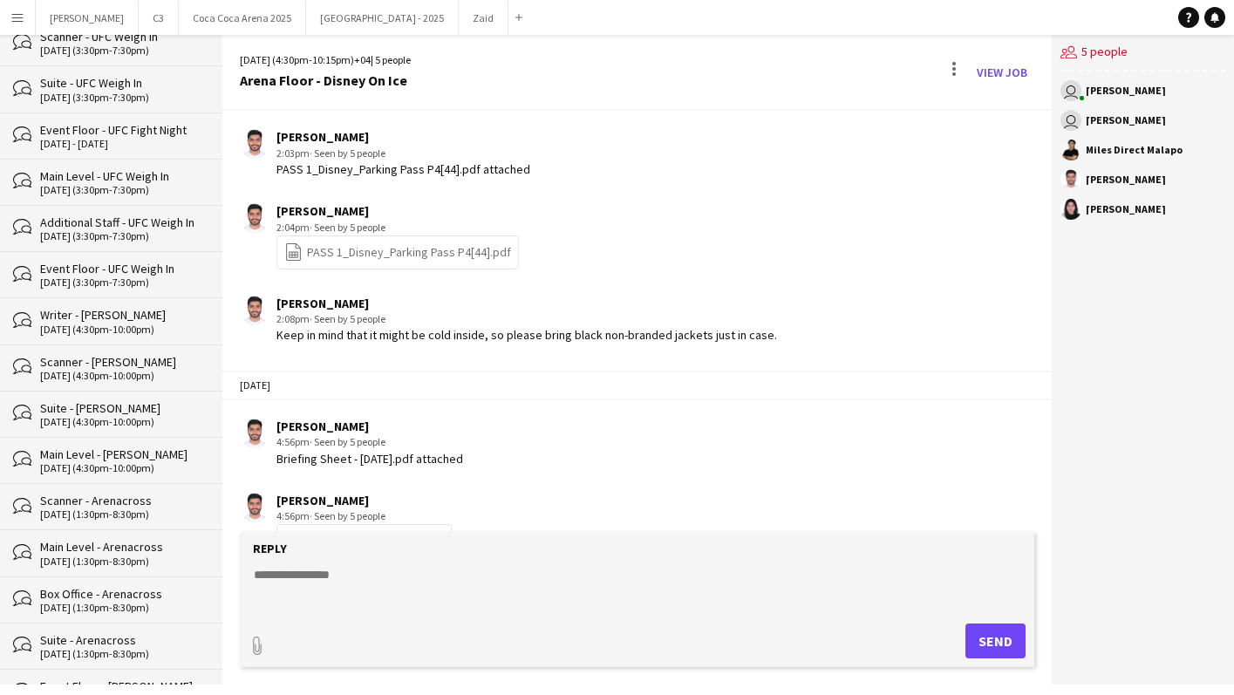
click at [116, 539] on div "Main Level - Arenacross" at bounding box center [122, 547] width 165 height 16
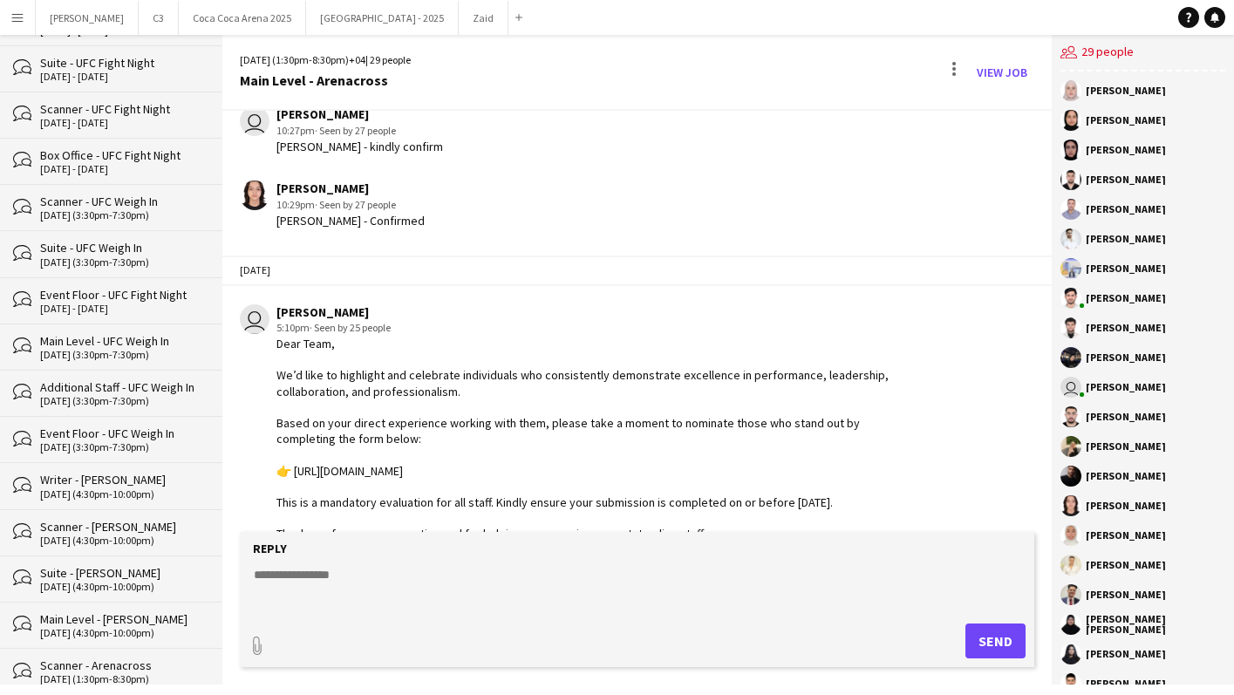
scroll to position [2736, 0]
click at [111, 349] on div "[DATE] (3:30pm-7:30pm)" at bounding box center [122, 355] width 165 height 12
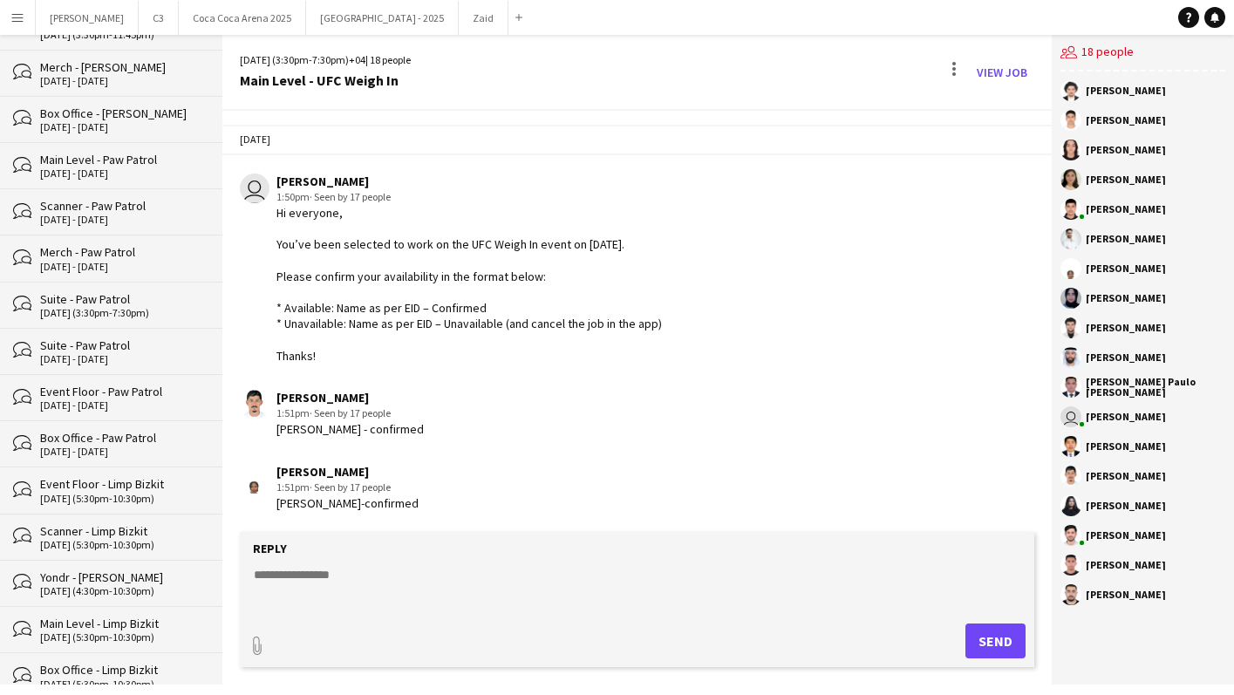
scroll to position [585, 0]
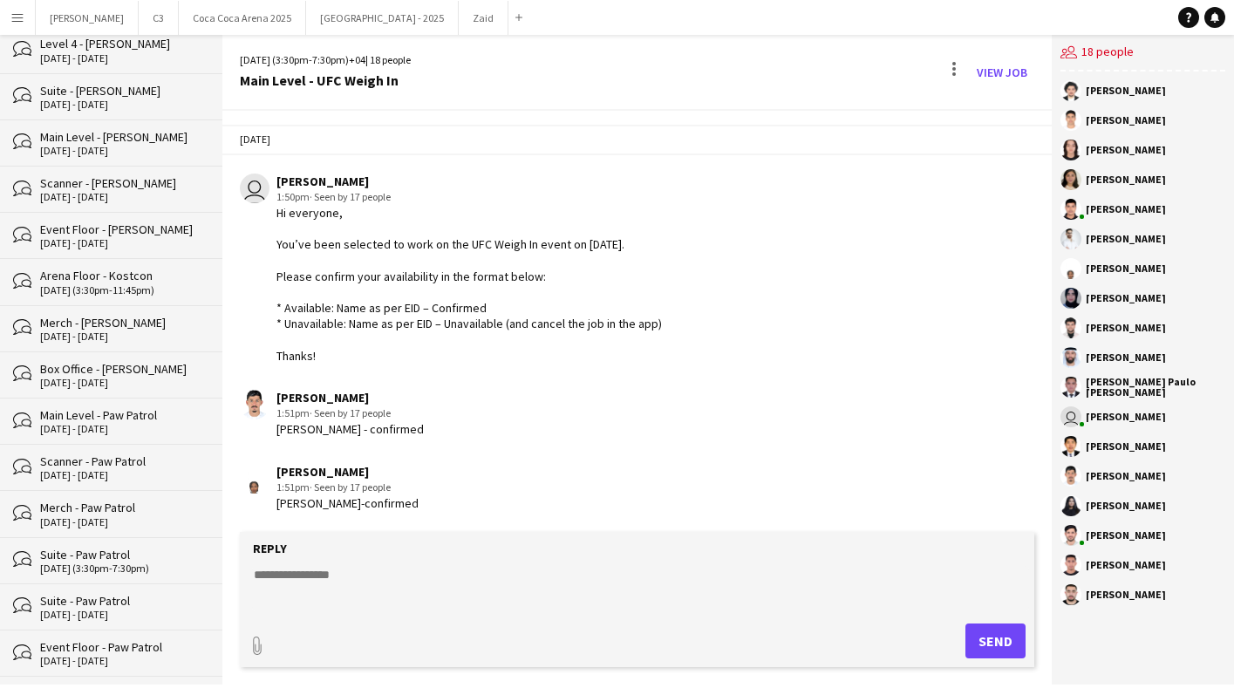
click at [120, 167] on div "bubbles Scanner - Harry Potter 6 - 7 Sep 2025" at bounding box center [111, 189] width 222 height 46
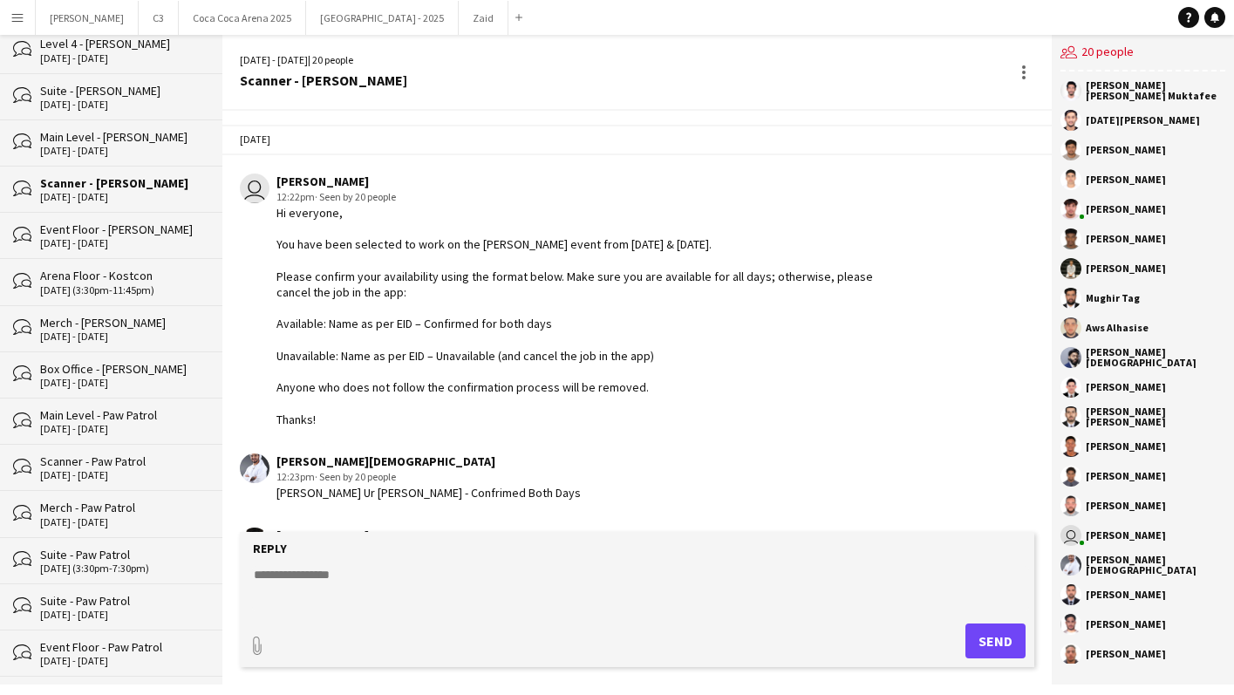
drag, startPoint x: 327, startPoint y: 253, endPoint x: 694, endPoint y: 253, distance: 366.4
click at [694, 253] on div "Hi everyone, You have been selected to work on the Harry Potter event from Sept…" at bounding box center [590, 316] width 627 height 222
click at [576, 264] on div "Hi everyone, You have been selected to work on the Harry Potter event from Sept…" at bounding box center [590, 316] width 627 height 222
drag, startPoint x: 388, startPoint y: 279, endPoint x: 645, endPoint y: 279, distance: 256.5
click at [645, 279] on div "Hi everyone, You have been selected to work on the Harry Potter event from Sept…" at bounding box center [590, 316] width 627 height 222
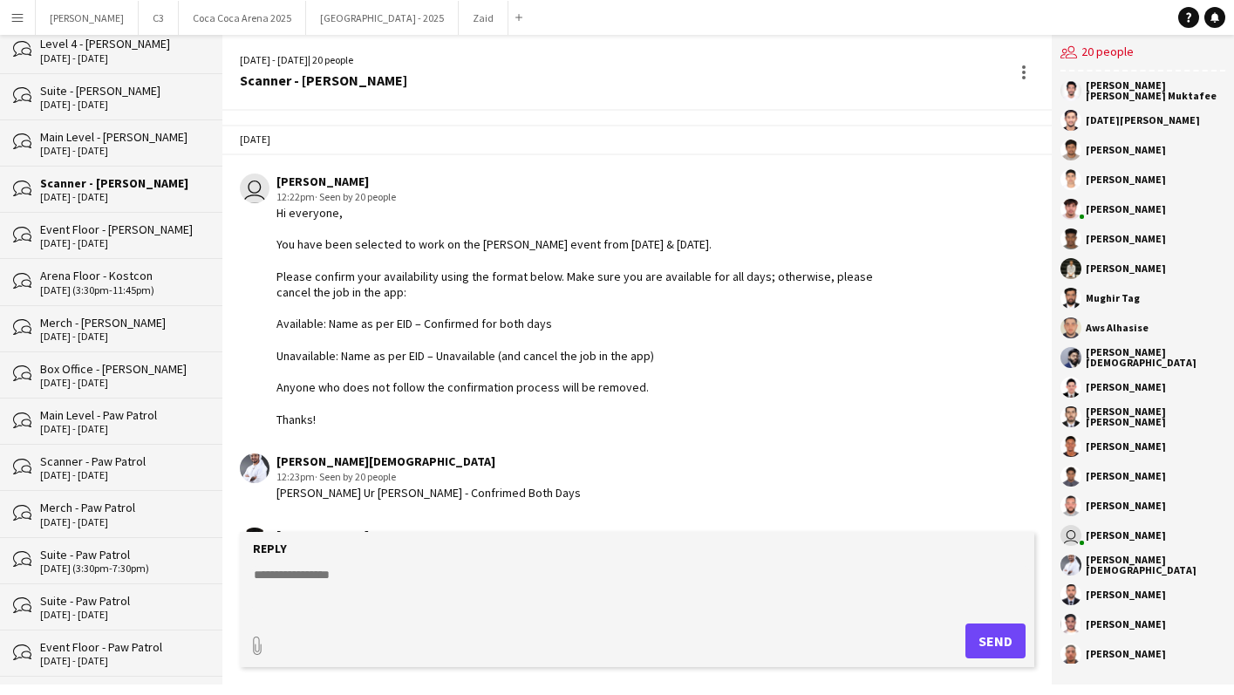
click at [566, 289] on div "Hi everyone, You have been selected to work on the Harry Potter event from Sept…" at bounding box center [590, 316] width 627 height 222
click at [331, 429] on app-chat-message "user Marisol Pestano 12:22pm · Seen by 20 people Hi everyone, You have been sel…" at bounding box center [637, 300] width 830 height 271
drag, startPoint x: 338, startPoint y: 425, endPoint x: 269, endPoint y: 217, distance: 218.8
click at [269, 217] on div "user Marisol Pestano 12:22pm · Seen by 20 people Hi everyone, You have been sel…" at bounding box center [572, 301] width 664 height 254
copy div "Hi everyone, You have been selected to work on the Harry Potter event from Sept…"
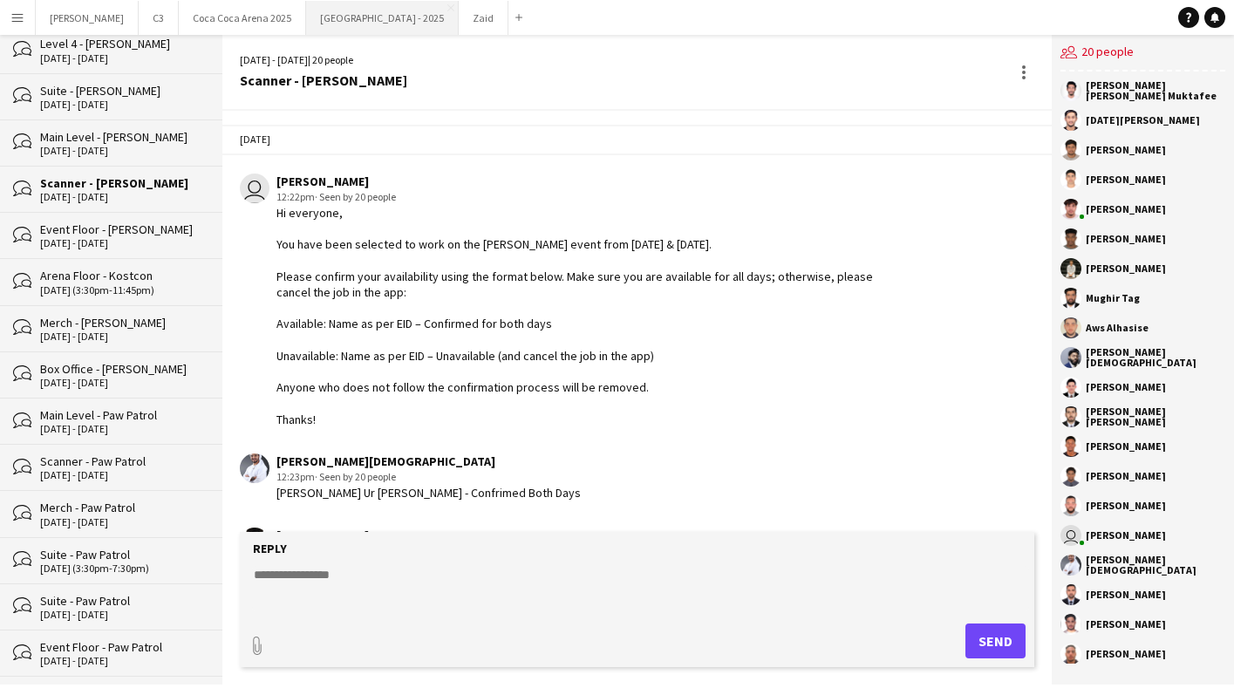
click at [306, 6] on button "[GEOGRAPHIC_DATA] - 2025 Close" at bounding box center [382, 18] width 153 height 34
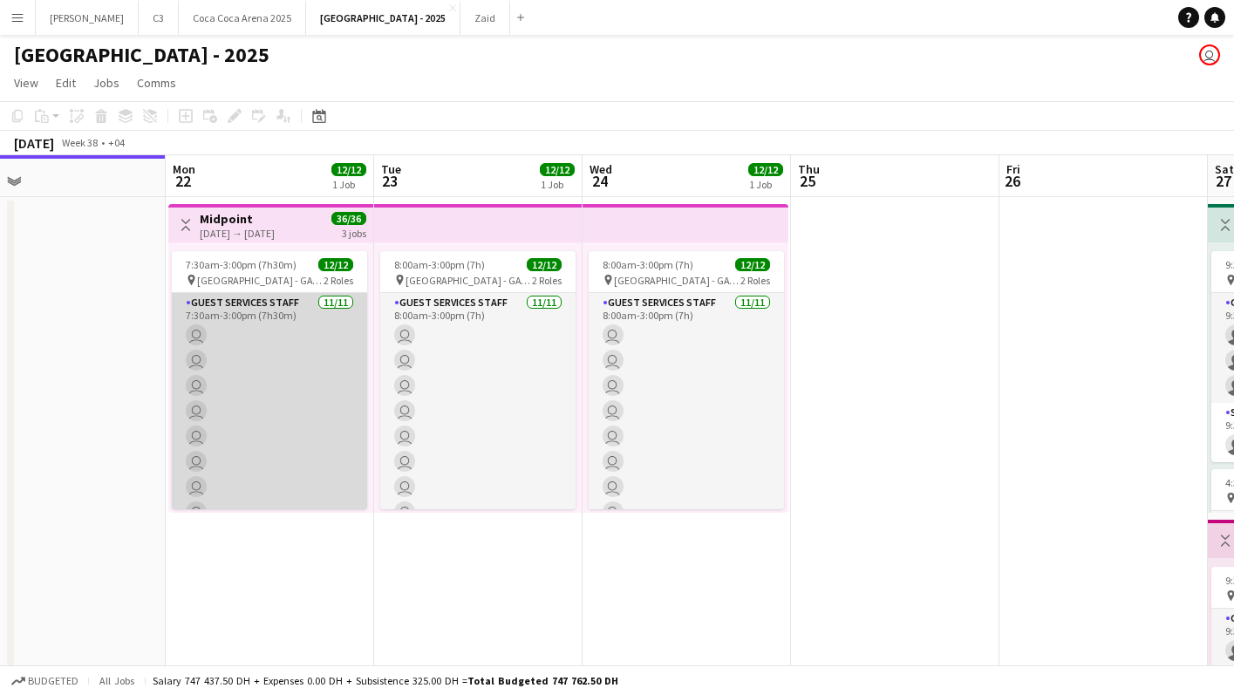
click at [270, 413] on app-card-role "Guest Services Staff 11/11 7:30am-3:00pm (7h30m) user user user user user user …" at bounding box center [269, 449] width 195 height 312
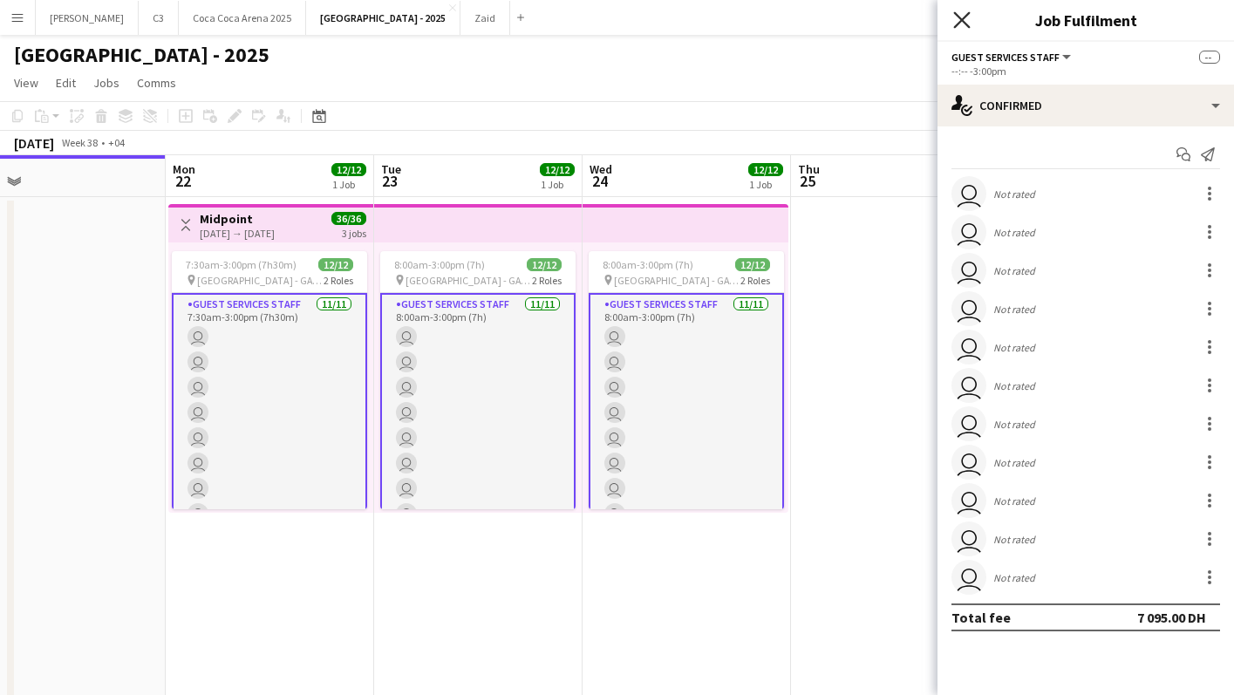
click at [964, 22] on icon at bounding box center [961, 19] width 17 height 17
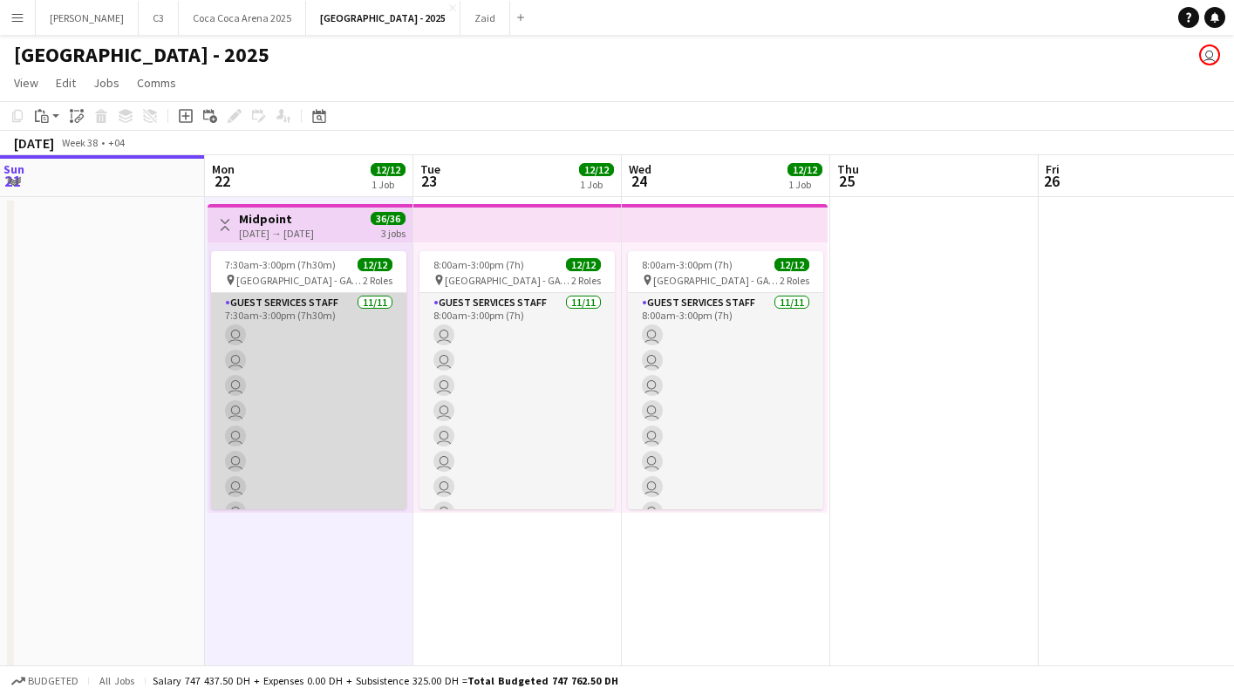
click at [356, 421] on app-card-role "Guest Services Staff 11/11 7:30am-3:00pm (7h30m) user user user user user user …" at bounding box center [308, 449] width 195 height 312
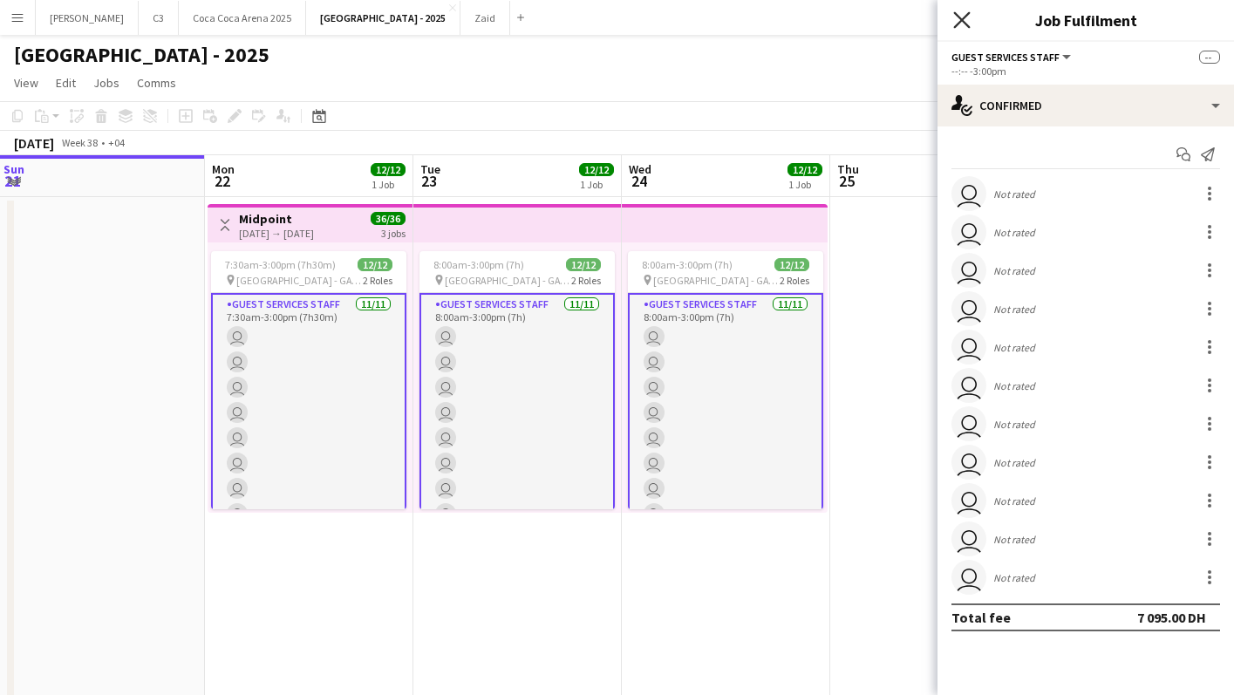
click at [960, 17] on icon "Close pop-in" at bounding box center [961, 19] width 17 height 17
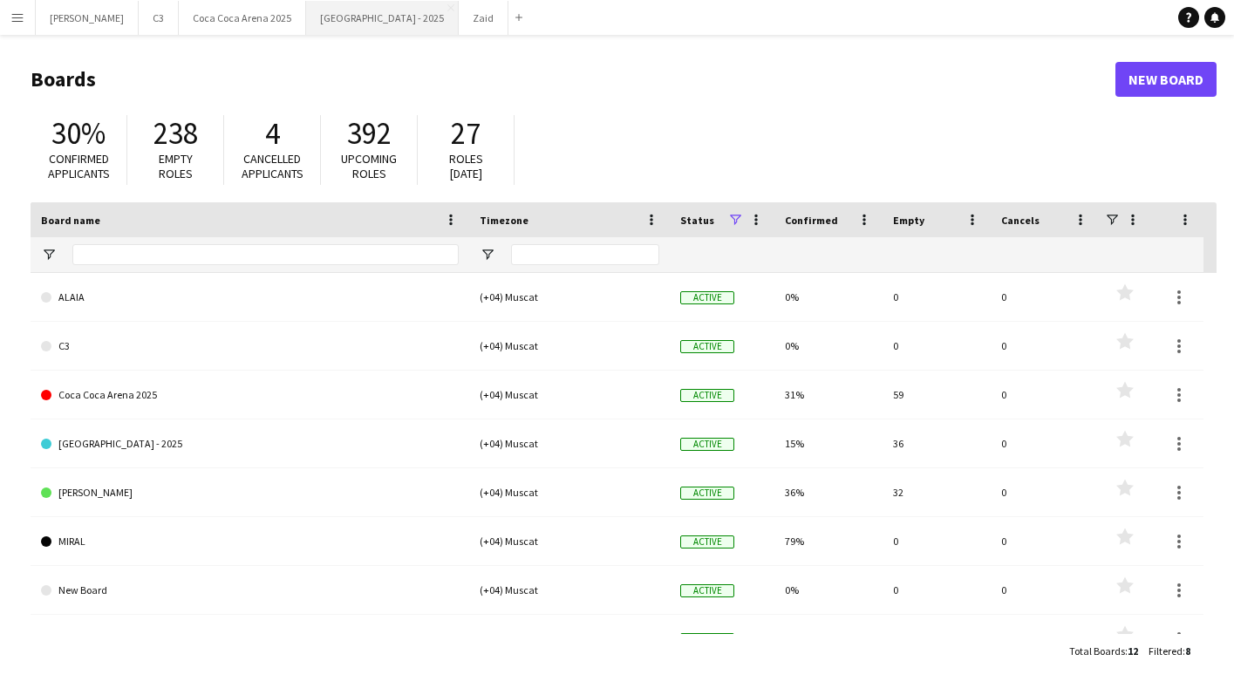
click at [306, 7] on button "[GEOGRAPHIC_DATA] - 2025 Close" at bounding box center [382, 18] width 153 height 34
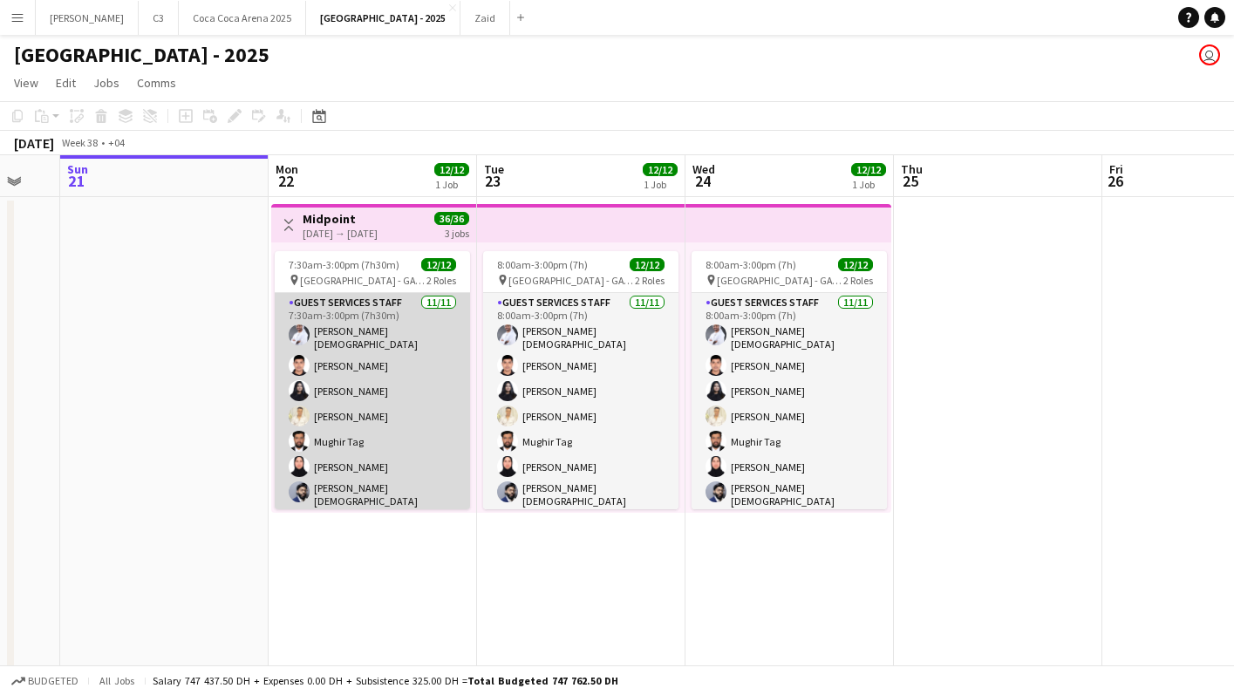
click at [377, 443] on app-card-role "Guest Services Staff 11/11 7:30am-3:00pm (7h30m) Khalil rehman Muhammad Mostafa…" at bounding box center [372, 454] width 195 height 323
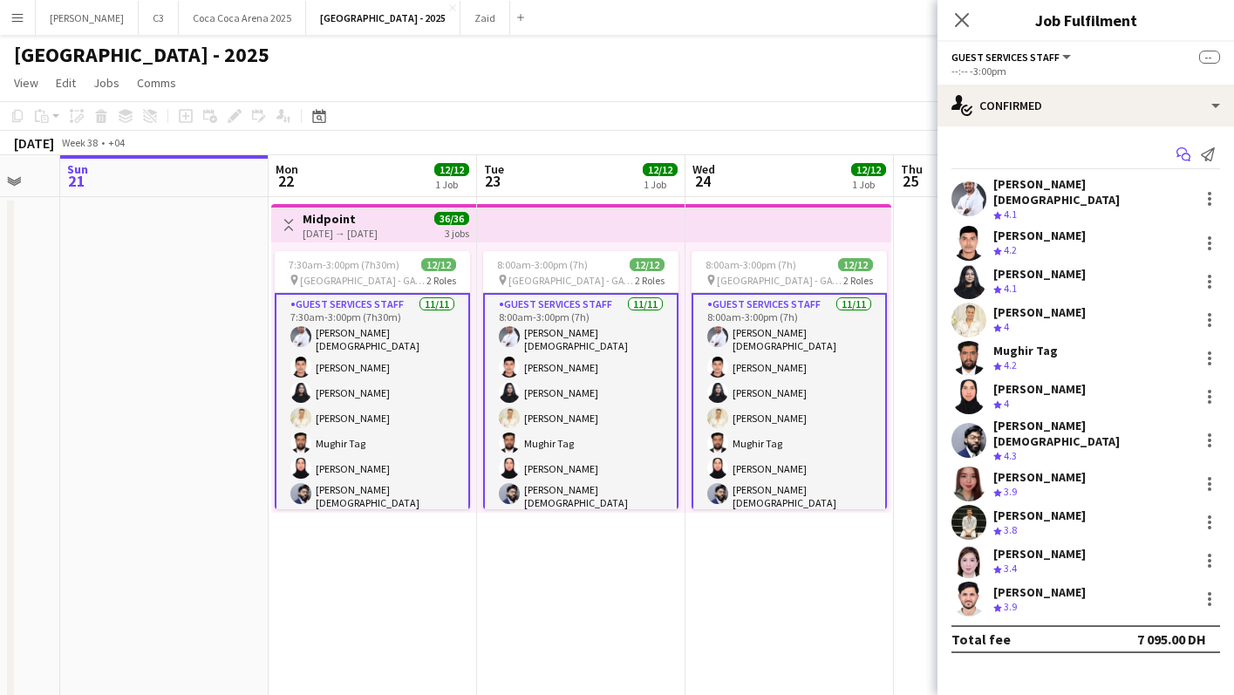
click at [1185, 158] on icon "Start chat" at bounding box center [1184, 154] width 14 height 14
click at [1184, 153] on icon "Start chat" at bounding box center [1184, 154] width 14 height 14
click at [1188, 152] on icon "Start chat" at bounding box center [1184, 154] width 14 height 14
click at [1187, 153] on icon "Start chat" at bounding box center [1184, 154] width 14 height 14
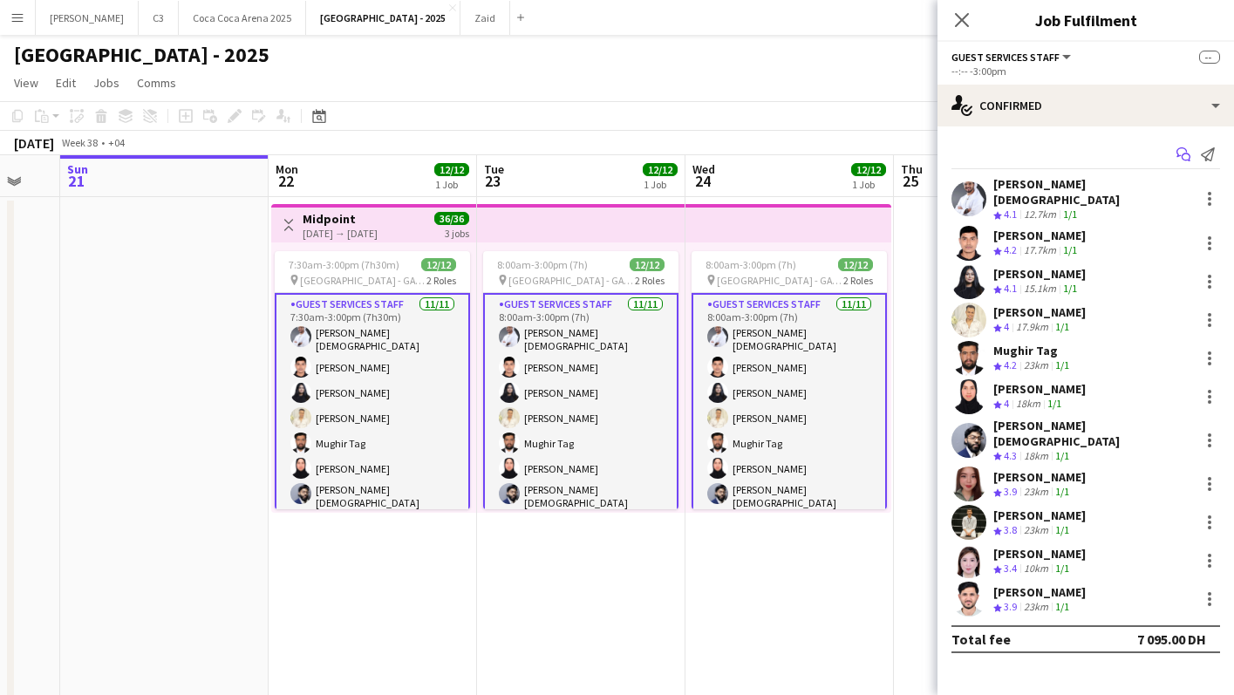
click at [1187, 153] on icon "Start chat" at bounding box center [1184, 154] width 14 height 14
click at [1185, 154] on icon "Start chat" at bounding box center [1184, 154] width 14 height 14
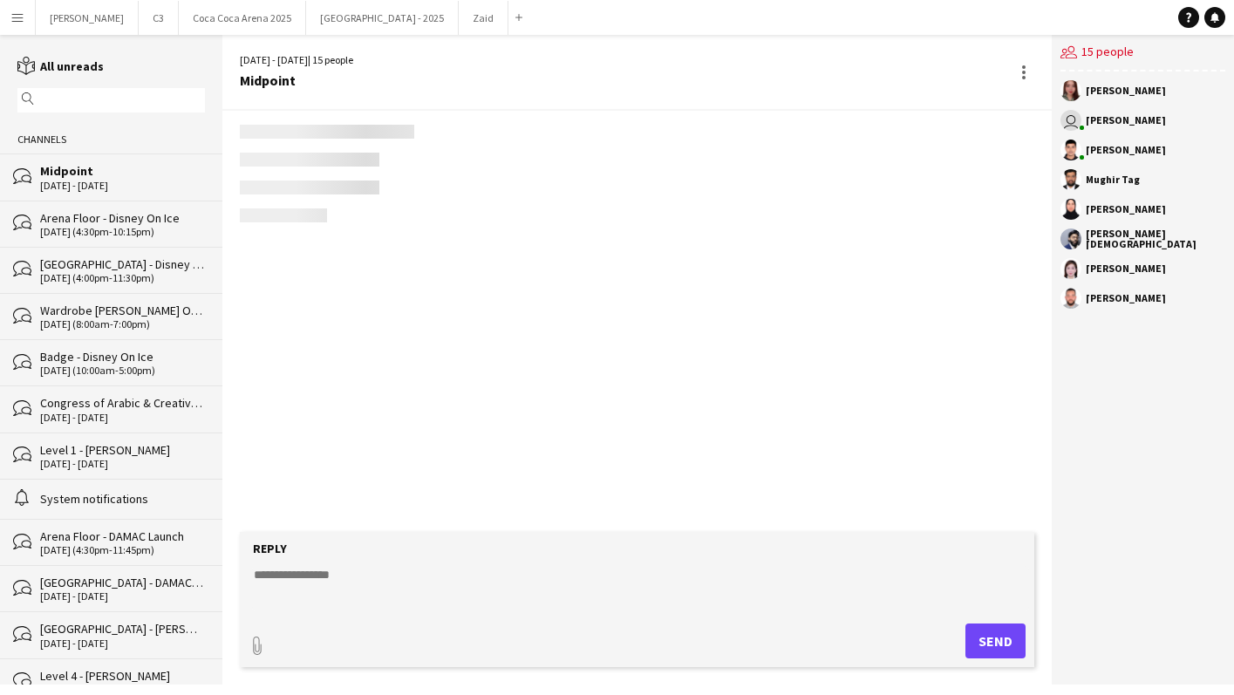
click at [381, 559] on form "Reply paperclip Send" at bounding box center [637, 599] width 795 height 135
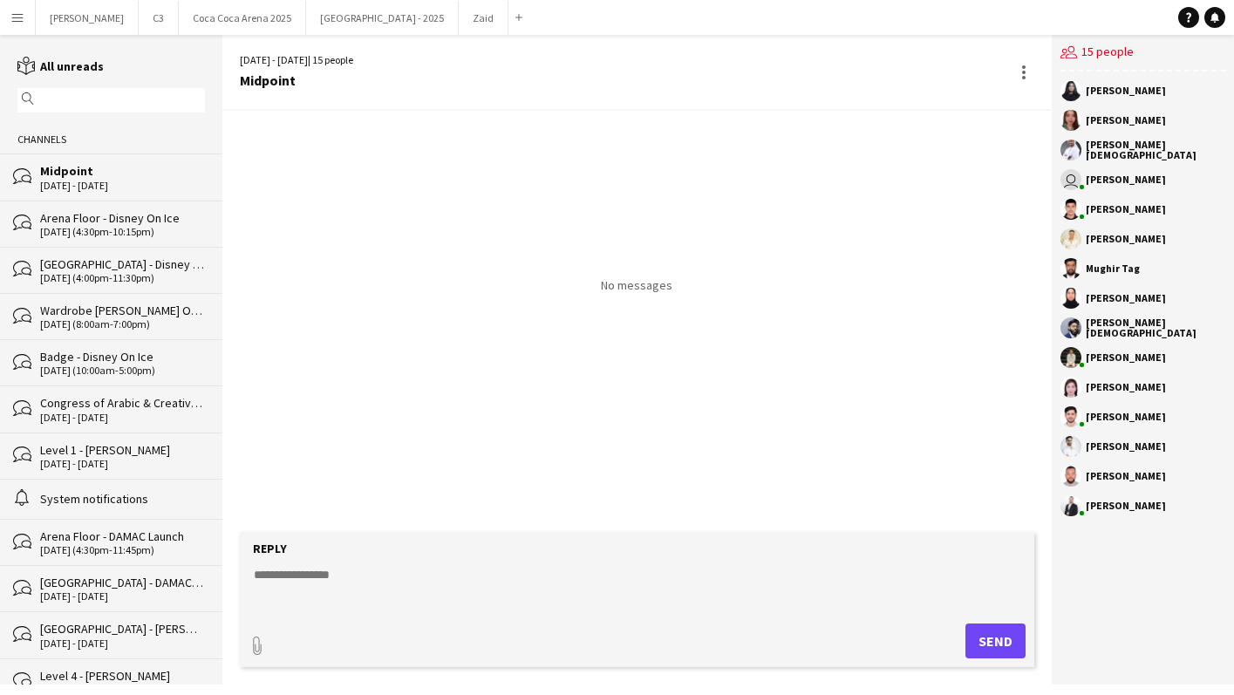
click at [371, 579] on textarea at bounding box center [640, 588] width 777 height 45
paste textarea "**********"
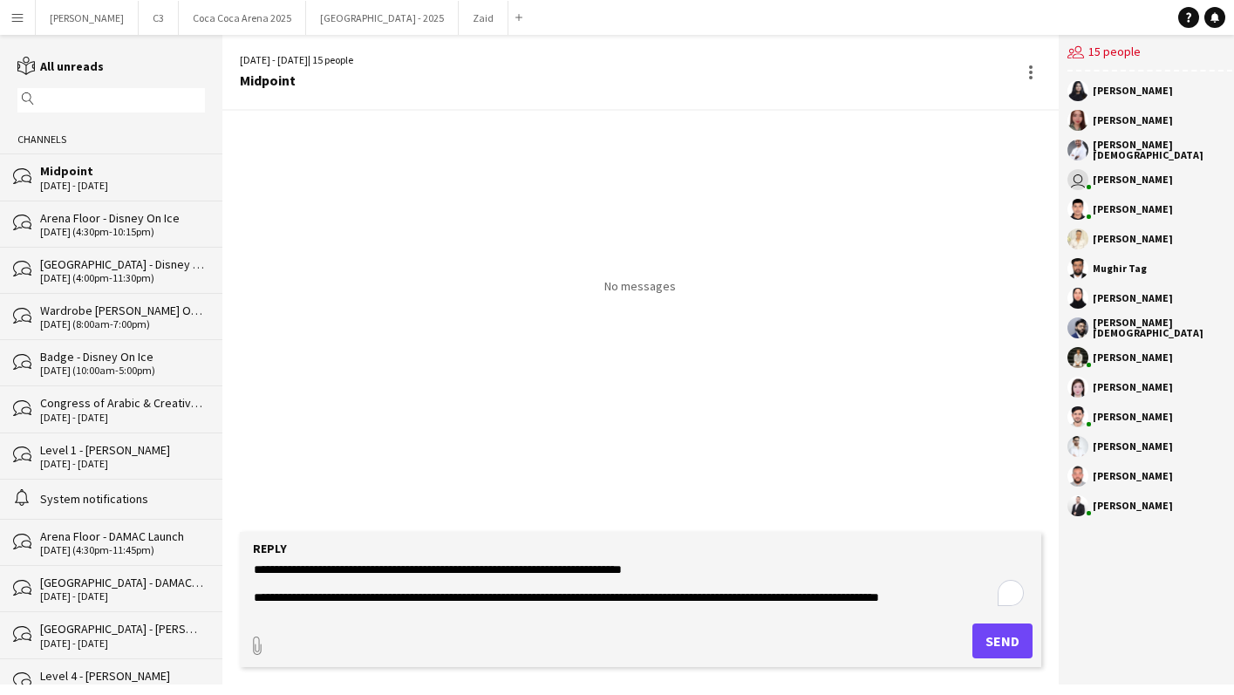
click at [509, 572] on textarea "**********" at bounding box center [640, 588] width 777 height 45
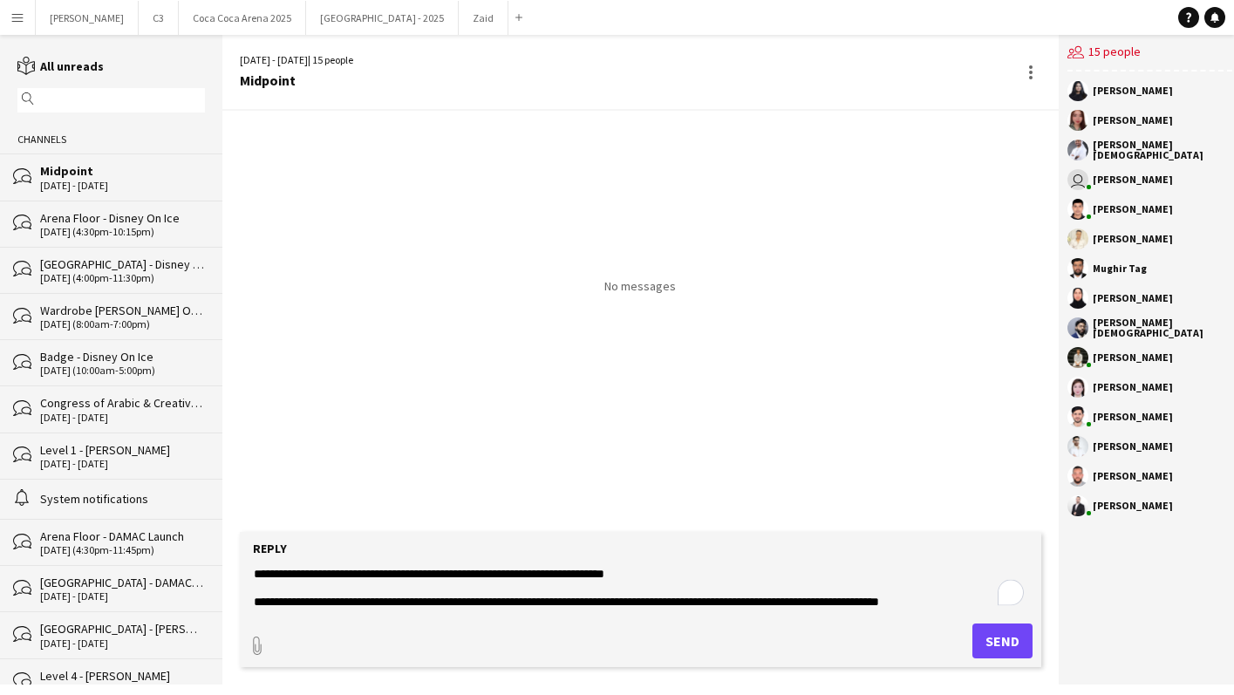
drag, startPoint x: 635, startPoint y: 572, endPoint x: 748, endPoint y: 571, distance: 113.4
click at [635, 572] on textarea "**********" at bounding box center [640, 588] width 777 height 45
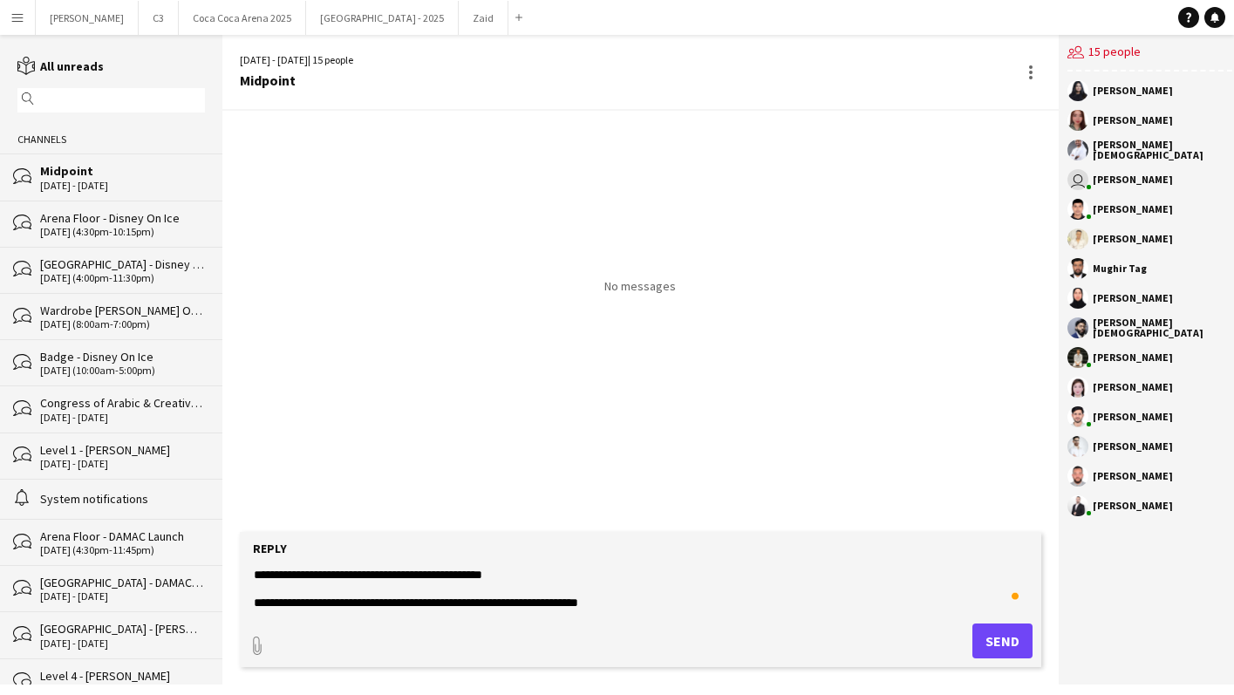
click at [495, 574] on textarea "**********" at bounding box center [640, 588] width 777 height 45
drag, startPoint x: 597, startPoint y: 576, endPoint x: 646, endPoint y: 576, distance: 48.9
click at [646, 576] on textarea "**********" at bounding box center [640, 588] width 777 height 45
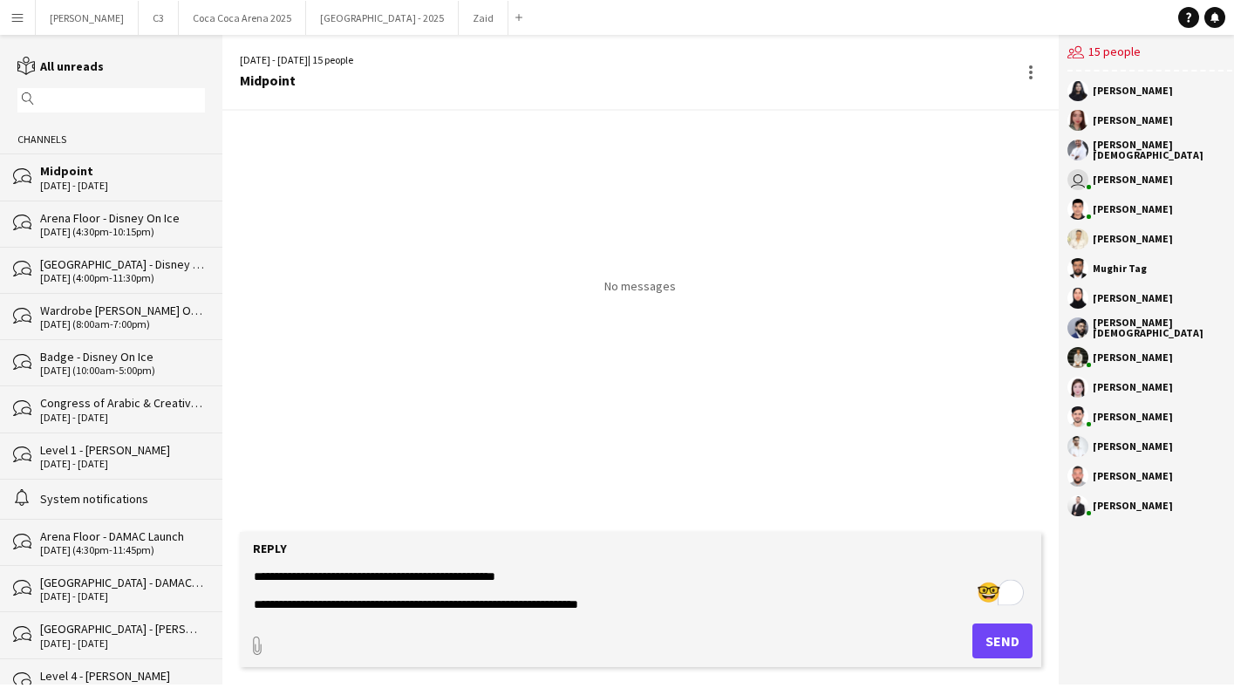
click at [624, 584] on textarea "**********" at bounding box center [640, 588] width 777 height 45
type textarea "**********"
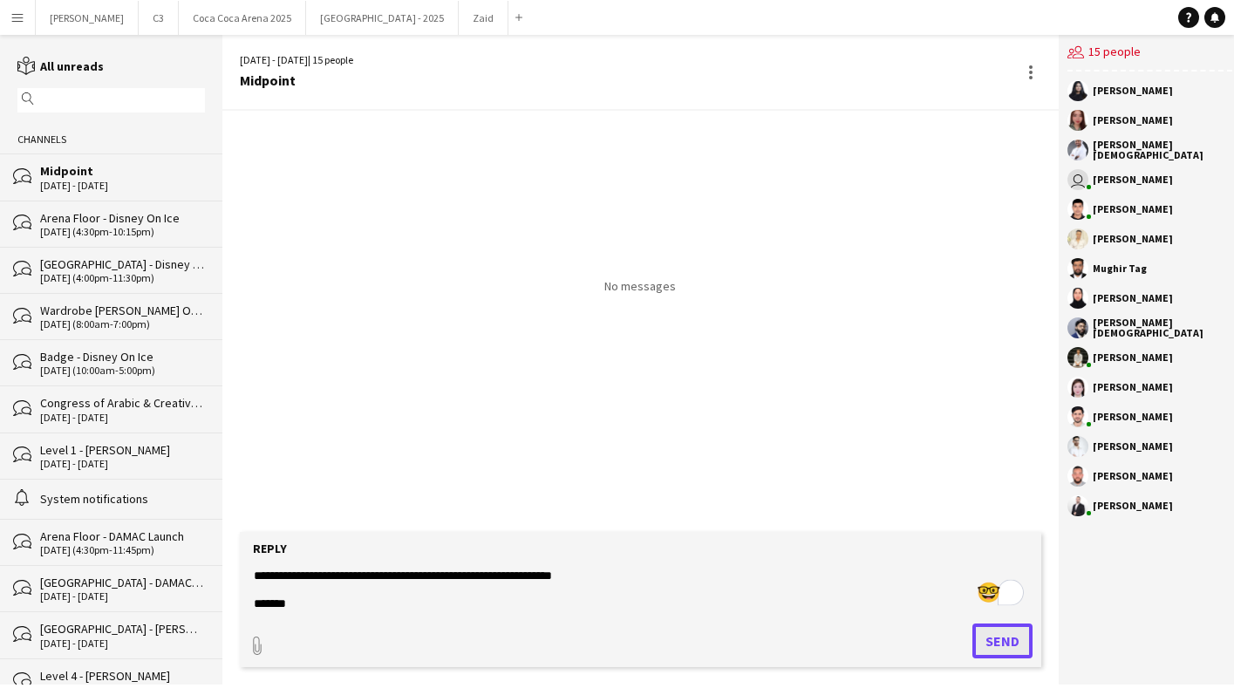
click at [989, 635] on button "Send" at bounding box center [1003, 641] width 60 height 35
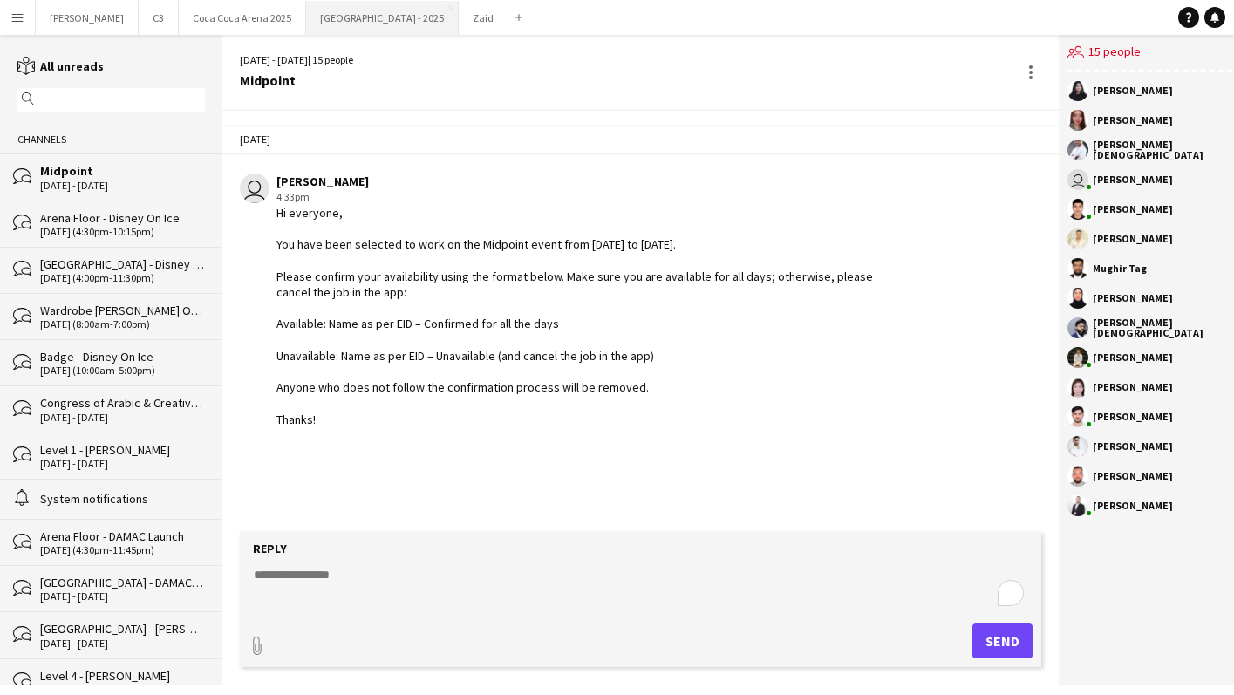
click at [311, 23] on button "[GEOGRAPHIC_DATA] - 2025 Close" at bounding box center [382, 18] width 153 height 34
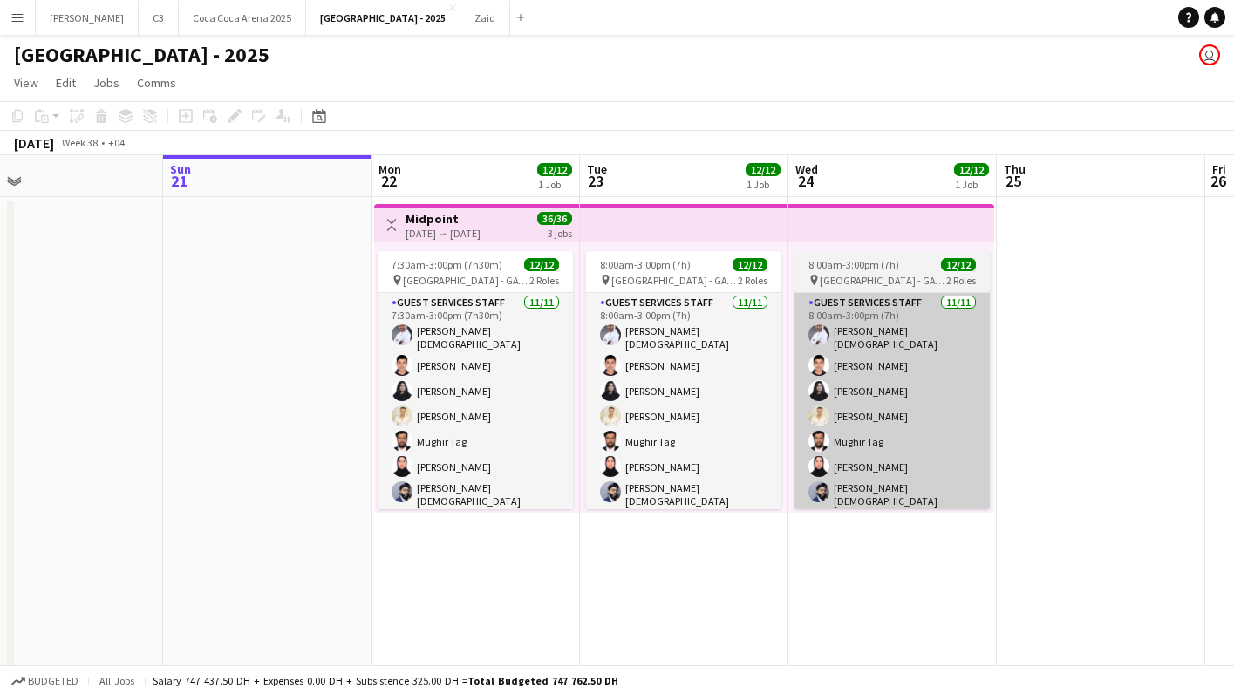
click at [827, 476] on app-card-role "Guest Services Staff 11/11 8:00am-3:00pm (7h) Khalil rehman Muhammad Mostafa Ha…" at bounding box center [892, 454] width 195 height 323
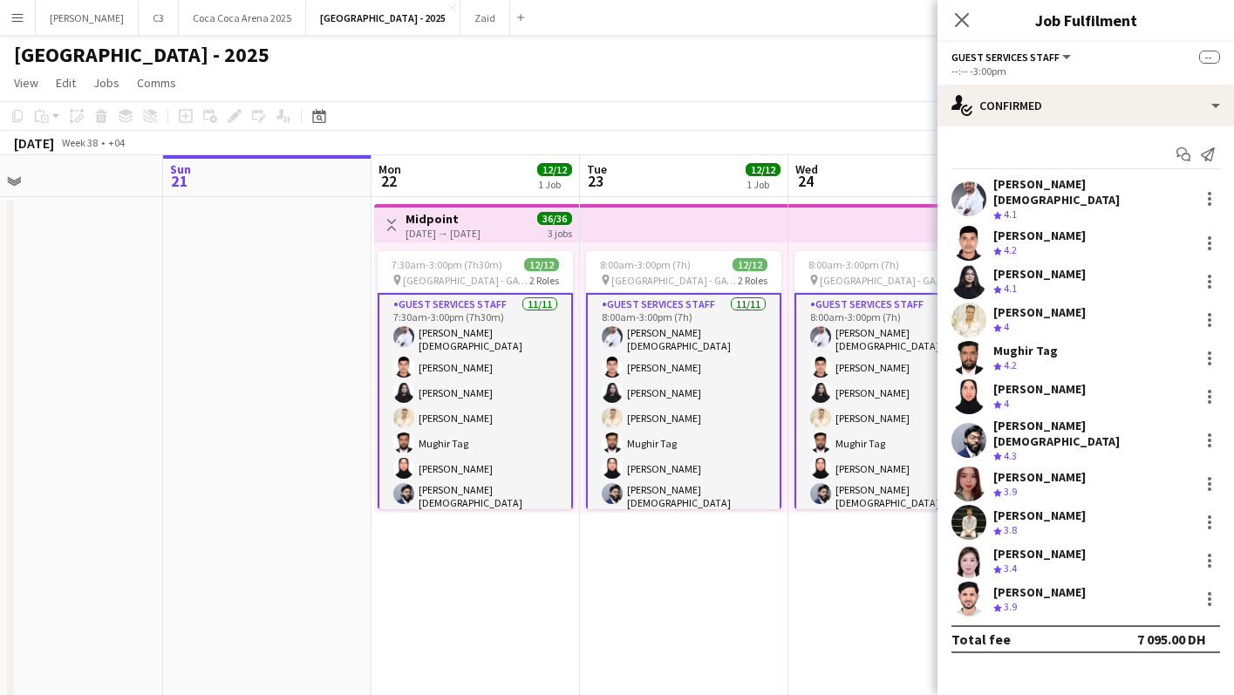
click at [827, 476] on app-card-role "Guest Services Staff 11/11 8:00am-3:00pm (7h) Khalil rehman Muhammad Mostafa Ha…" at bounding box center [892, 456] width 195 height 326
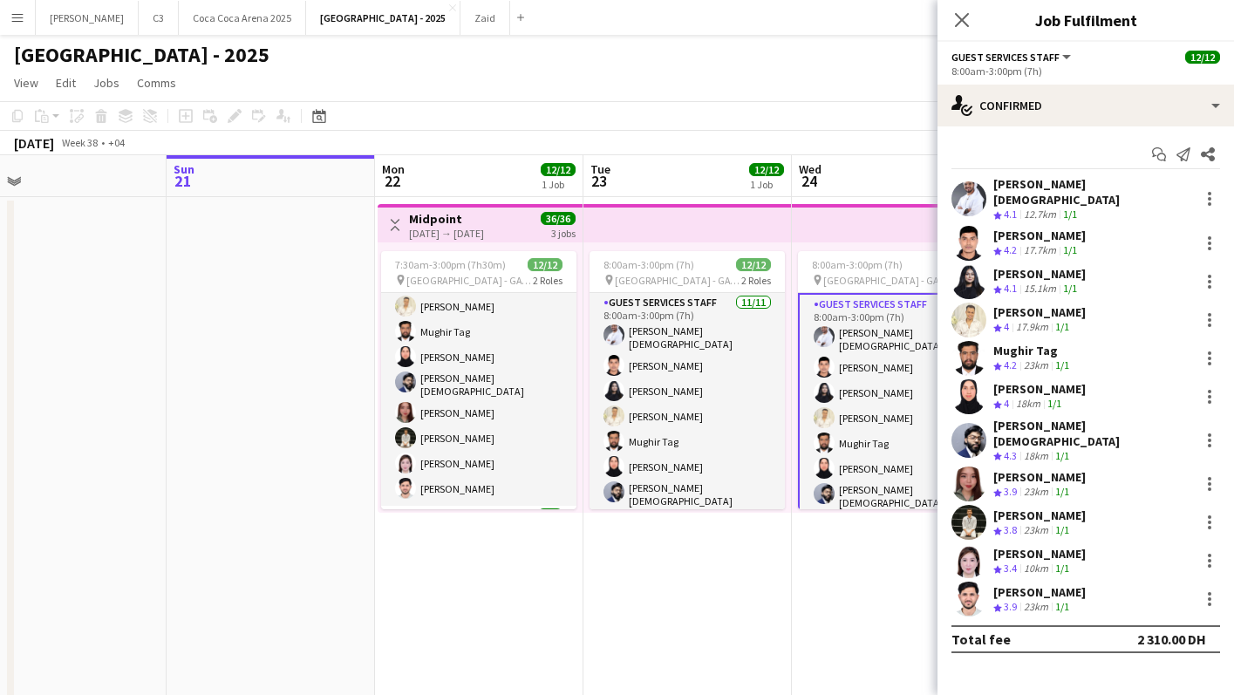
scroll to position [155, 0]
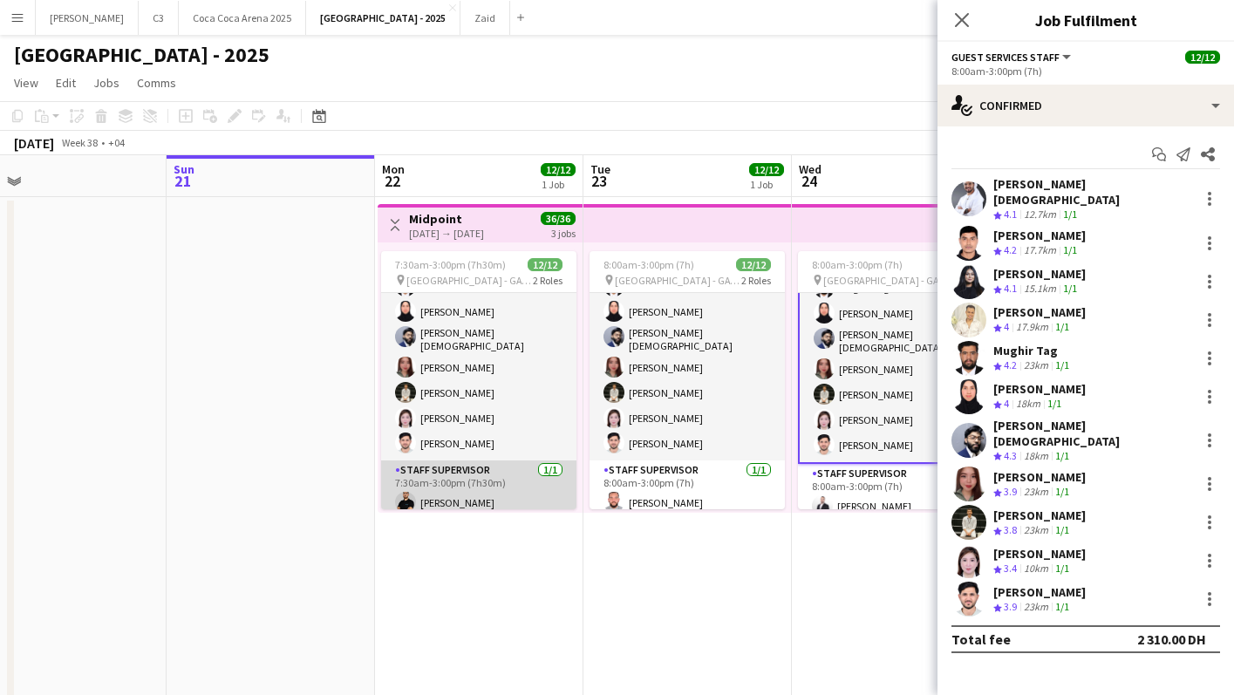
click at [484, 484] on app-card-role "Staff Supervisor [DATE] 7:30am-3:00pm (7h30m) [PERSON_NAME]" at bounding box center [478, 490] width 195 height 59
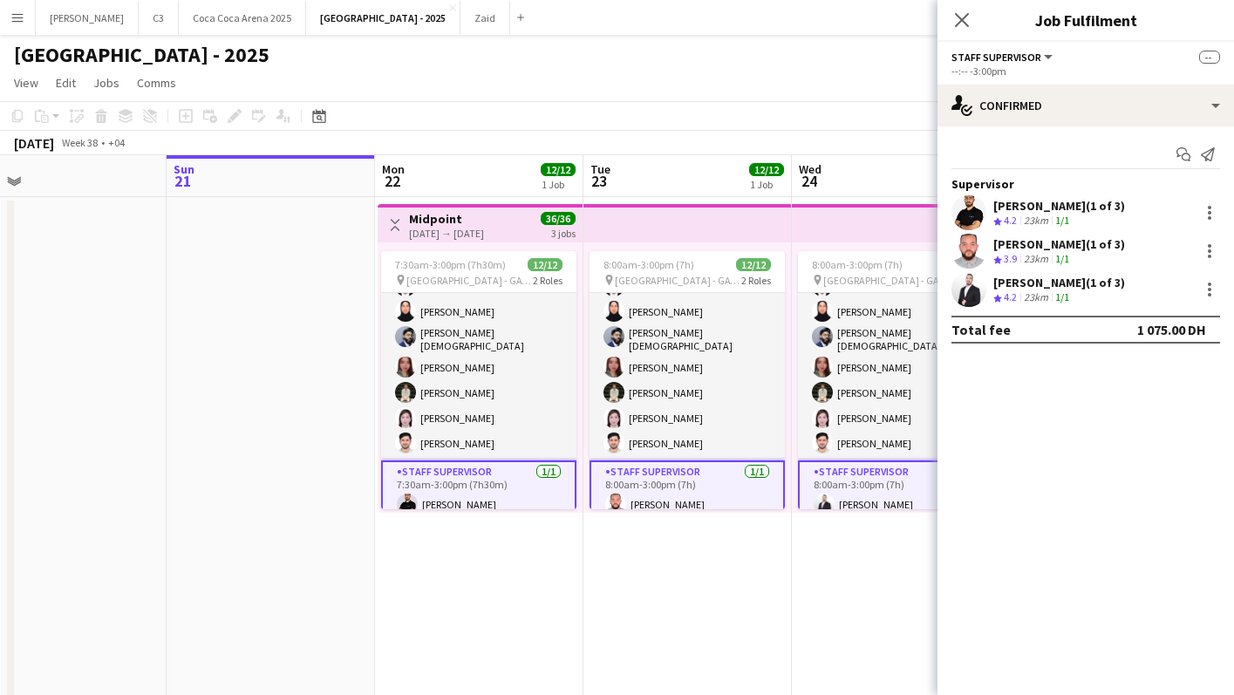
scroll to position [154, 0]
click at [1212, 206] on div at bounding box center [1209, 212] width 21 height 21
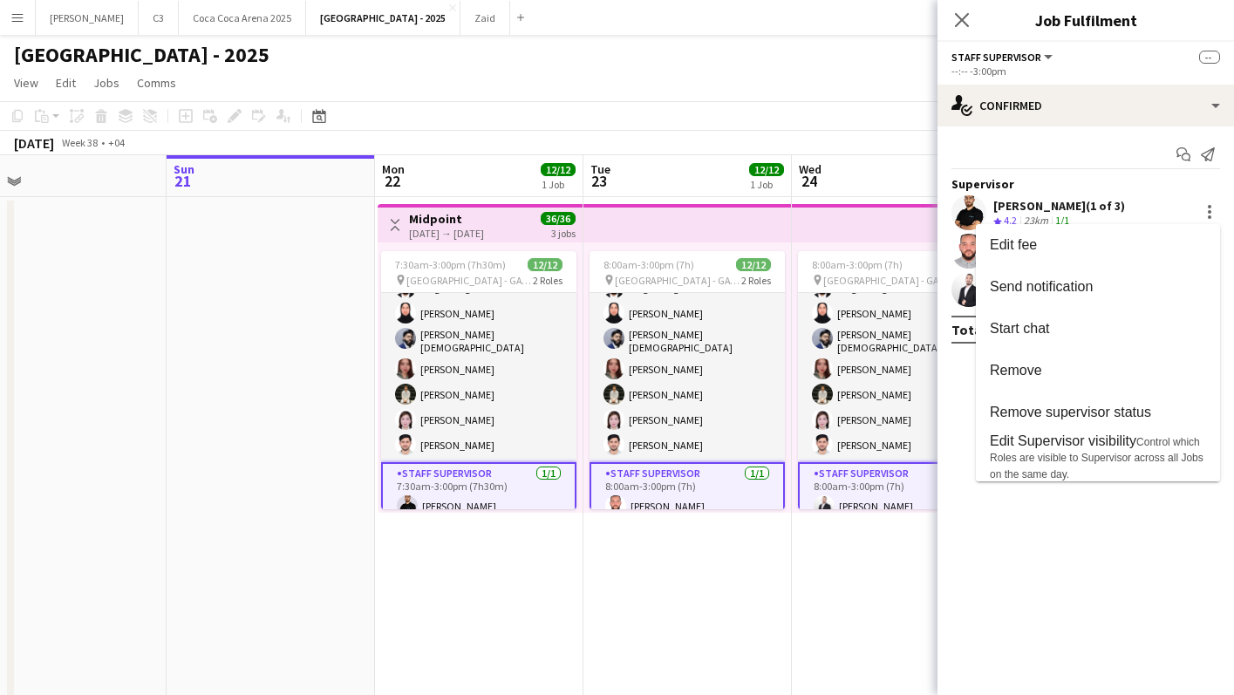
click at [963, 19] on div at bounding box center [617, 347] width 1234 height 695
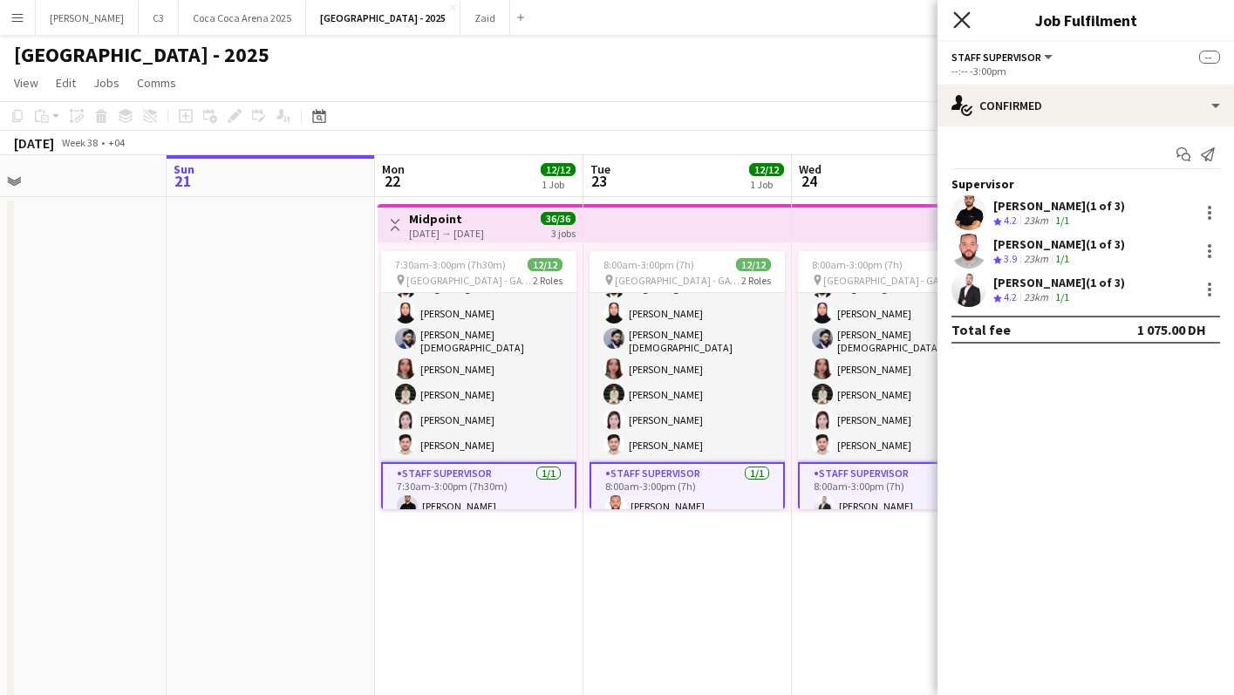
click at [967, 19] on icon "Close pop-in" at bounding box center [961, 19] width 17 height 17
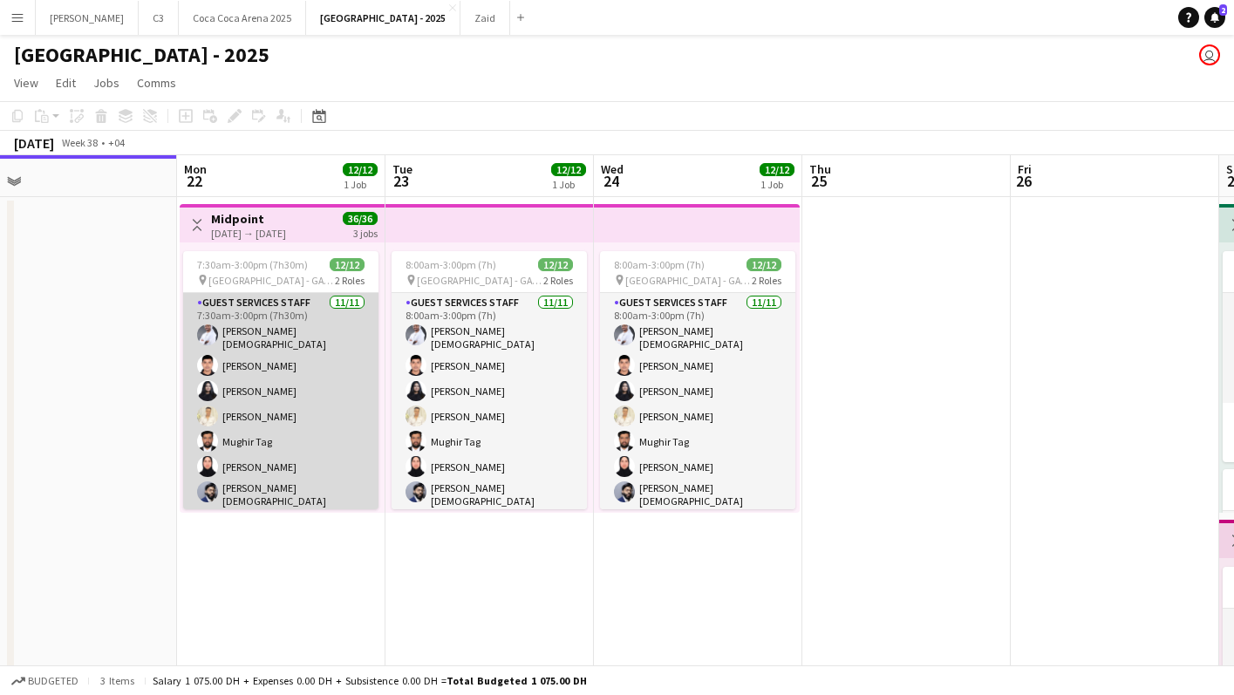
scroll to position [159, 0]
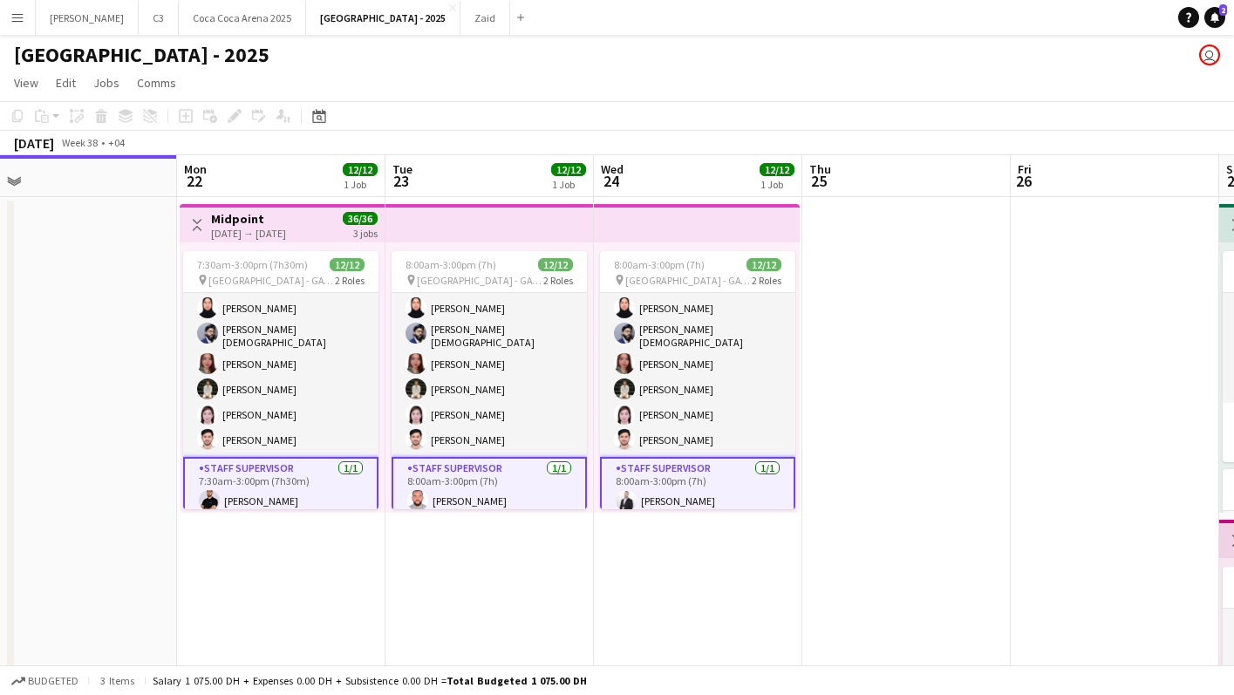
click at [23, 17] on app-icon "Menu" at bounding box center [17, 17] width 14 height 14
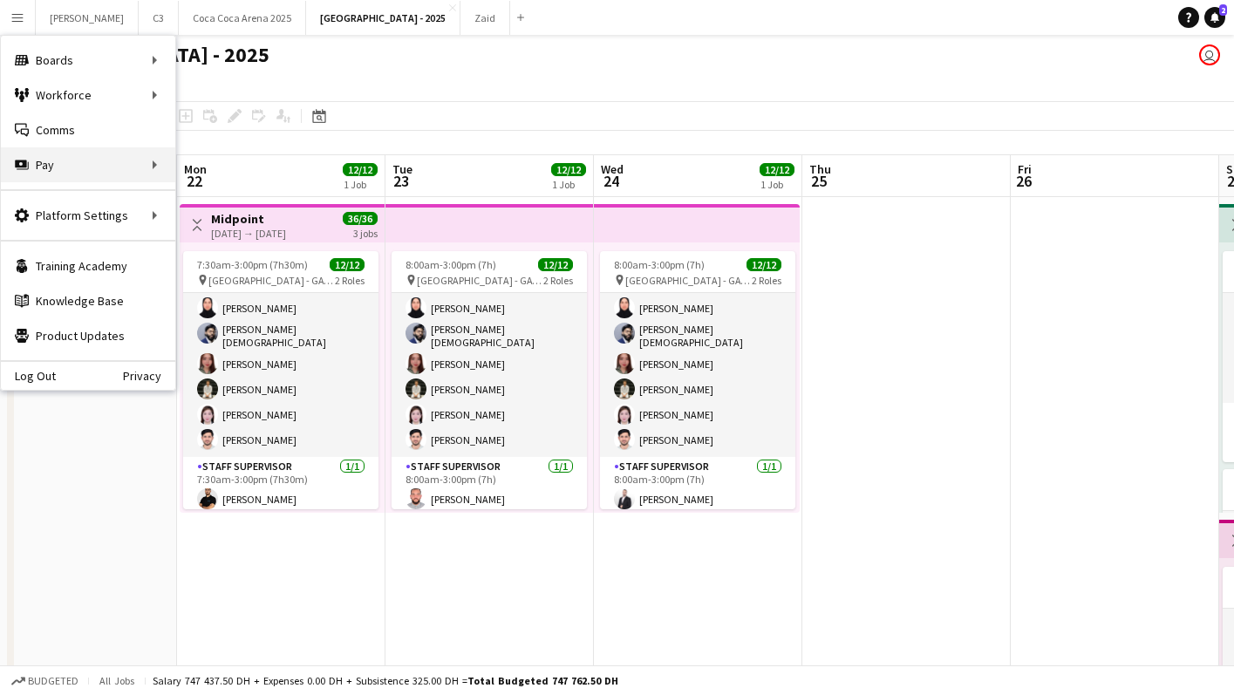
scroll to position [155, 0]
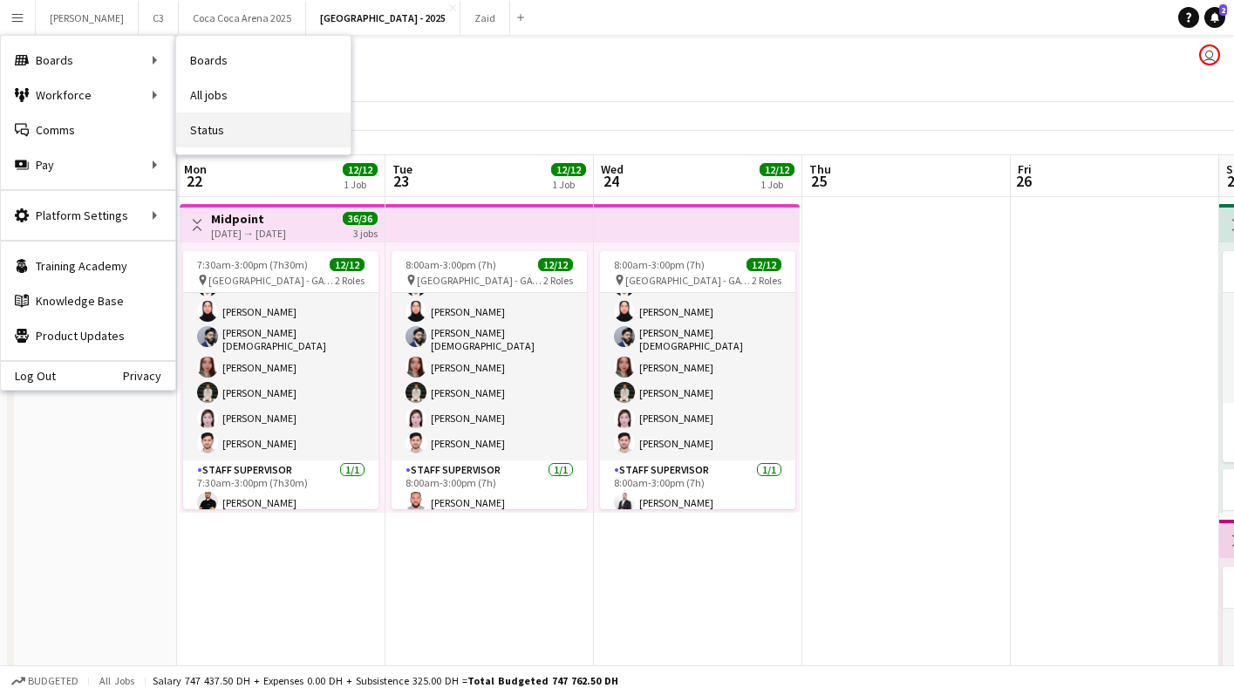
click at [239, 132] on link "Status" at bounding box center [263, 130] width 174 height 35
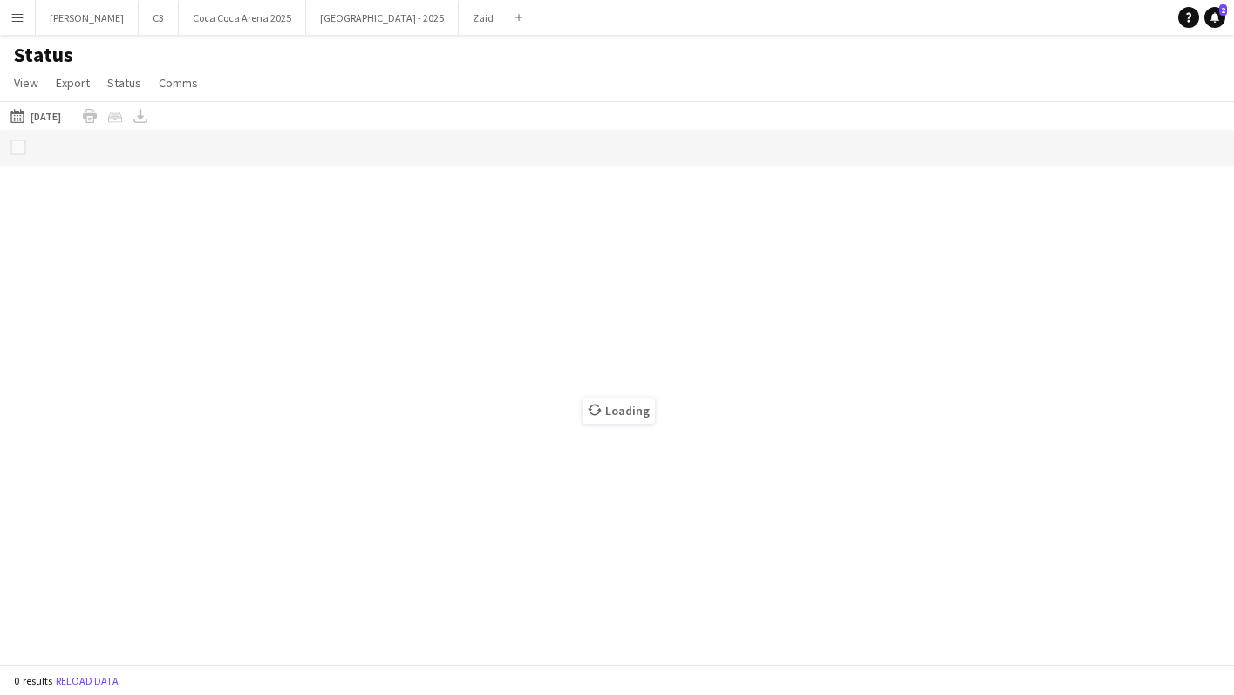
click at [59, 121] on button "This Week 03-10-2024" at bounding box center [36, 116] width 58 height 21
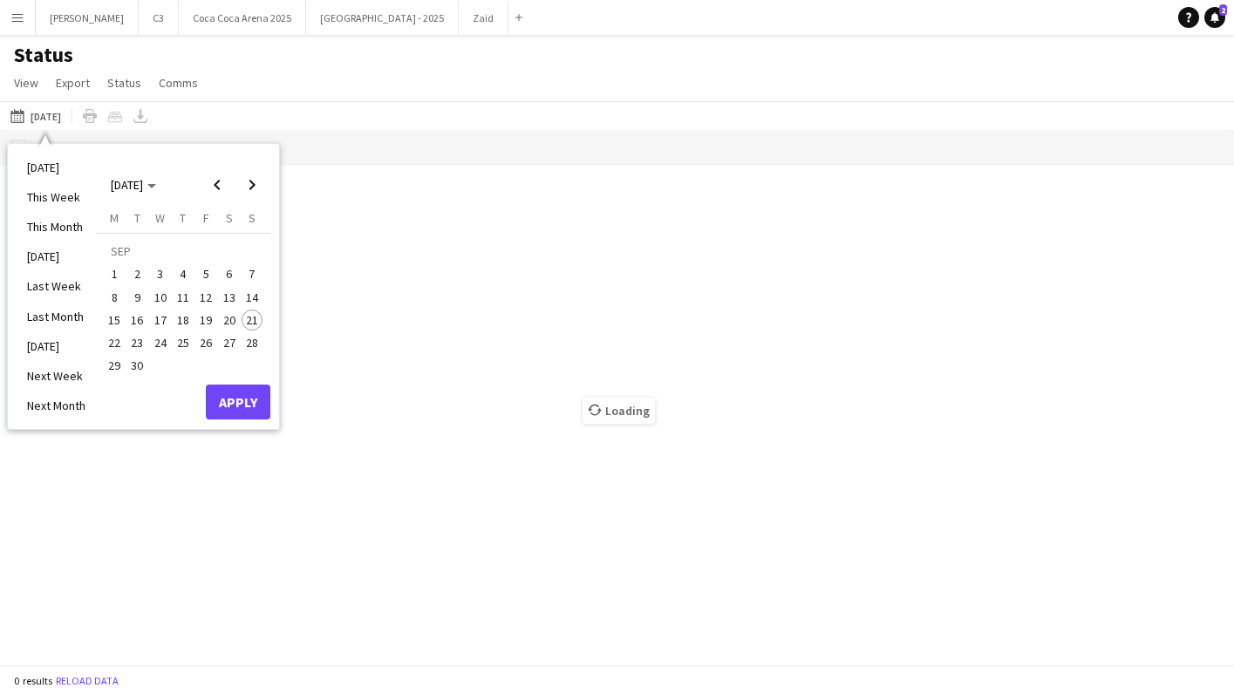
click at [112, 345] on span "22" at bounding box center [114, 342] width 21 height 21
click at [236, 406] on button "Apply" at bounding box center [238, 402] width 65 height 35
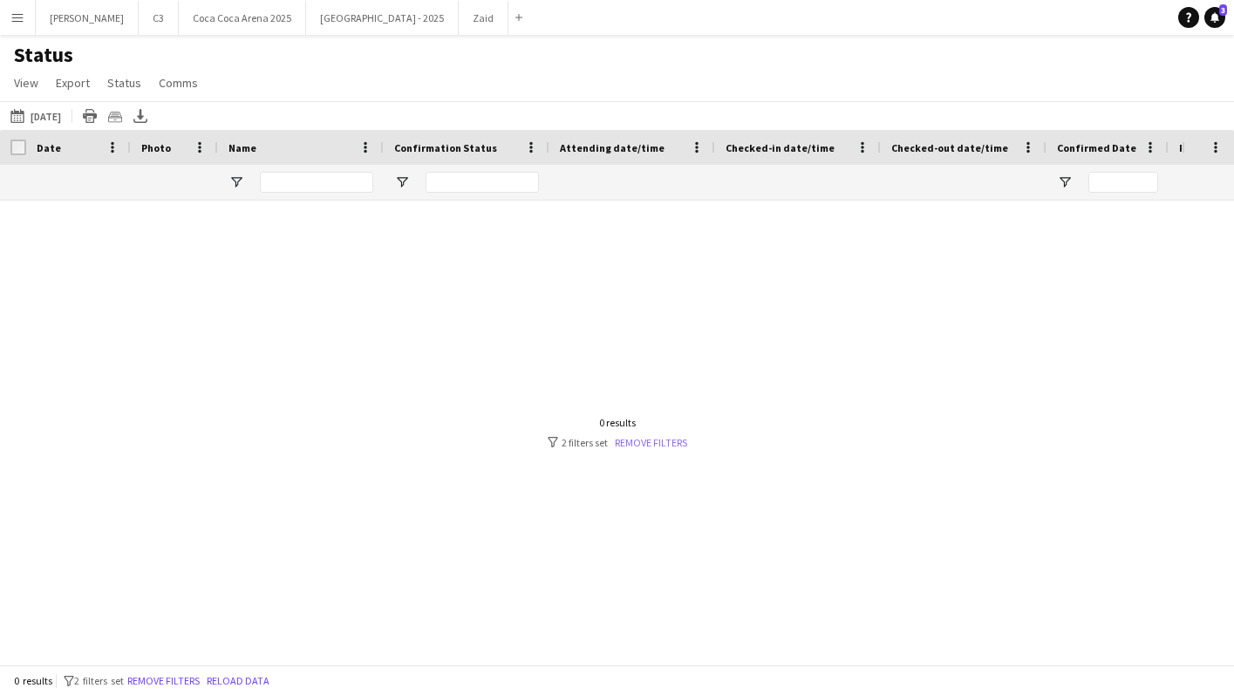
click at [646, 442] on link "Remove filters" at bounding box center [651, 442] width 72 height 13
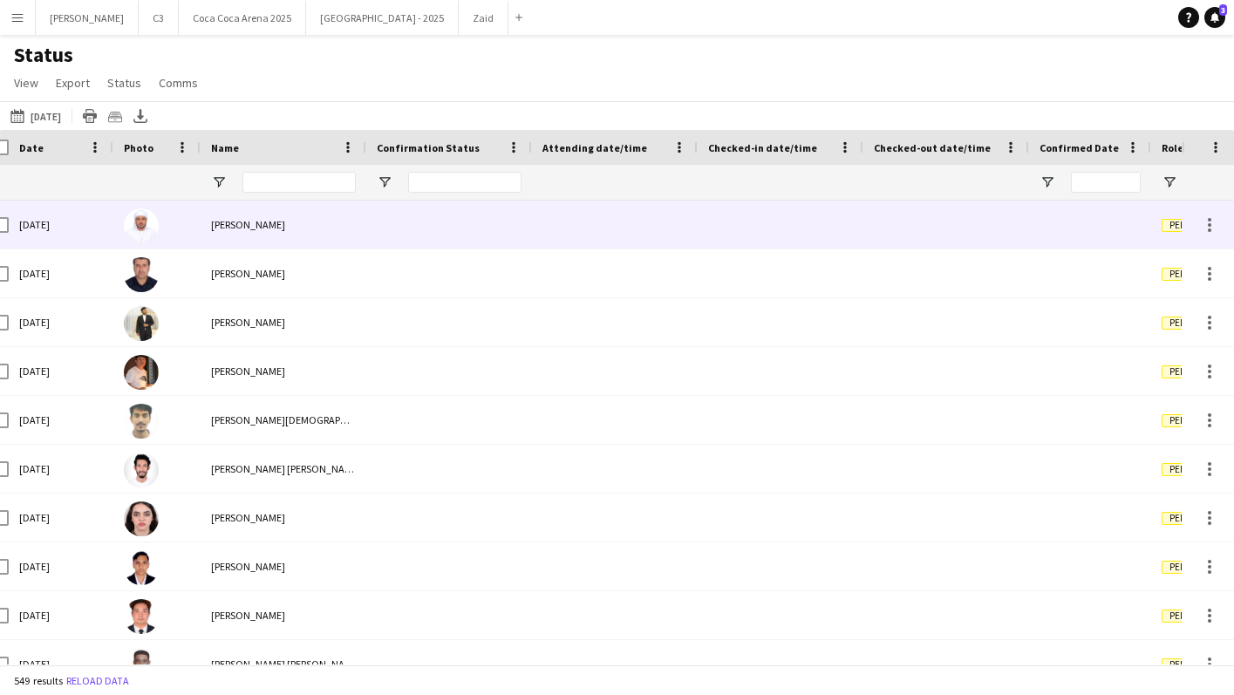
scroll to position [0, 152]
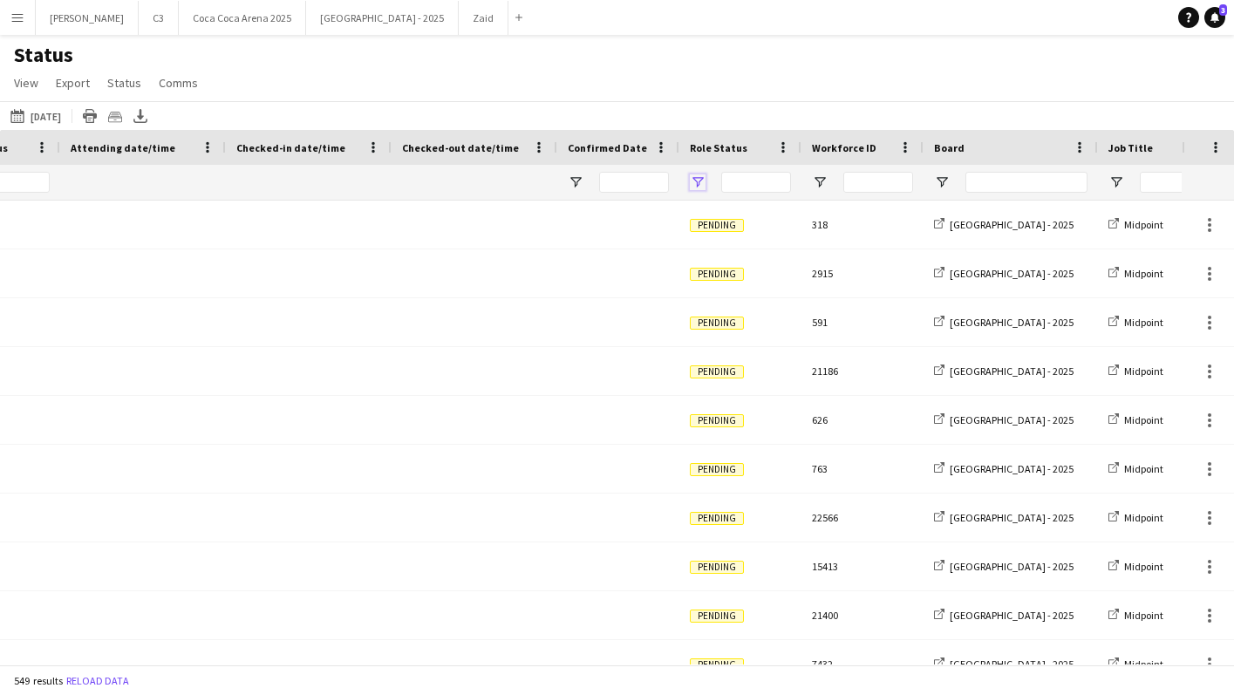
click at [698, 181] on span "Open Filter Menu" at bounding box center [698, 182] width 16 height 16
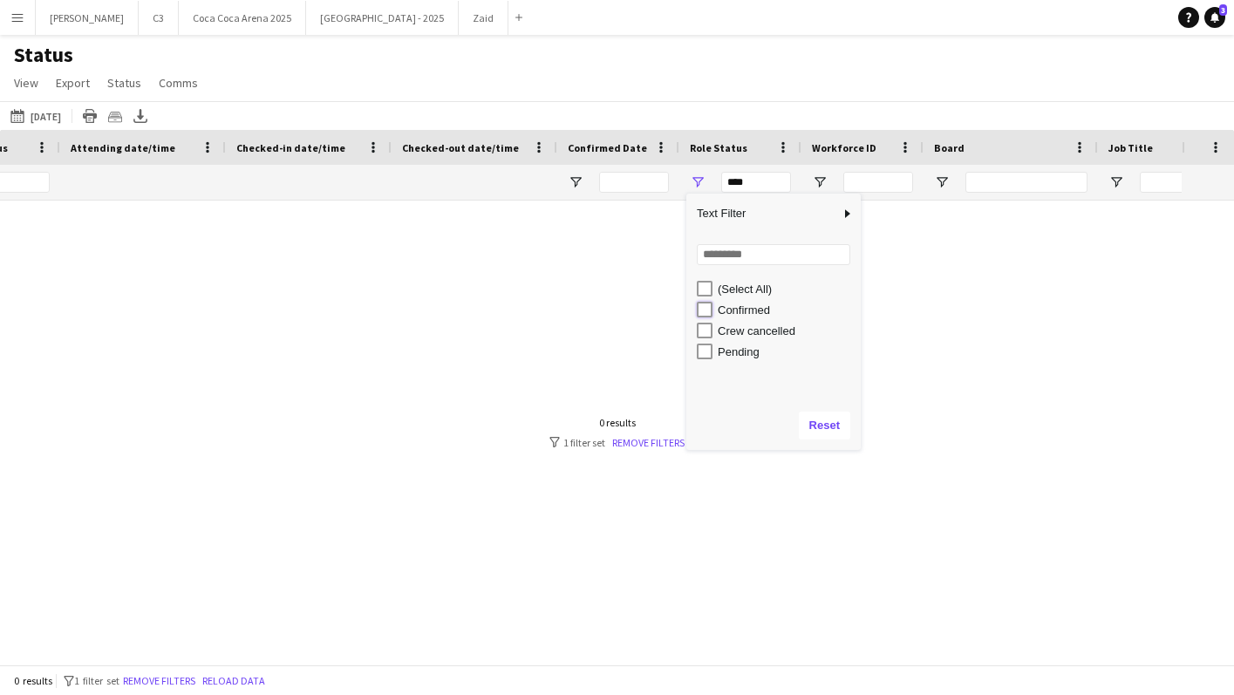
type input "**********"
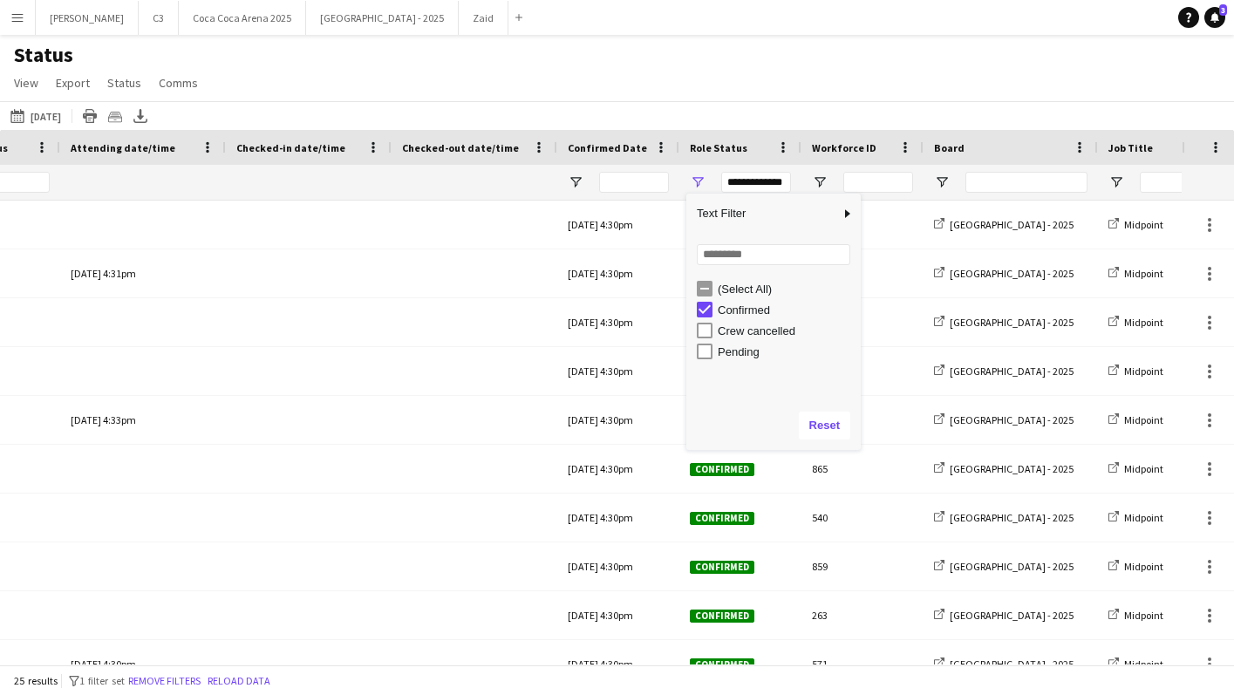
click at [687, 95] on div "Status View Views Default view Attendance Report / F1 Attendance Sheet F1 Group…" at bounding box center [617, 71] width 1234 height 59
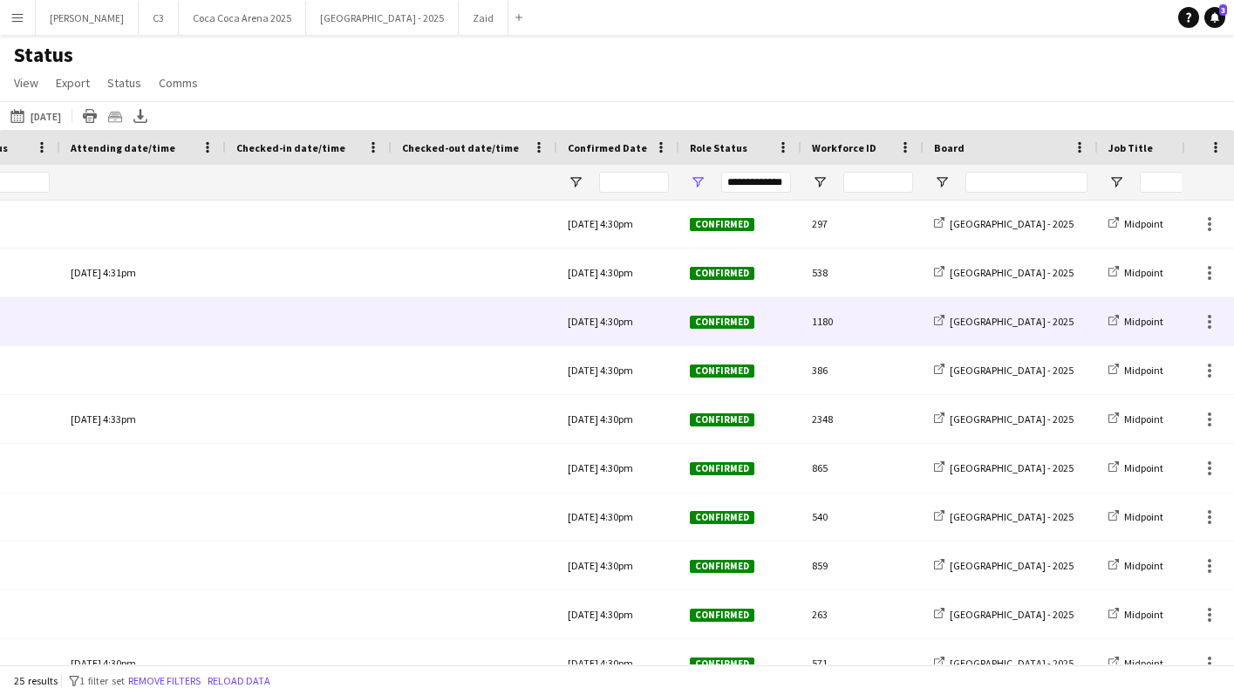
scroll to position [0, 720]
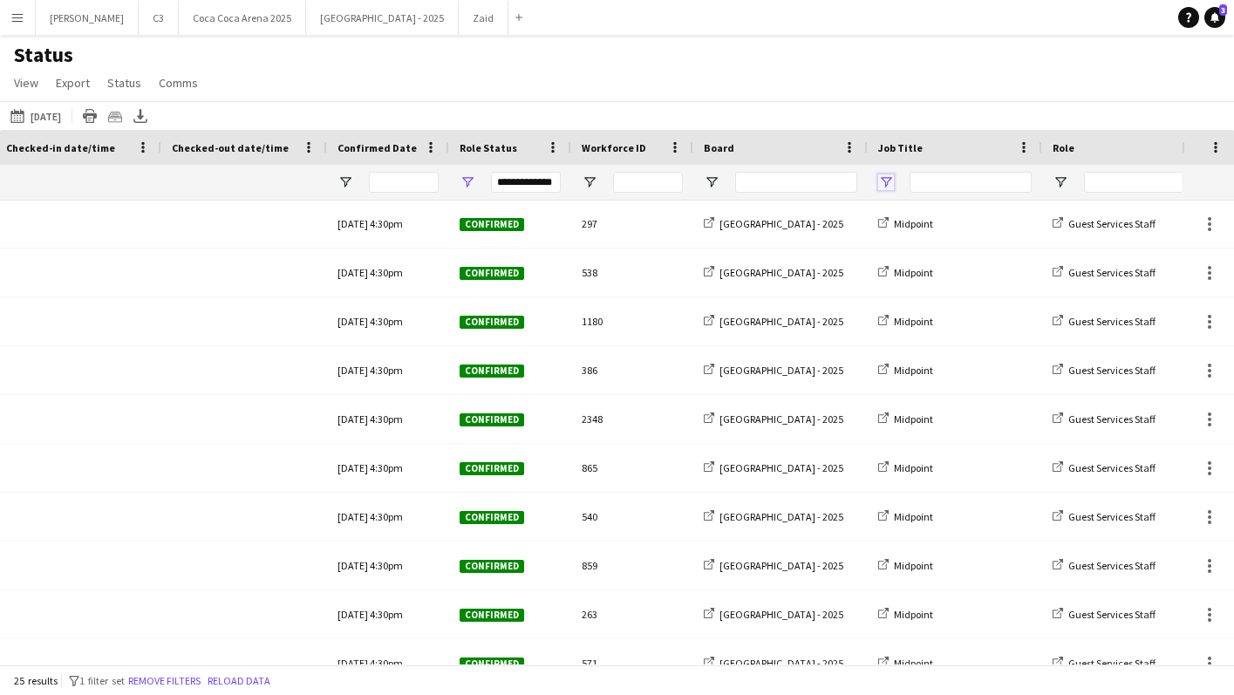
click at [886, 181] on span "Open Filter Menu" at bounding box center [886, 182] width 16 height 16
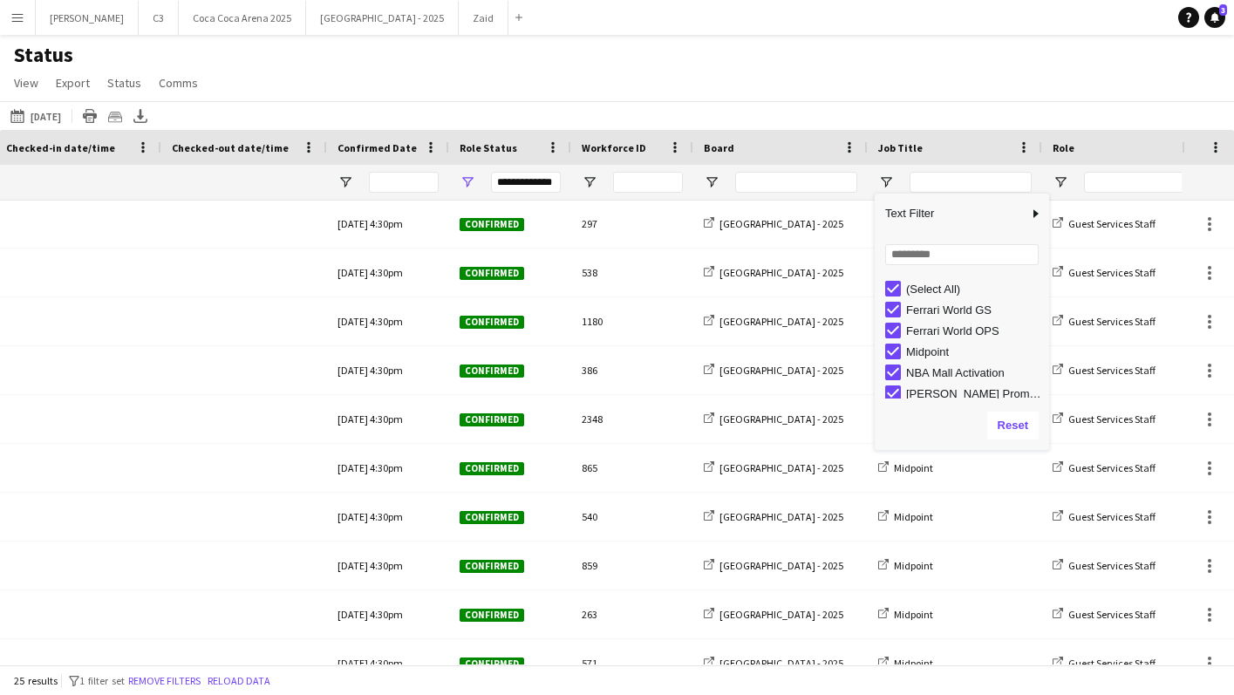
type input "***"
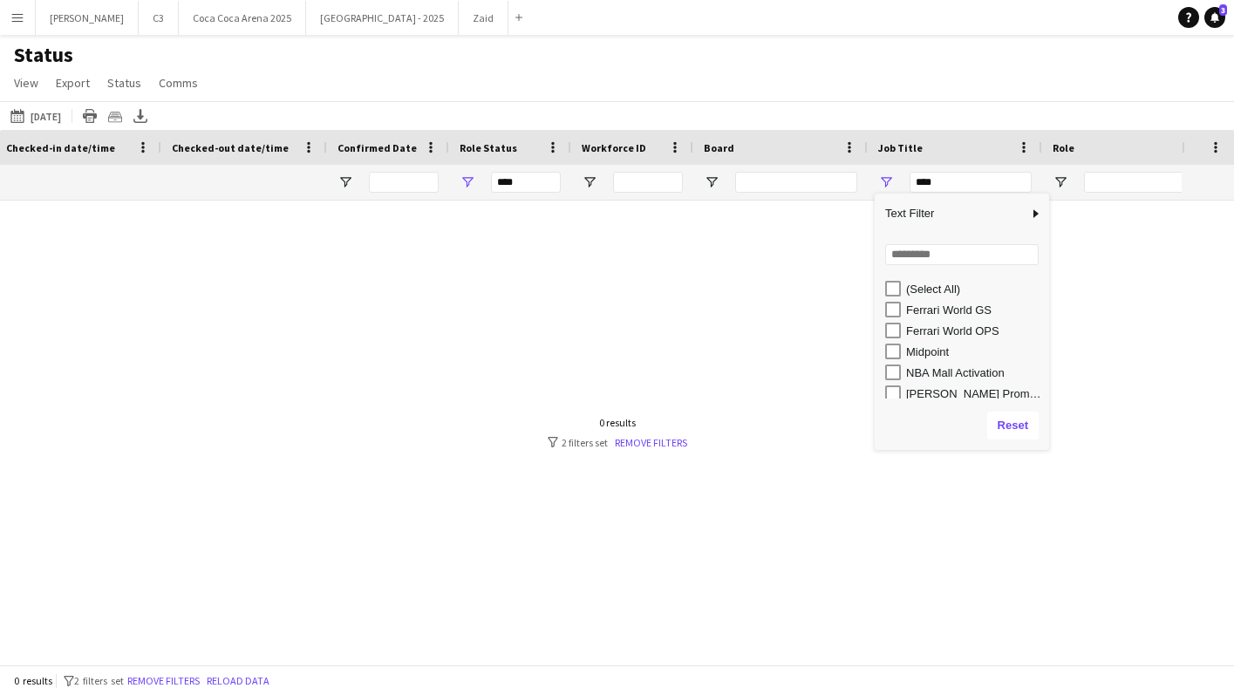
scroll to position [5, 0]
type input "**********"
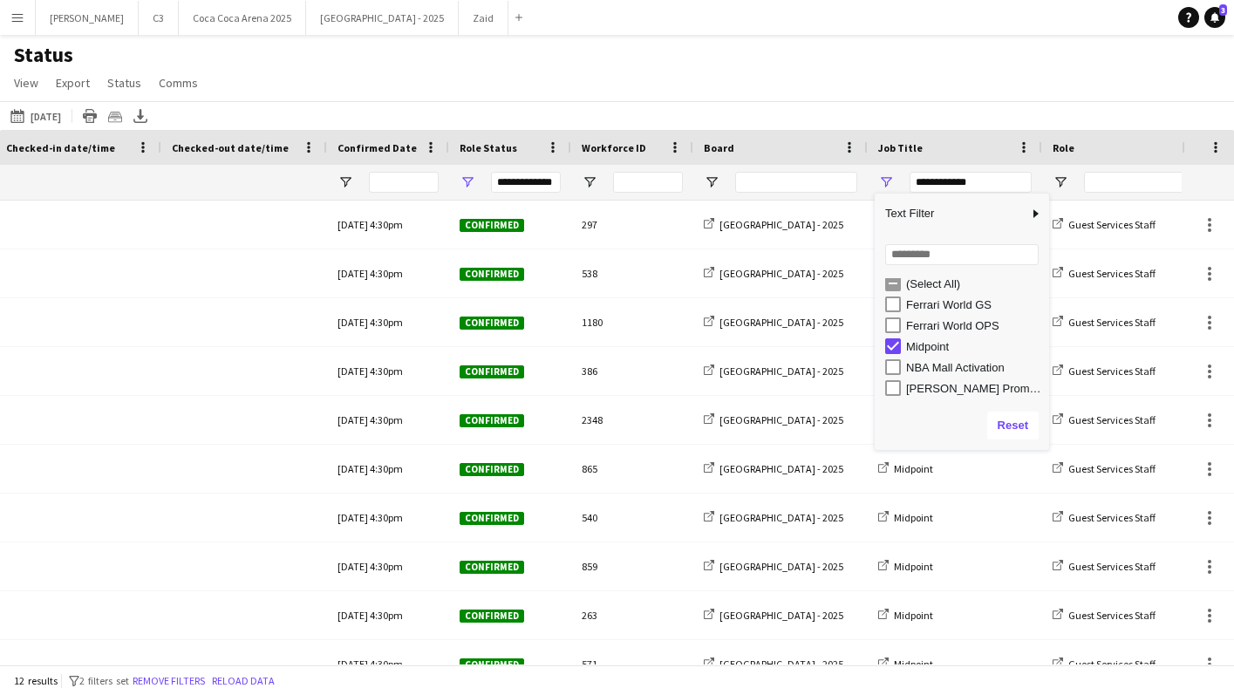
click at [783, 57] on div "Status View Views Default view Attendance Report / F1 Attendance Sheet F1 Group…" at bounding box center [617, 71] width 1234 height 59
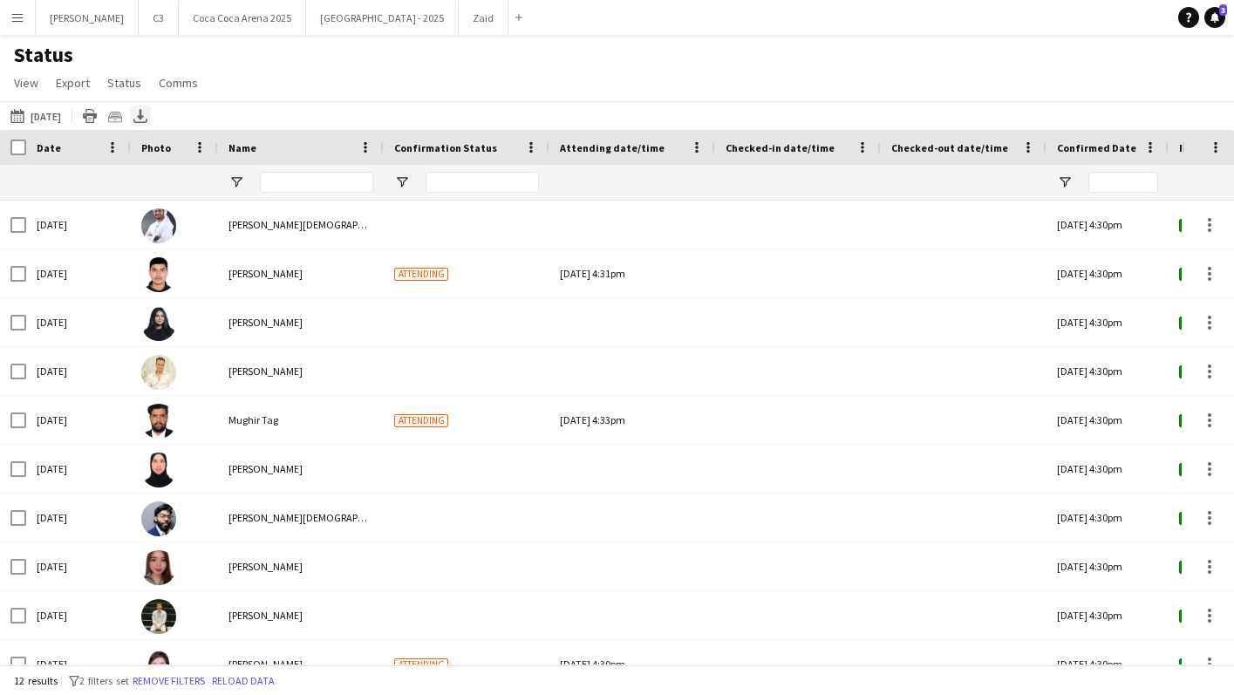
click at [147, 115] on icon "Export XLSX" at bounding box center [140, 116] width 14 height 14
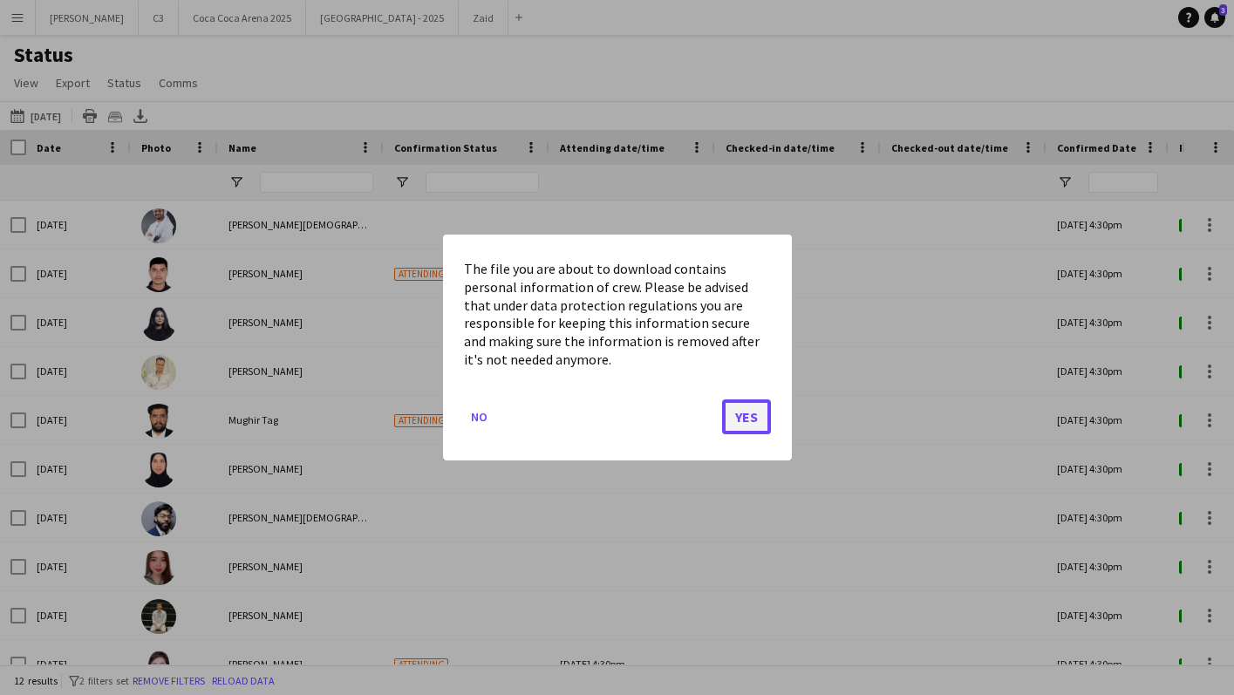
click at [763, 416] on button "Yes" at bounding box center [746, 417] width 49 height 35
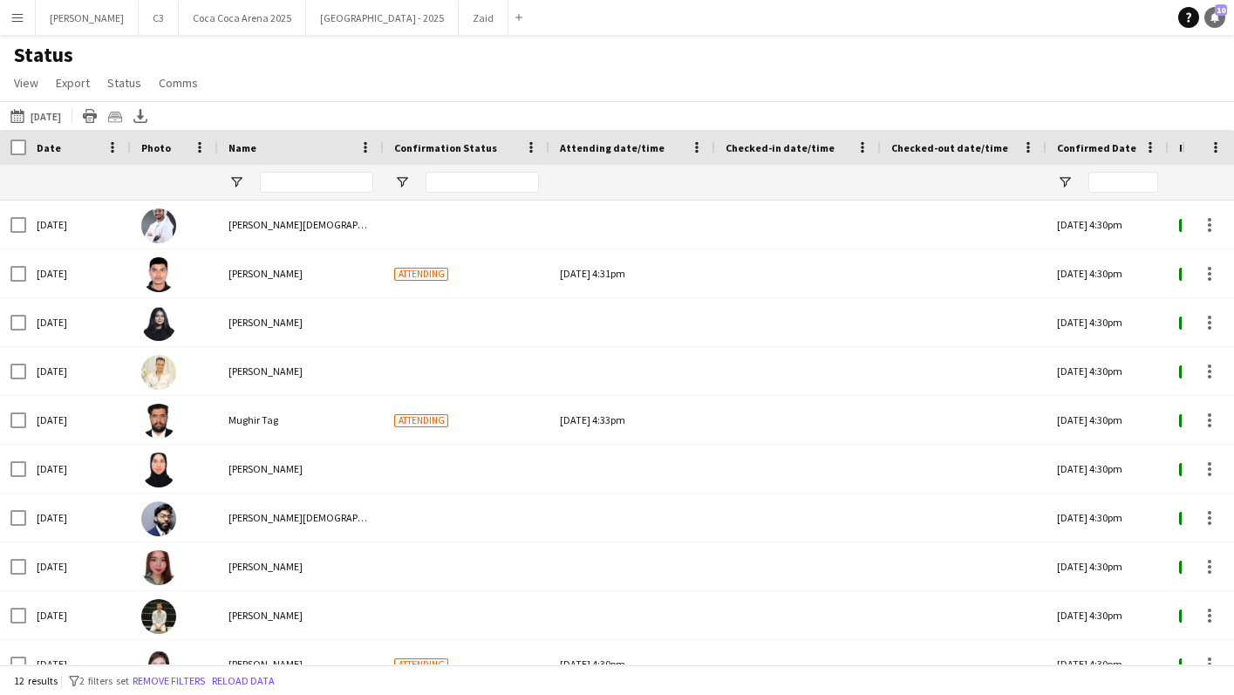
click at [1214, 17] on icon at bounding box center [1215, 16] width 9 height 9
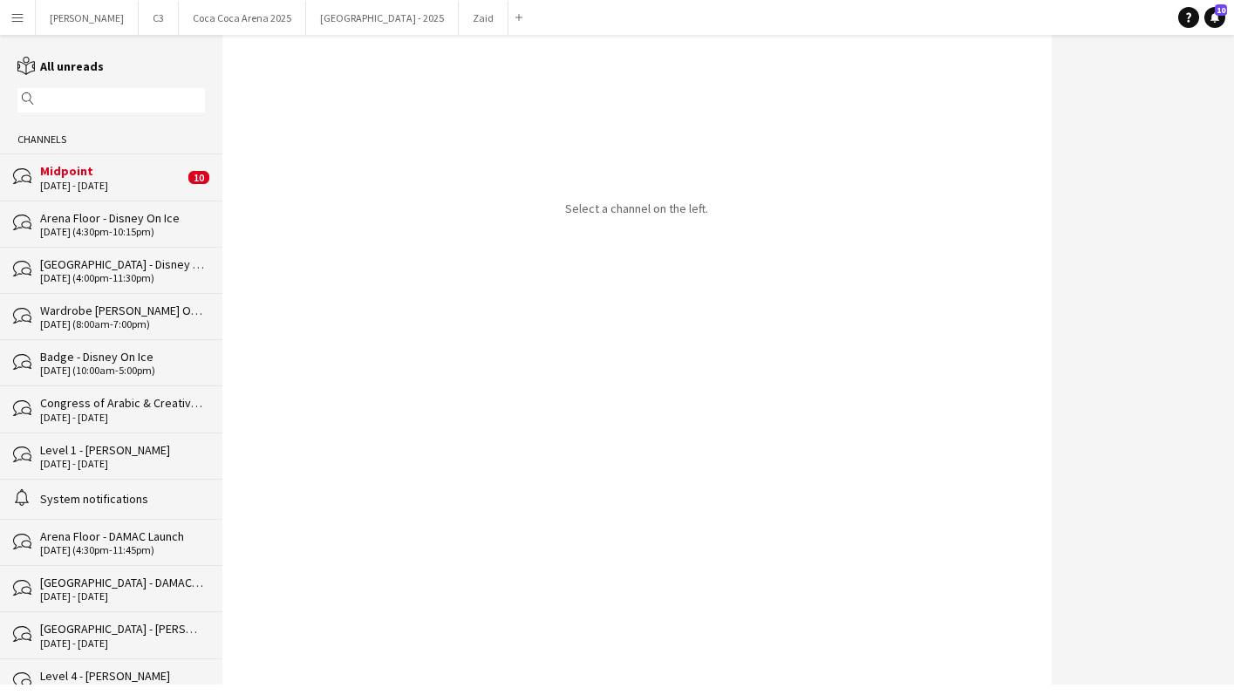
click at [140, 164] on div "Midpoint" at bounding box center [112, 171] width 144 height 16
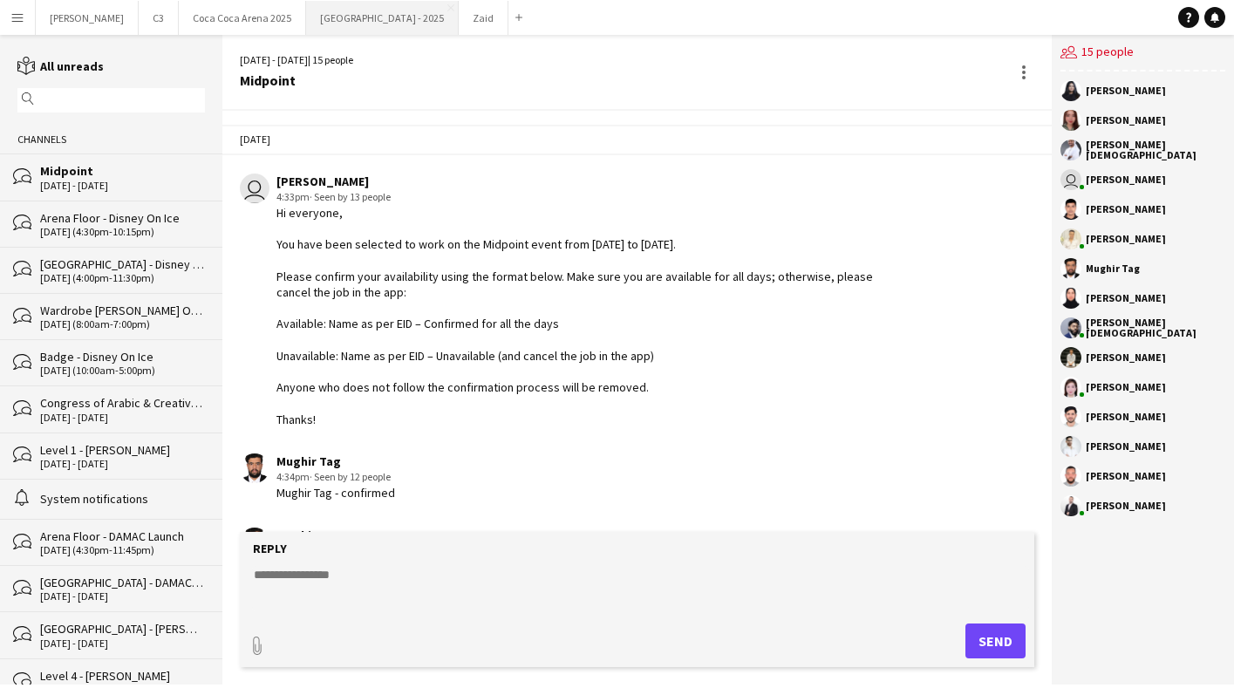
click at [306, 21] on button "[GEOGRAPHIC_DATA] - 2025 Close" at bounding box center [382, 18] width 153 height 34
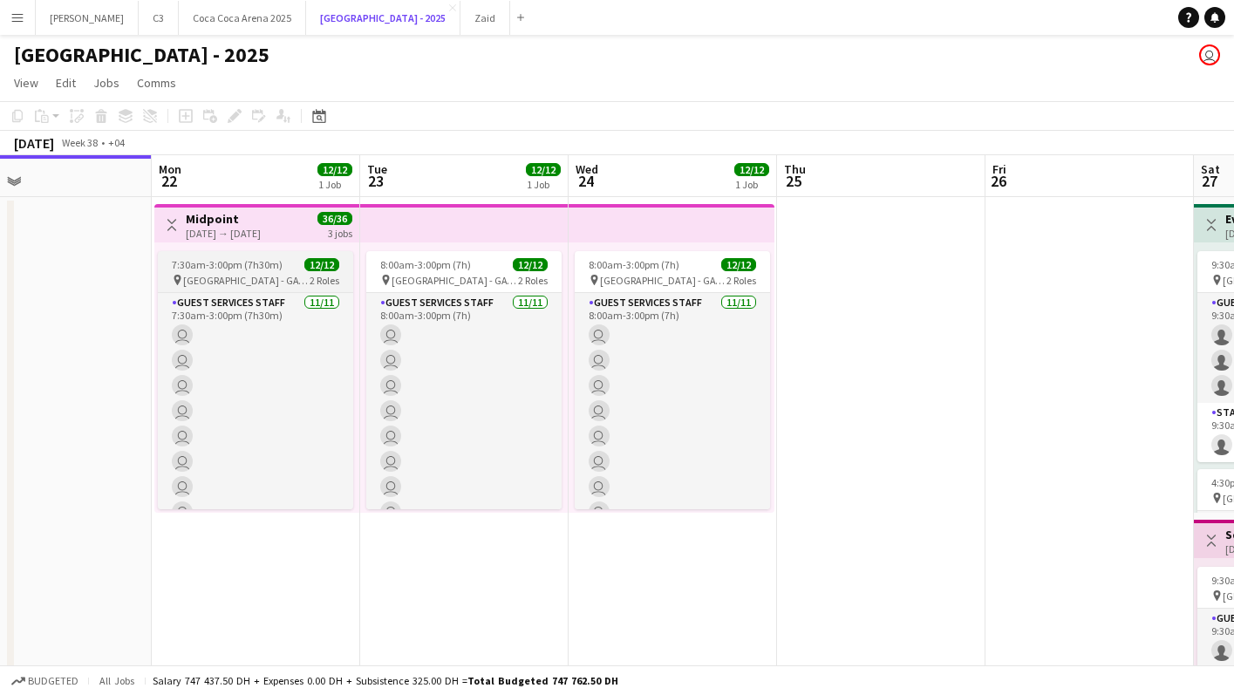
scroll to position [0, 689]
